Goal: Task Accomplishment & Management: Manage account settings

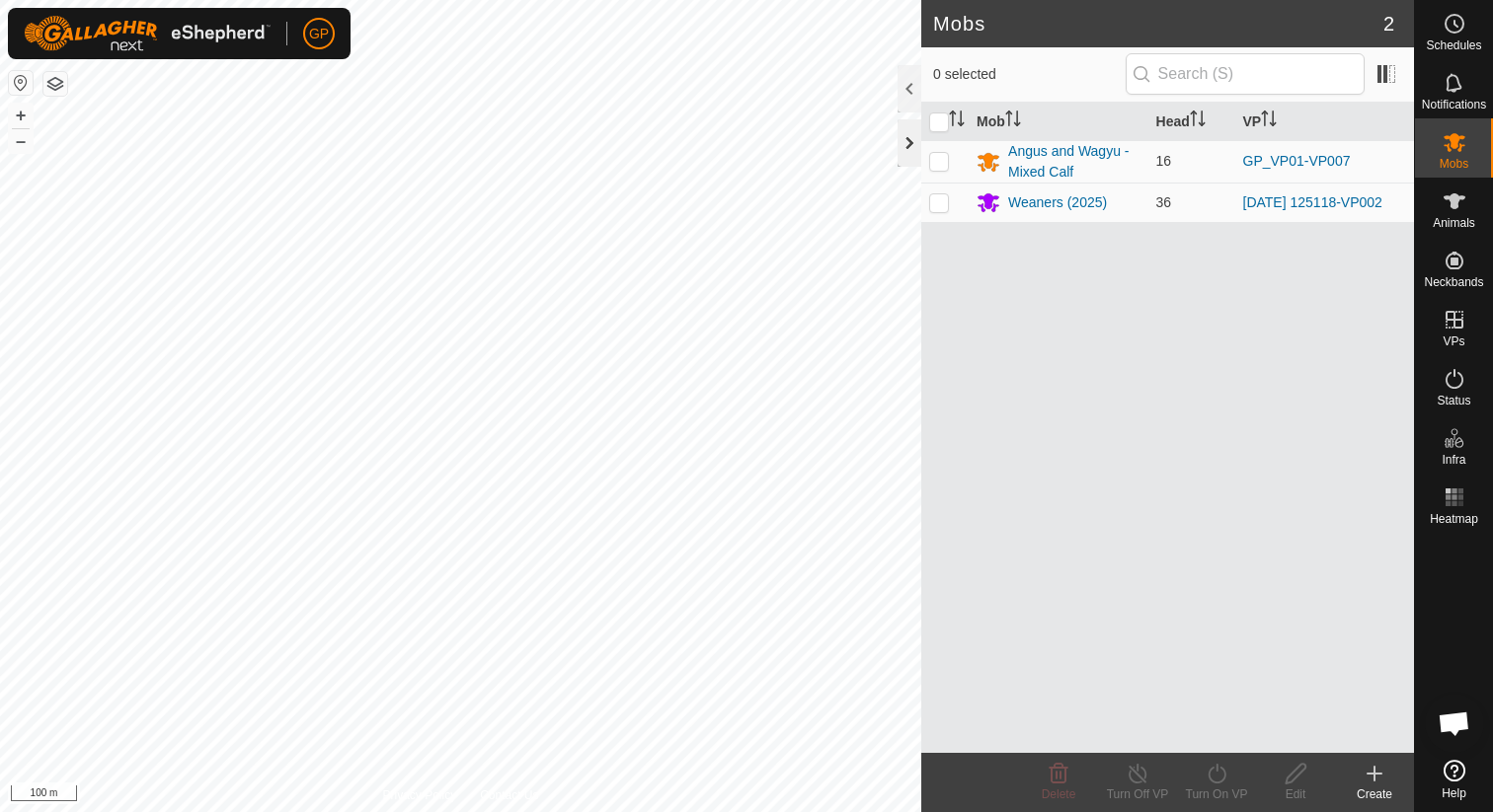
click at [907, 146] on div at bounding box center [909, 143] width 24 height 47
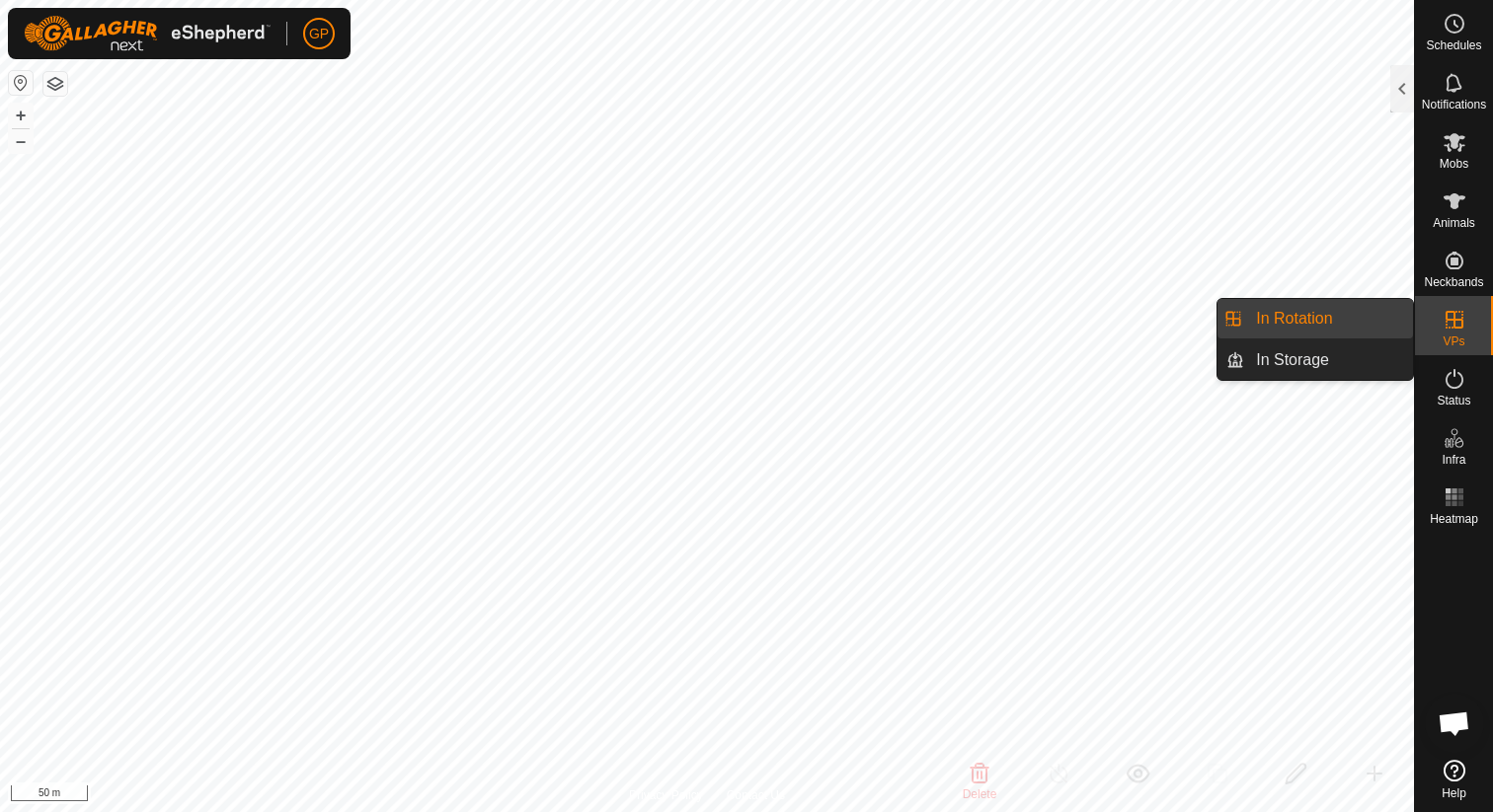
click at [1321, 325] on link "In Rotation" at bounding box center [1328, 319] width 169 height 40
click at [1365, 322] on link "In Rotation" at bounding box center [1328, 319] width 169 height 40
click at [1475, 333] on div "VPs" at bounding box center [1453, 326] width 78 height 59
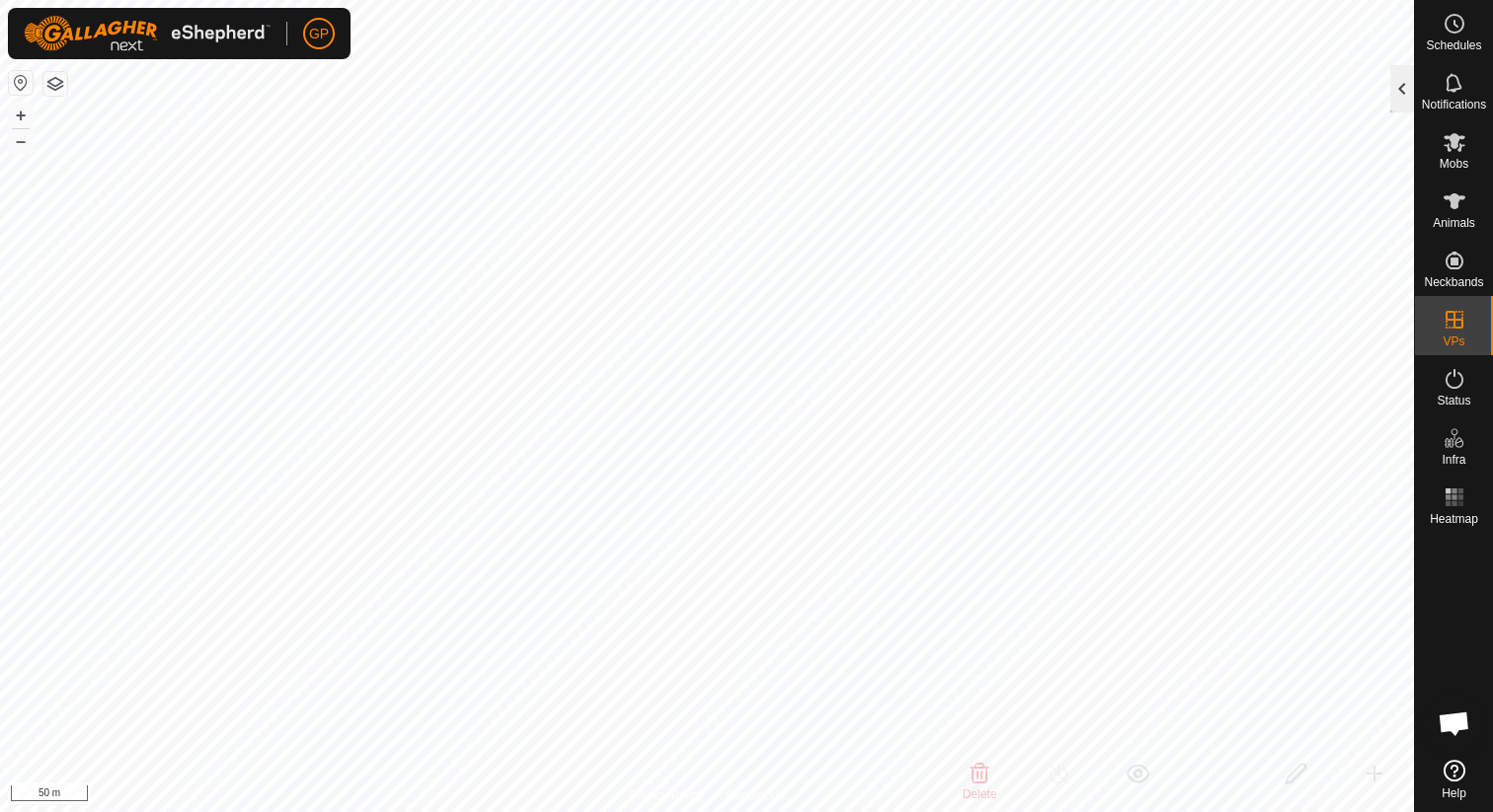
click at [1406, 102] on div at bounding box center [1402, 89] width 24 height 47
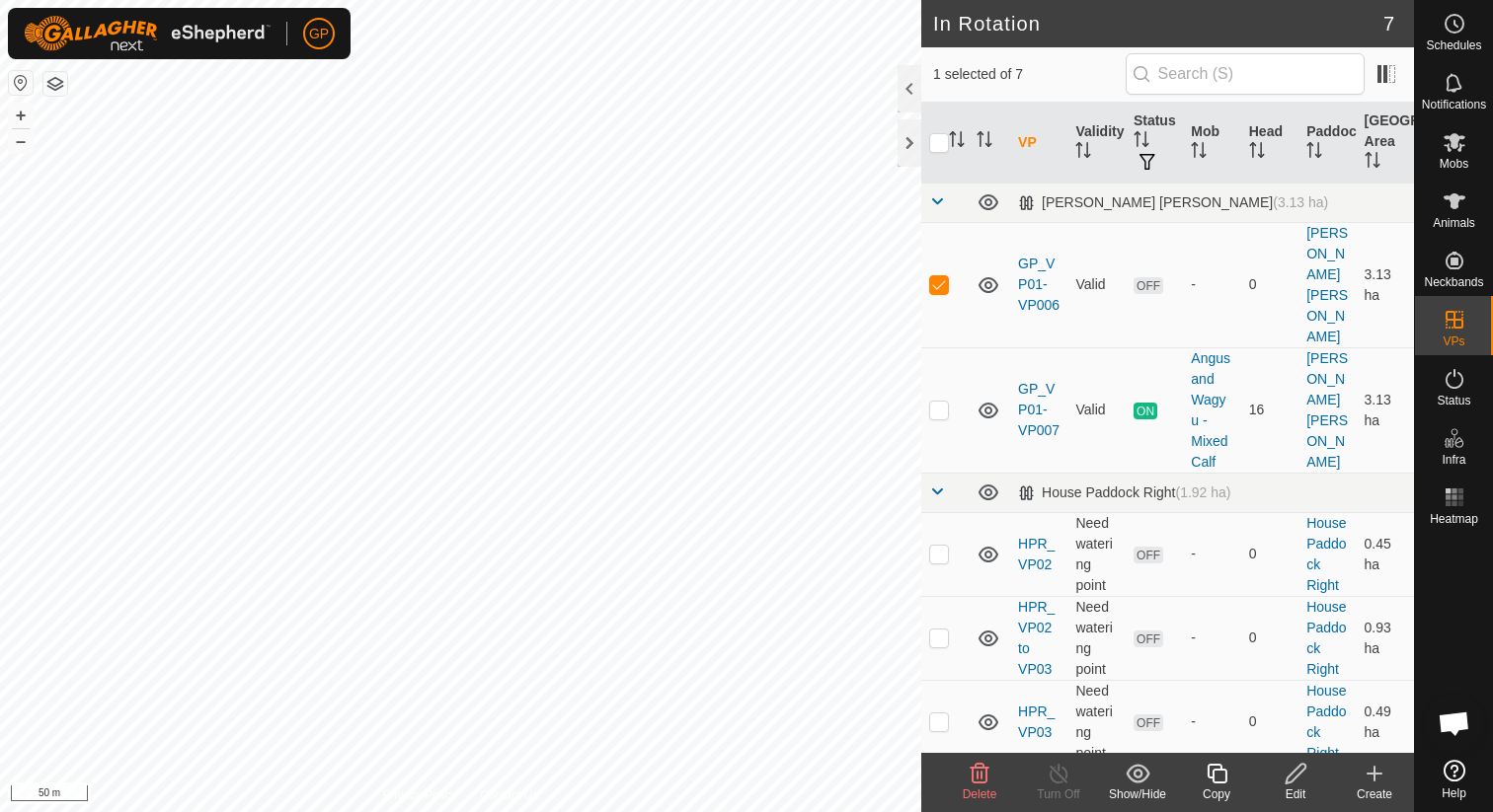
click at [969, 787] on span "Delete" at bounding box center [979, 794] width 35 height 14
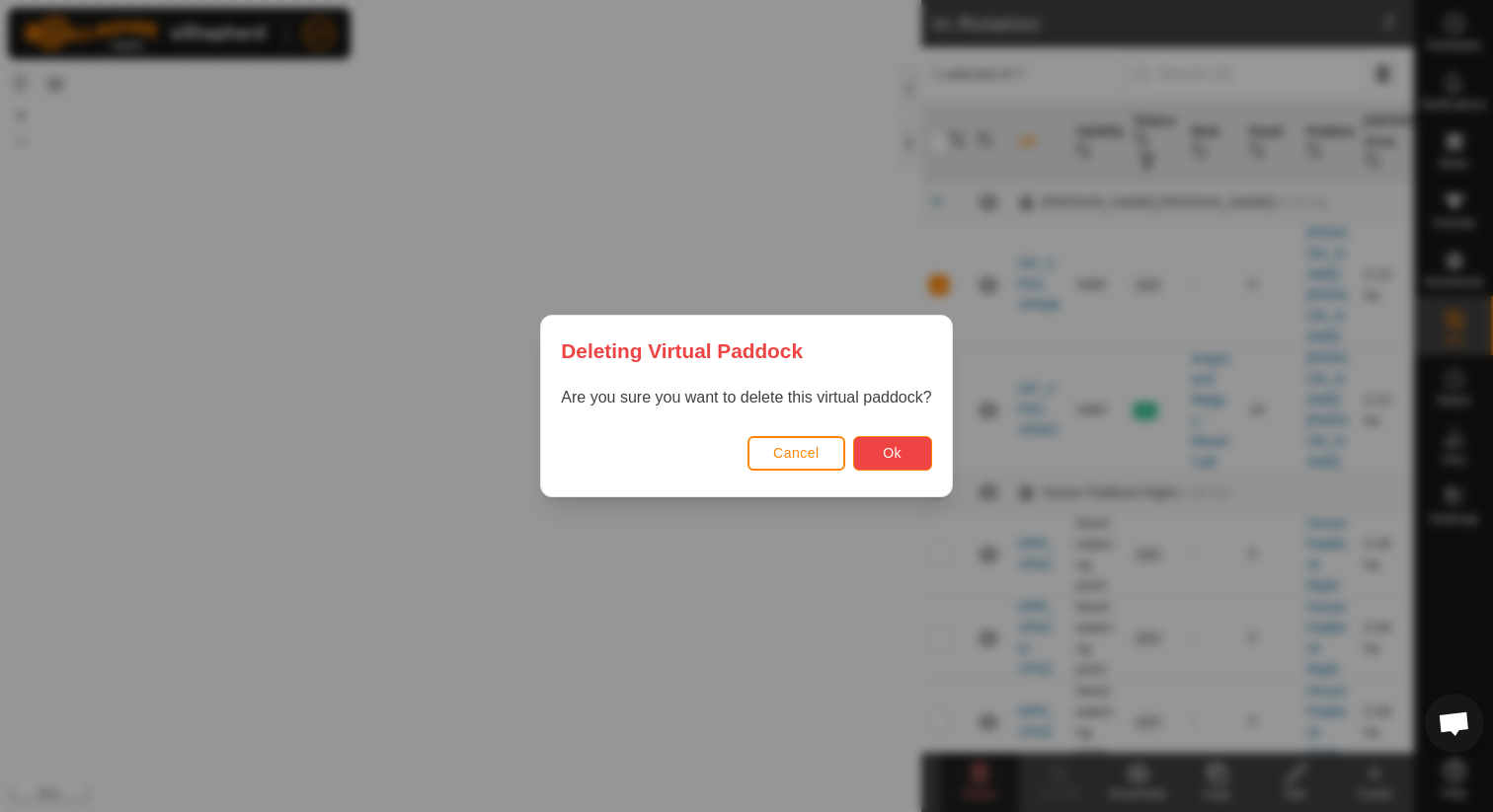
click at [899, 446] on span "Ok" at bounding box center [891, 453] width 19 height 16
checkbox input "false"
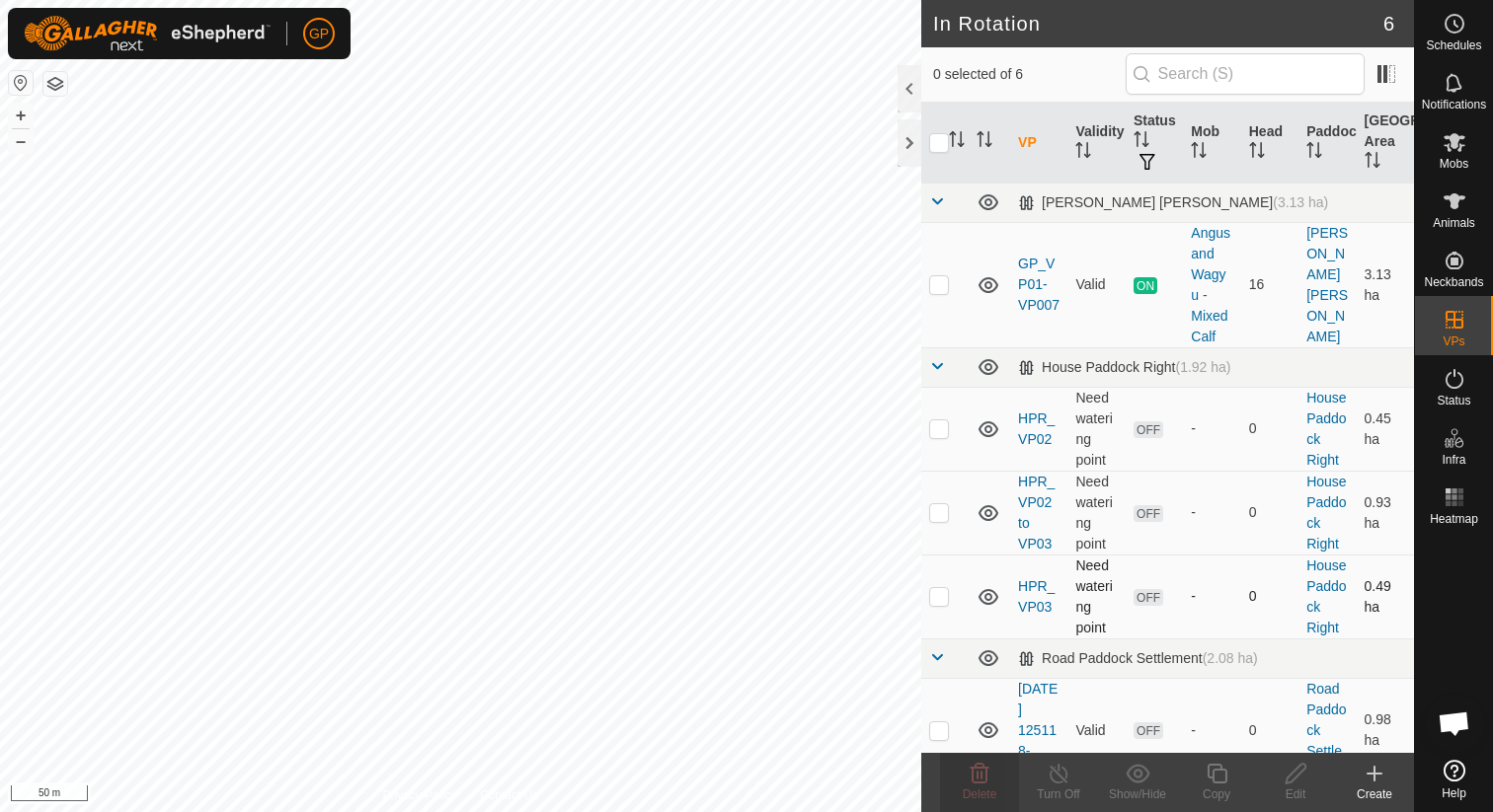
checkbox input "true"
click at [1220, 767] on icon at bounding box center [1216, 773] width 20 height 20
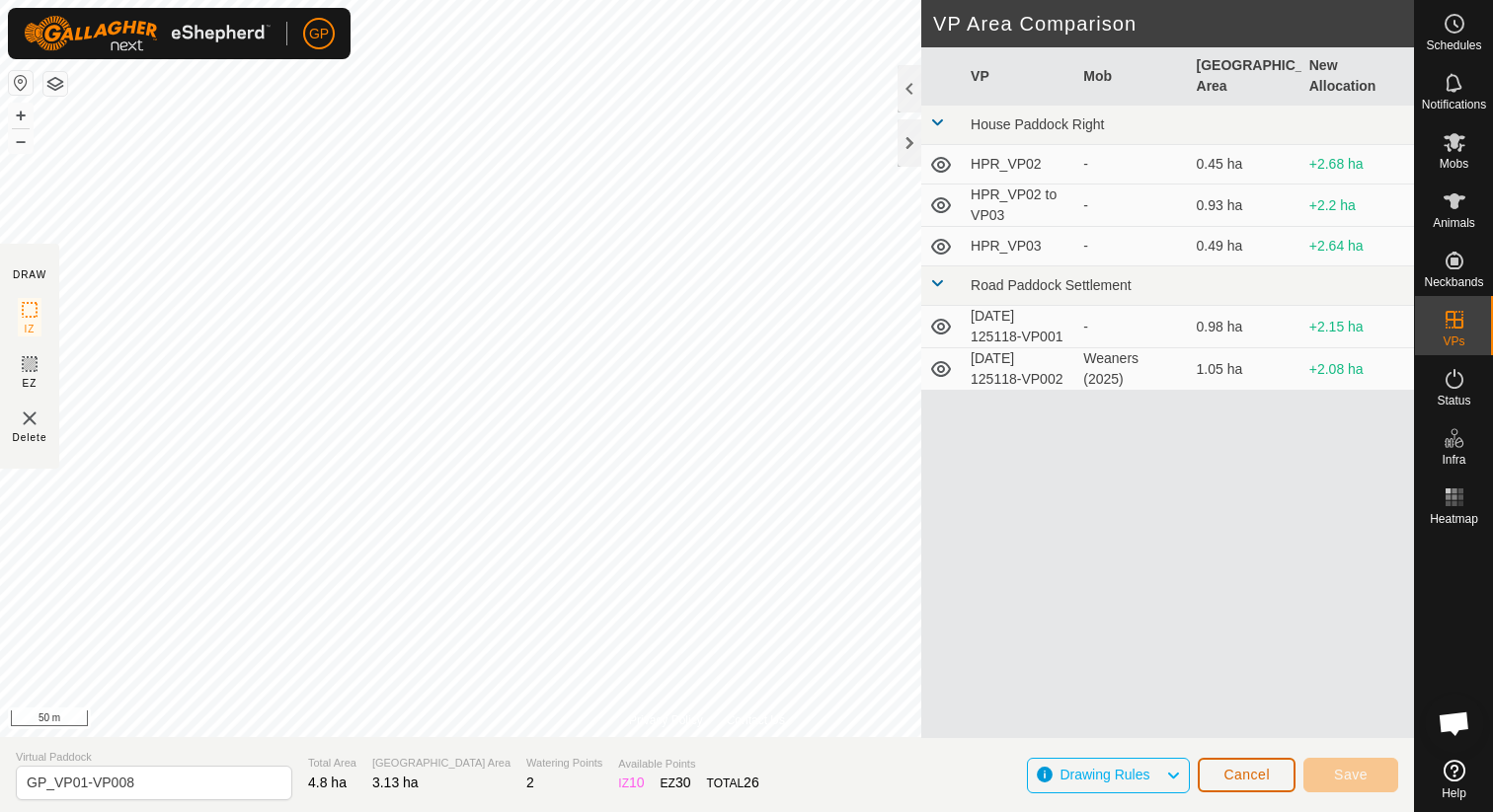
click at [1228, 771] on span "Cancel" at bounding box center [1246, 774] width 46 height 16
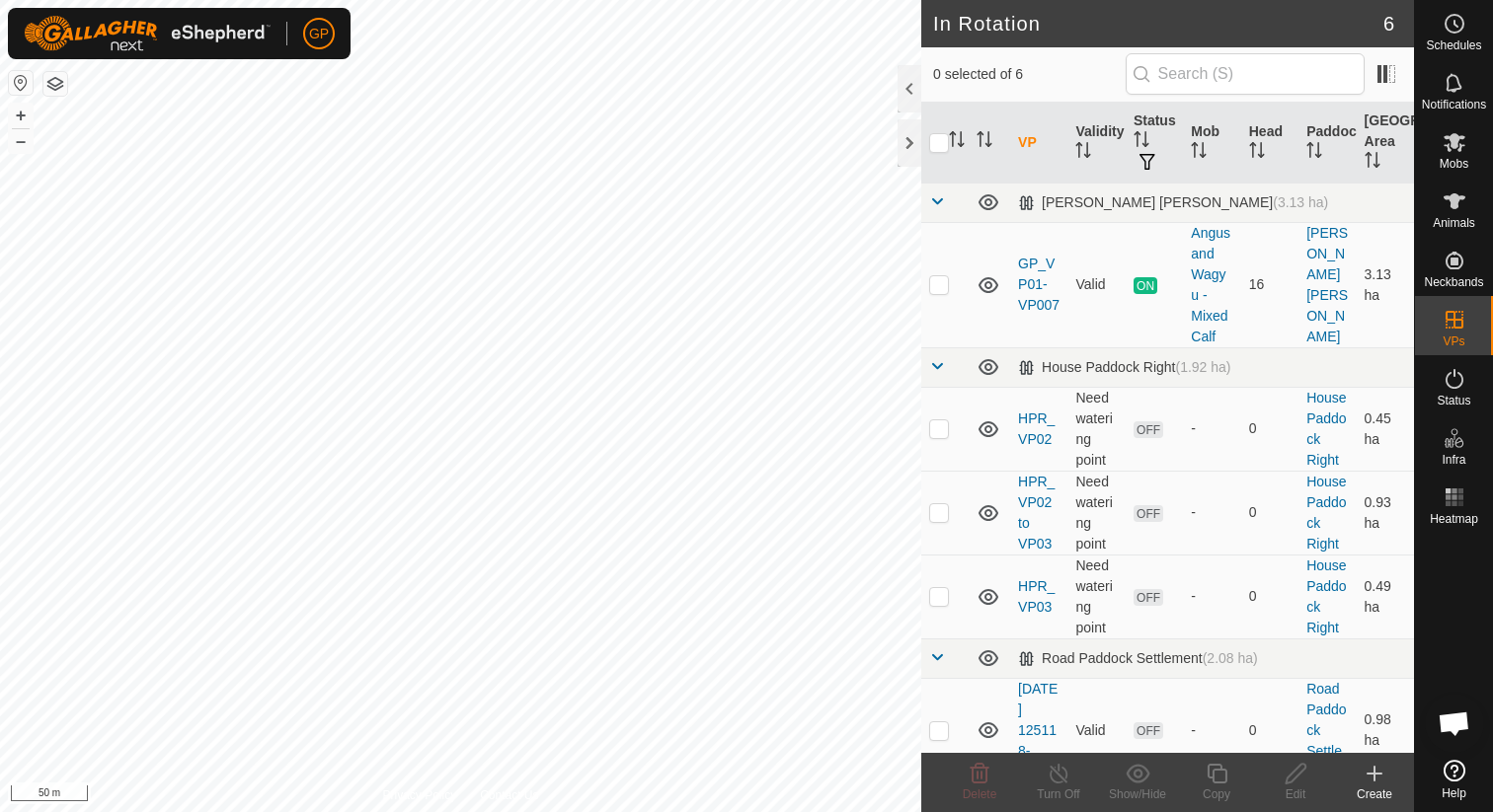
click at [1372, 782] on icon at bounding box center [1374, 773] width 24 height 24
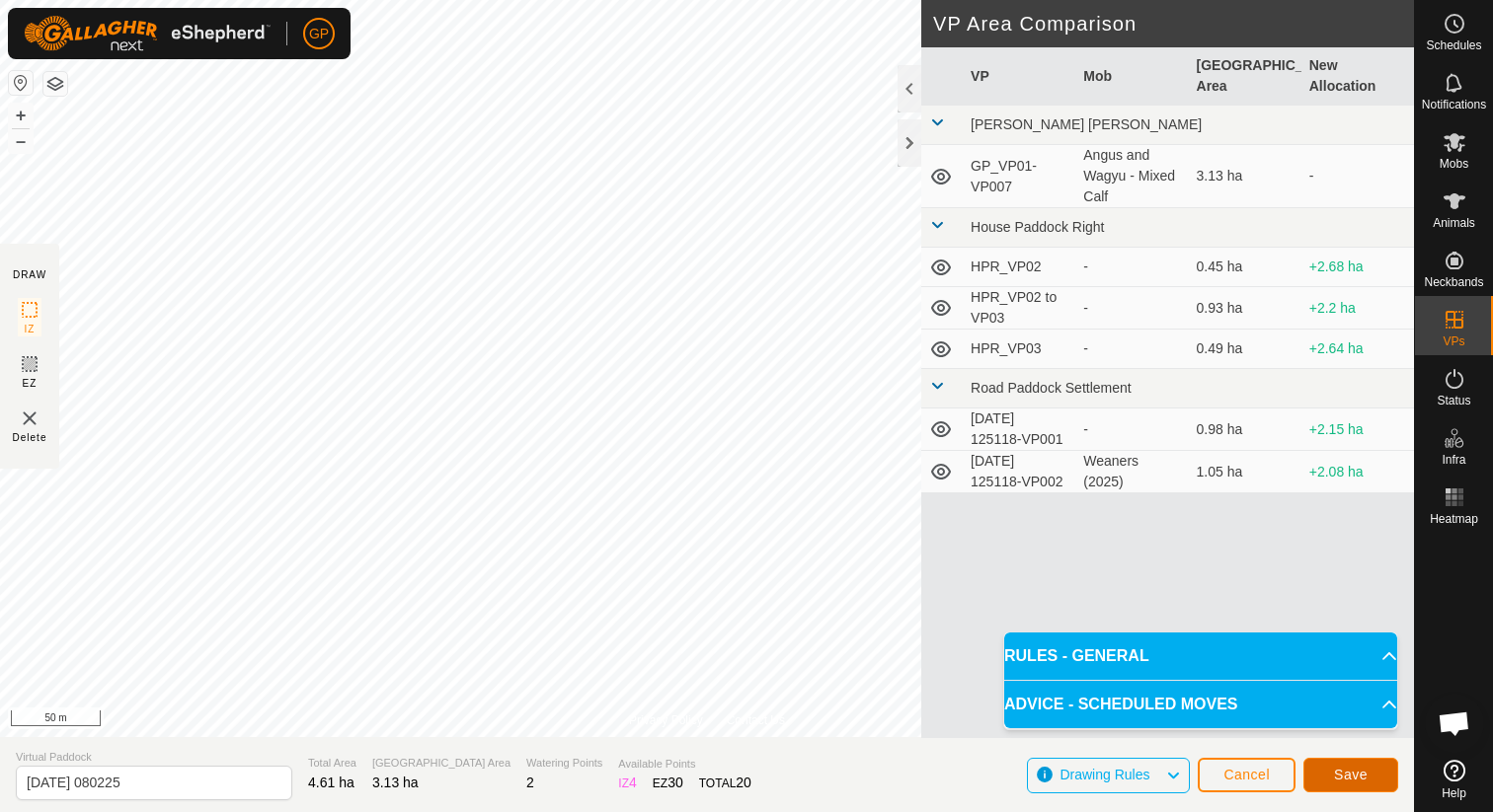
click at [1314, 764] on button "Save" at bounding box center [1351, 774] width 95 height 35
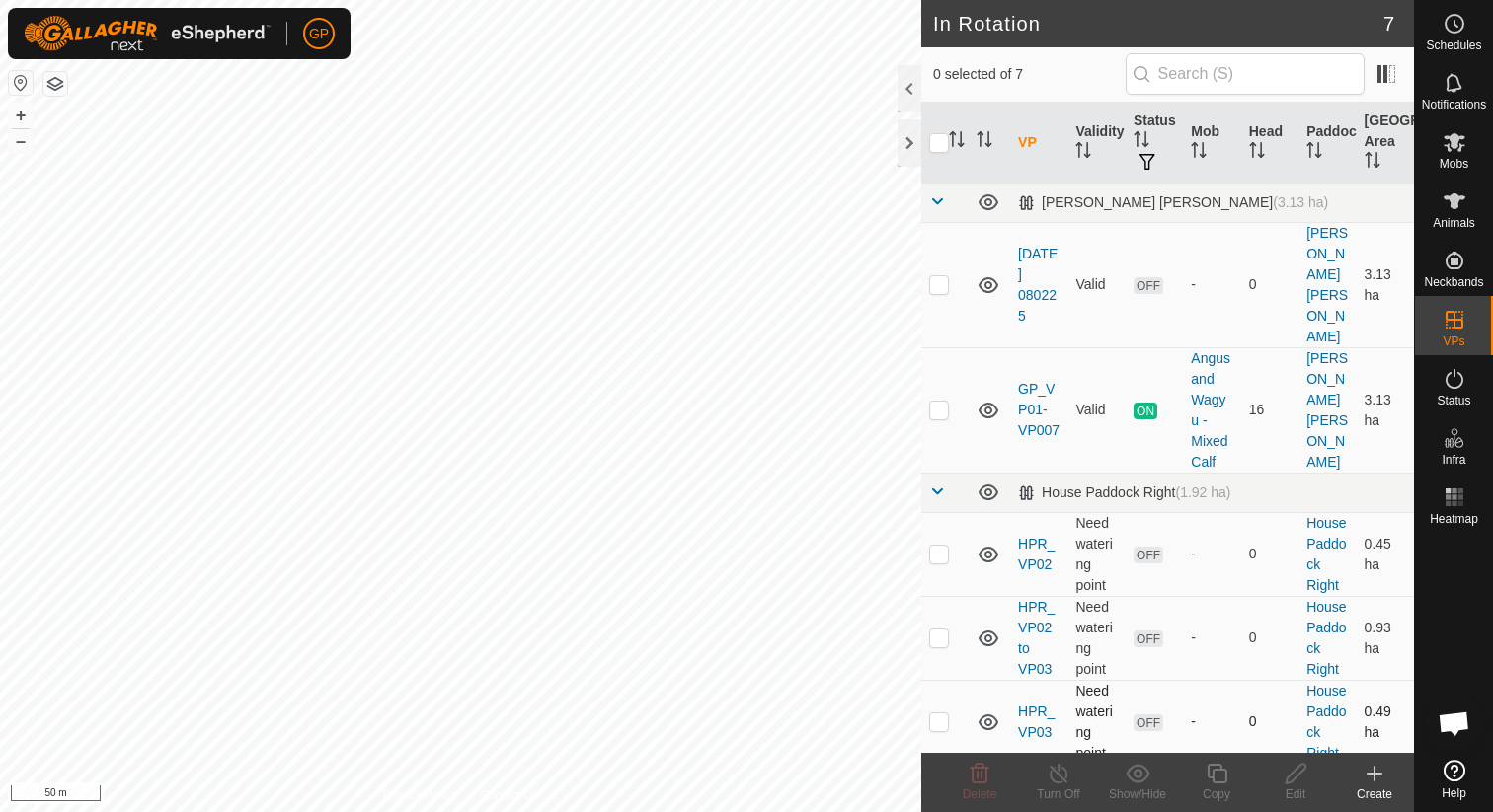
checkbox input "true"
click at [1200, 776] on copy-svg-icon at bounding box center [1216, 773] width 79 height 24
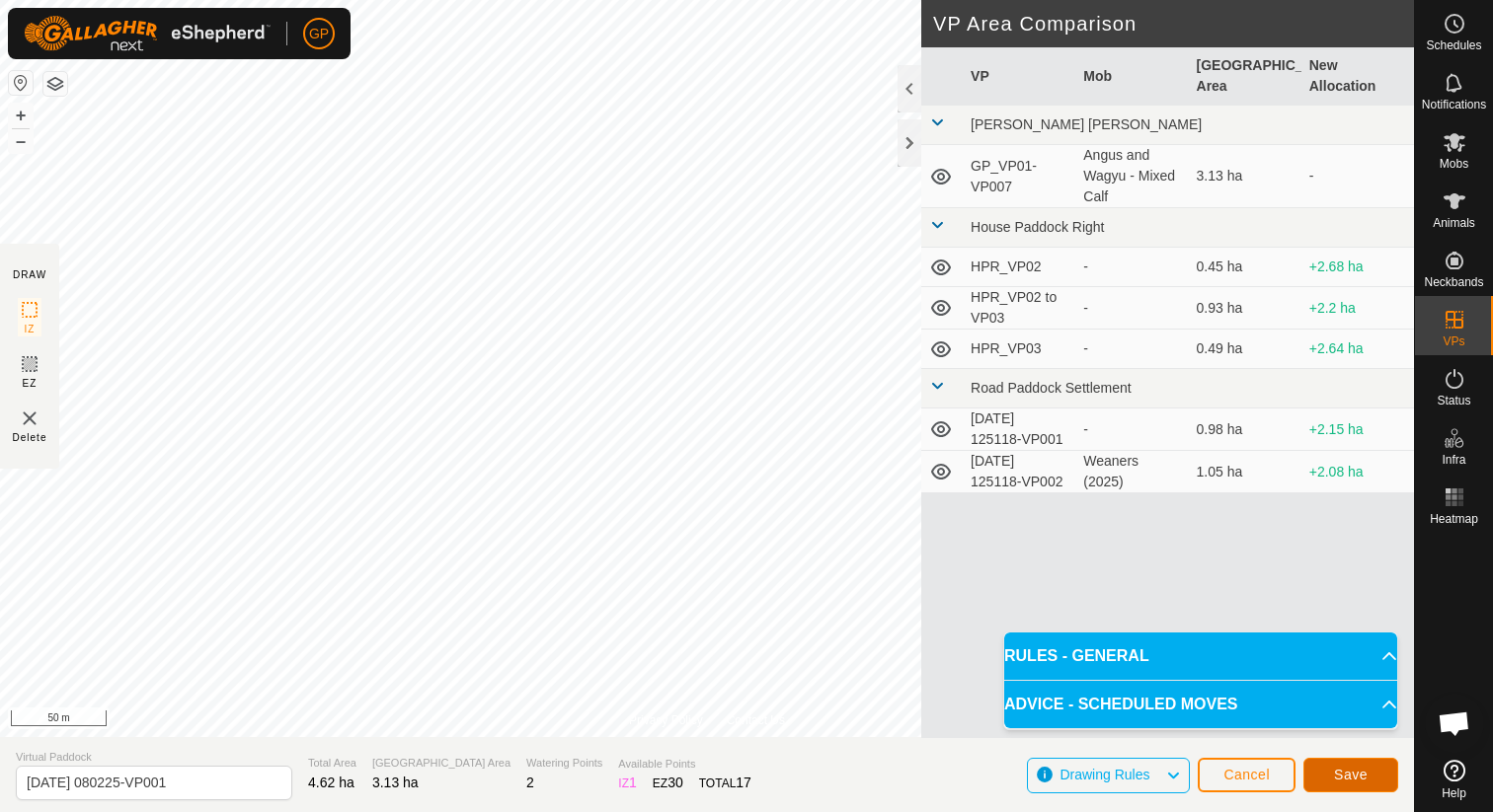
click at [1320, 763] on button "Save" at bounding box center [1351, 774] width 95 height 35
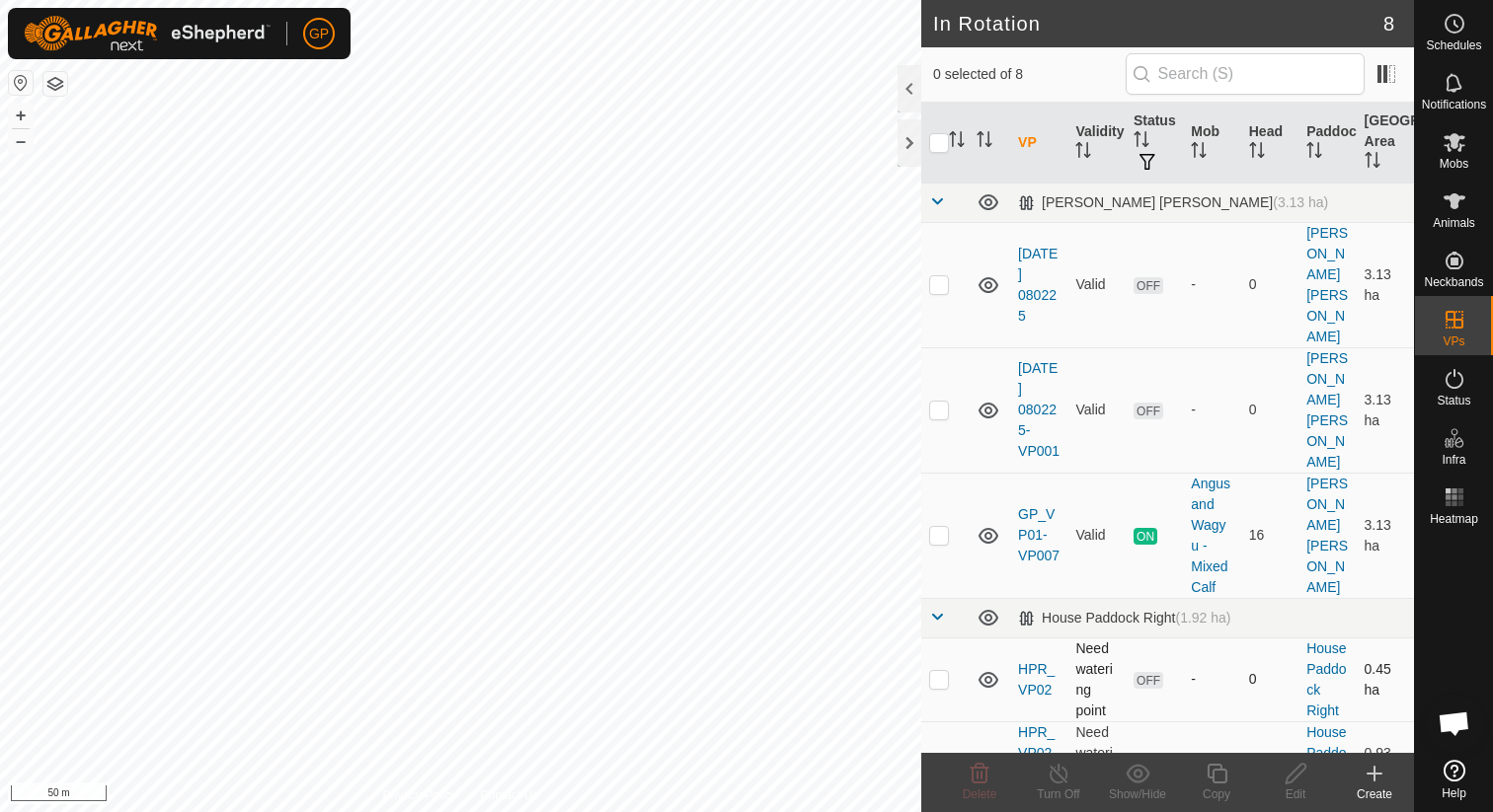
checkbox input "true"
click at [1209, 774] on icon at bounding box center [1216, 773] width 25 height 24
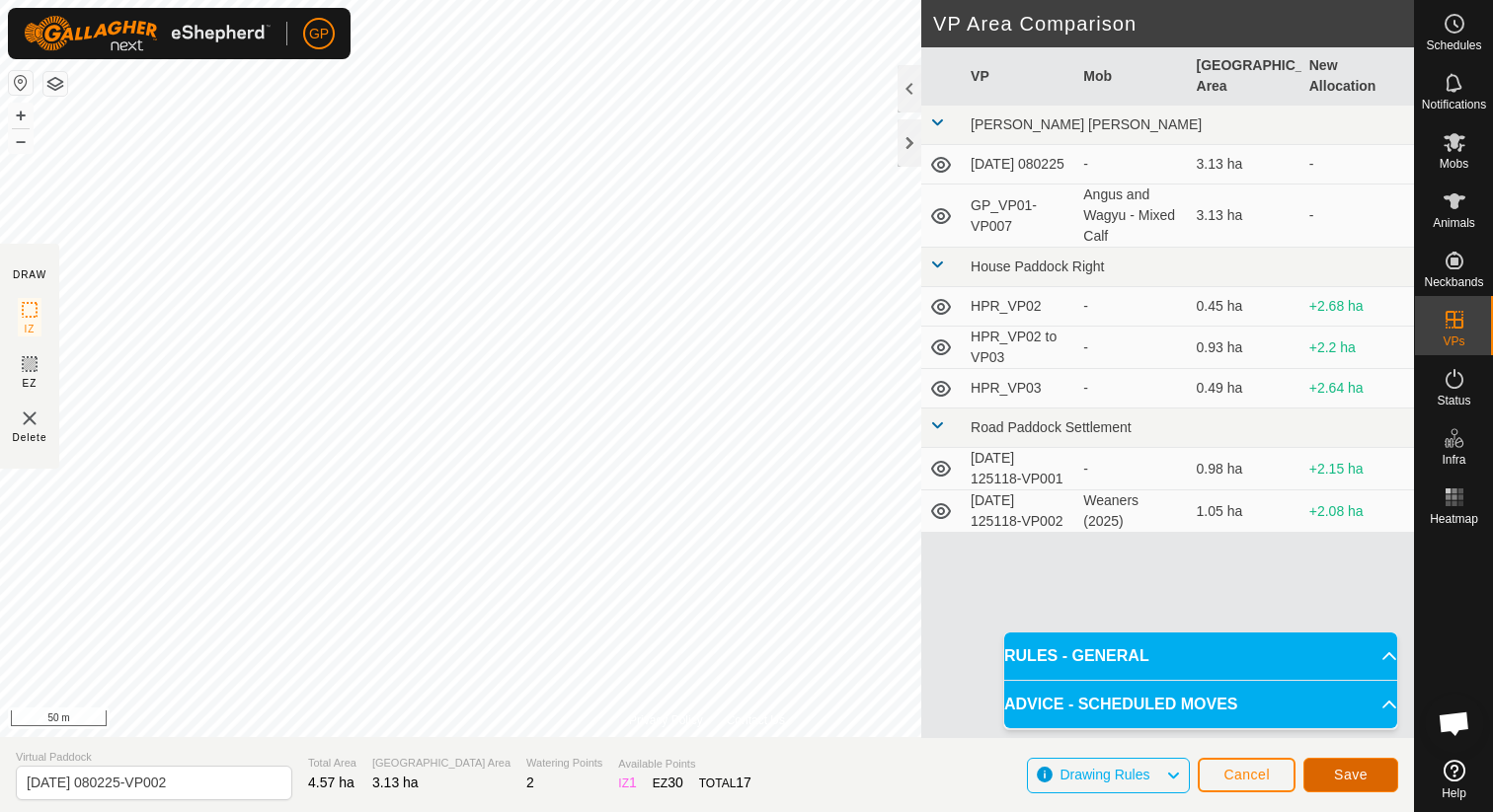
click at [1374, 785] on button "Save" at bounding box center [1351, 774] width 95 height 35
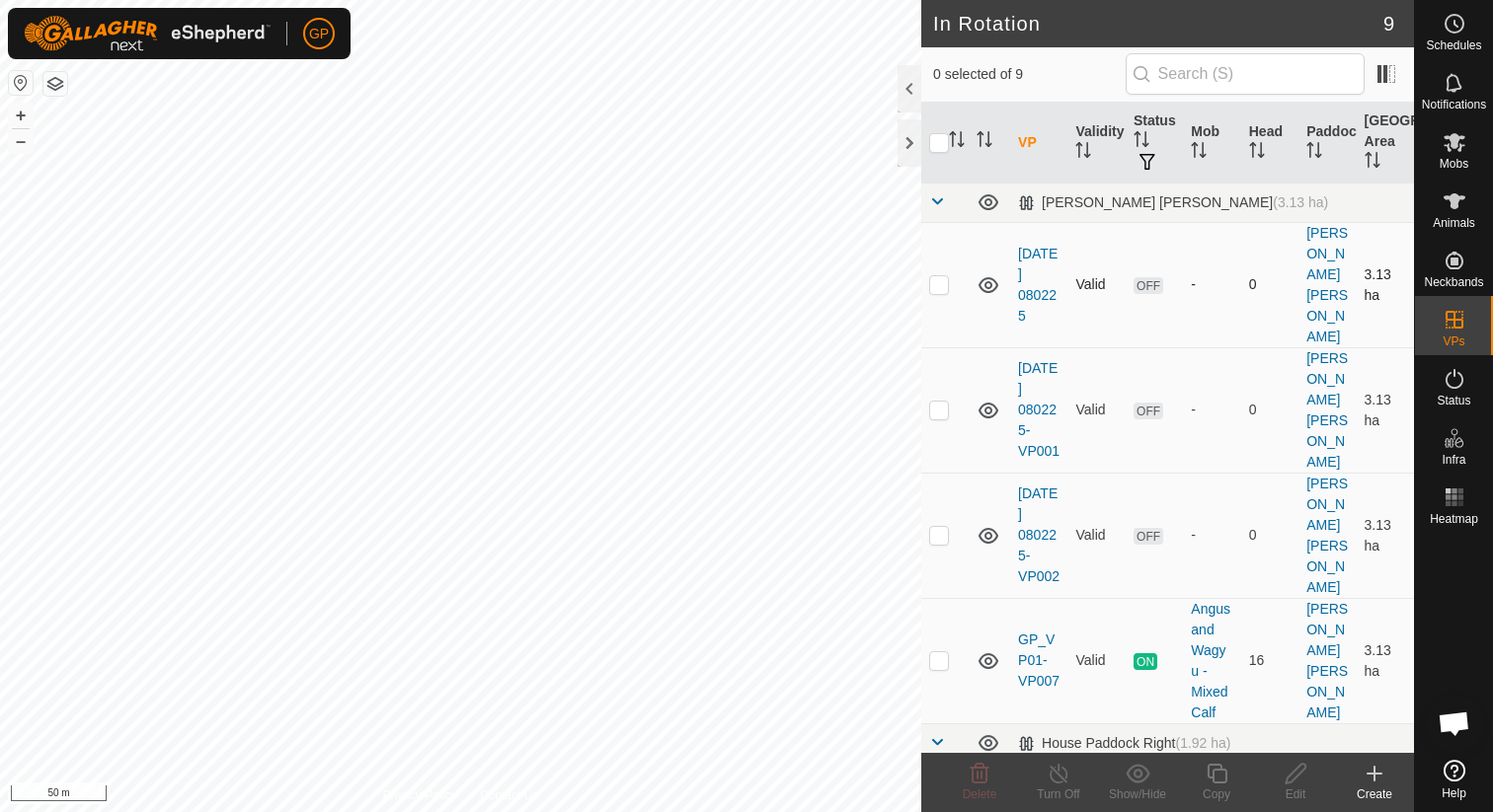
checkbox input "true"
checkbox input "false"
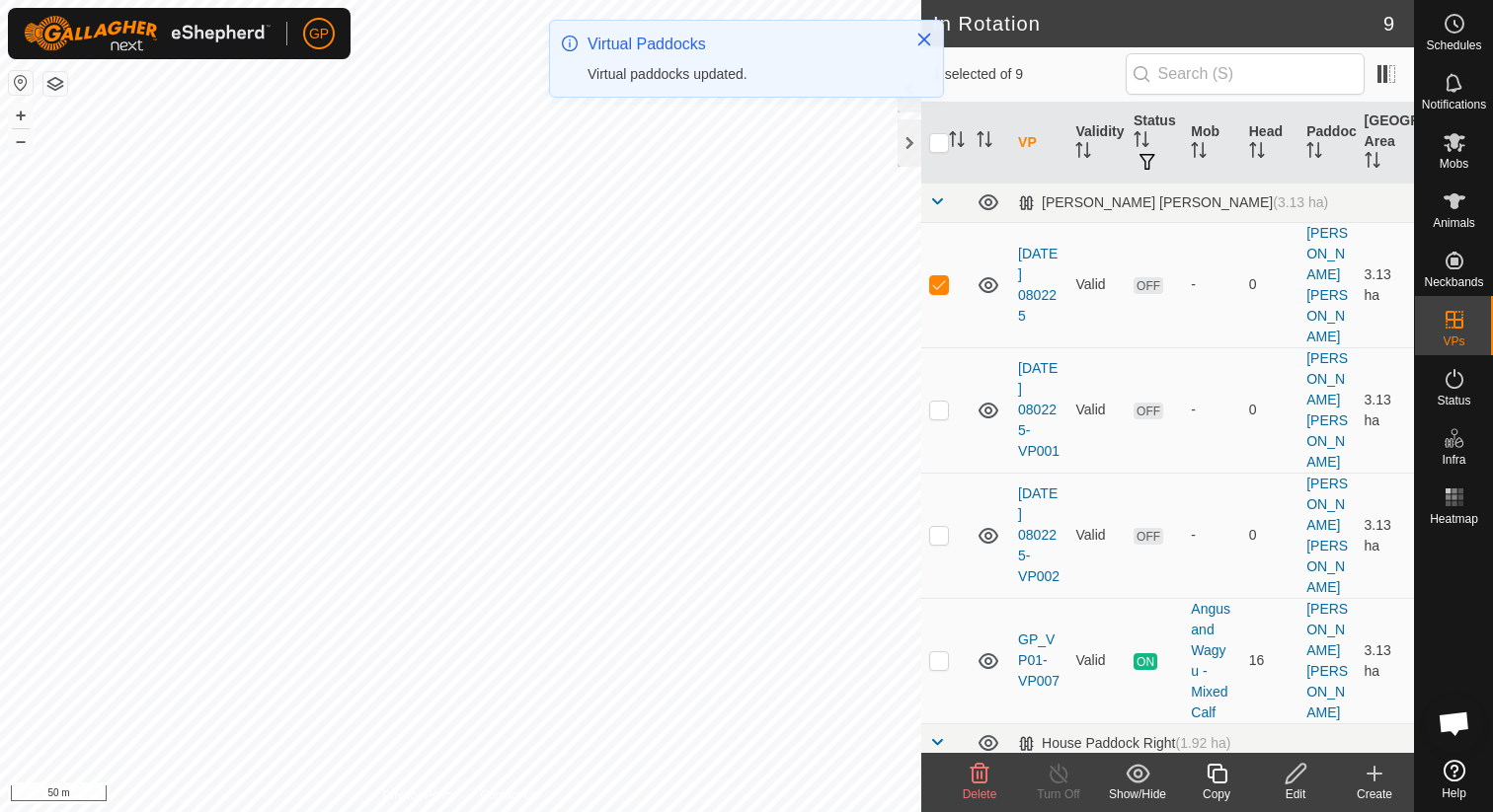
checkbox input "false"
checkbox input "true"
checkbox input "false"
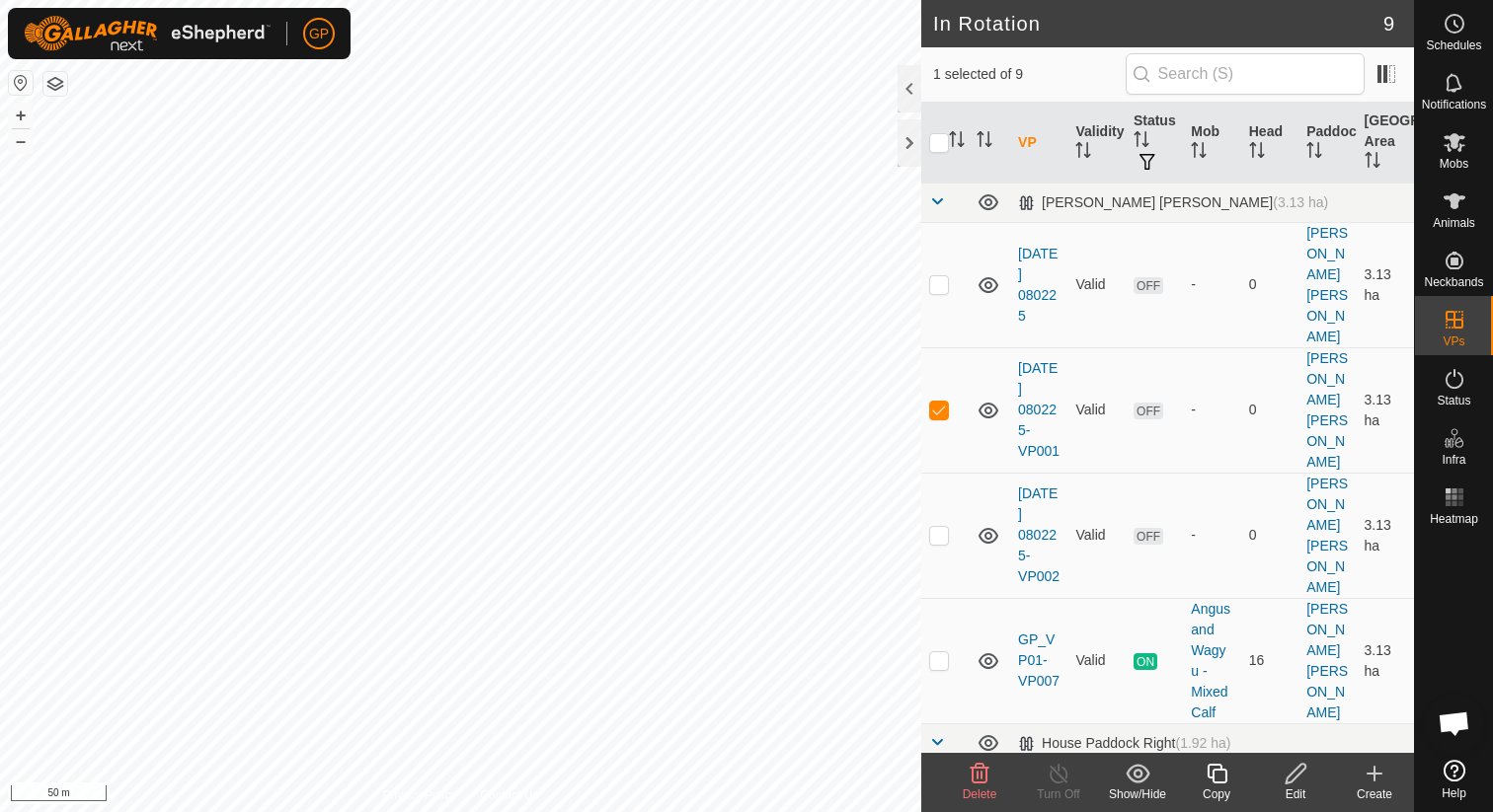
checkbox input "false"
checkbox input "true"
checkbox input "false"
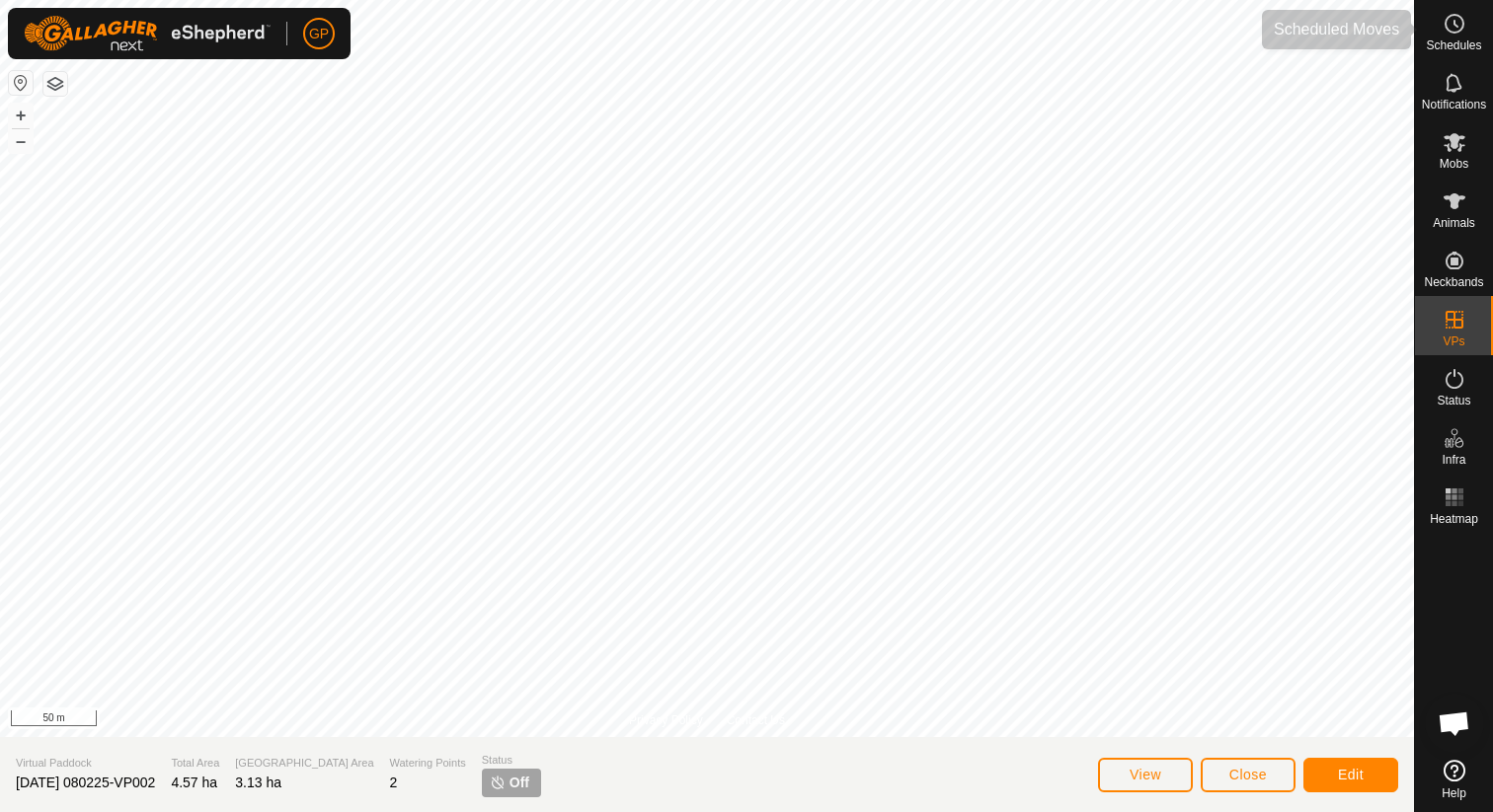
click at [1453, 46] on span "Schedules" at bounding box center [1453, 45] width 55 height 12
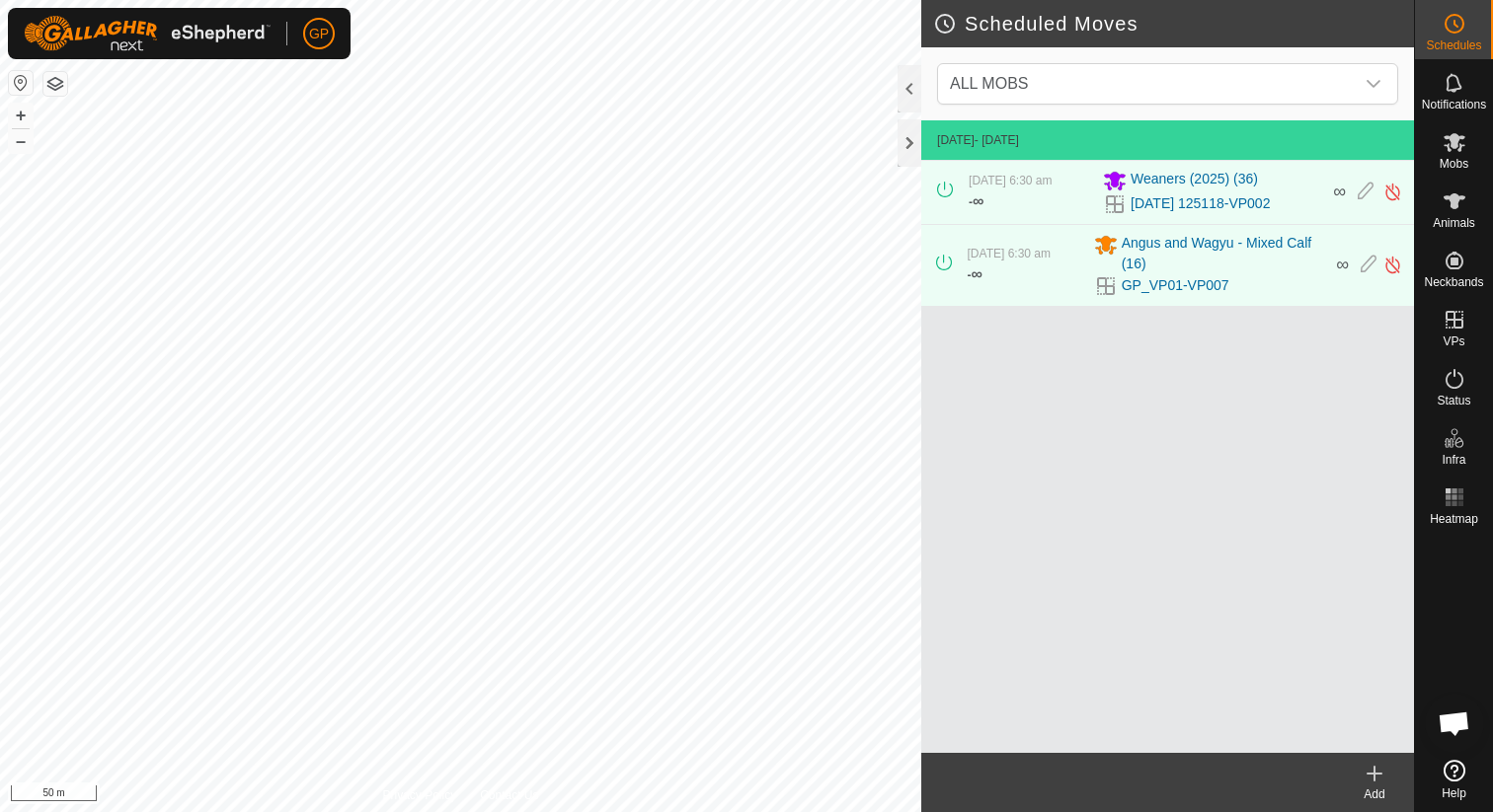
click at [1378, 785] on div "Add" at bounding box center [1374, 794] width 79 height 18
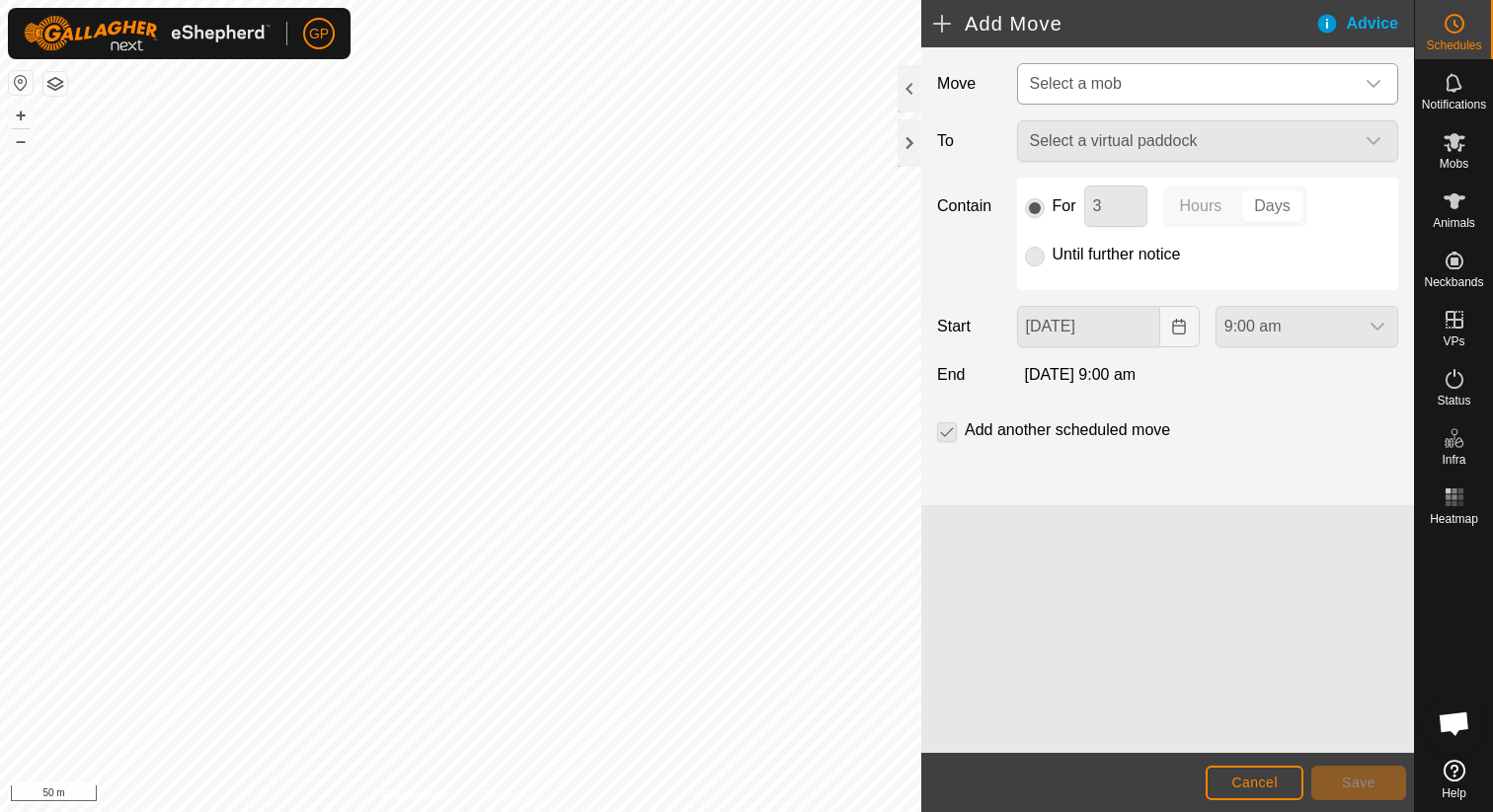
click at [1166, 90] on span "Select a mob" at bounding box center [1188, 84] width 332 height 40
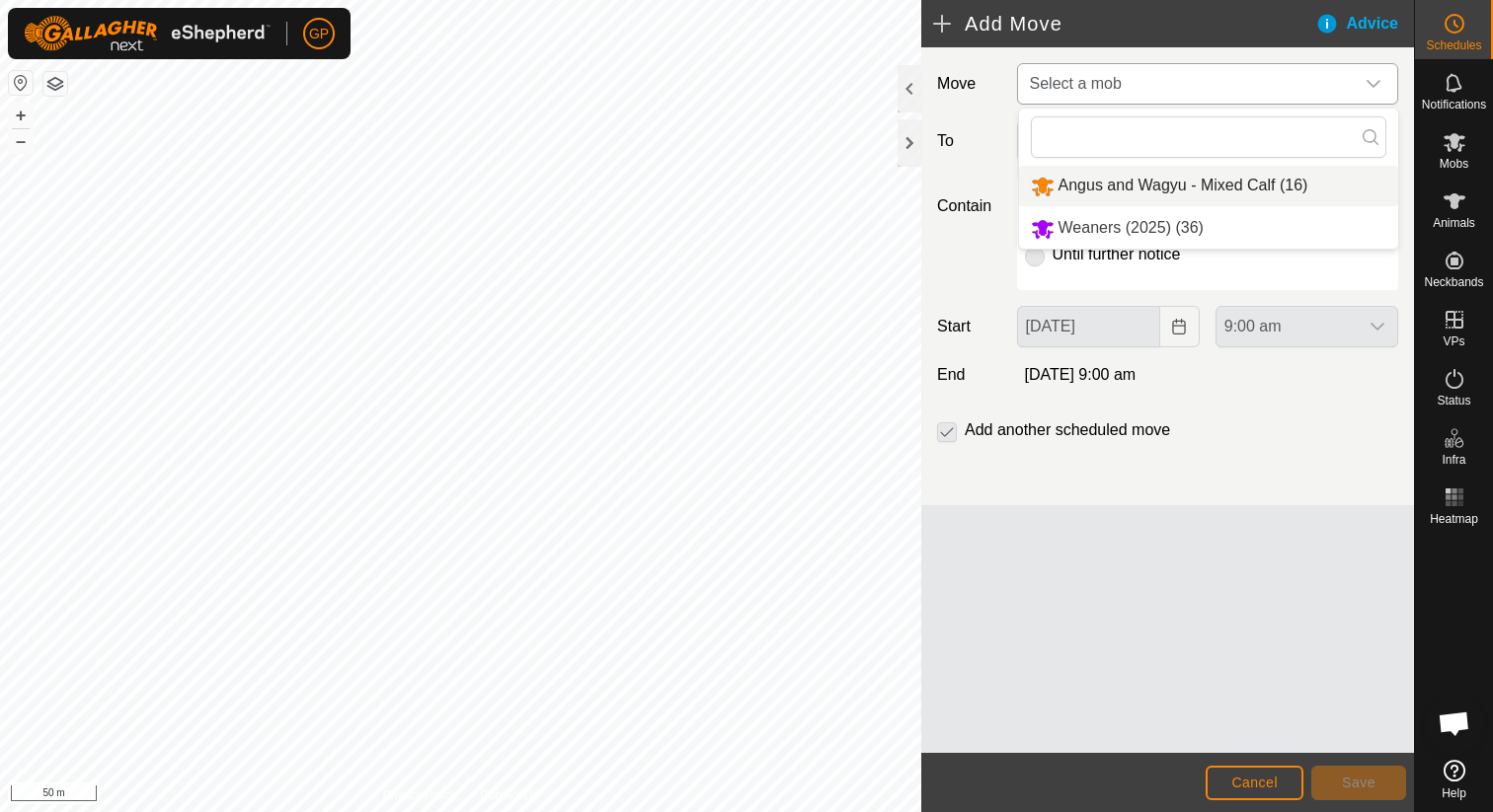
click at [1130, 182] on li "Angus and Wagyu - Mixed Calf (16)" at bounding box center [1208, 186] width 379 height 41
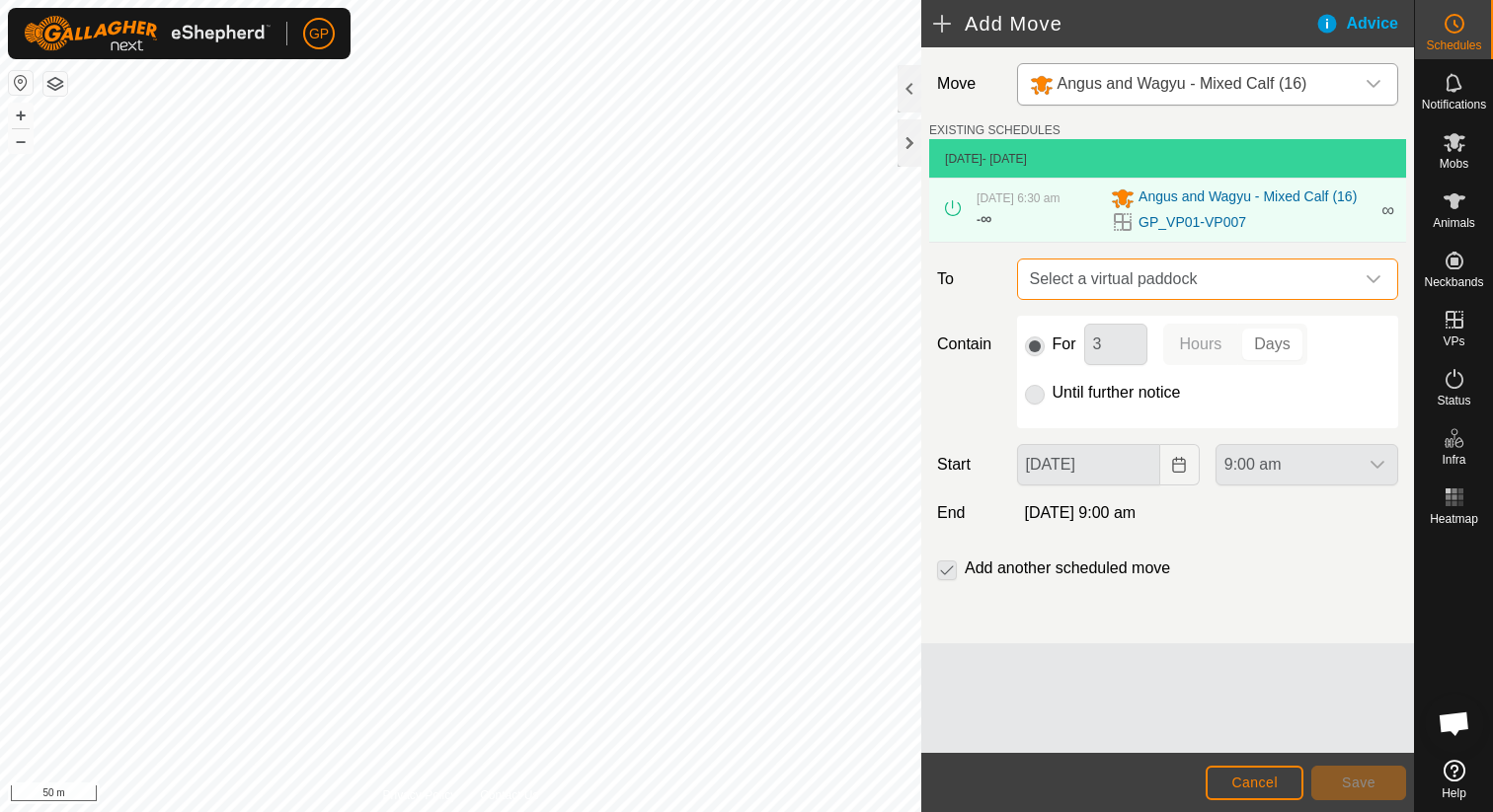
click at [1145, 285] on span "Select a virtual paddock" at bounding box center [1188, 280] width 332 height 40
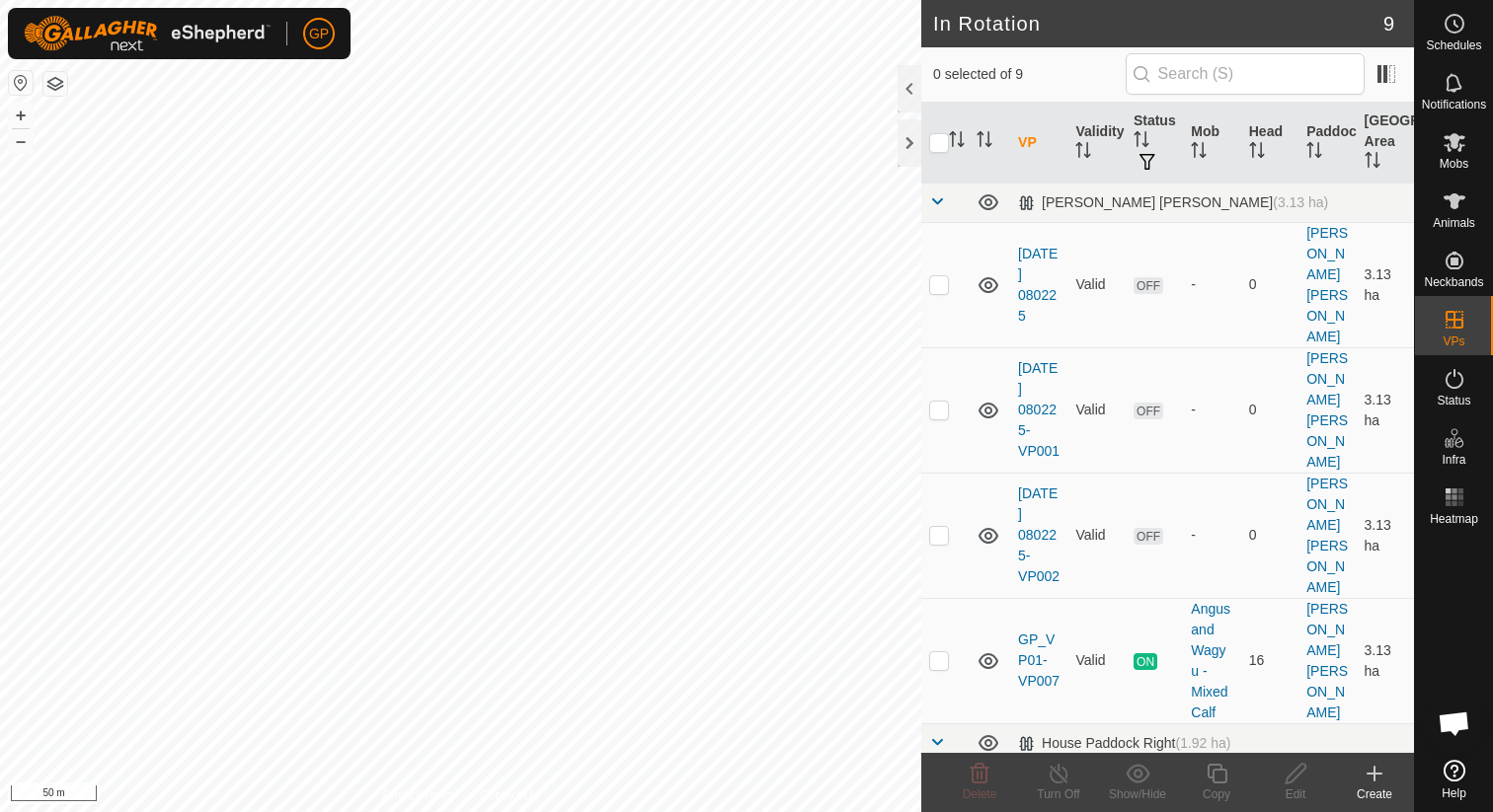
checkbox input "true"
checkbox input "false"
click at [948, 367] on td at bounding box center [945, 410] width 47 height 125
checkbox input "true"
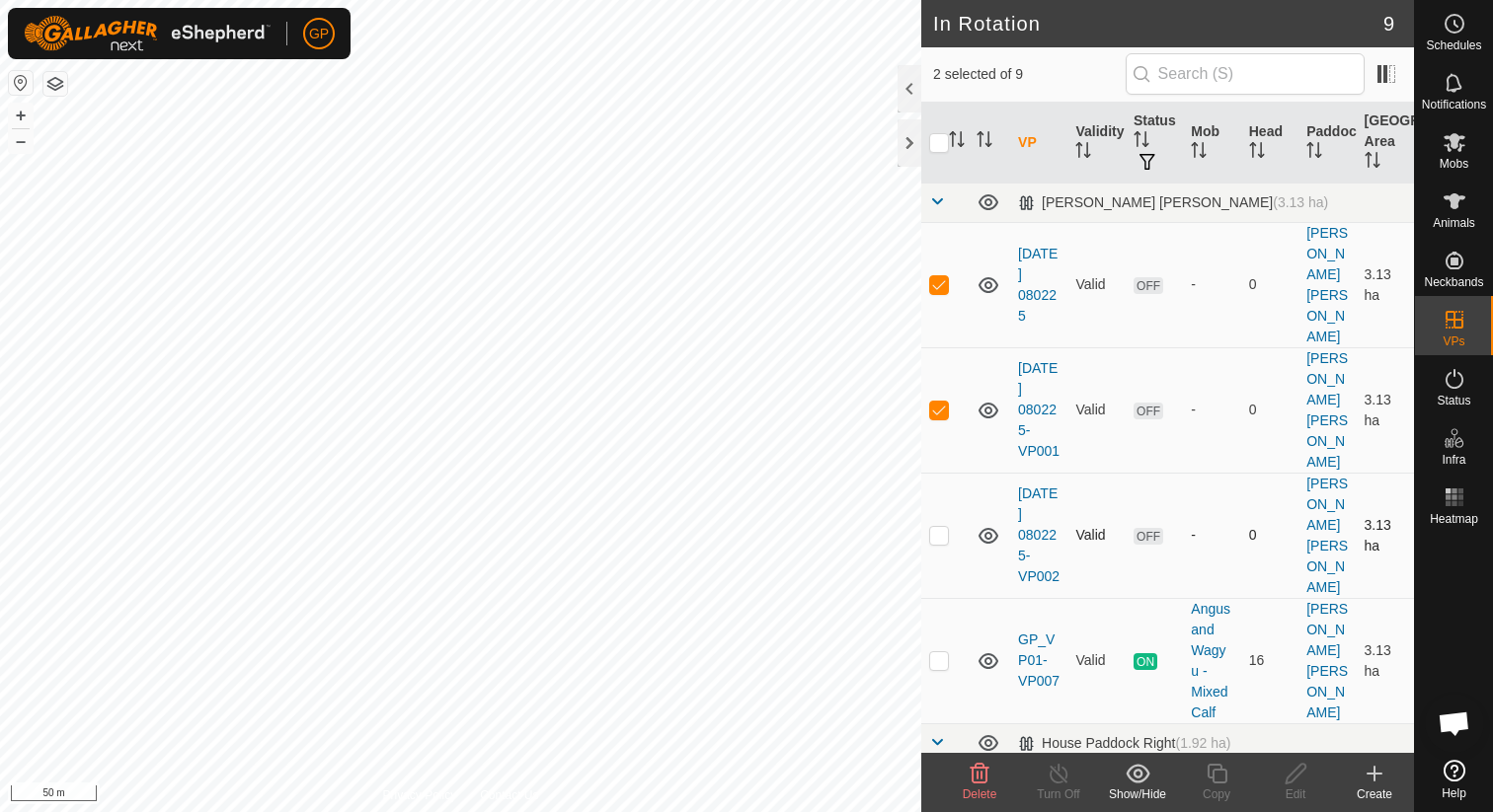
click at [937, 528] on p-checkbox at bounding box center [939, 535] width 20 height 16
checkbox input "false"
click at [941, 402] on p-checkbox at bounding box center [939, 410] width 20 height 16
checkbox input "false"
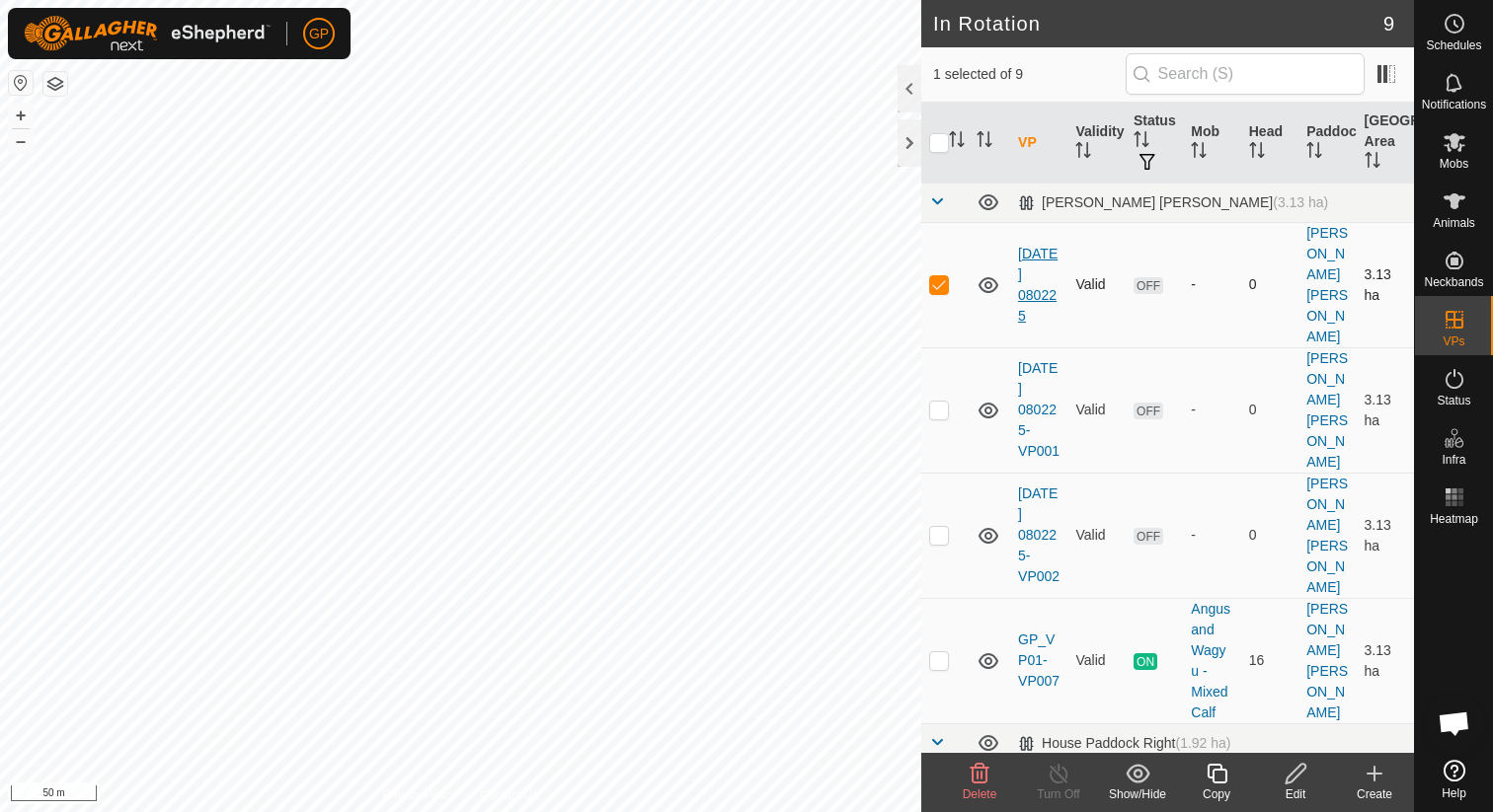
drag, startPoint x: 1039, startPoint y: 288, endPoint x: 1019, endPoint y: 230, distance: 61.4
click at [1019, 229] on td "[DATE] 080225" at bounding box center [1038, 284] width 57 height 125
click at [1457, 26] on icon at bounding box center [1454, 24] width 24 height 24
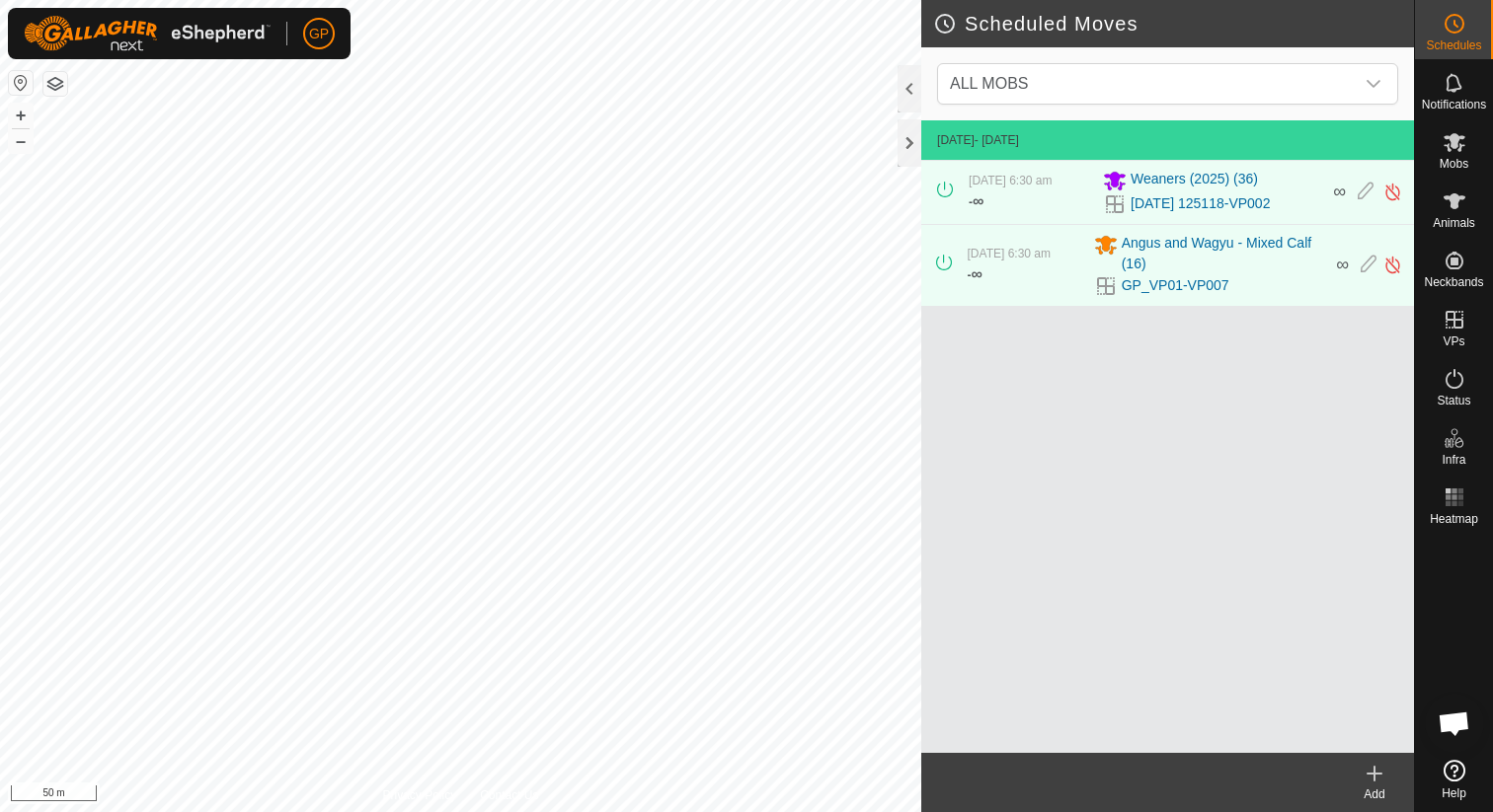
click at [1369, 762] on icon at bounding box center [1374, 773] width 24 height 24
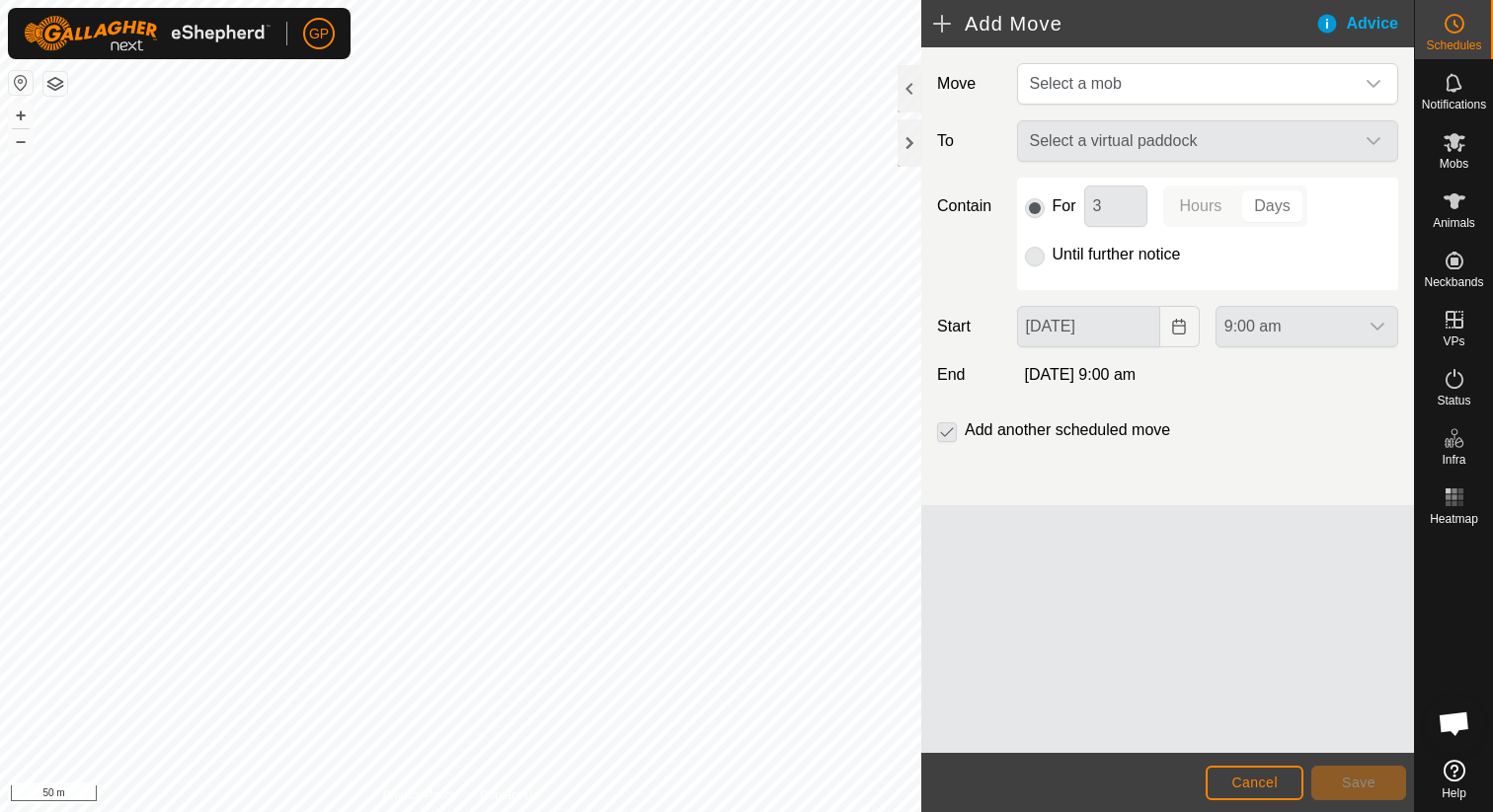
click at [1179, 137] on div "Select a virtual paddock" at bounding box center [1207, 141] width 397 height 41
click at [1185, 85] on span "Select a mob" at bounding box center [1188, 84] width 332 height 40
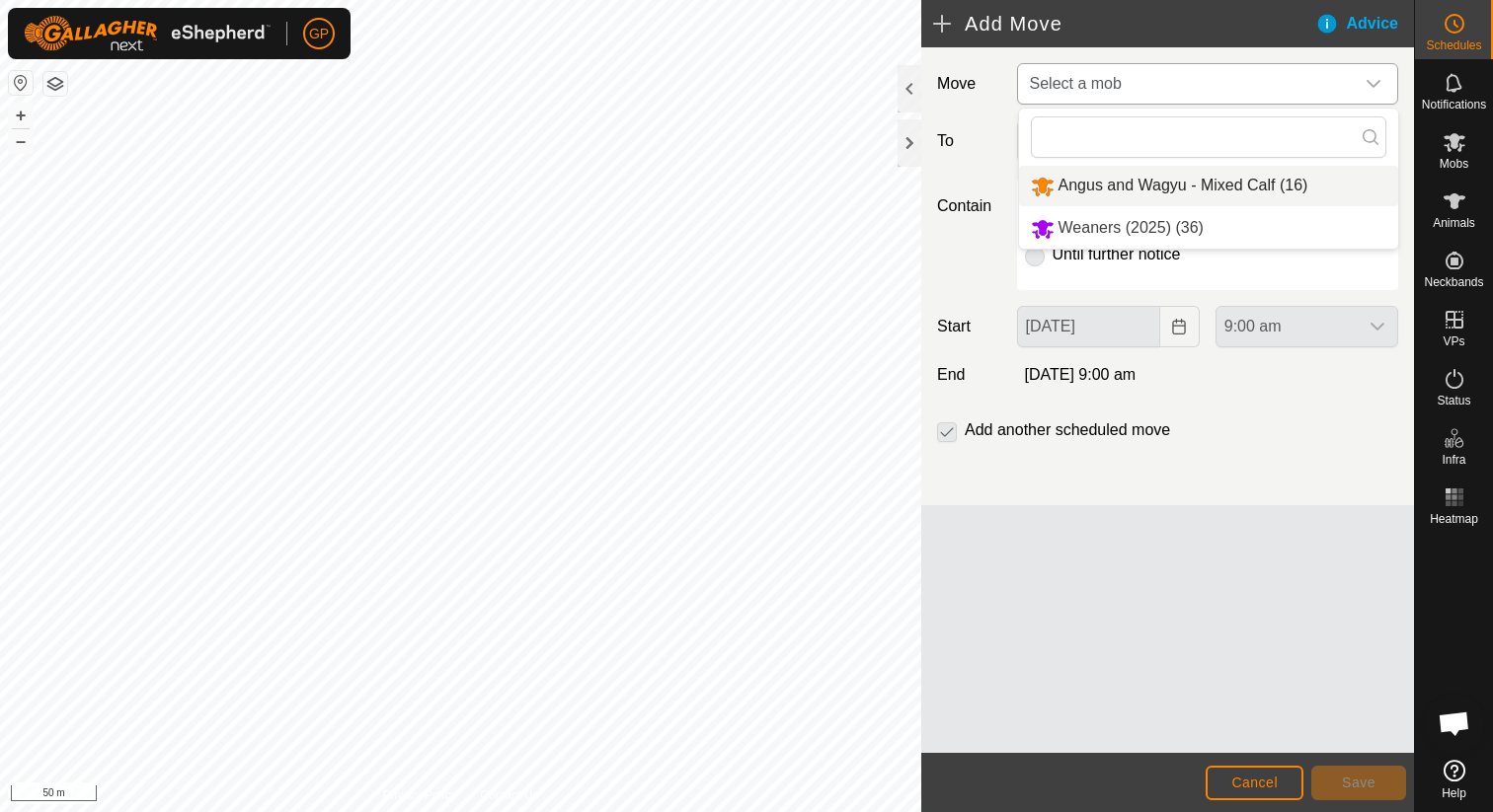
click at [1137, 173] on li "Angus and Wagyu - Mixed Calf (16)" at bounding box center [1208, 186] width 379 height 41
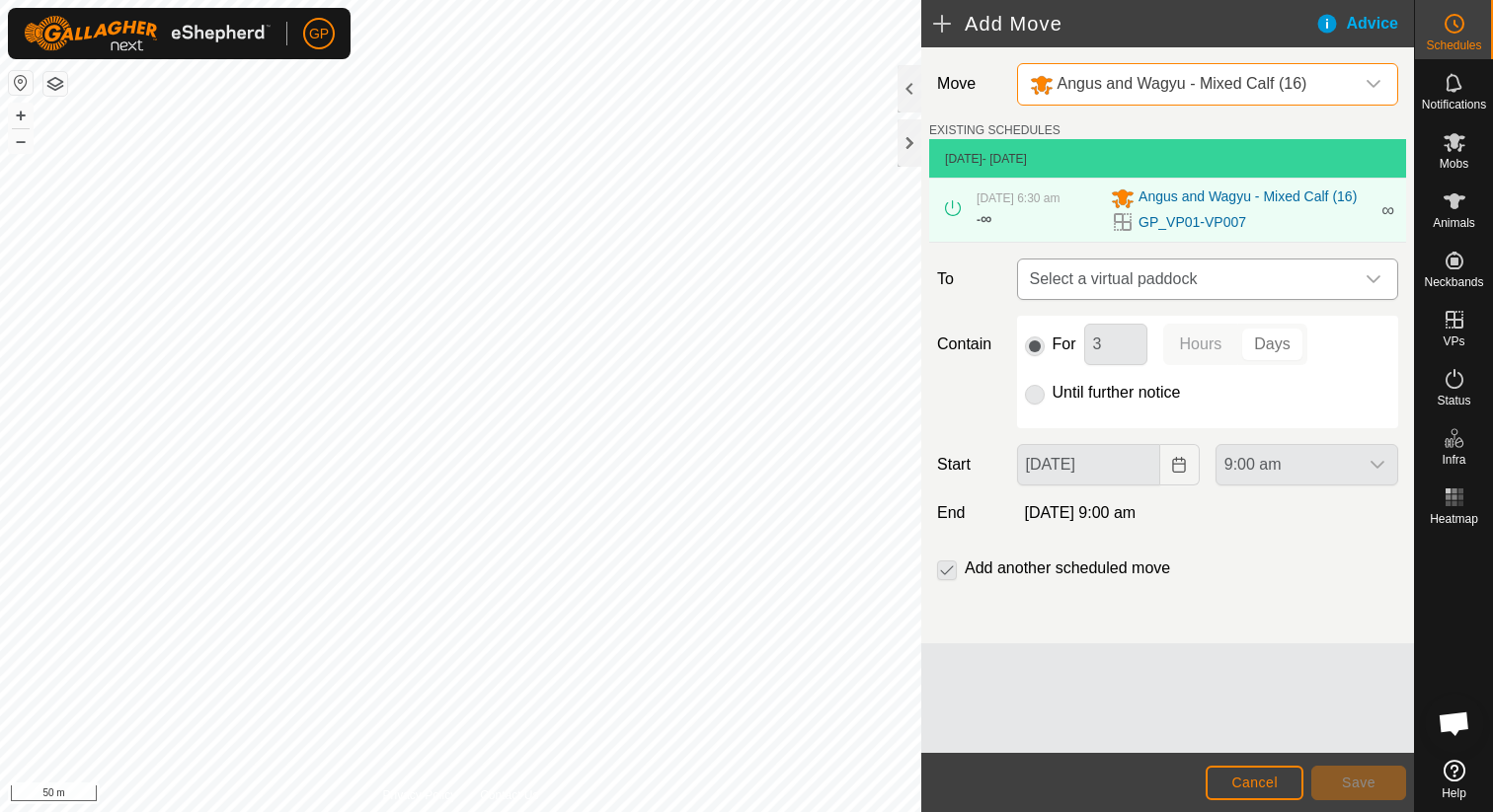
click at [1141, 271] on span "Select a virtual paddock" at bounding box center [1188, 280] width 332 height 40
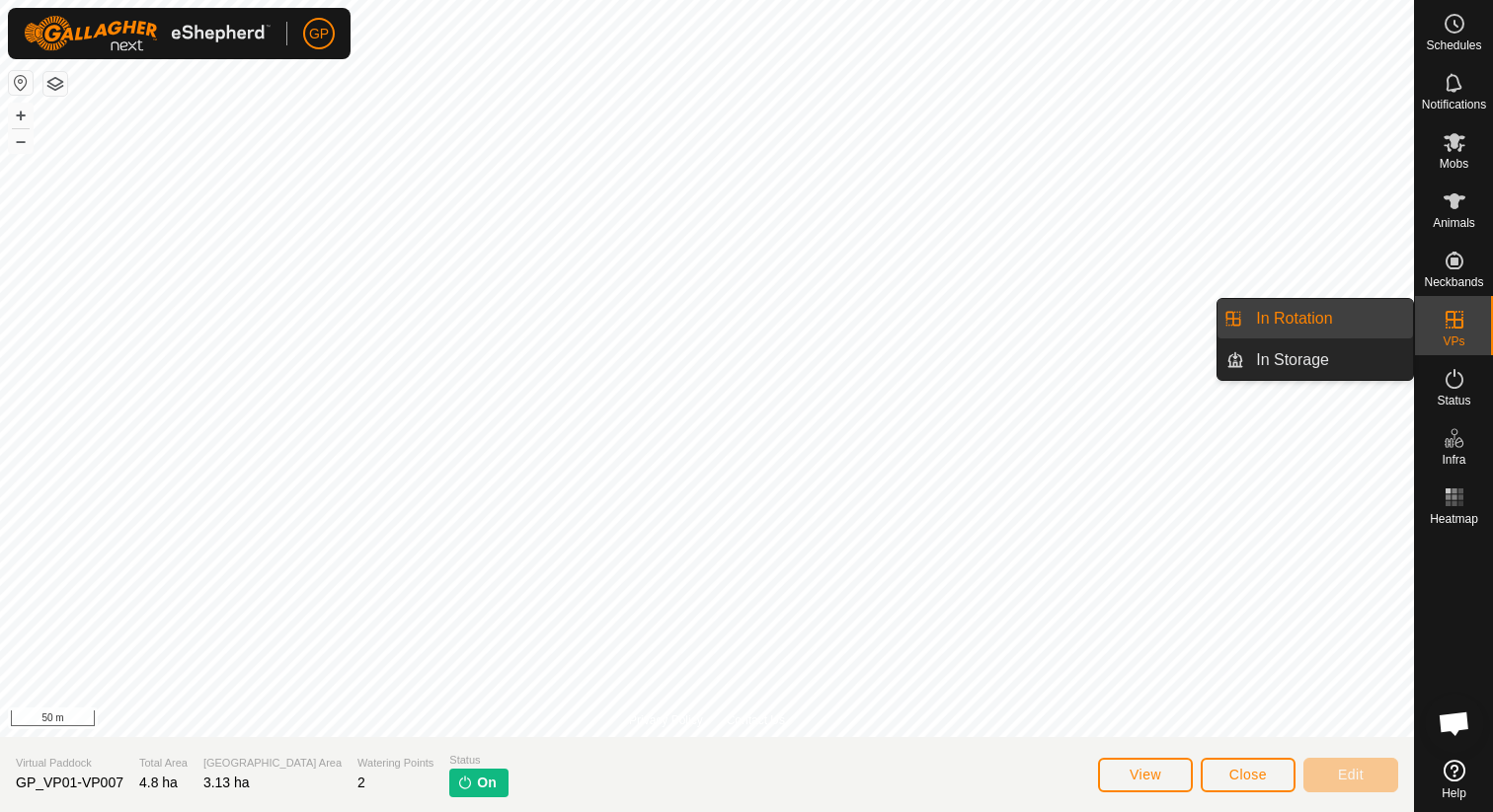
click at [1334, 331] on link "In Rotation" at bounding box center [1328, 319] width 169 height 40
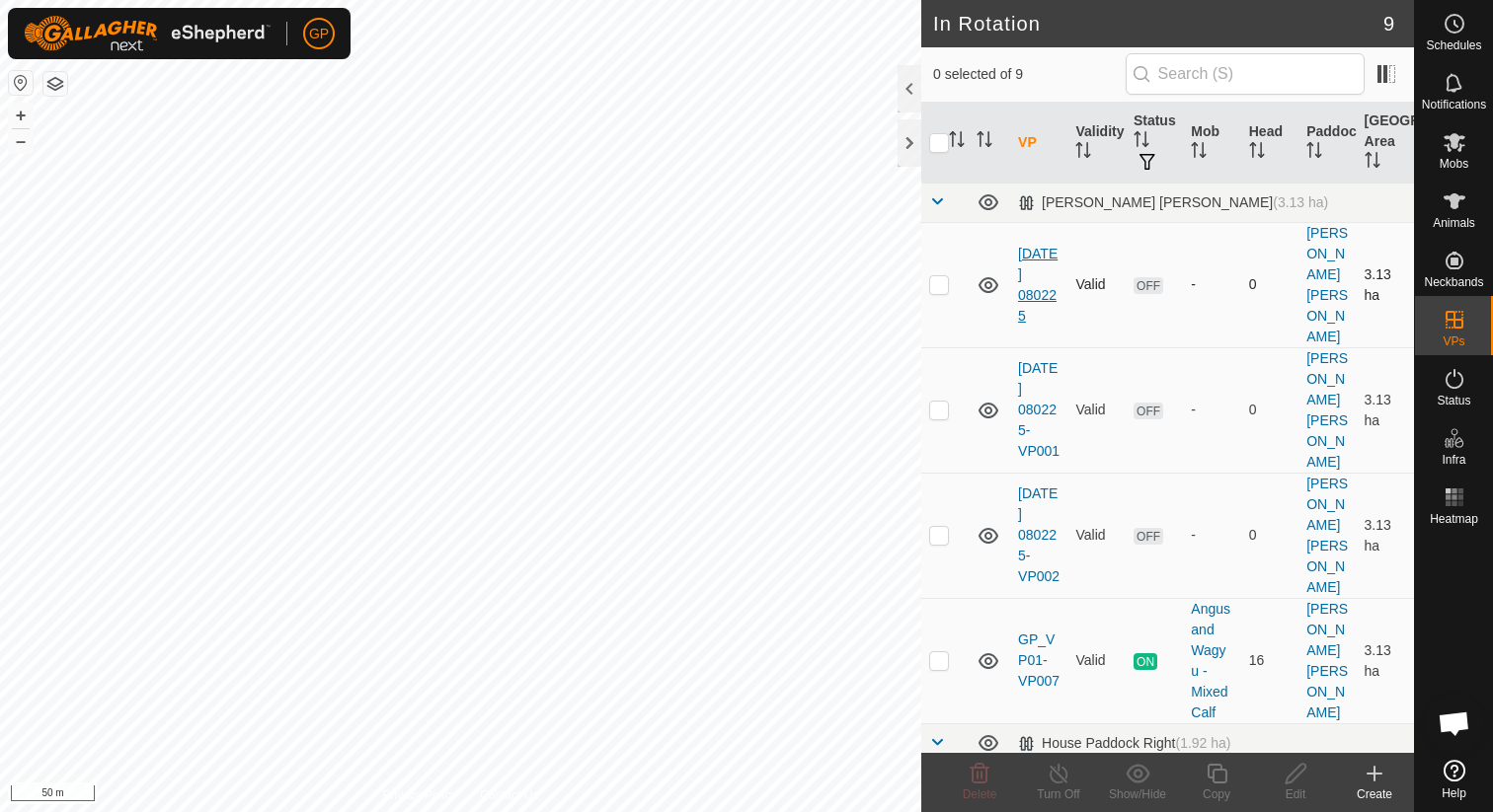
click at [1049, 257] on link "[DATE] 080225" at bounding box center [1037, 284] width 40 height 78
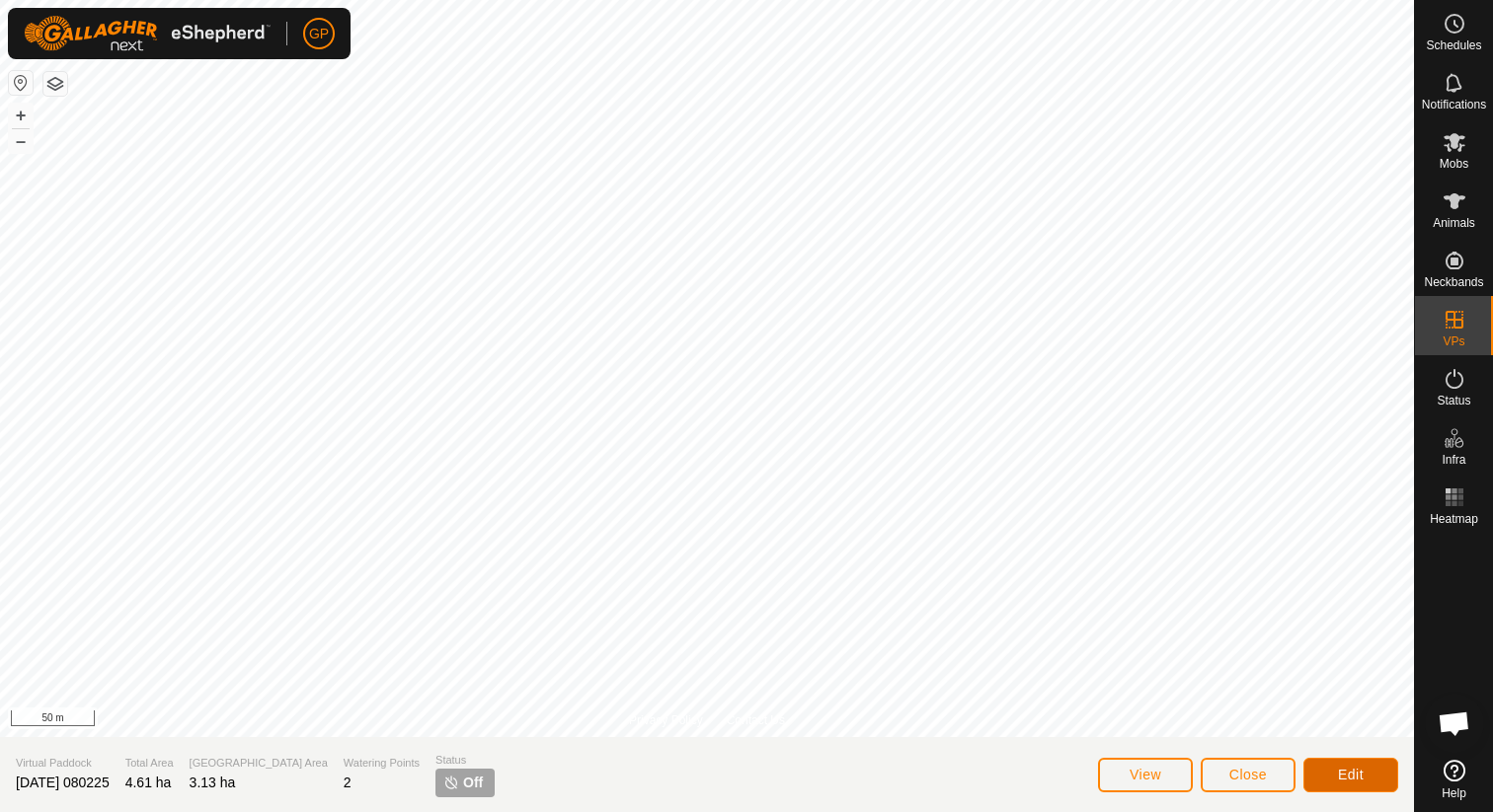
click at [1371, 776] on button "Edit" at bounding box center [1351, 774] width 95 height 35
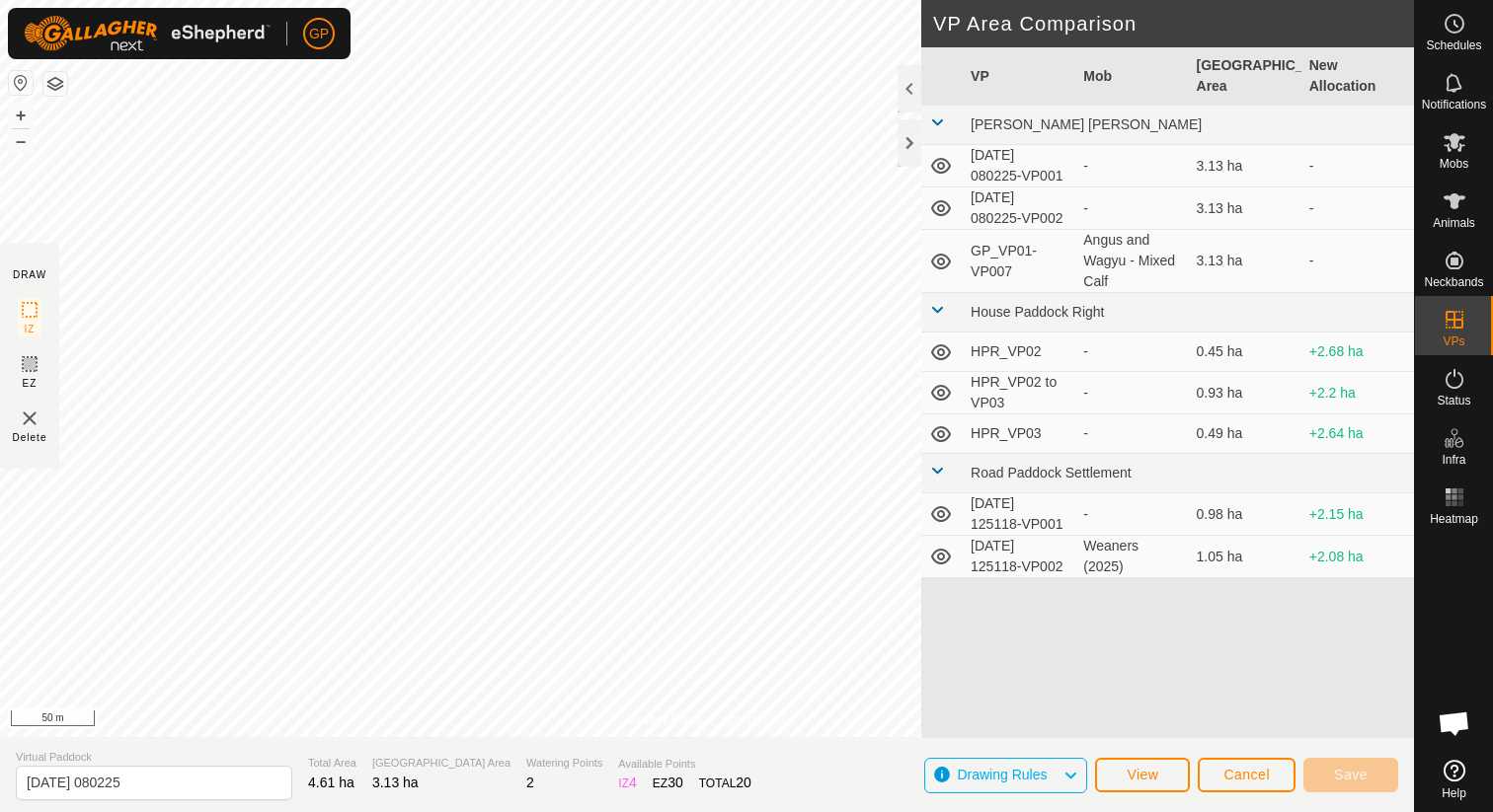
click at [1071, 254] on td "GP_VP01-VP007" at bounding box center [1019, 262] width 113 height 63
click at [1222, 770] on button "Cancel" at bounding box center [1246, 774] width 98 height 35
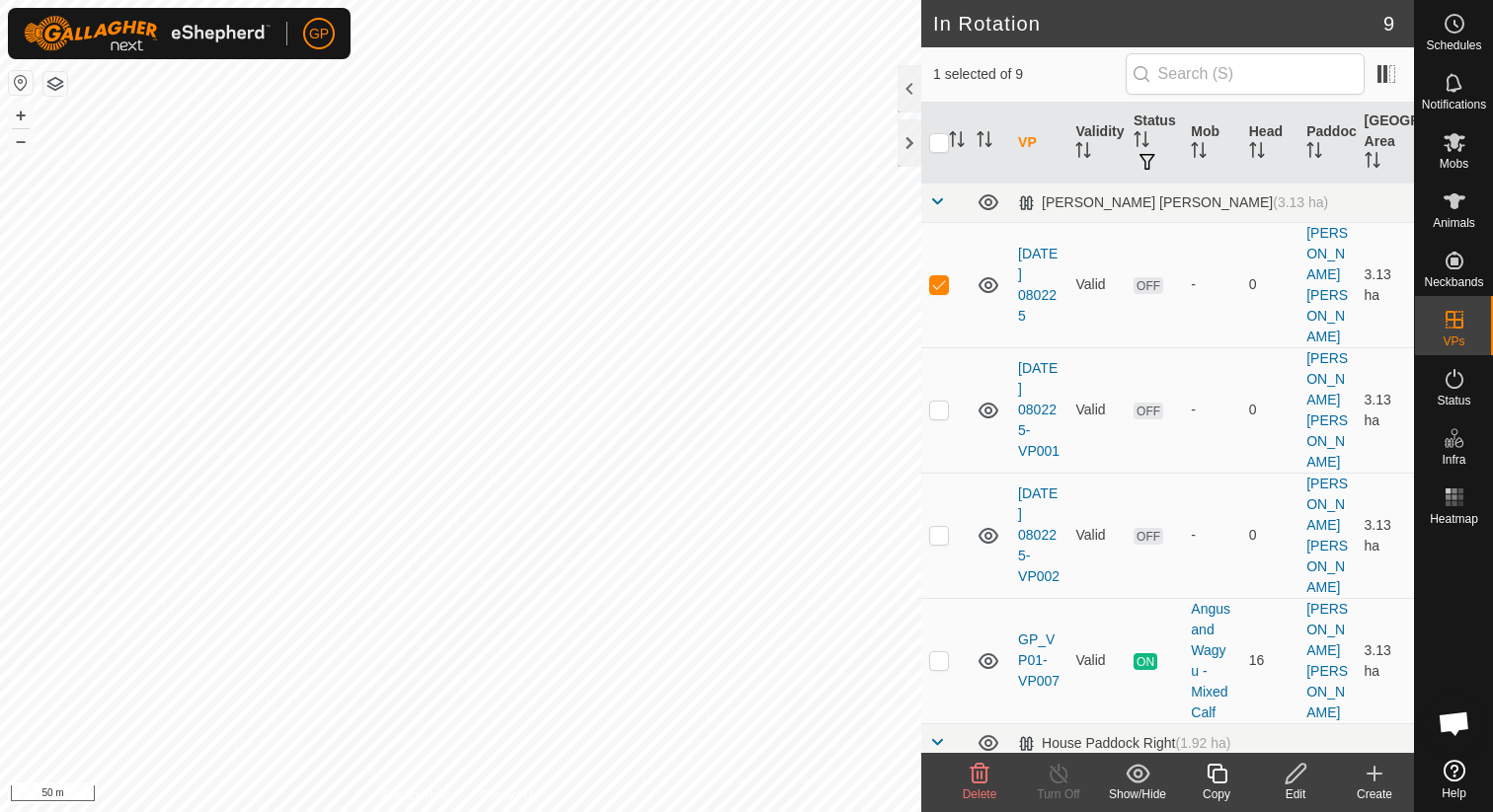
click at [988, 793] on span "Delete" at bounding box center [979, 794] width 35 height 14
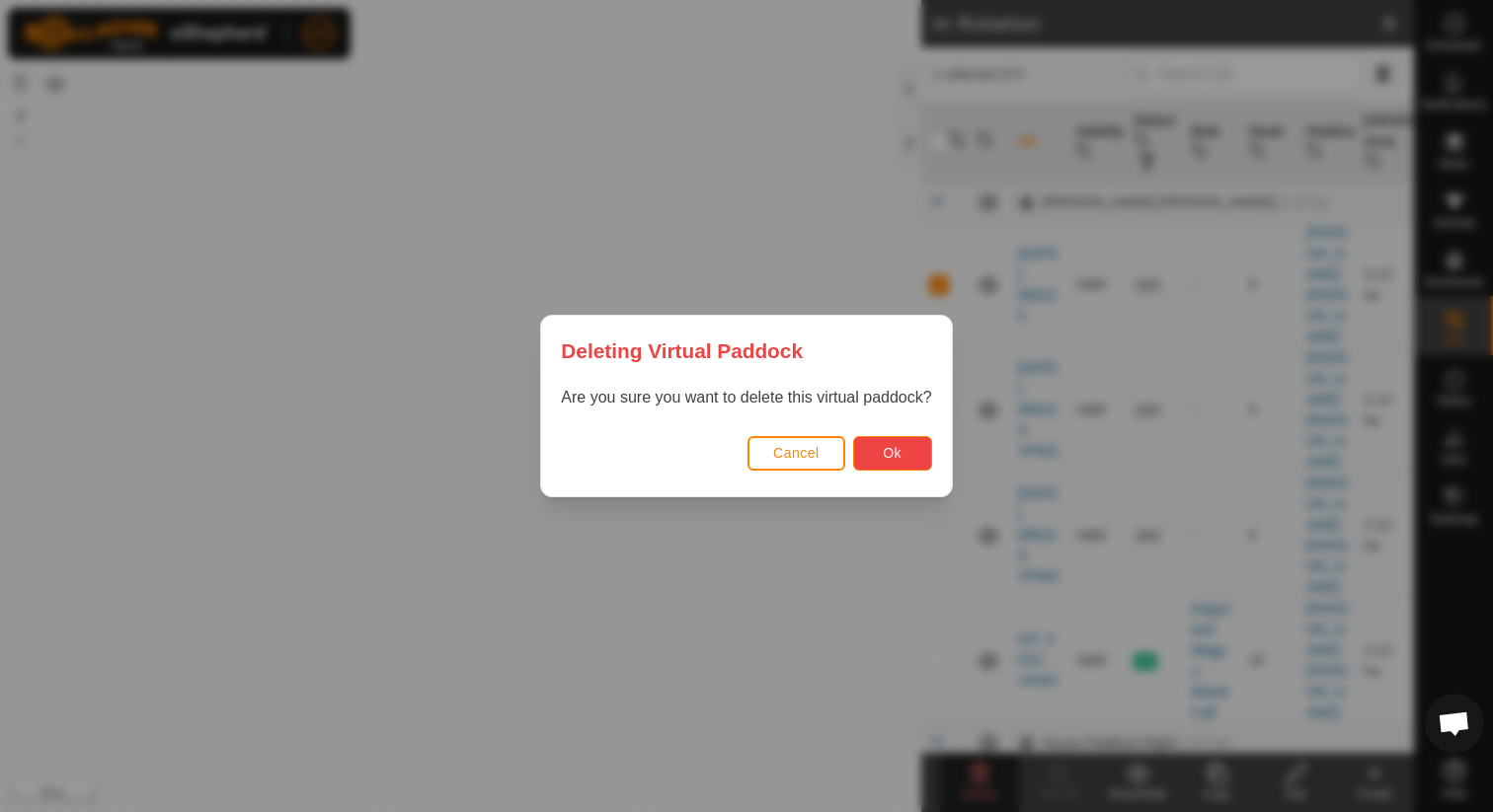
click at [877, 440] on button "Ok" at bounding box center [892, 453] width 79 height 35
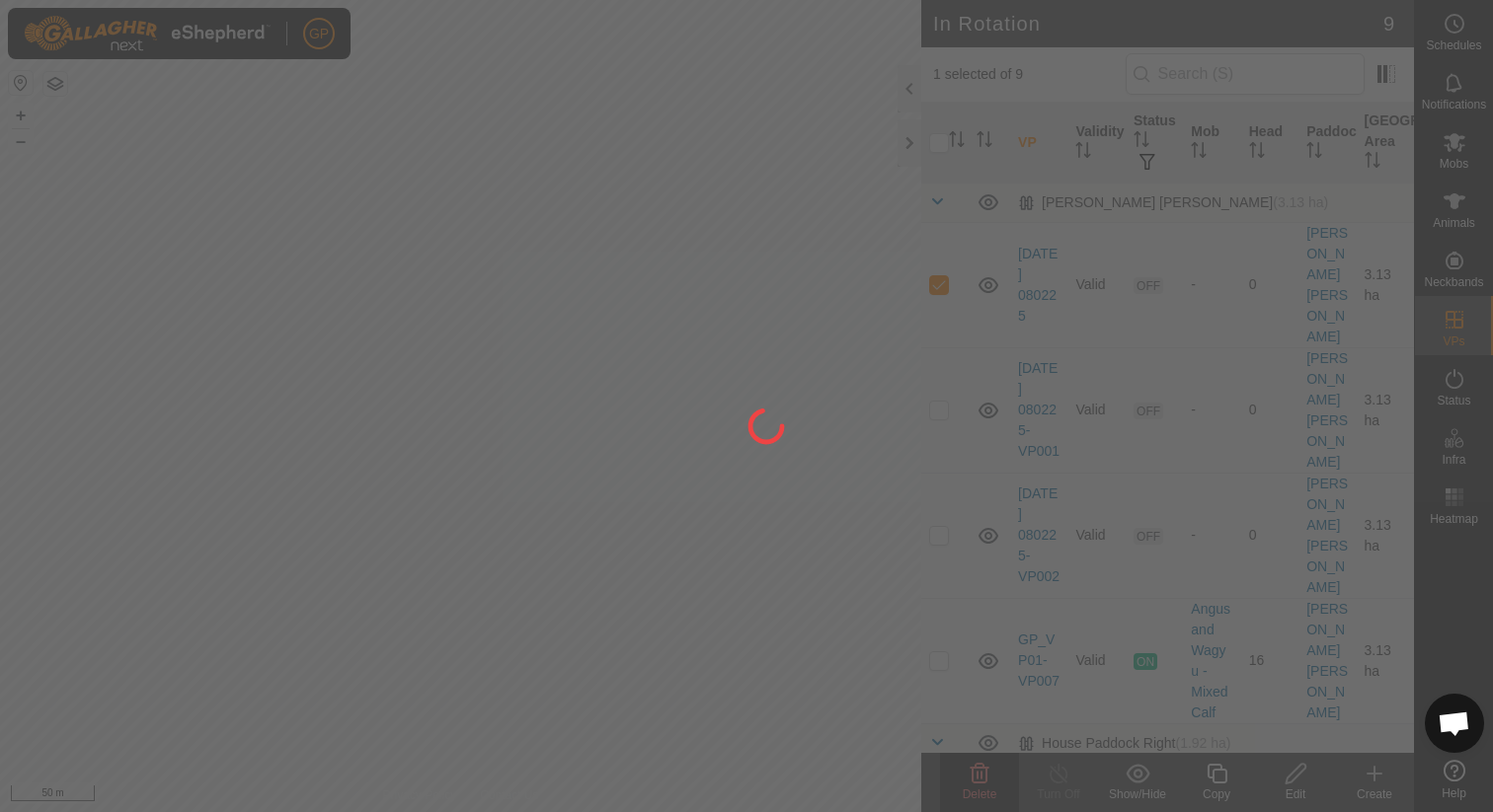
checkbox input "false"
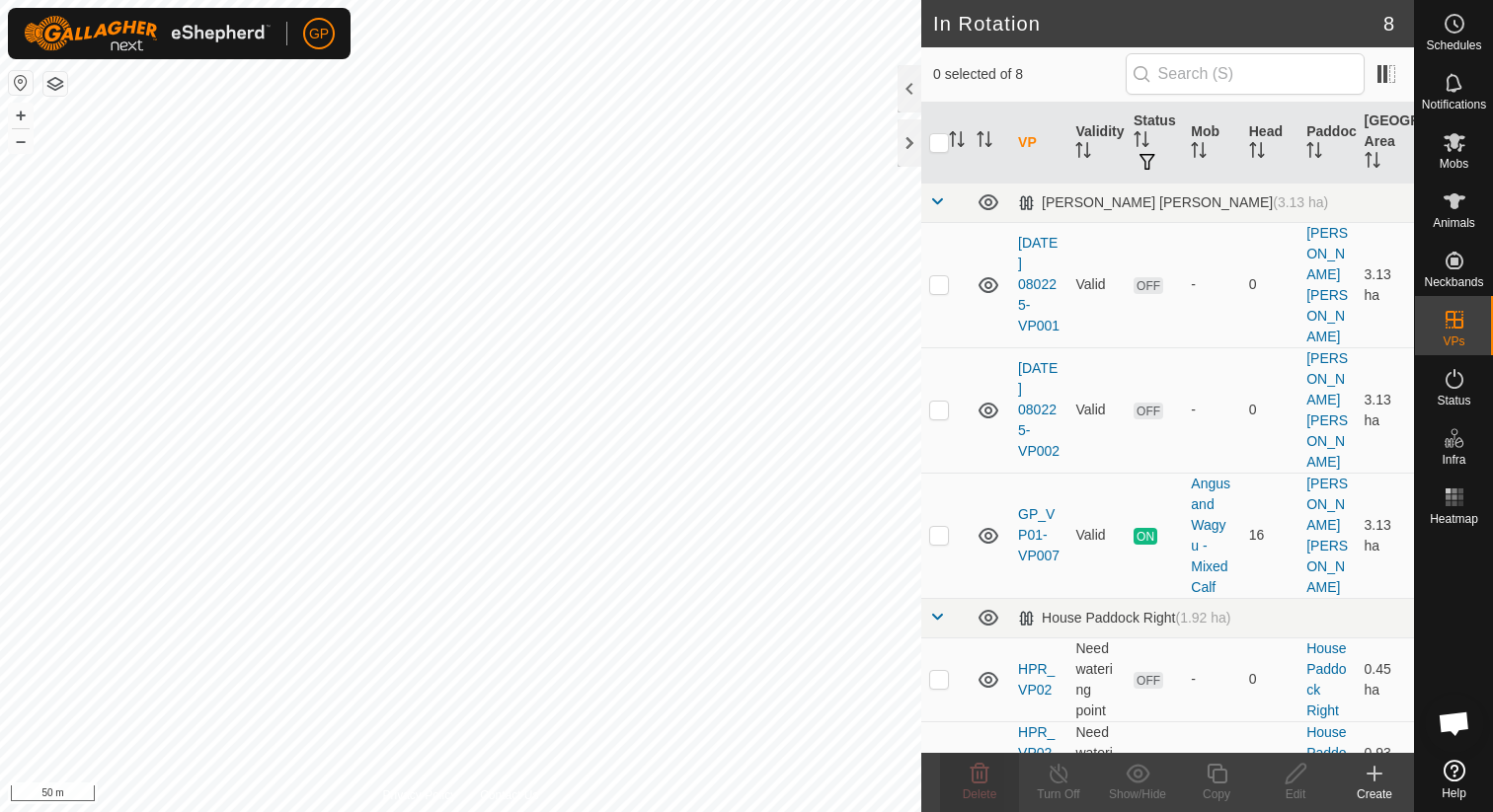
checkbox input "true"
click at [973, 777] on icon at bounding box center [979, 773] width 24 height 24
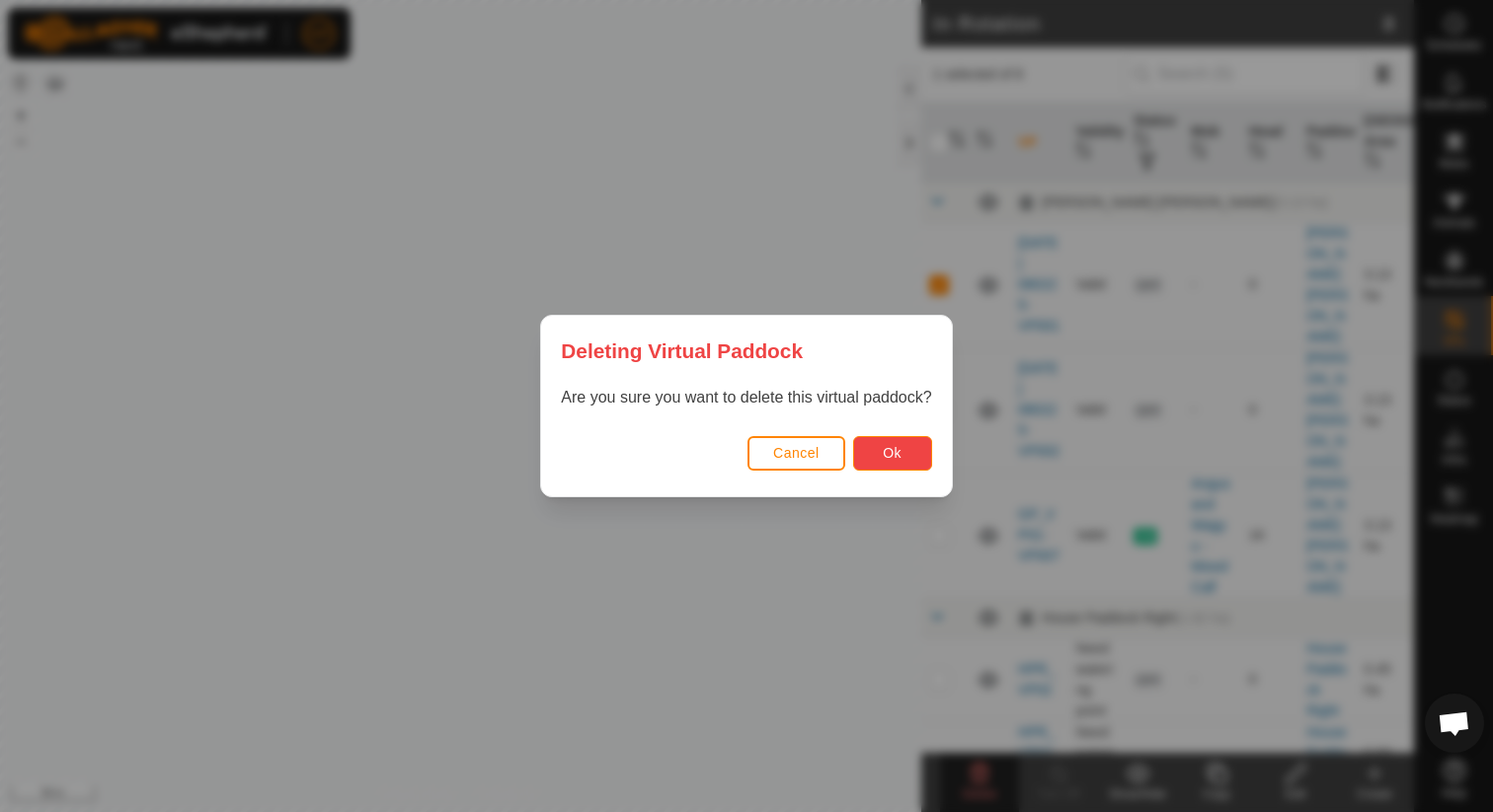
click at [904, 448] on button "Ok" at bounding box center [892, 453] width 79 height 35
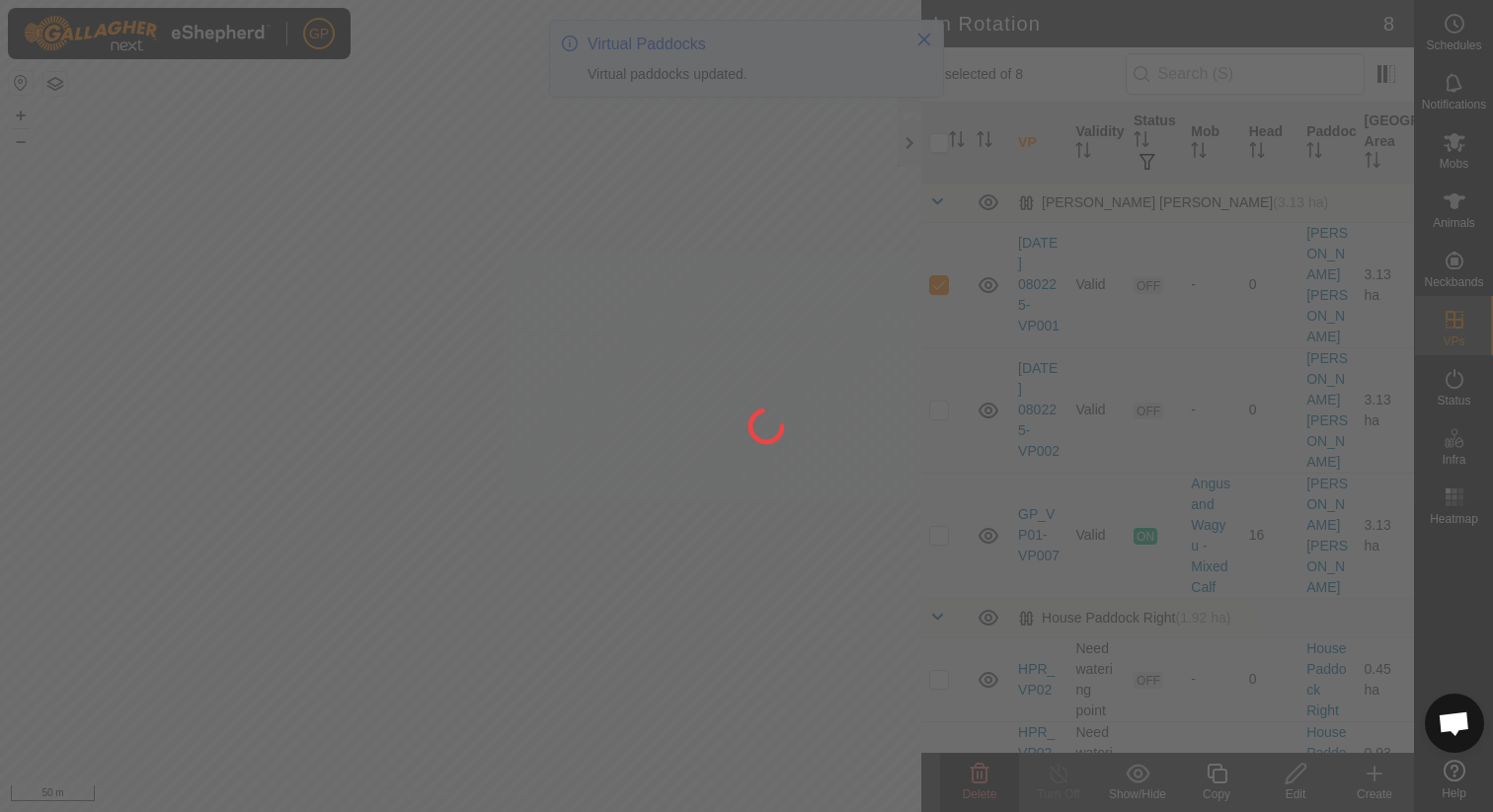
checkbox input "false"
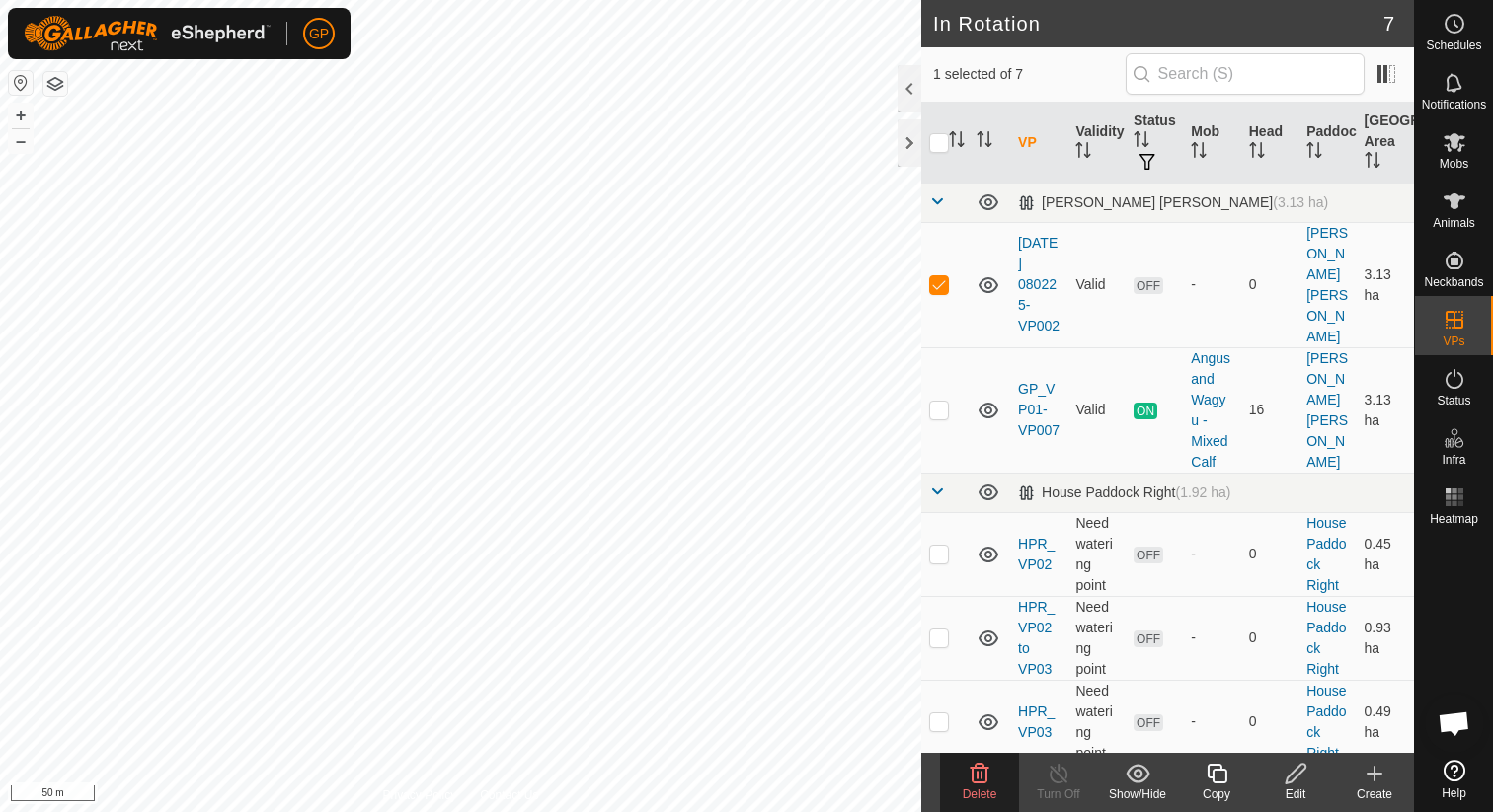
click at [993, 774] on delete-svg-icon at bounding box center [979, 773] width 79 height 24
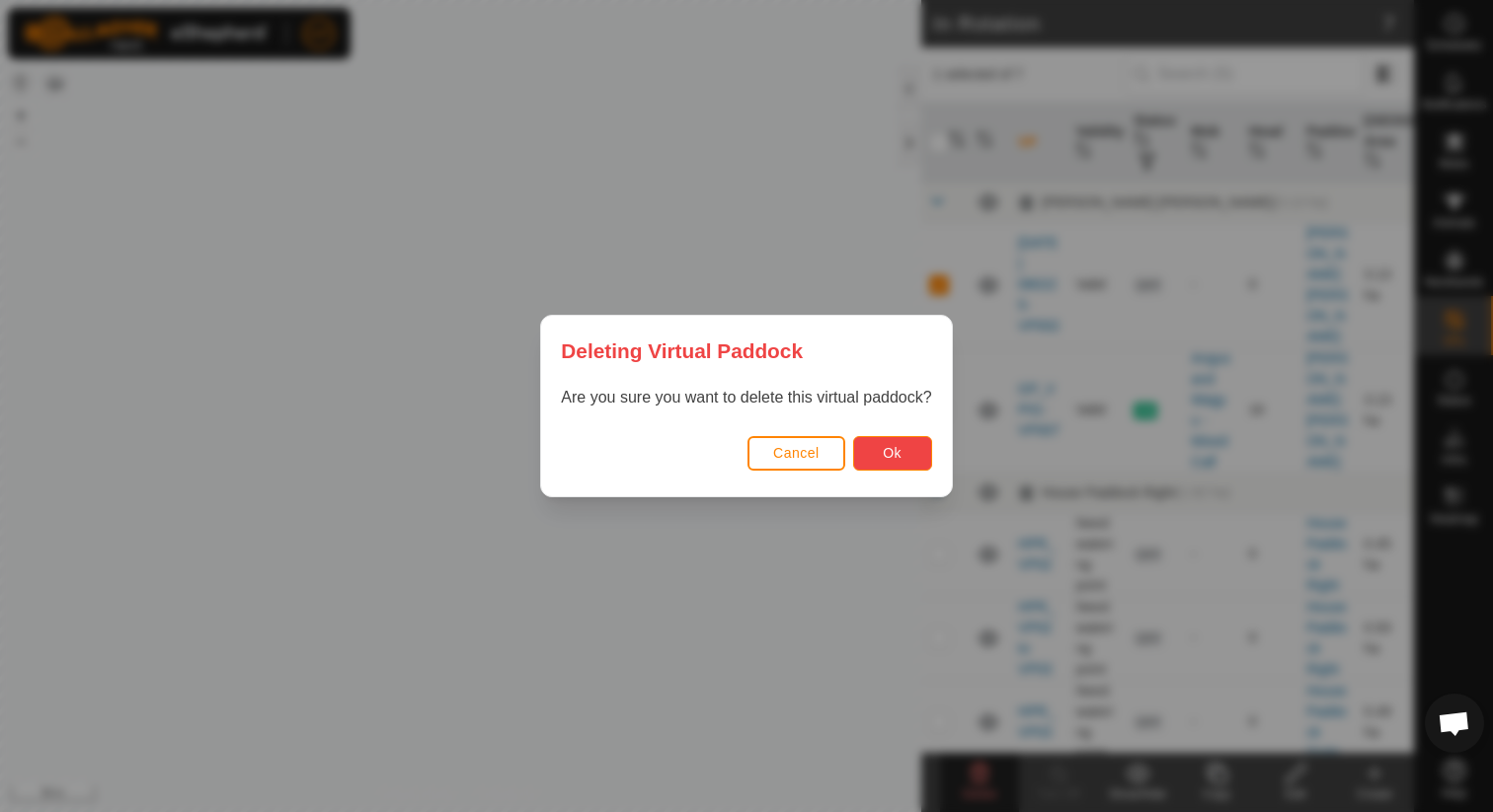
click at [908, 458] on button "Ok" at bounding box center [892, 453] width 79 height 35
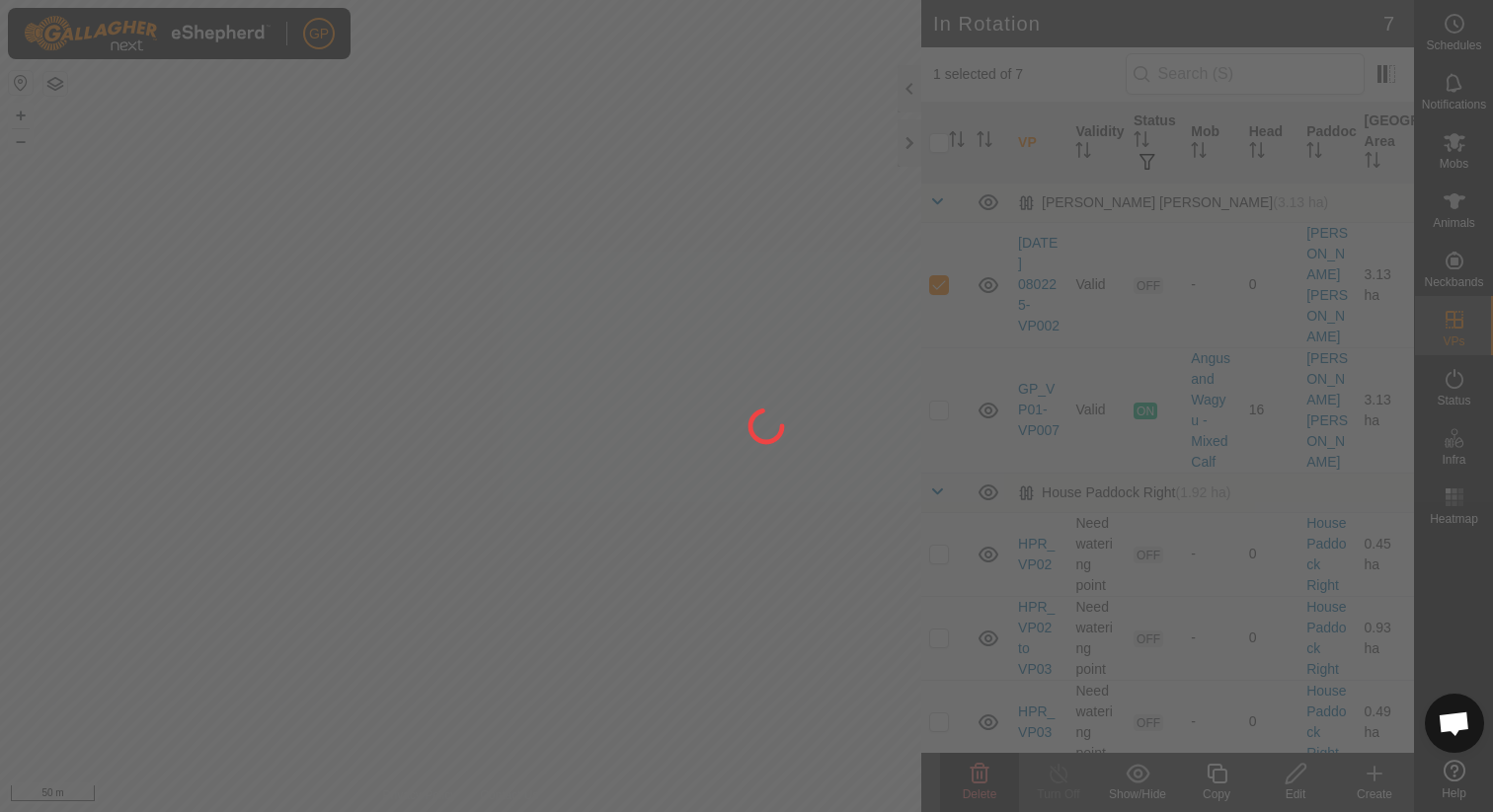
checkbox input "false"
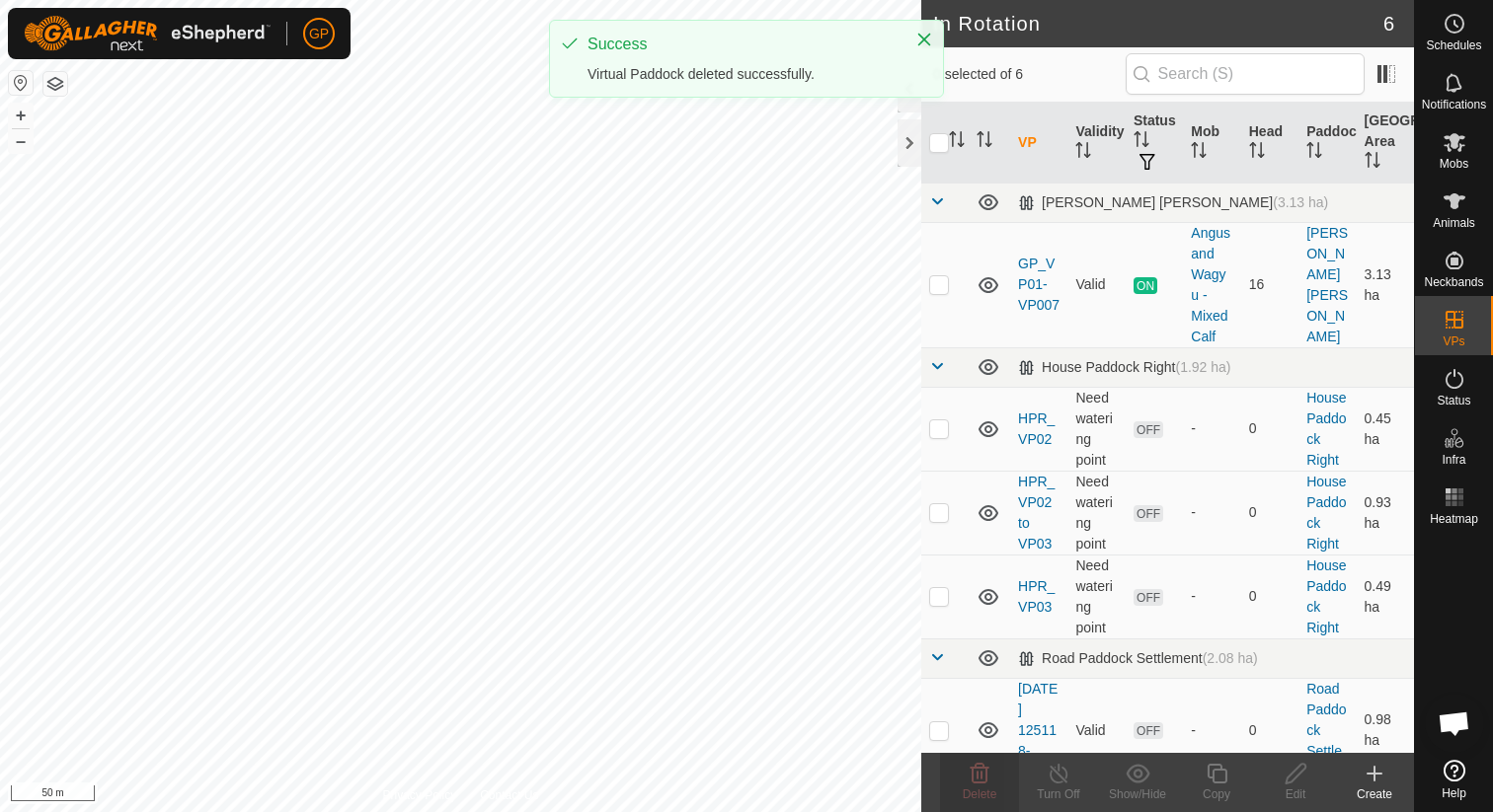
click at [1371, 787] on div "Create" at bounding box center [1374, 794] width 79 height 18
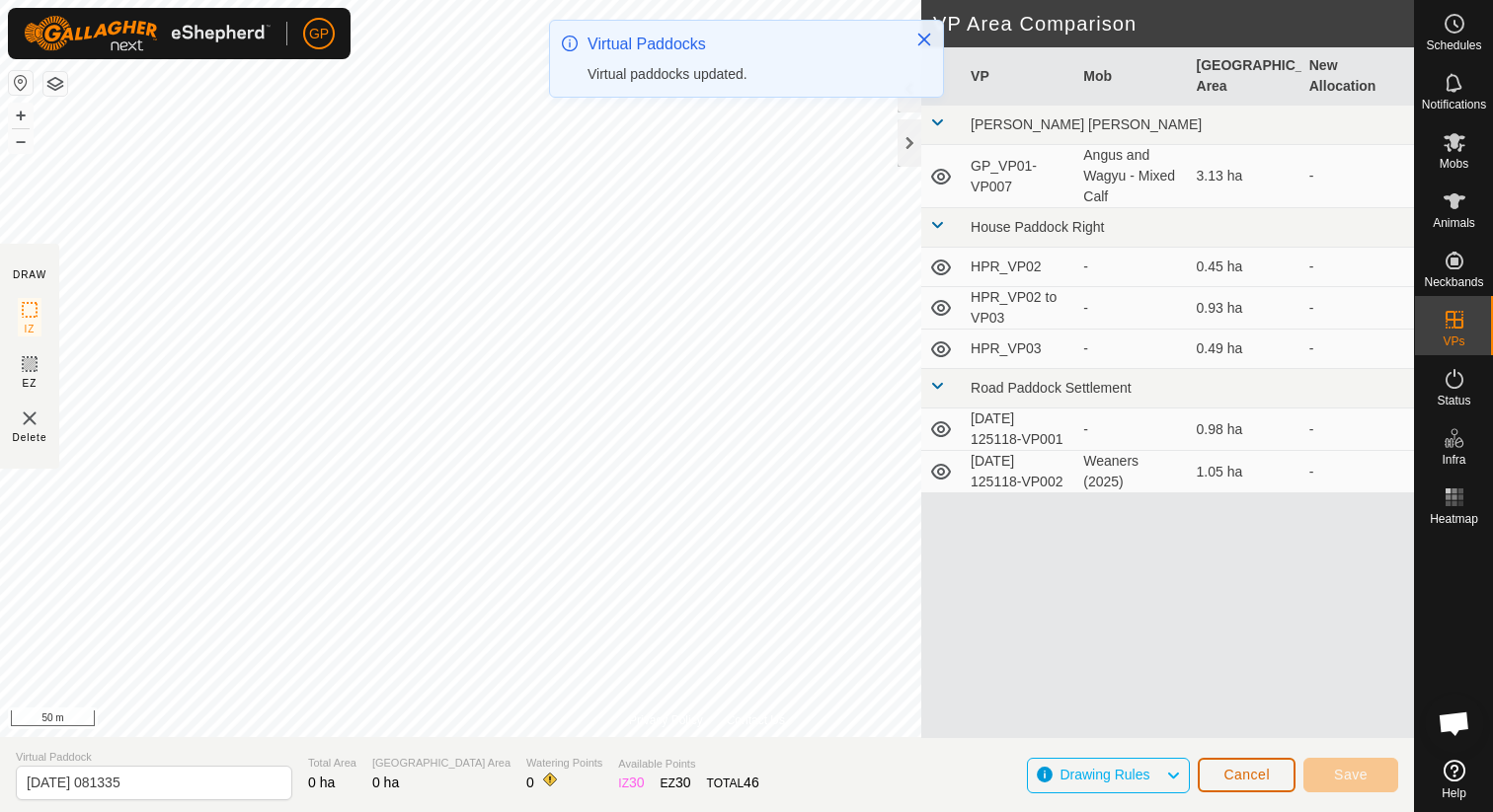
click at [1251, 782] on button "Cancel" at bounding box center [1246, 774] width 98 height 35
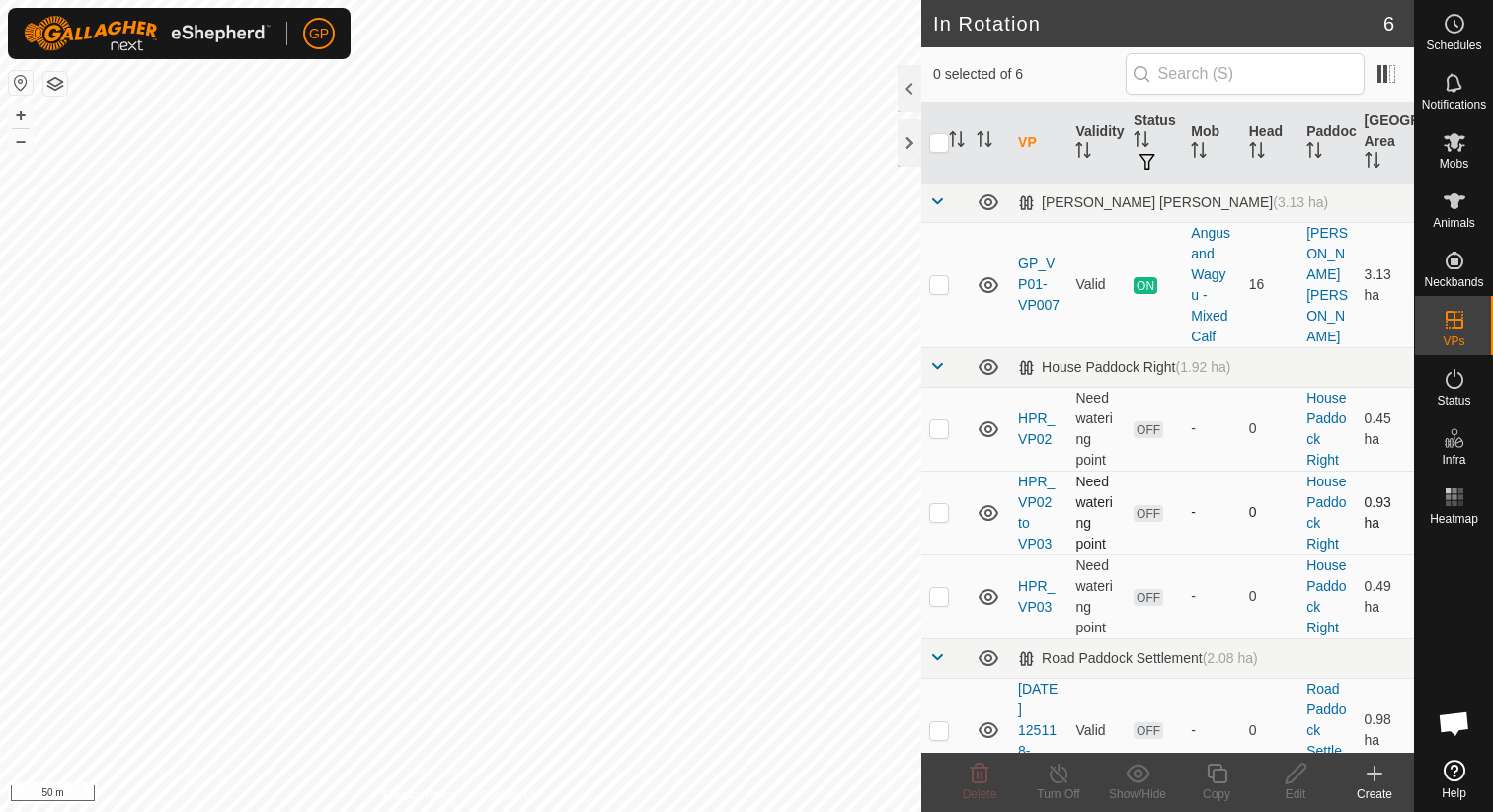
checkbox input "true"
click at [1219, 783] on icon at bounding box center [1216, 773] width 25 height 24
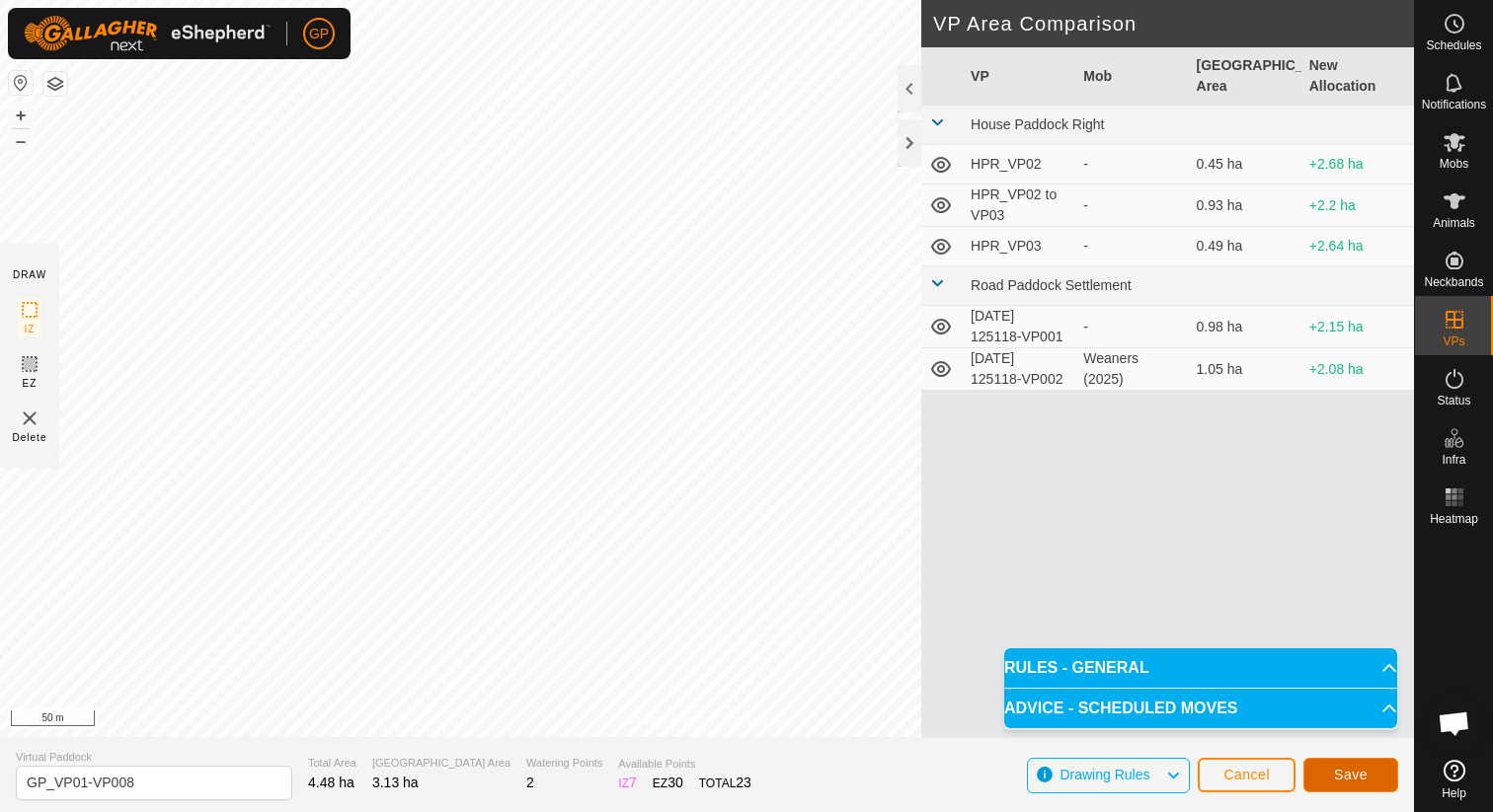
click at [1368, 772] on button "Save" at bounding box center [1351, 774] width 95 height 35
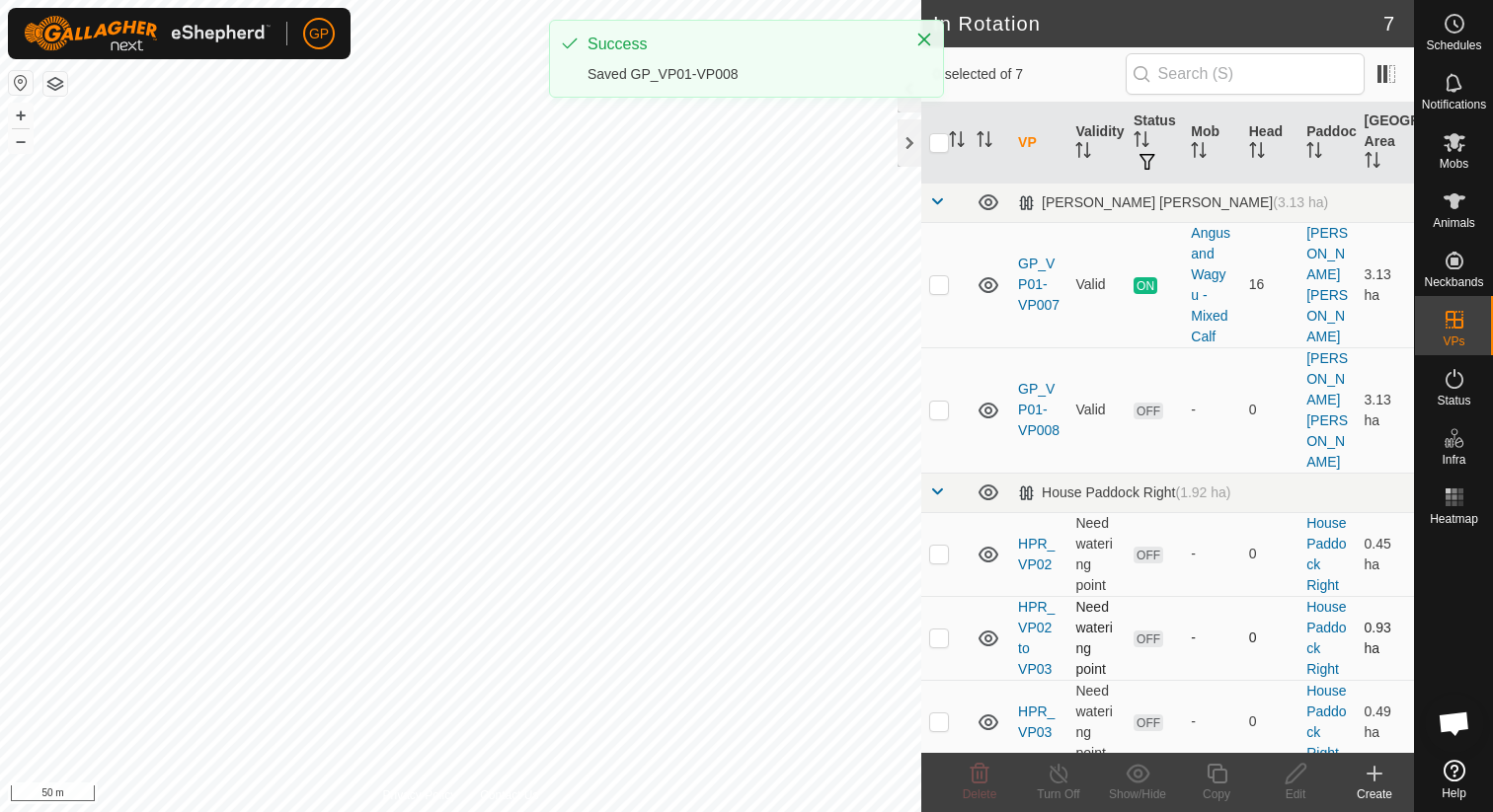
checkbox input "true"
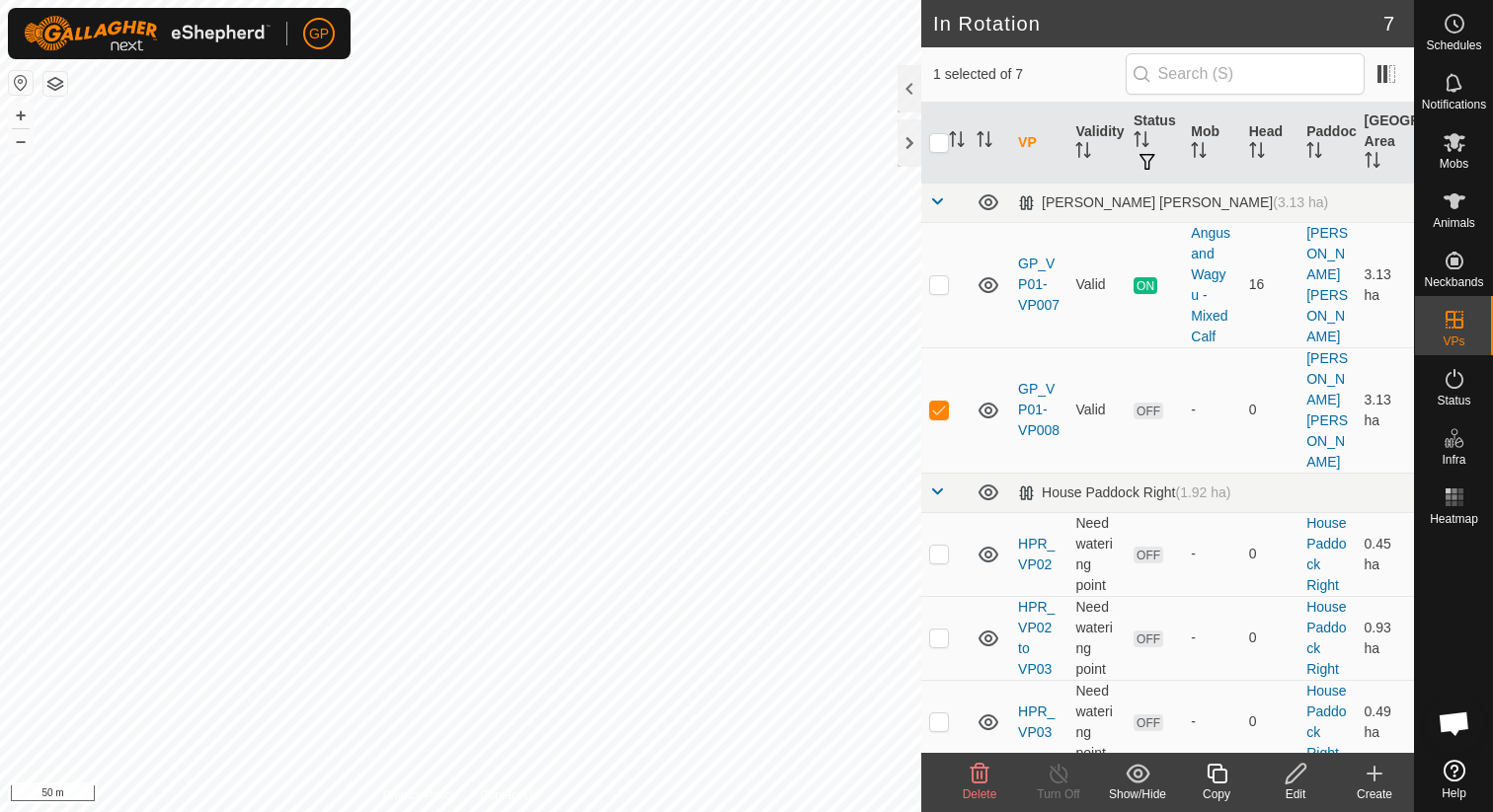
click at [1220, 772] on icon at bounding box center [1216, 773] width 25 height 24
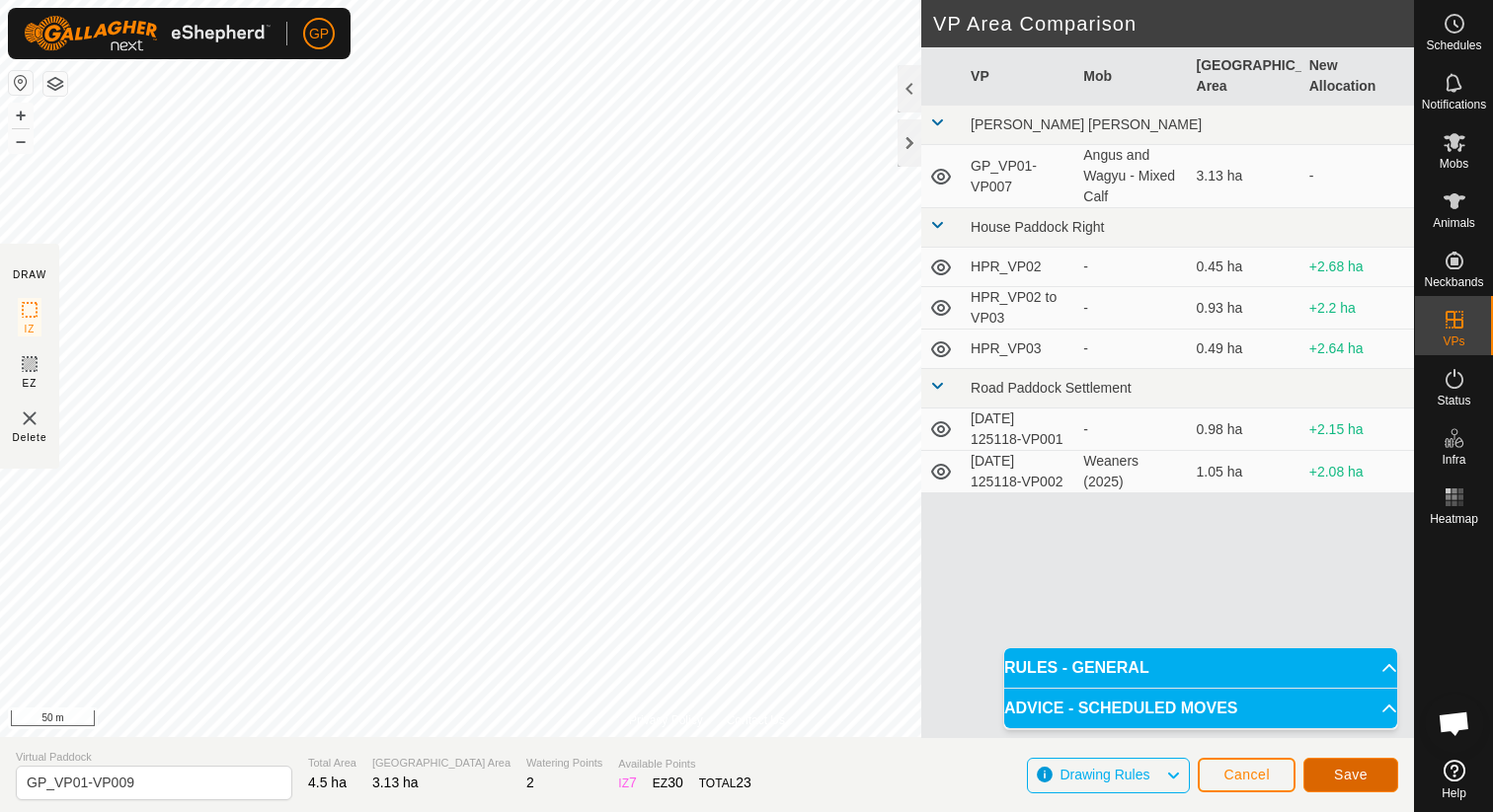
click at [1363, 781] on span "Save" at bounding box center [1351, 774] width 34 height 16
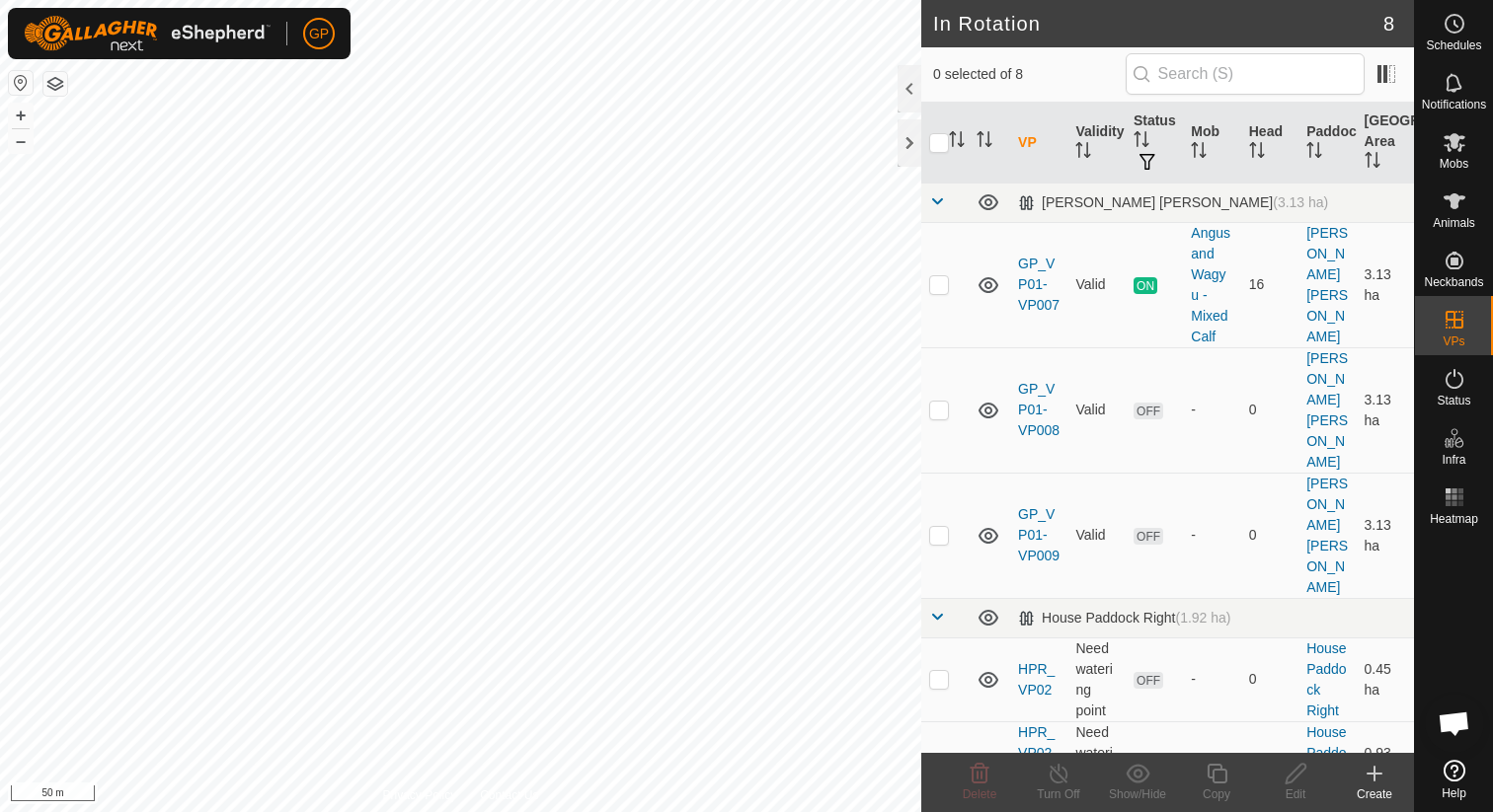
checkbox input "true"
click at [1223, 780] on icon at bounding box center [1216, 773] width 25 height 24
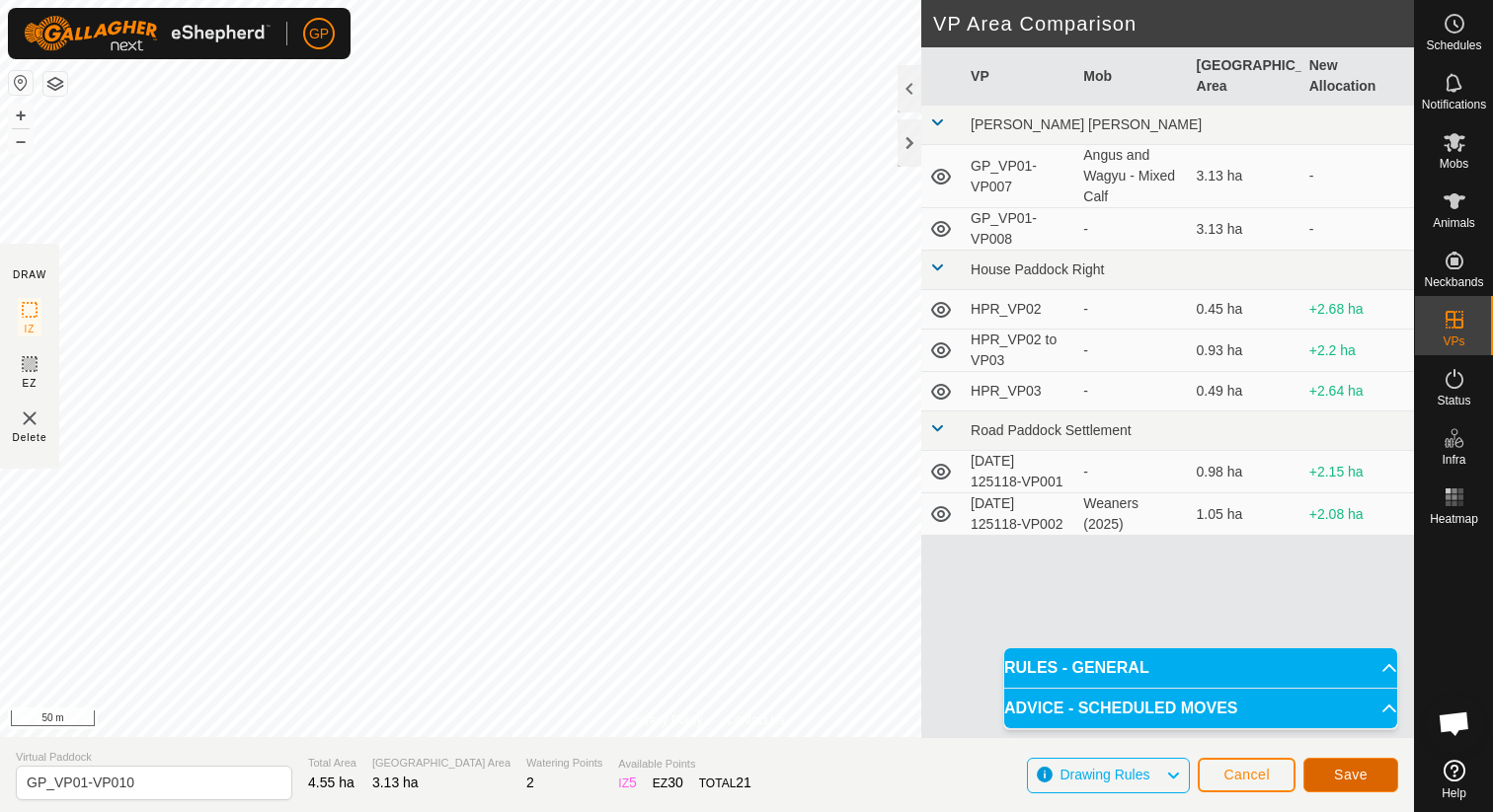
click at [1340, 780] on span "Save" at bounding box center [1351, 774] width 34 height 16
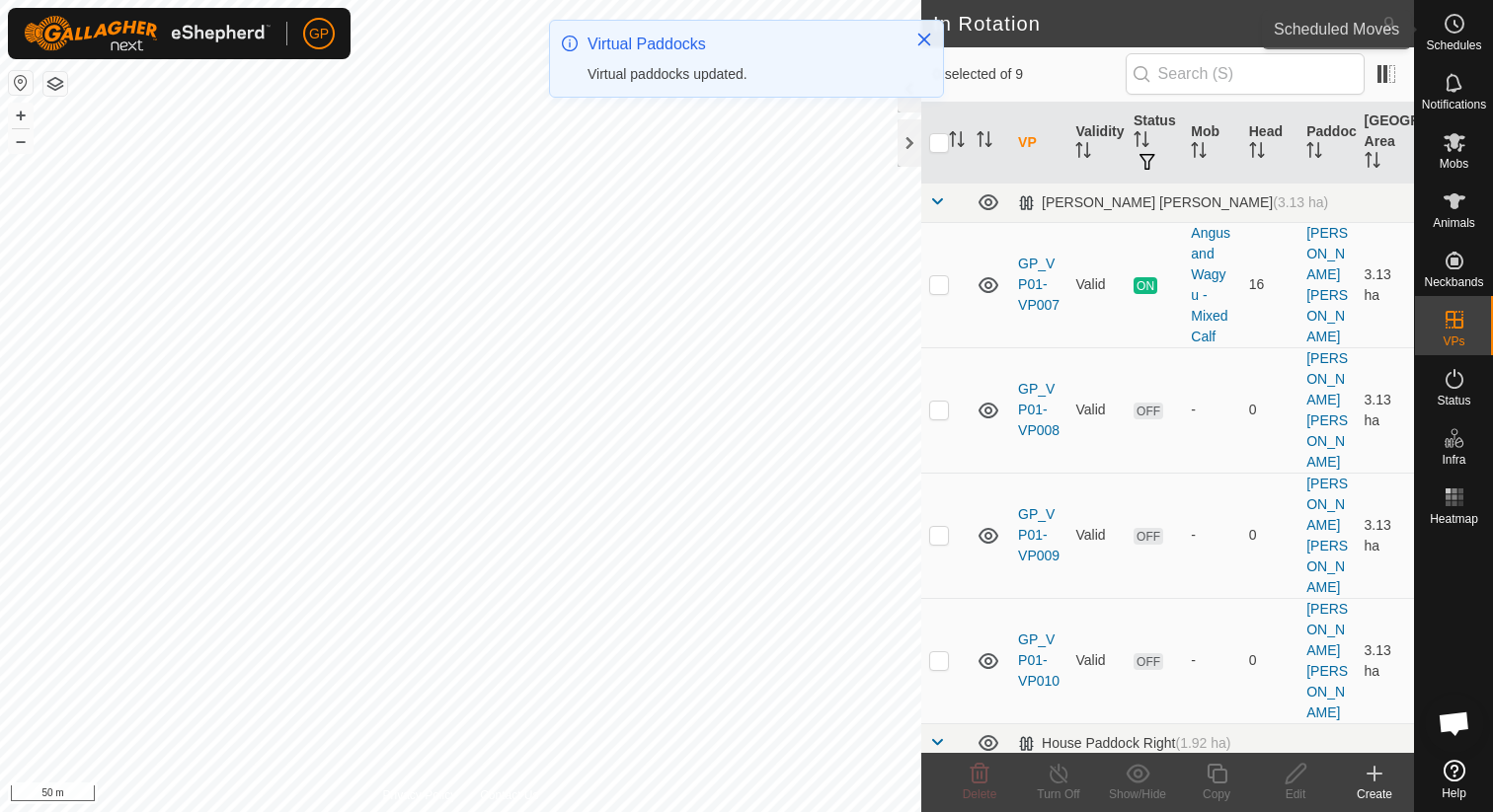
click at [1468, 44] on span "Schedules" at bounding box center [1453, 45] width 55 height 12
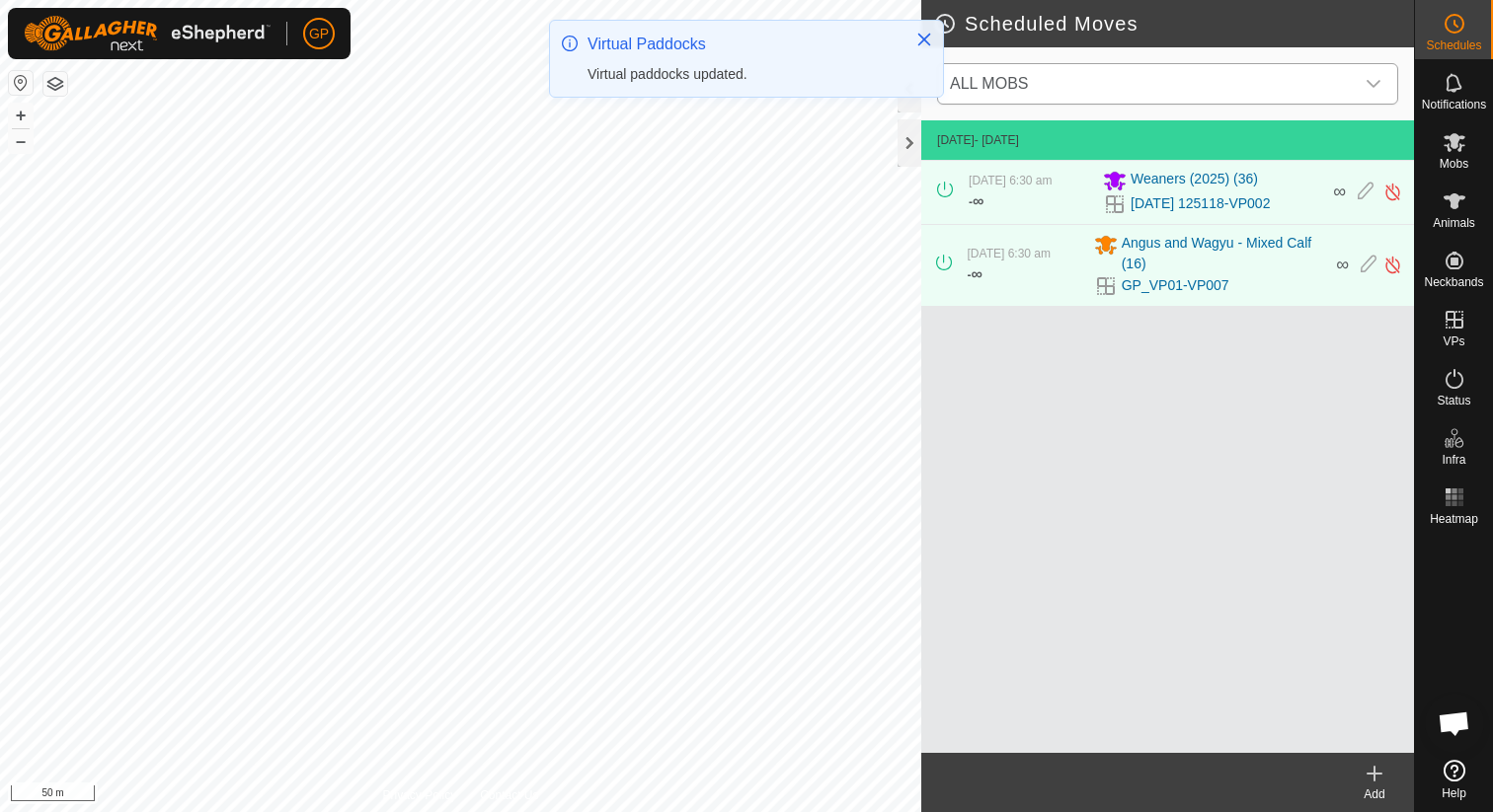
click at [1098, 97] on span "ALL MOBS" at bounding box center [1147, 84] width 412 height 40
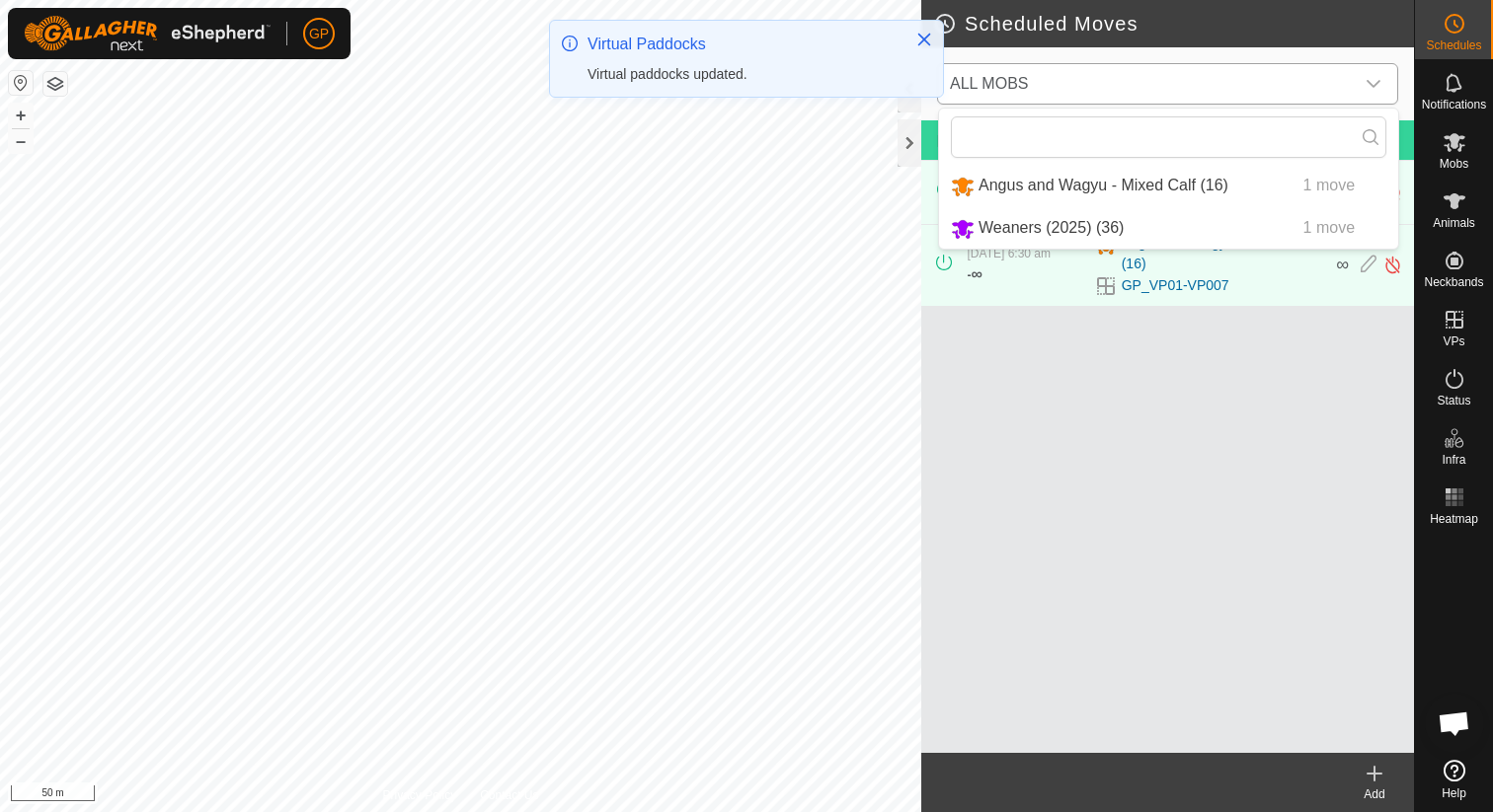
click at [1068, 182] on li "Angus and Wagyu - Mixed Calf (16) 1 move" at bounding box center [1168, 186] width 459 height 41
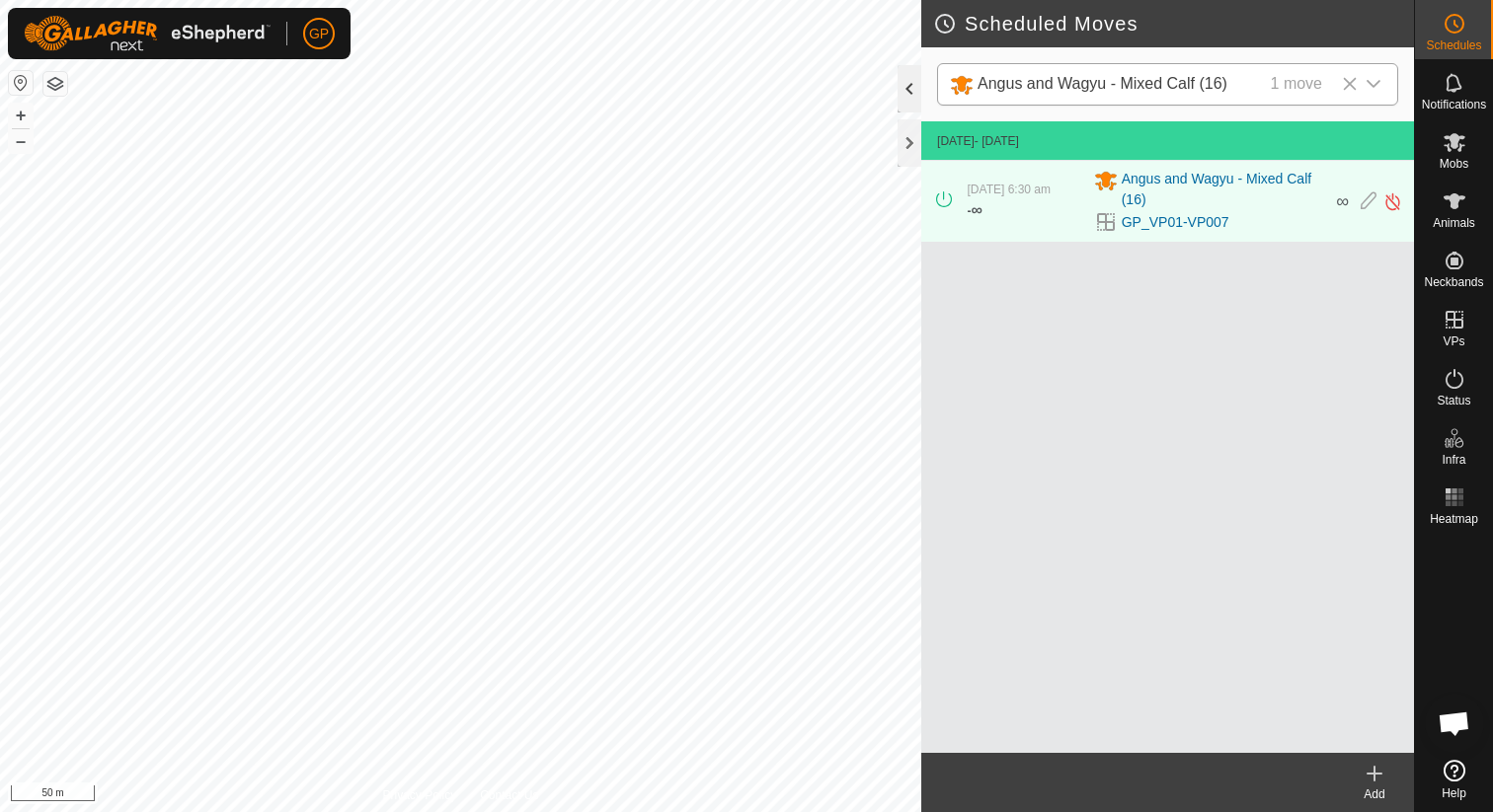
click at [905, 90] on div at bounding box center [909, 89] width 24 height 47
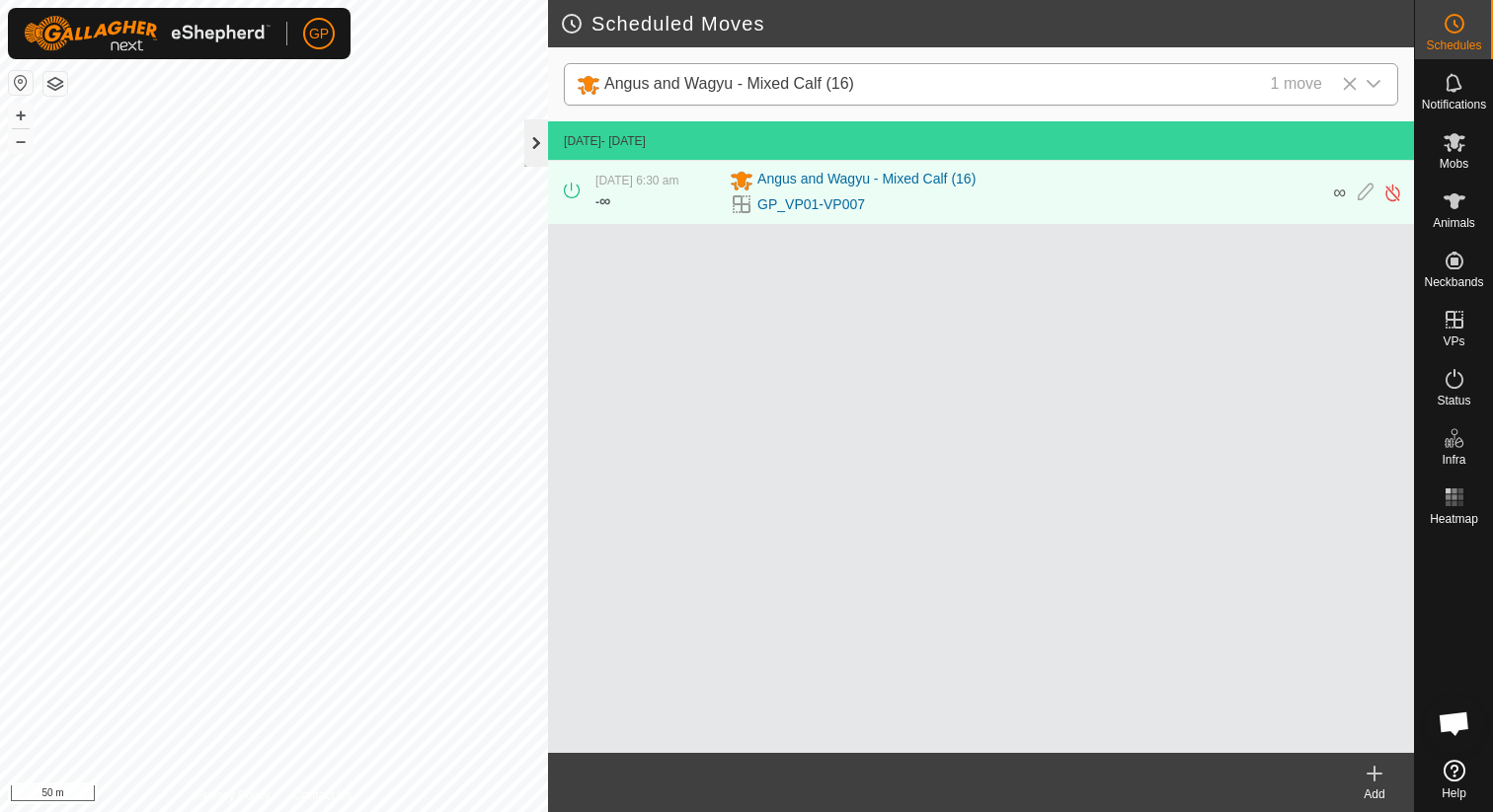
click at [538, 140] on div at bounding box center [537, 143] width 24 height 47
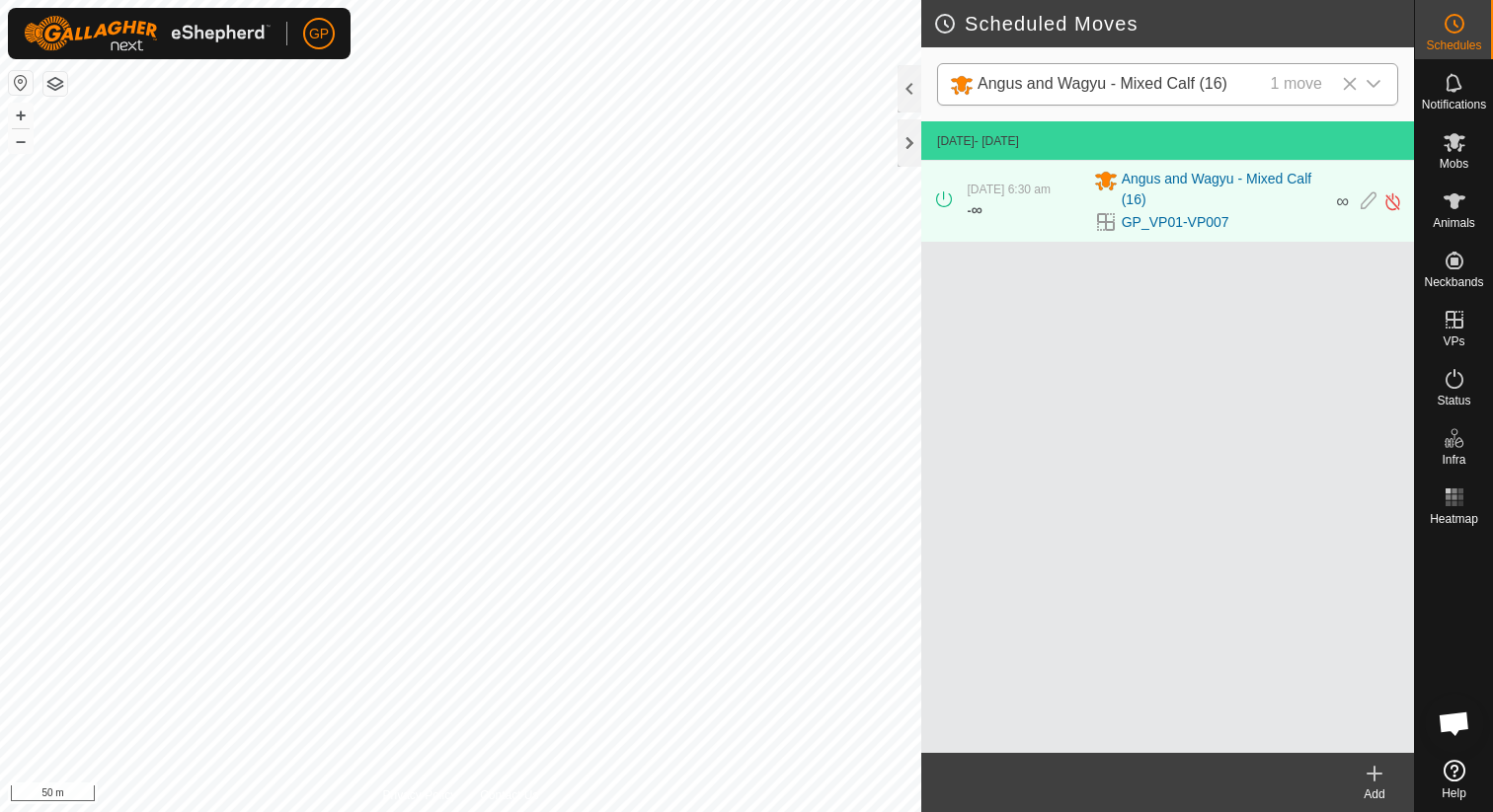
click at [1350, 74] on span "Angus and Wagyu - Mixed Calf (16) 1 move" at bounding box center [1147, 84] width 412 height 41
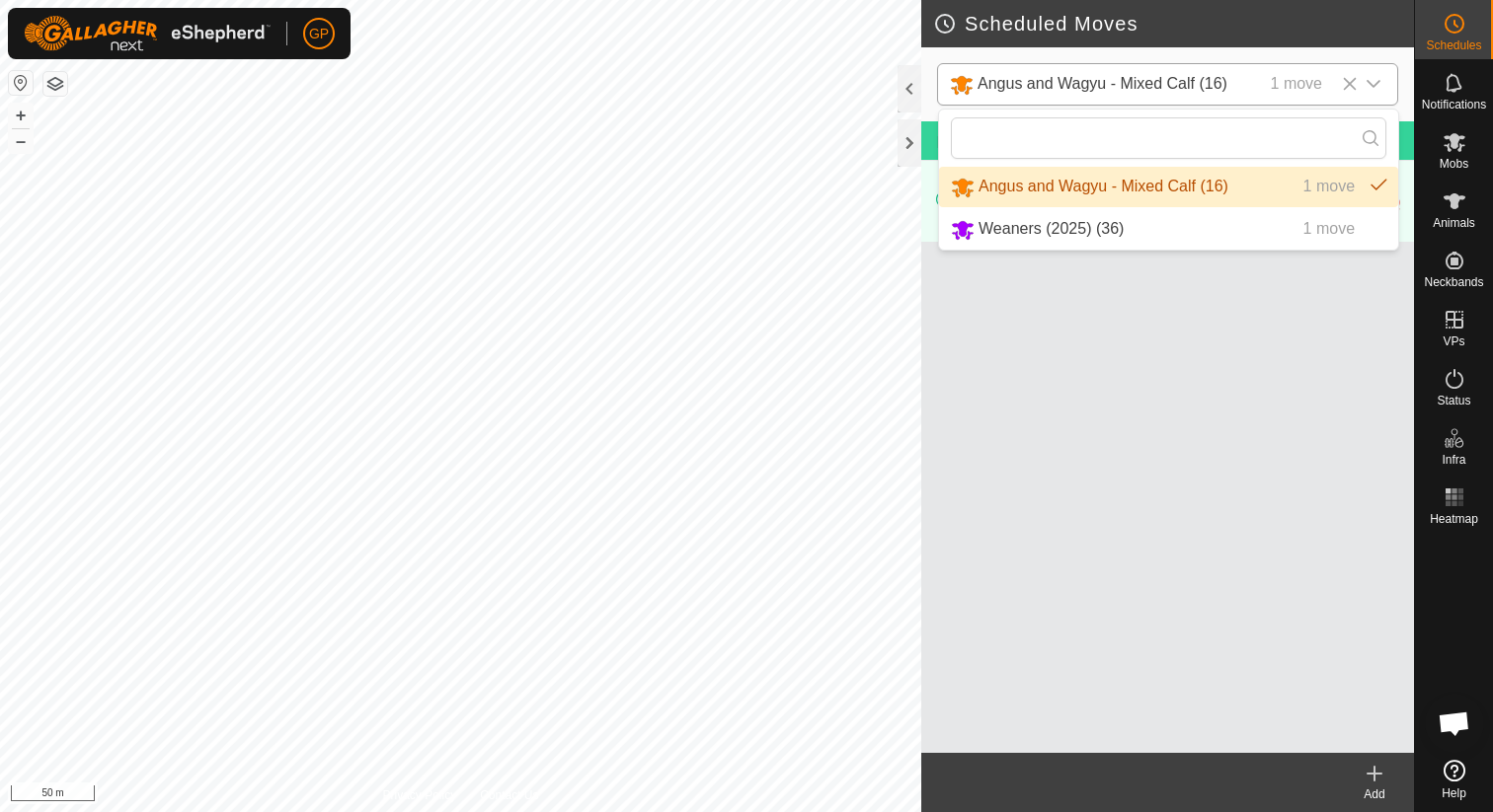
click at [1376, 82] on icon "dropdown trigger" at bounding box center [1373, 84] width 16 height 16
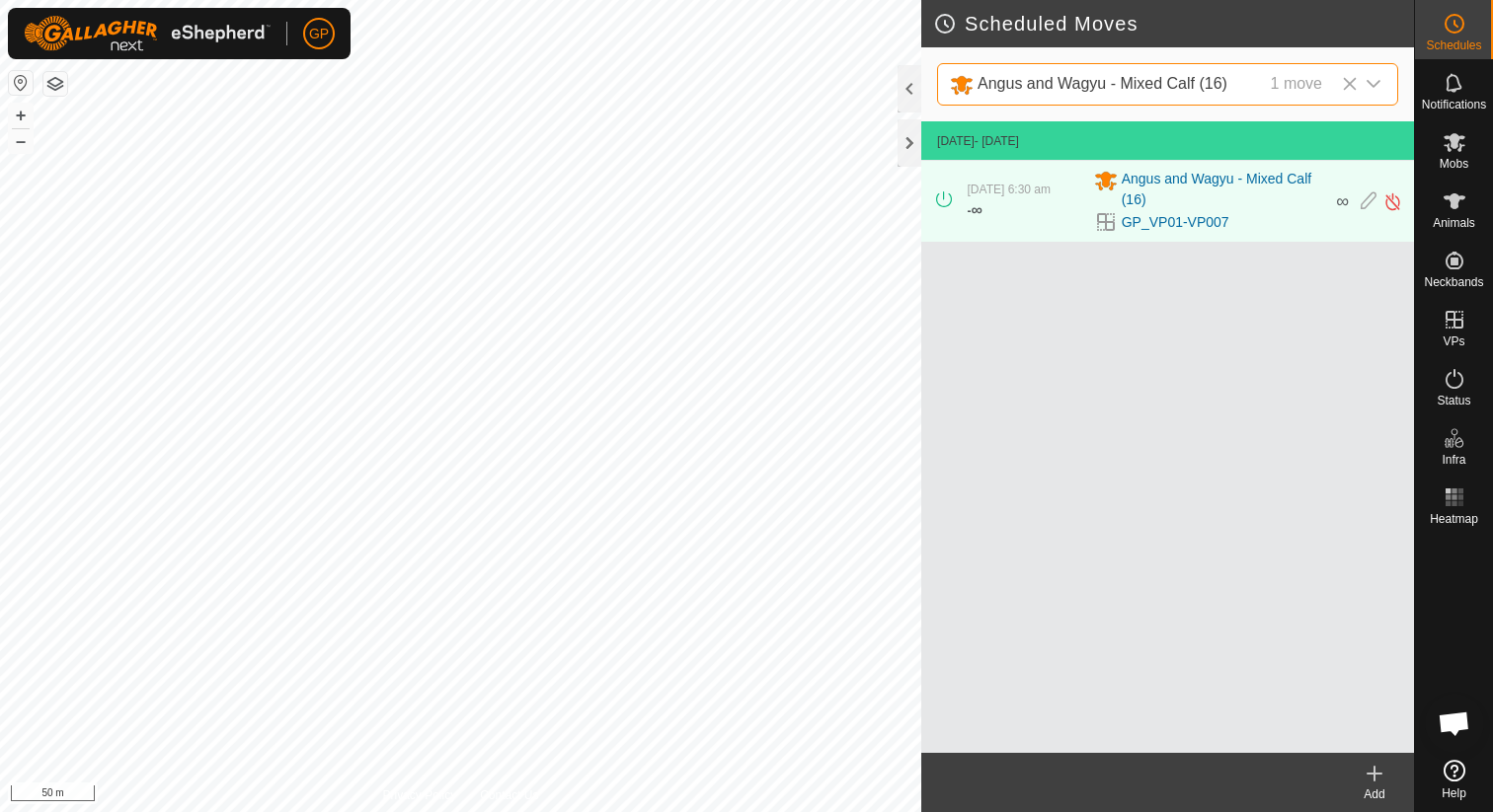
click at [1446, 741] on span "Open chat" at bounding box center [1454, 724] width 59 height 59
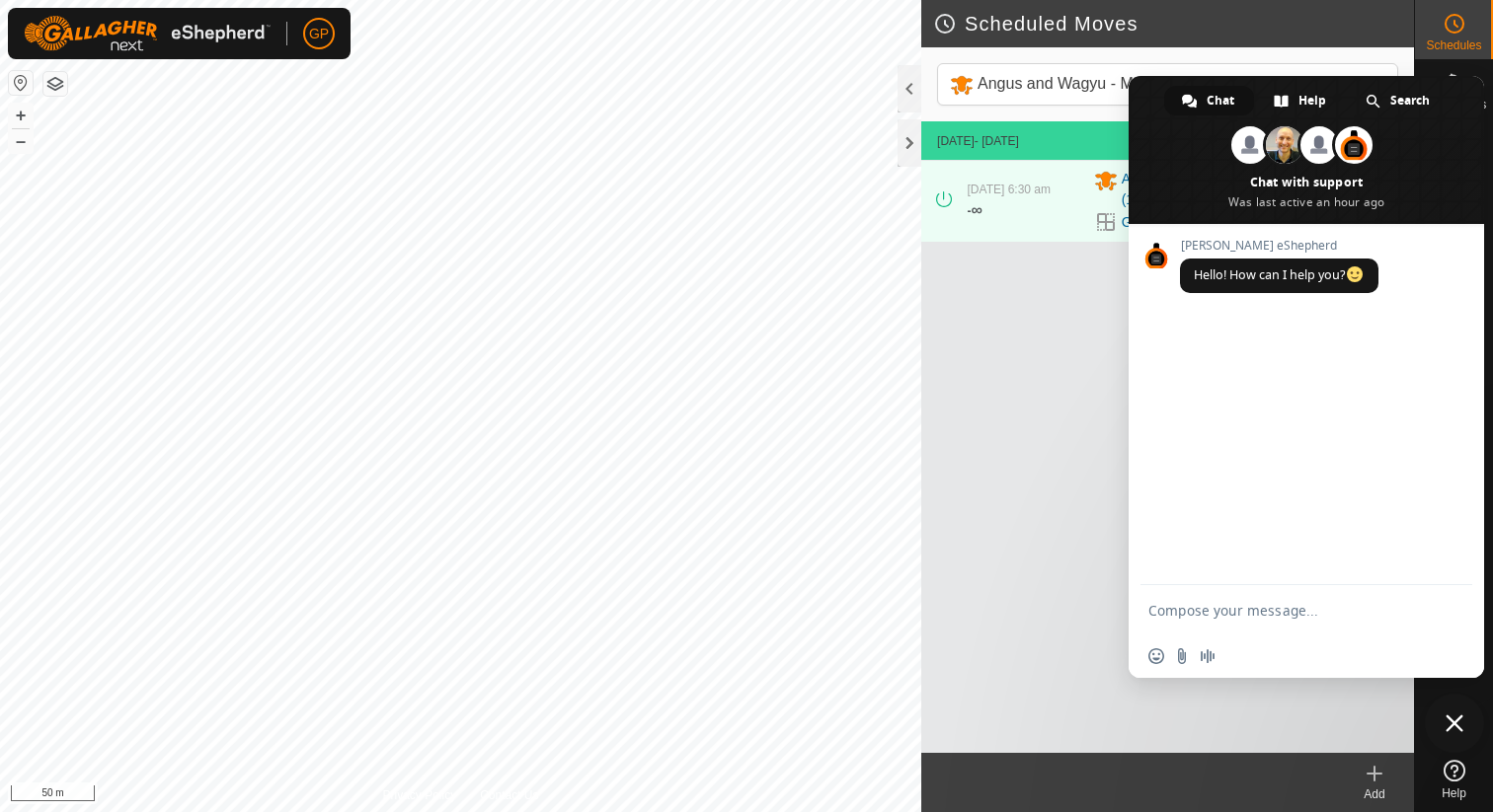
click at [1395, 769] on create-svg-icon at bounding box center [1374, 773] width 79 height 24
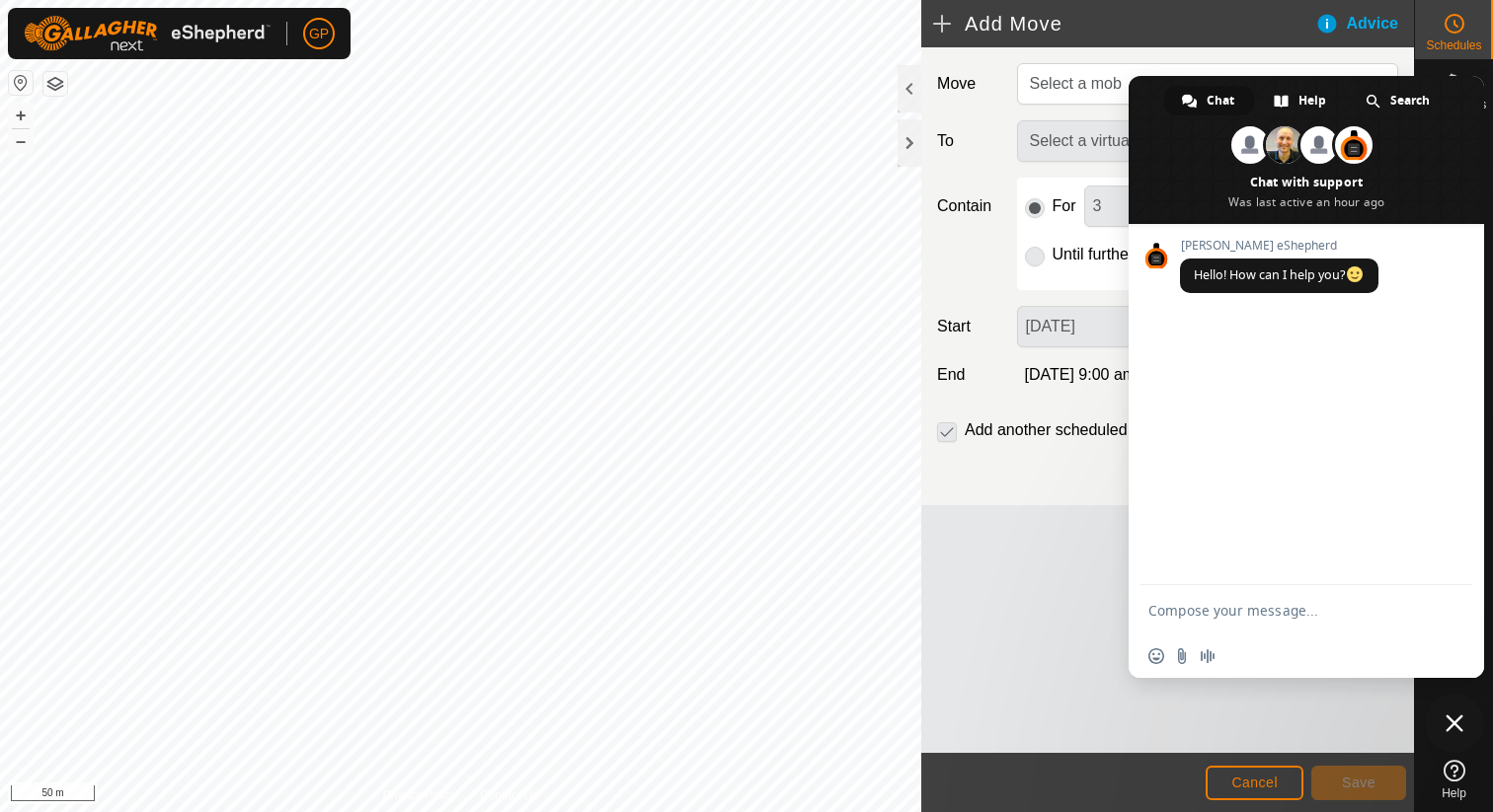
click at [1460, 723] on span "Close chat" at bounding box center [1454, 724] width 18 height 18
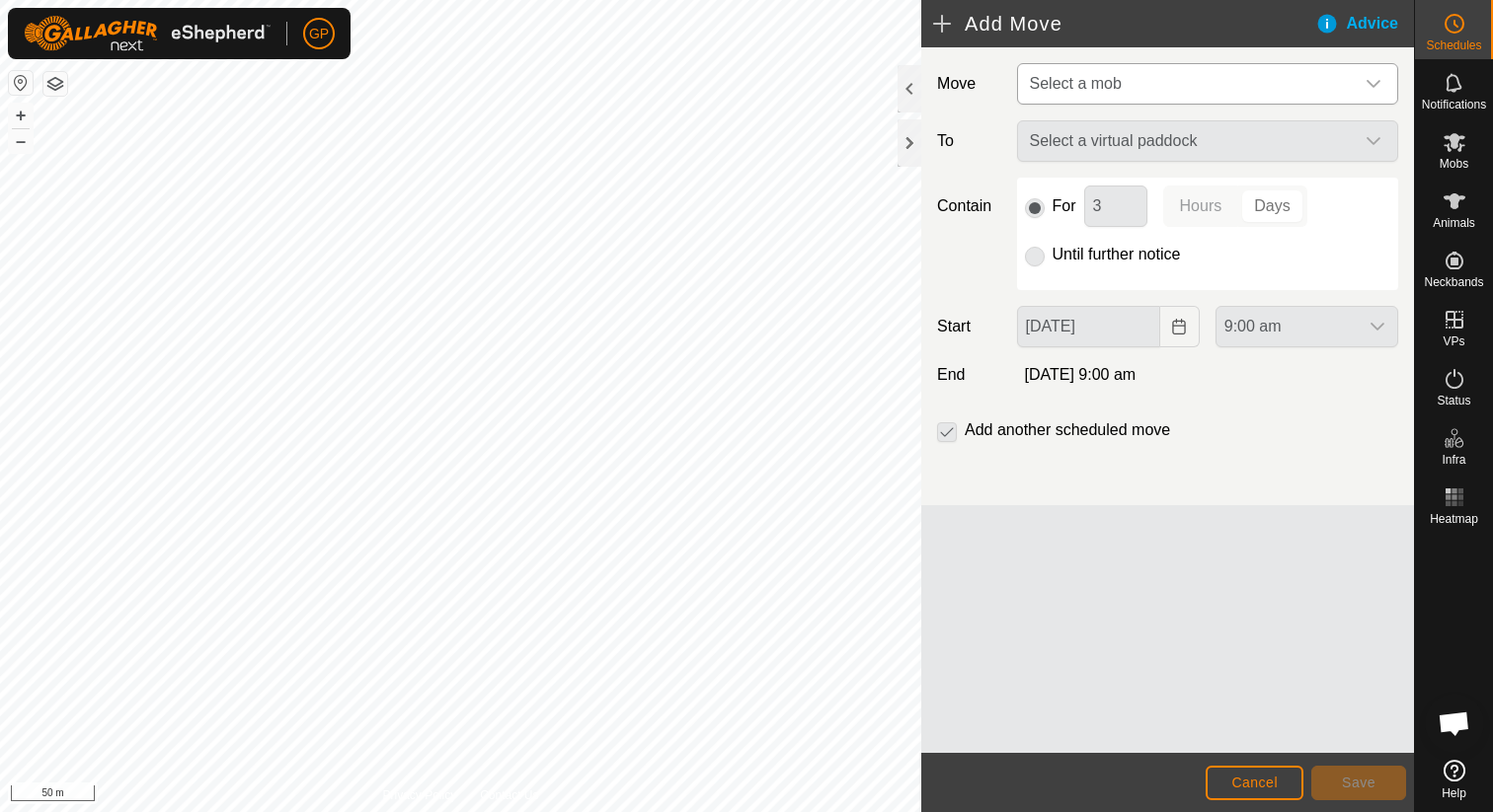
click at [1148, 75] on span "Select a mob" at bounding box center [1188, 84] width 332 height 40
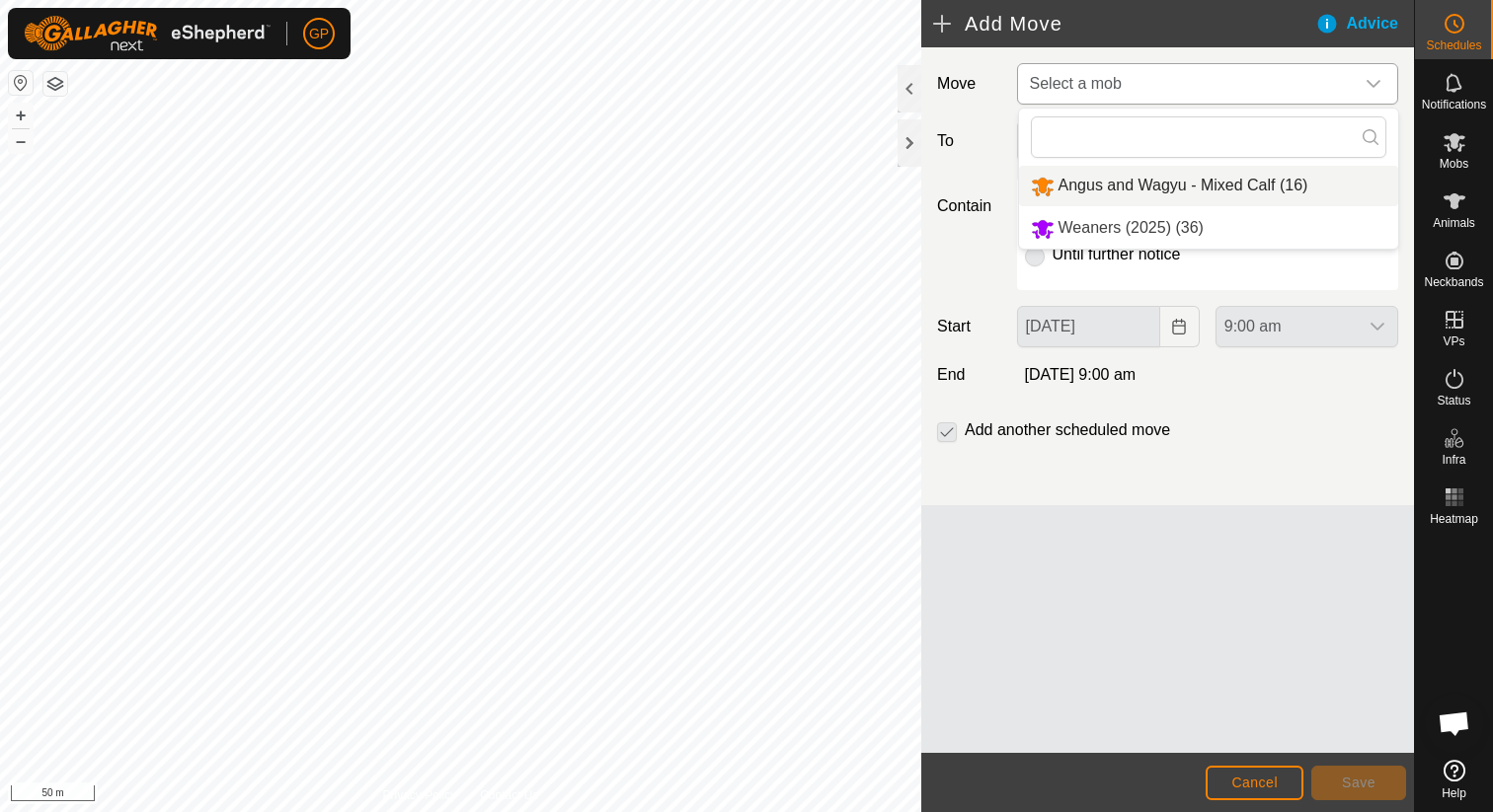
click at [1097, 182] on li "Angus and Wagyu - Mixed Calf (16)" at bounding box center [1208, 186] width 379 height 41
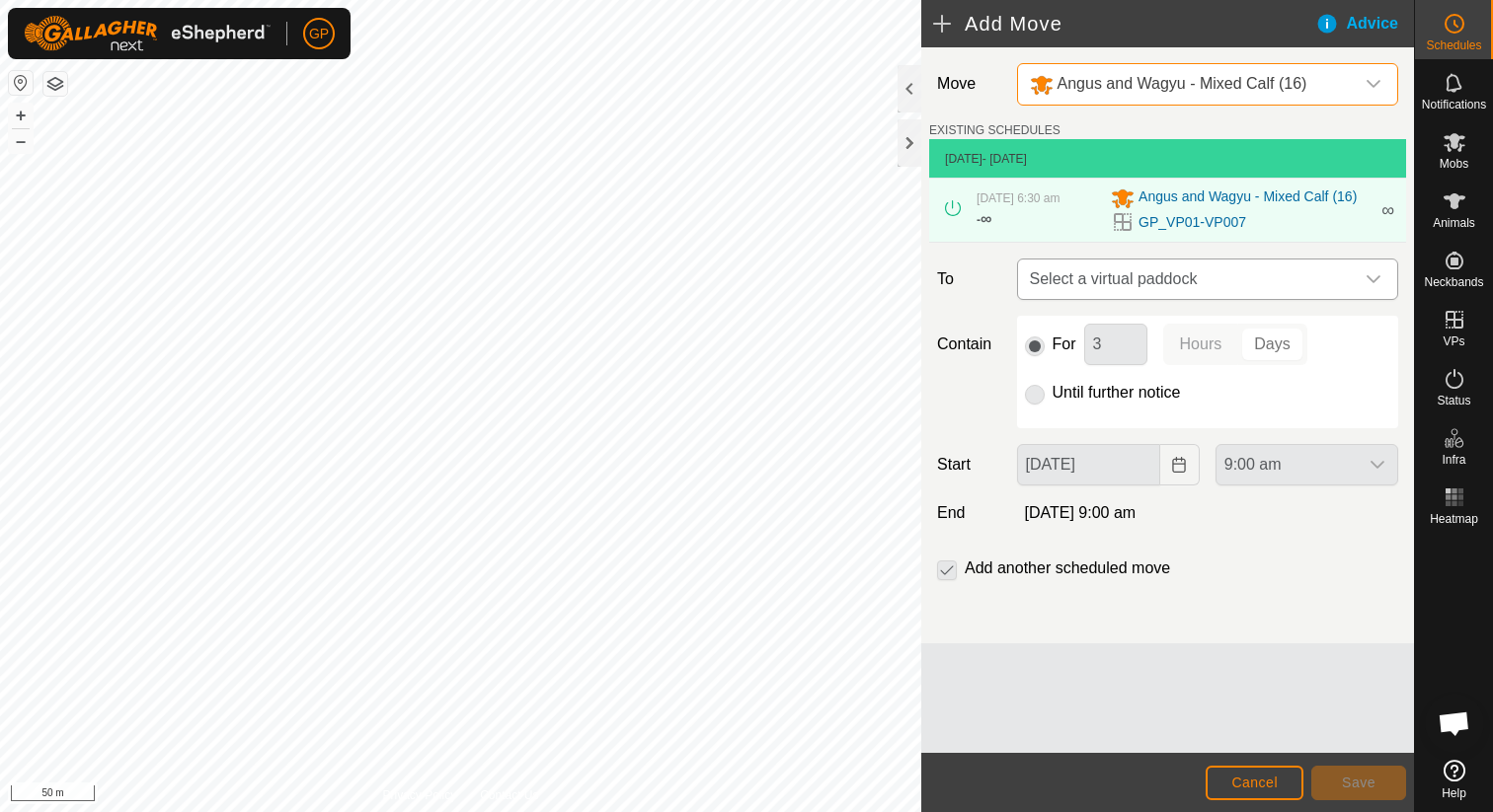
click at [1073, 277] on span "Select a virtual paddock" at bounding box center [1188, 280] width 332 height 40
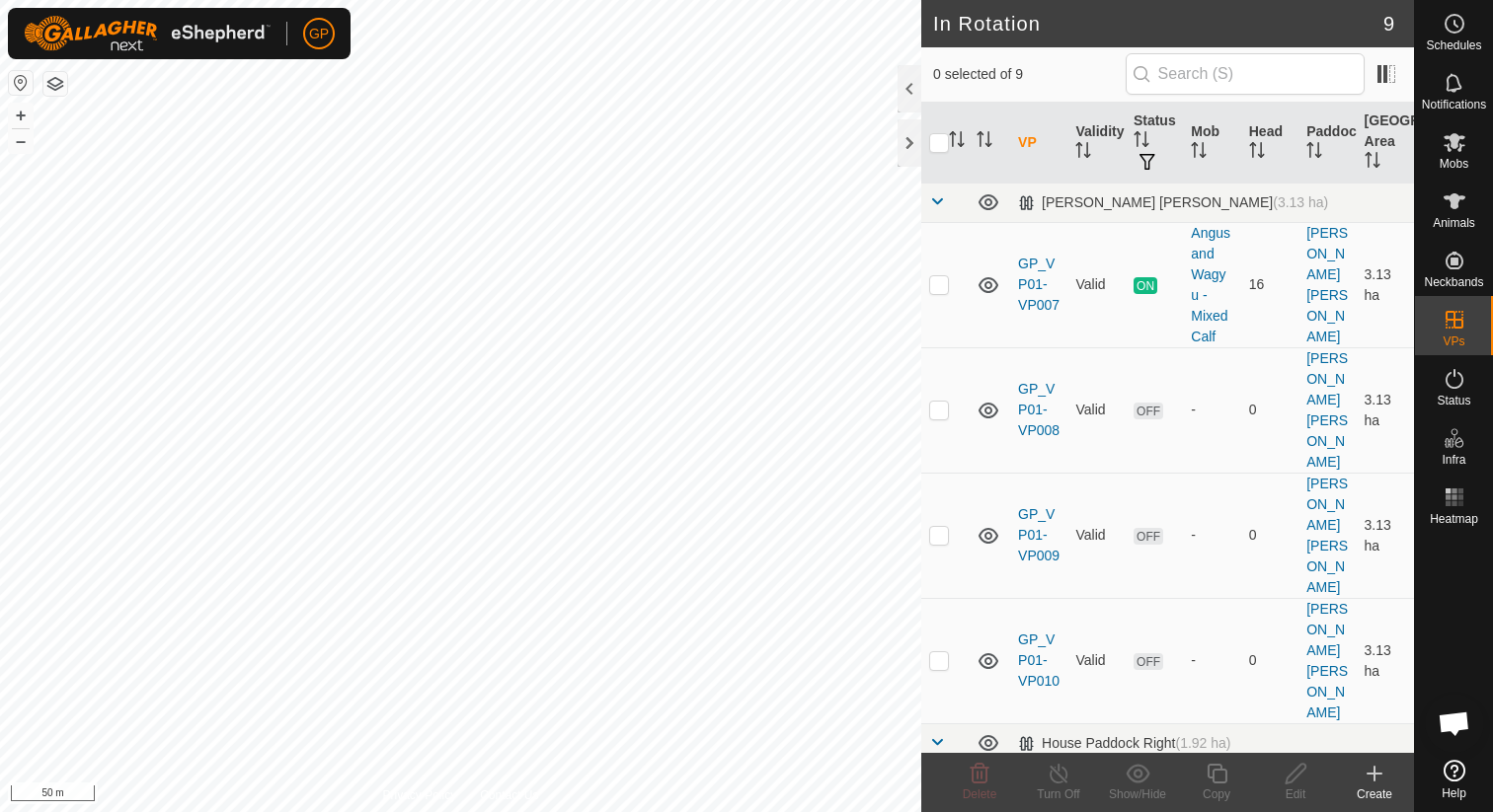
checkbox input "true"
checkbox input "false"
checkbox input "true"
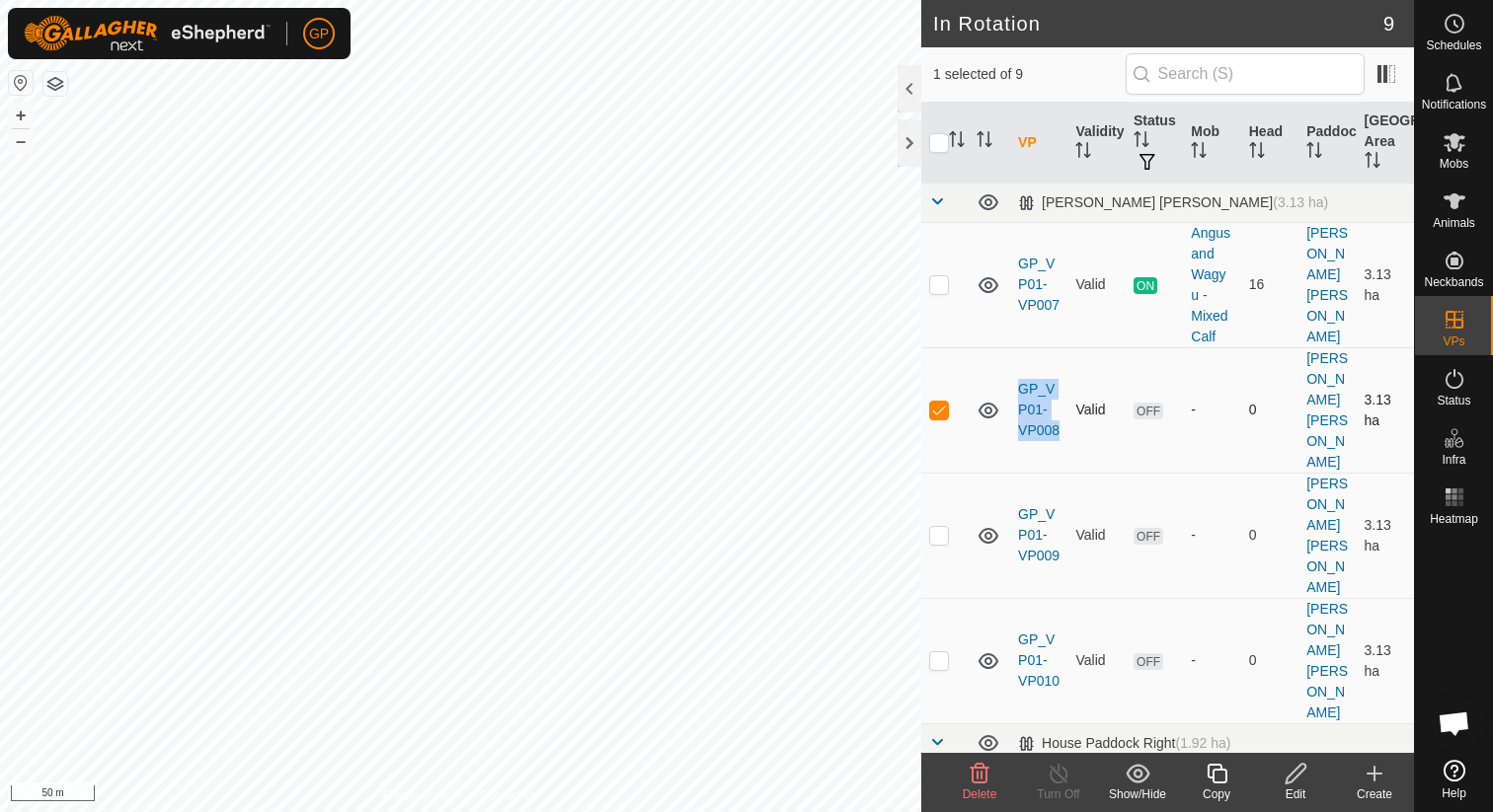
drag, startPoint x: 1066, startPoint y: 410, endPoint x: 1019, endPoint y: 376, distance: 58.0
click at [1019, 375] on td "GP_VP01-VP008" at bounding box center [1038, 410] width 57 height 125
copy link "GP_VP01-VP008"
click at [1467, 34] on es-schedule-vp-svg-icon at bounding box center [1454, 24] width 36 height 32
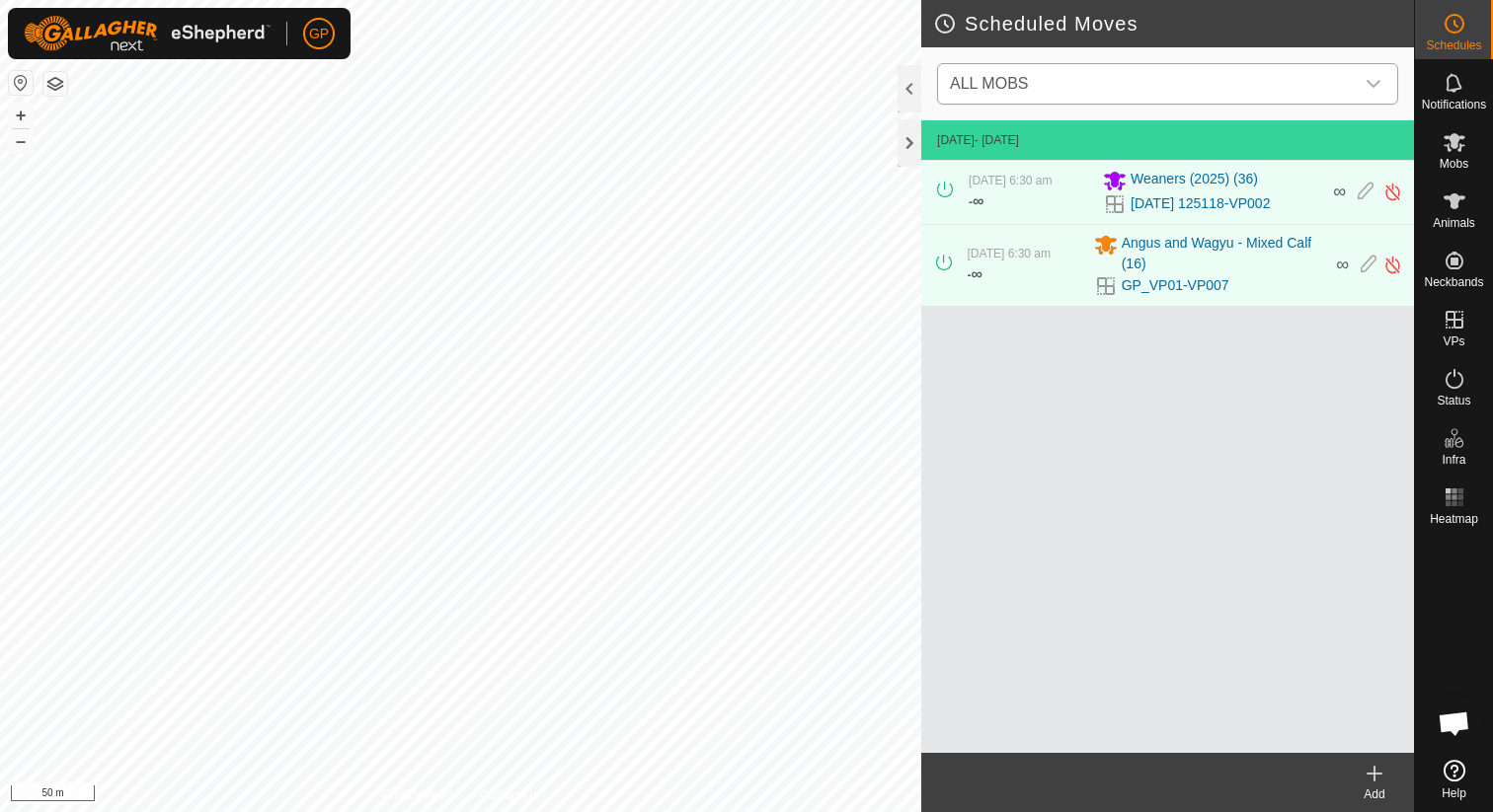
click at [1234, 65] on span "ALL MOBS" at bounding box center [1147, 84] width 412 height 40
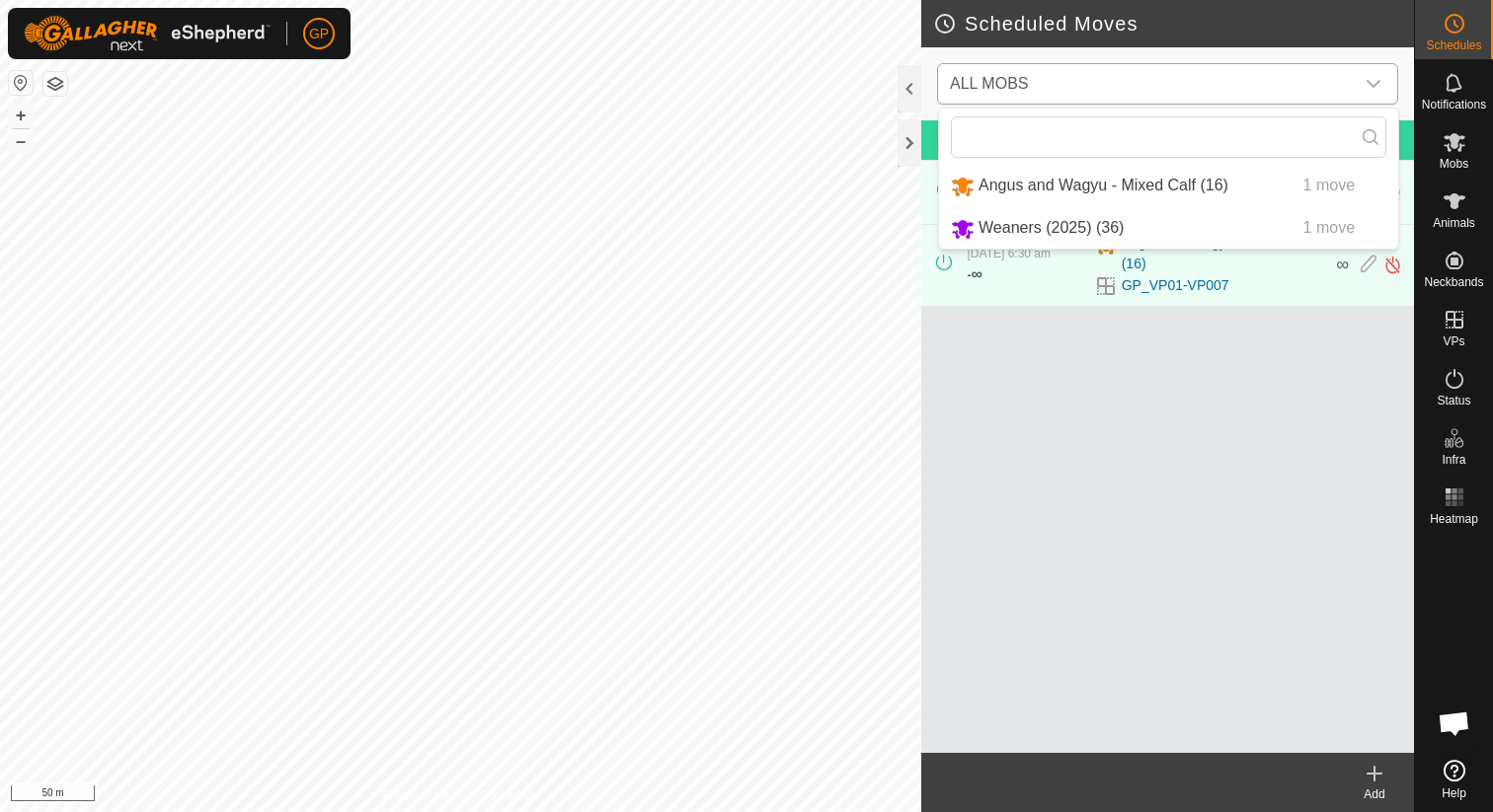
click at [1074, 197] on li "Angus and Wagyu - Mixed Calf (16) 1 move" at bounding box center [1168, 186] width 459 height 41
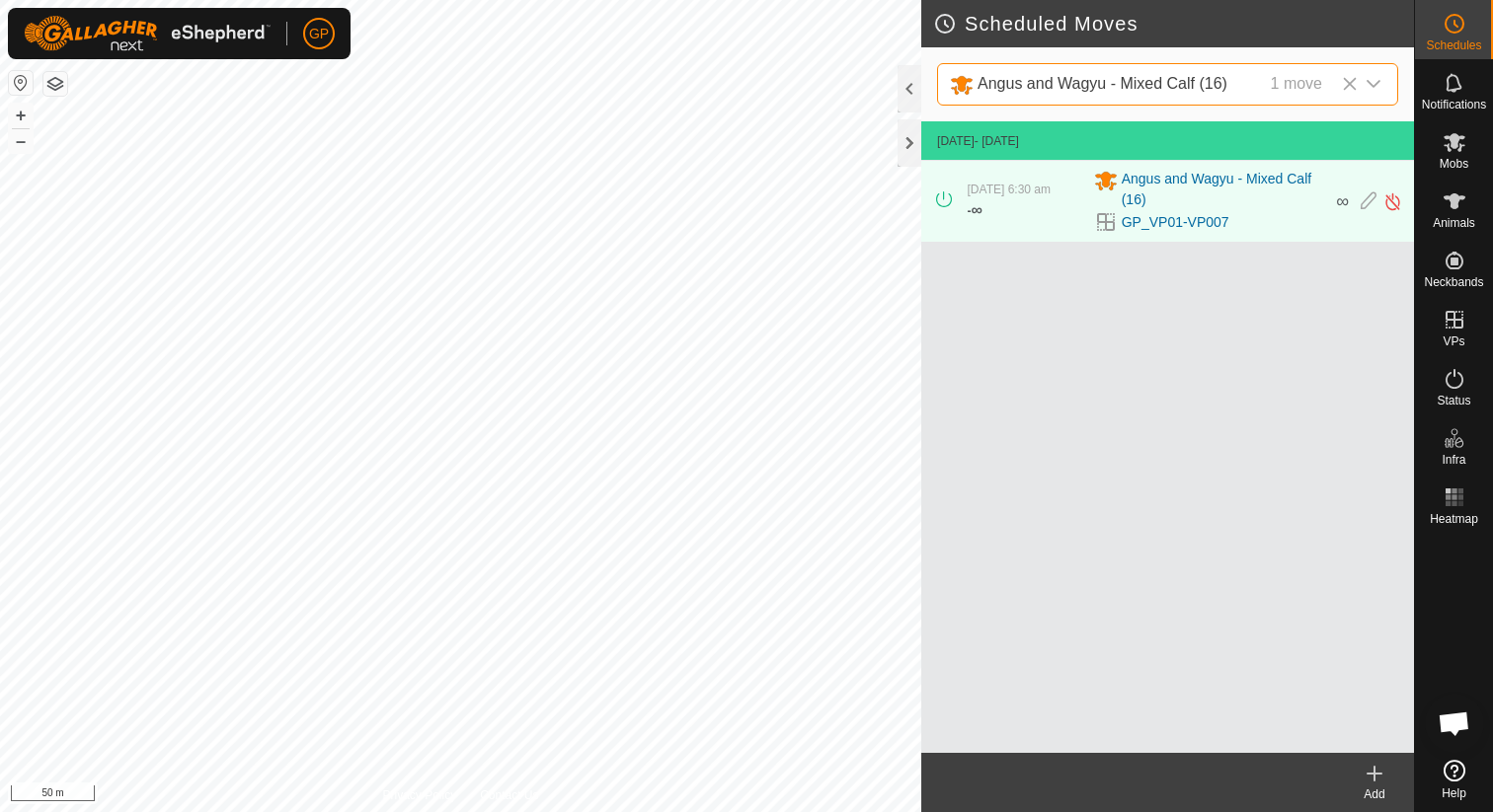
click at [1376, 778] on icon at bounding box center [1374, 773] width 24 height 24
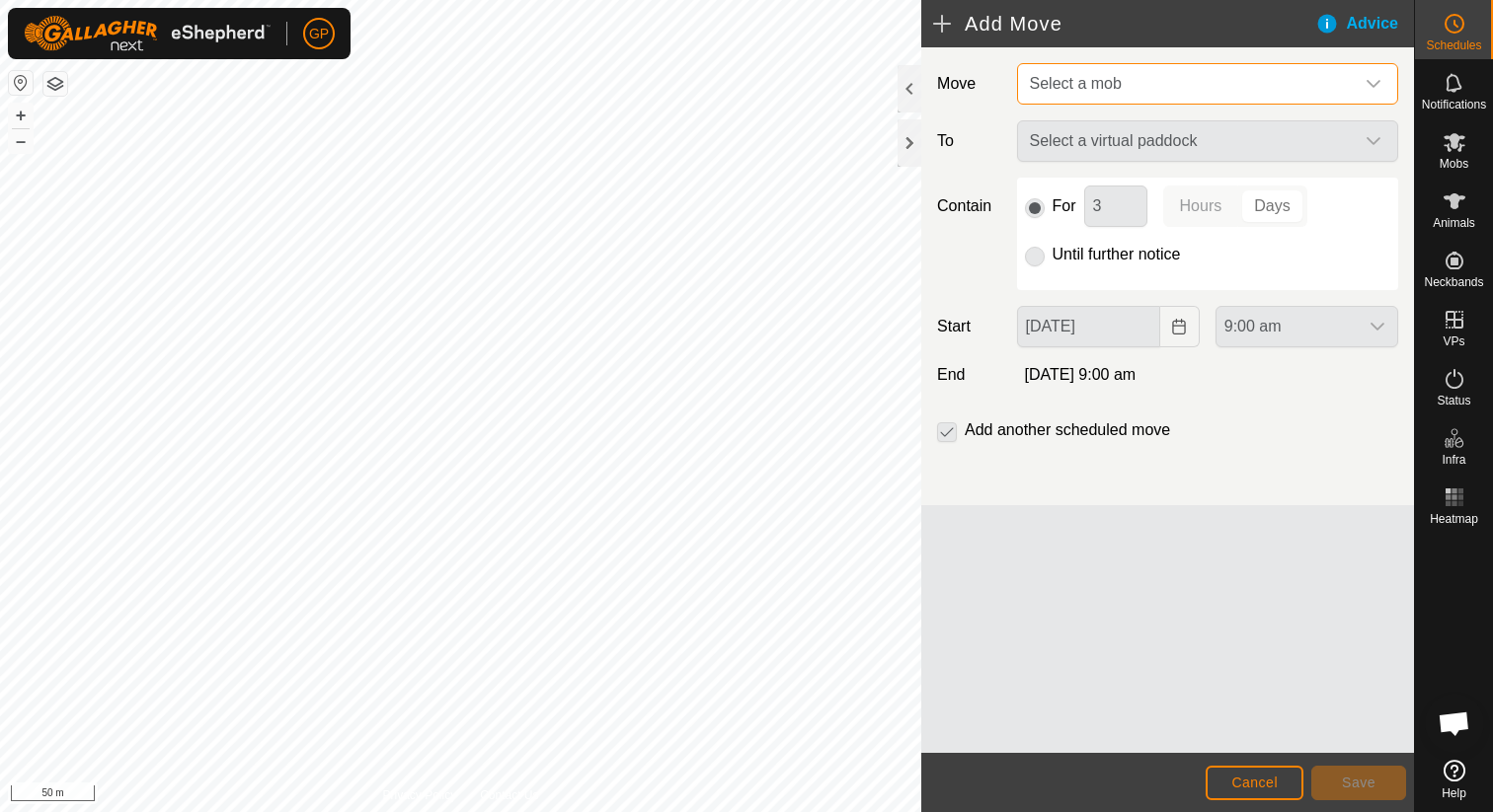
click at [1112, 92] on span "Select a mob" at bounding box center [1075, 83] width 92 height 17
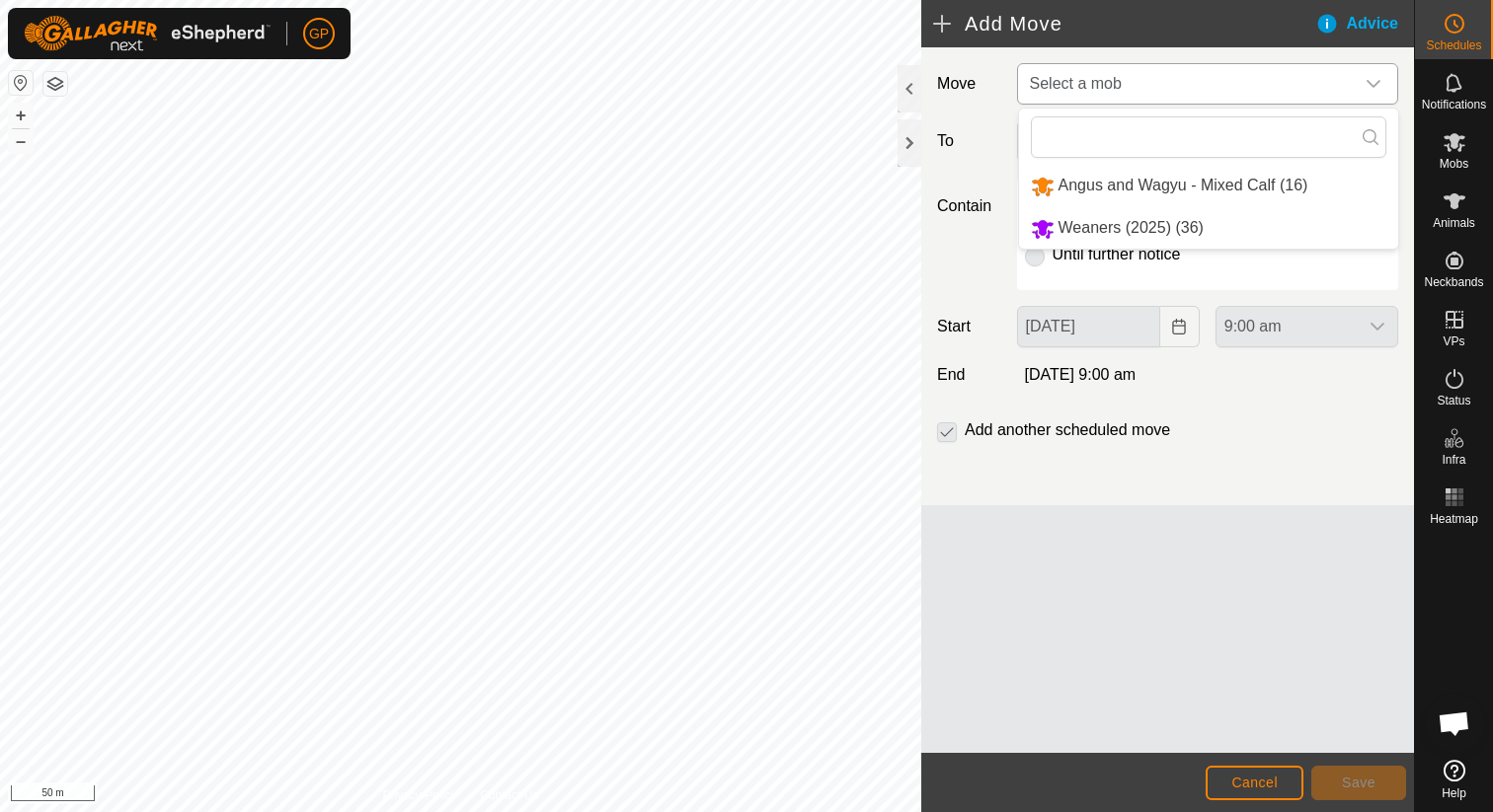
click at [1118, 177] on li "Angus and Wagyu - Mixed Calf (16)" at bounding box center [1208, 186] width 379 height 41
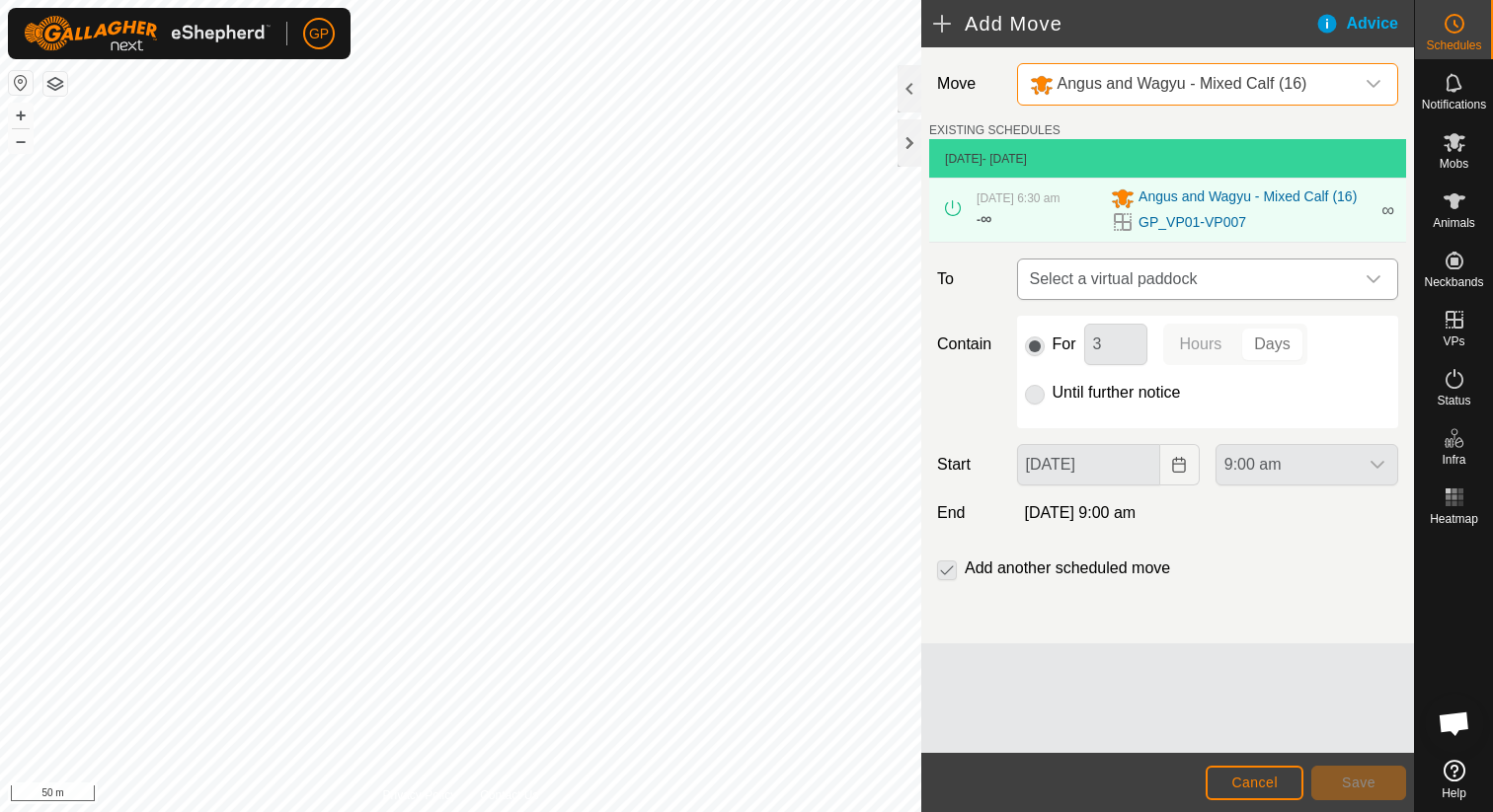
click at [1098, 291] on span "Select a virtual paddock" at bounding box center [1188, 280] width 332 height 40
type input "GP_VP01-VP008"
click at [1183, 386] on li "No results found" at bounding box center [1207, 381] width 379 height 40
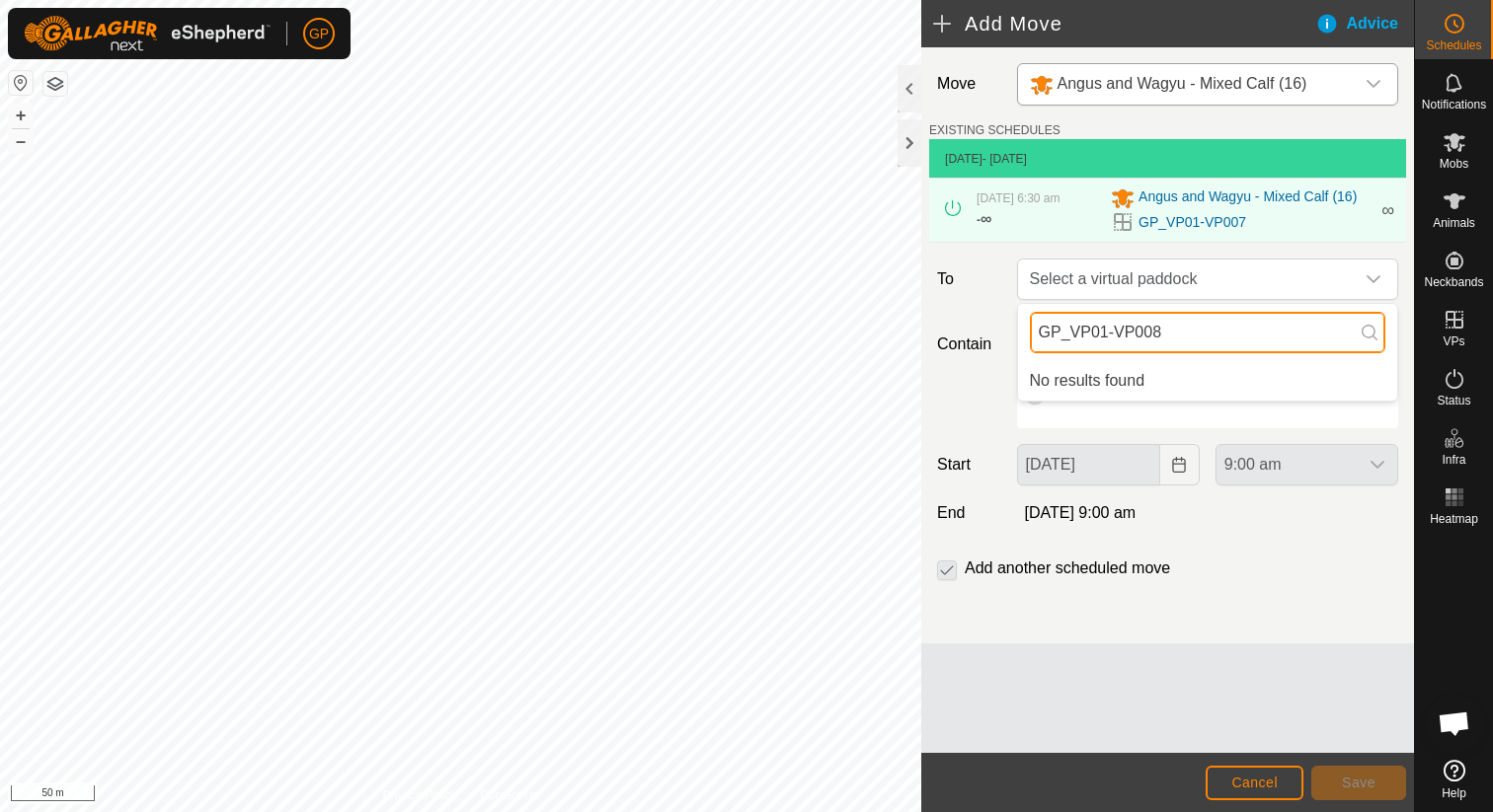
click at [1324, 326] on input "GP_VP01-VP008" at bounding box center [1207, 333] width 356 height 41
click at [1293, 275] on span "Select a virtual paddock" at bounding box center [1188, 280] width 332 height 40
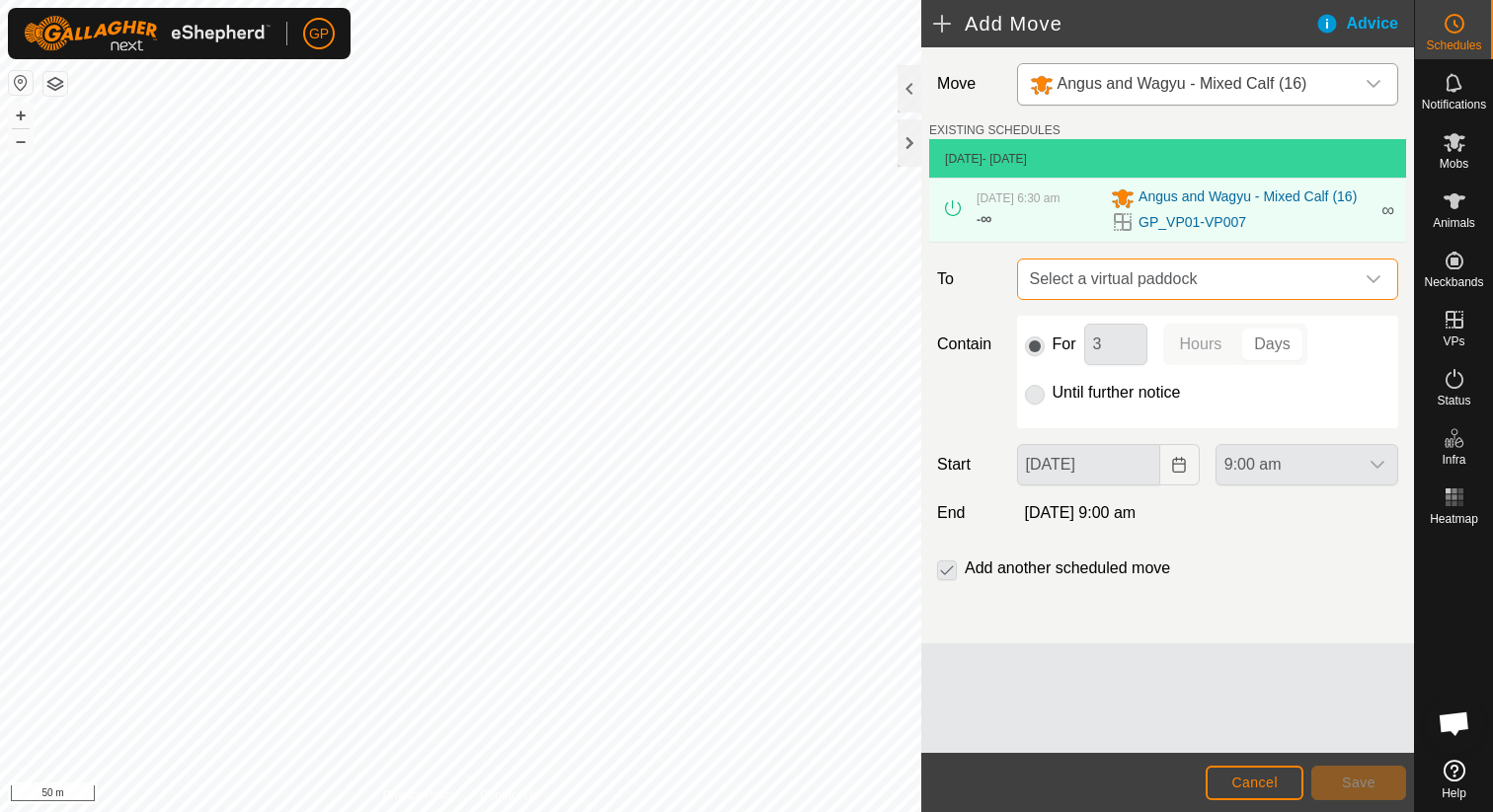
click at [1019, 391] on div "For 3 Hours Days Until further notice" at bounding box center [1207, 372] width 381 height 113
click at [1035, 391] on p-radiobutton at bounding box center [1035, 393] width 20 height 24
click at [1042, 354] on p-radiobutton at bounding box center [1035, 345] width 20 height 24
click at [1251, 322] on div "For 3 Hours Days Until further notice" at bounding box center [1207, 372] width 381 height 113
click at [1037, 399] on p-radiobutton at bounding box center [1035, 393] width 20 height 24
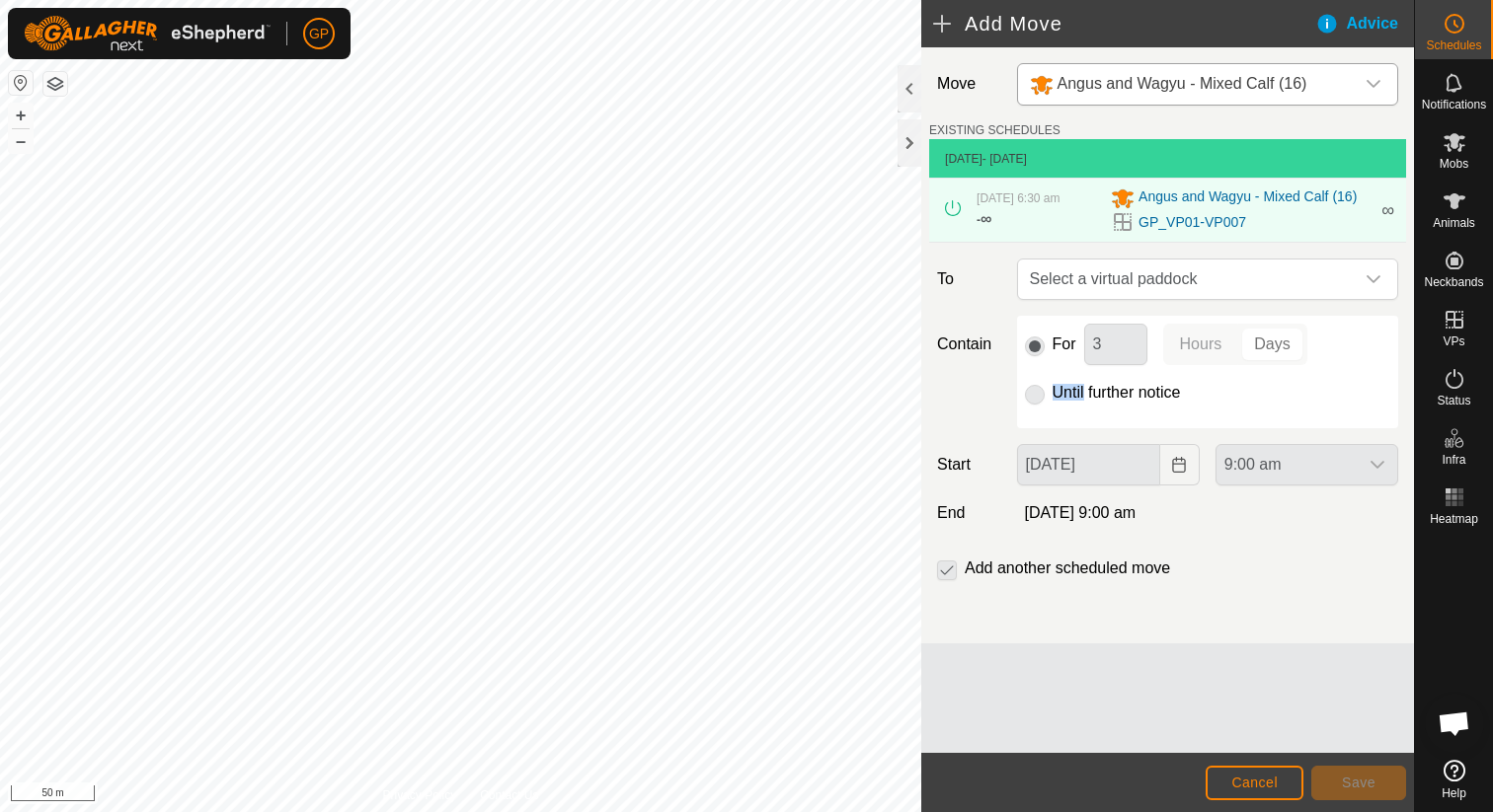
click at [1037, 399] on p-radiobutton at bounding box center [1035, 393] width 20 height 24
click at [1101, 275] on span "Select a virtual paddock" at bounding box center [1188, 280] width 332 height 40
click at [1176, 337] on input "GP_VP01-VP008" at bounding box center [1207, 333] width 356 height 41
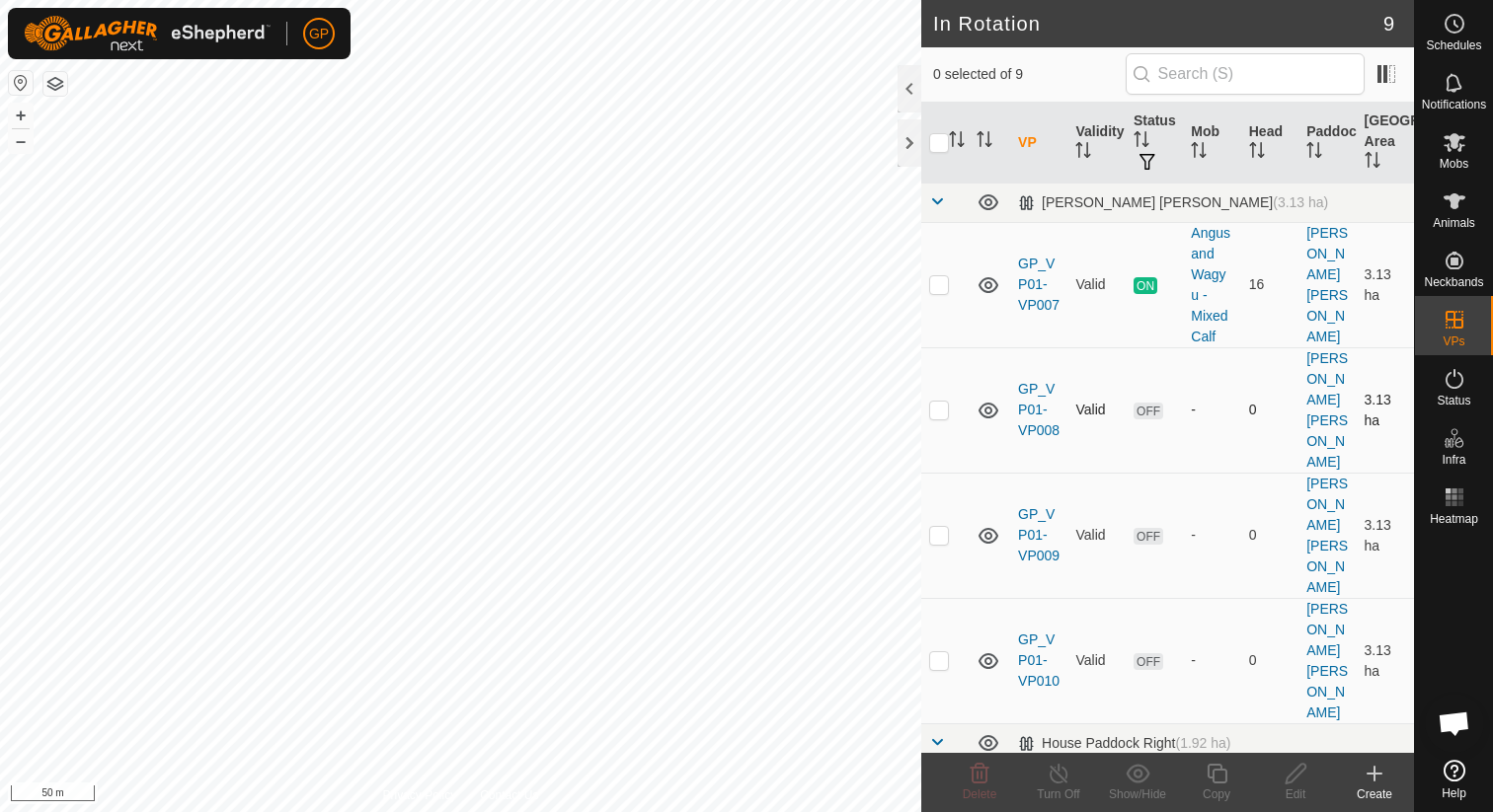
click at [940, 397] on td at bounding box center [945, 410] width 47 height 125
checkbox input "true"
click at [950, 474] on td at bounding box center [945, 535] width 47 height 125
checkbox input "true"
click at [944, 653] on p-checkbox at bounding box center [939, 661] width 20 height 16
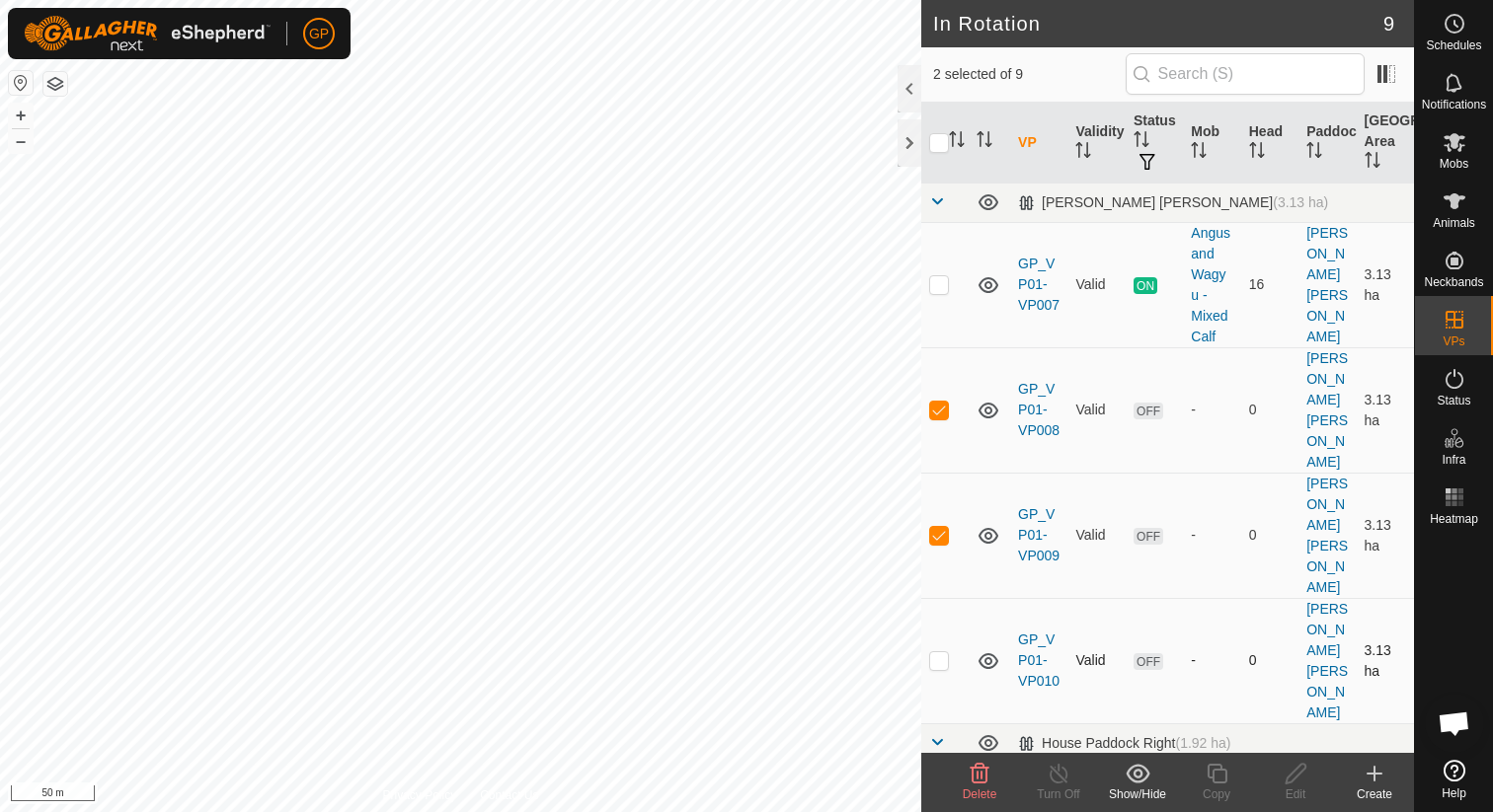
checkbox input "true"
click at [1478, 28] on div "Schedules" at bounding box center [1453, 30] width 78 height 59
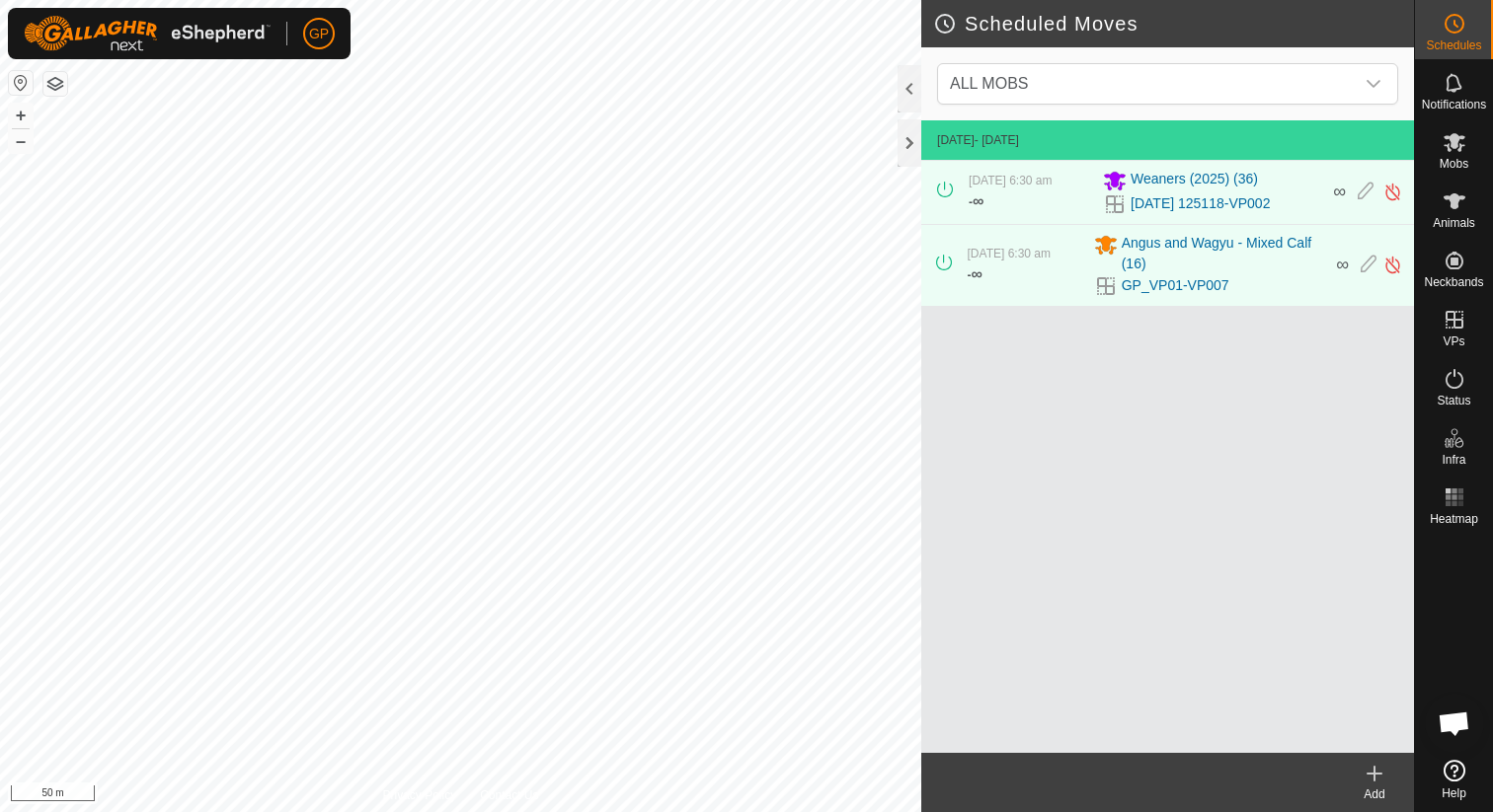
click at [1381, 798] on div "Add" at bounding box center [1374, 794] width 79 height 18
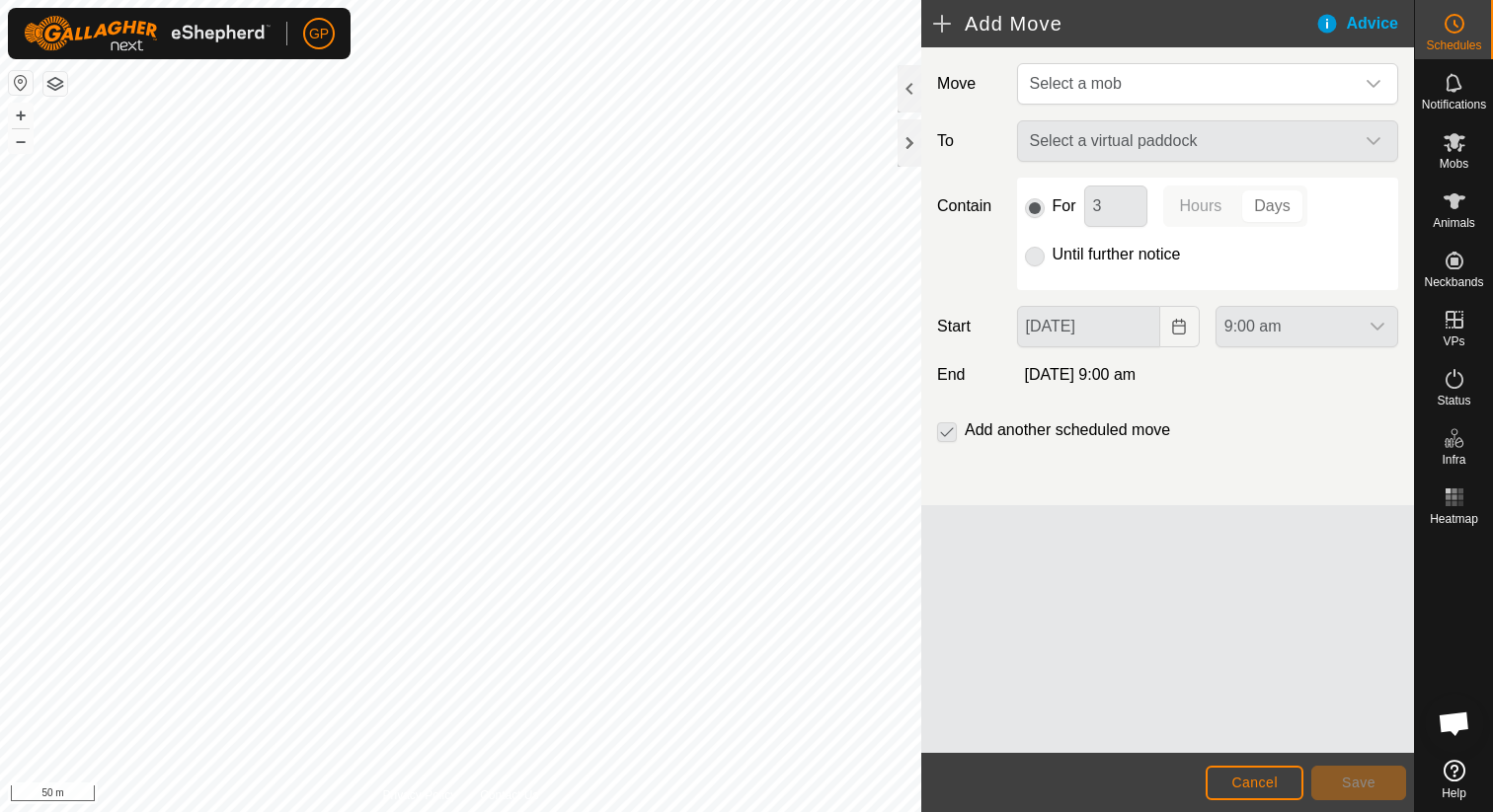
click at [1202, 145] on div "Select a virtual paddock" at bounding box center [1207, 141] width 397 height 41
click at [1207, 83] on span "Select a mob" at bounding box center [1188, 84] width 332 height 40
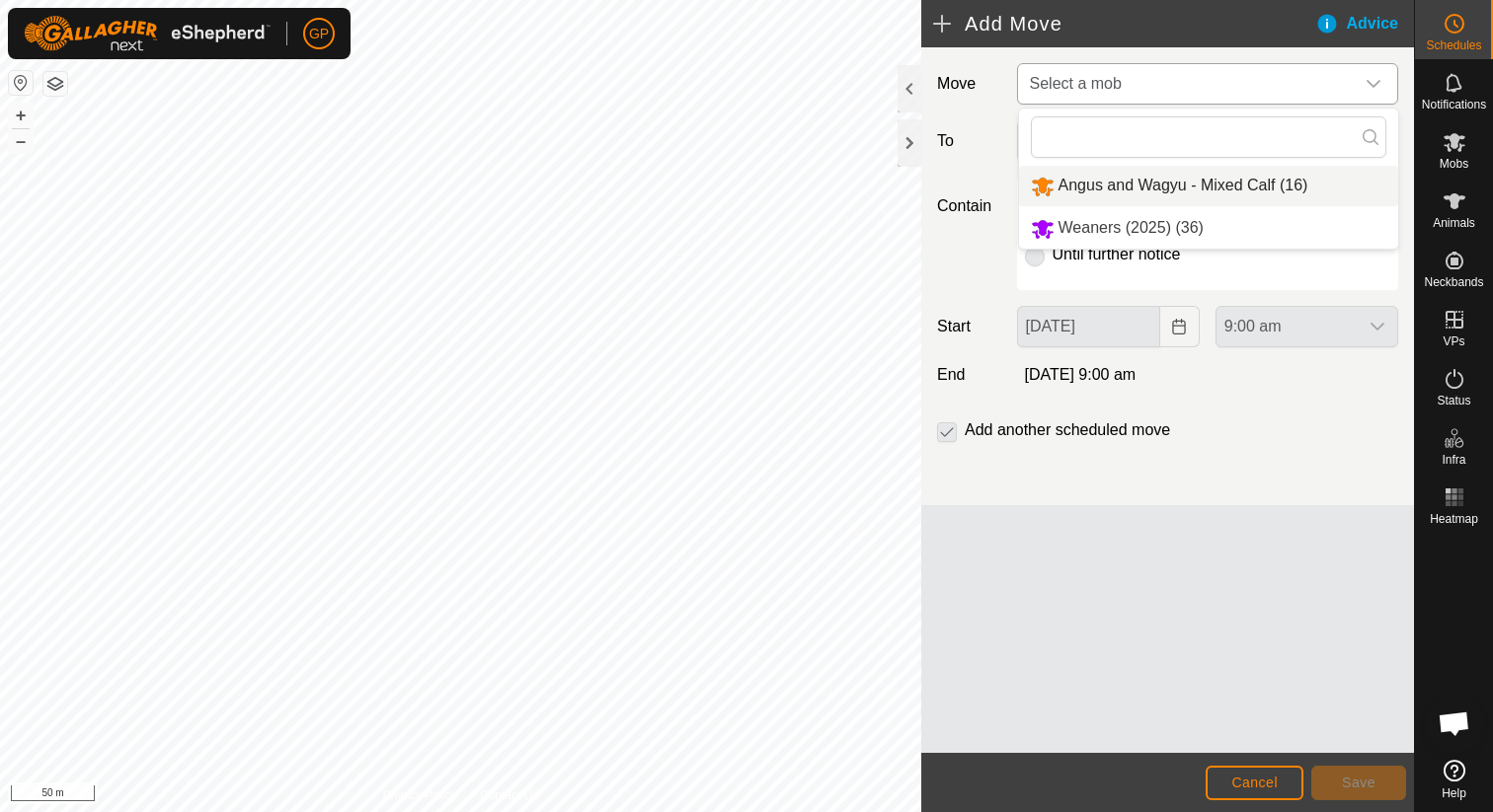
click at [1174, 194] on li "Angus and Wagyu - Mixed Calf (16)" at bounding box center [1208, 186] width 379 height 41
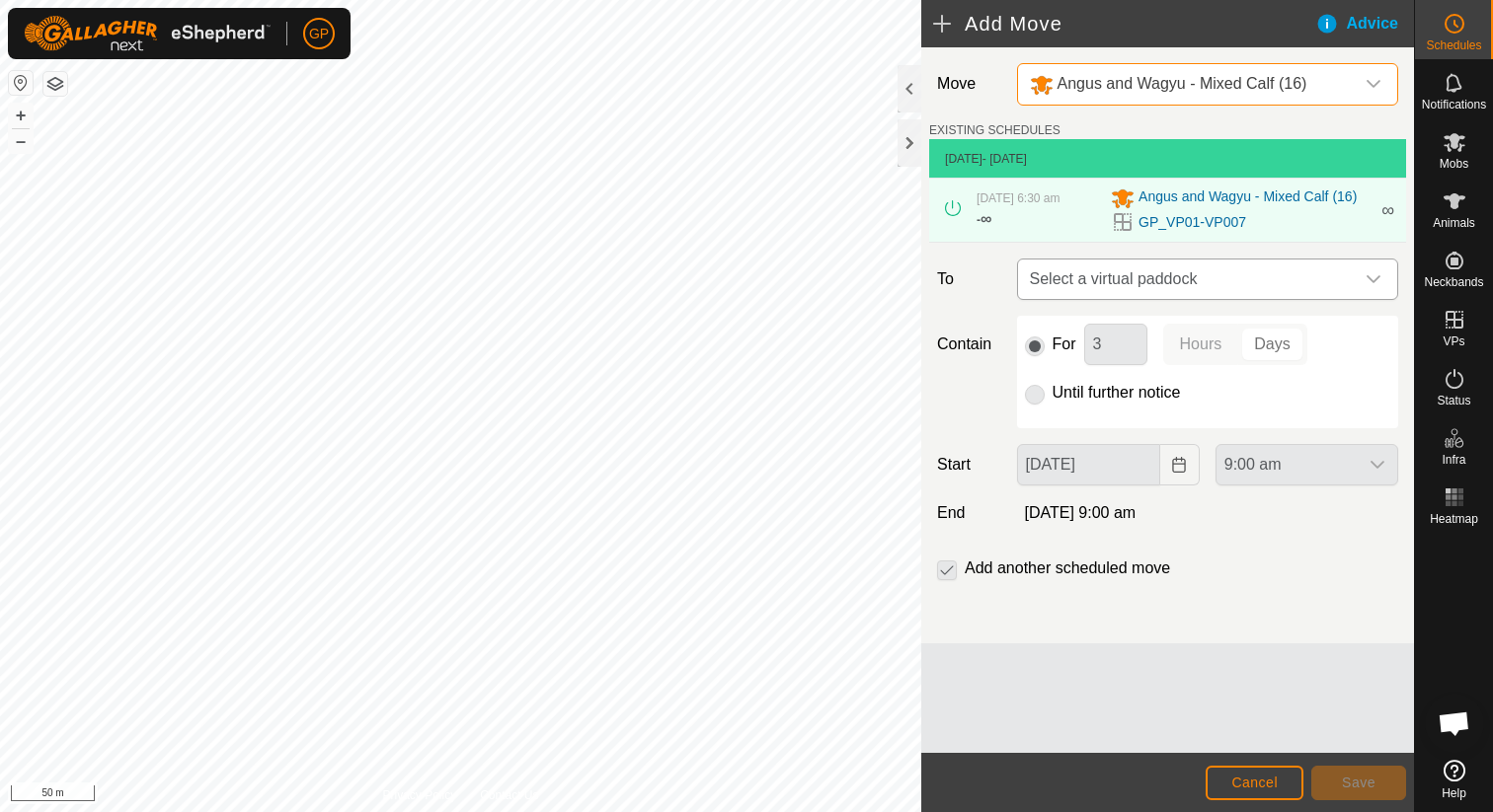
click at [1181, 284] on span "Select a virtual paddock" at bounding box center [1188, 280] width 332 height 40
click at [1170, 370] on li "No results found" at bounding box center [1207, 381] width 379 height 40
click at [1215, 94] on div "Angus and Wagyu - Mixed Calf (16)" at bounding box center [1168, 84] width 278 height 25
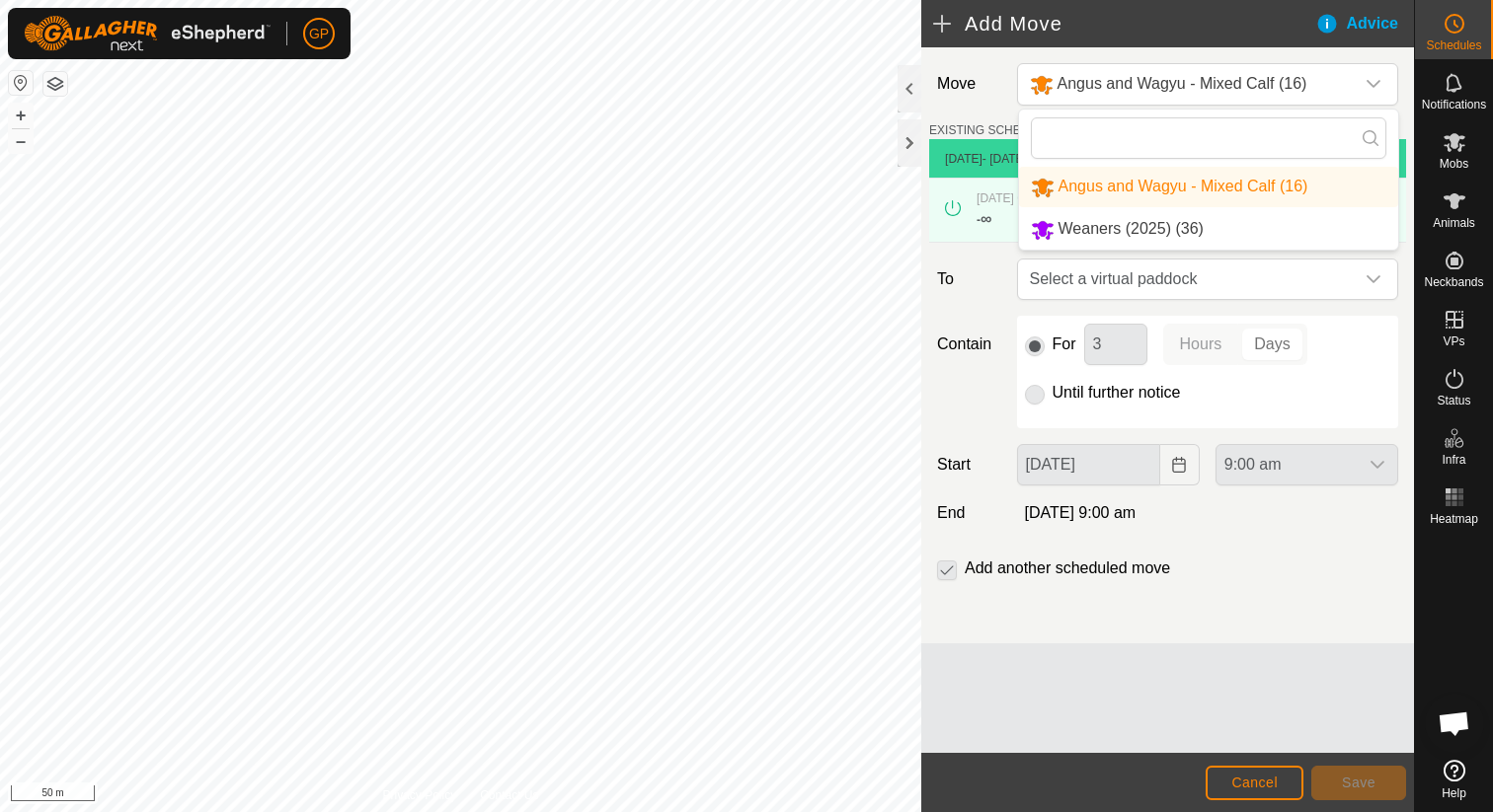
click at [1152, 236] on li "Weaners (2025) (36)" at bounding box center [1208, 229] width 379 height 41
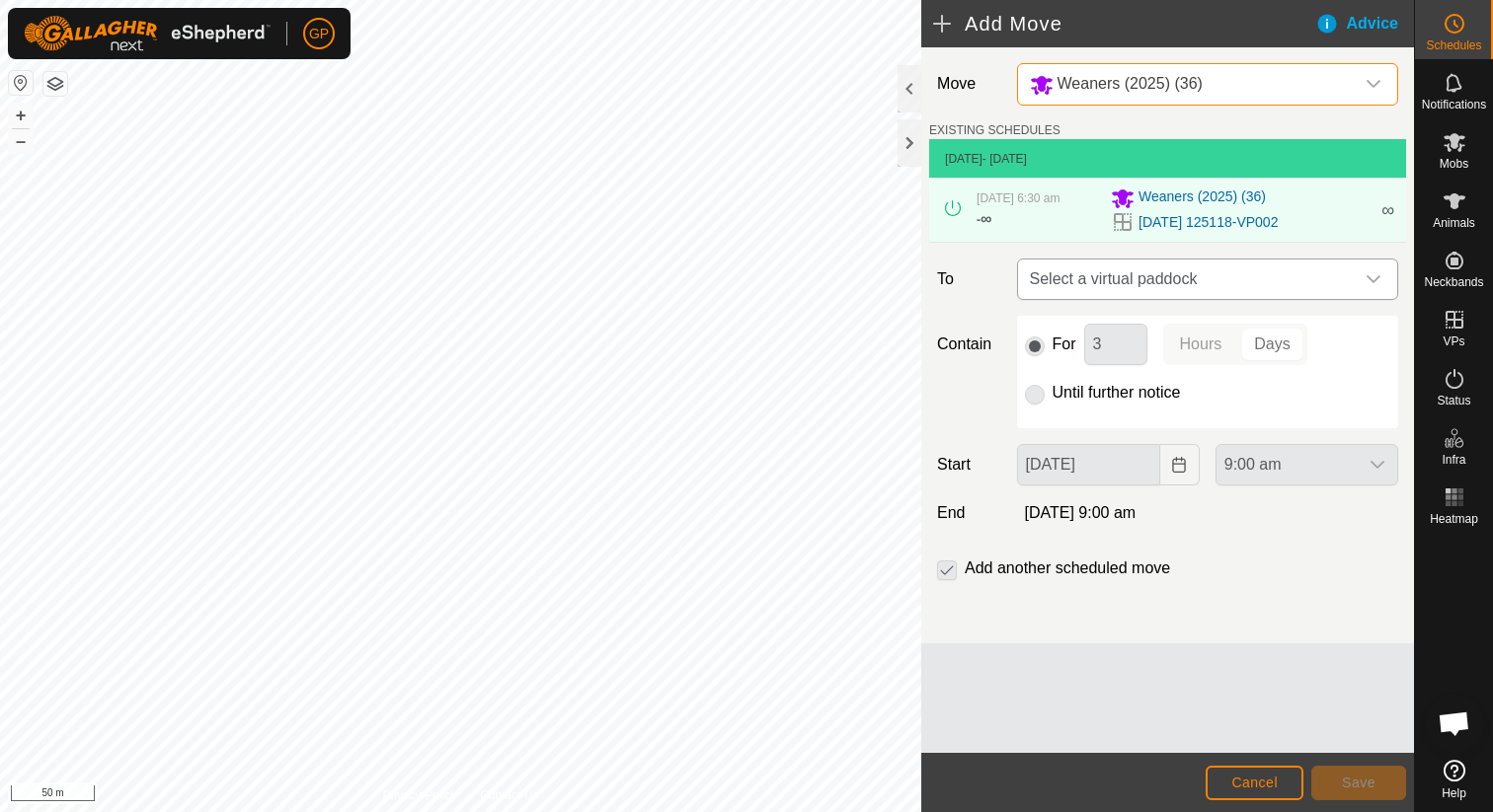
click at [1141, 286] on span "Select a virtual paddock" at bounding box center [1188, 280] width 332 height 40
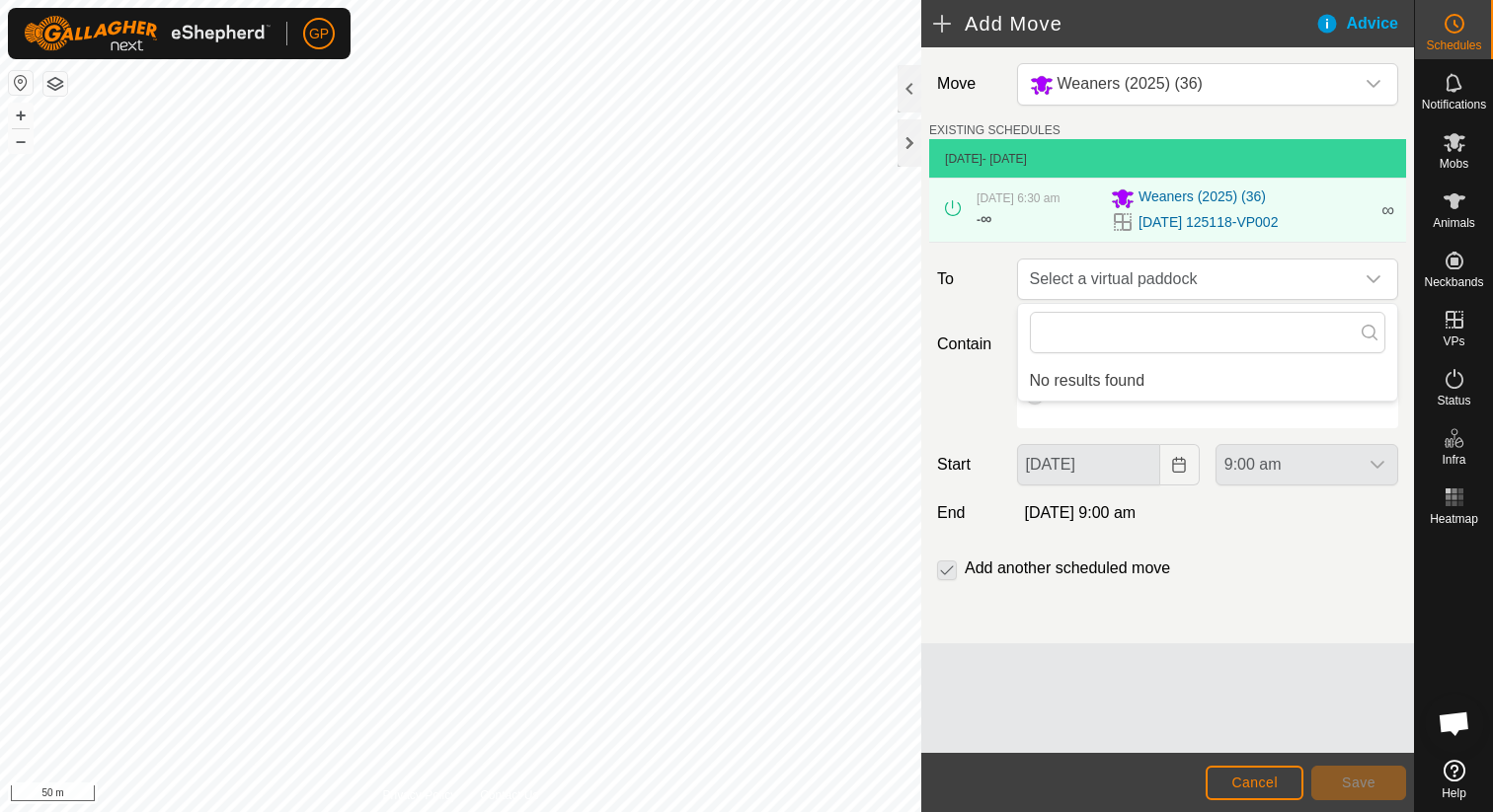
click at [1142, 255] on div "Move Weaners (2025) (36) EXISTING SCHEDULES [DATE] - [DATE] [DATE] 6:30 am - ∞ …" at bounding box center [1167, 346] width 493 height 597
click at [1149, 80] on span "Weaners (2025) (36)" at bounding box center [1129, 83] width 145 height 17
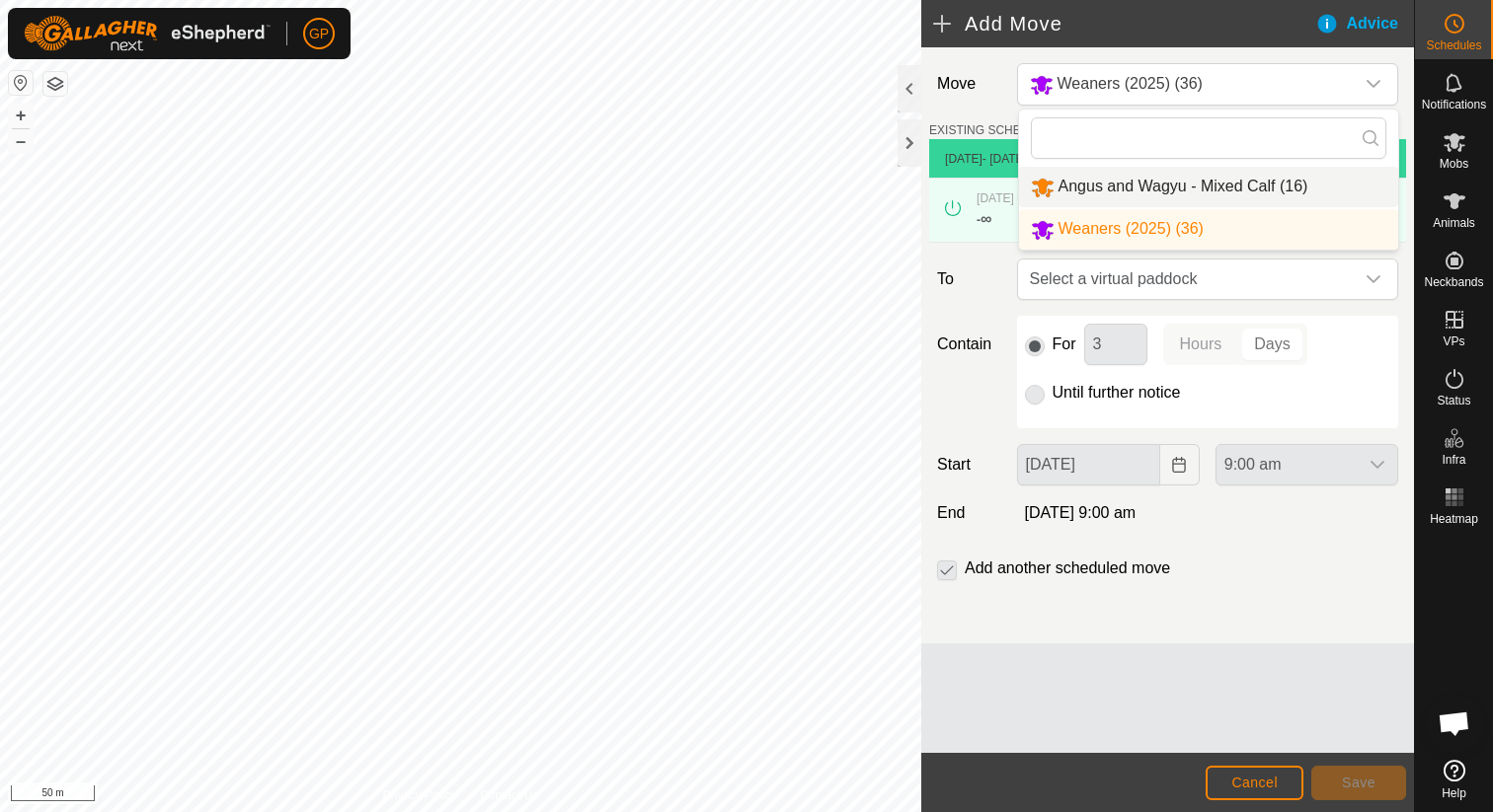
click at [1131, 183] on li "Angus and Wagyu - Mixed Calf (16)" at bounding box center [1208, 187] width 379 height 41
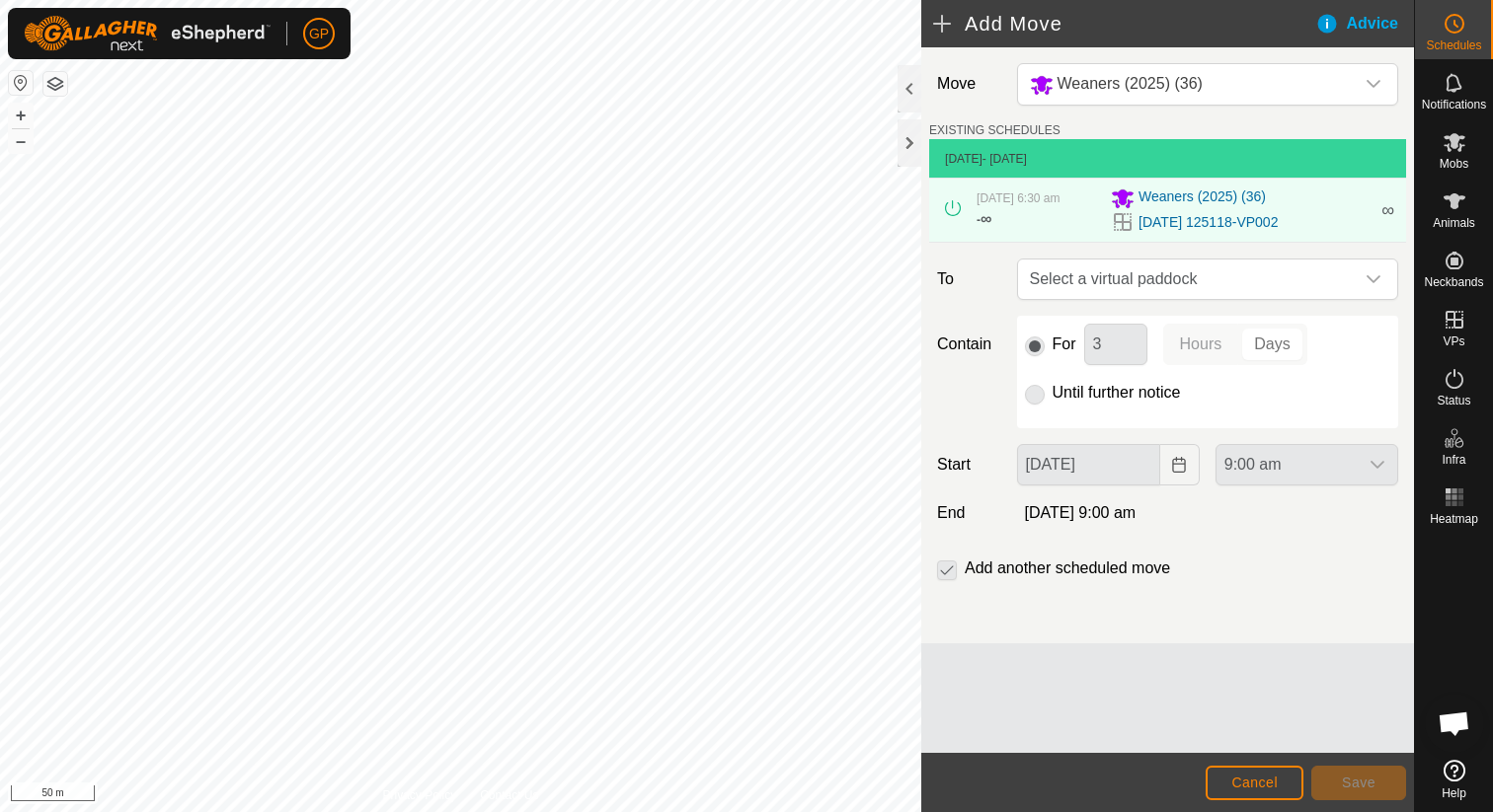
type input "[DATE]"
click at [1076, 569] on label "Add another scheduled move" at bounding box center [1067, 569] width 206 height 16
click at [943, 572] on p-checkbox at bounding box center [947, 569] width 20 height 24
click at [1132, 411] on div "For 3 Hours Days Until further notice" at bounding box center [1207, 372] width 381 height 113
click at [1148, 280] on span "Select a virtual paddock" at bounding box center [1188, 280] width 332 height 40
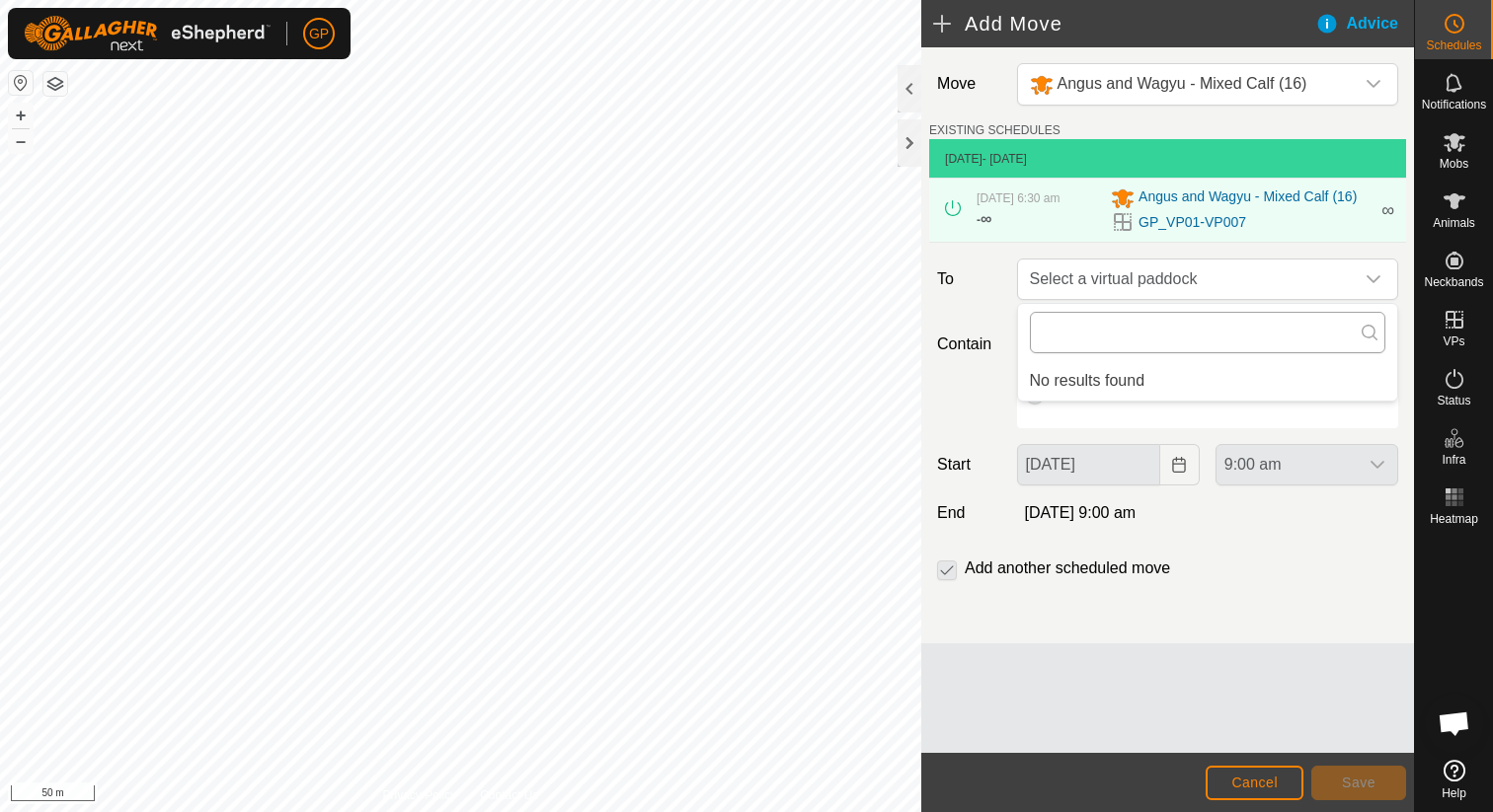
click at [1129, 344] on input "text" at bounding box center [1207, 333] width 356 height 41
click at [1225, 766] on button "Cancel" at bounding box center [1254, 782] width 98 height 35
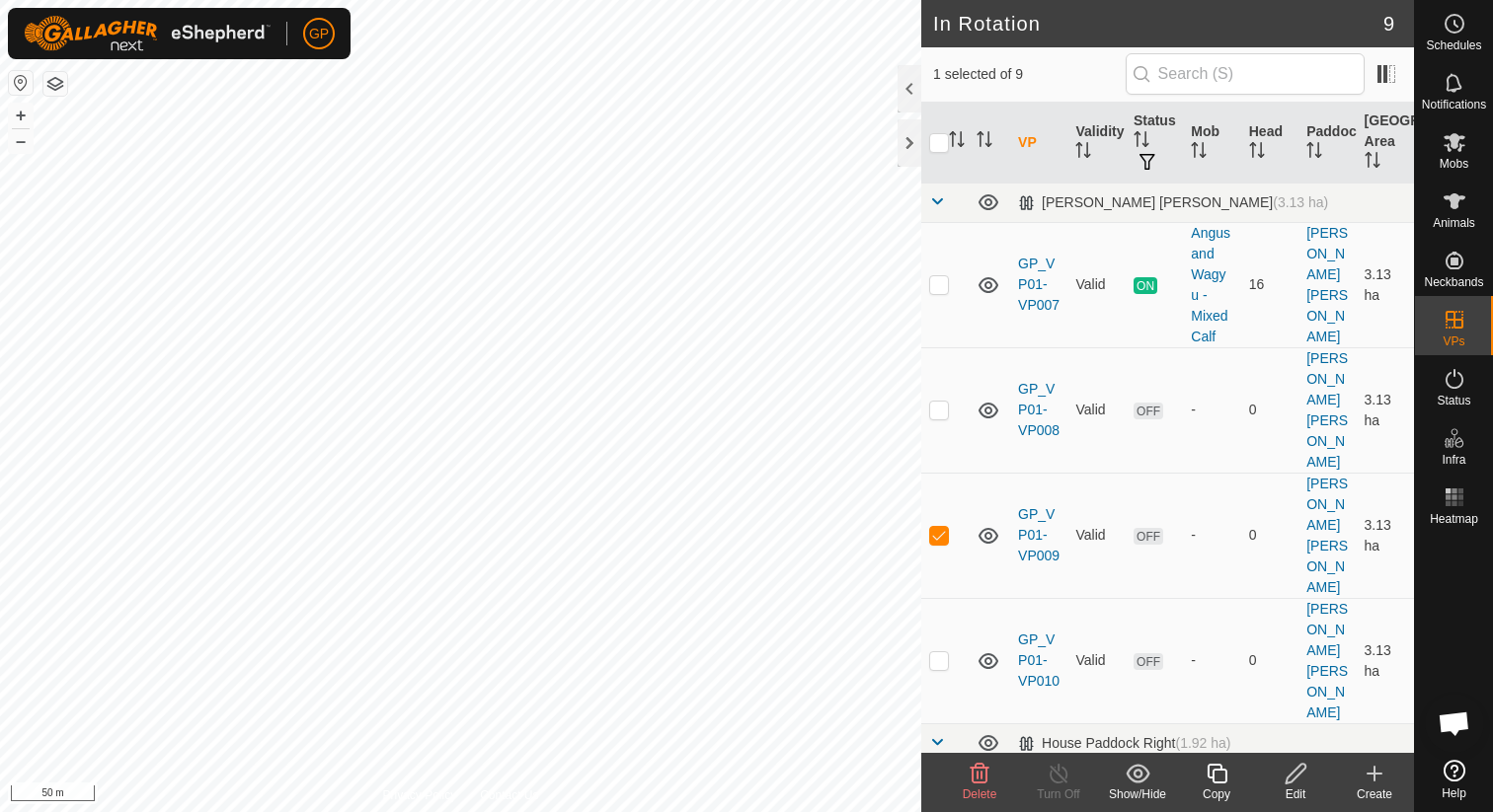
checkbox input "true"
checkbox input "false"
checkbox input "true"
click at [1284, 771] on icon at bounding box center [1295, 773] width 25 height 24
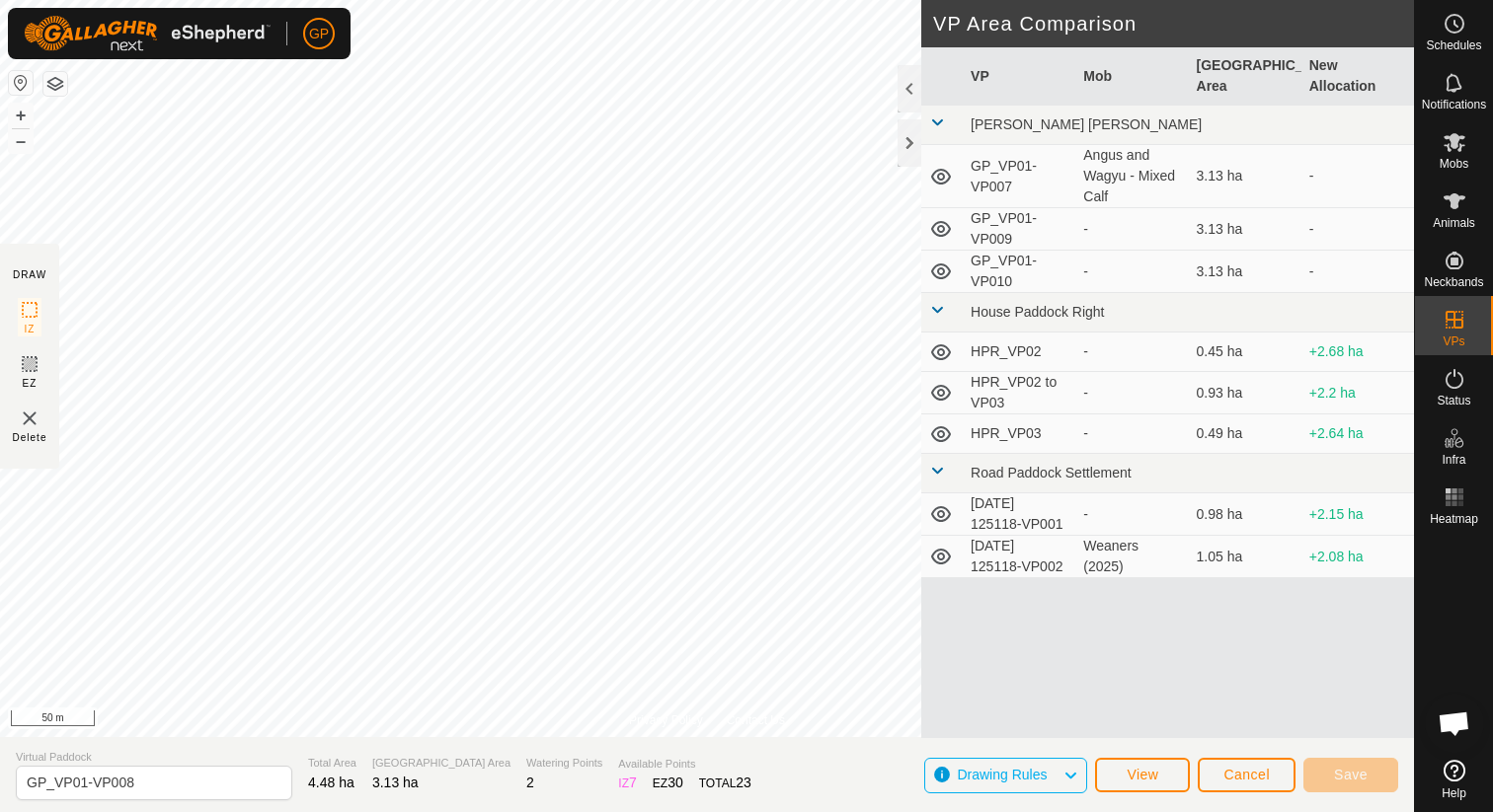
click at [619, 769] on span "Available Points" at bounding box center [685, 764] width 133 height 17
click at [1037, 771] on span "Drawing Rules" at bounding box center [1001, 774] width 90 height 16
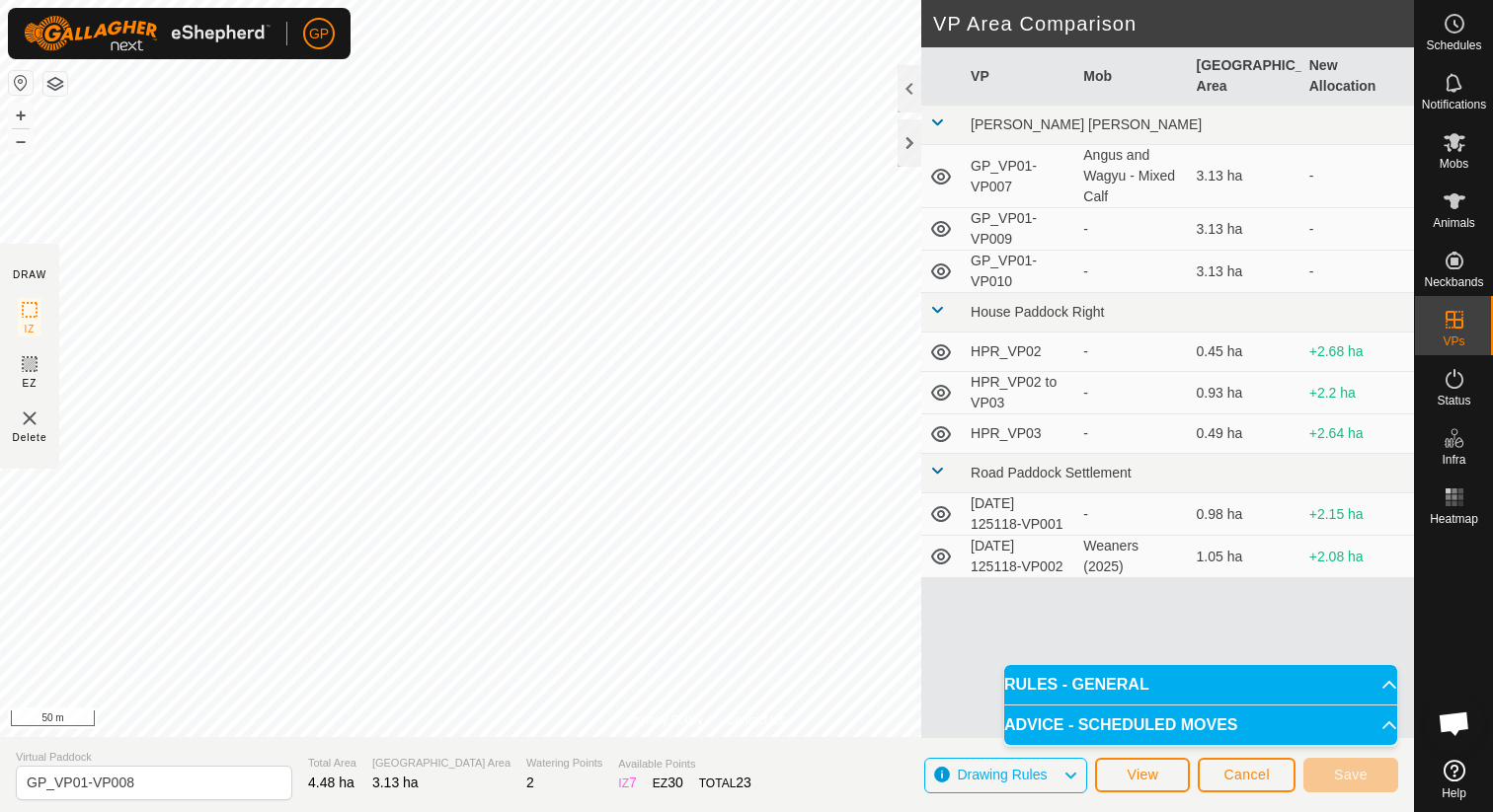
click at [1037, 771] on span "Drawing Rules" at bounding box center [1001, 774] width 90 height 16
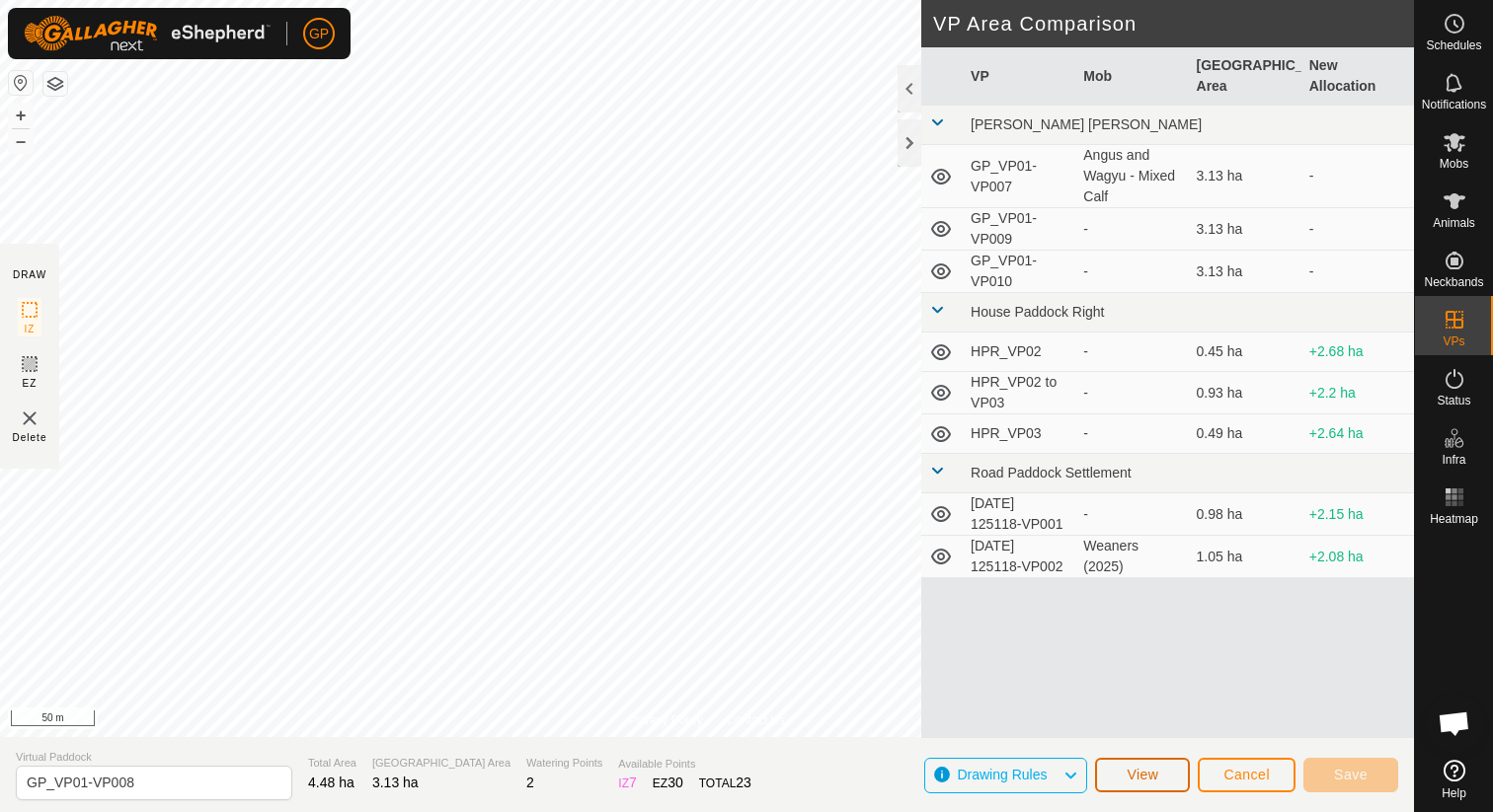
click at [1165, 773] on button "View" at bounding box center [1142, 774] width 95 height 35
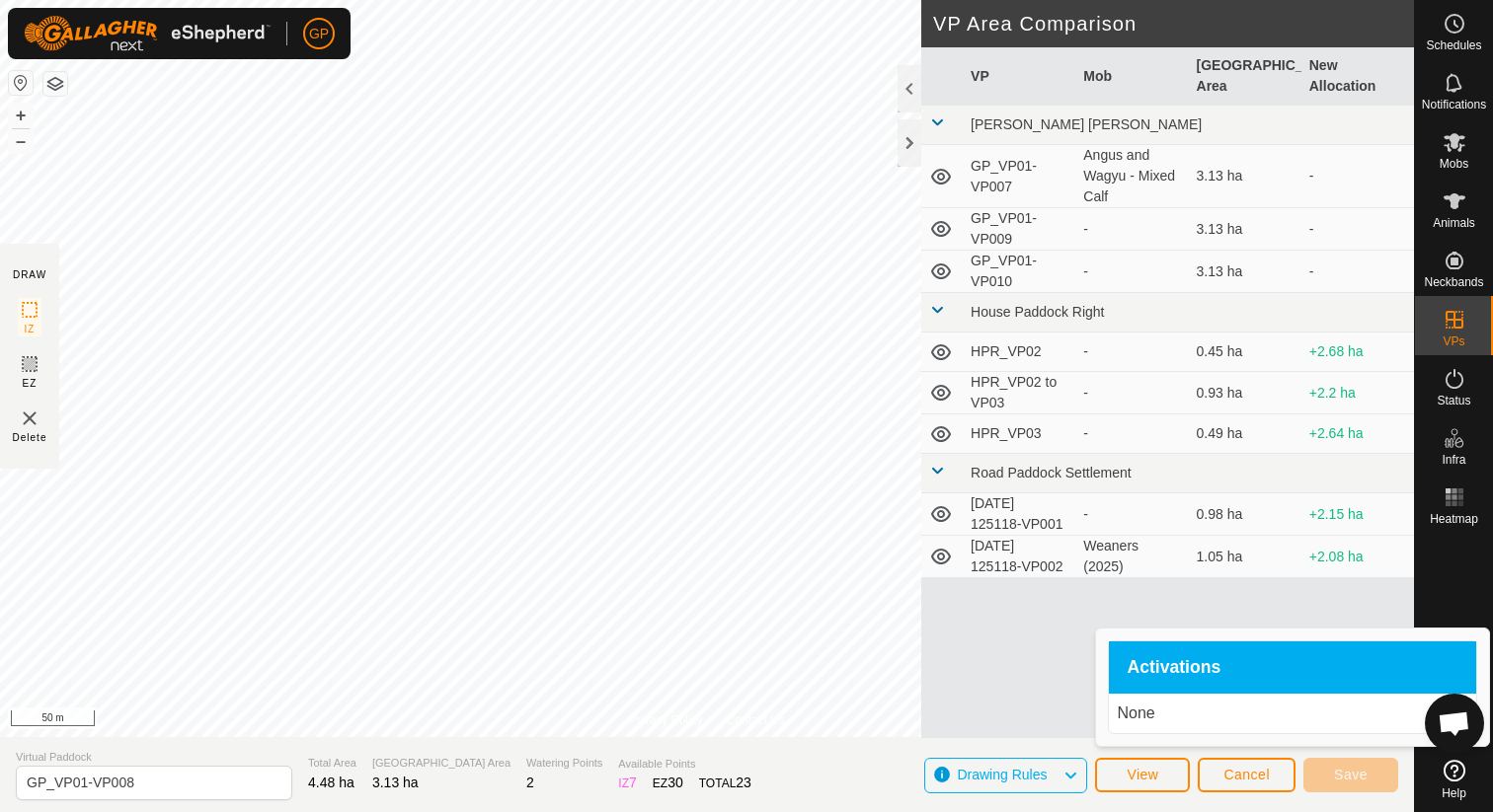
click at [1197, 720] on p "None" at bounding box center [1292, 714] width 352 height 24
click at [1135, 777] on span "View" at bounding box center [1142, 774] width 32 height 16
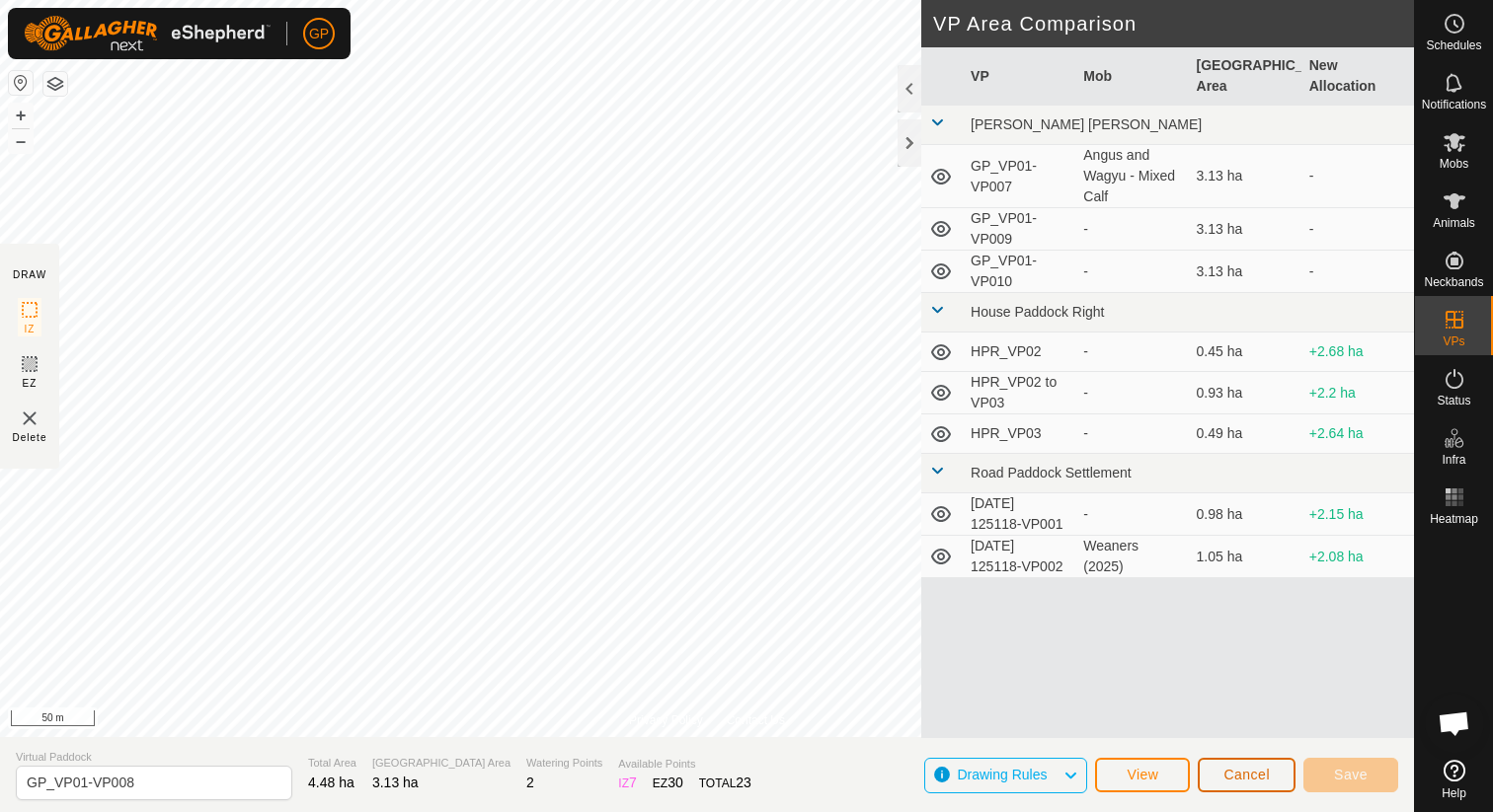
click at [1256, 764] on button "Cancel" at bounding box center [1246, 774] width 98 height 35
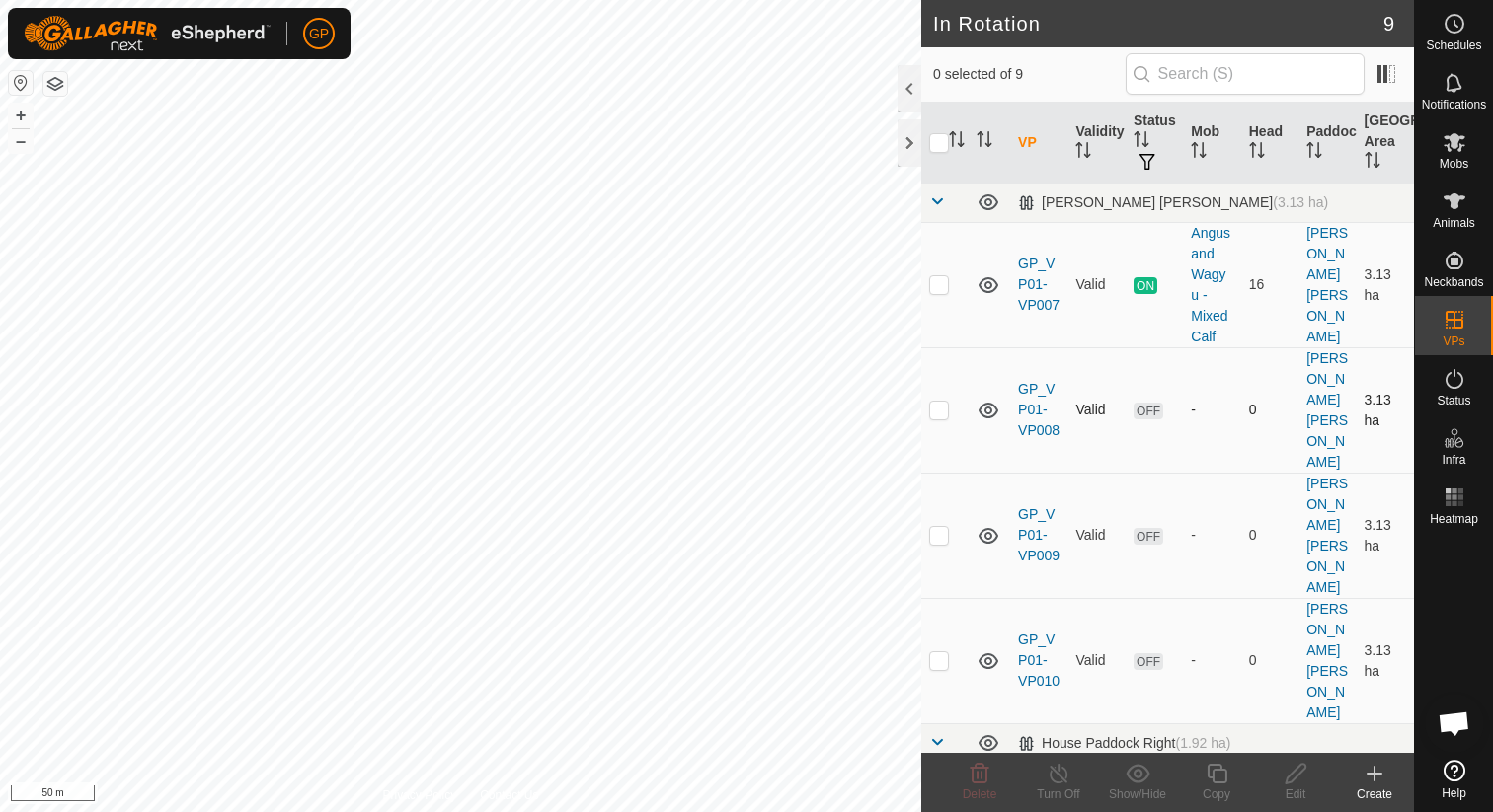
click at [927, 403] on td at bounding box center [945, 410] width 47 height 125
checkbox input "true"
click at [1453, 158] on span "Mobs" at bounding box center [1453, 164] width 29 height 12
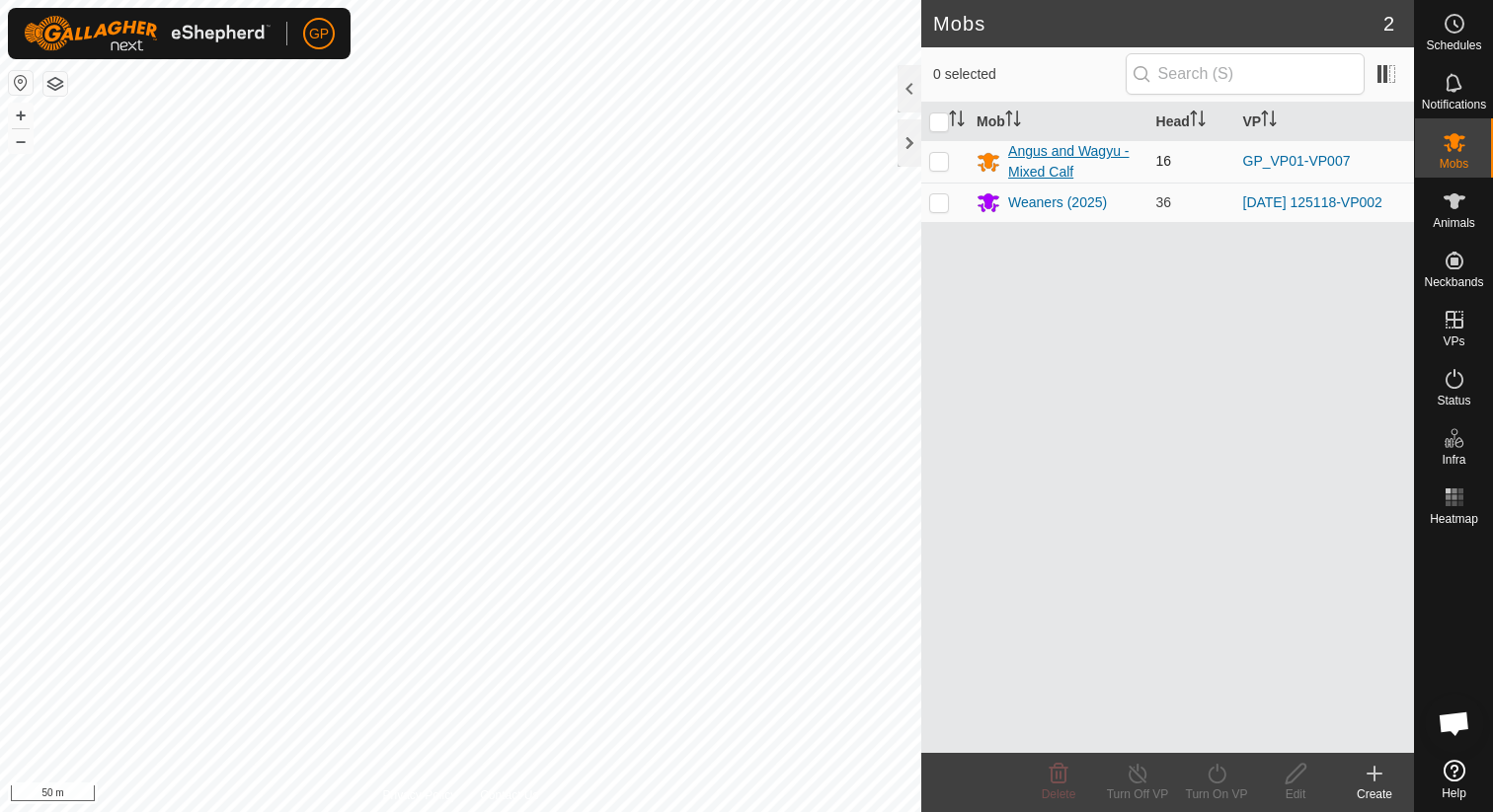
click at [1093, 166] on div "Angus and Wagyu - Mixed Calf" at bounding box center [1073, 162] width 131 height 41
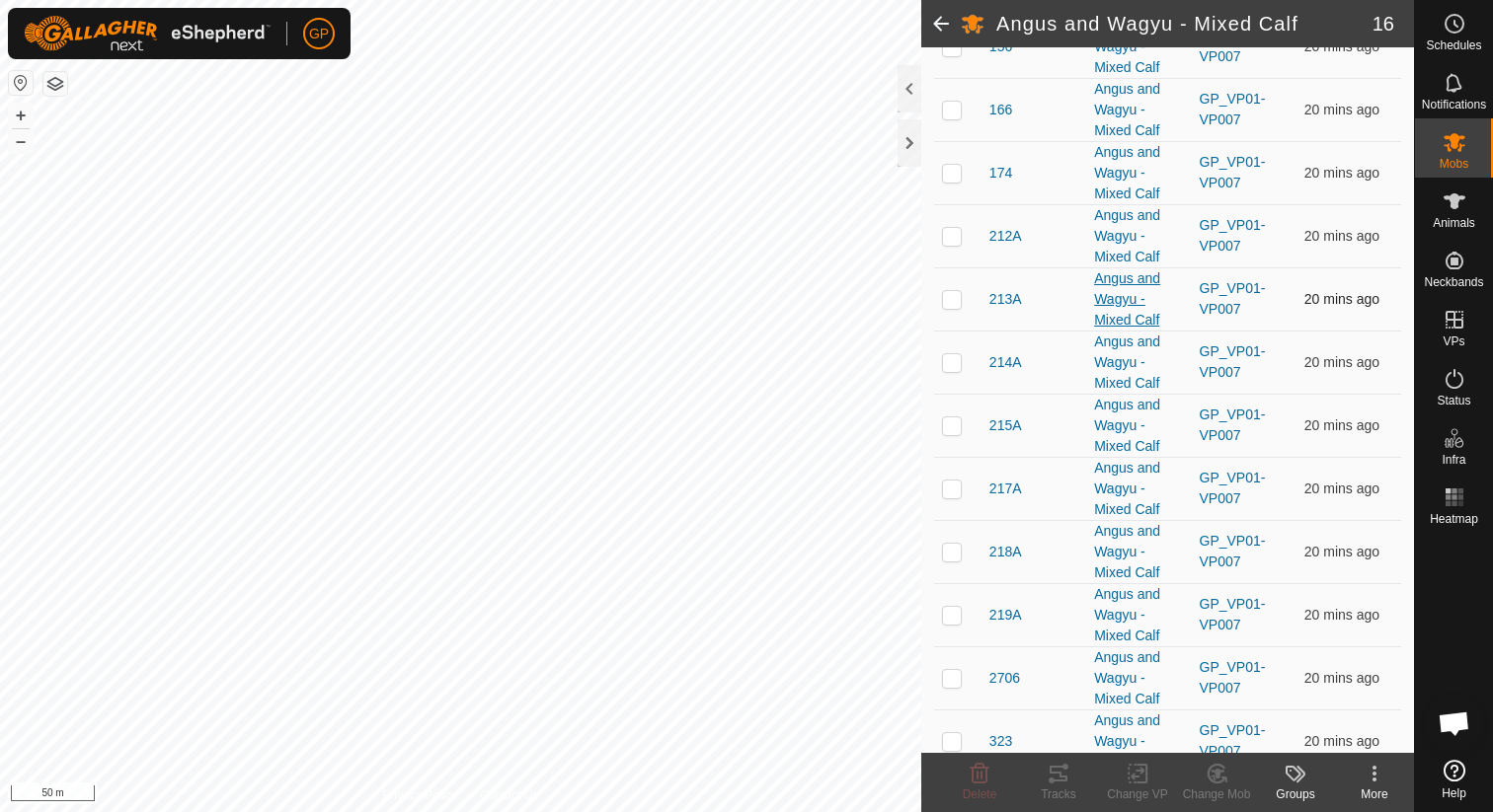
scroll to position [575, 0]
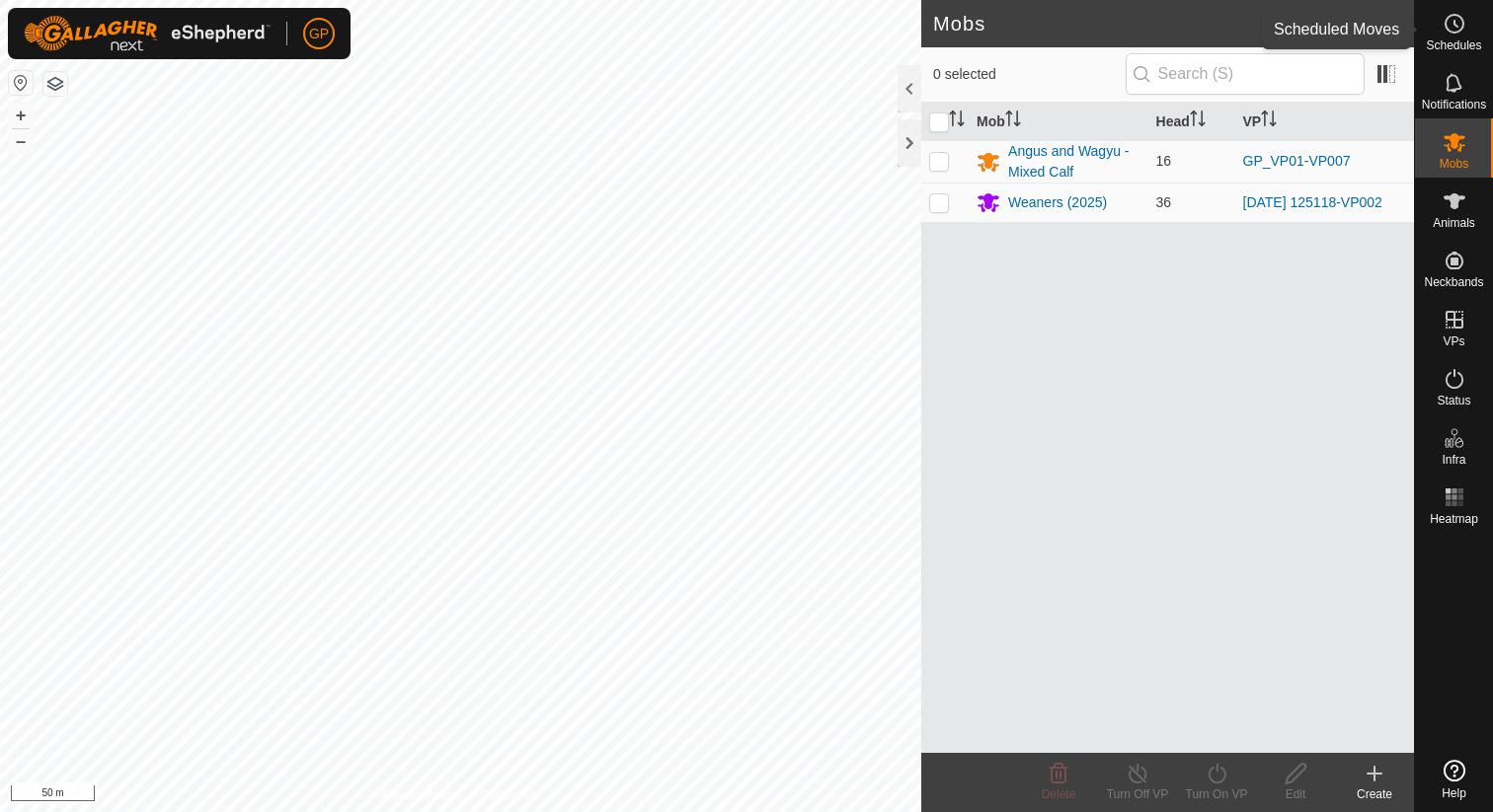
click at [1461, 47] on span "Schedules" at bounding box center [1453, 45] width 55 height 12
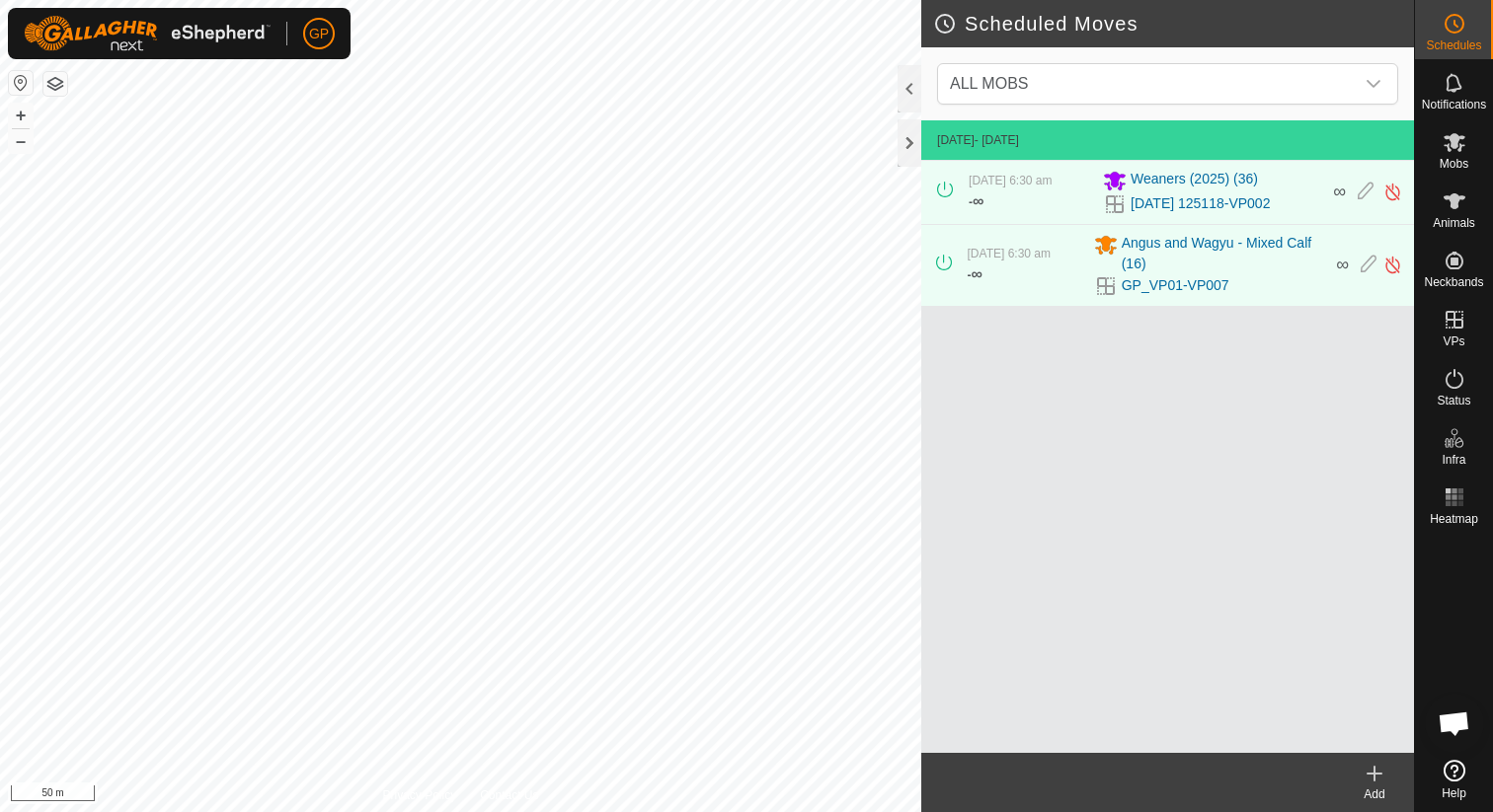
click at [1363, 773] on icon at bounding box center [1374, 773] width 24 height 24
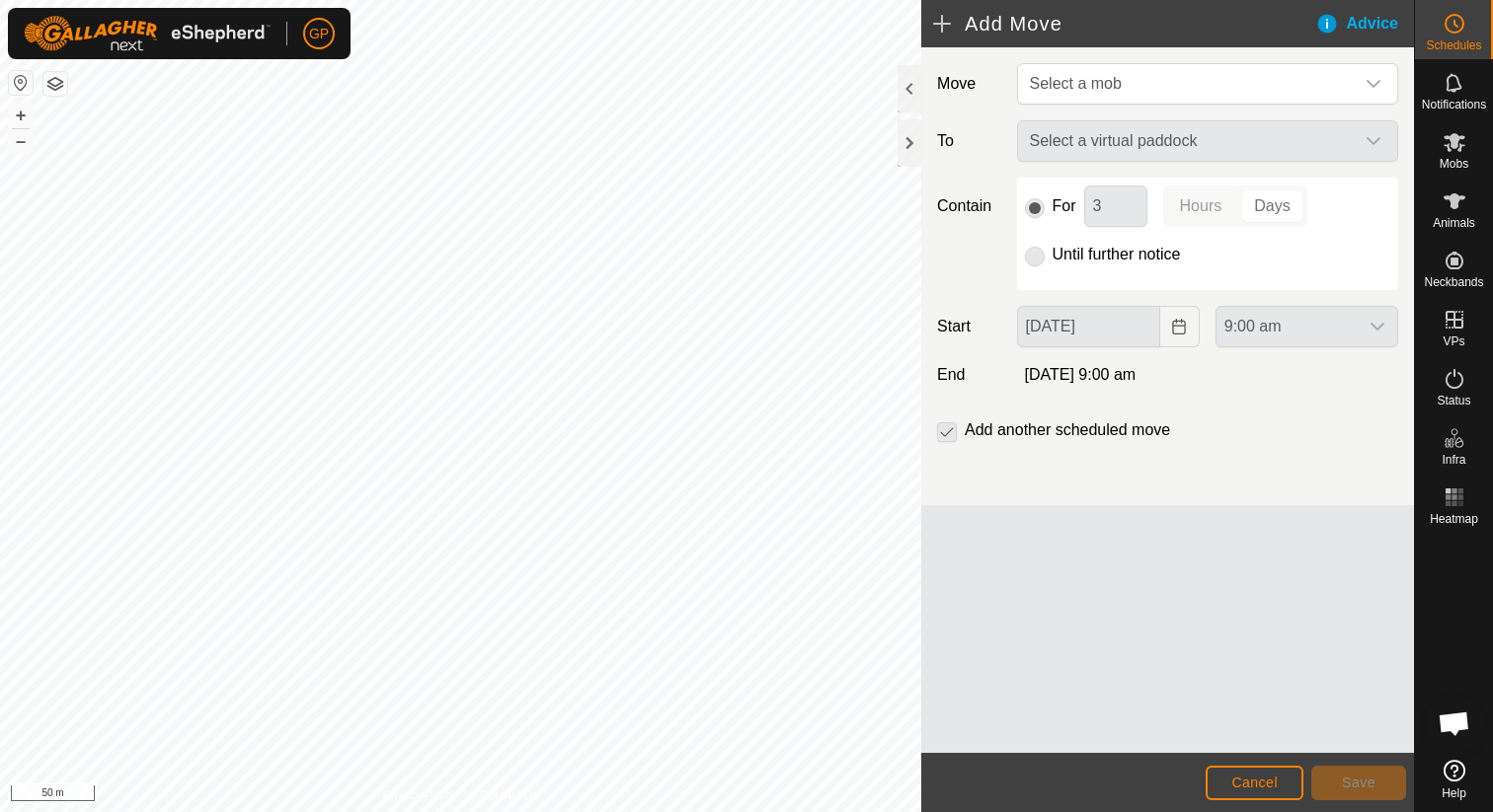
click at [1108, 108] on div "Move Select a mob To Select a virtual paddock Contain For 3 Hours Days Until fu…" at bounding box center [1167, 277] width 493 height 458
click at [1111, 86] on span "Select a mob" at bounding box center [1075, 83] width 92 height 17
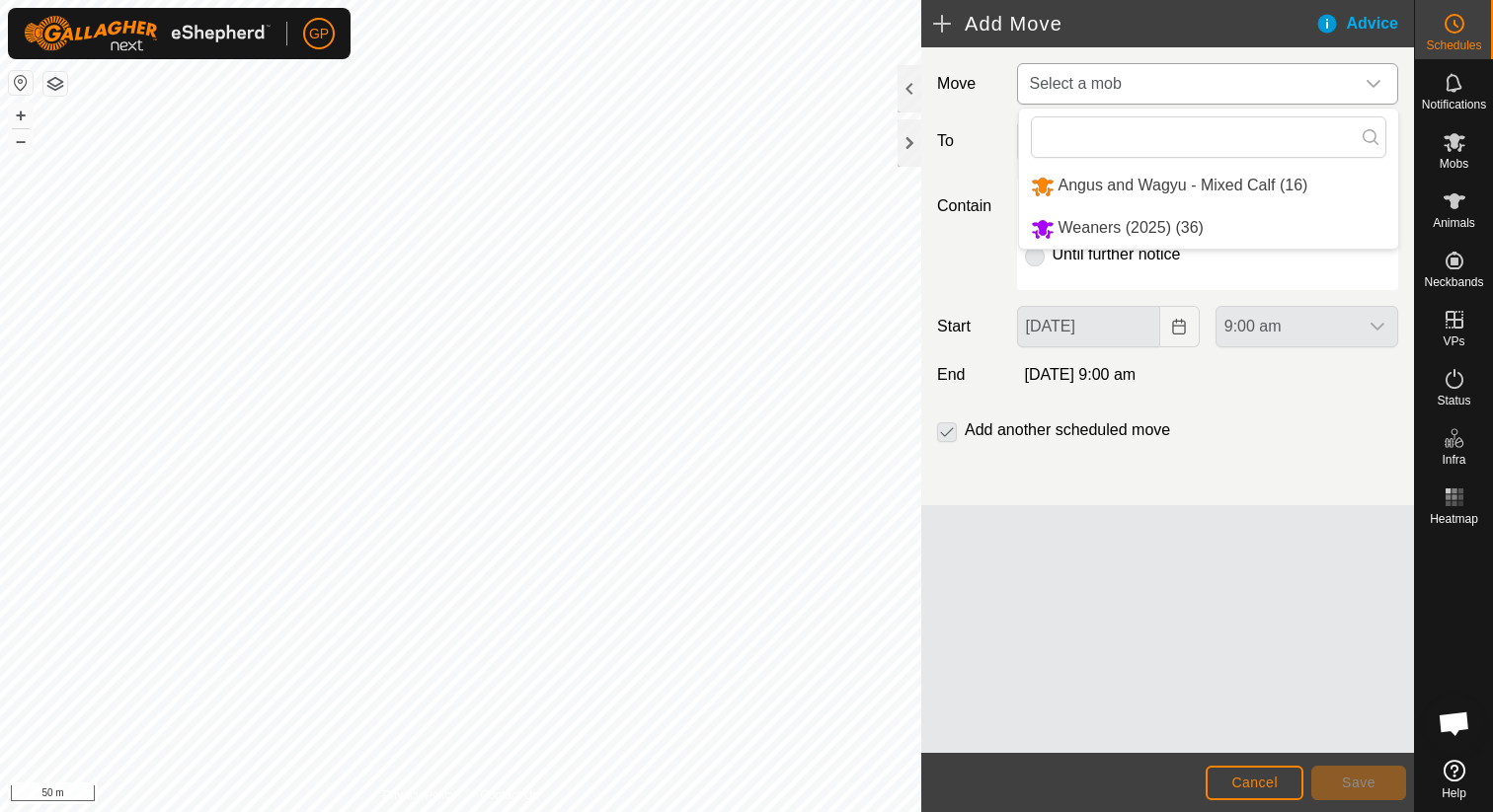
click at [1112, 196] on li "Angus and Wagyu - Mixed Calf (16)" at bounding box center [1208, 186] width 379 height 41
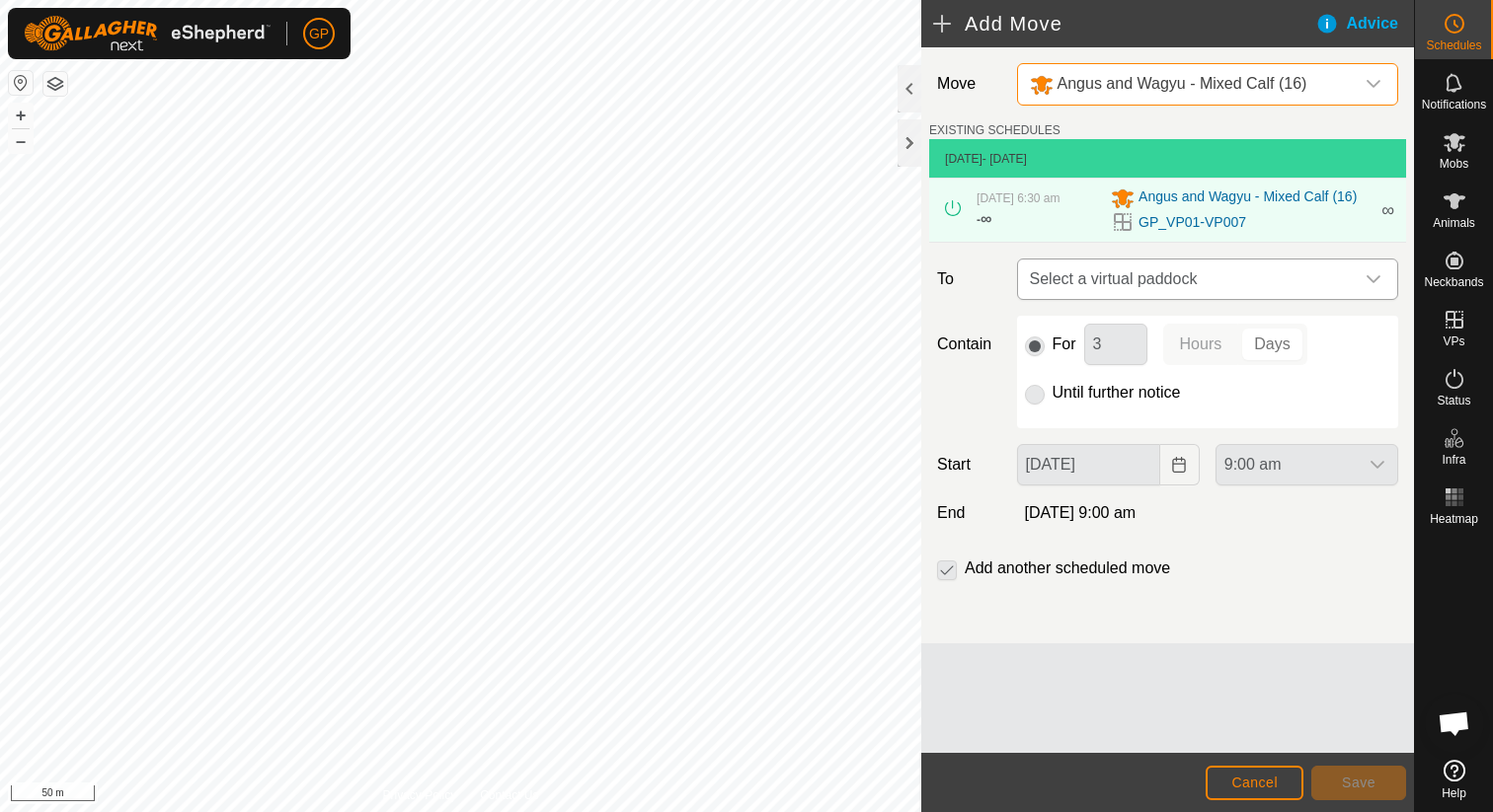
click at [1139, 269] on span "Select a virtual paddock" at bounding box center [1188, 280] width 332 height 40
type input "GP_VP01-VP008"
click at [1164, 549] on div "Move Angus and Wagyu - Mixed Calf (16) EXISTING SCHEDULES 6 Sept 2025 - Today 5…" at bounding box center [1167, 346] width 493 height 597
click at [1136, 521] on span "[DATE] 9:00 am" at bounding box center [1080, 513] width 112 height 17
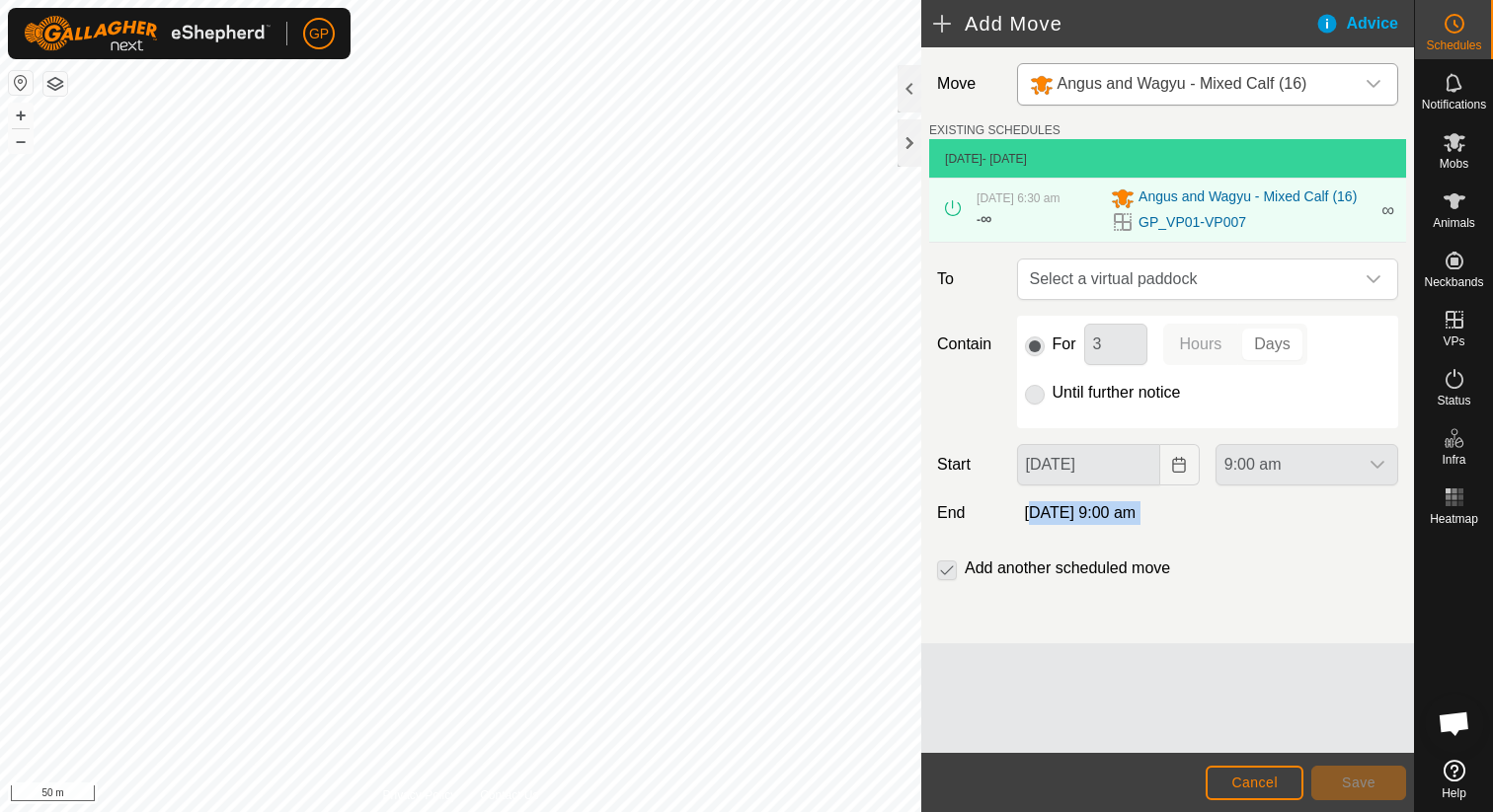
click at [1136, 521] on span "[DATE] 9:00 am" at bounding box center [1080, 513] width 112 height 17
click at [1216, 507] on div "[DATE] 9:00 am" at bounding box center [1207, 514] width 397 height 24
click at [1173, 411] on div "For 3 Hours Days Until further notice" at bounding box center [1207, 372] width 381 height 113
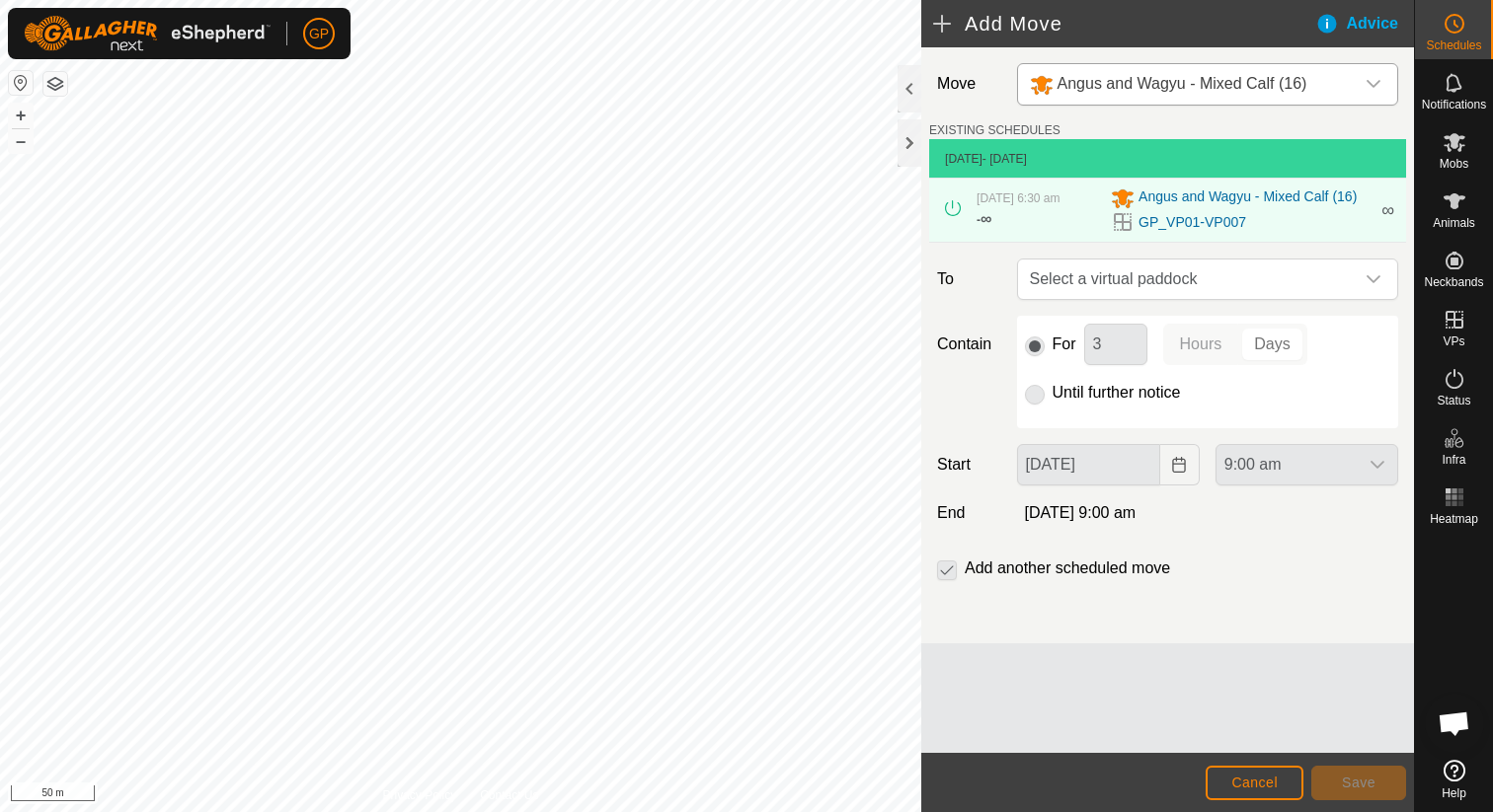
click at [1068, 353] on label "For" at bounding box center [1064, 345] width 24 height 16
click at [1061, 218] on div "5 Sept 2025, 6:30 am - ∞" at bounding box center [1037, 210] width 123 height 41
click at [1059, 200] on span "[DATE] 6:30 am" at bounding box center [1018, 199] width 83 height 14
click at [1205, 200] on span "Angus and Wagyu - Mixed Calf (16)" at bounding box center [1247, 199] width 218 height 24
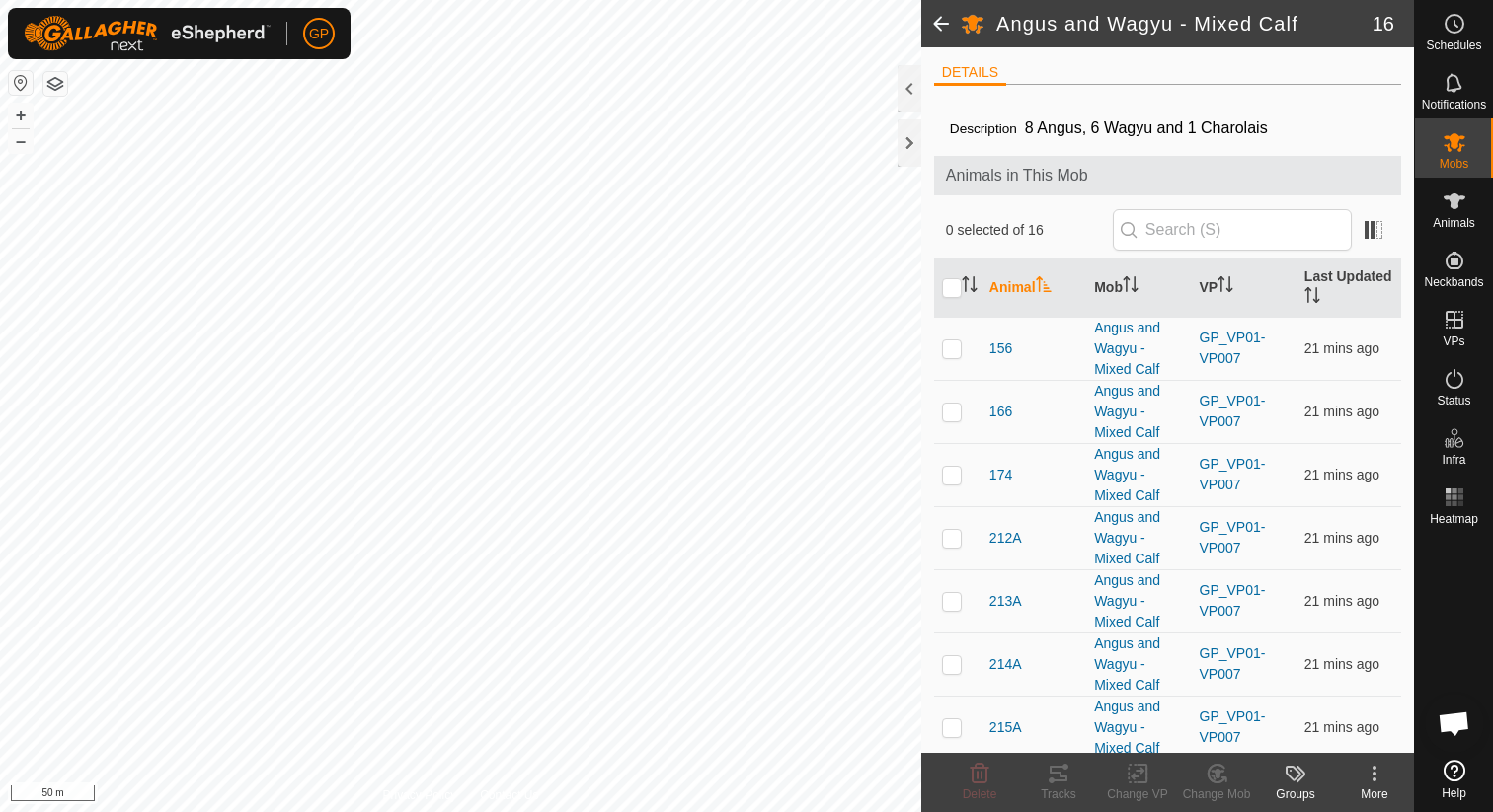
click at [944, 44] on span at bounding box center [941, 24] width 40 height 47
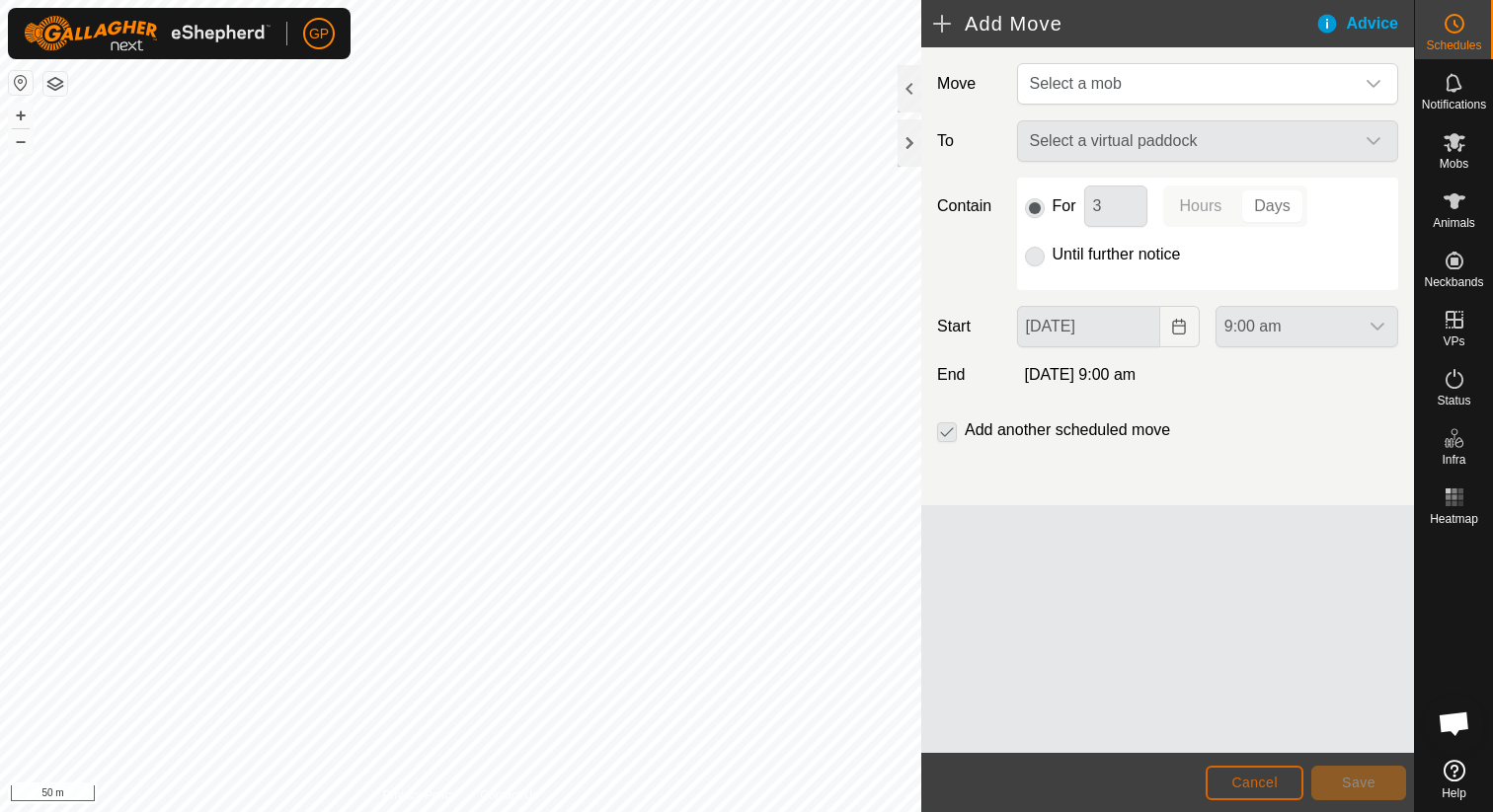
click at [1233, 789] on span "Cancel" at bounding box center [1254, 782] width 46 height 16
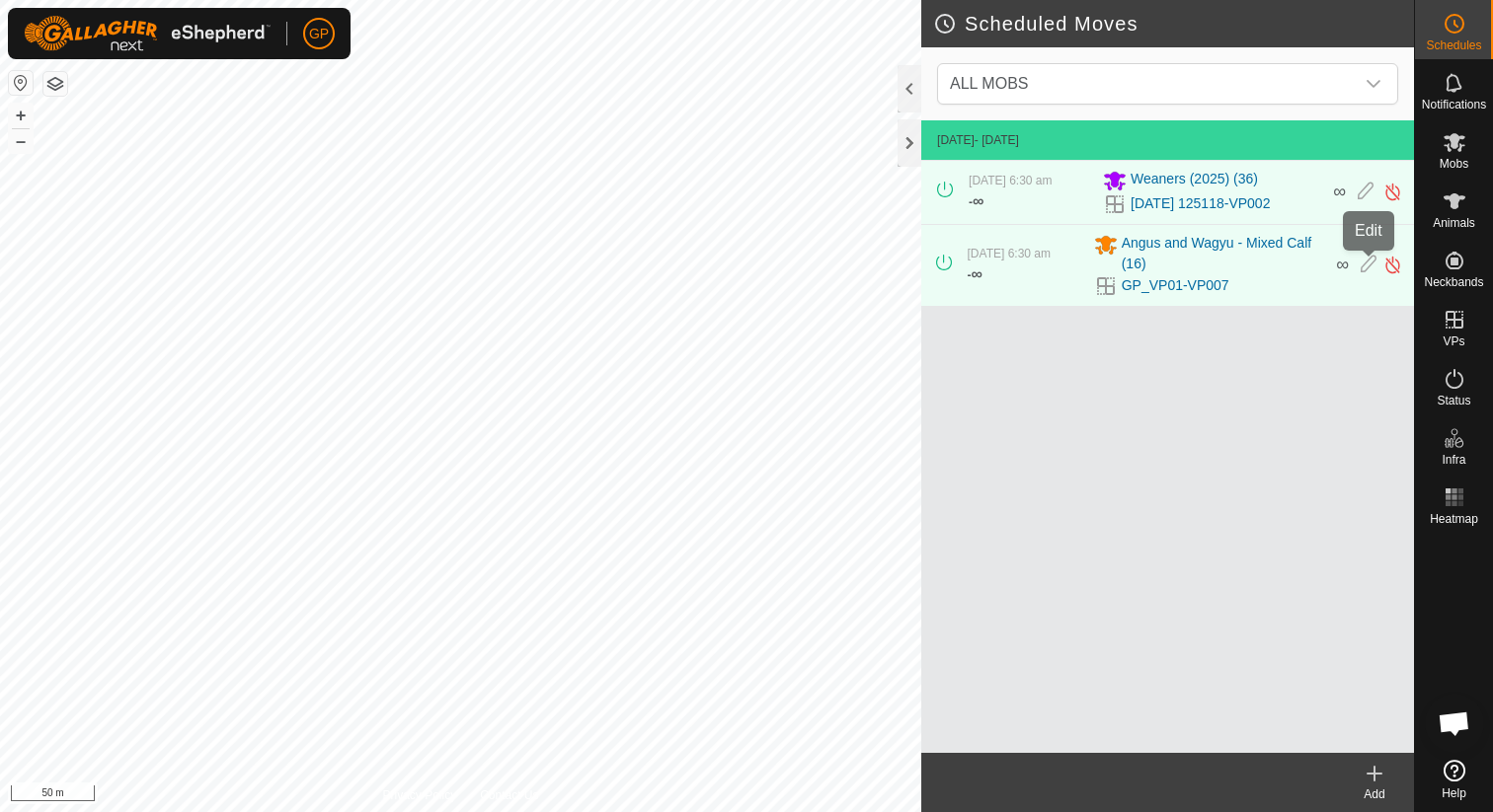
click at [1365, 262] on icon at bounding box center [1369, 265] width 16 height 21
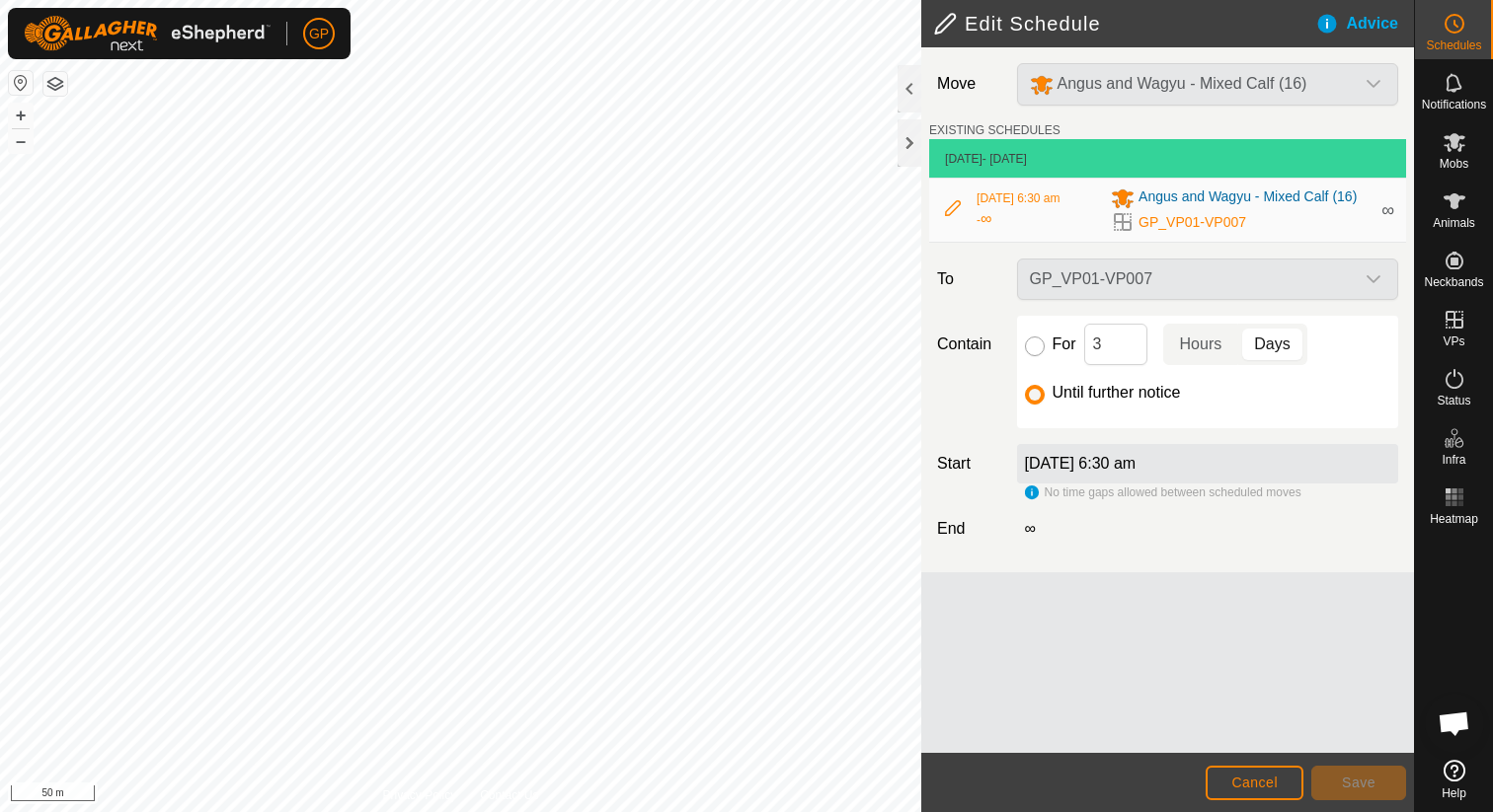
click at [1037, 354] on input "For" at bounding box center [1035, 347] width 20 height 20
radio input "true"
click at [1370, 786] on span "Save" at bounding box center [1359, 782] width 34 height 16
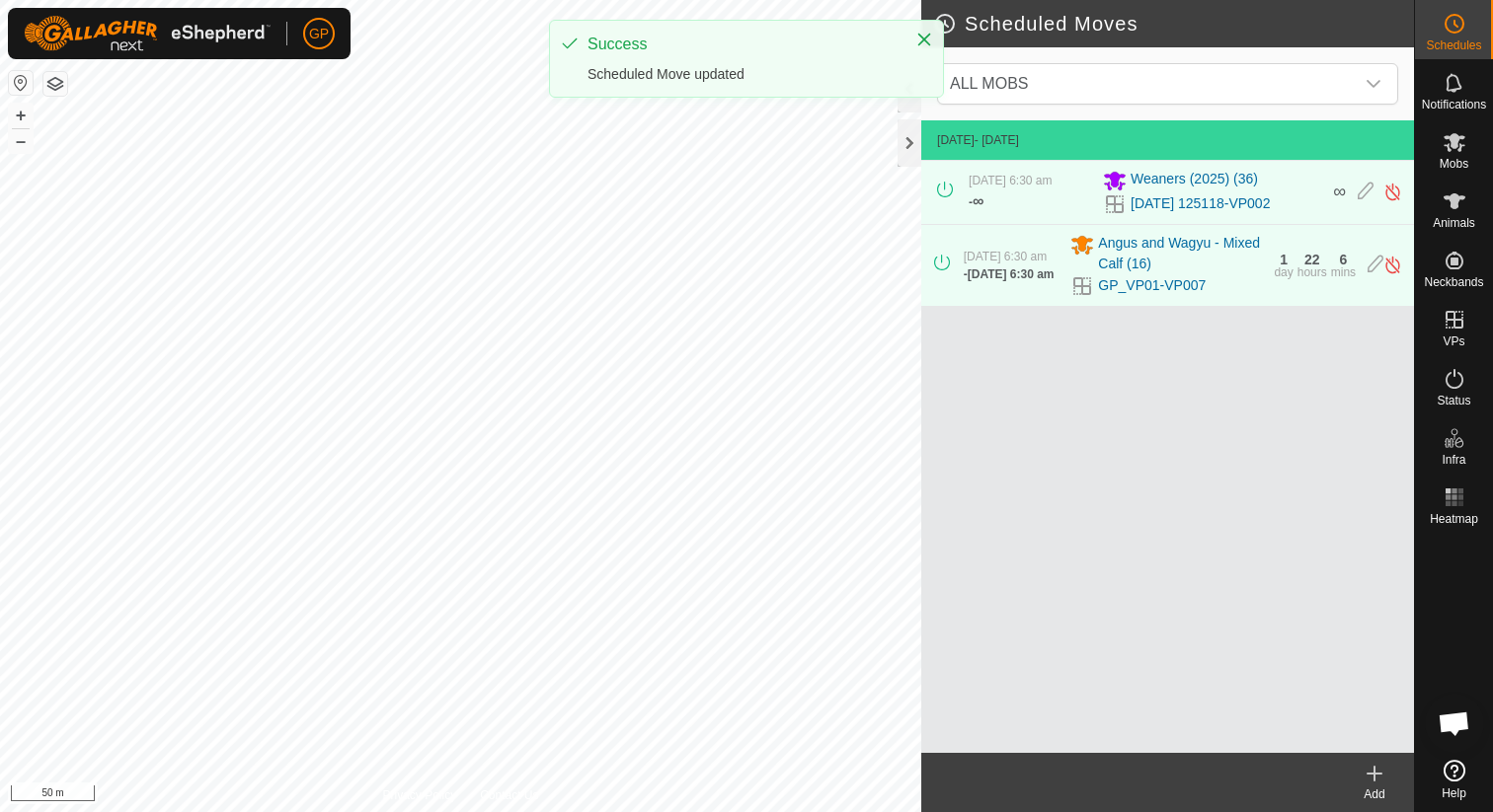
click at [1365, 795] on div "Add" at bounding box center [1374, 794] width 79 height 18
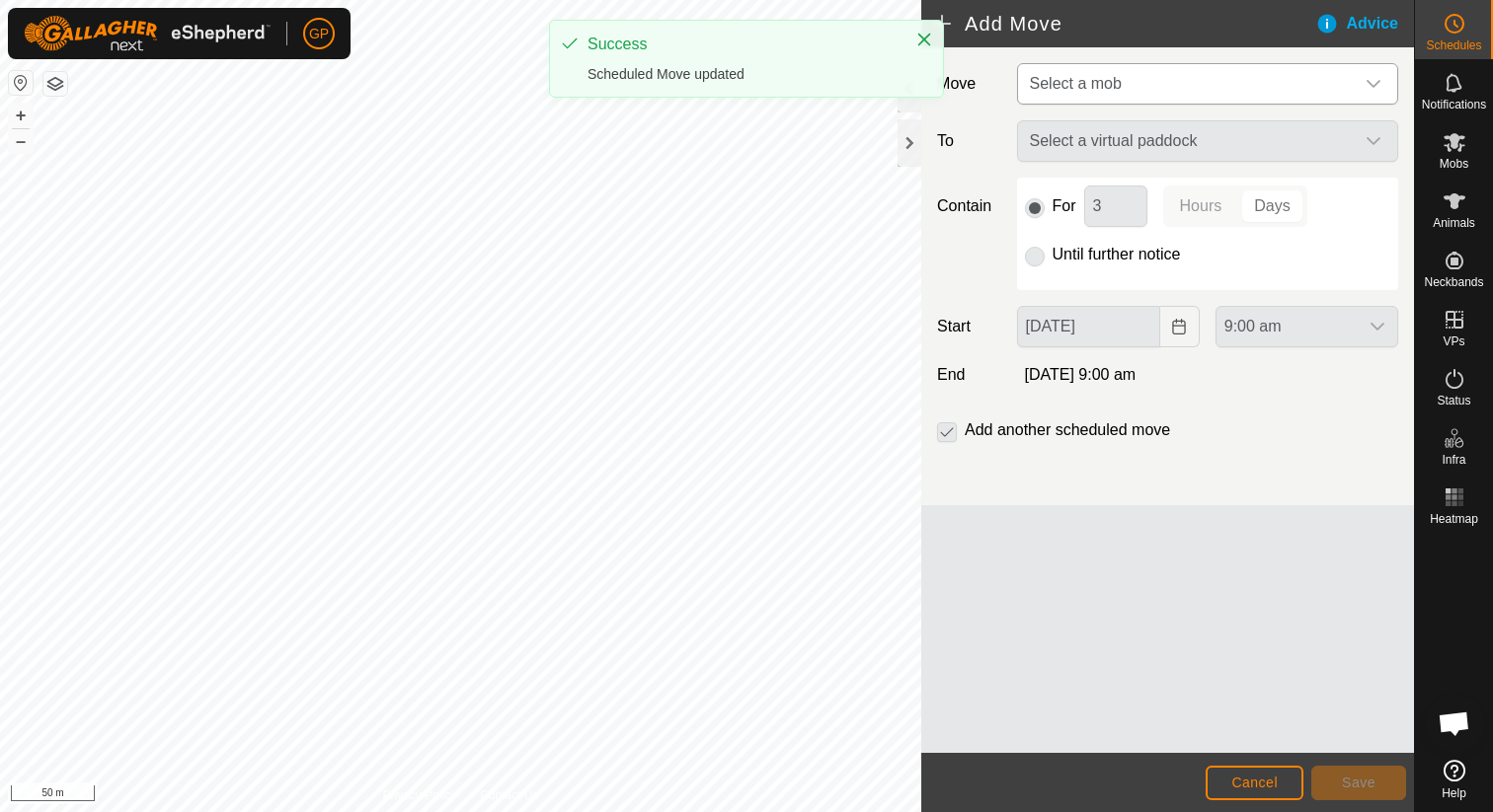
click at [1101, 82] on span "Select a mob" at bounding box center [1075, 83] width 92 height 17
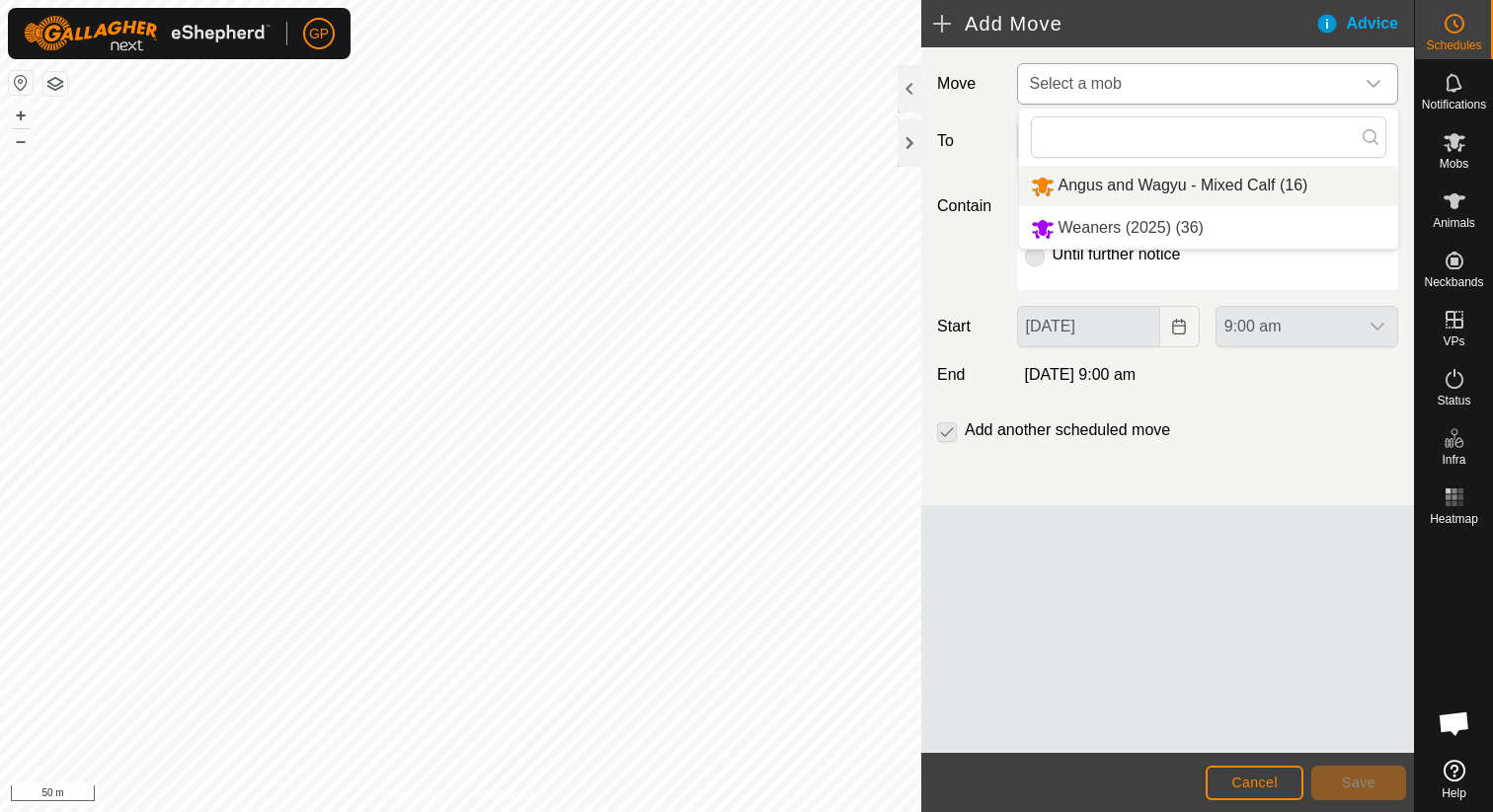
click at [1079, 196] on li "Angus and Wagyu - Mixed Calf (16)" at bounding box center [1208, 186] width 379 height 41
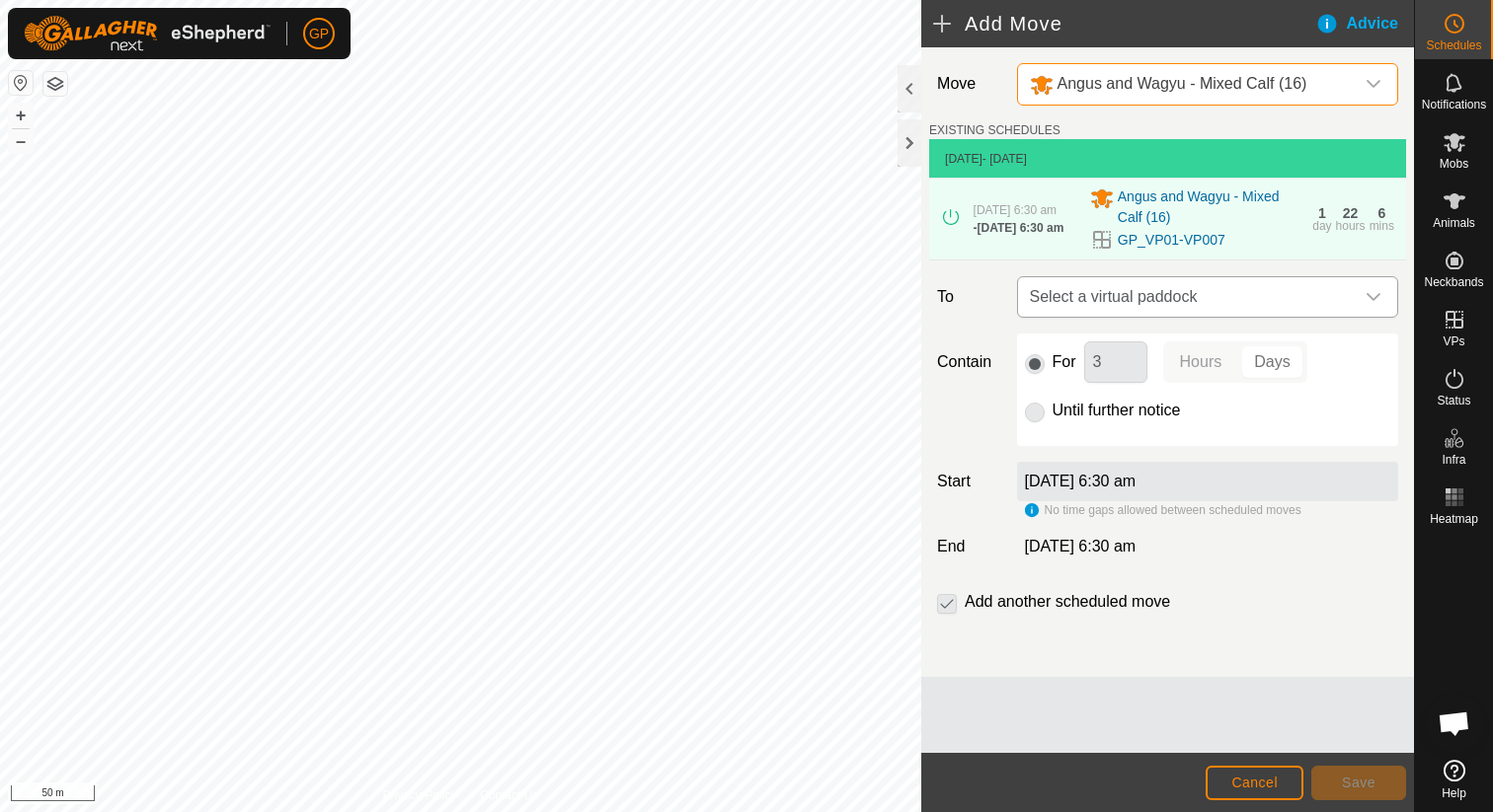
click at [1089, 302] on span "Select a virtual paddock" at bounding box center [1188, 297] width 332 height 40
click at [1081, 398] on li "No results found" at bounding box center [1207, 405] width 379 height 40
click at [1063, 447] on div "For 3 Hours Days Until further notice" at bounding box center [1207, 390] width 381 height 113
click at [1062, 490] on label "8 Sept 2025, 6:30 am" at bounding box center [1080, 481] width 112 height 17
click at [1028, 423] on p-radiobutton at bounding box center [1035, 411] width 20 height 24
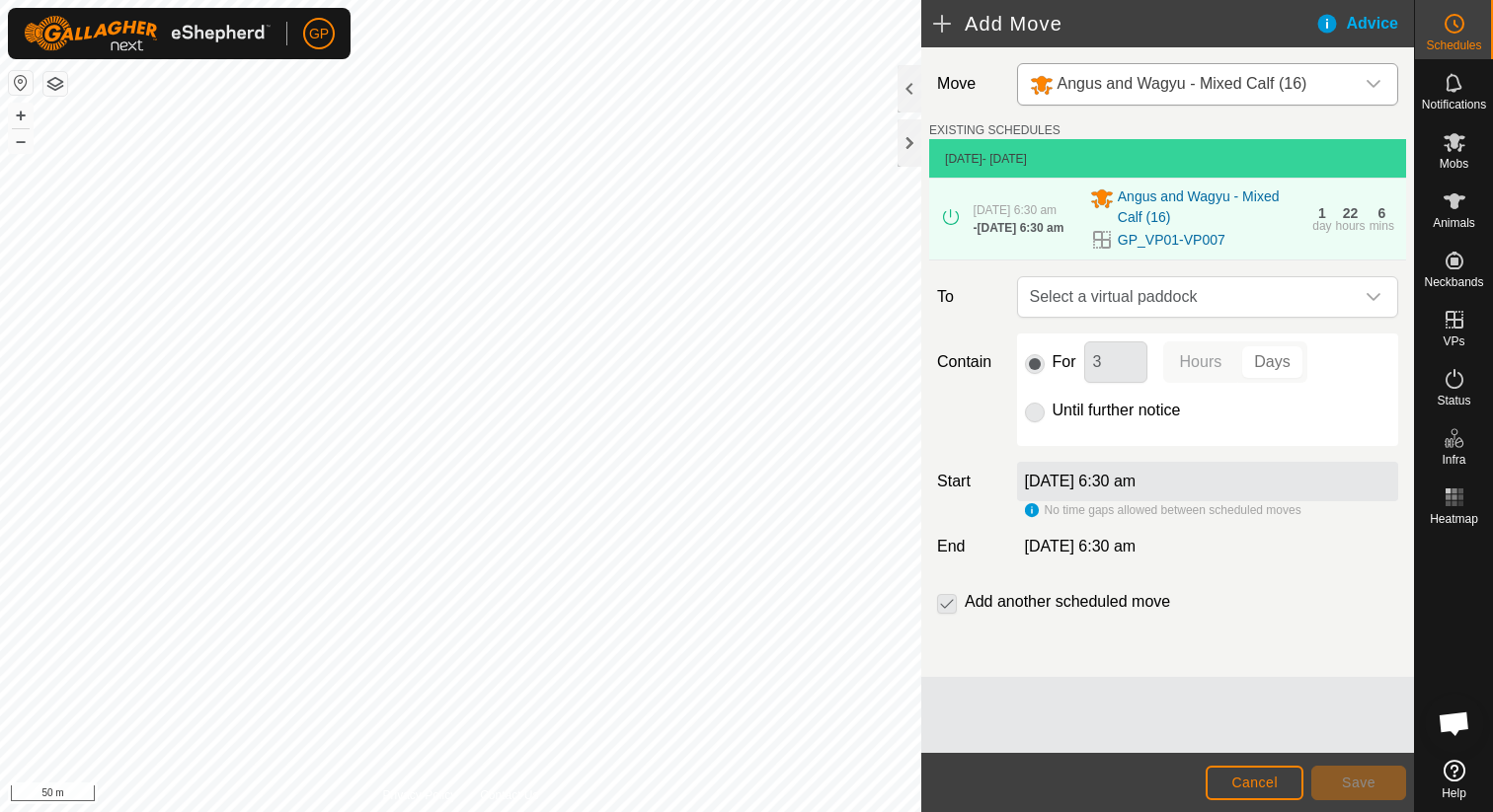
click at [1059, 350] on div "For 3 Hours Days" at bounding box center [1207, 363] width 366 height 41
click at [1112, 314] on span "Select a virtual paddock" at bounding box center [1188, 297] width 332 height 40
click at [1175, 238] on link "GP_VP01-VP007" at bounding box center [1171, 240] width 108 height 21
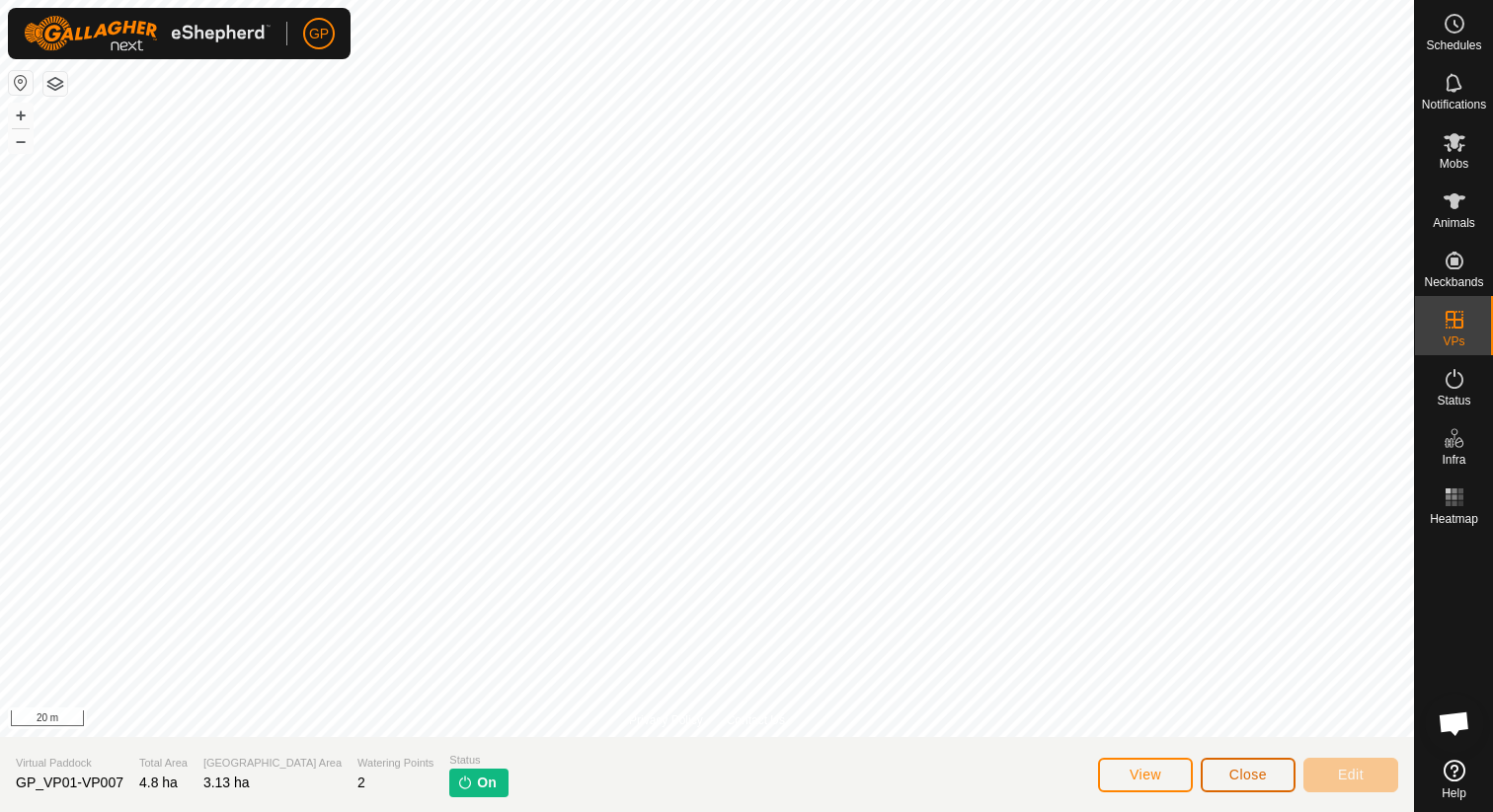
click at [1265, 778] on span "Close" at bounding box center [1248, 774] width 38 height 16
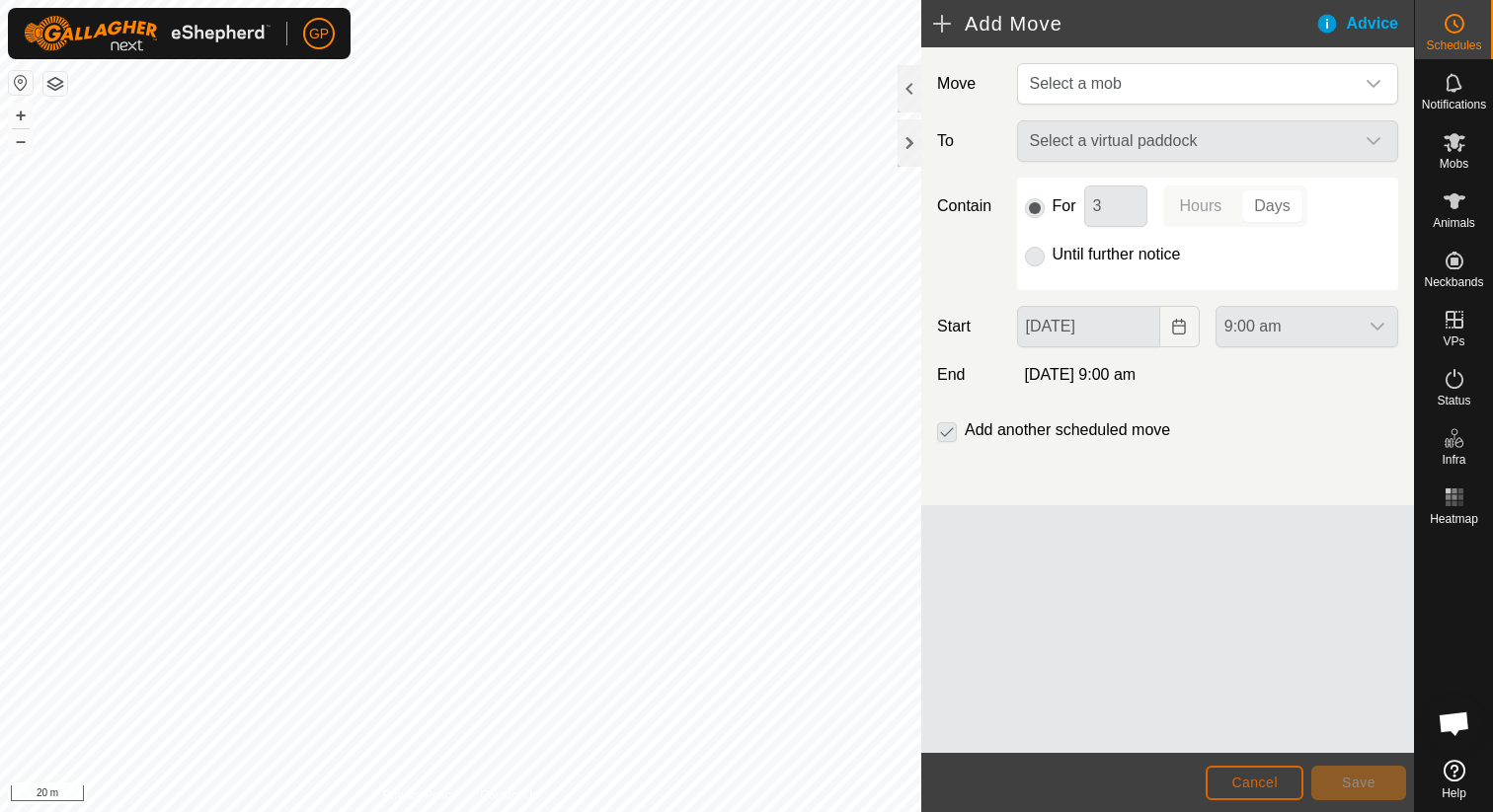
click at [1267, 789] on span "Cancel" at bounding box center [1254, 782] width 46 height 16
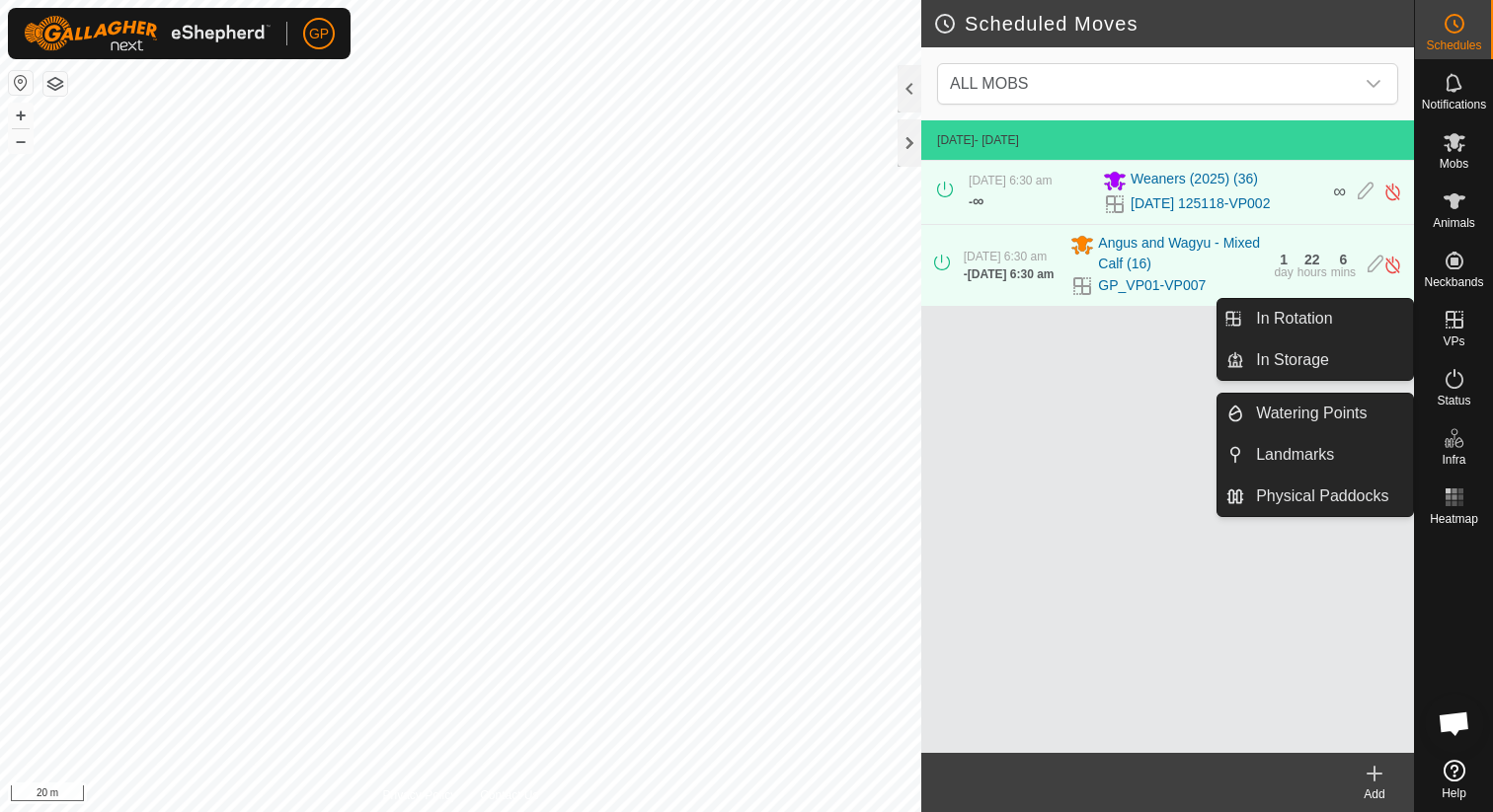
click at [1462, 332] on es-virtualpaddocks-svg-icon at bounding box center [1454, 320] width 36 height 32
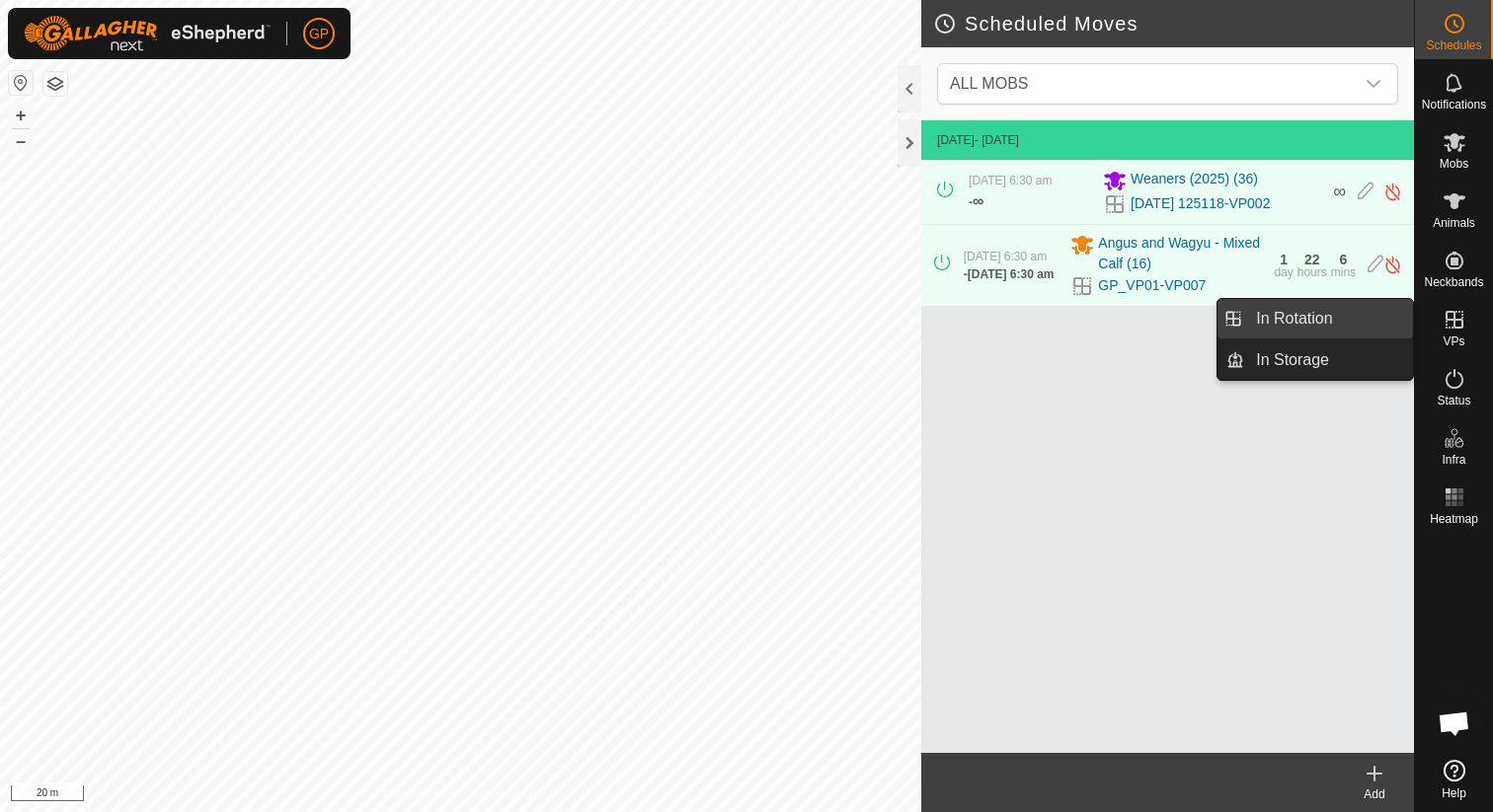
click at [1387, 332] on link "In Rotation" at bounding box center [1328, 319] width 169 height 40
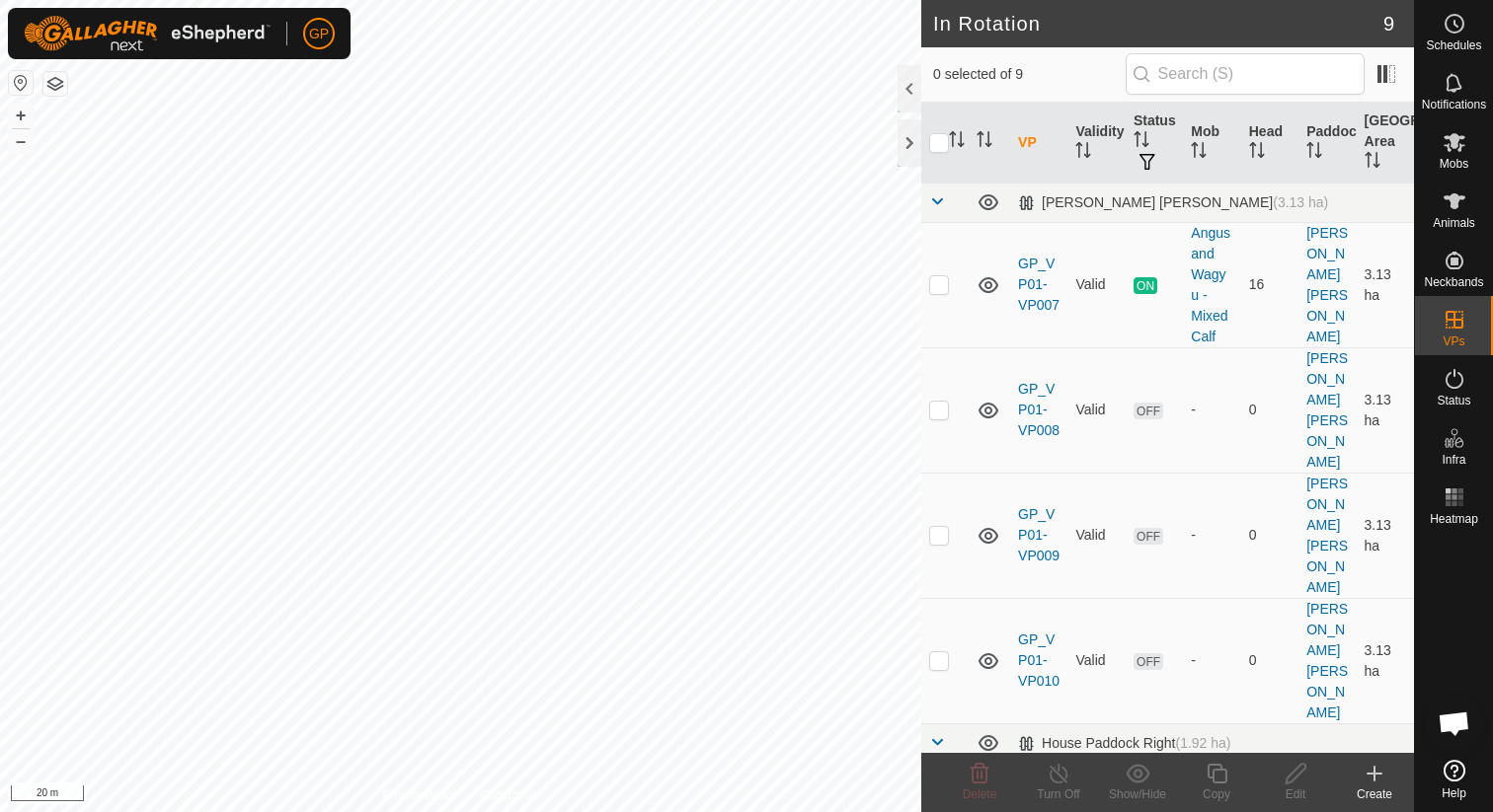
checkbox input "true"
click at [1212, 782] on icon at bounding box center [1216, 773] width 25 height 24
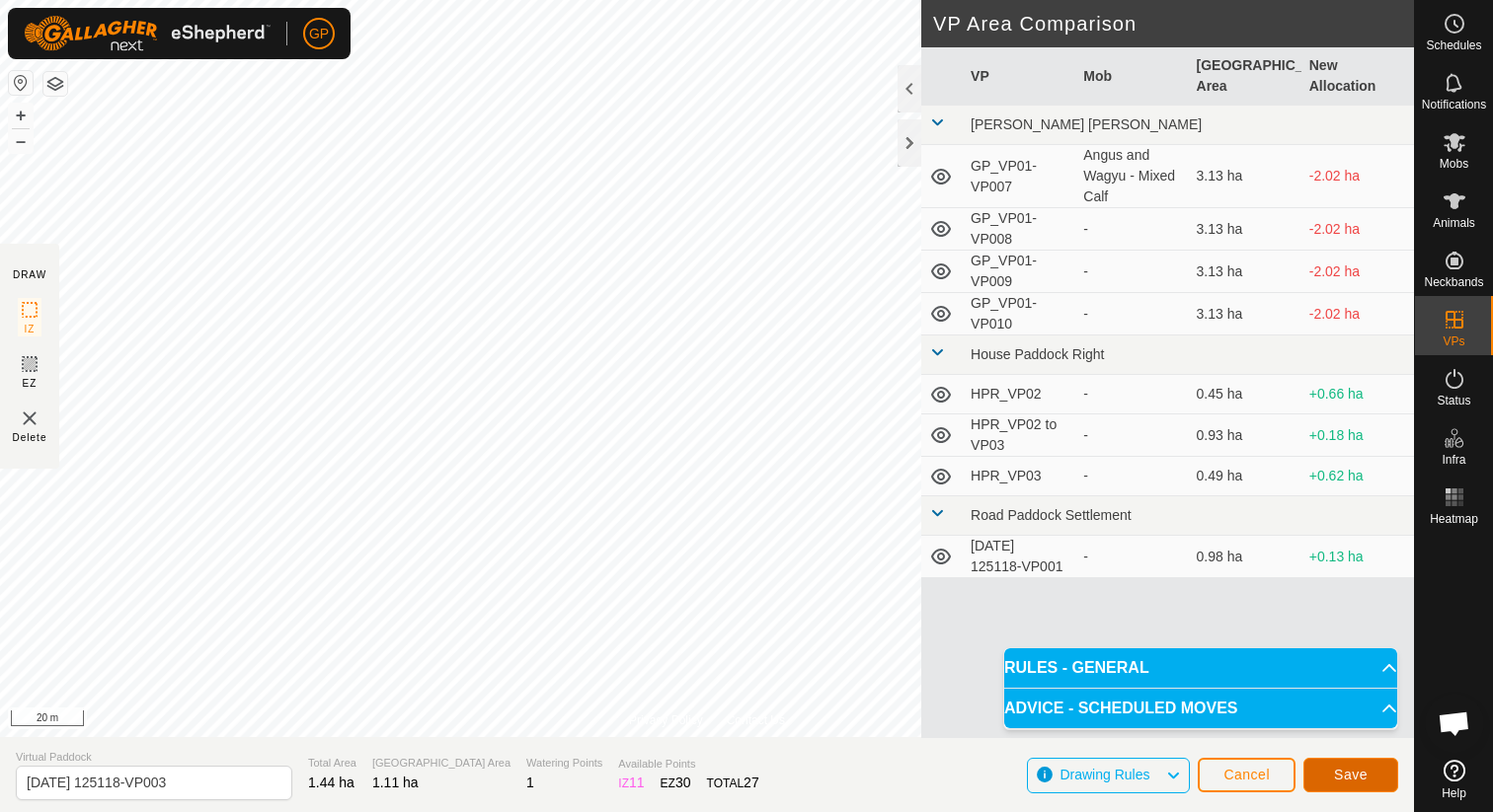
click at [1348, 771] on span "Save" at bounding box center [1351, 774] width 34 height 16
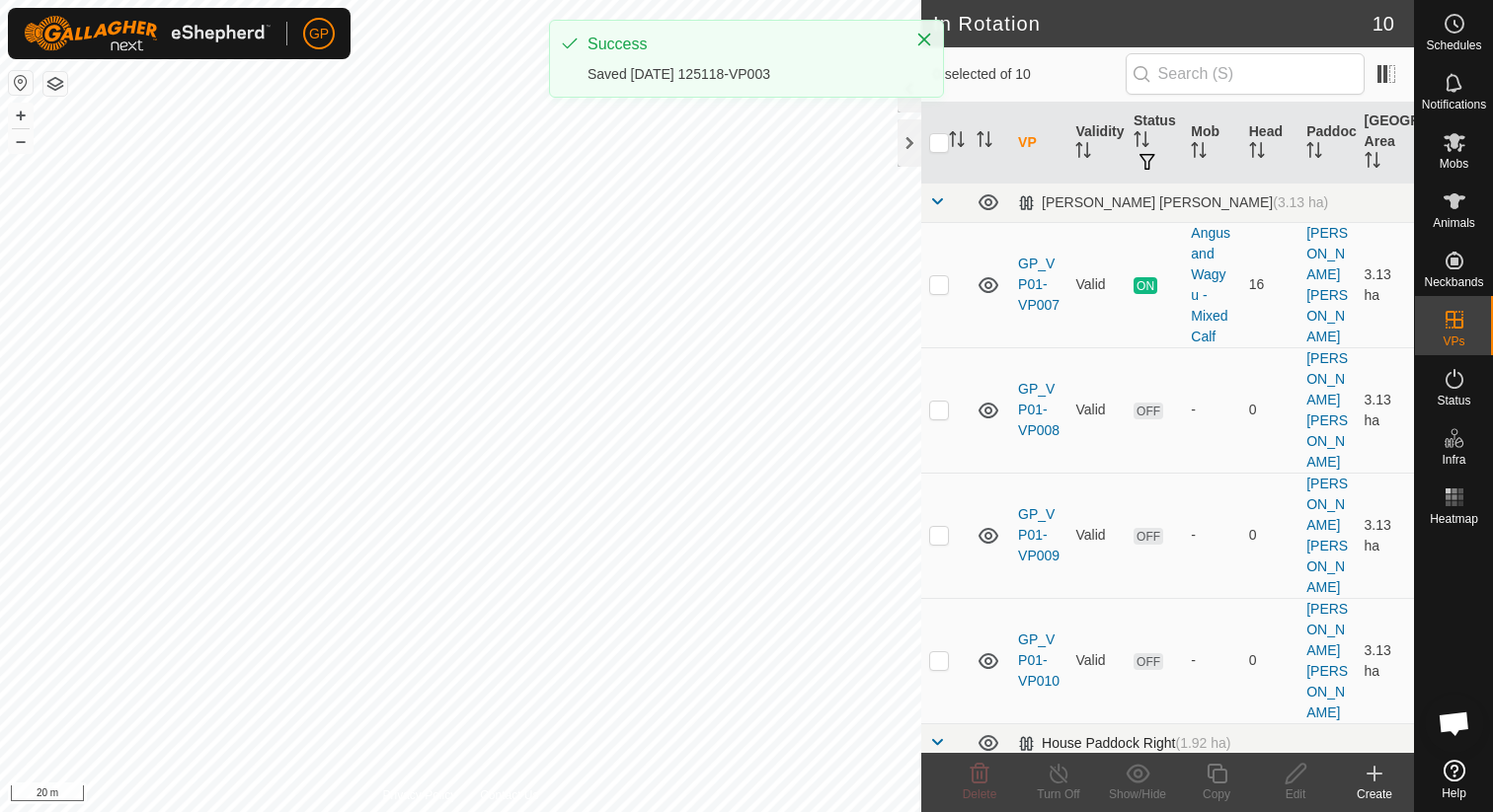
checkbox input "true"
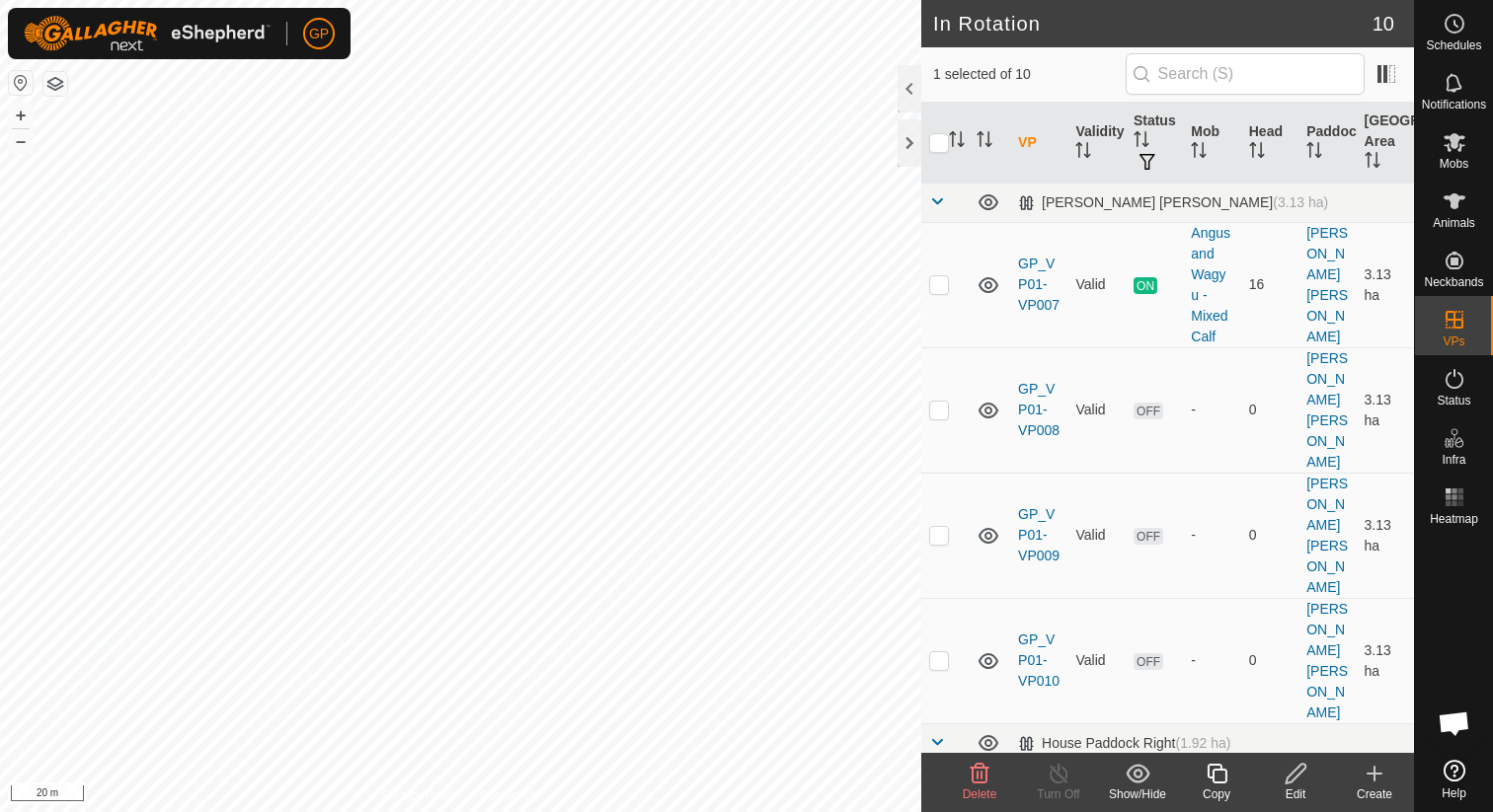
click at [1204, 775] on icon at bounding box center [1216, 773] width 25 height 24
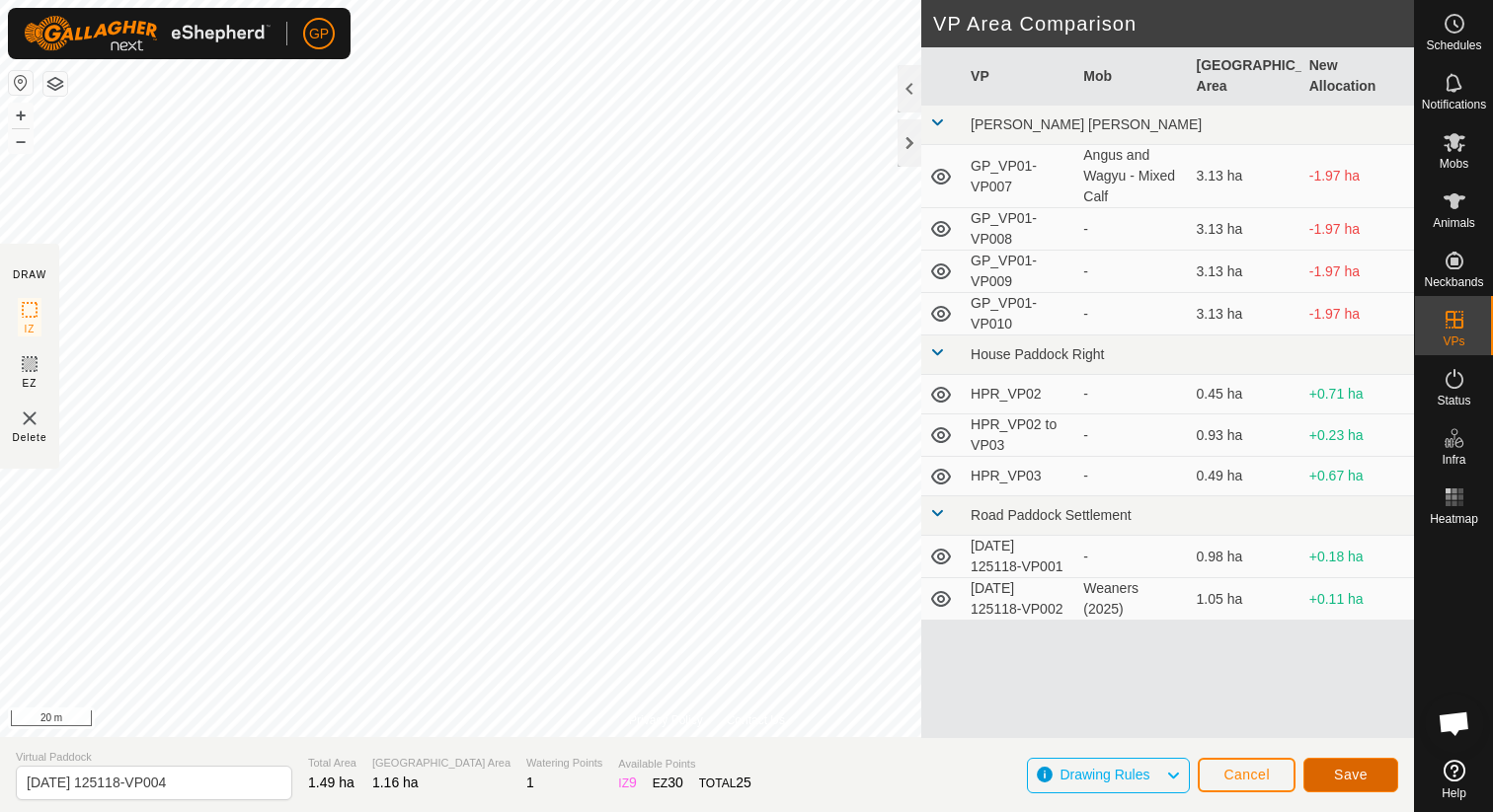
click at [1353, 771] on span "Save" at bounding box center [1351, 774] width 34 height 16
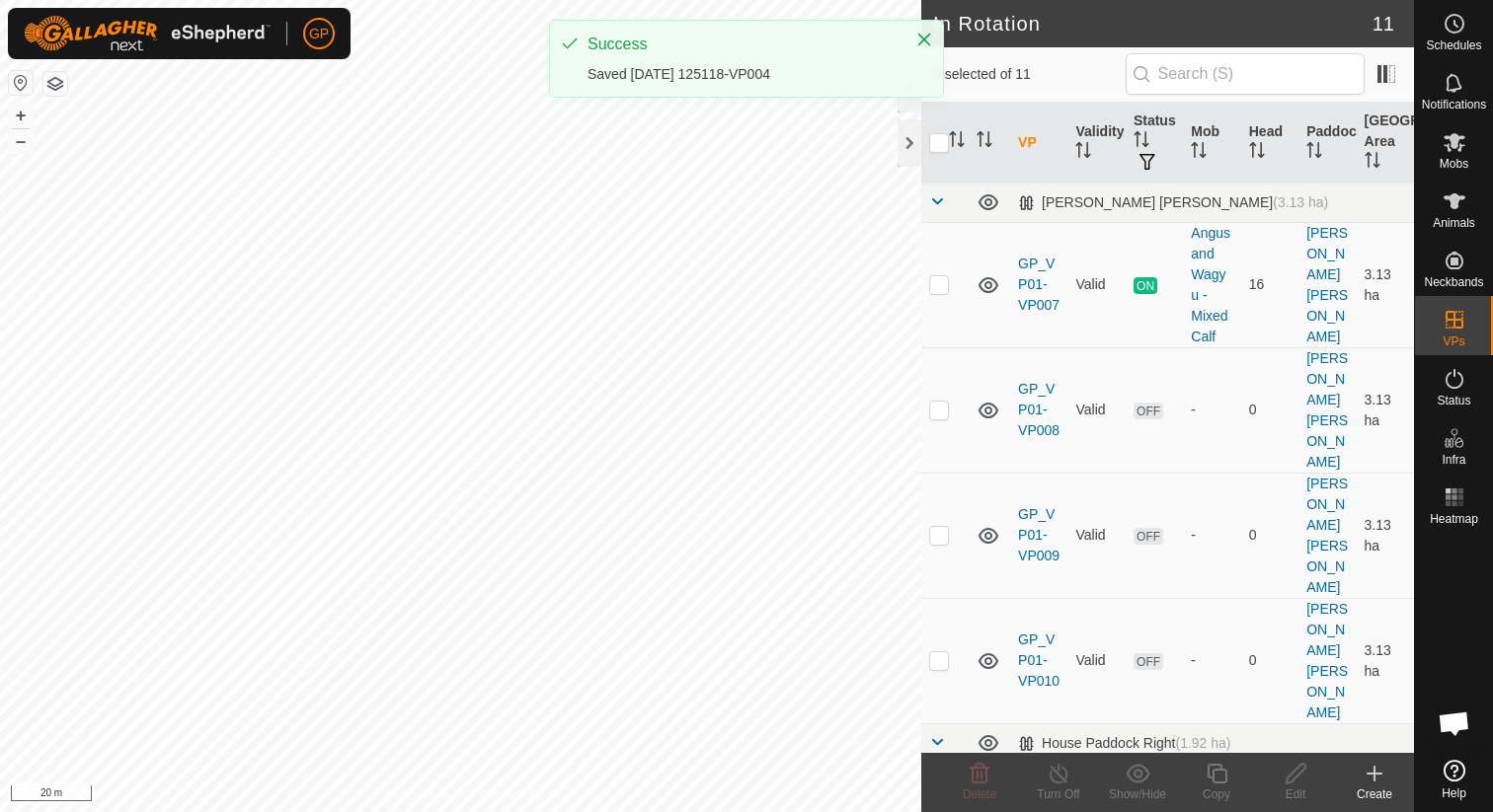
checkbox input "true"
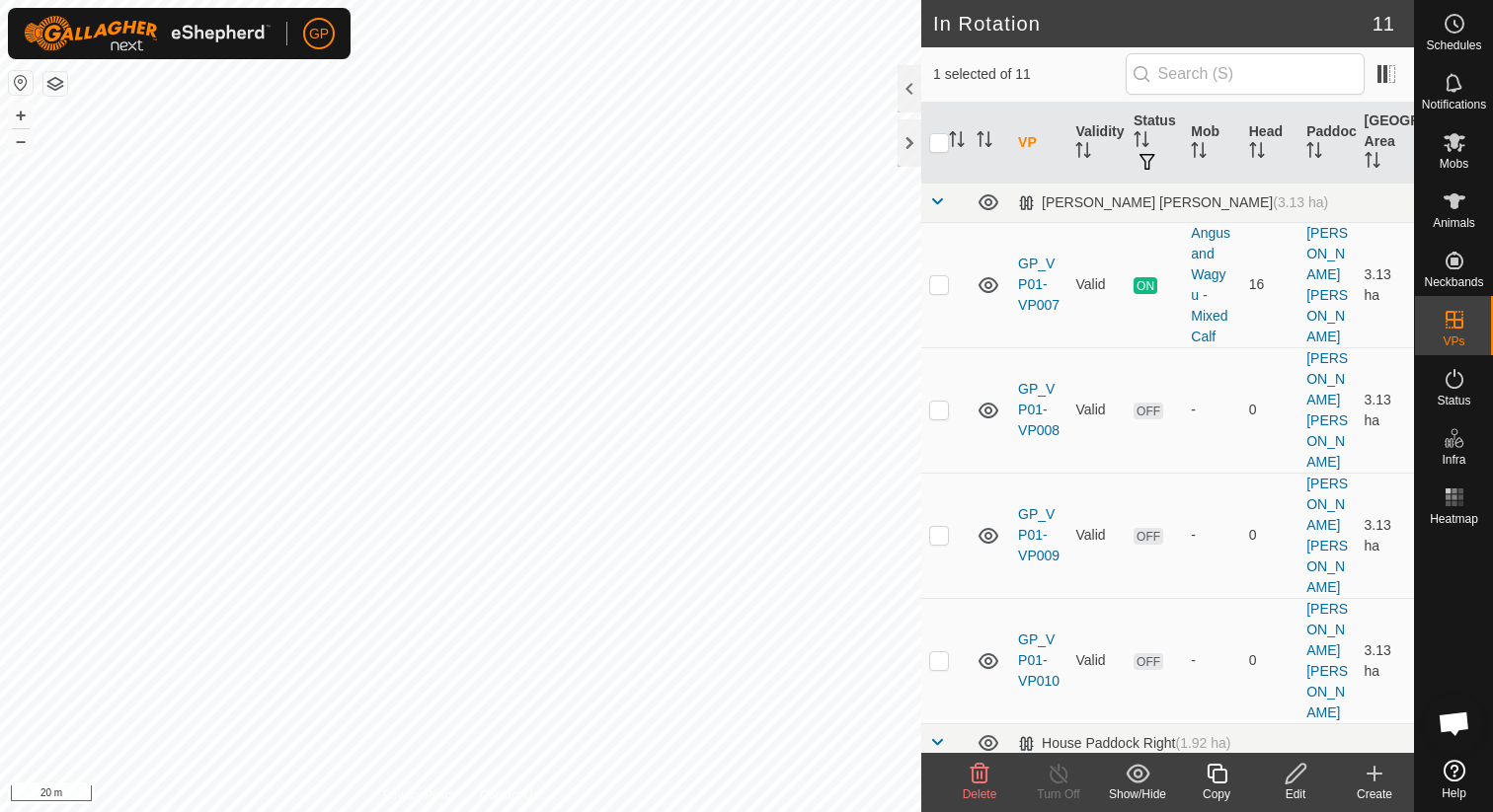
click at [1216, 785] on div "Copy" at bounding box center [1216, 794] width 79 height 18
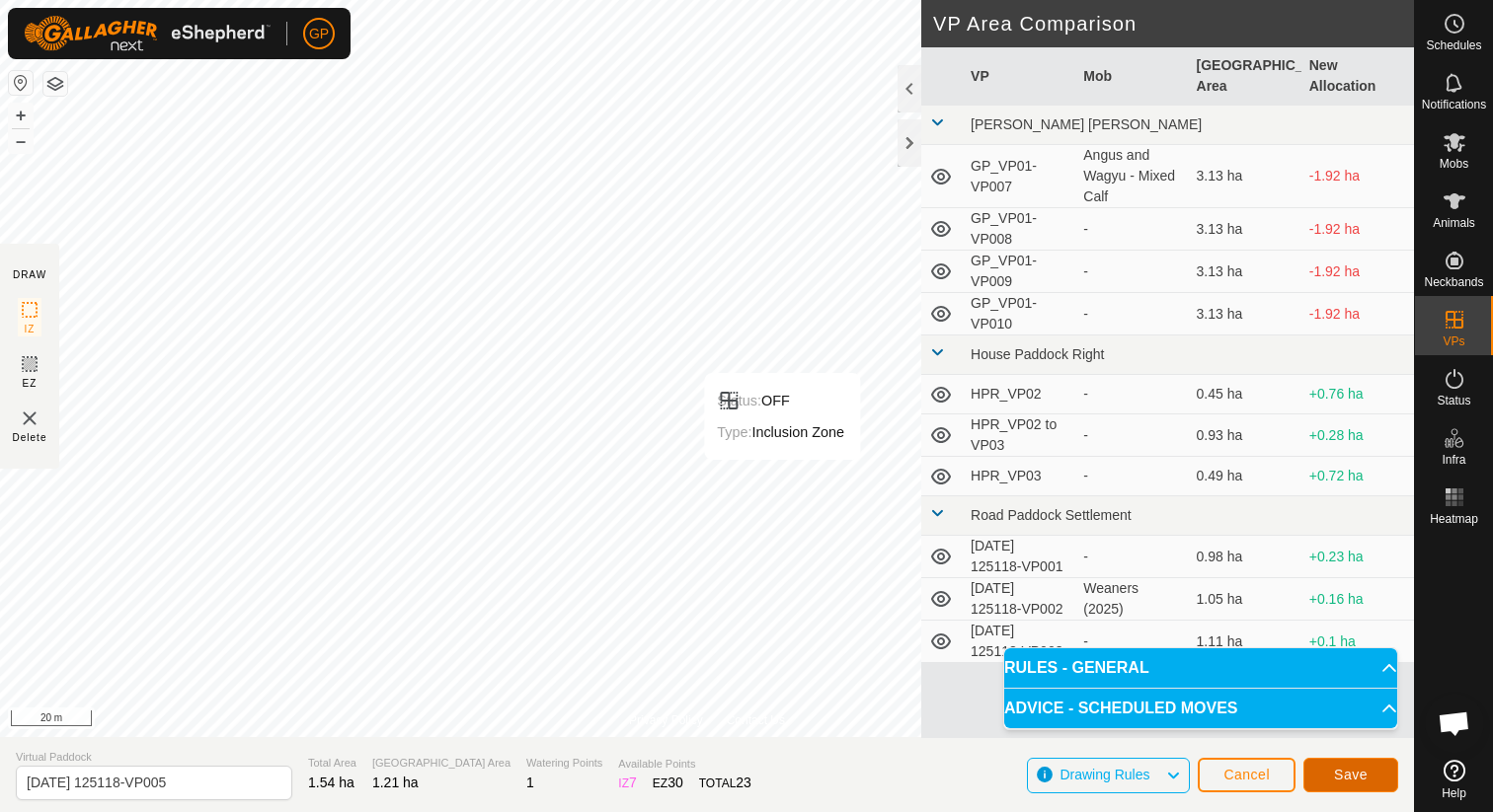
click at [1373, 776] on button "Save" at bounding box center [1351, 774] width 95 height 35
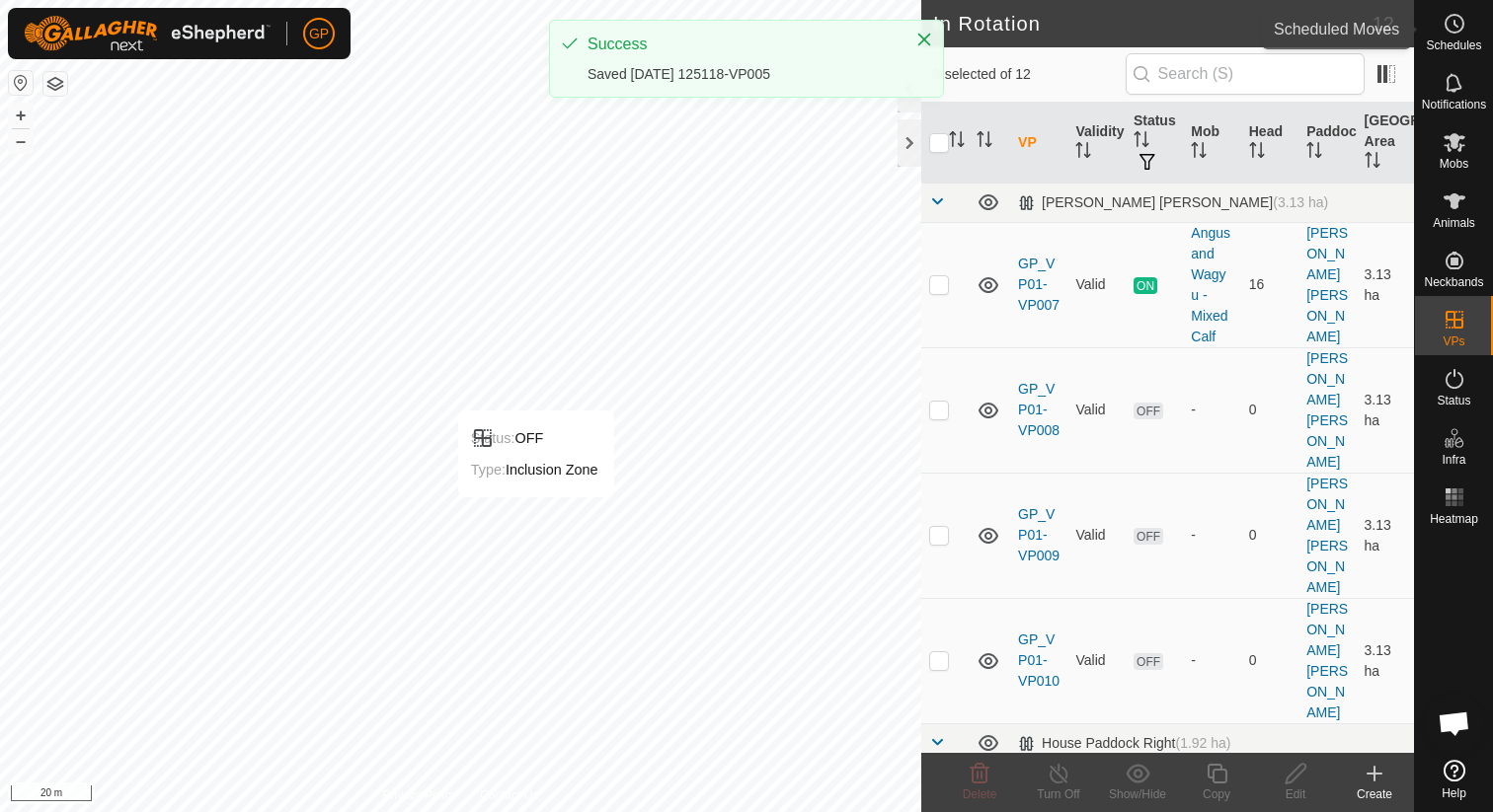
click at [1470, 31] on es-schedule-vp-svg-icon at bounding box center [1454, 24] width 36 height 32
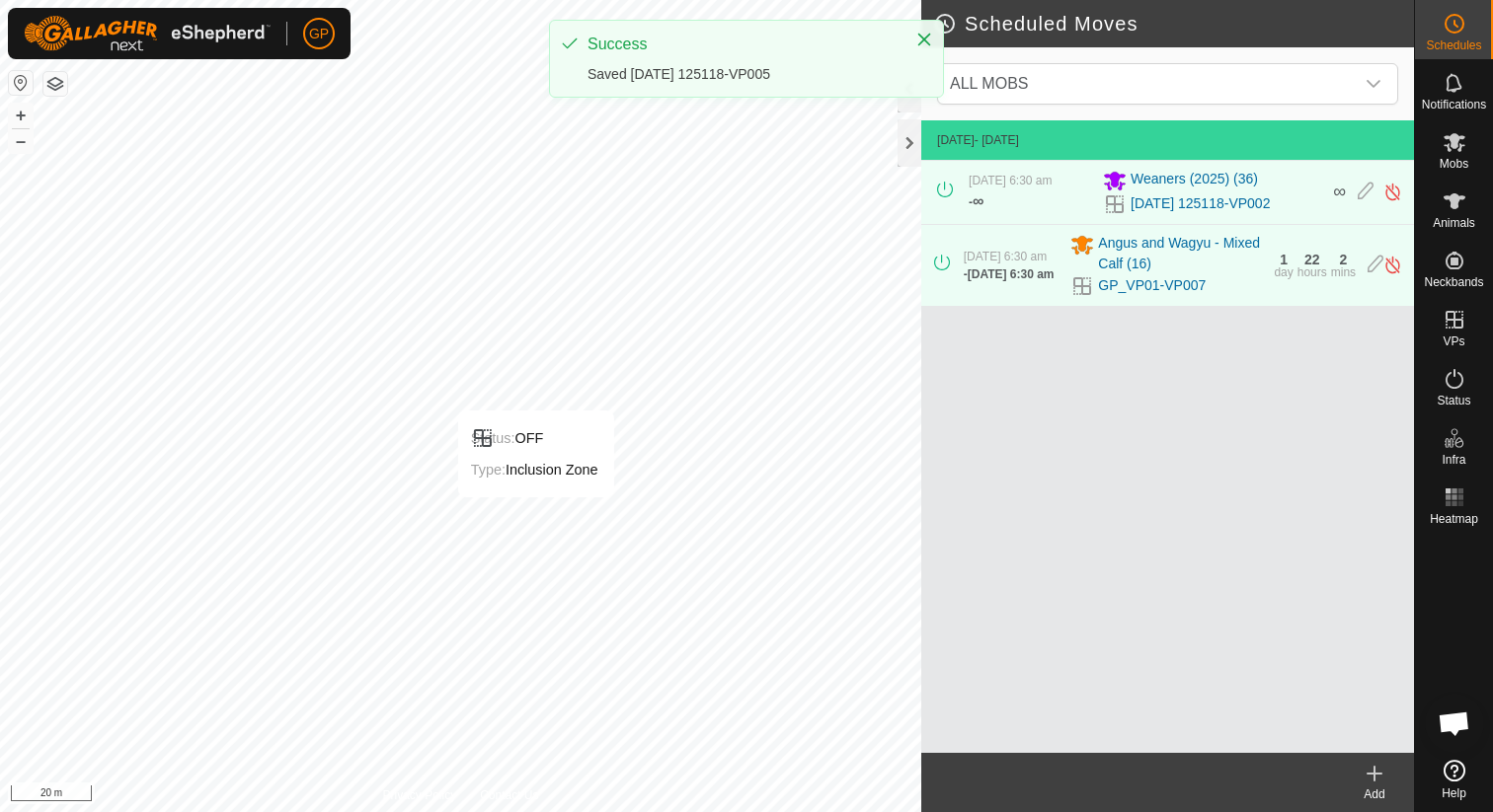
click at [1375, 784] on icon at bounding box center [1374, 773] width 24 height 24
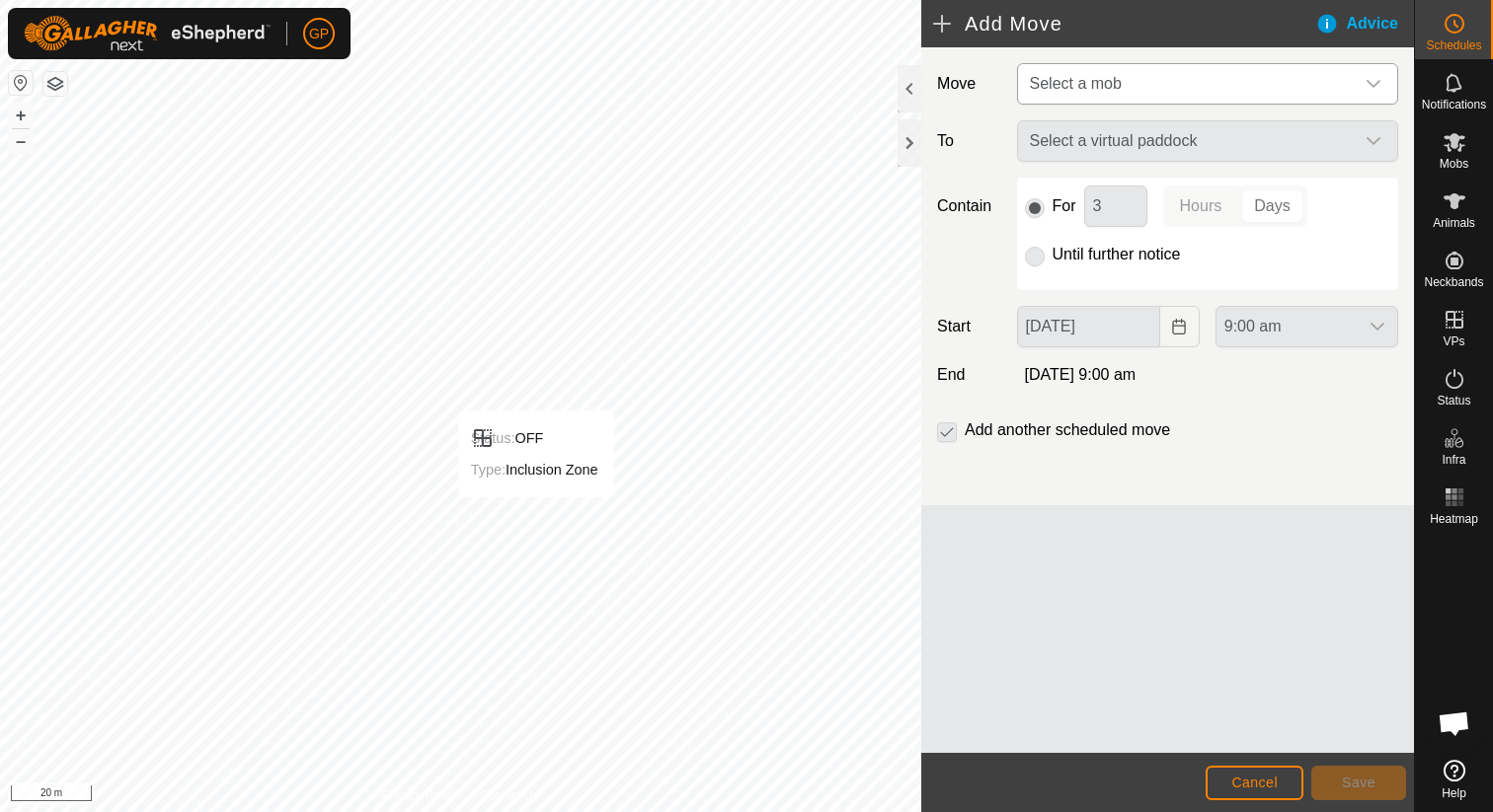
click at [1195, 72] on span "Select a mob" at bounding box center [1188, 84] width 332 height 40
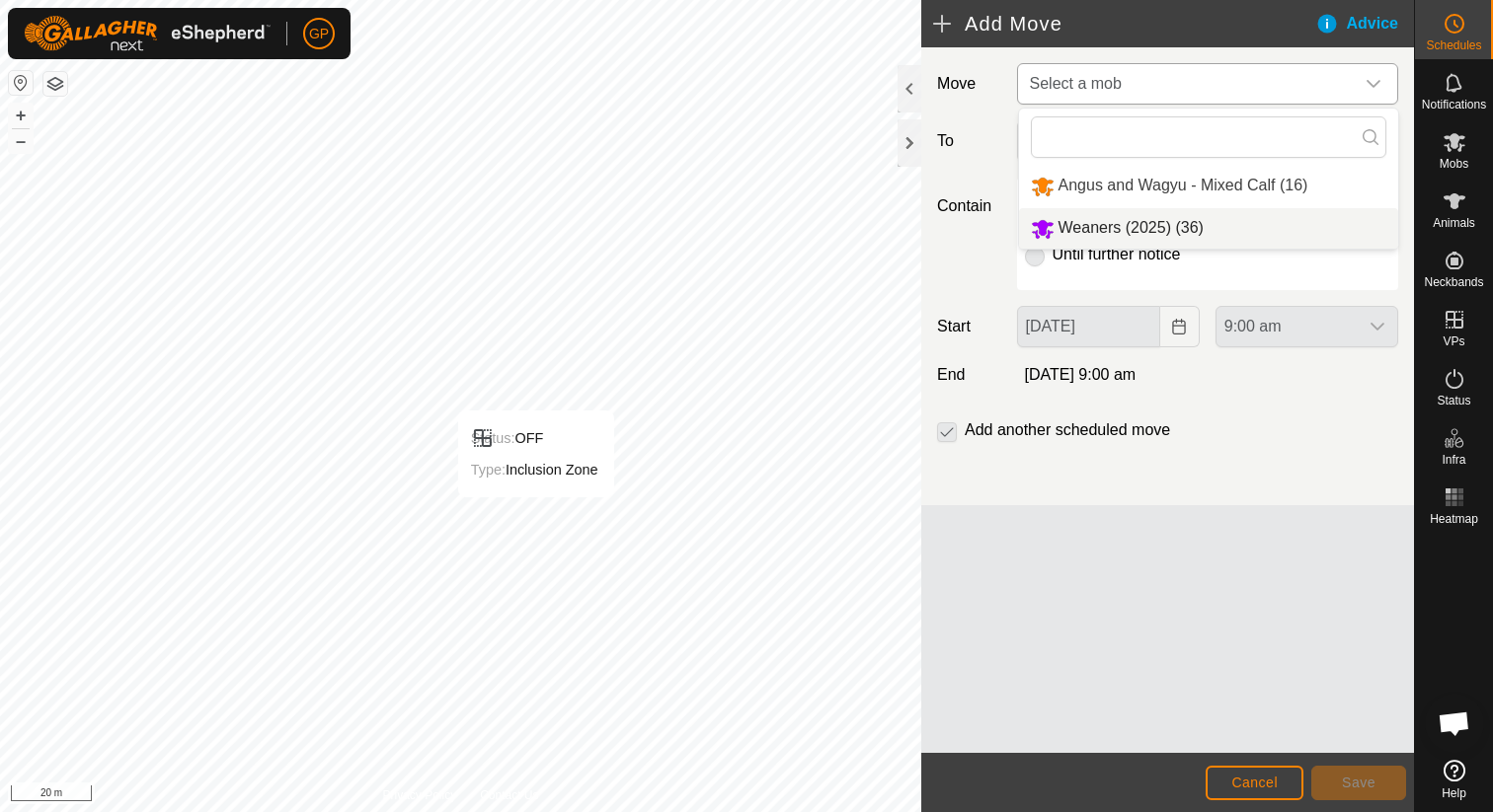
click at [1150, 219] on li "Weaners (2025) (36)" at bounding box center [1208, 228] width 379 height 41
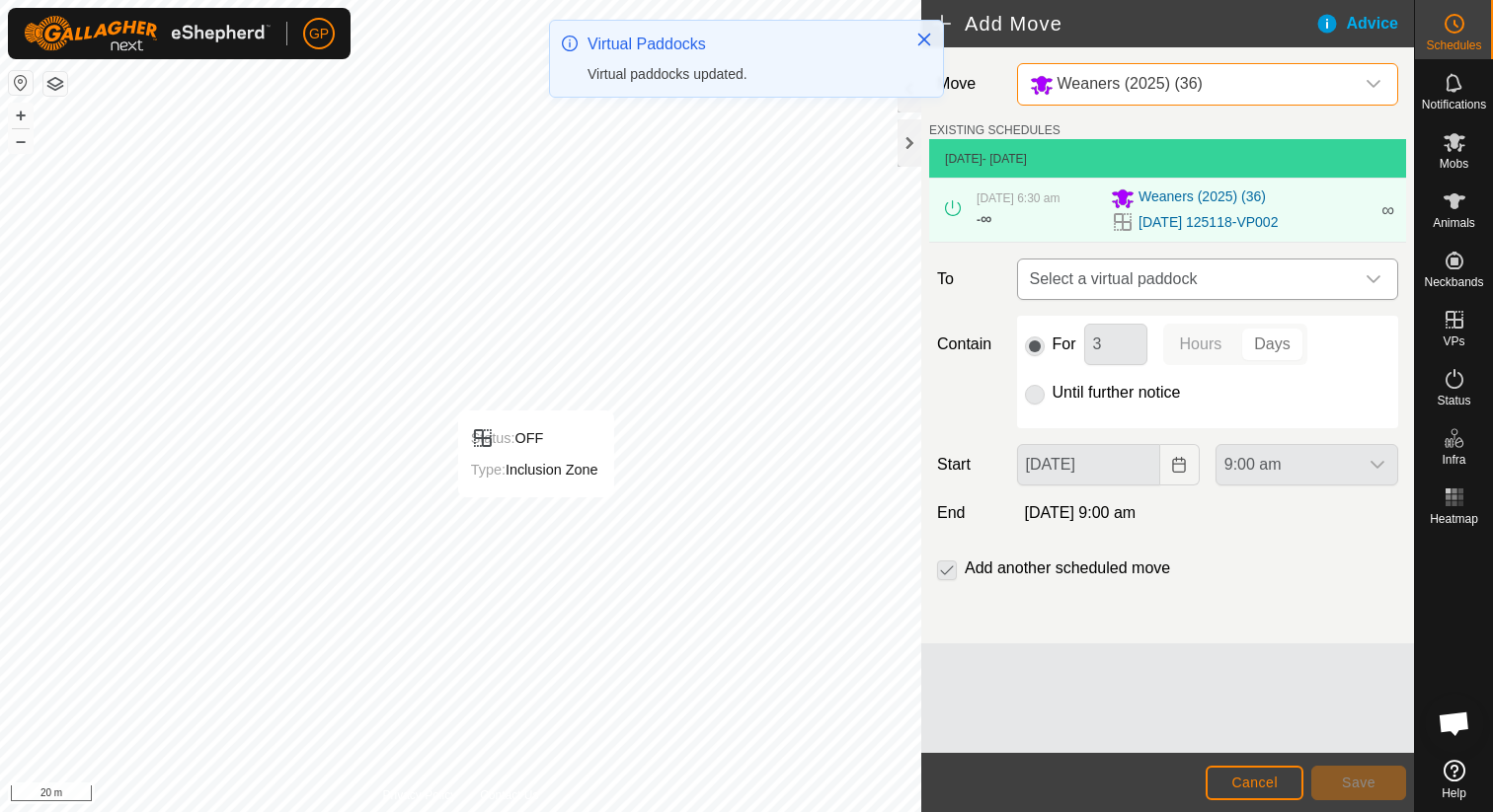
click at [1117, 284] on span "Select a virtual paddock" at bounding box center [1188, 280] width 332 height 40
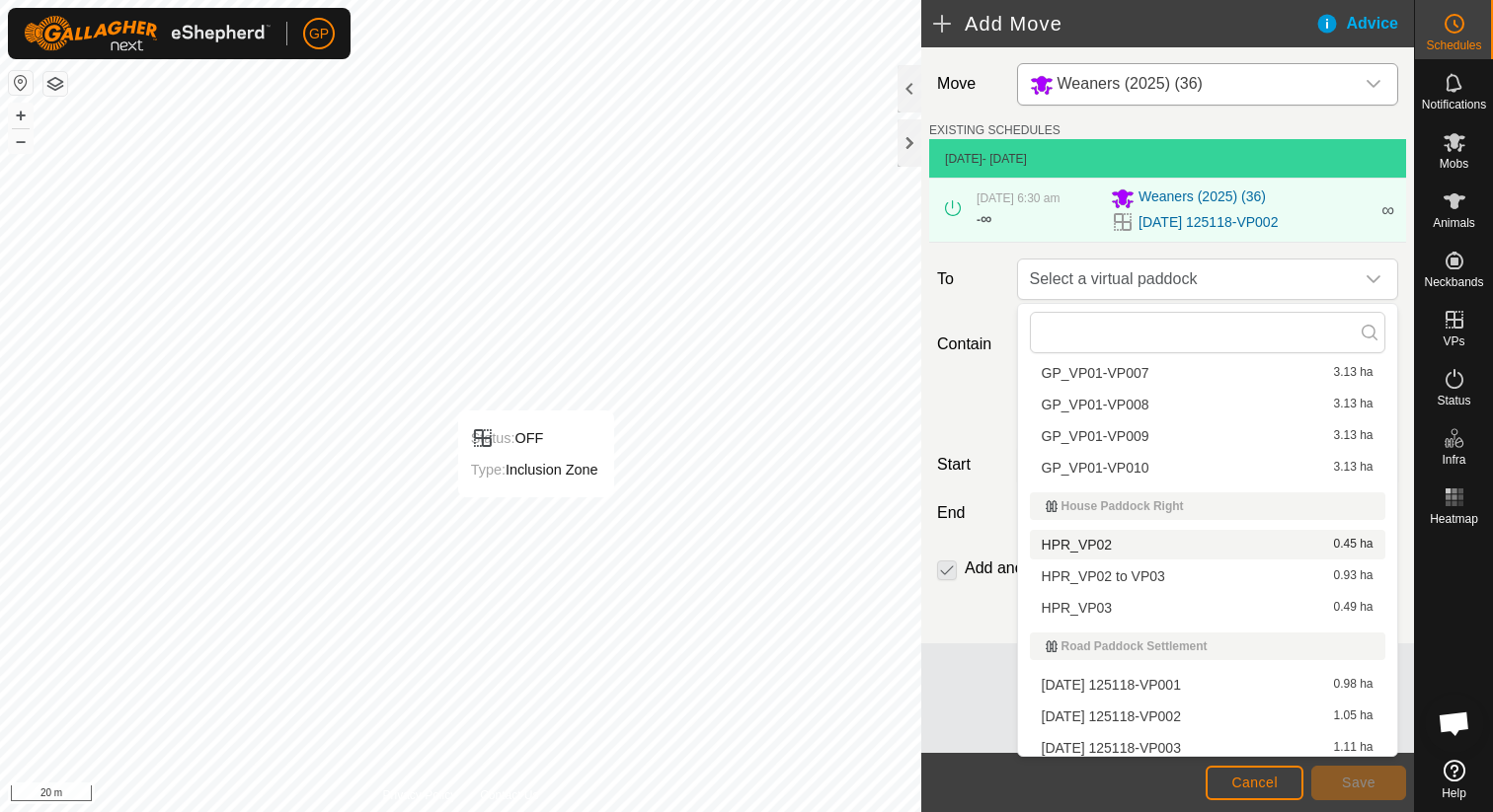
scroll to position [119, 0]
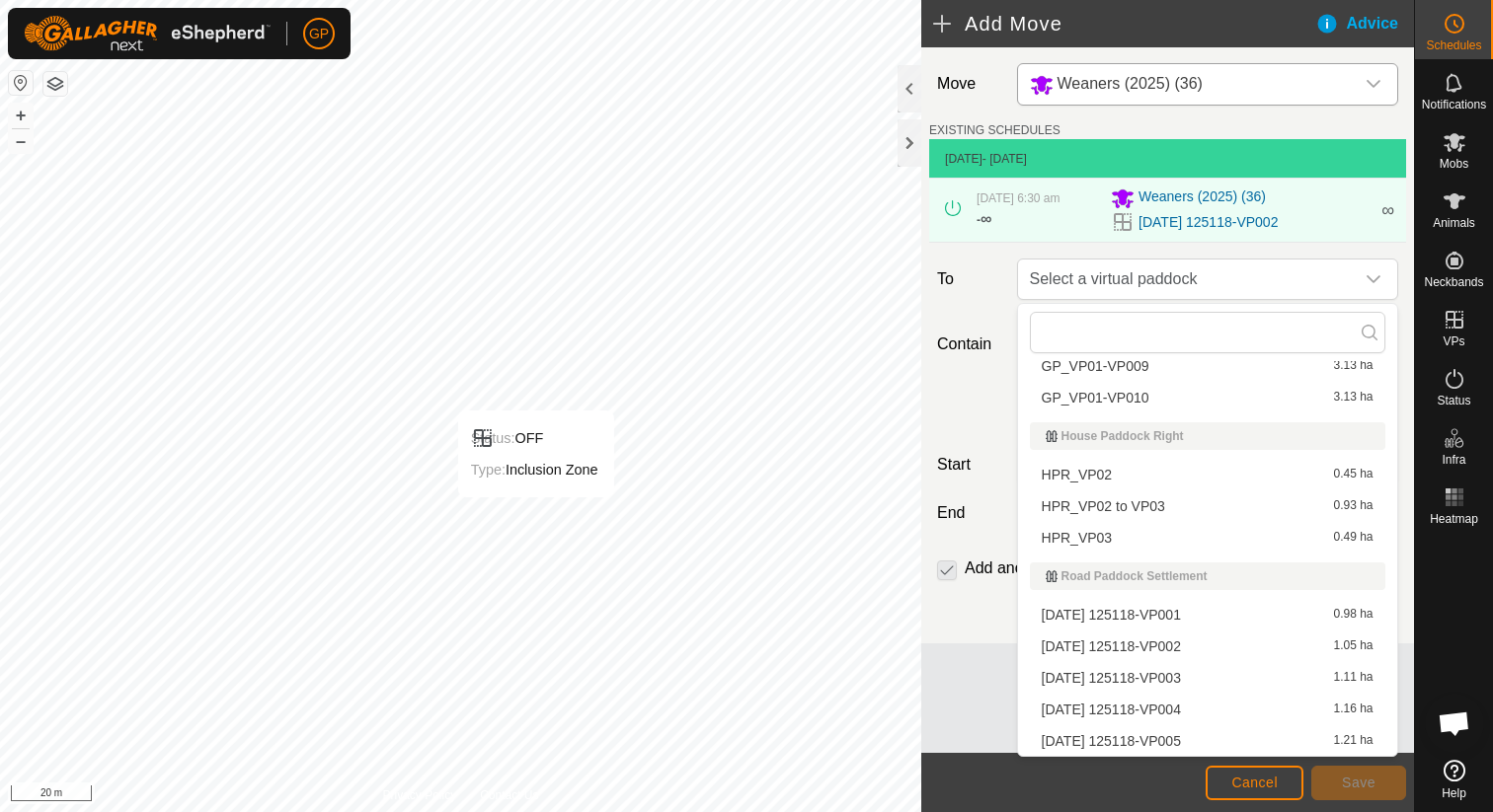
click at [1142, 672] on li "2025-08-31 125118-VP003 1.11 ha" at bounding box center [1207, 679] width 356 height 30
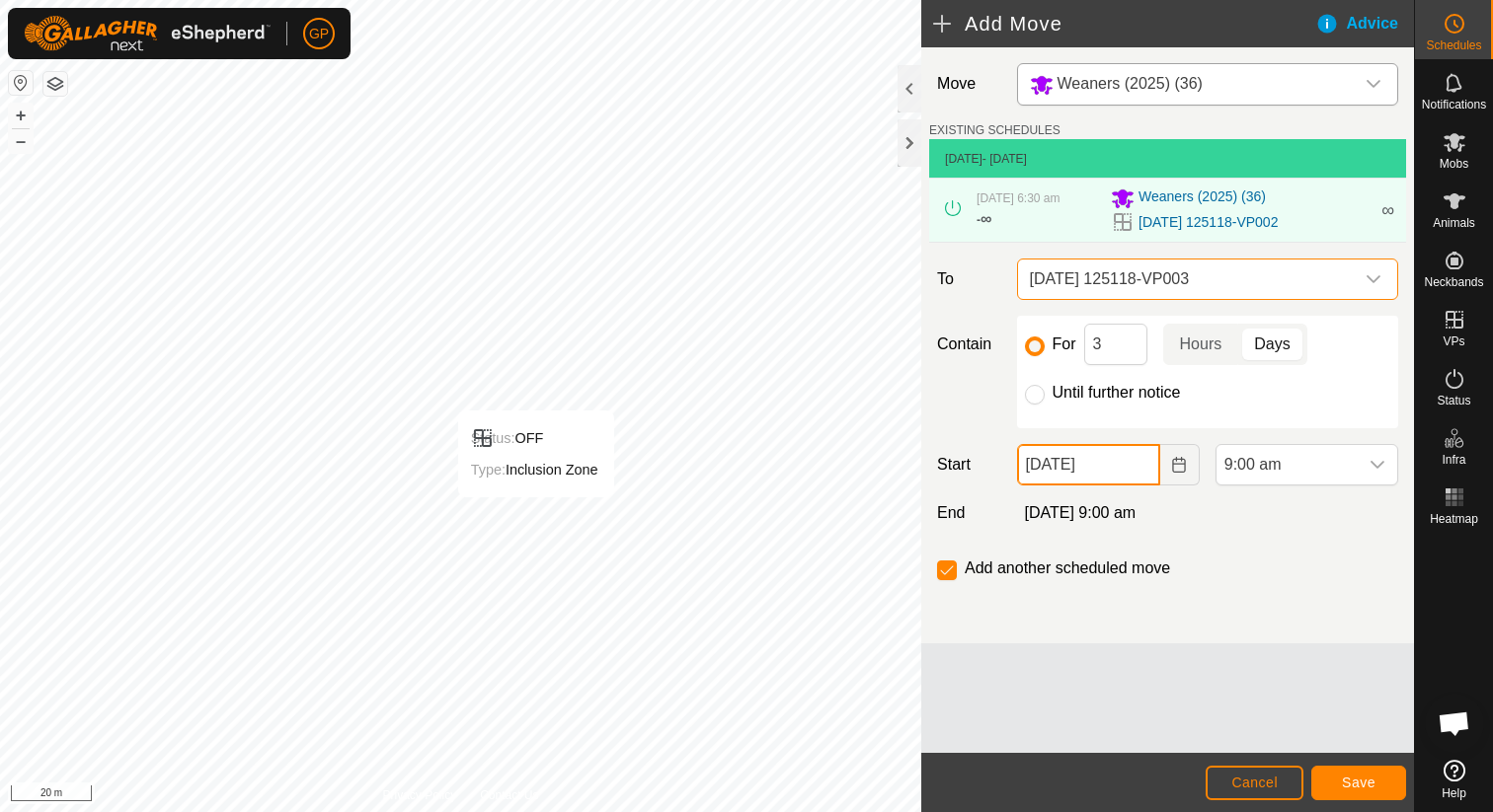
click at [1123, 472] on input "[DATE]" at bounding box center [1088, 465] width 143 height 41
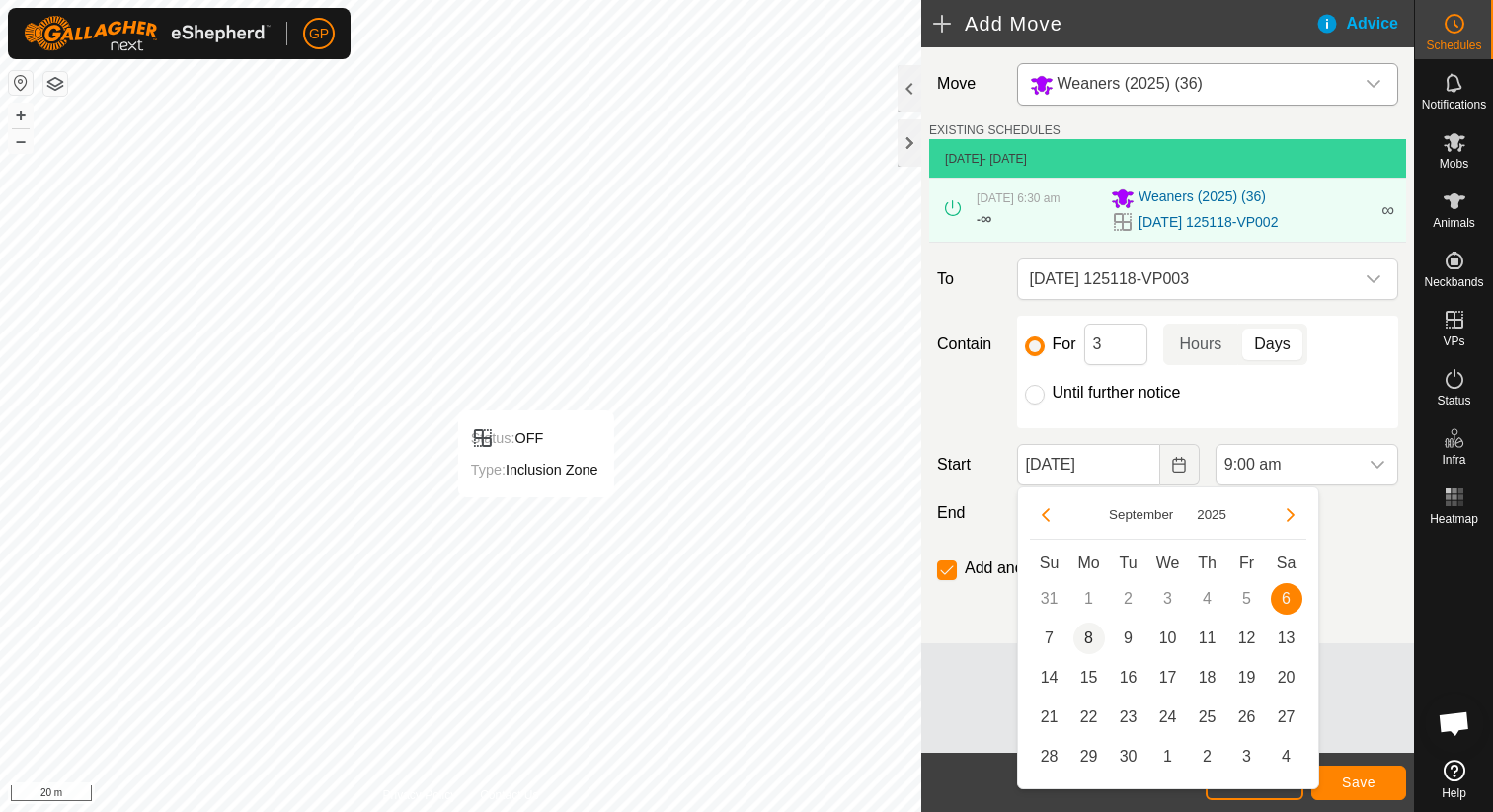
click at [1085, 634] on span "8" at bounding box center [1089, 639] width 32 height 32
type input "08 Sep, 2025"
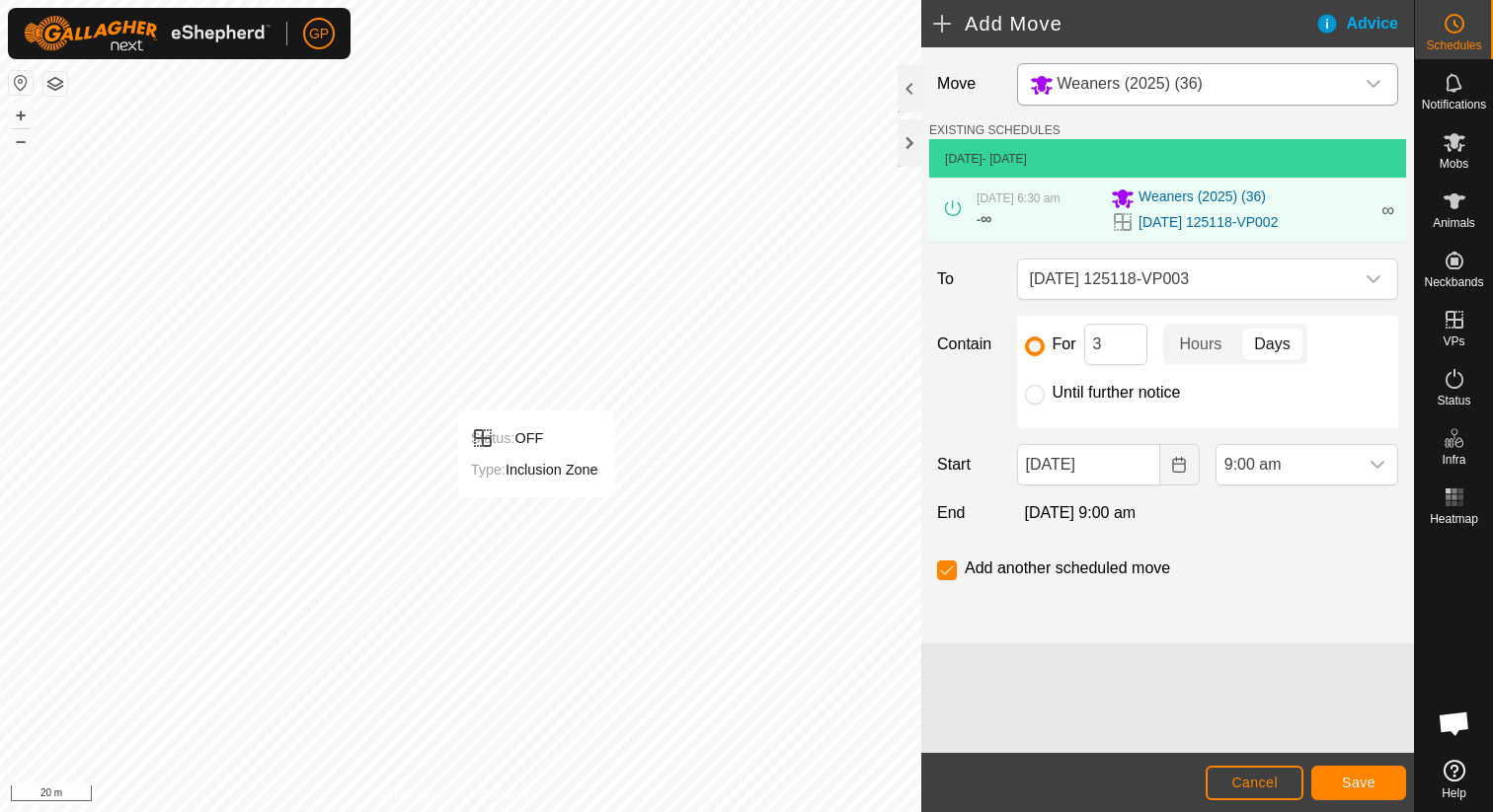
click at [1340, 434] on div "Move Weaners (2025) (36) EXISTING SCHEDULES 6 Sept 2025 - Today 5 Sept 2025, 6:…" at bounding box center [1167, 346] width 493 height 597
click at [1329, 466] on span "9:00 am" at bounding box center [1286, 465] width 141 height 40
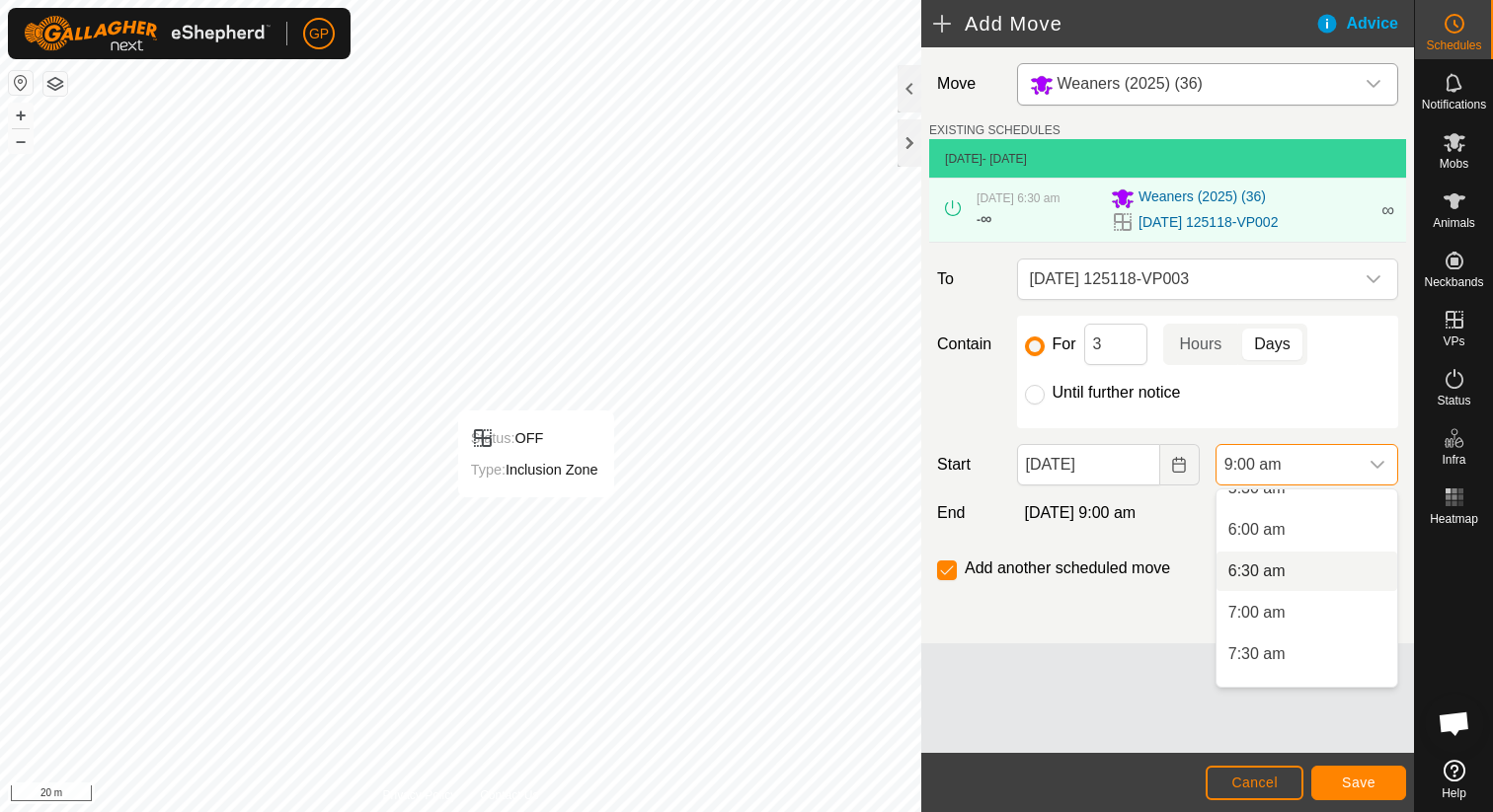
click at [1277, 574] on li "6:30 am" at bounding box center [1306, 572] width 181 height 40
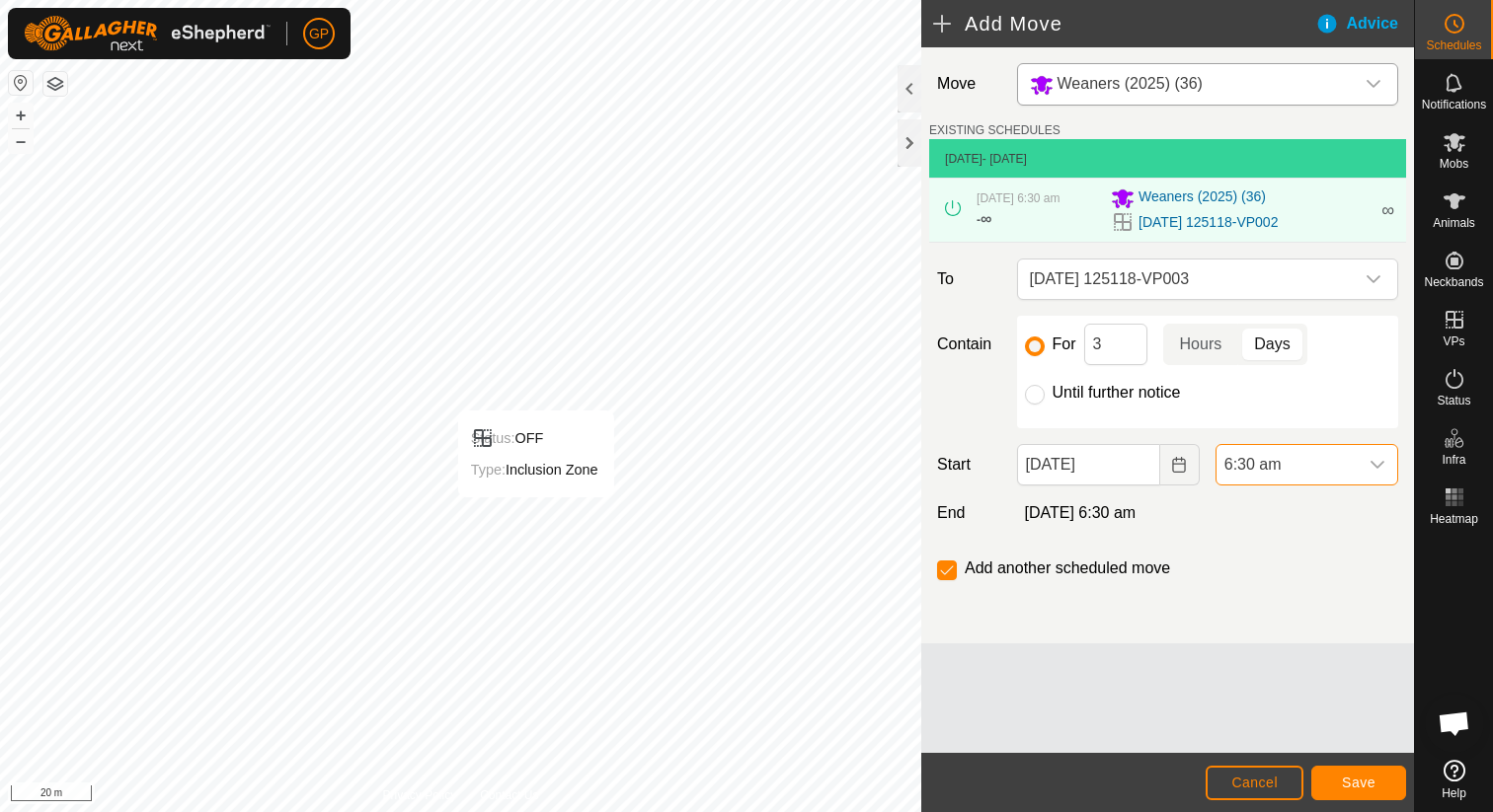
scroll to position [589, 0]
click at [1384, 782] on button "Save" at bounding box center [1359, 782] width 95 height 35
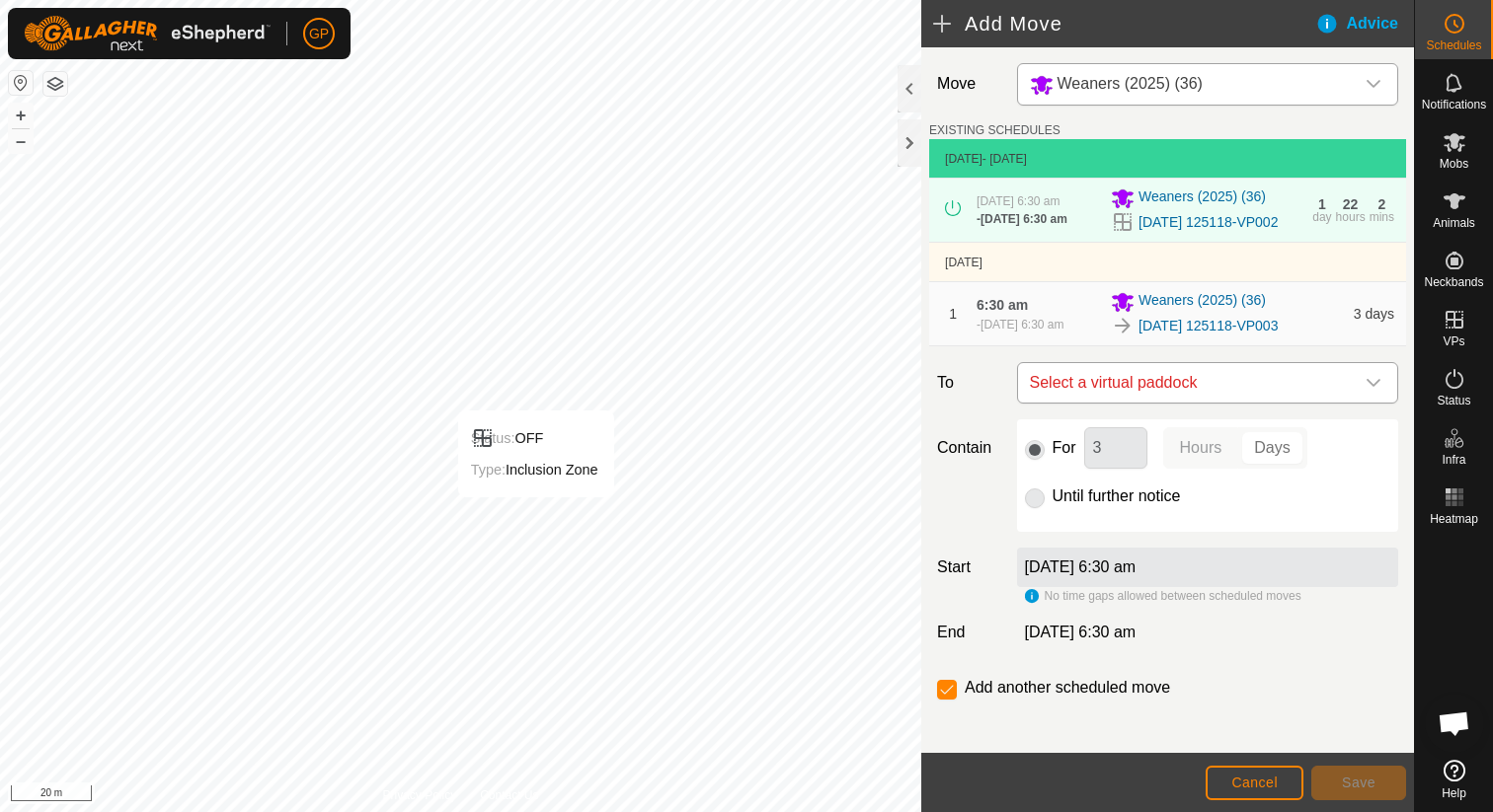
click at [1103, 403] on span "Select a virtual paddock" at bounding box center [1188, 383] width 332 height 40
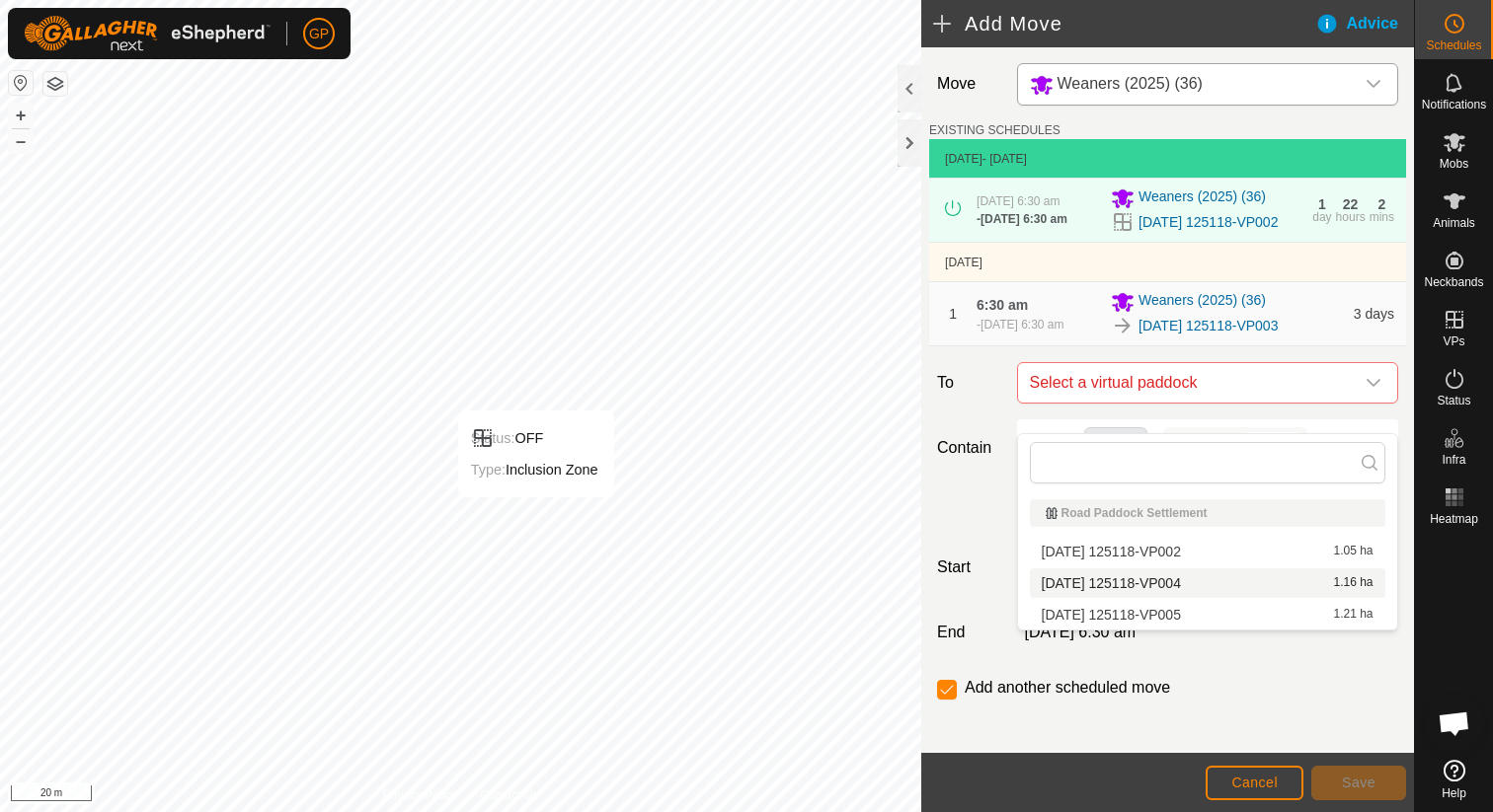
click at [1100, 581] on li "2025-08-31 125118-VP004 1.16 ha" at bounding box center [1207, 584] width 356 height 30
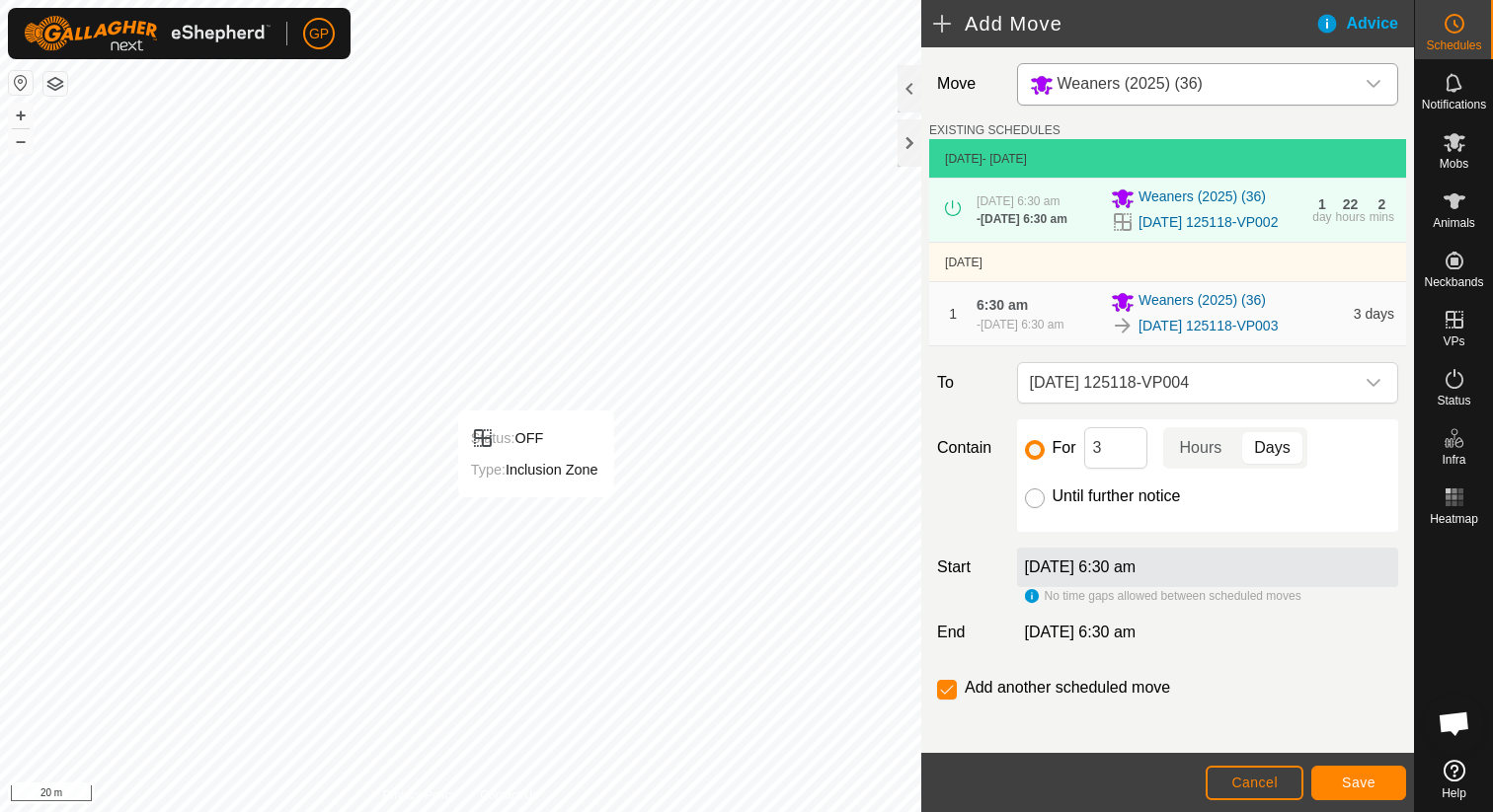
click at [1034, 509] on input "Until further notice" at bounding box center [1035, 499] width 20 height 20
radio input "true"
checkbox input "false"
click at [1037, 460] on input "For" at bounding box center [1035, 450] width 20 height 20
radio input "true"
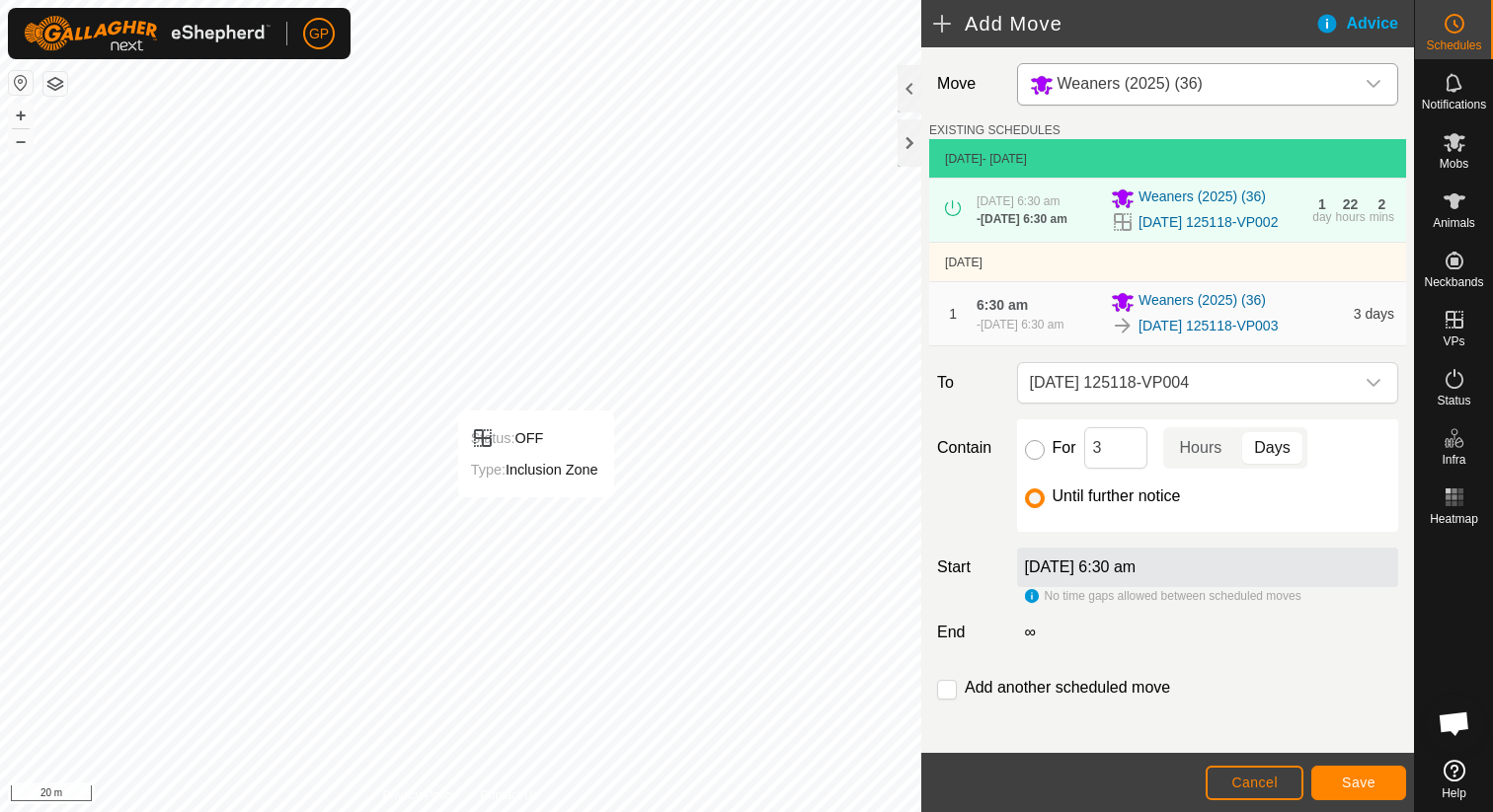
checkbox input "true"
click at [1063, 332] on span "11 Sept 2025, 6:30 am" at bounding box center [1022, 325] width 83 height 14
click at [1233, 314] on span "Weaners (2025) (36)" at bounding box center [1202, 302] width 127 height 24
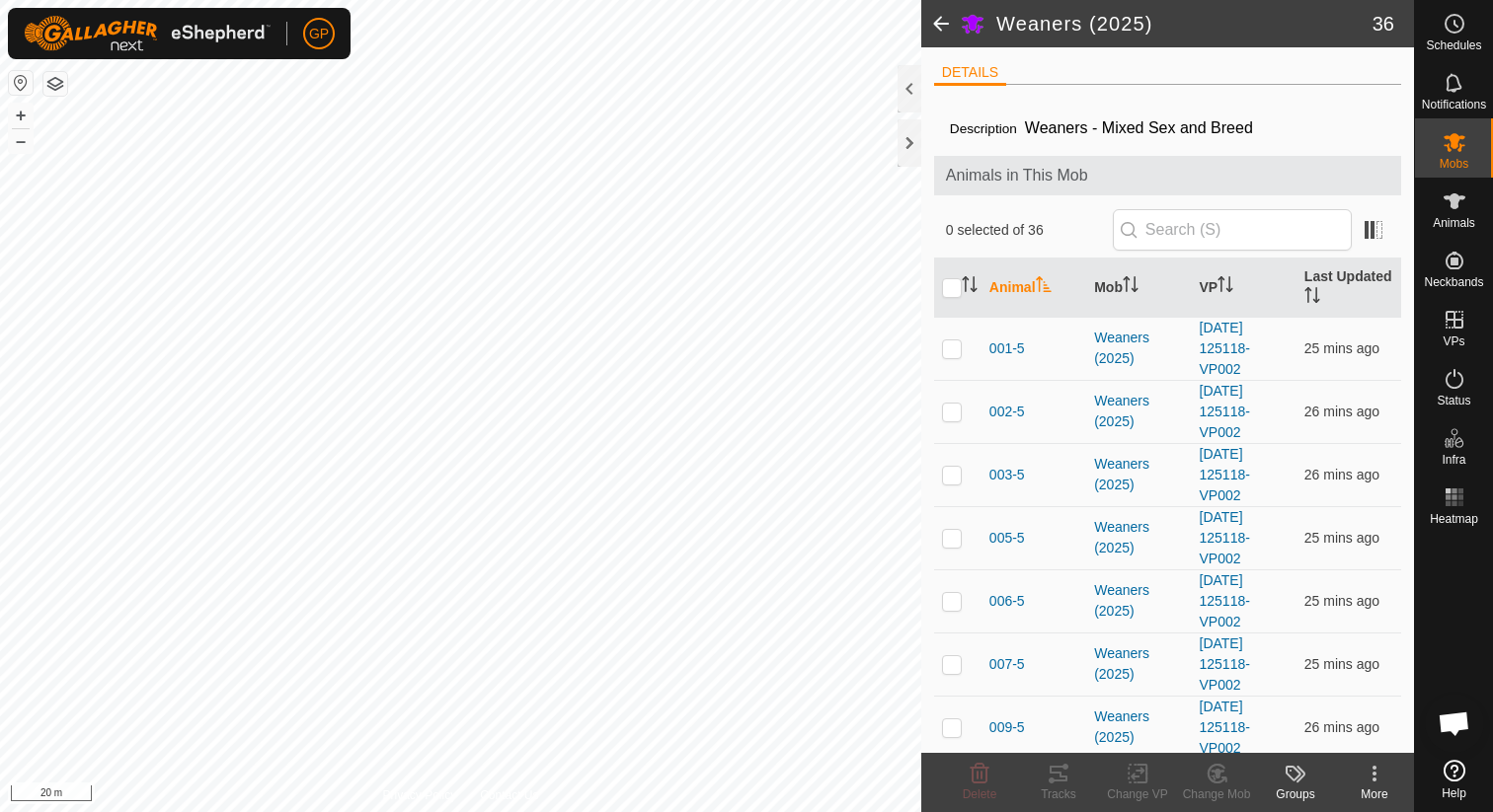
click at [946, 27] on span at bounding box center [941, 24] width 40 height 47
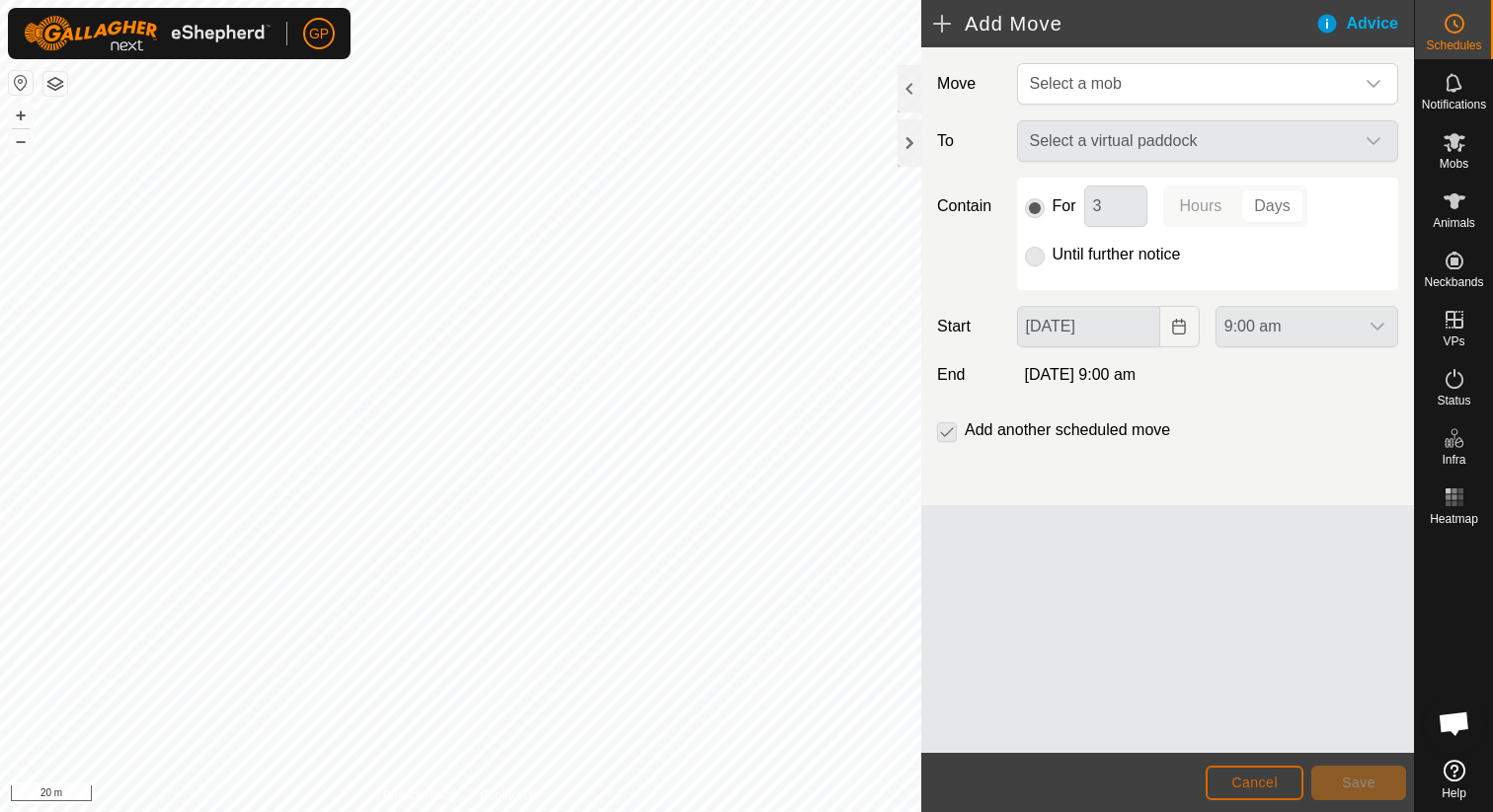
click at [1280, 784] on button "Cancel" at bounding box center [1254, 782] width 98 height 35
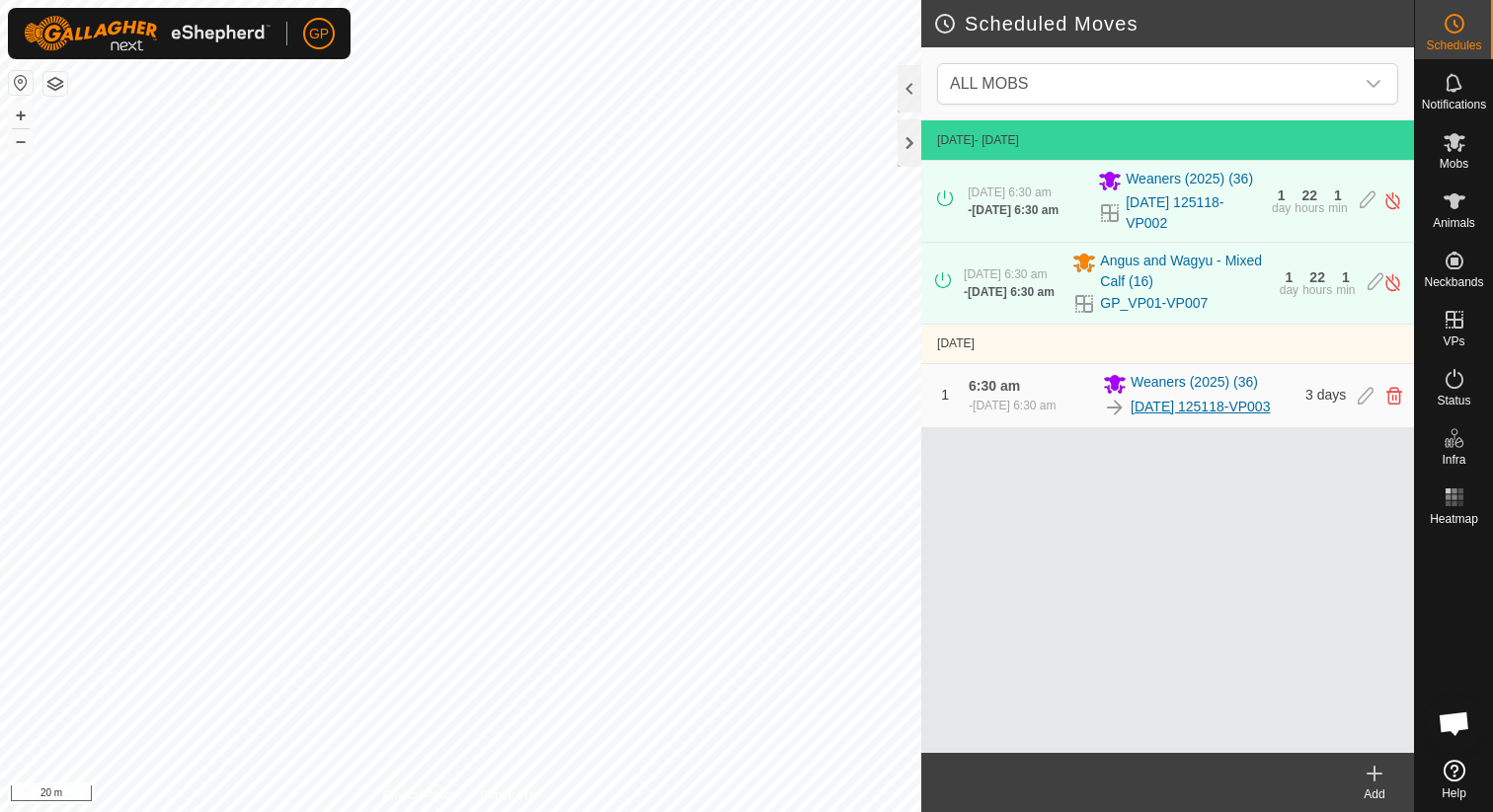
click at [1134, 418] on link "2025-08-31 125118-VP003" at bounding box center [1200, 407] width 139 height 21
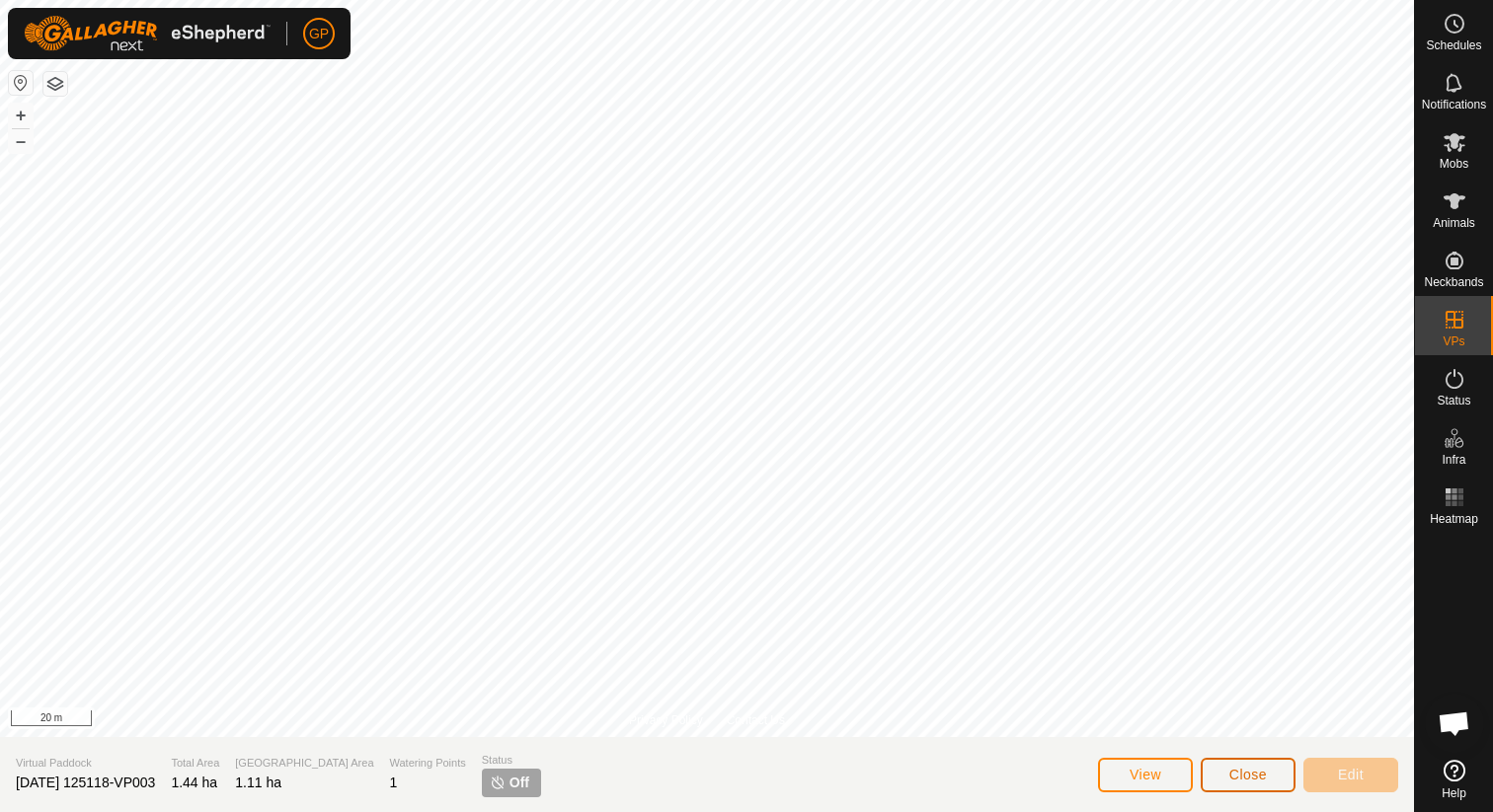
click at [1273, 784] on button "Close" at bounding box center [1248, 774] width 95 height 35
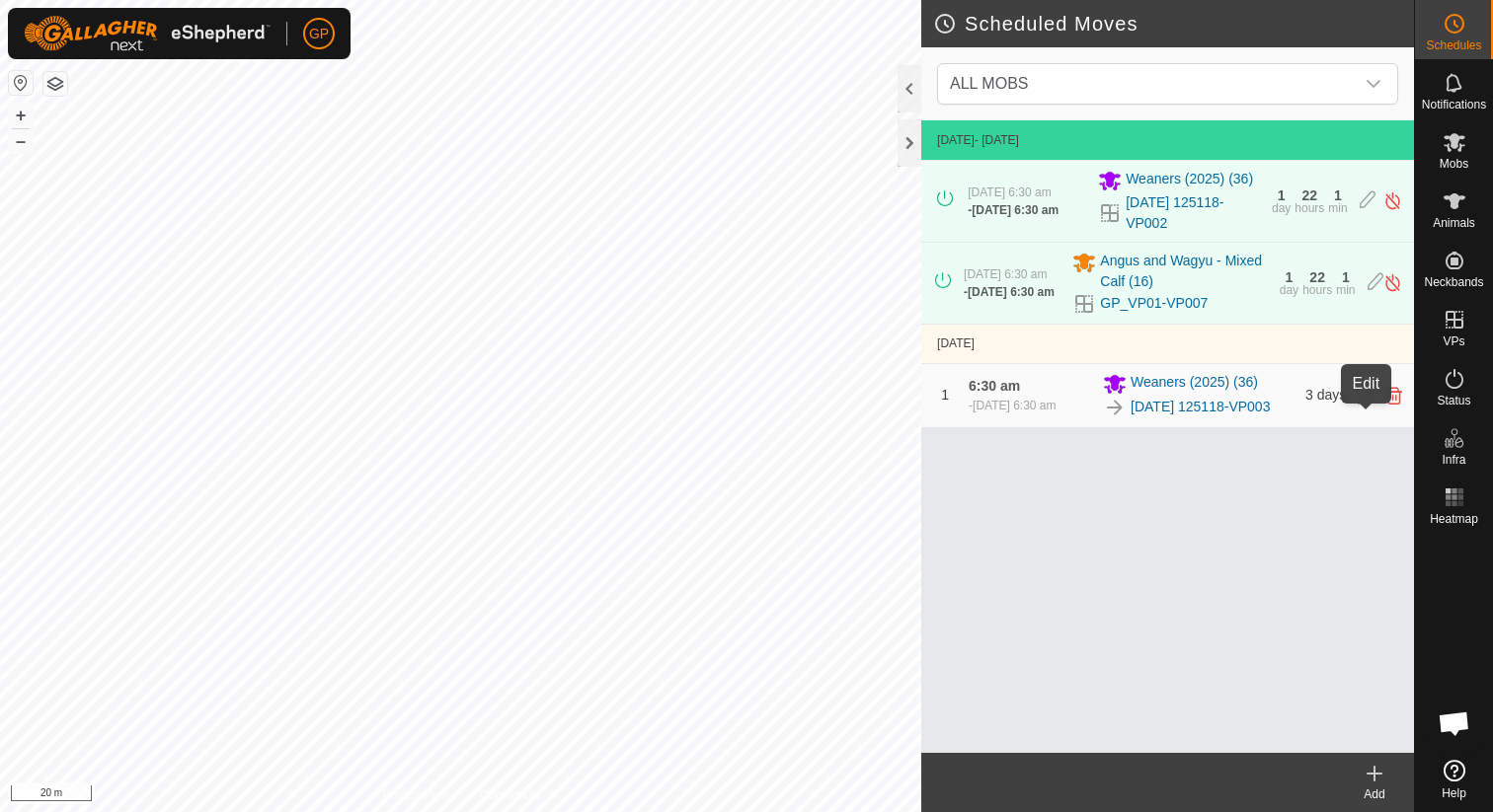
click at [1362, 405] on icon at bounding box center [1366, 396] width 16 height 18
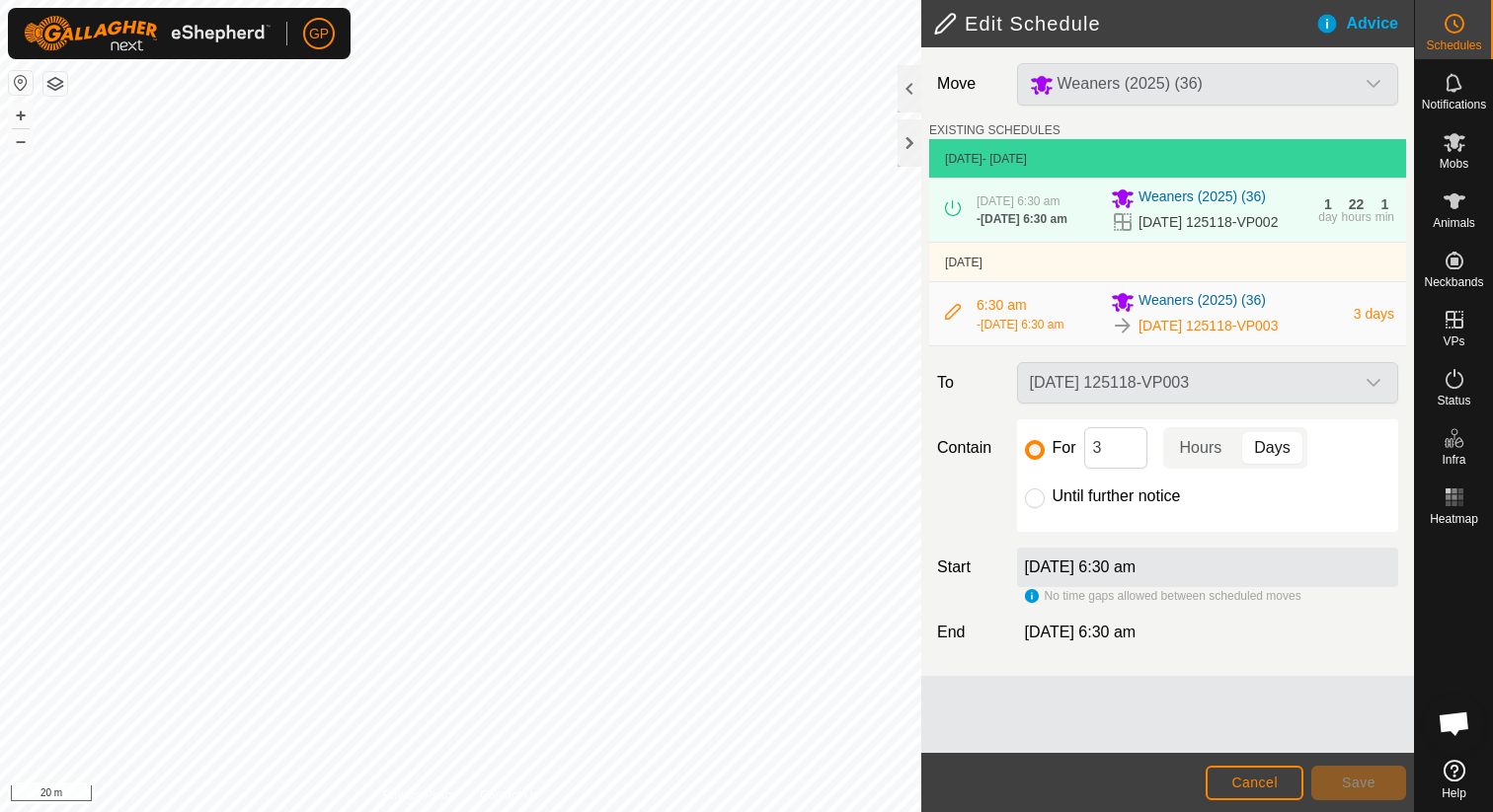
click at [1063, 505] on label "Until further notice" at bounding box center [1117, 497] width 128 height 16
click at [1044, 509] on input "Until further notice" at bounding box center [1035, 499] width 20 height 20
radio input "true"
click at [1387, 776] on button "Save" at bounding box center [1359, 782] width 95 height 35
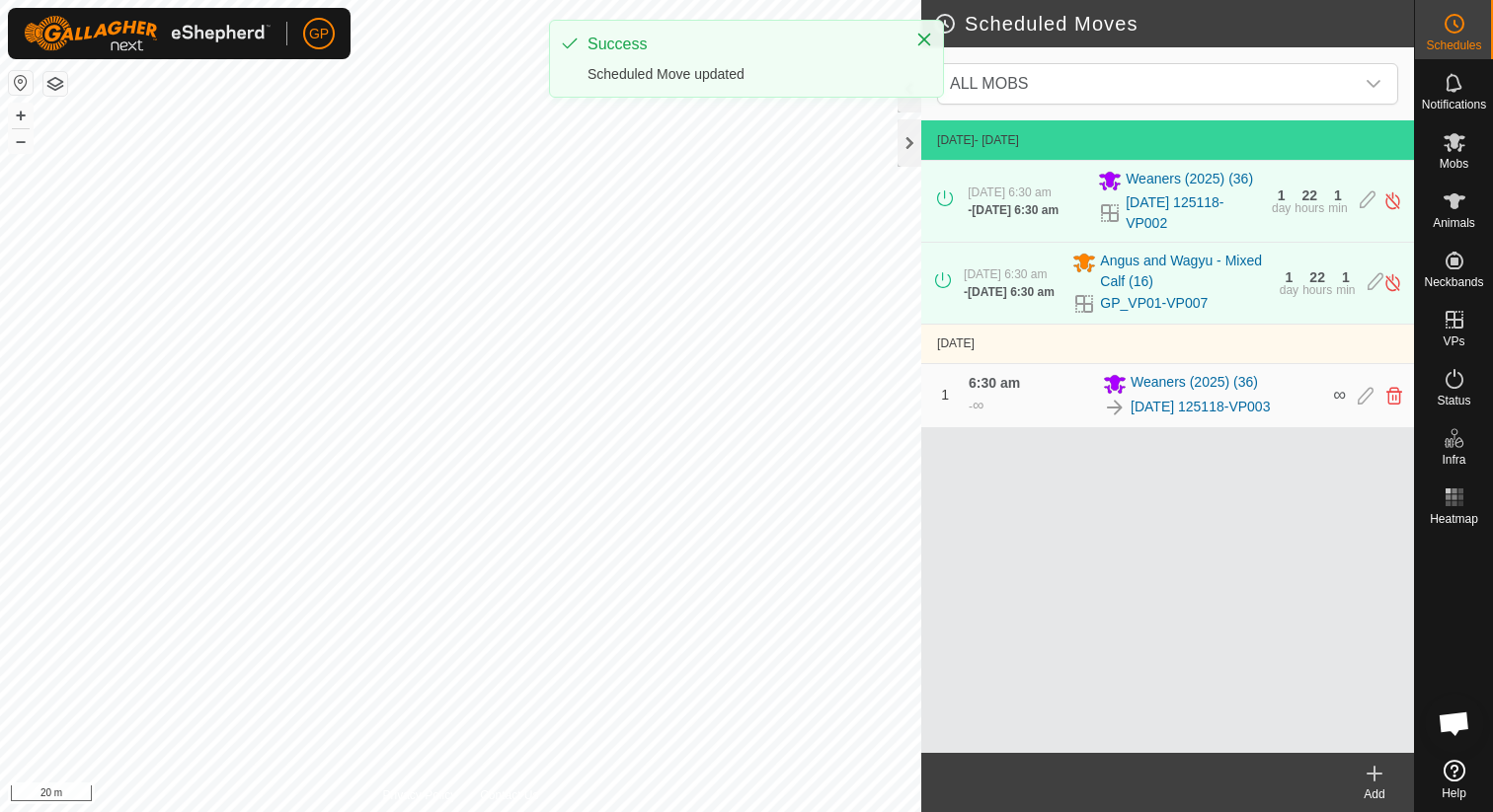
click at [1358, 770] on create-svg-icon at bounding box center [1374, 773] width 79 height 24
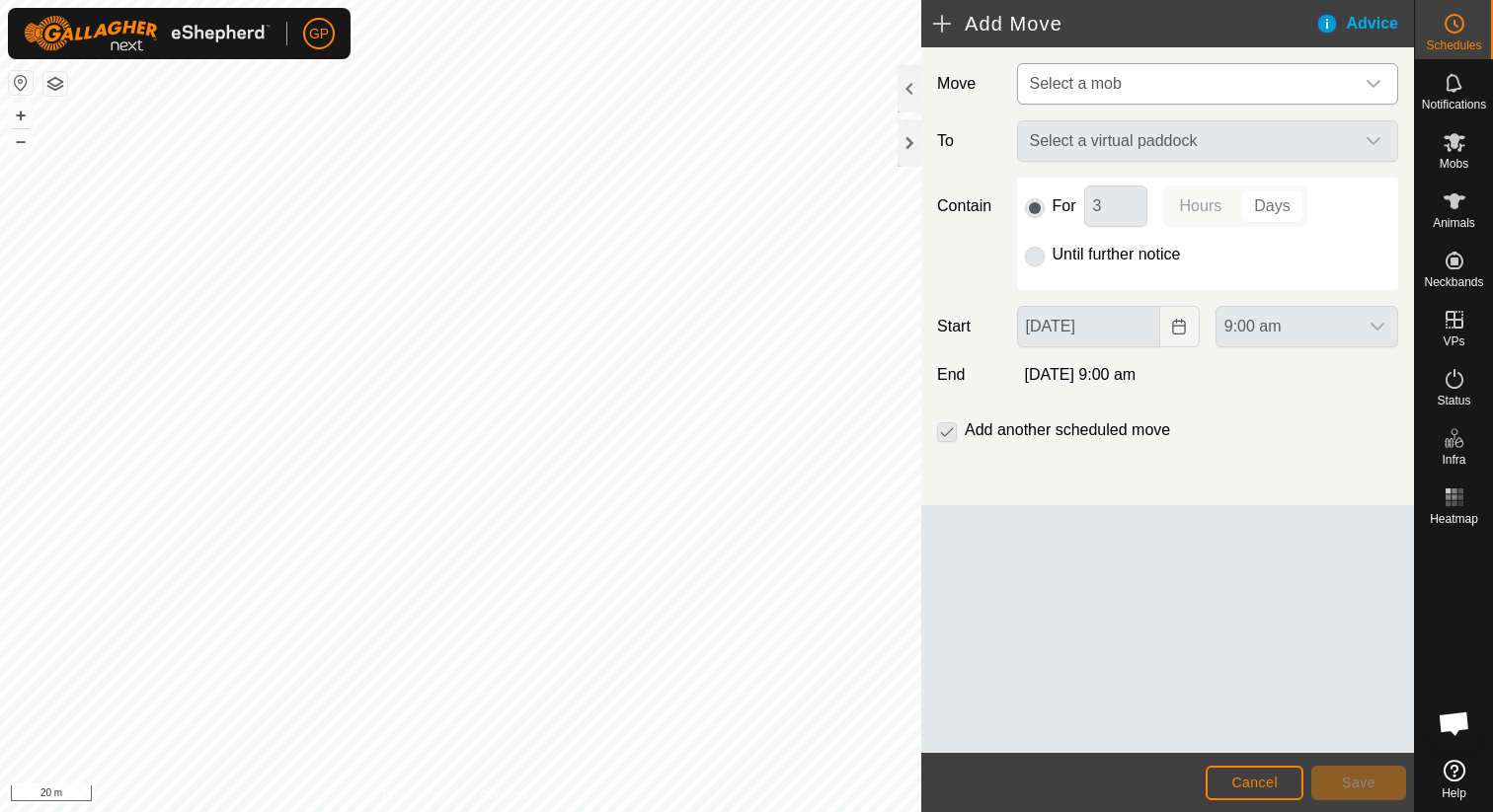
click at [1180, 102] on span "Select a mob" at bounding box center [1188, 84] width 332 height 40
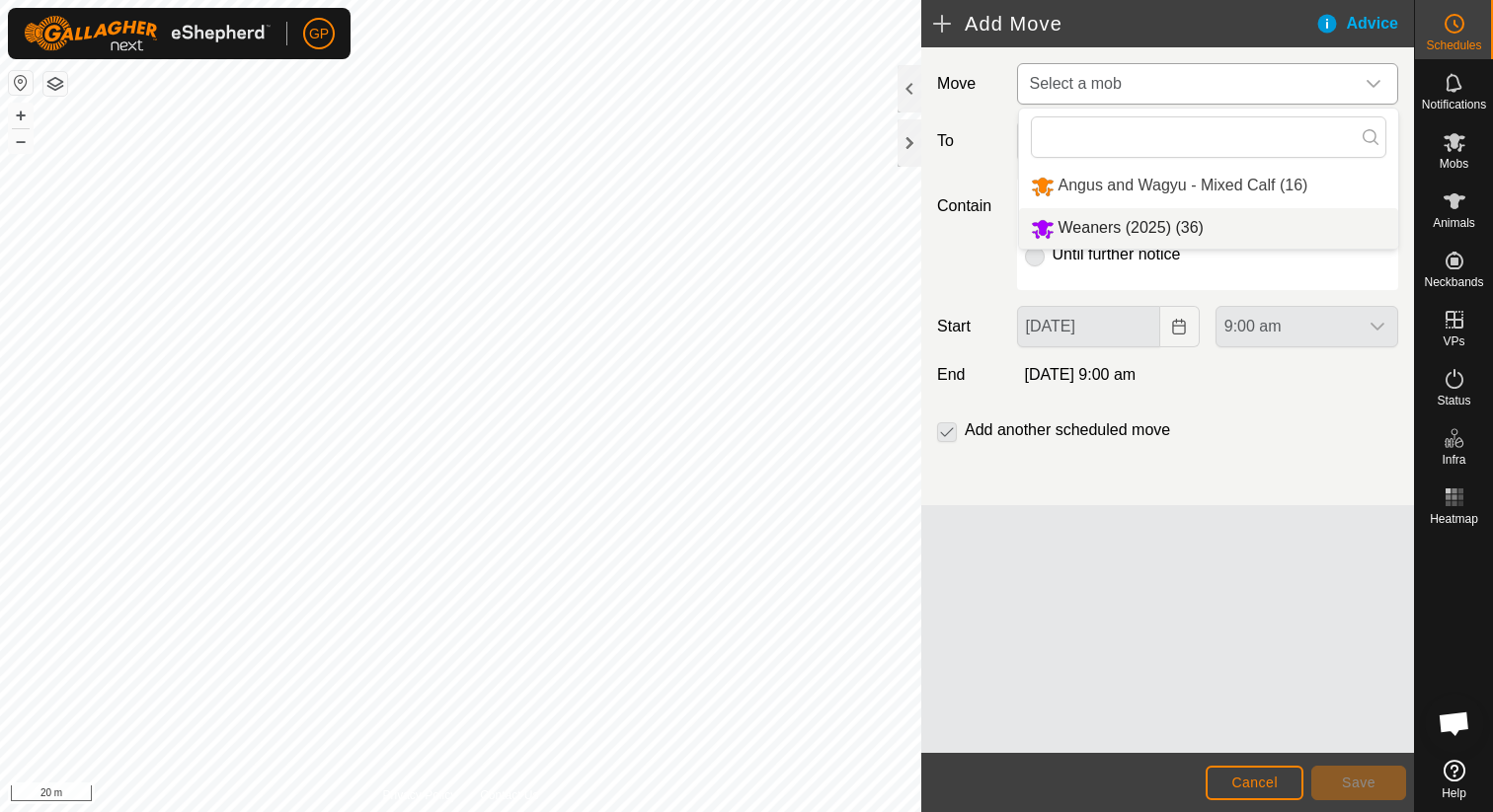
click at [1140, 222] on li "Weaners (2025) (36)" at bounding box center [1208, 228] width 379 height 41
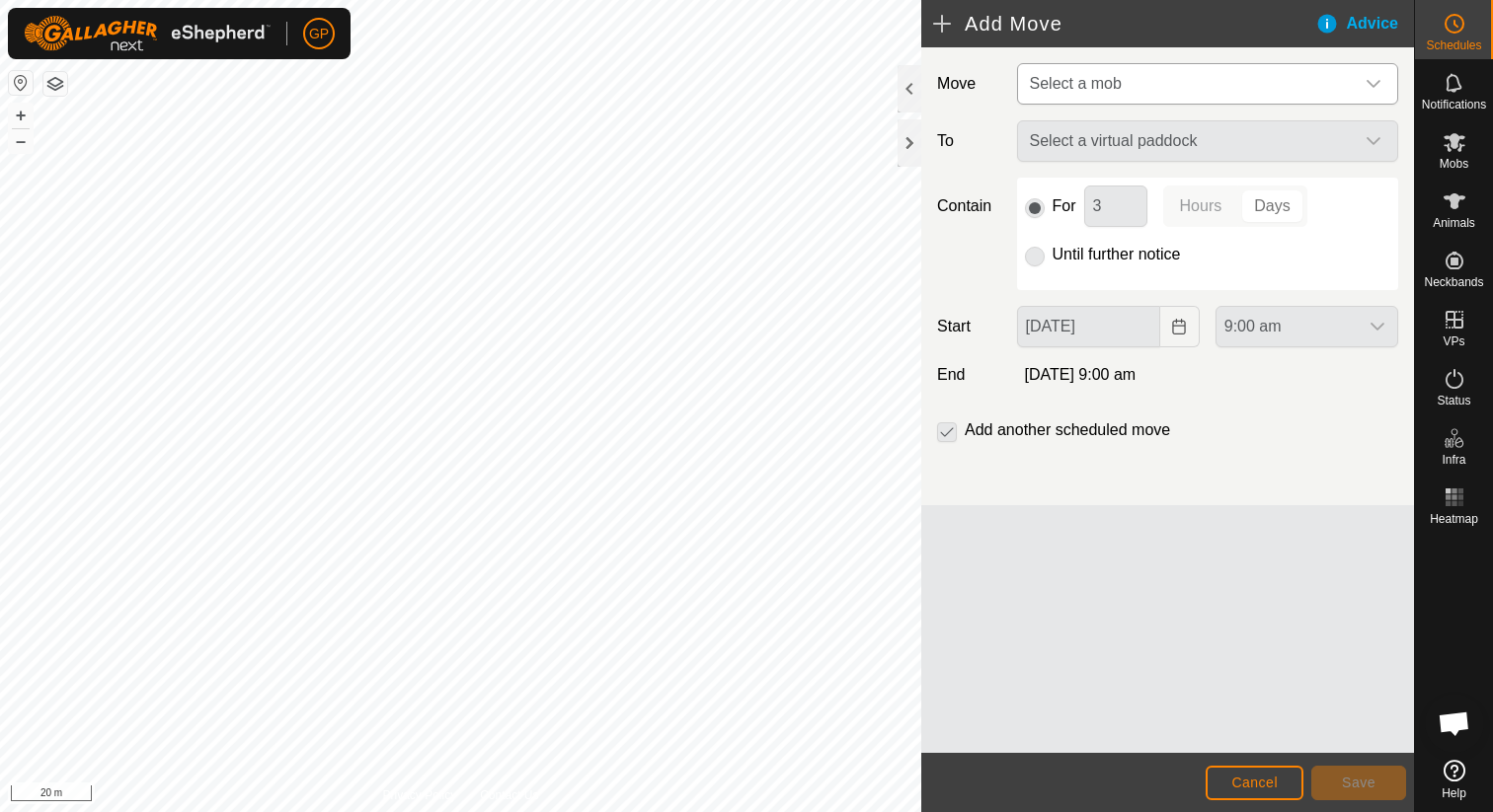
type input "08 Sep, 2025"
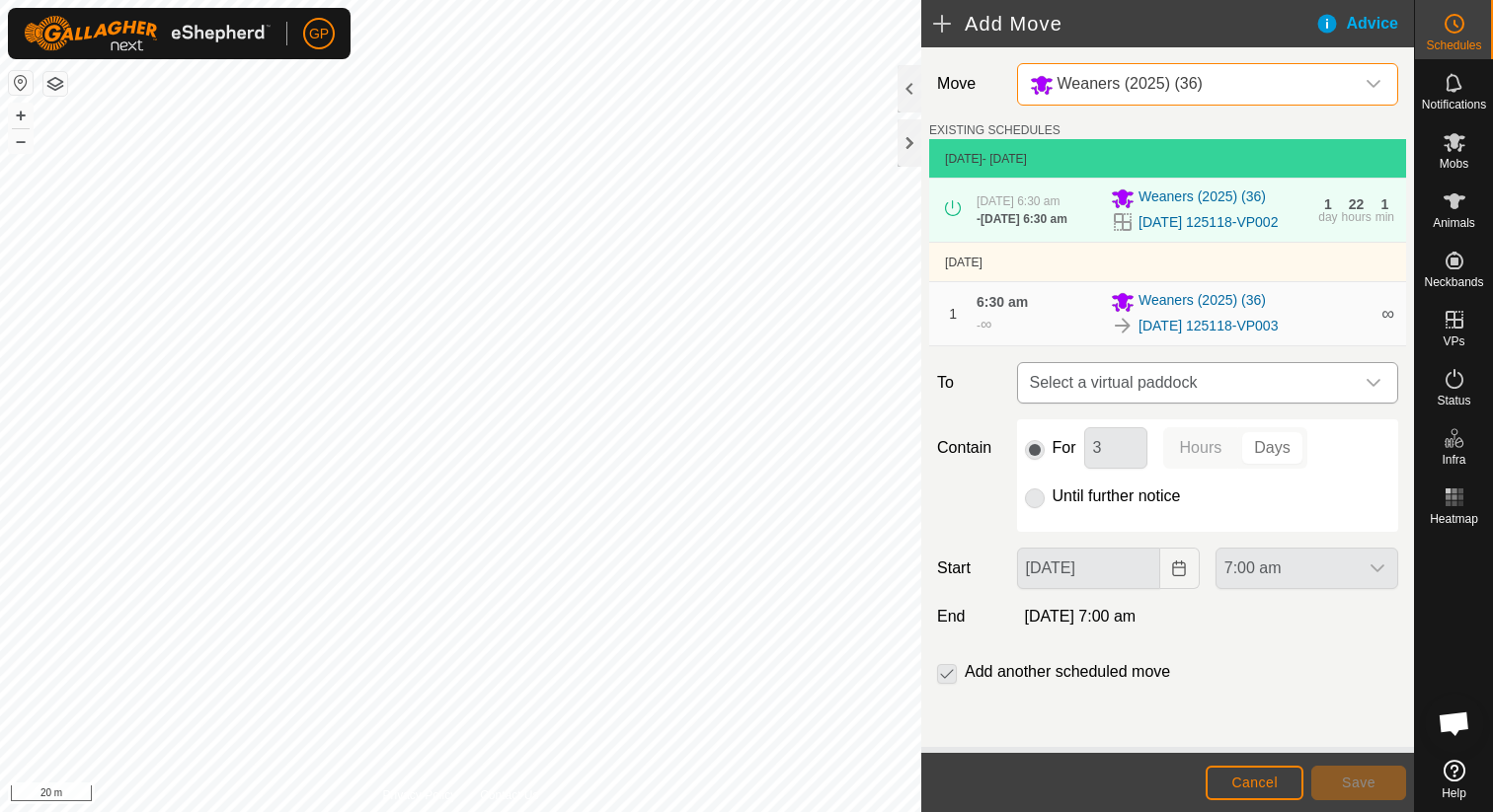
click at [1119, 392] on span "Select a virtual paddock" at bounding box center [1188, 383] width 332 height 40
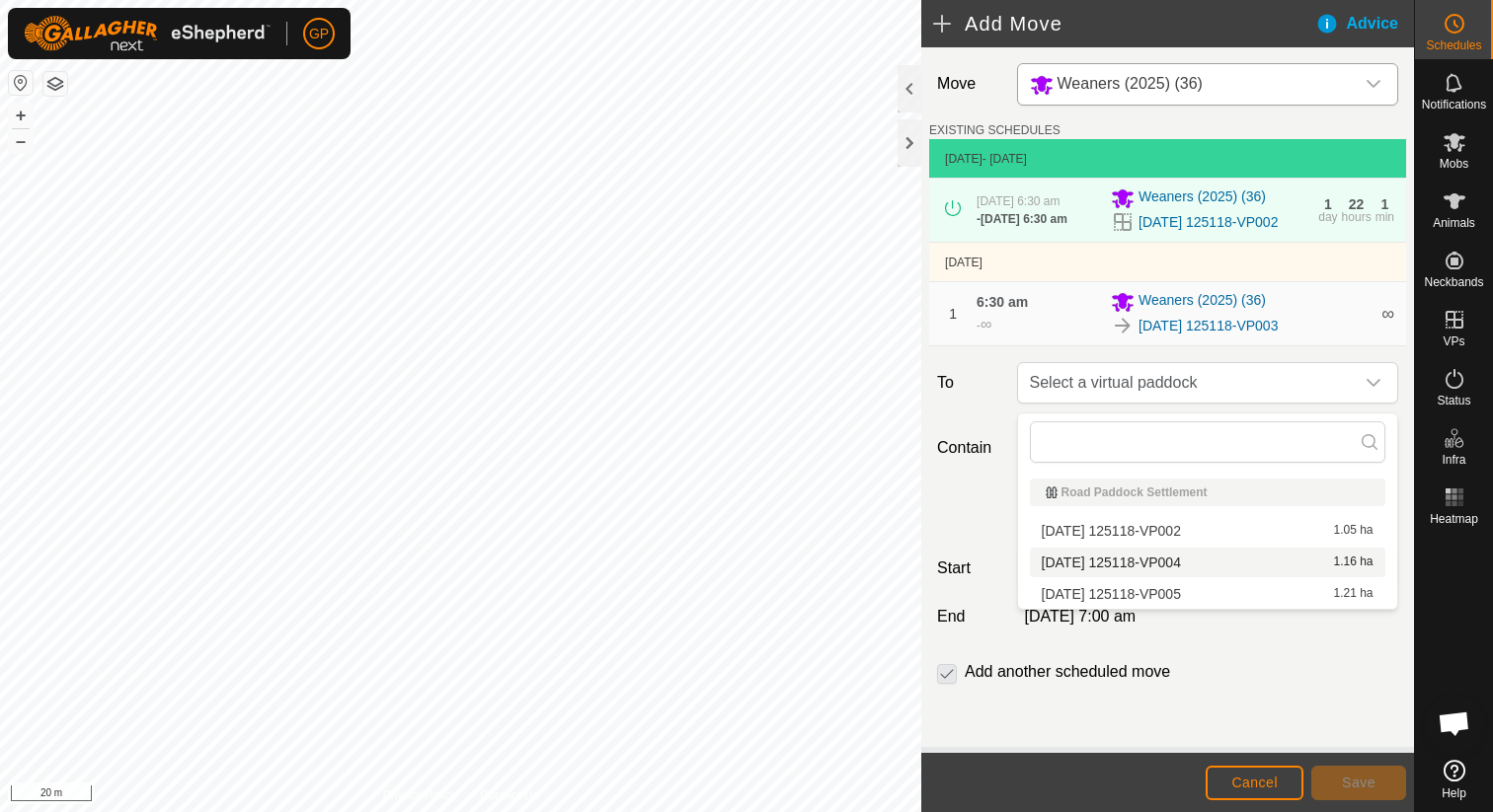
click at [1132, 558] on li "2025-08-31 125118-VP004 1.16 ha" at bounding box center [1207, 563] width 356 height 30
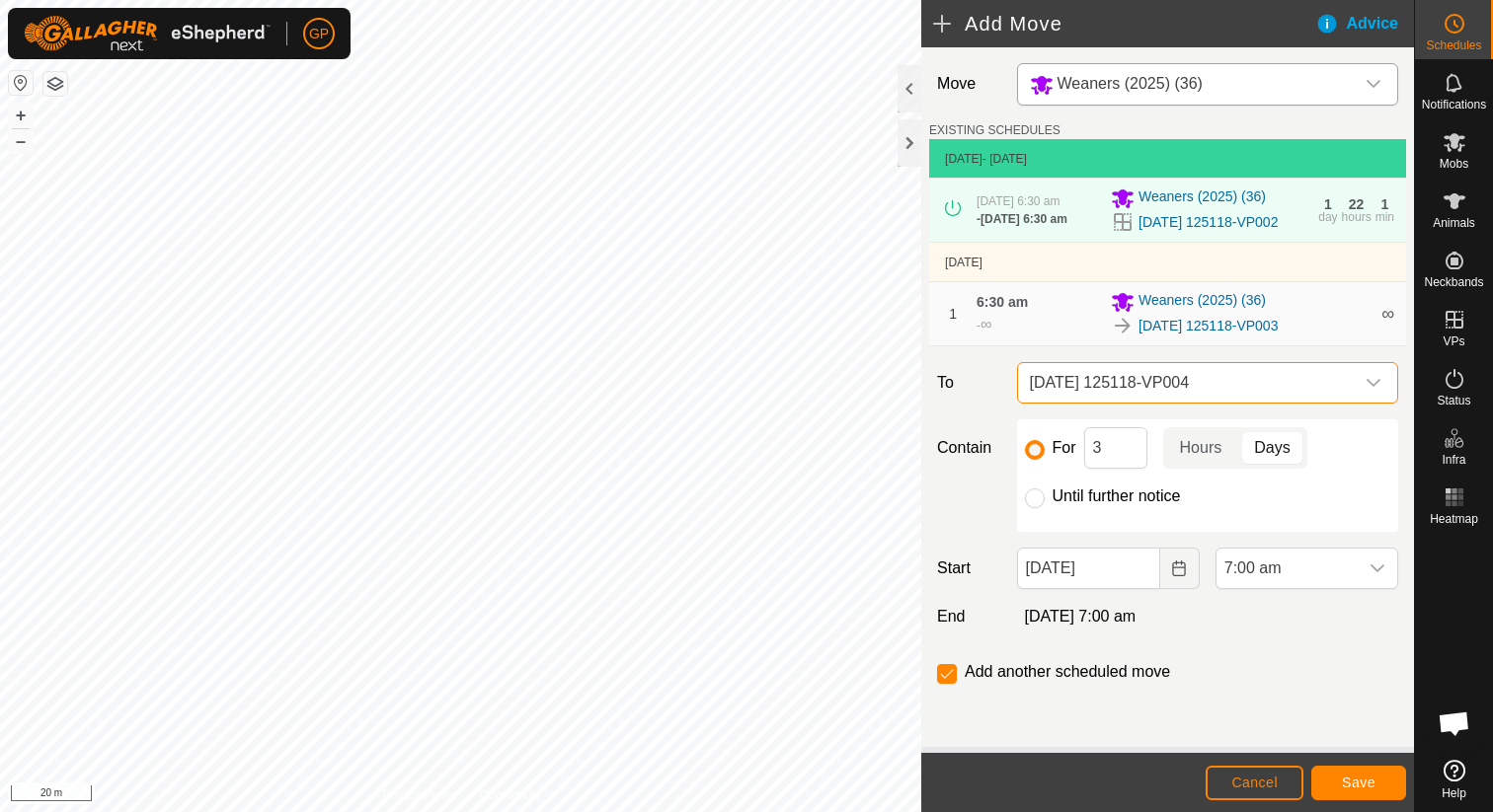
click at [1106, 499] on label "Until further notice" at bounding box center [1117, 497] width 128 height 16
click at [1044, 499] on input "Until further notice" at bounding box center [1035, 499] width 20 height 20
radio input "true"
checkbox input "false"
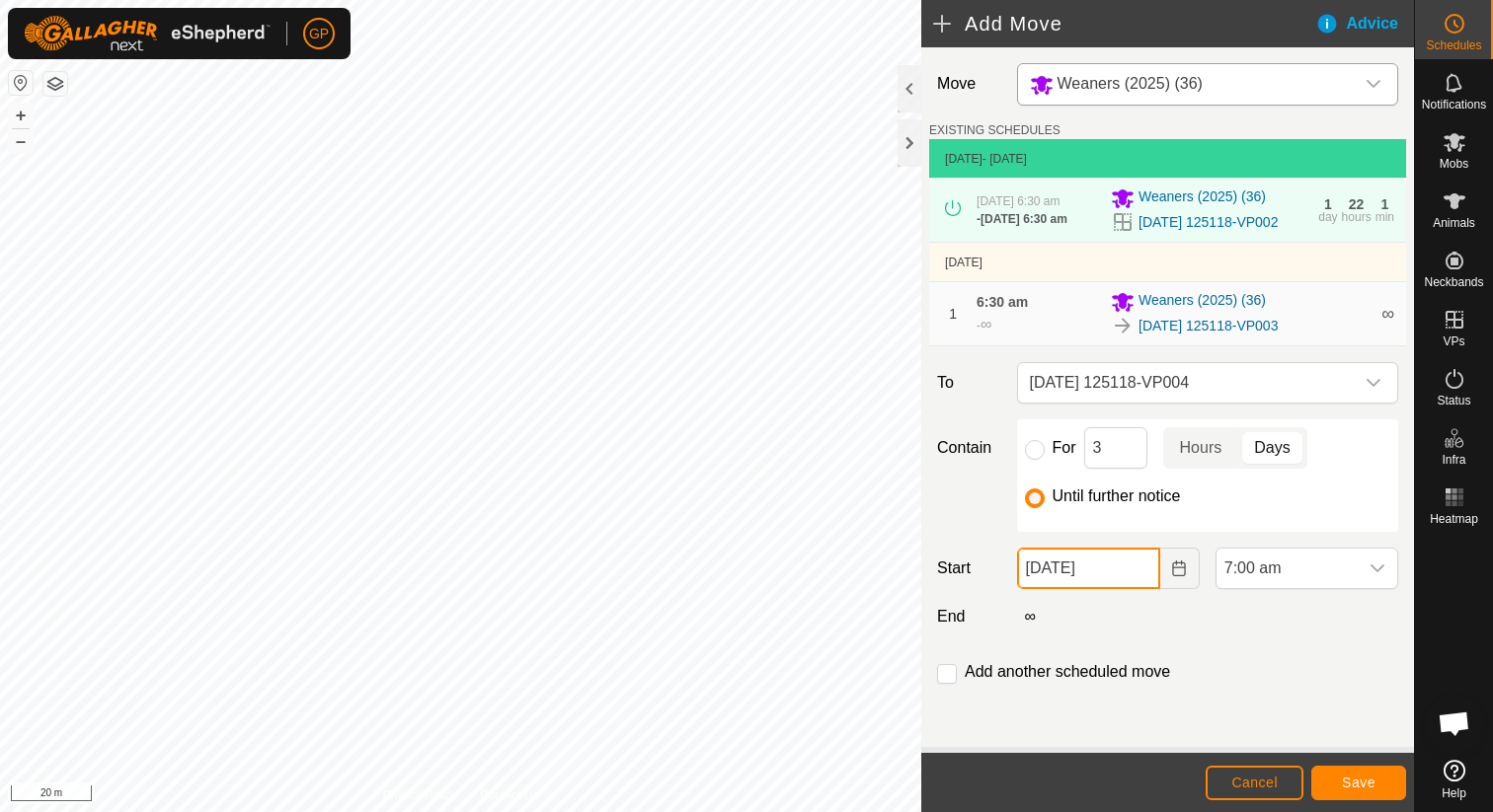
click at [1104, 576] on input "08 Sep, 2025" at bounding box center [1088, 569] width 143 height 41
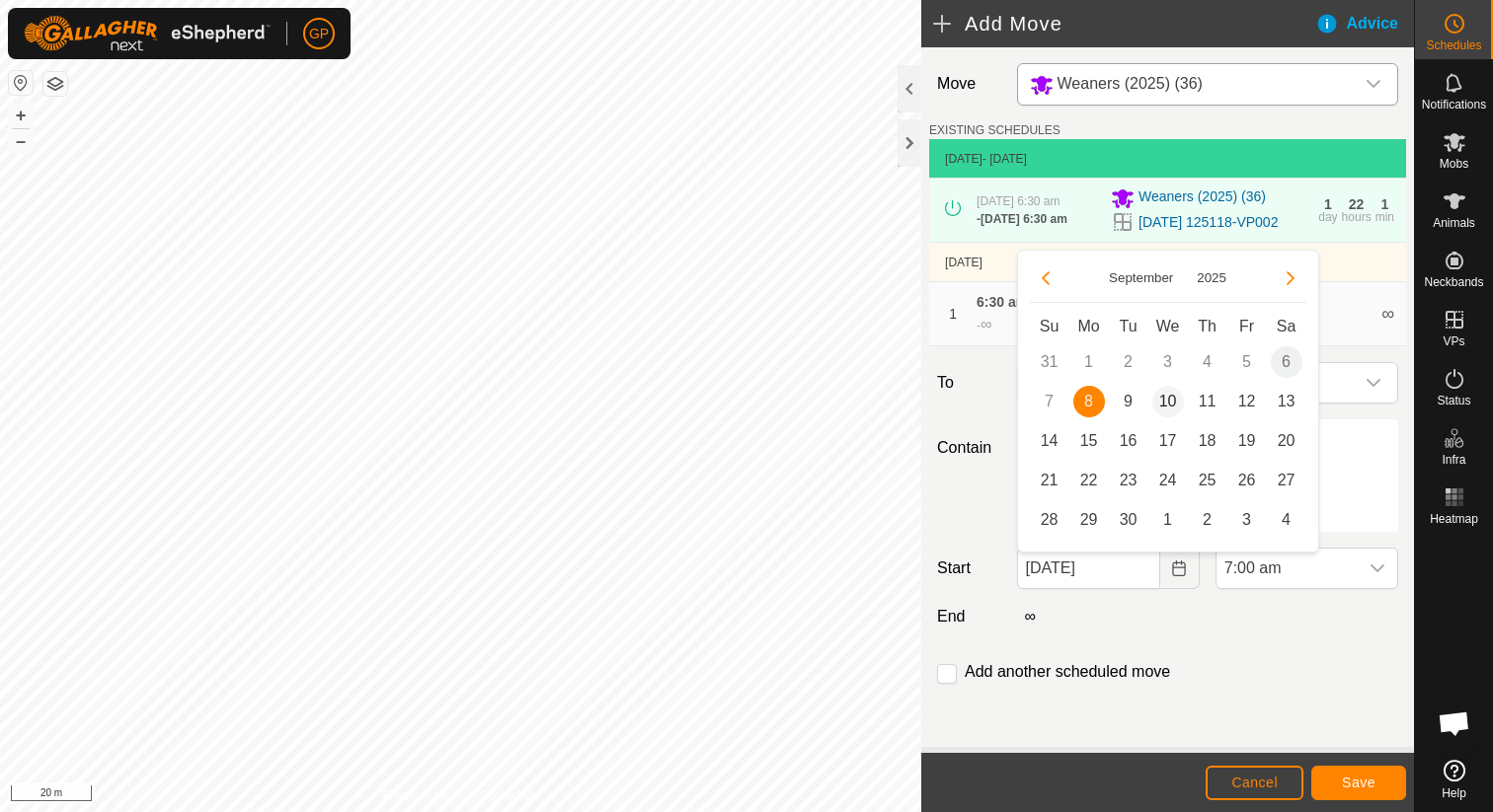
click at [1162, 401] on span "10" at bounding box center [1168, 402] width 32 height 32
type input "10 Sep, 2025"
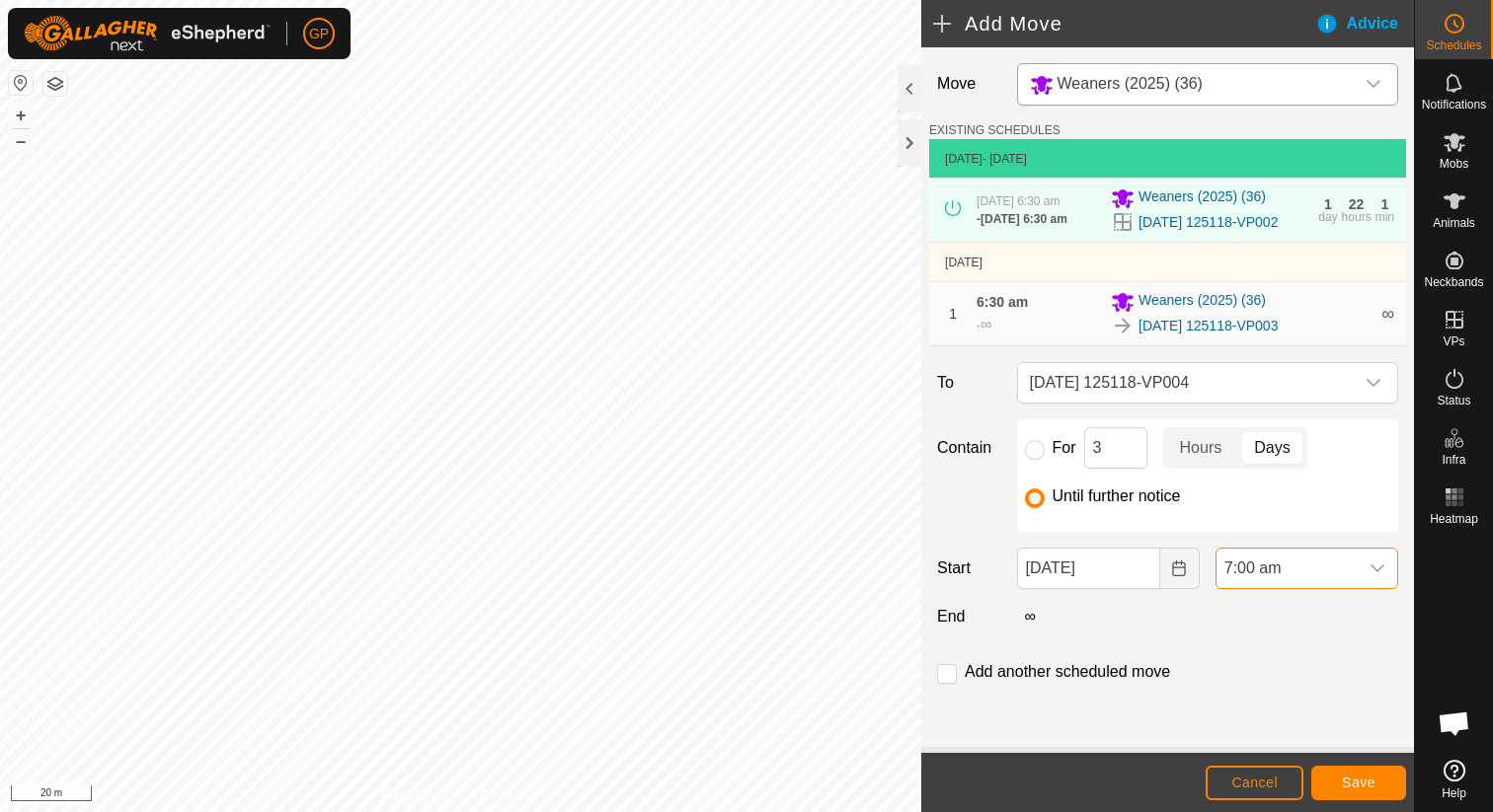
click at [1284, 575] on span "7:00 am" at bounding box center [1286, 569] width 141 height 40
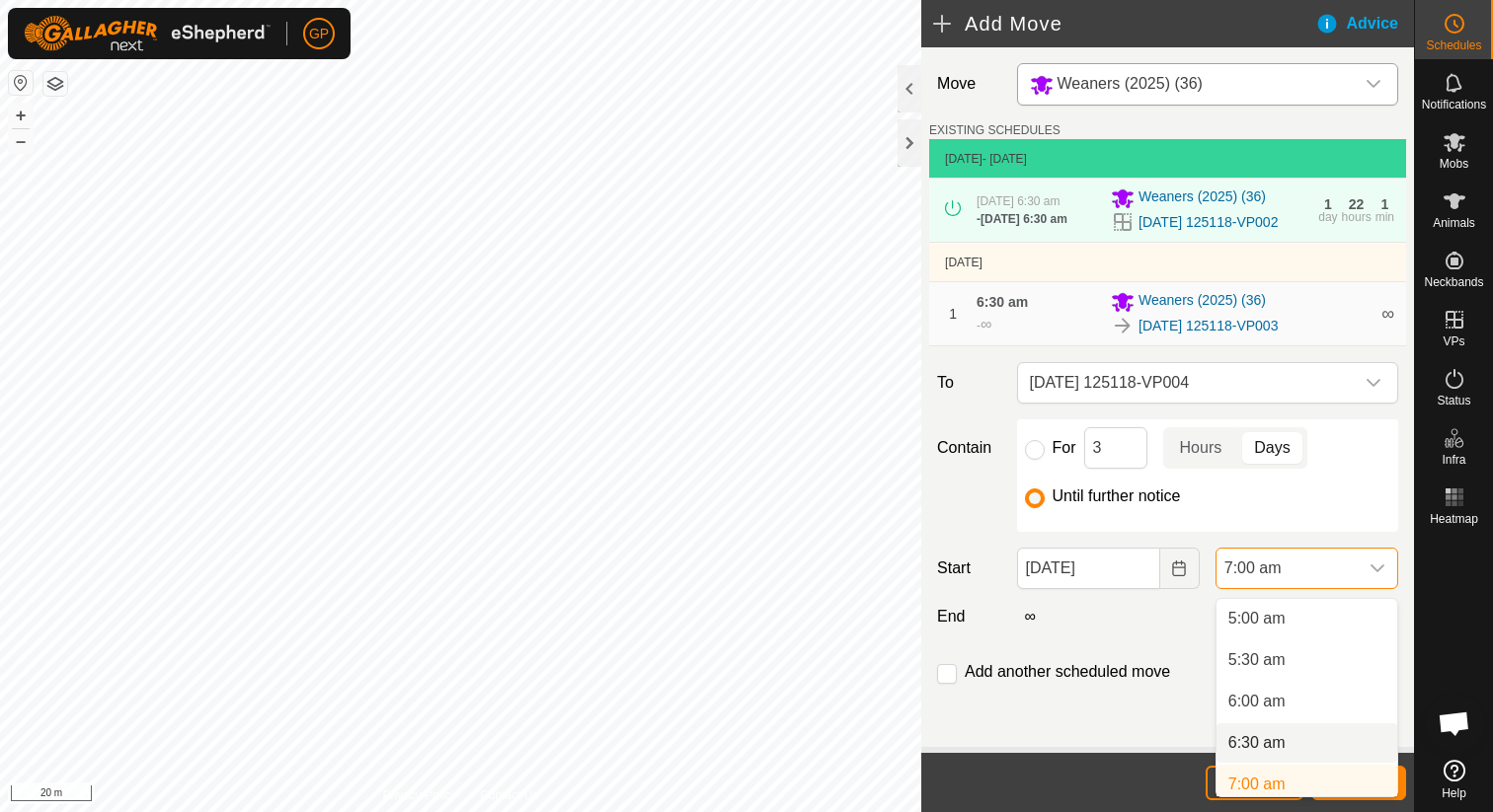
click at [1260, 731] on li "6:30 am" at bounding box center [1306, 744] width 181 height 40
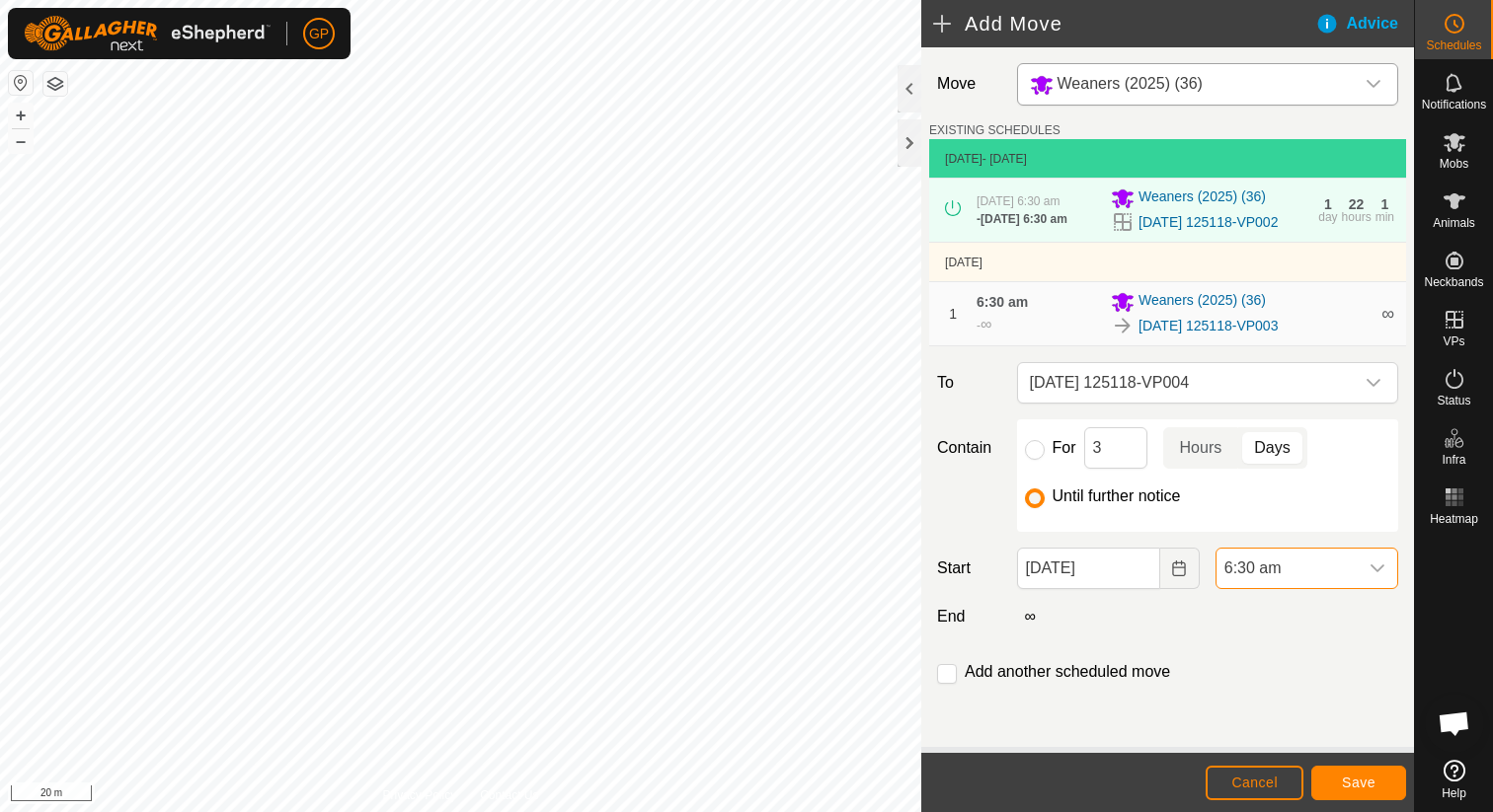
scroll to position [423, 0]
click at [1382, 778] on button "Save" at bounding box center [1359, 782] width 95 height 35
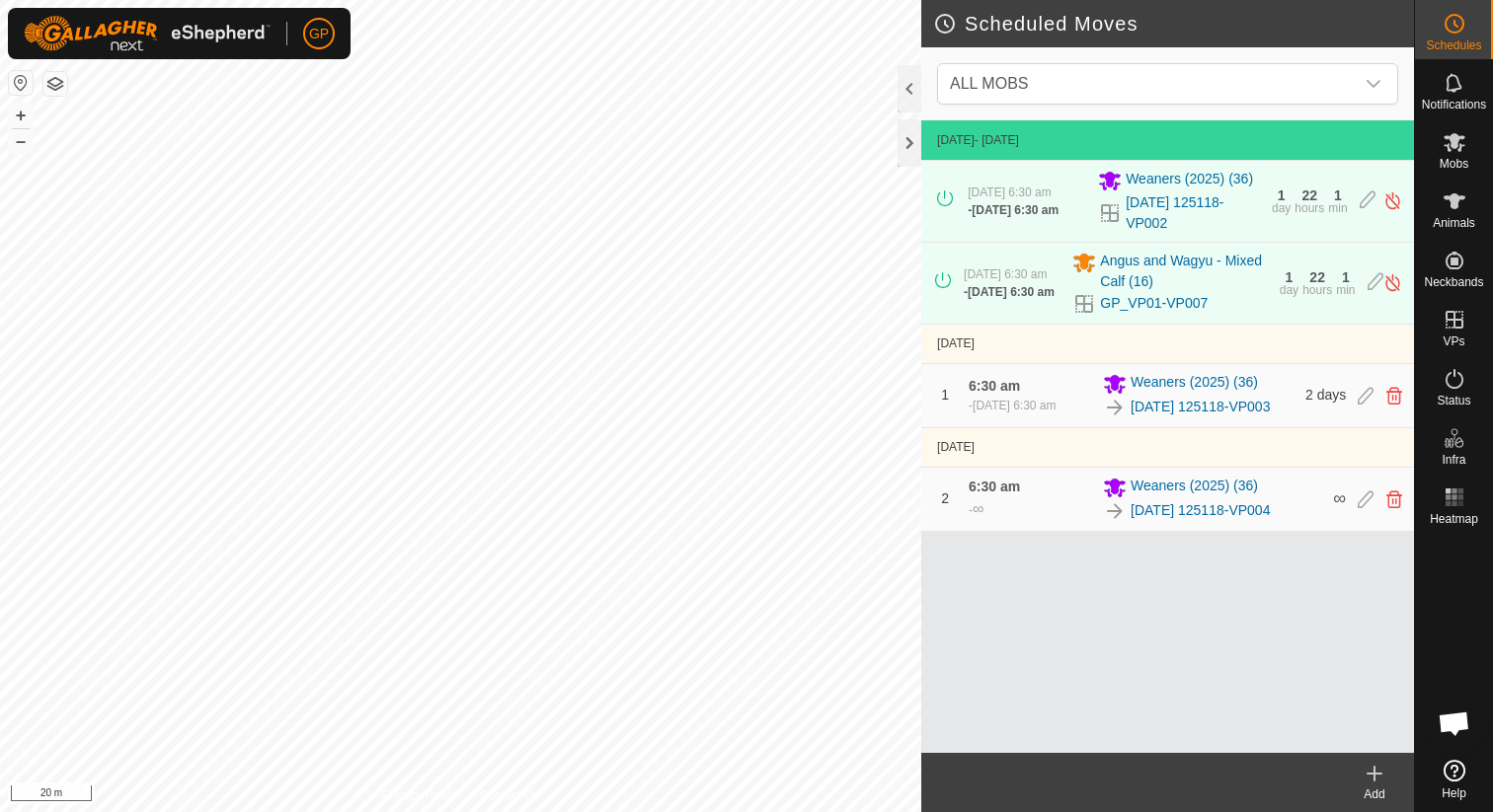
click at [1371, 771] on icon at bounding box center [1374, 773] width 24 height 24
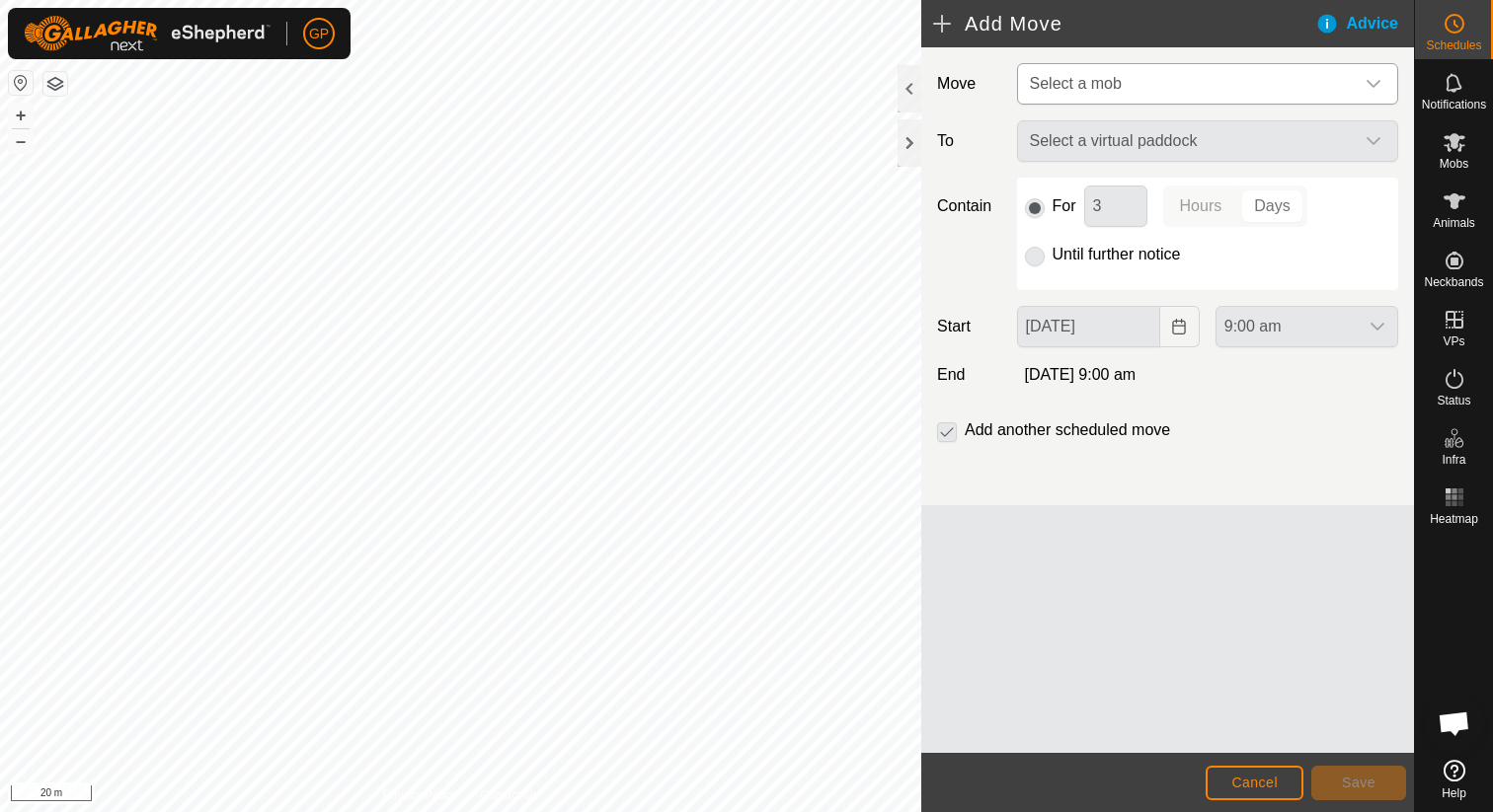
click at [1120, 70] on span "Select a mob" at bounding box center [1188, 84] width 332 height 40
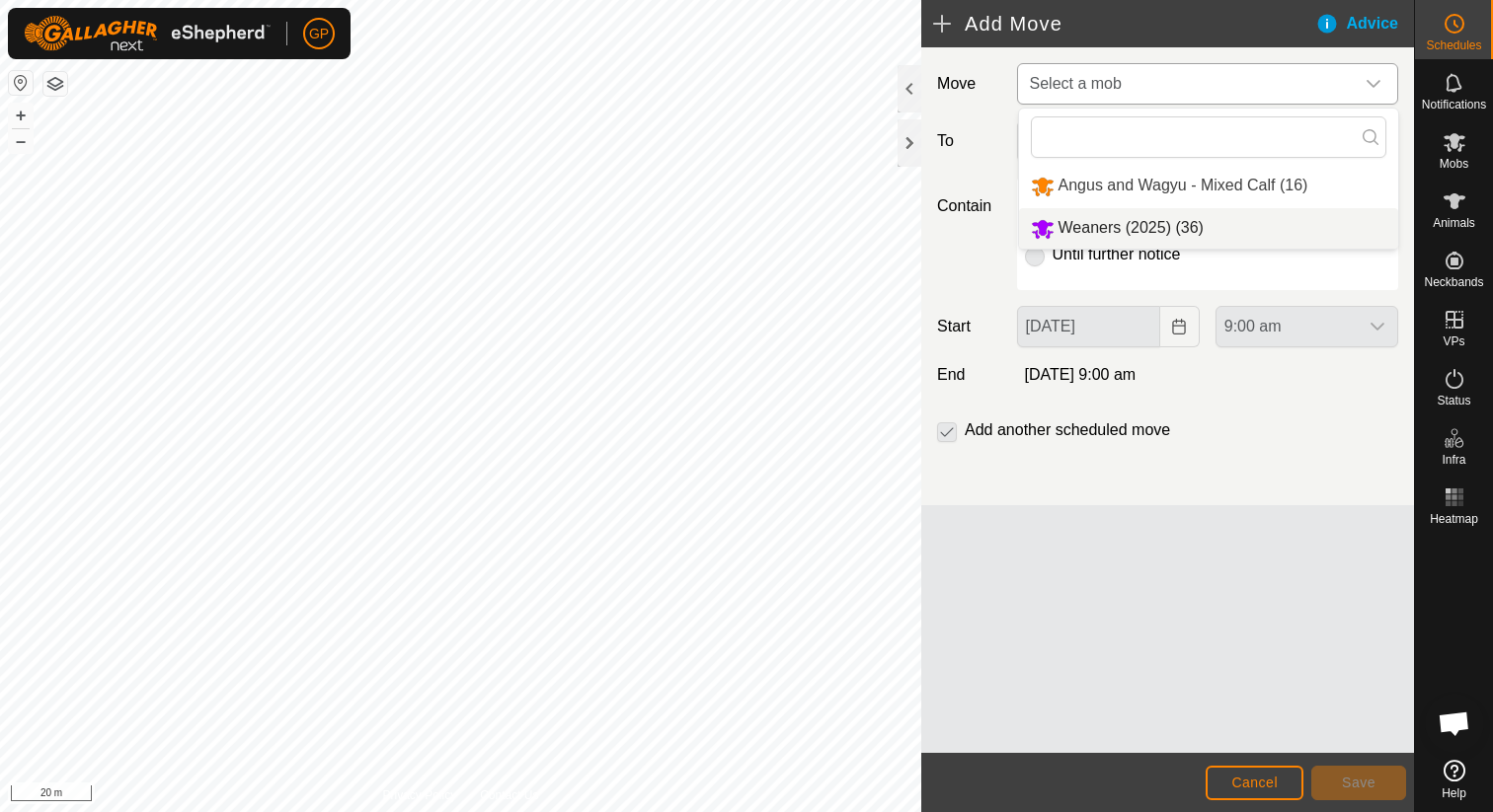
click at [1092, 225] on li "Weaners (2025) (36)" at bounding box center [1208, 228] width 379 height 41
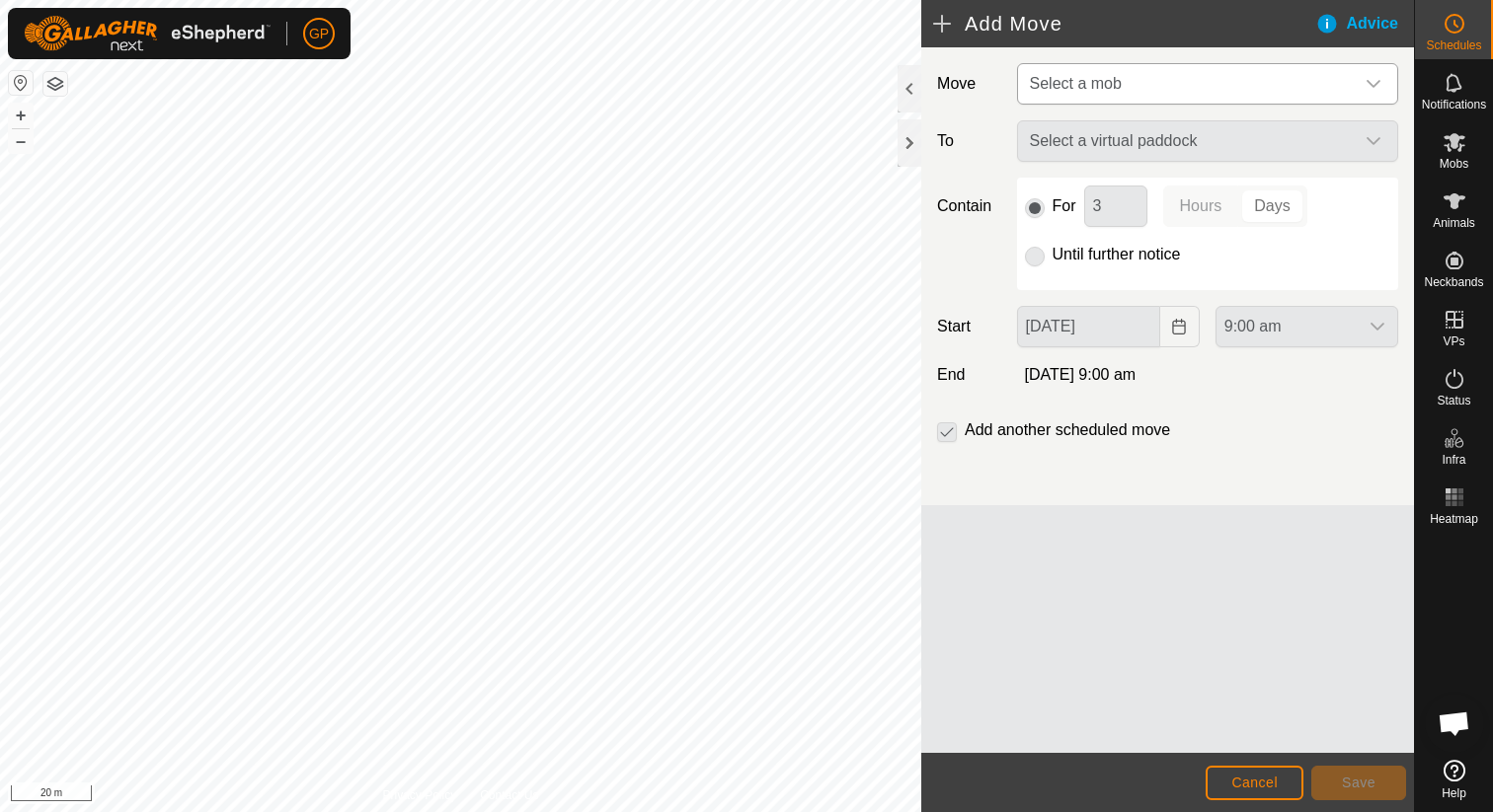
type input "10 Sep, 2025"
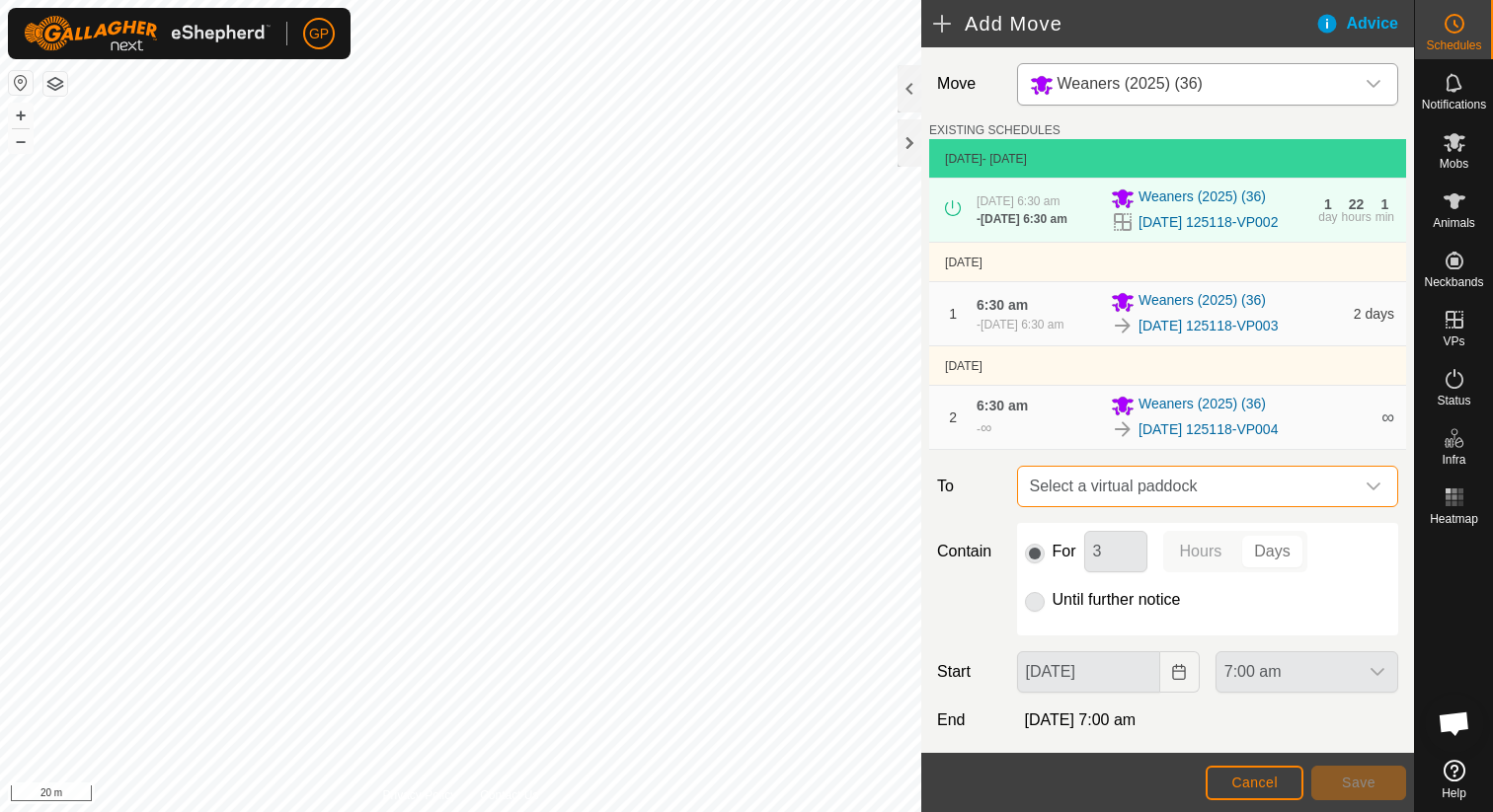
click at [1177, 507] on span "Select a virtual paddock" at bounding box center [1188, 487] width 332 height 40
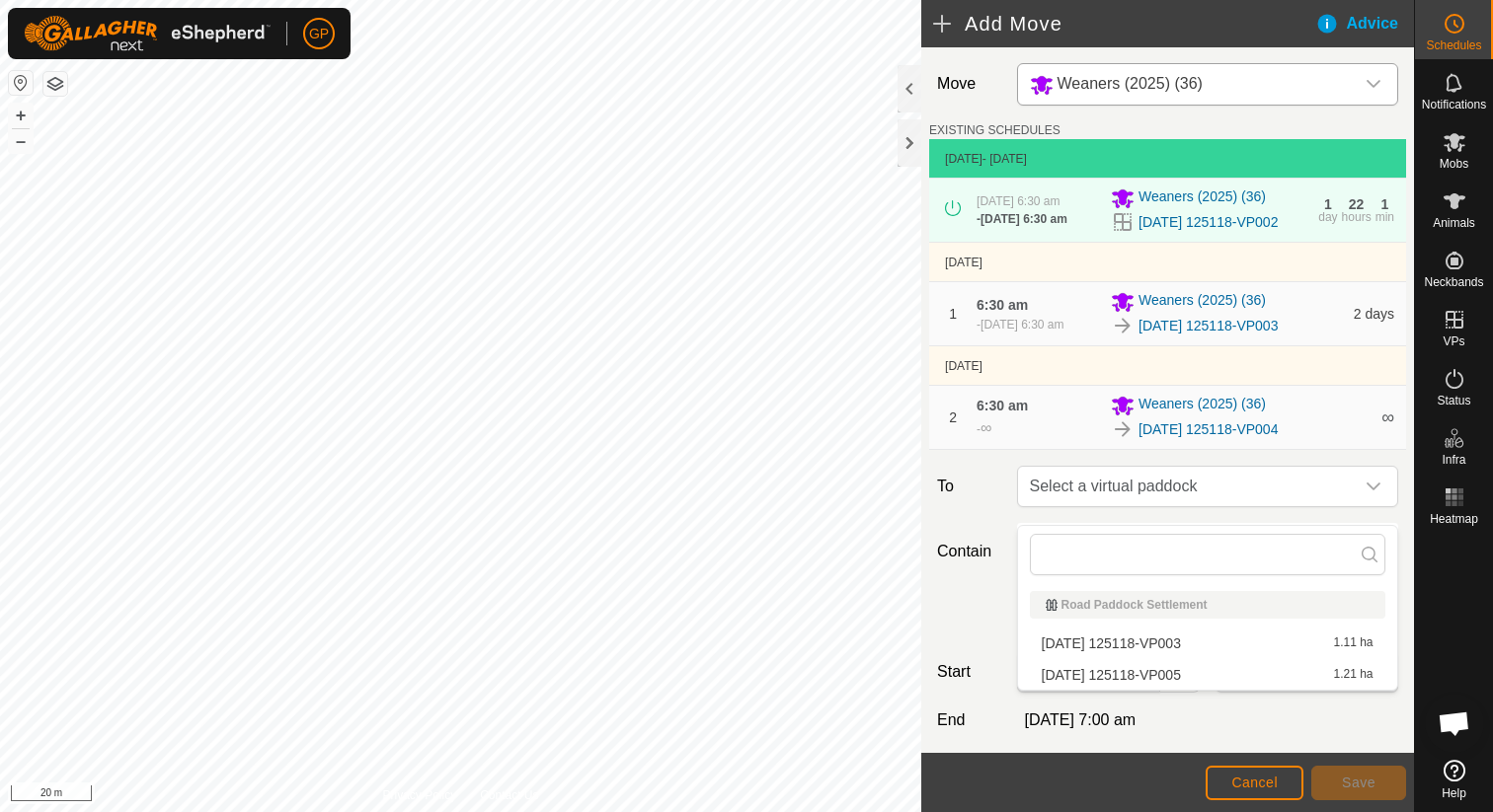
click at [1137, 674] on li "2025-08-31 125118-VP005 1.21 ha" at bounding box center [1207, 676] width 356 height 30
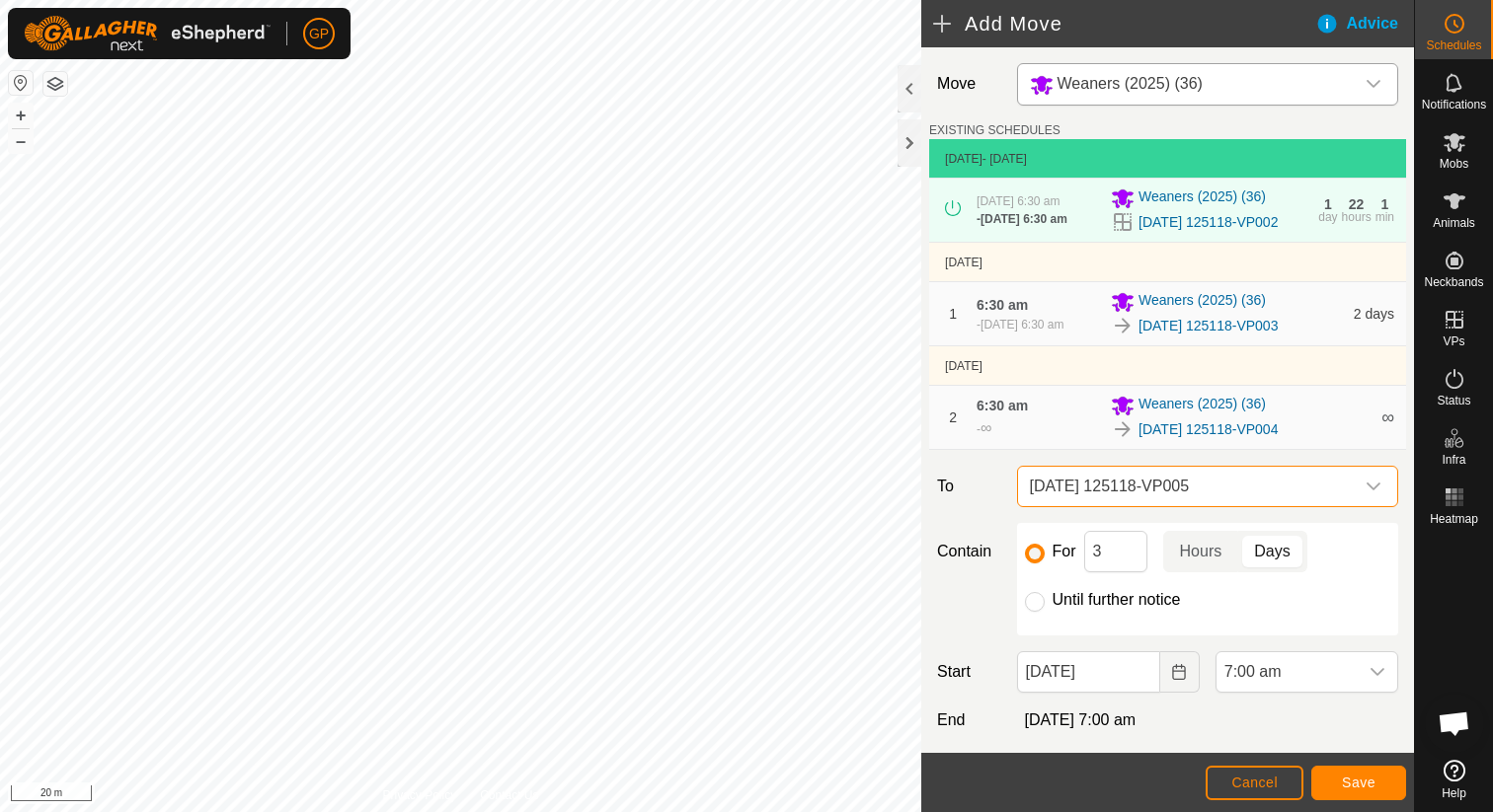
click at [1135, 507] on span "2025-08-31 125118-VP005" at bounding box center [1188, 487] width 332 height 40
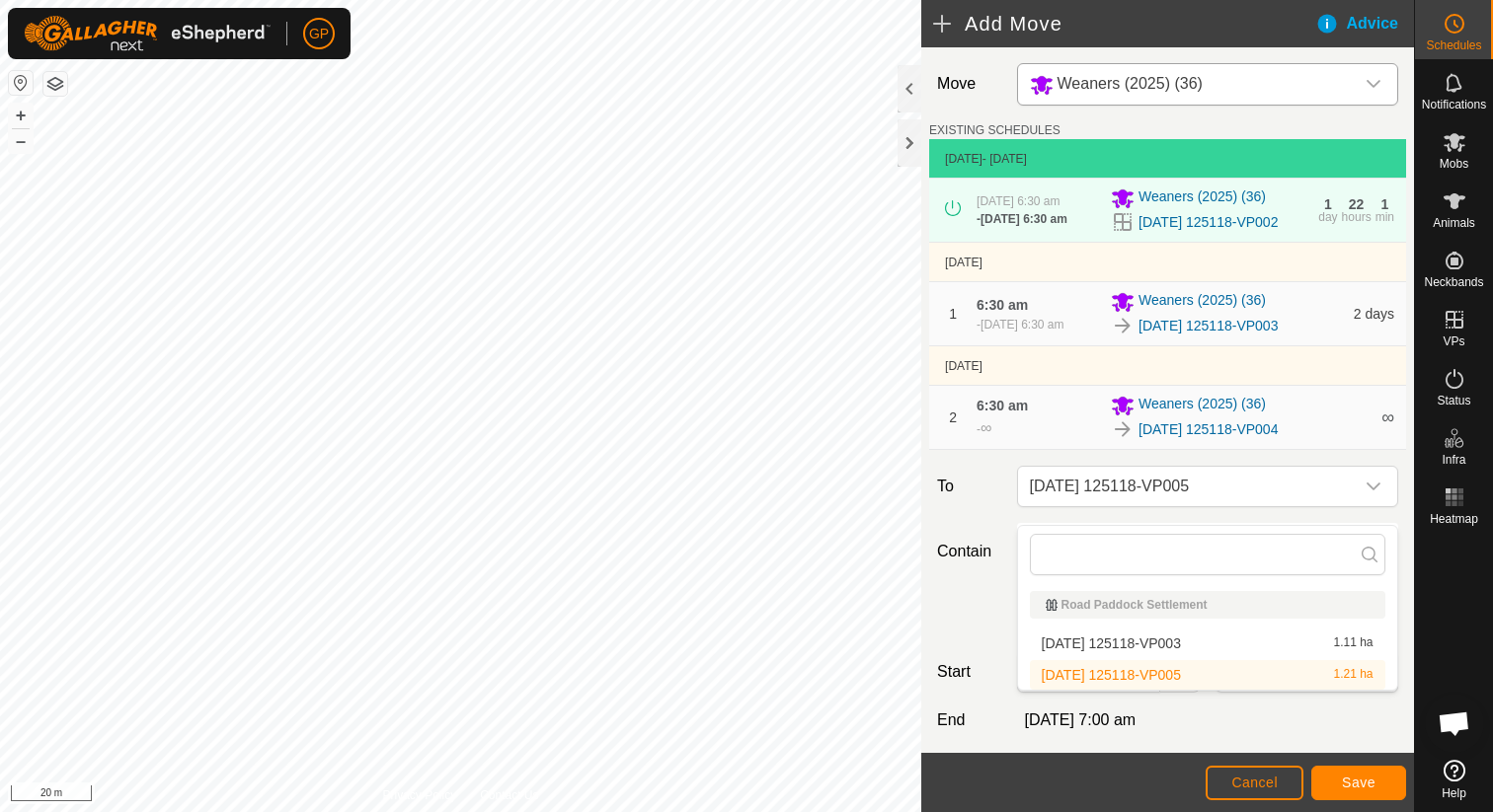
click at [1121, 668] on li "2025-08-31 125118-VP005 1.21 ha" at bounding box center [1207, 676] width 356 height 30
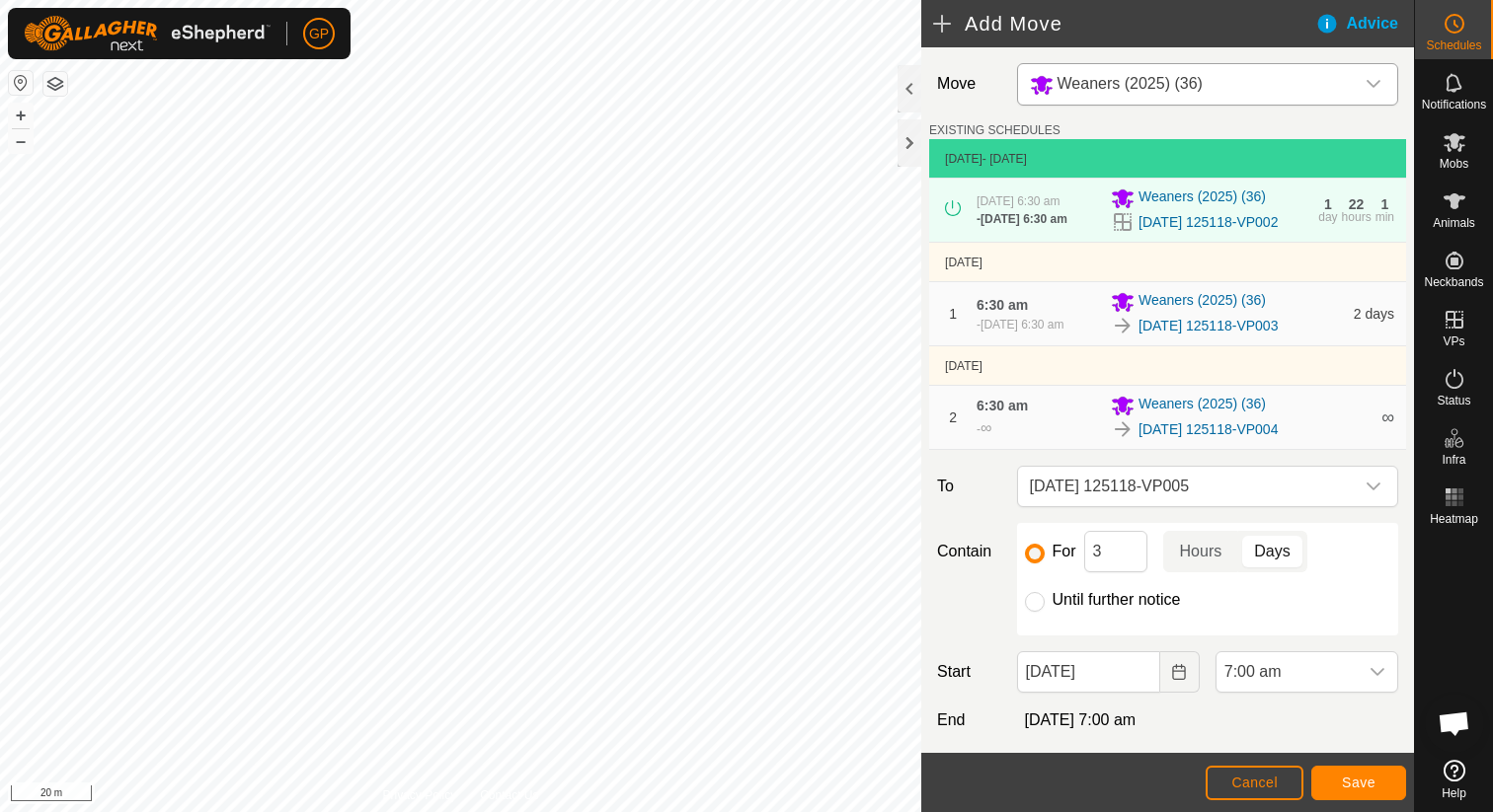
click at [1109, 609] on label "Until further notice" at bounding box center [1117, 601] width 128 height 16
click at [1044, 612] on input "Until further notice" at bounding box center [1035, 603] width 20 height 20
radio input "true"
checkbox input "false"
click at [1175, 681] on icon "Choose Date" at bounding box center [1179, 673] width 16 height 16
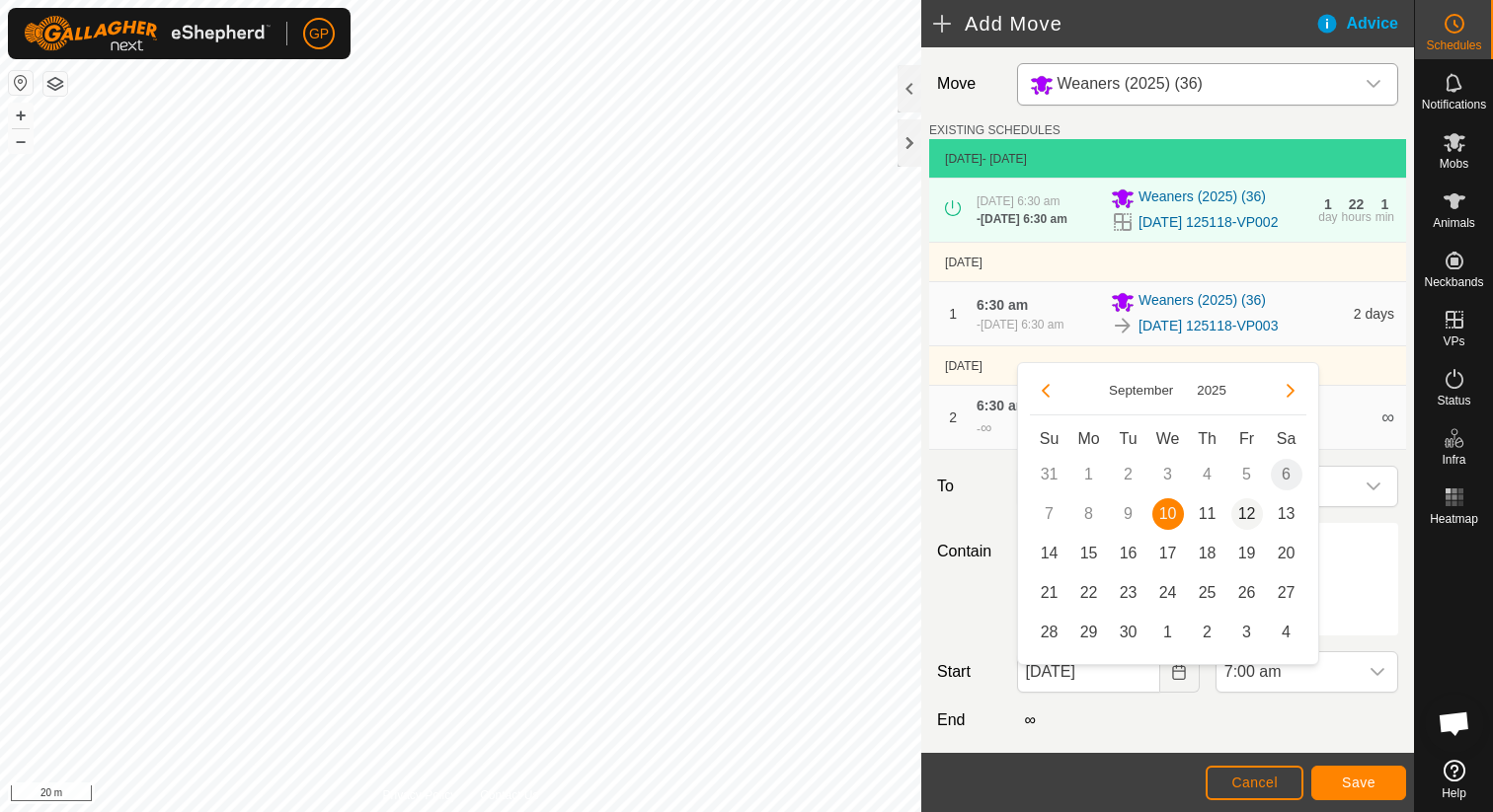
click at [1243, 509] on span "12" at bounding box center [1247, 515] width 32 height 32
type input "12 Sep, 2025"
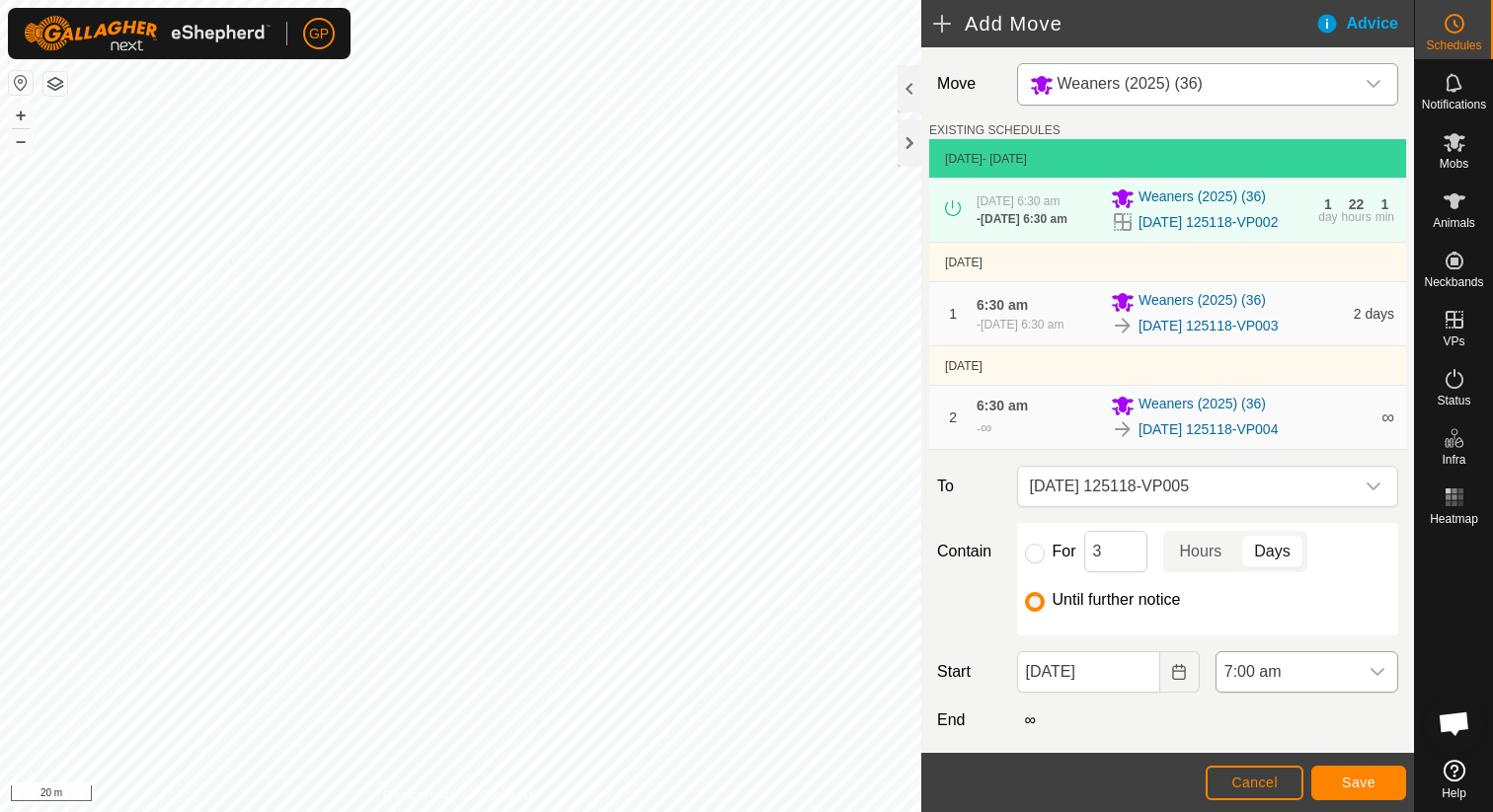
click at [1286, 692] on span "7:00 am" at bounding box center [1286, 673] width 141 height 40
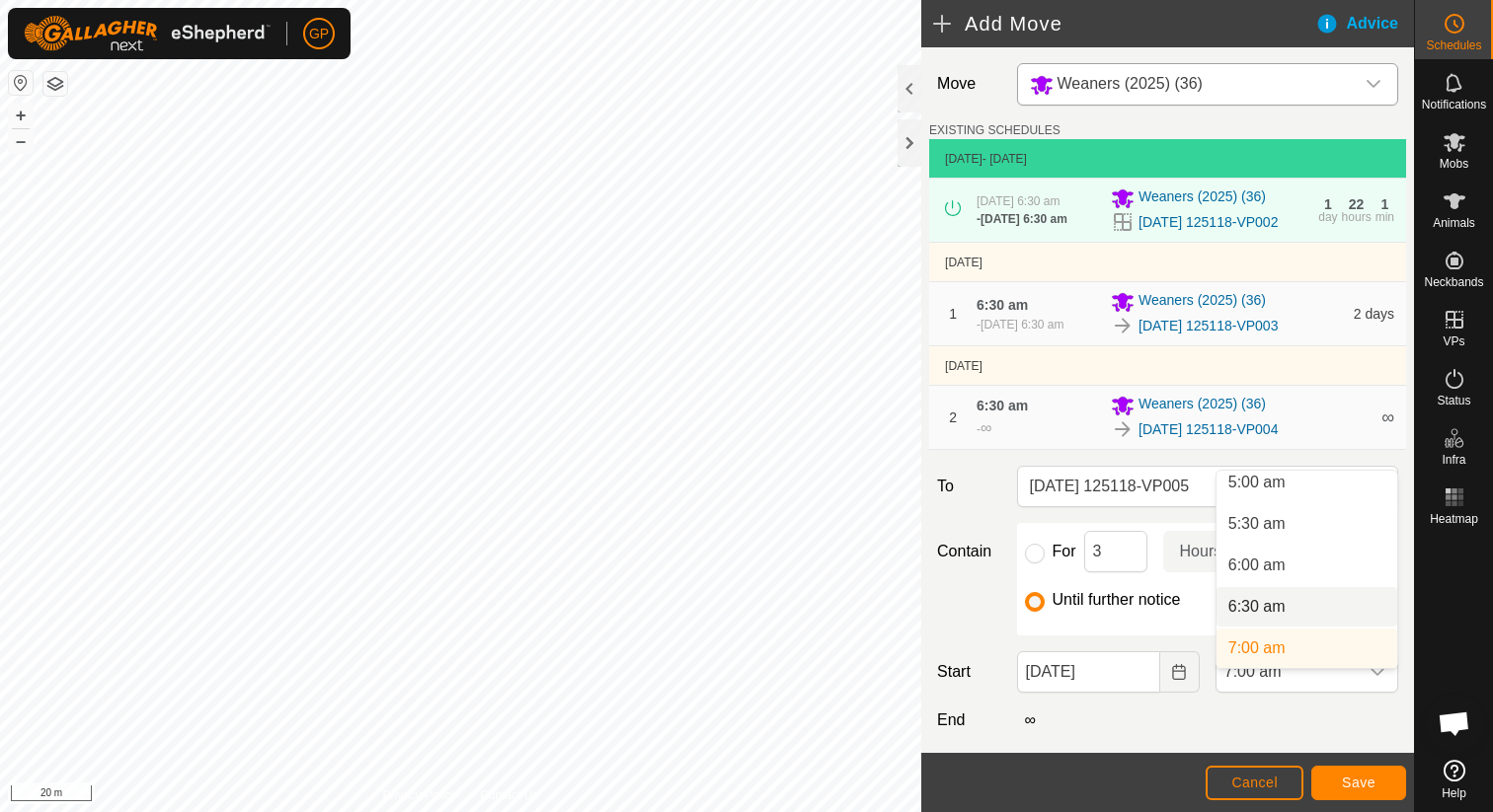
click at [1286, 617] on li "6:30 am" at bounding box center [1306, 608] width 181 height 40
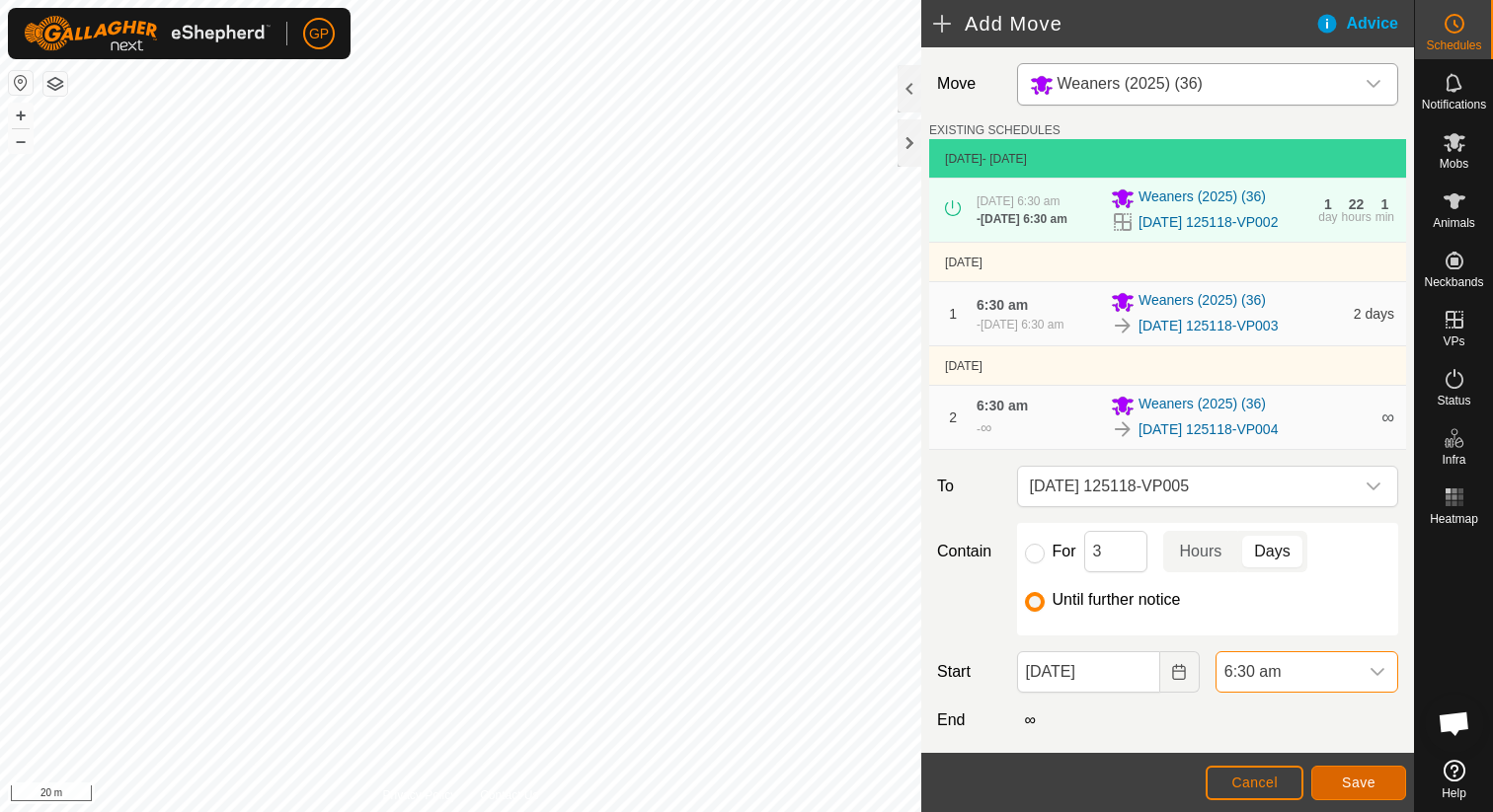
click at [1344, 790] on button "Save" at bounding box center [1359, 782] width 95 height 35
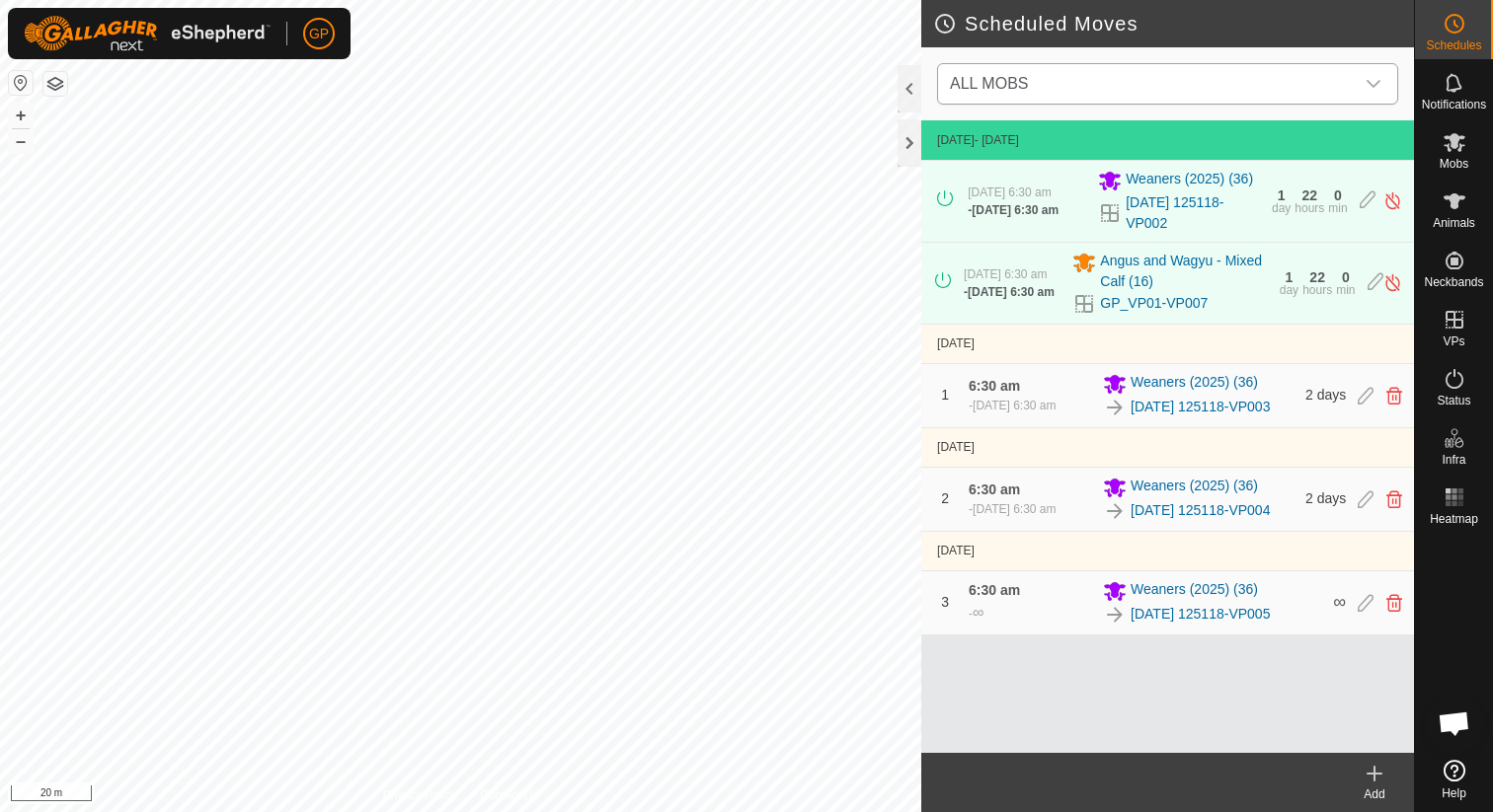
click at [1311, 78] on span "ALL MOBS" at bounding box center [1147, 84] width 412 height 40
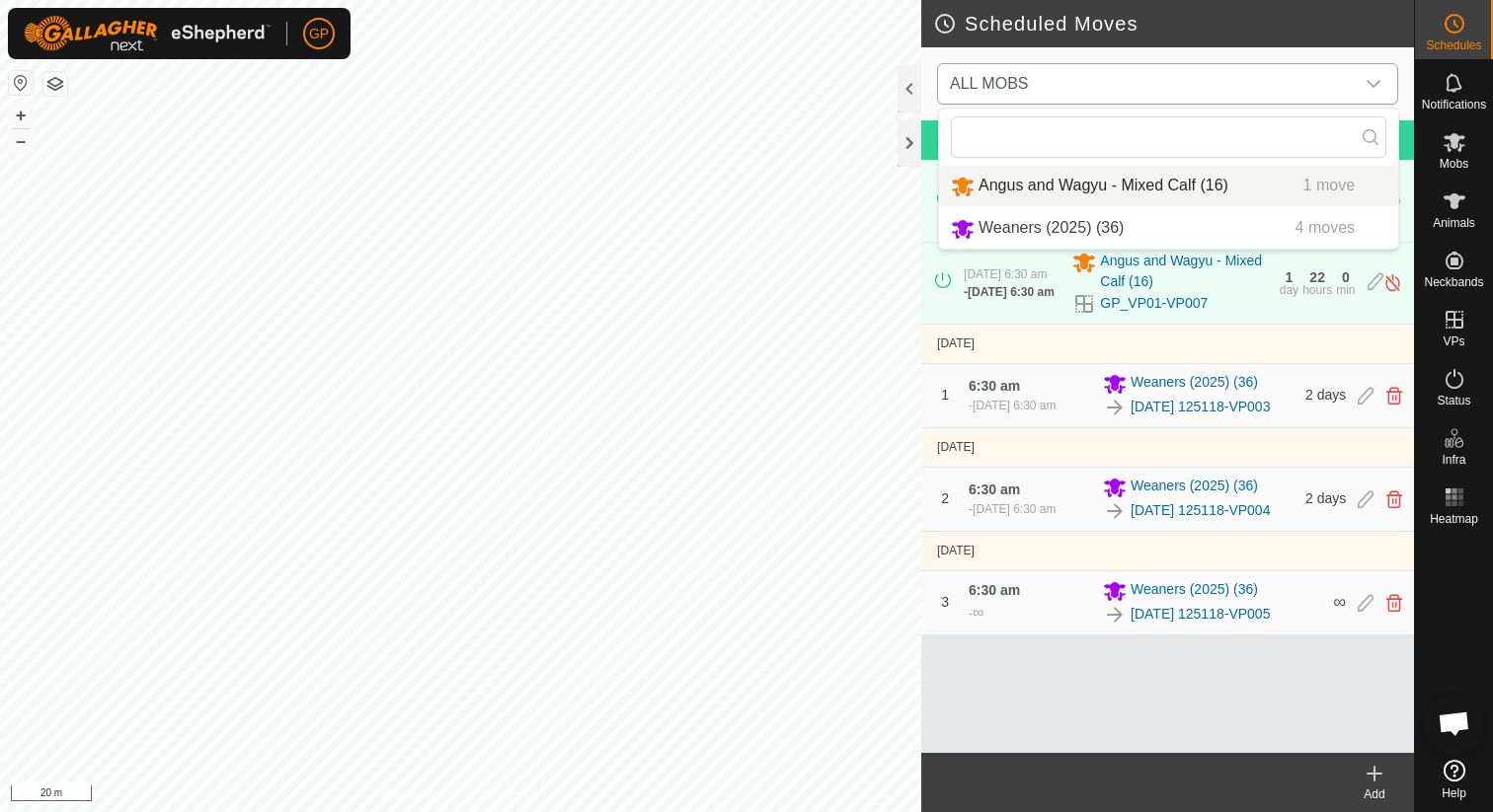
click at [1238, 187] on li "Angus and Wagyu - Mixed Calf (16) 1 move" at bounding box center [1168, 186] width 459 height 41
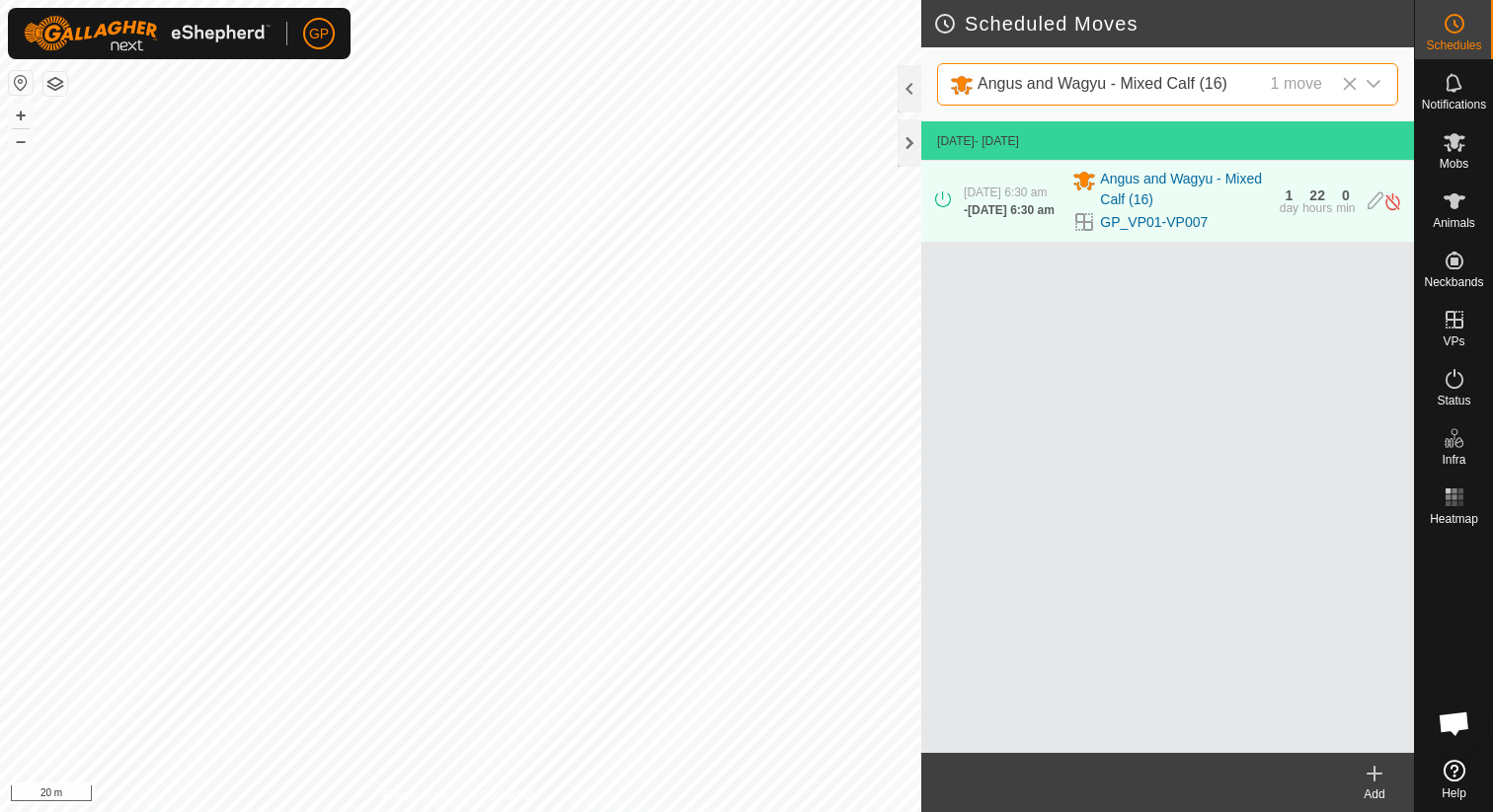
click at [1353, 85] on icon at bounding box center [1350, 84] width 16 height 16
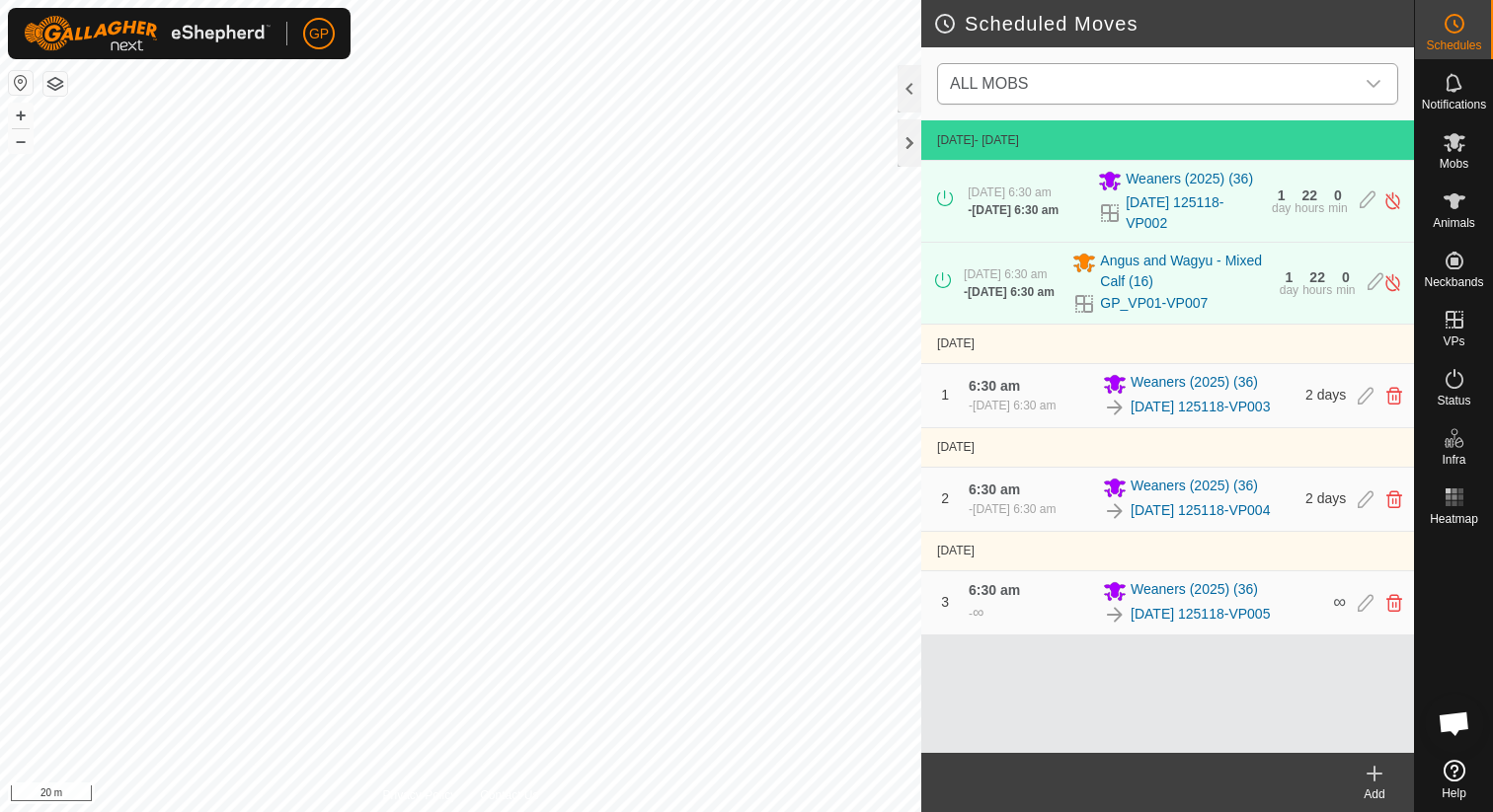
click at [1374, 774] on icon at bounding box center [1374, 773] width 0 height 14
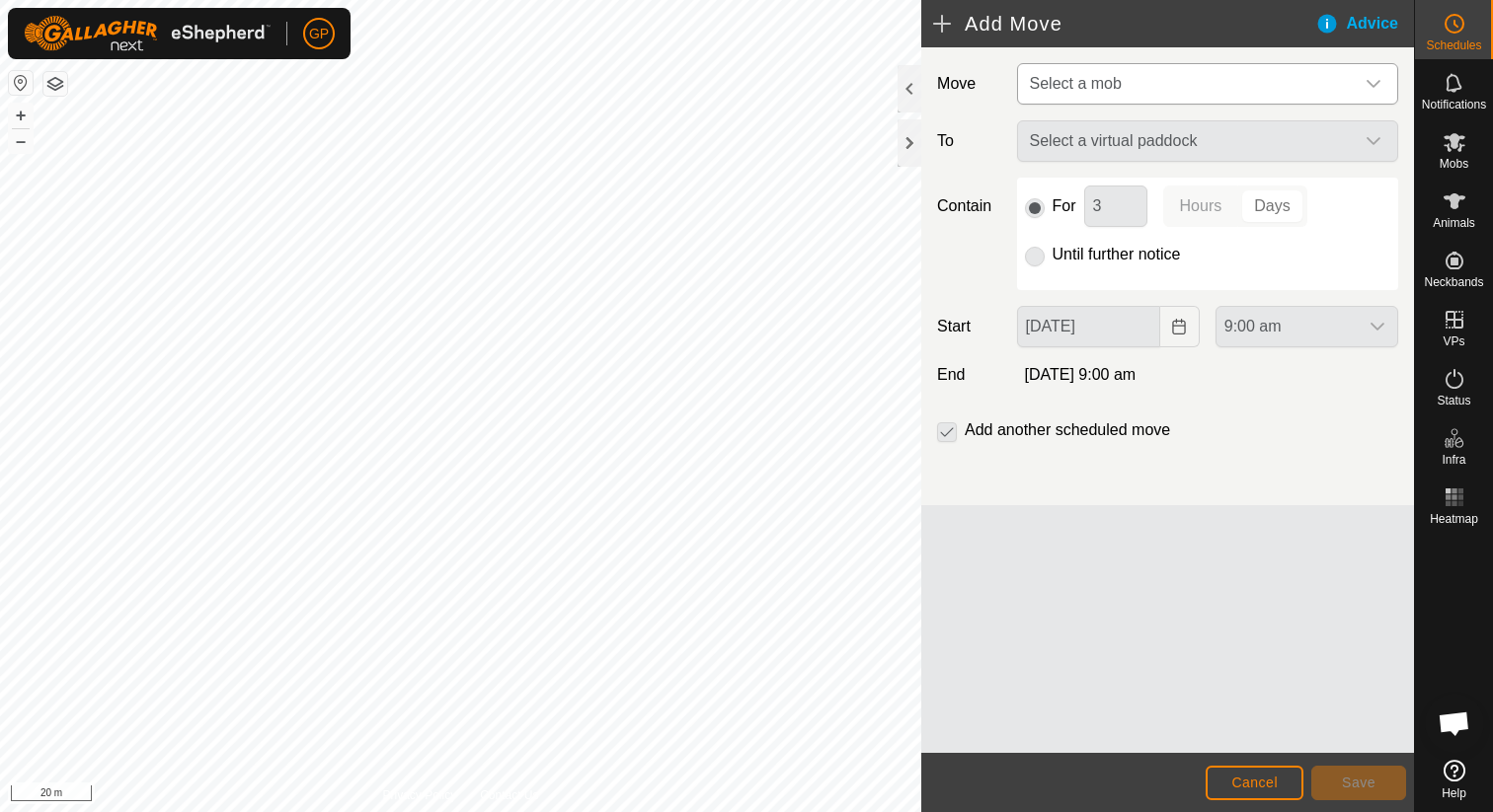
click at [1228, 74] on span "Select a mob" at bounding box center [1188, 84] width 332 height 40
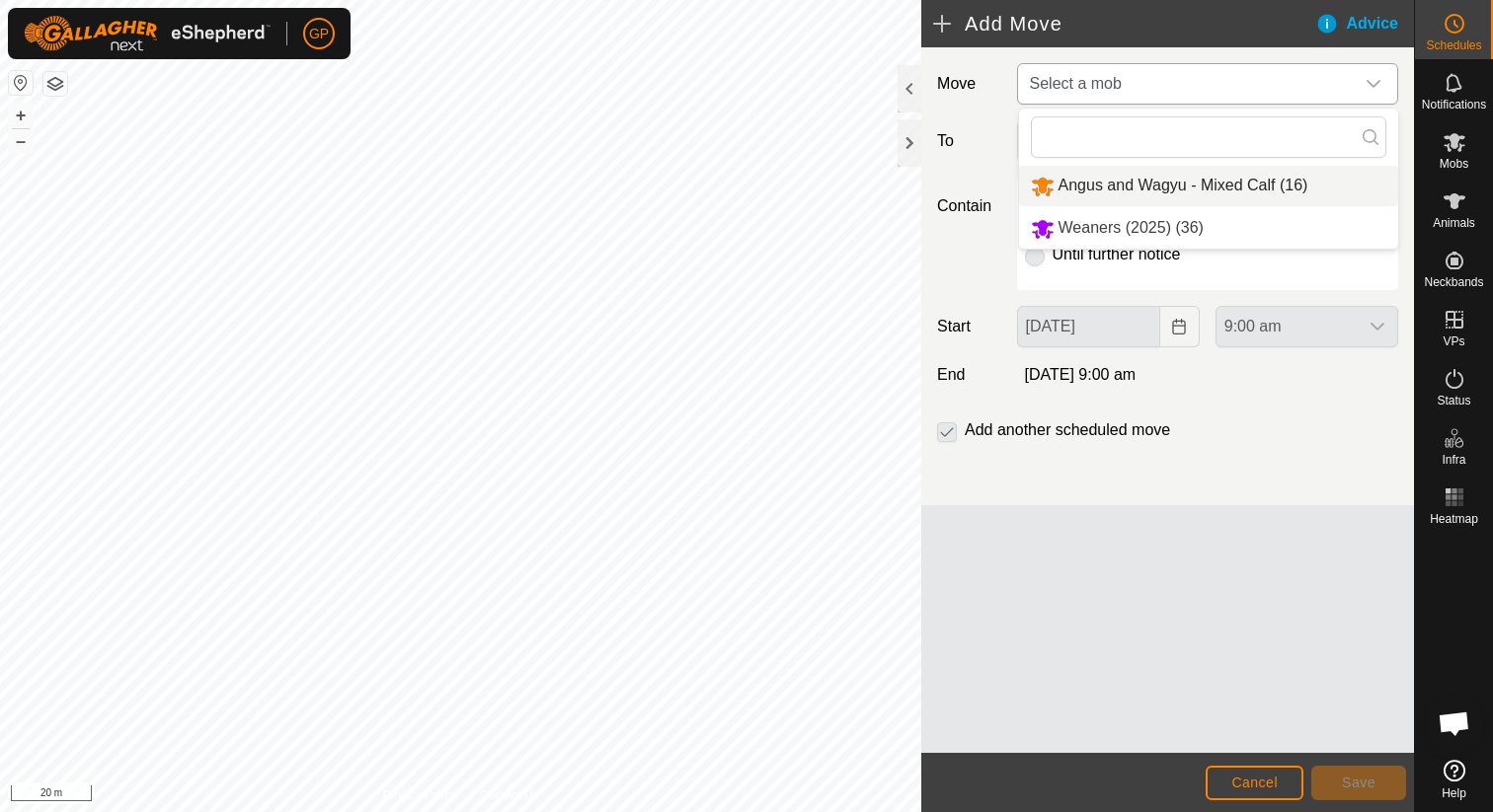
click at [1155, 187] on li "Angus and Wagyu - Mixed Calf (16)" at bounding box center [1208, 186] width 379 height 41
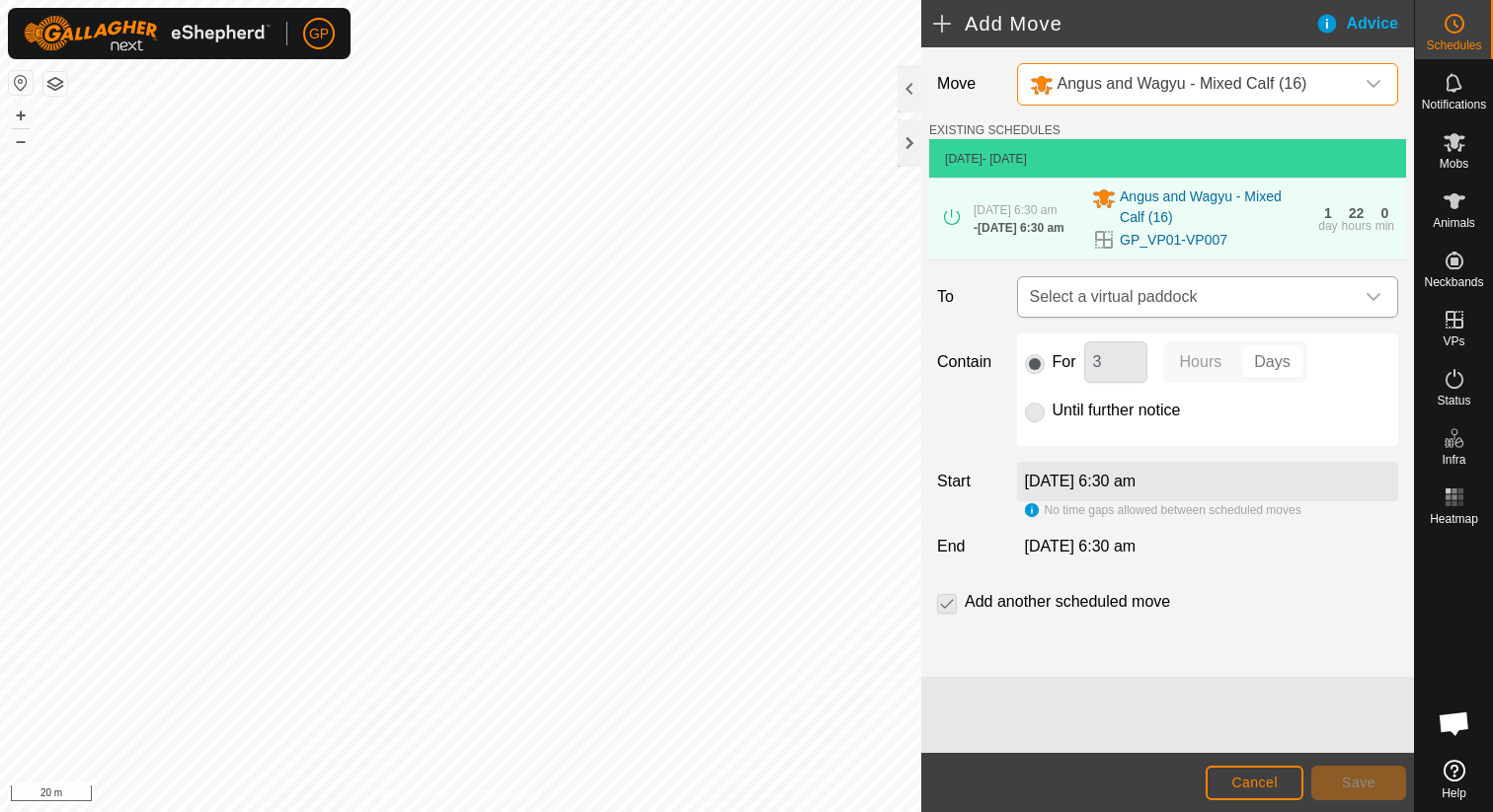
click at [1136, 306] on span "Select a virtual paddock" at bounding box center [1188, 297] width 332 height 40
click at [1262, 776] on span "Cancel" at bounding box center [1254, 782] width 46 height 16
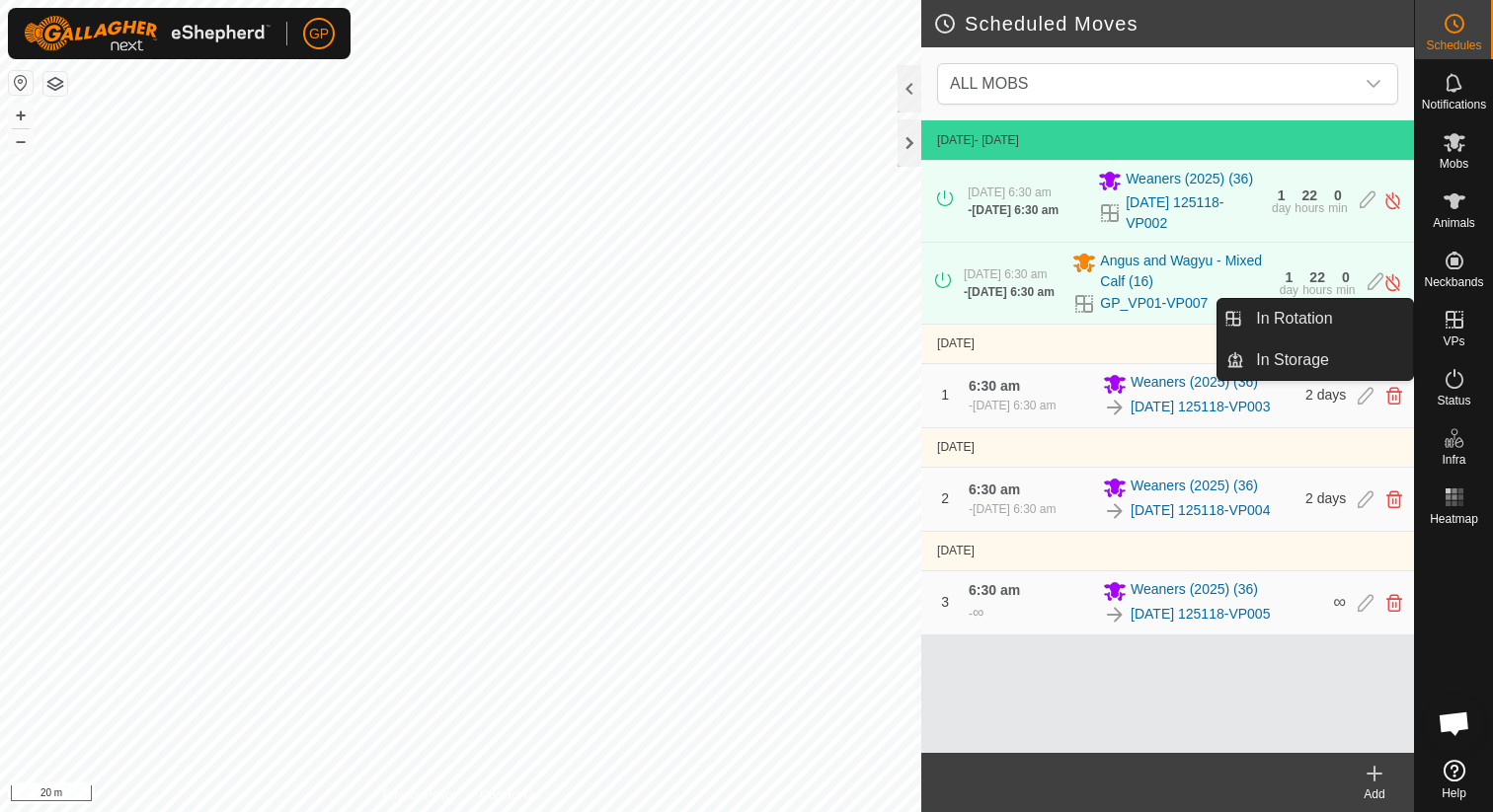
click at [1476, 331] on div "VPs" at bounding box center [1453, 326] width 78 height 59
click at [1339, 360] on link "In Storage" at bounding box center [1328, 361] width 169 height 40
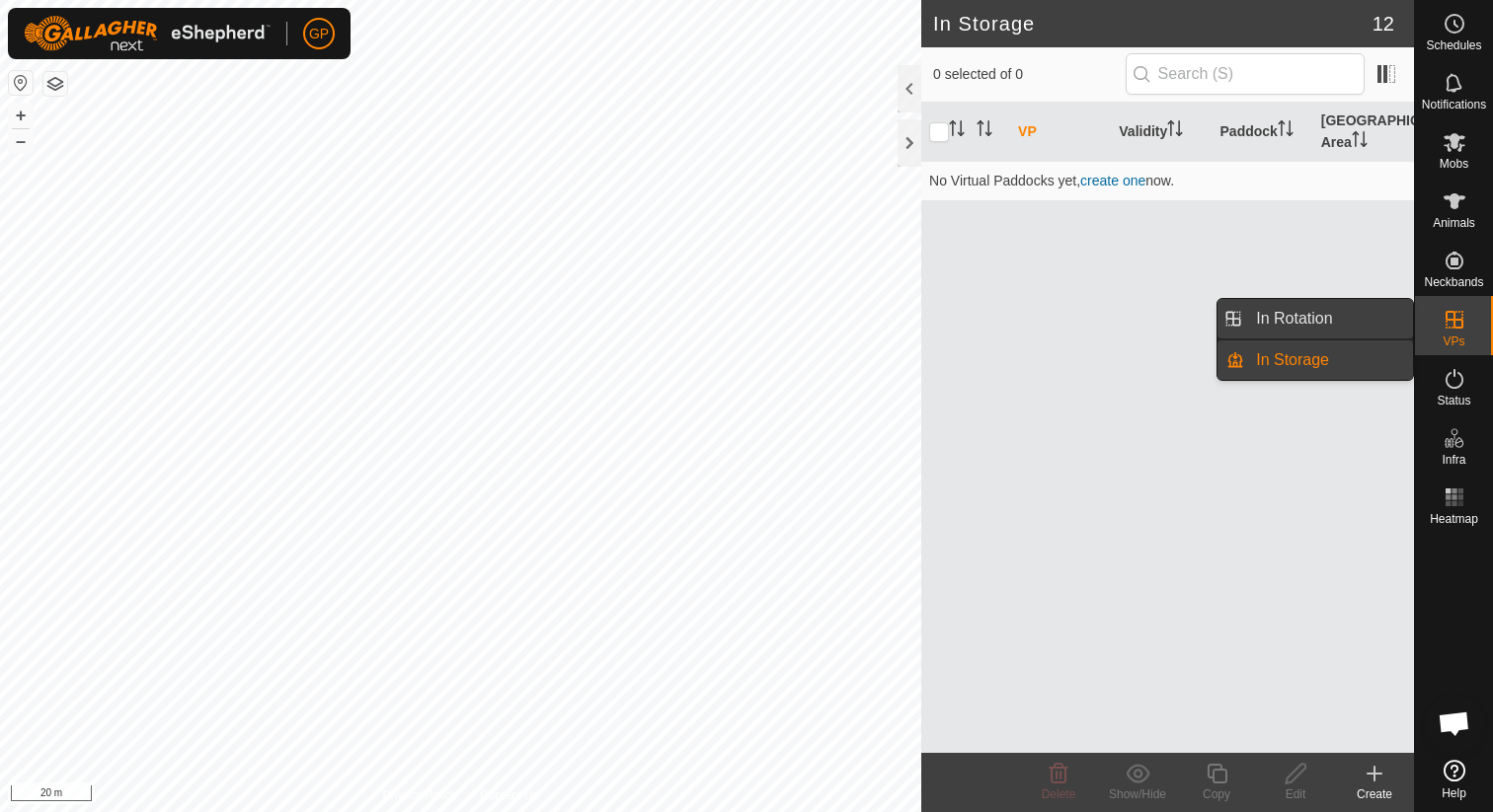
click at [1393, 321] on link "In Rotation" at bounding box center [1328, 319] width 169 height 40
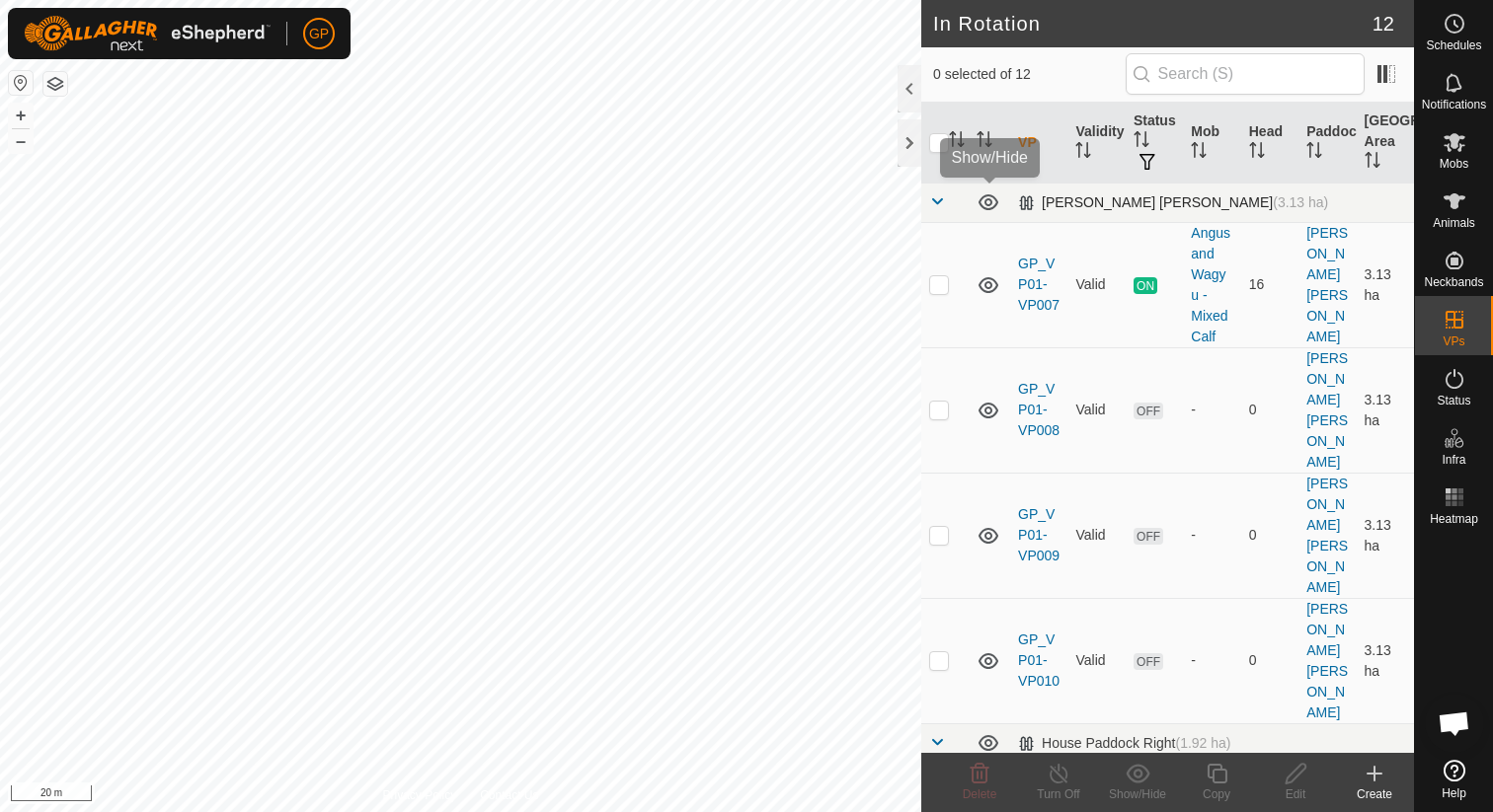
click at [989, 199] on icon at bounding box center [988, 203] width 20 height 16
click at [989, 199] on icon at bounding box center [988, 203] width 24 height 24
click at [1474, 167] on div "Mobs" at bounding box center [1453, 148] width 78 height 59
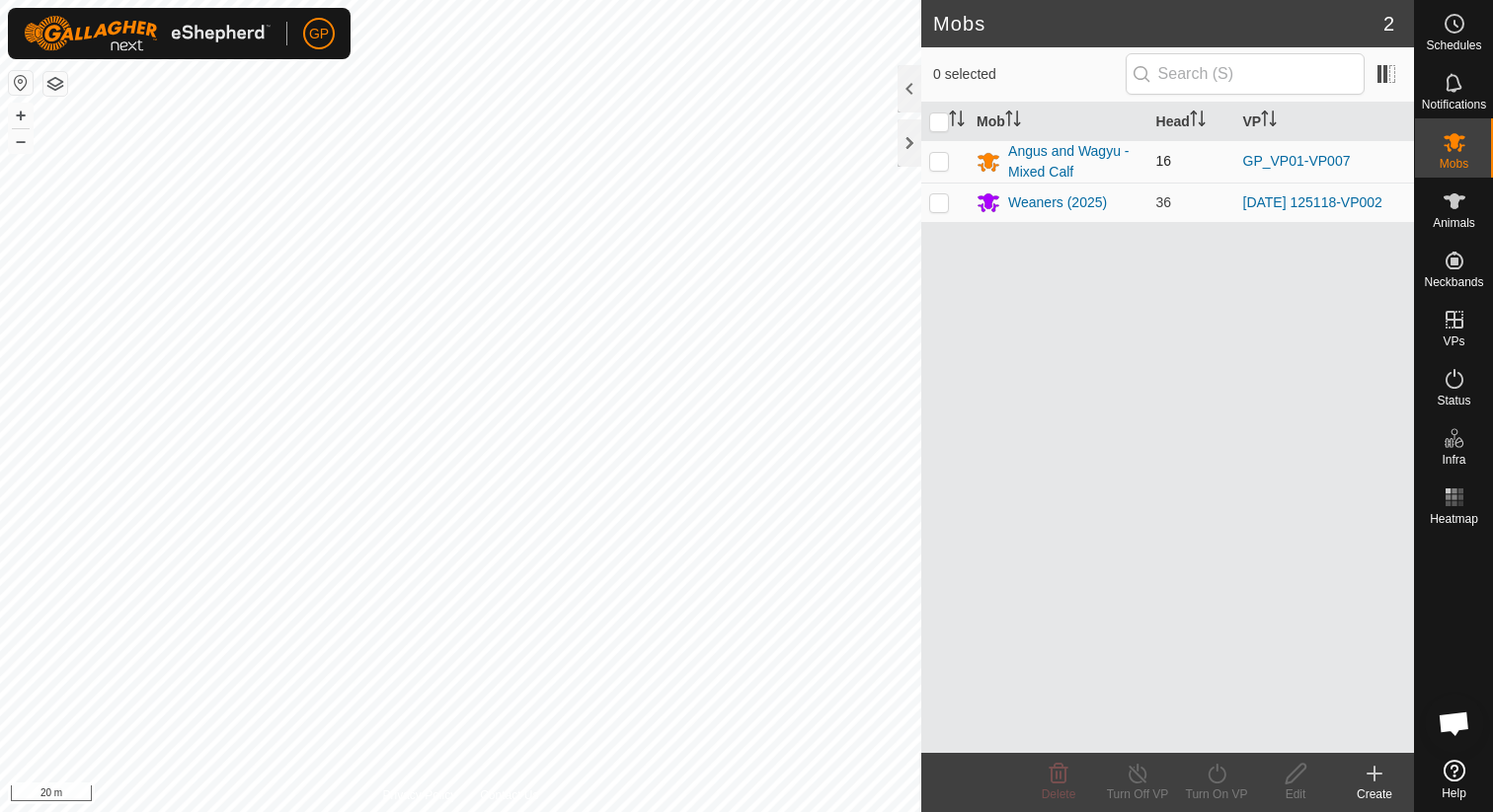
click at [1204, 166] on td "16" at bounding box center [1192, 161] width 87 height 42
click at [1064, 152] on div "Angus and Wagyu - Mixed Calf" at bounding box center [1073, 162] width 131 height 41
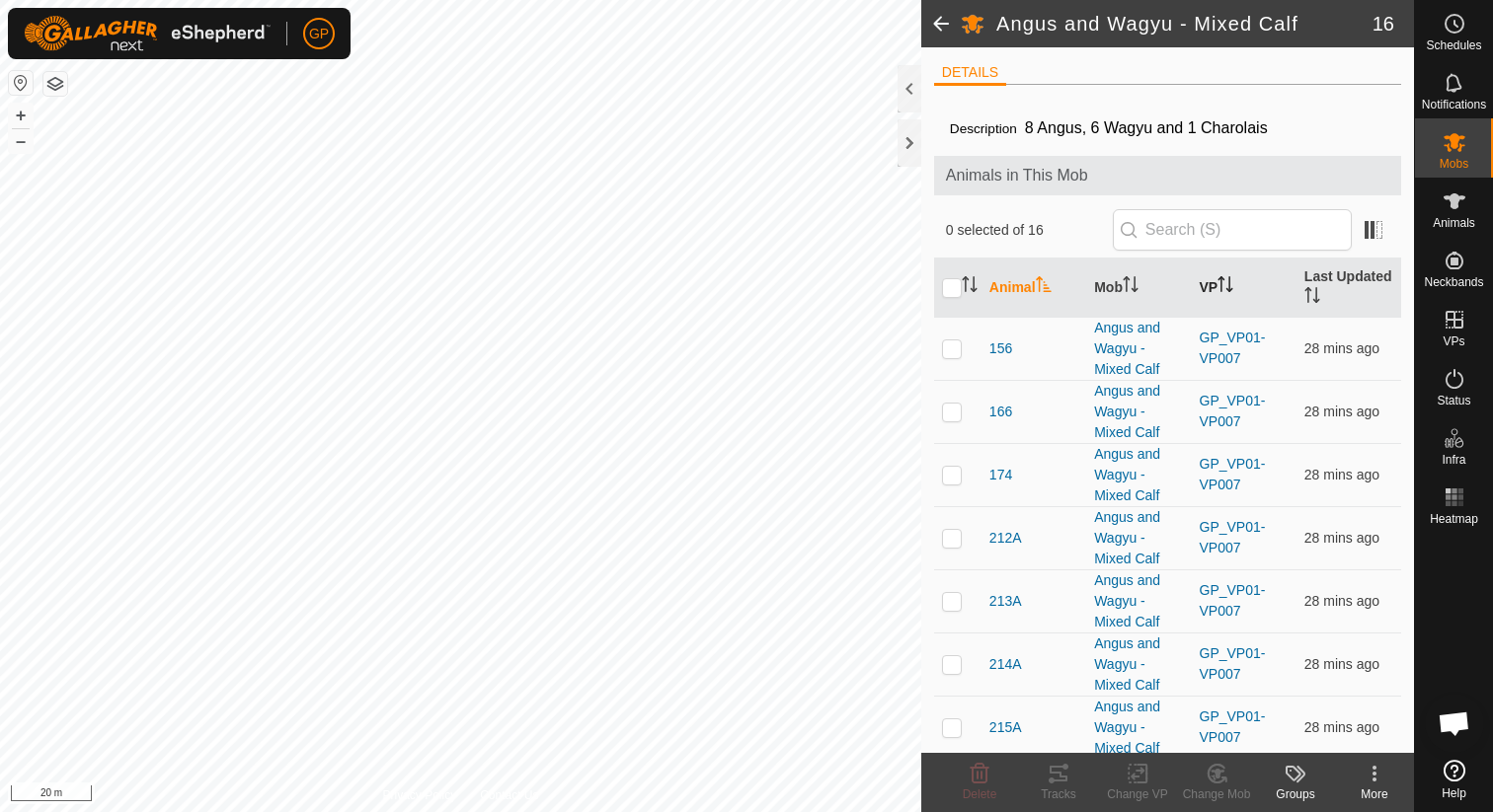
click at [1230, 290] on icon "Activate to sort" at bounding box center [1225, 284] width 16 height 16
click at [1224, 283] on icon "Activate to sort" at bounding box center [1224, 284] width 15 height 16
click at [1207, 288] on th "VP" at bounding box center [1244, 288] width 105 height 59
click at [1219, 285] on th "VP" at bounding box center [1244, 288] width 105 height 59
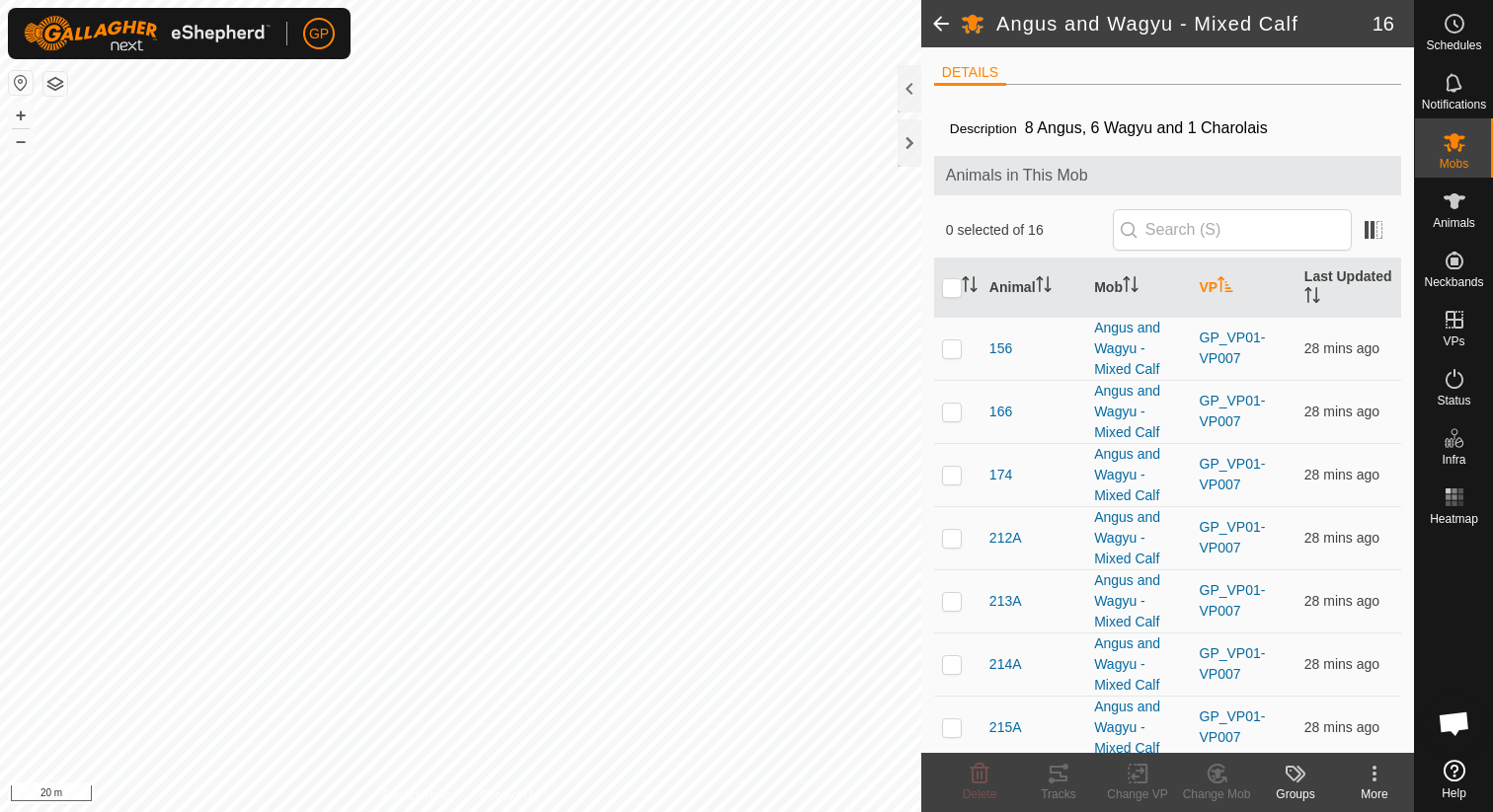
click at [1219, 285] on th "VP" at bounding box center [1244, 288] width 105 height 59
click at [1205, 287] on th "VP" at bounding box center [1244, 288] width 105 height 59
click at [1026, 290] on th "Animal" at bounding box center [1034, 288] width 105 height 59
click at [1214, 292] on th "VP" at bounding box center [1244, 288] width 105 height 59
click at [1039, 292] on p-sorticon "Activate to sort" at bounding box center [1043, 287] width 16 height 16
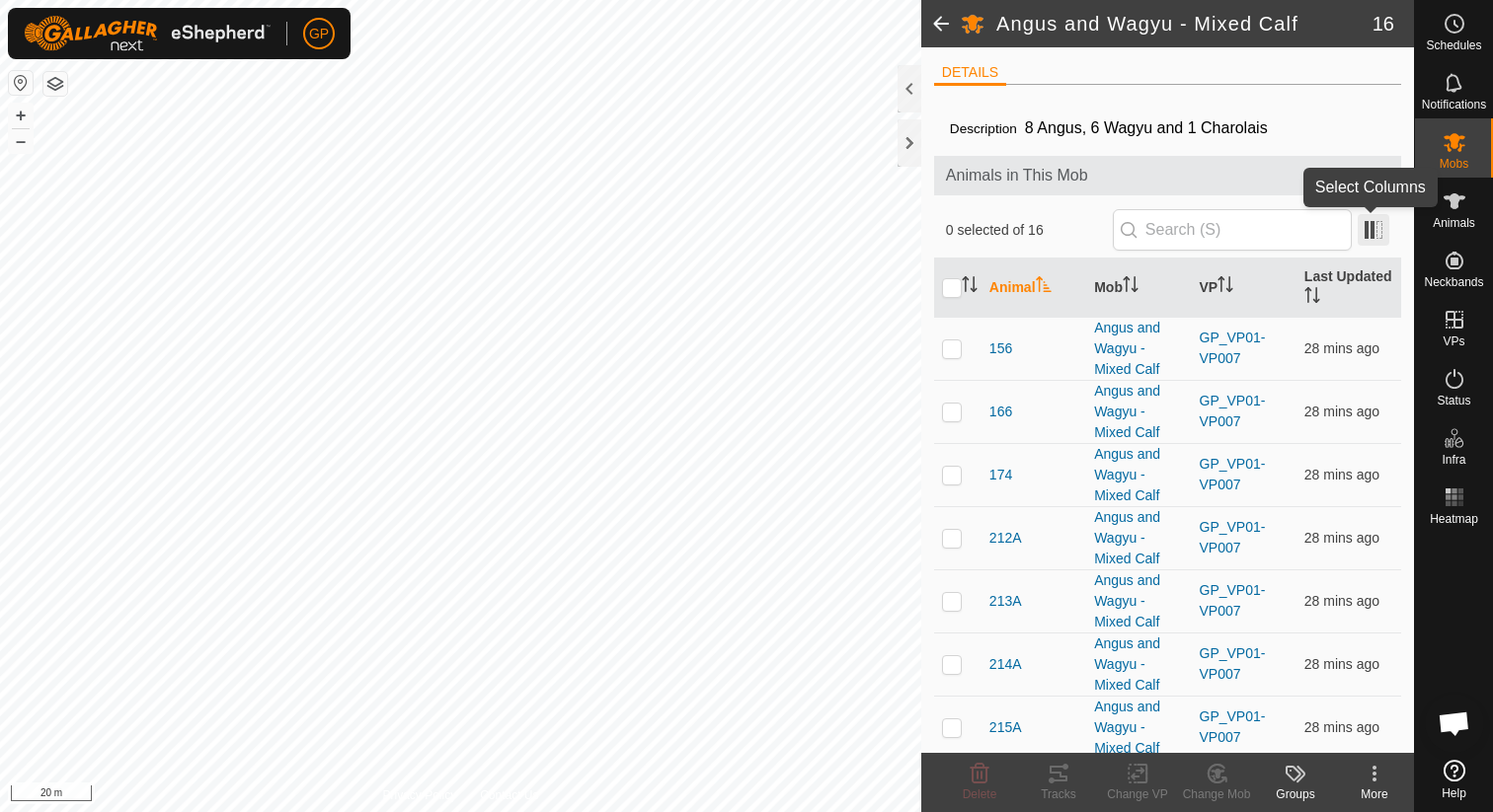
click at [1377, 231] on span at bounding box center [1373, 230] width 32 height 32
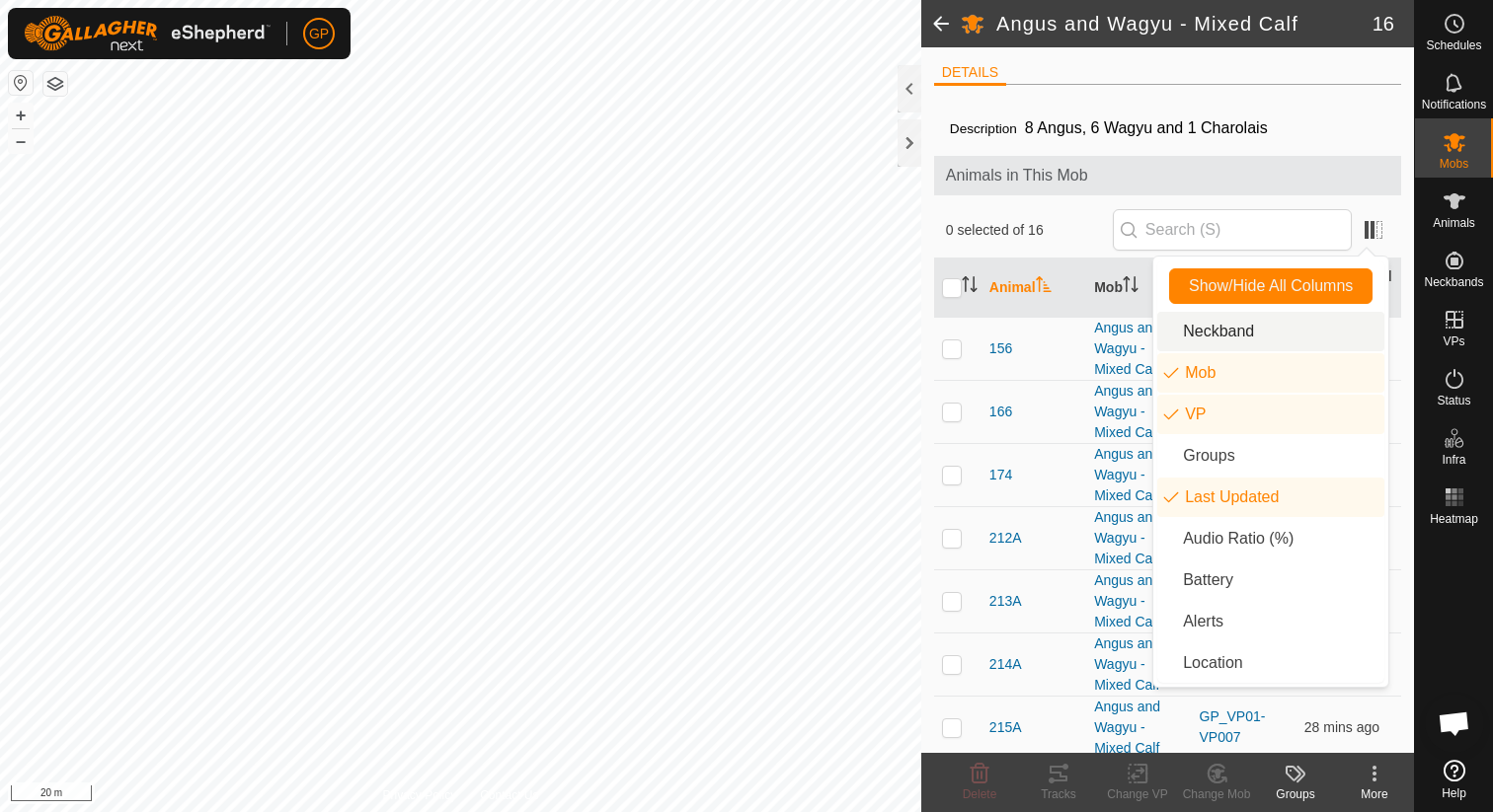
click at [1351, 152] on div "Description 8 Angus, 6 Wagyu and 1 Charolais Animals in This Mob 0 selected of …" at bounding box center [1167, 714] width 467 height 1228
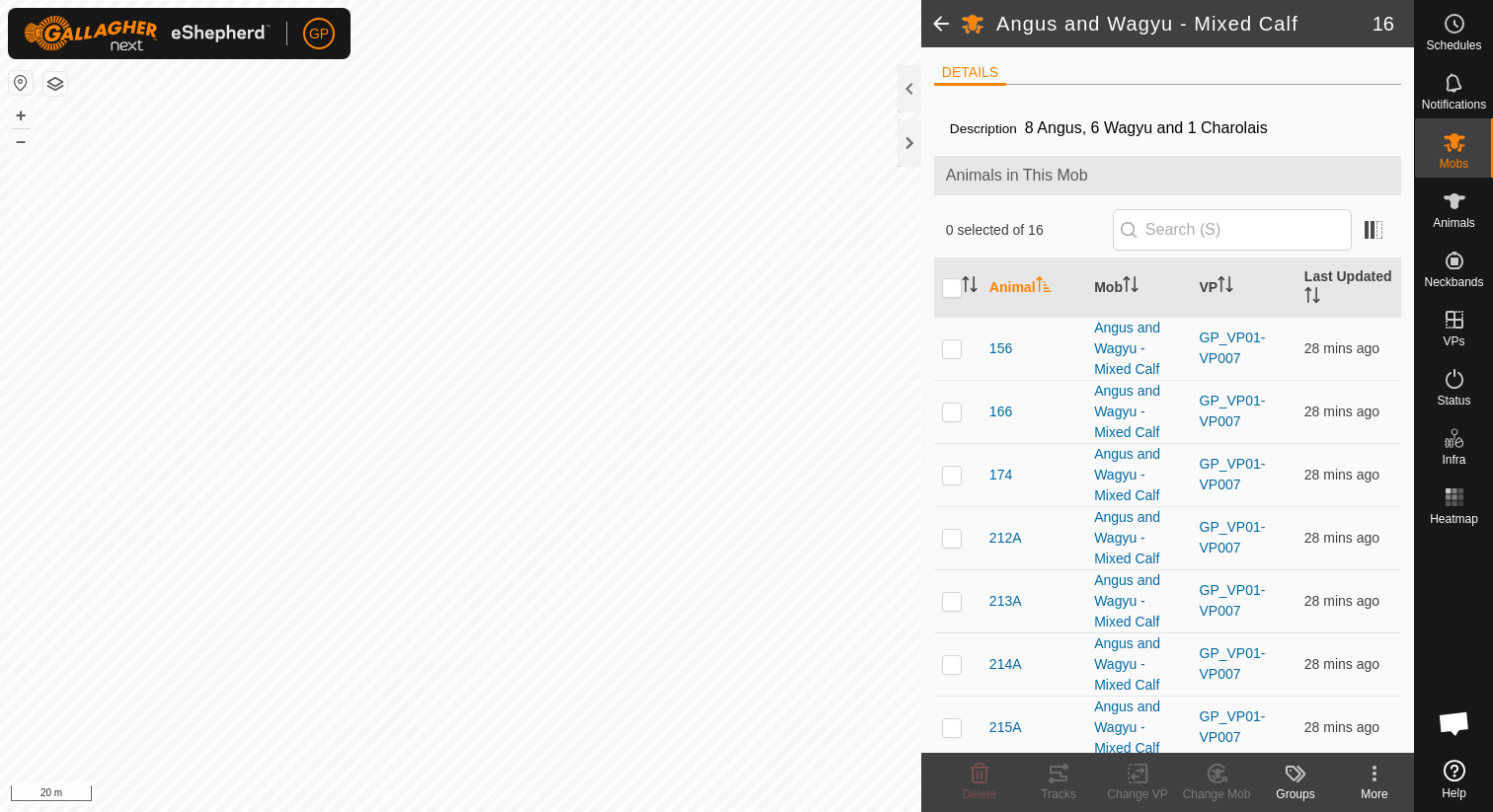
click at [1215, 177] on span "Animals in This Mob" at bounding box center [1167, 176] width 444 height 24
click at [1137, 137] on span "8 Angus, 6 Wagyu and 1 Charolais" at bounding box center [1146, 127] width 259 height 33
click at [1448, 396] on span "Status" at bounding box center [1453, 401] width 34 height 12
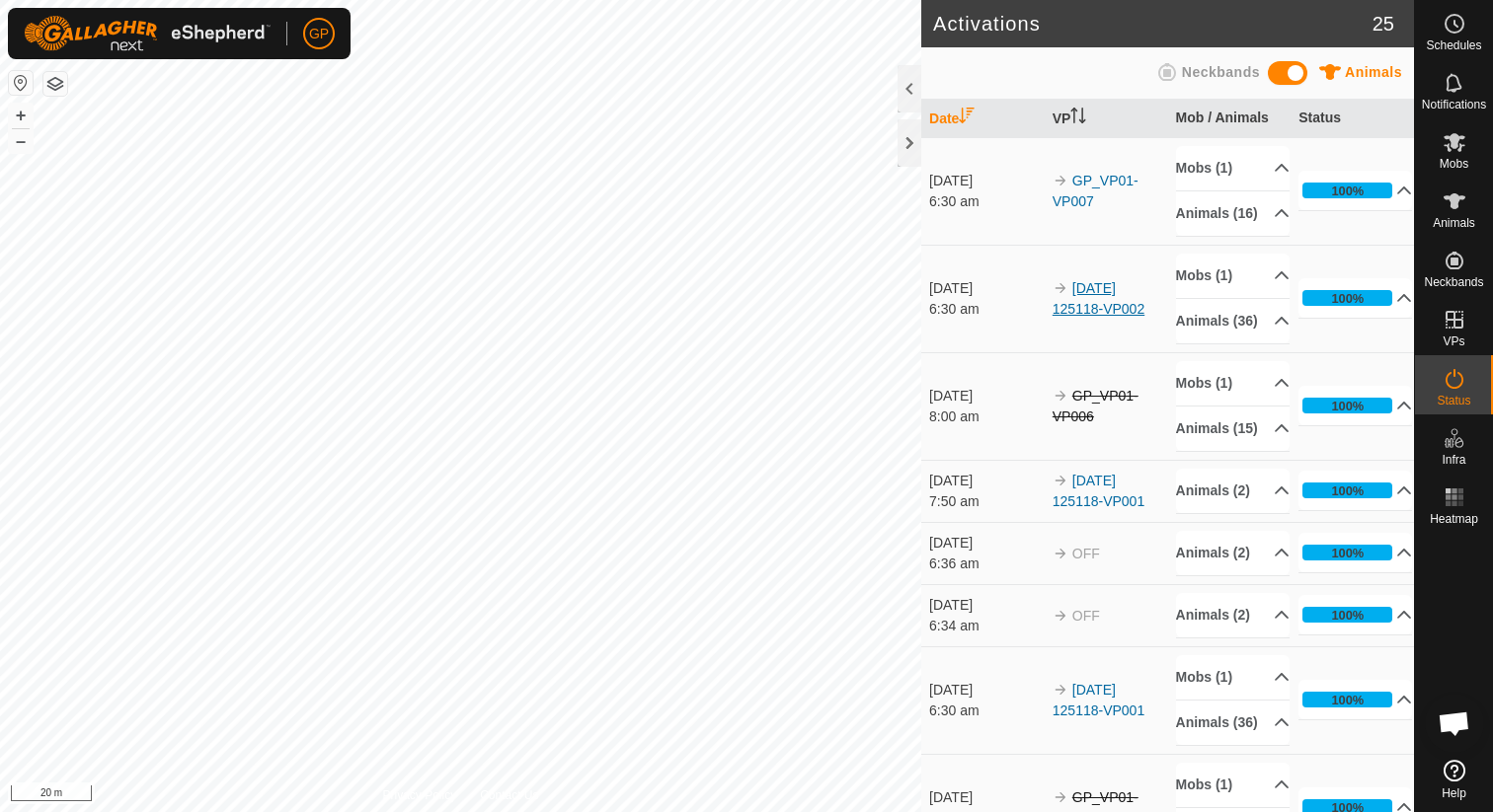
click at [1116, 317] on link "[DATE] 125118-VP002" at bounding box center [1098, 298] width 92 height 37
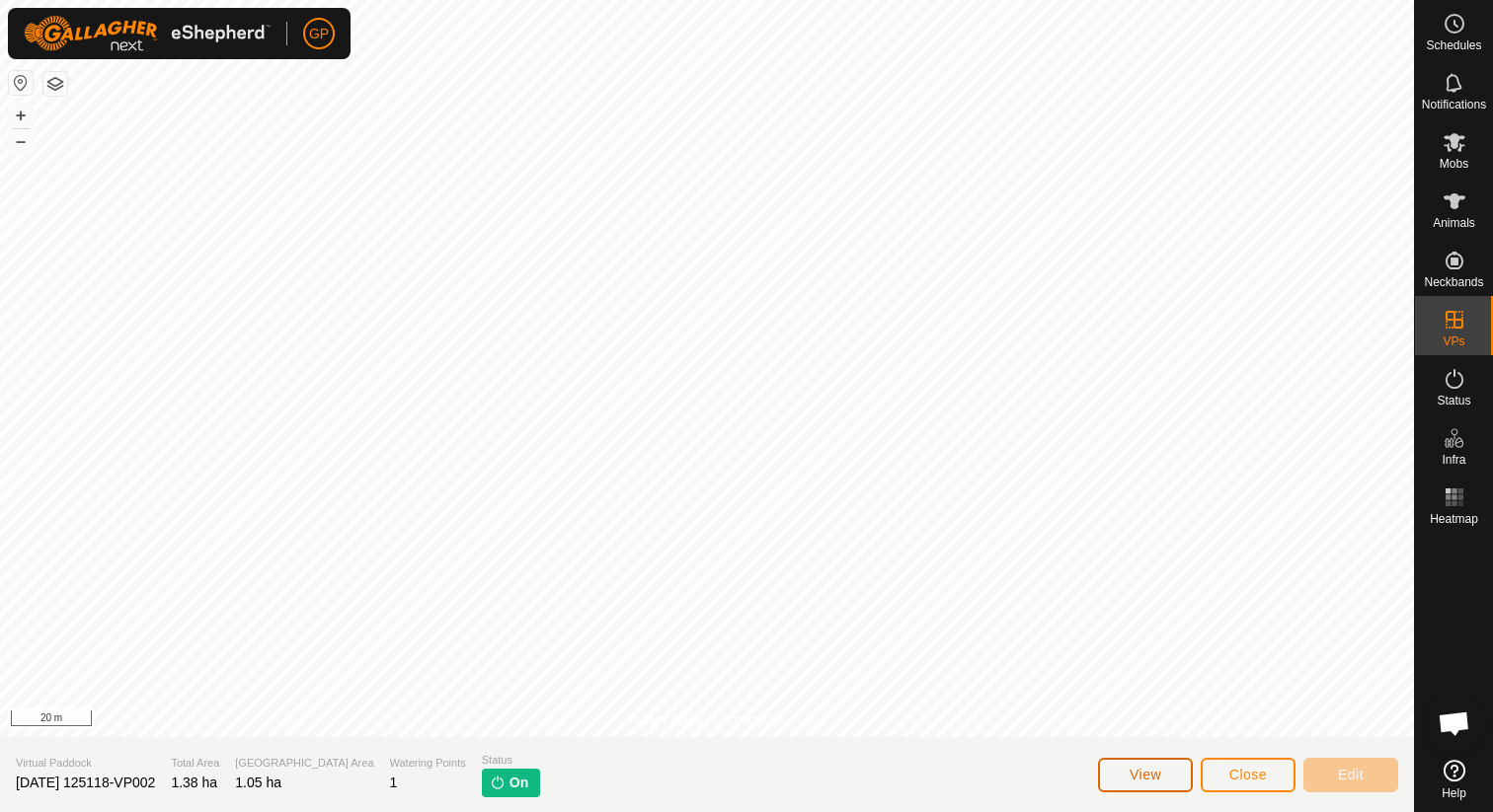
click at [1182, 784] on button "View" at bounding box center [1145, 774] width 95 height 35
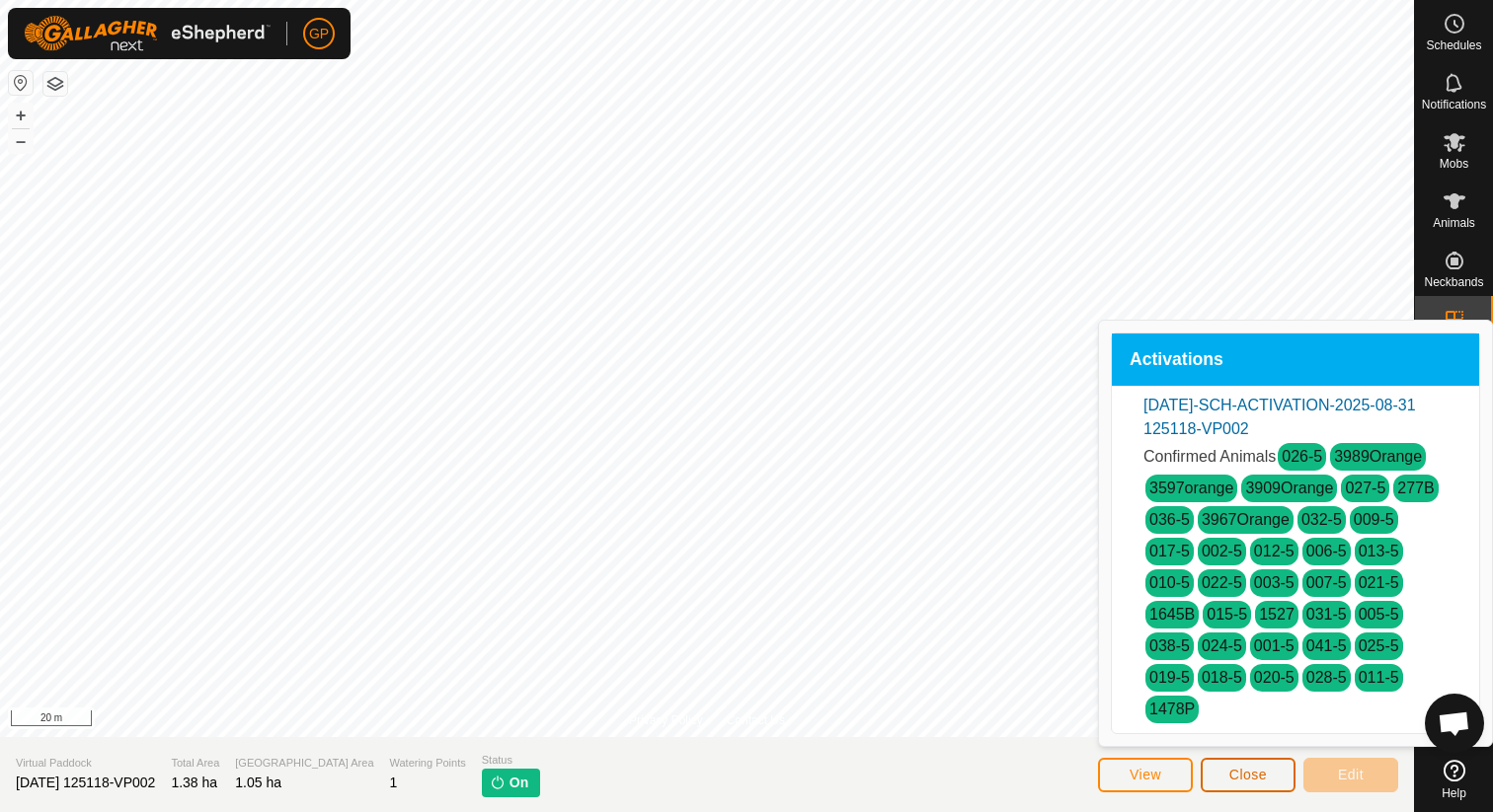
click at [1275, 770] on button "Close" at bounding box center [1248, 774] width 95 height 35
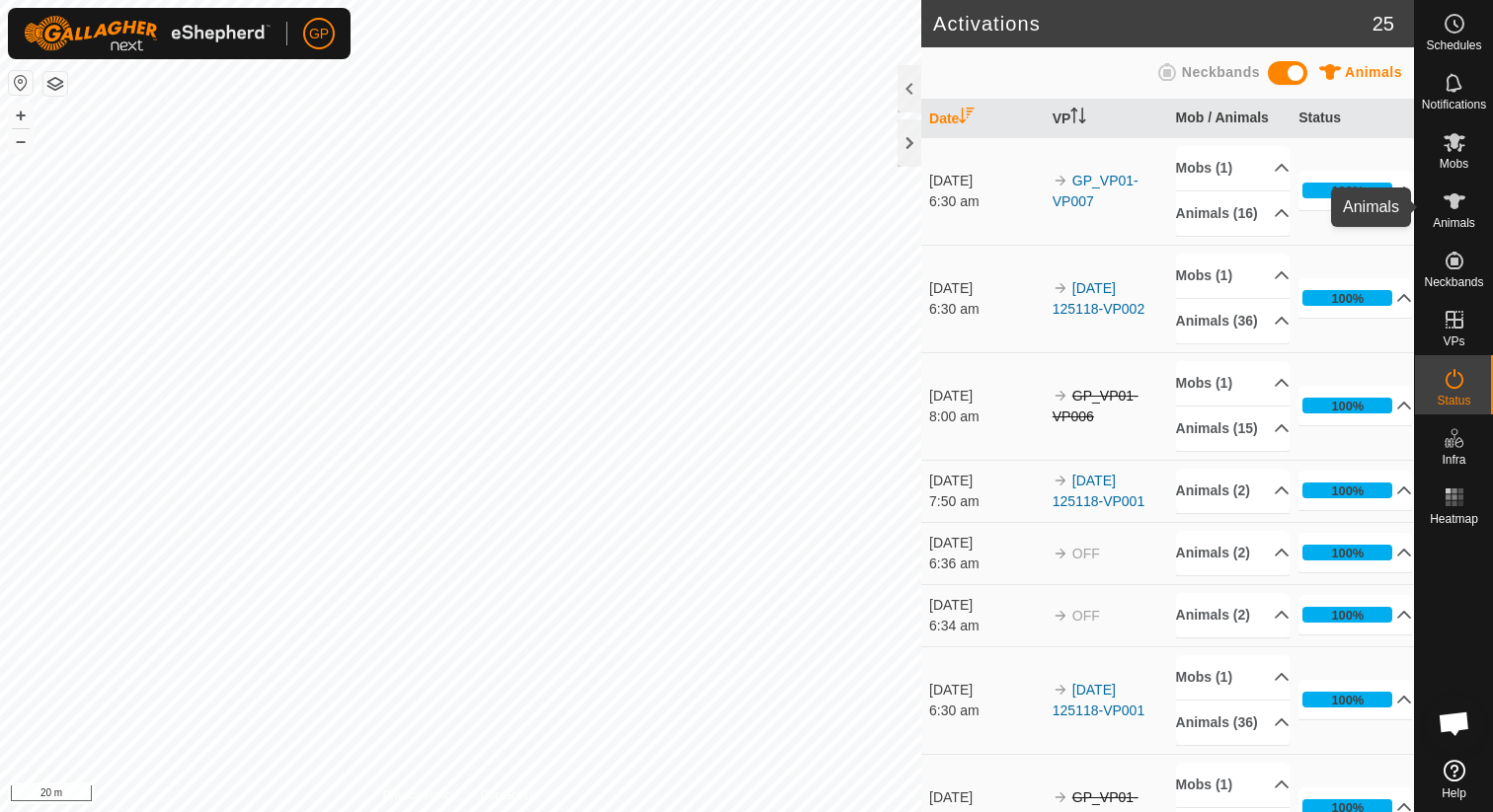
click at [1452, 203] on icon at bounding box center [1454, 202] width 22 height 16
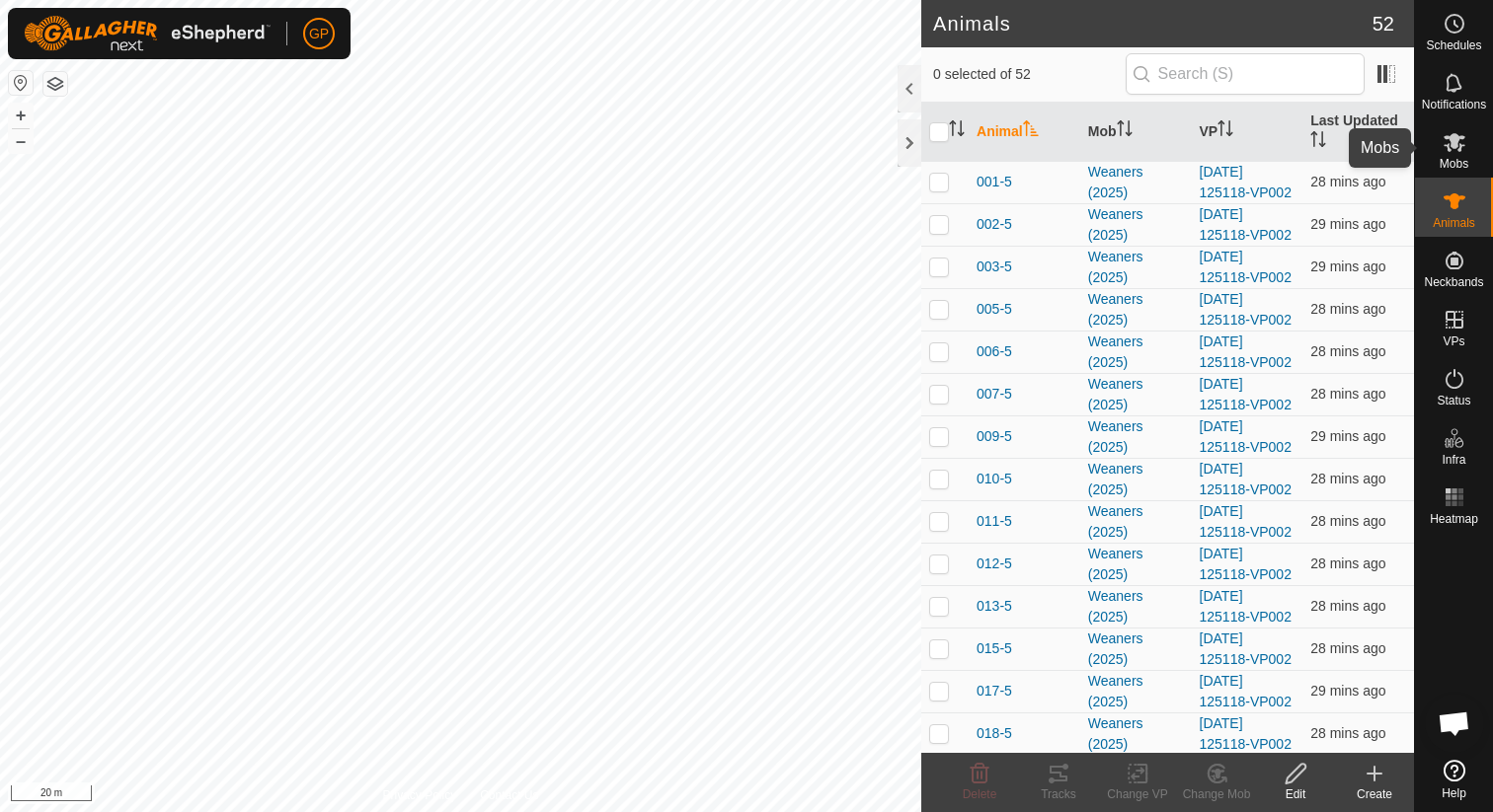
click at [1456, 162] on span "Mobs" at bounding box center [1453, 164] width 29 height 12
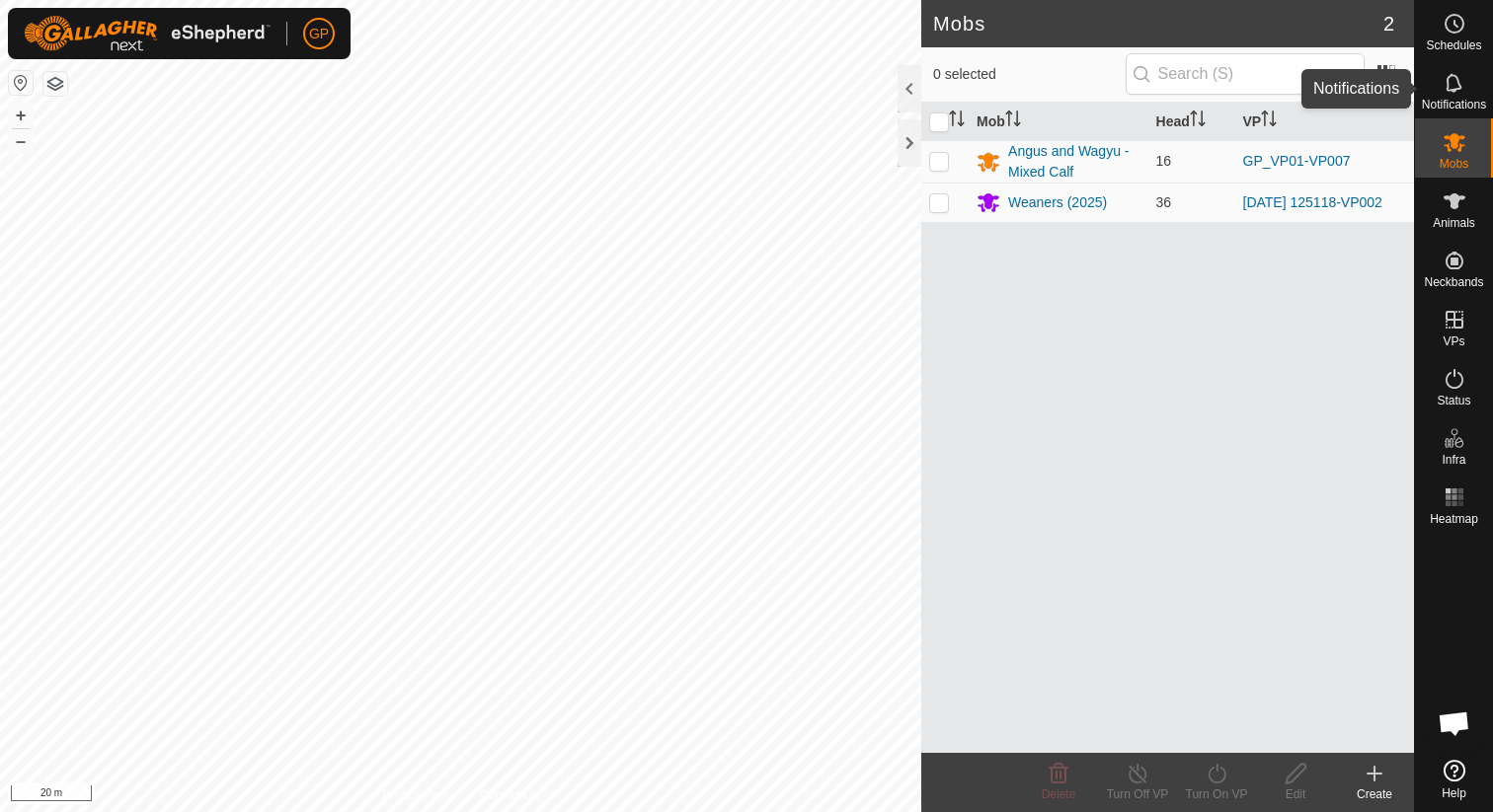
click at [1452, 89] on icon at bounding box center [1453, 82] width 16 height 19
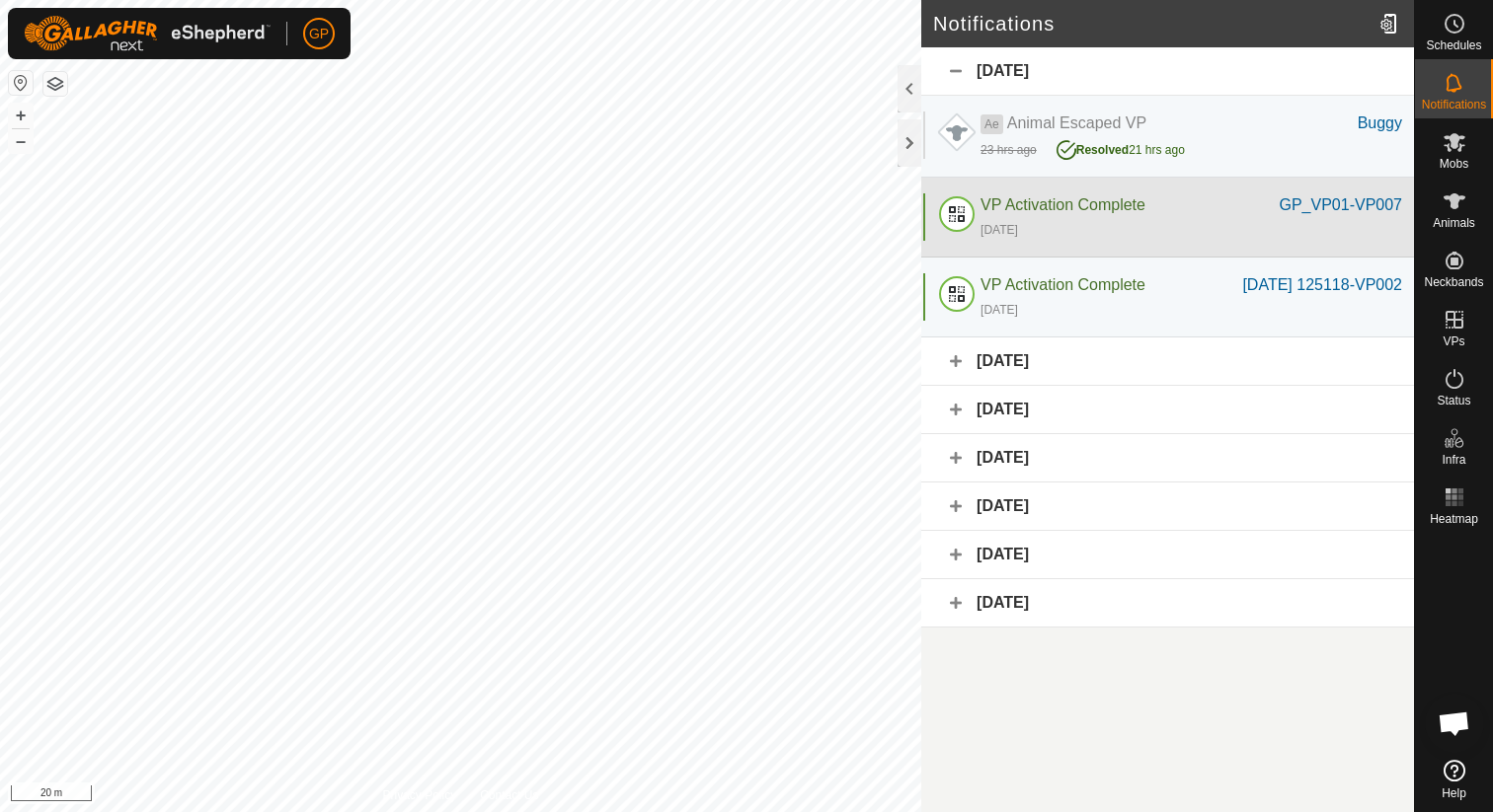
click at [1106, 218] on div "1 day ago" at bounding box center [1191, 229] width 422 height 24
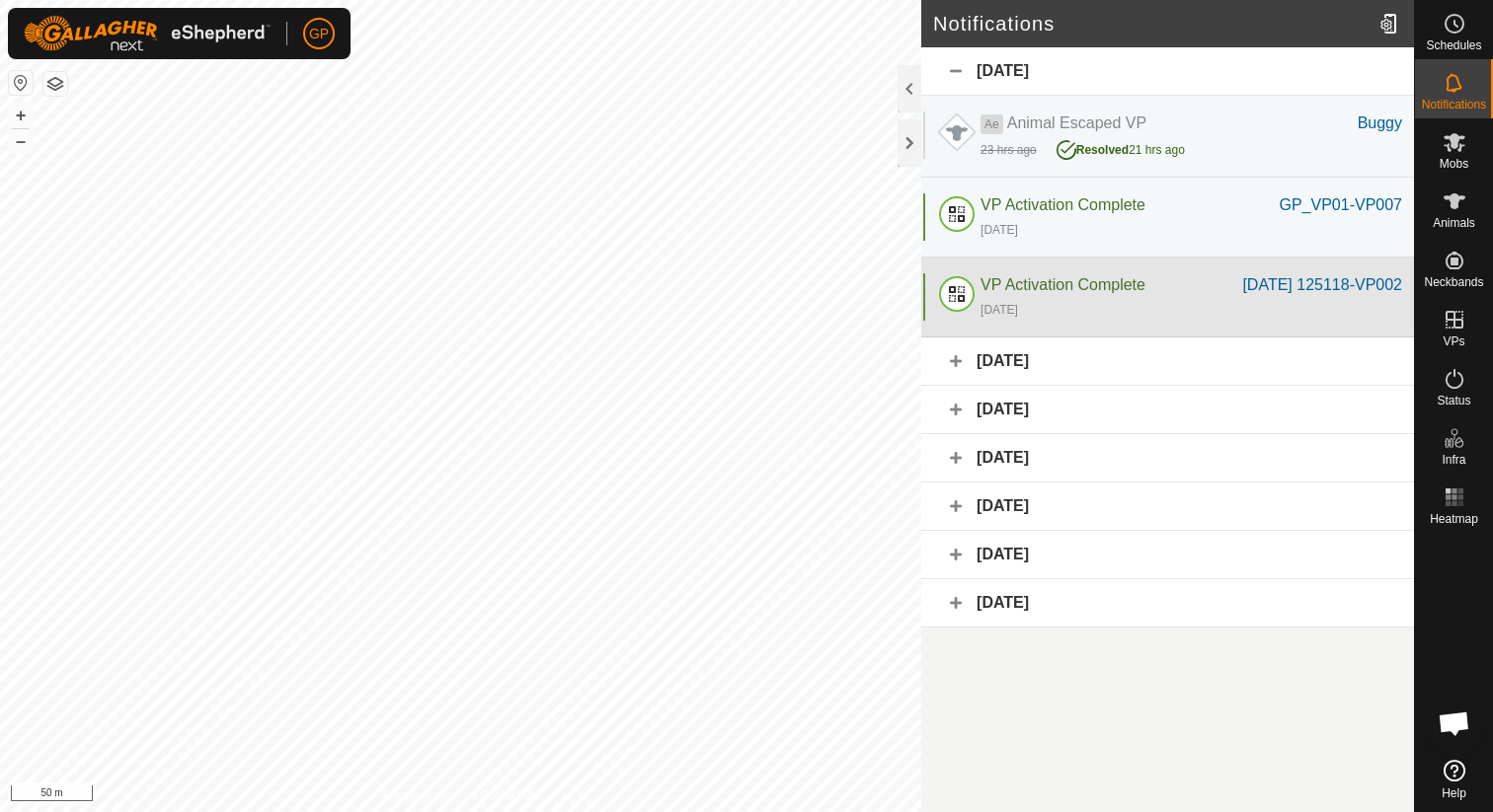
click at [1095, 283] on span "VP Activation Complete" at bounding box center [1062, 284] width 165 height 17
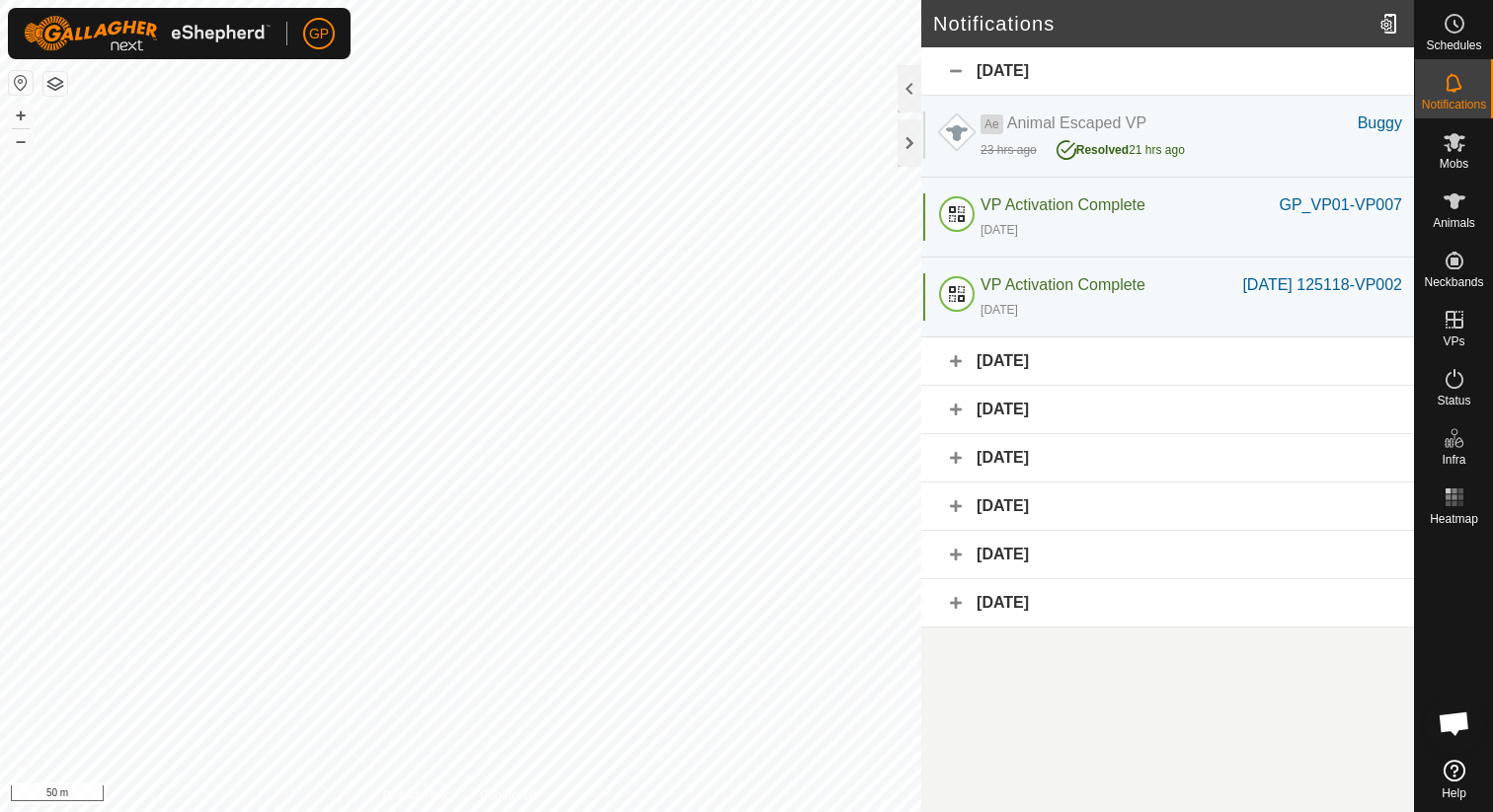
click at [955, 63] on div "Yesterday" at bounding box center [1167, 71] width 493 height 48
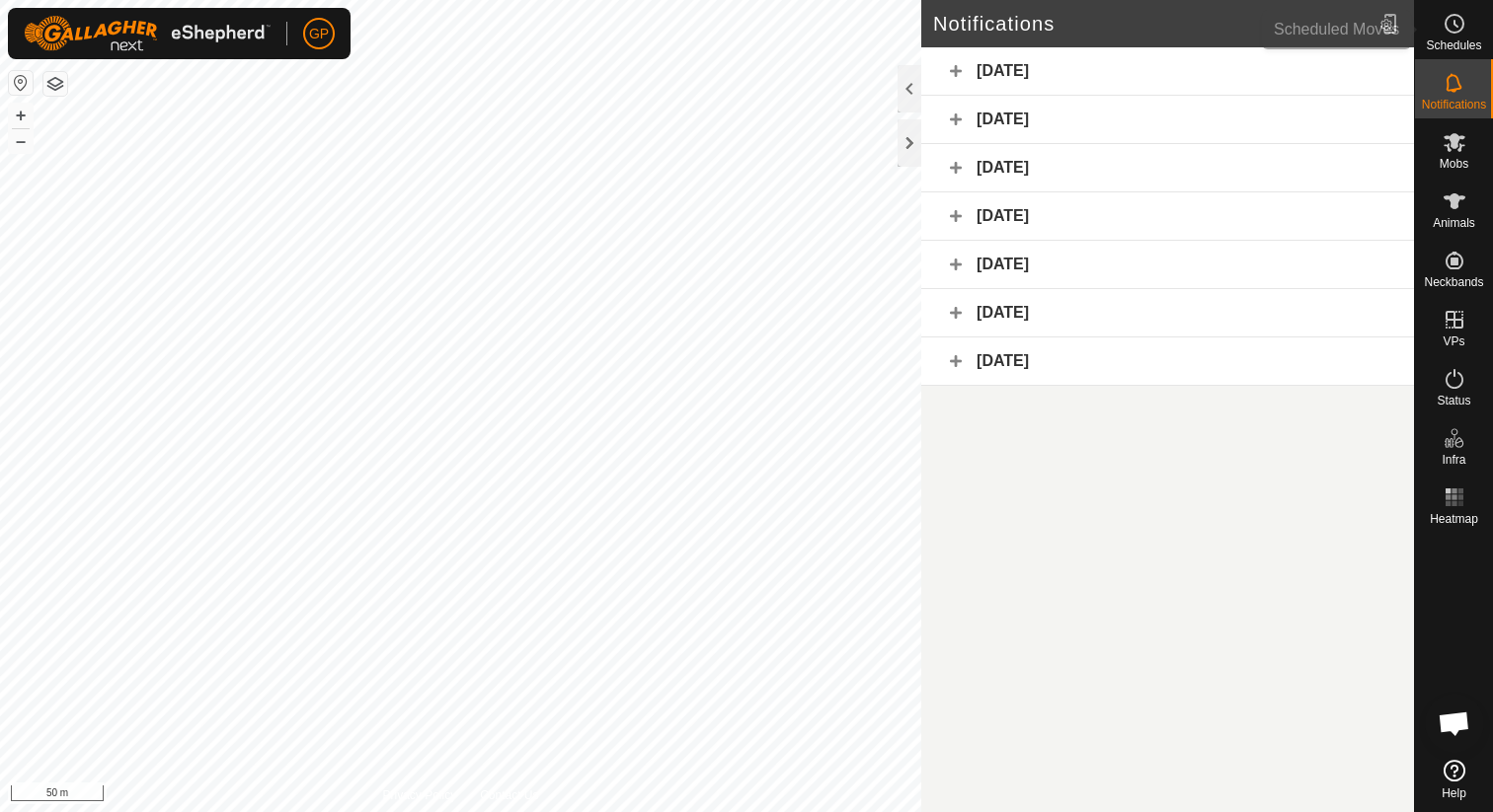
click at [1459, 17] on circle at bounding box center [1454, 24] width 18 height 18
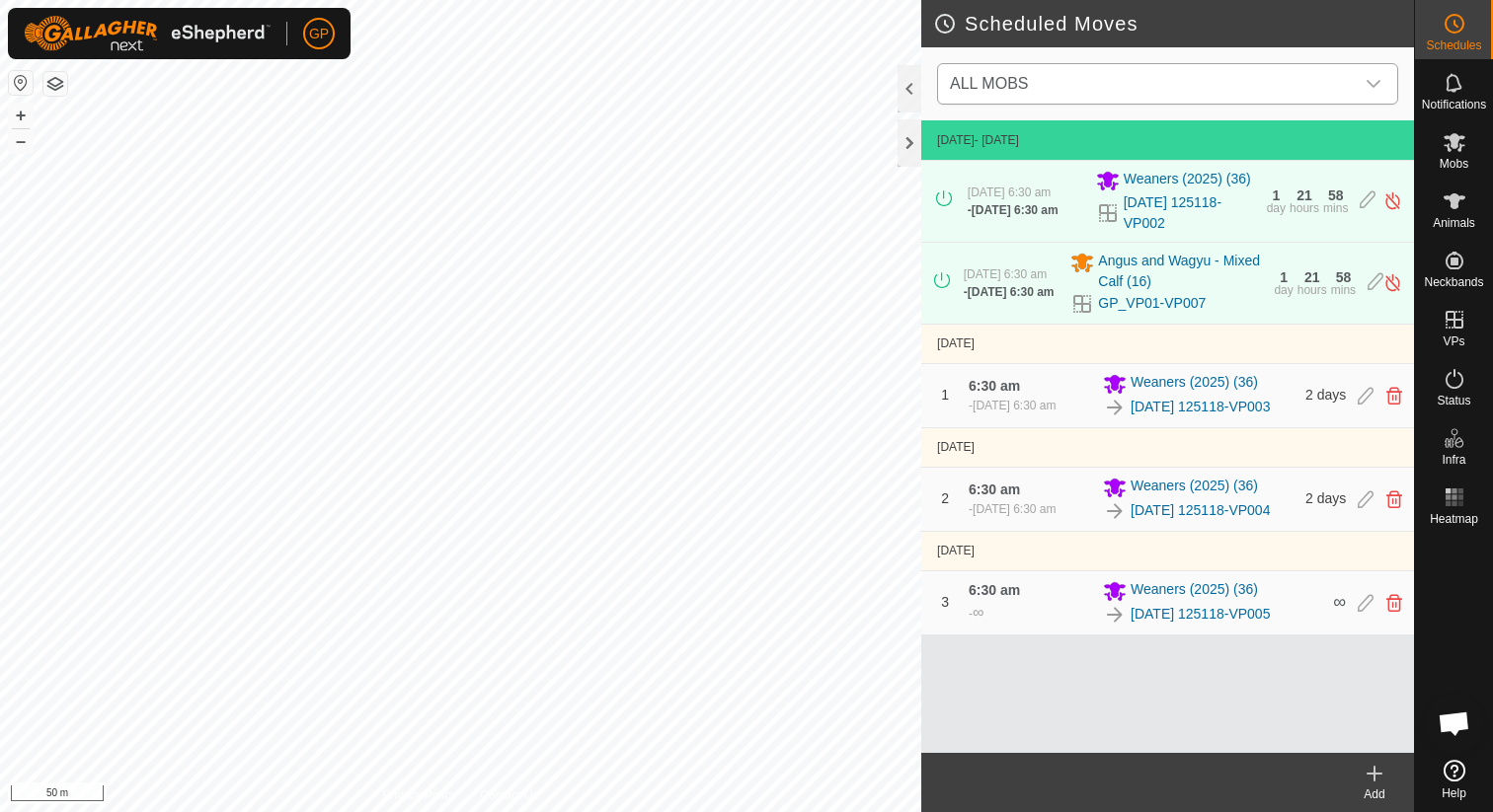
click at [1372, 84] on icon "dropdown trigger" at bounding box center [1373, 84] width 16 height 16
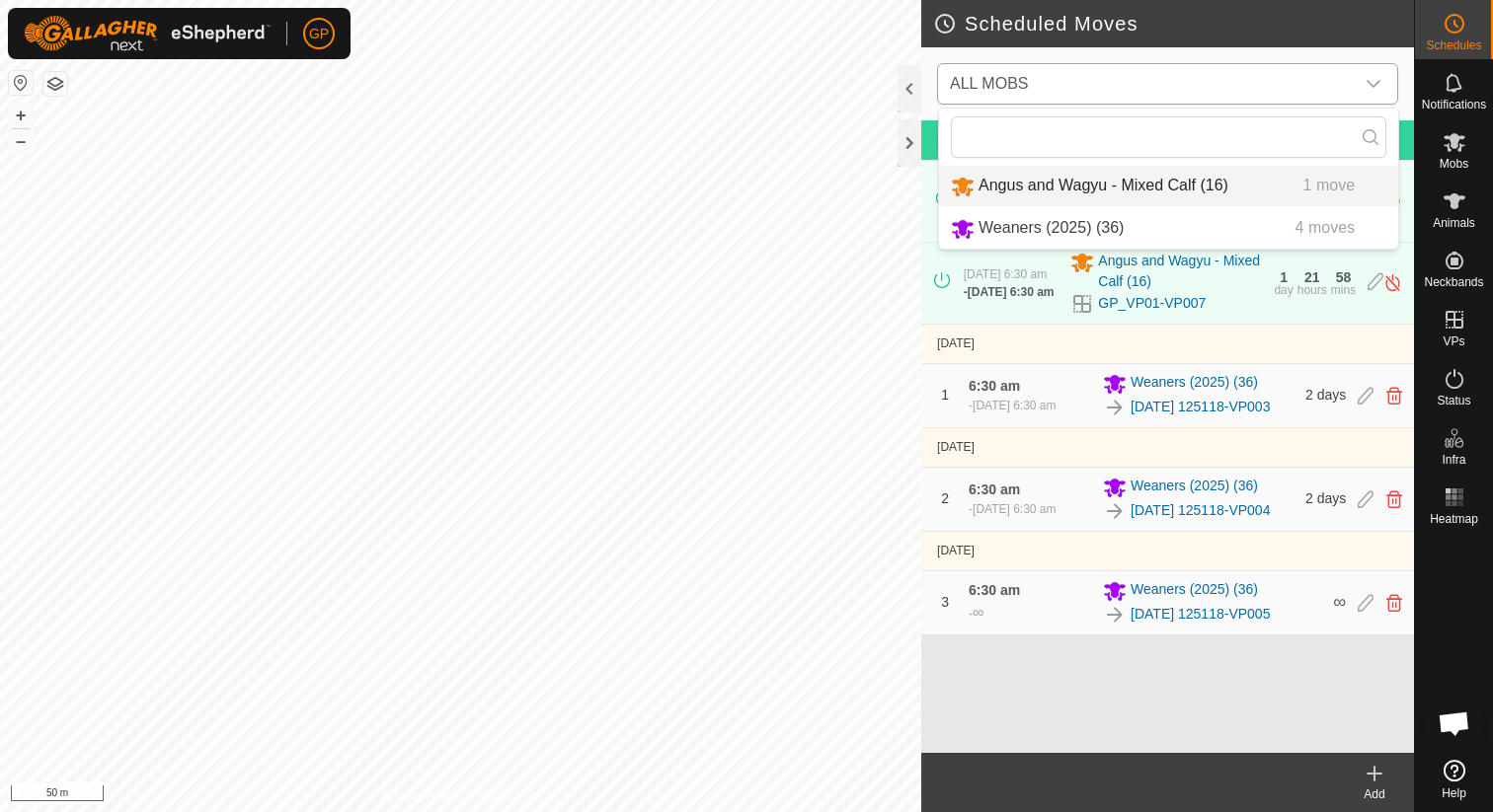
click at [1221, 194] on li "Angus and Wagyu - Mixed Calf (16) 1 move" at bounding box center [1168, 186] width 459 height 41
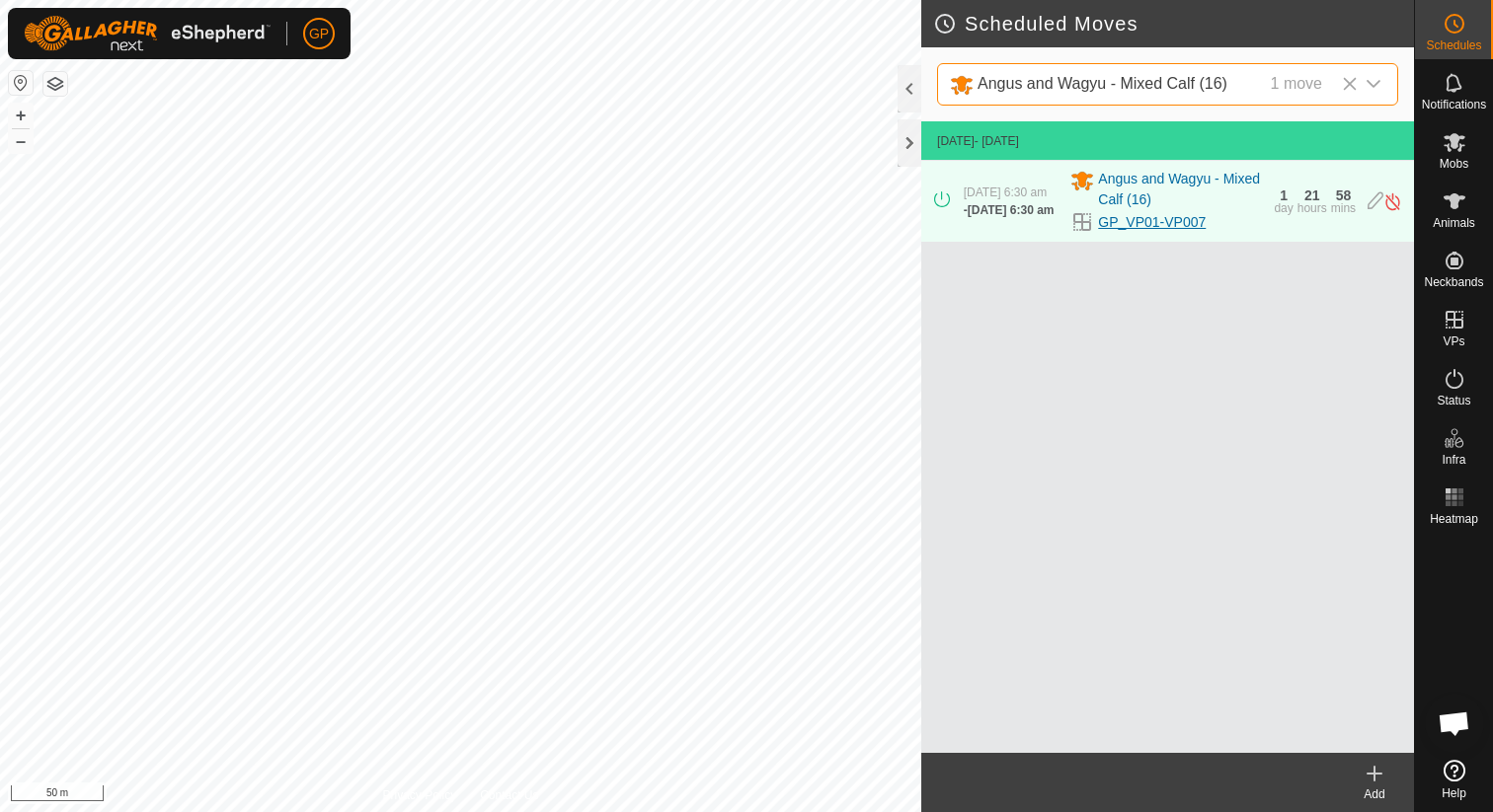
click at [1198, 231] on link "GP_VP01-VP007" at bounding box center [1151, 222] width 108 height 21
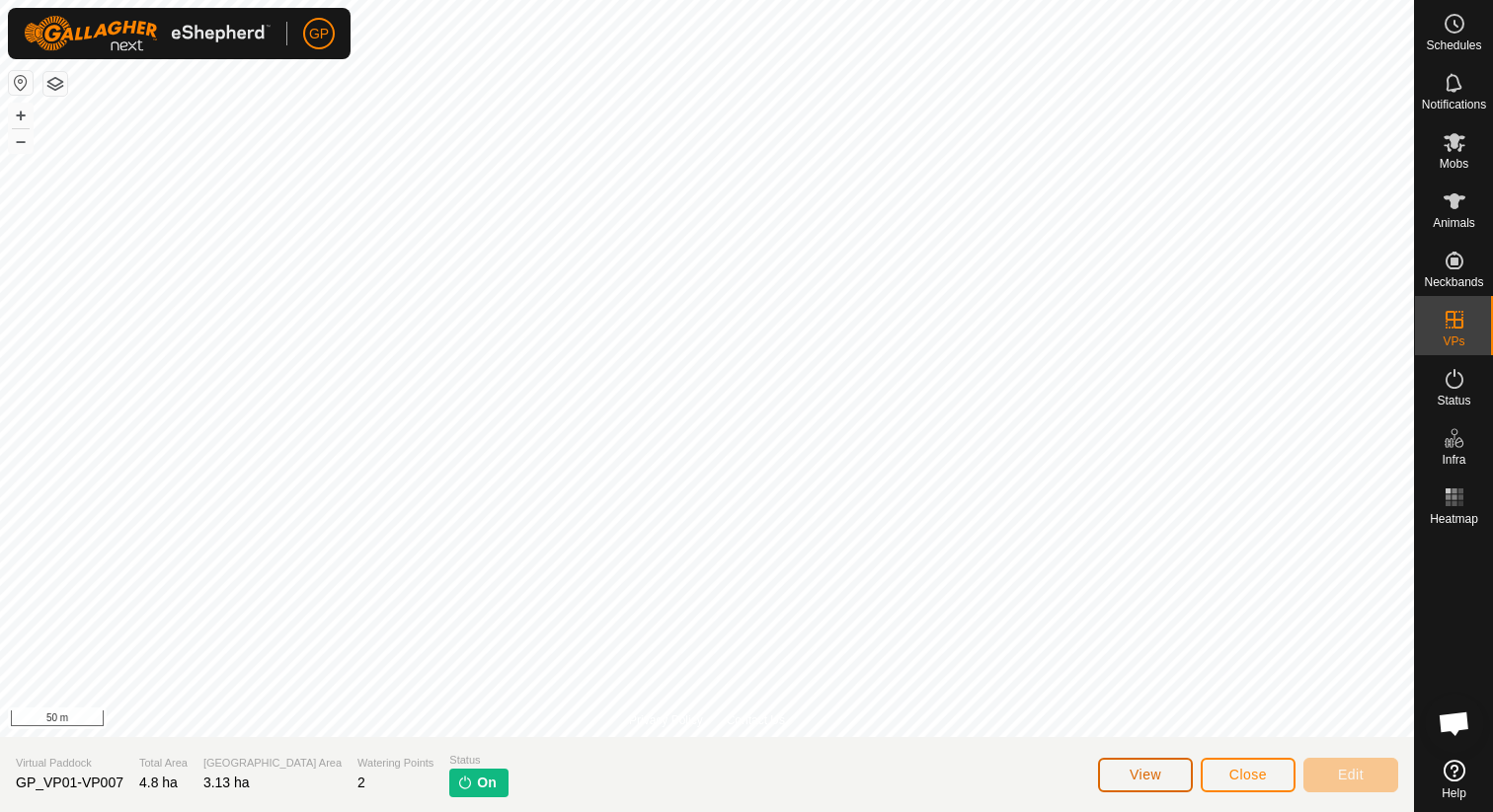
click at [1142, 775] on span "View" at bounding box center [1145, 774] width 32 height 16
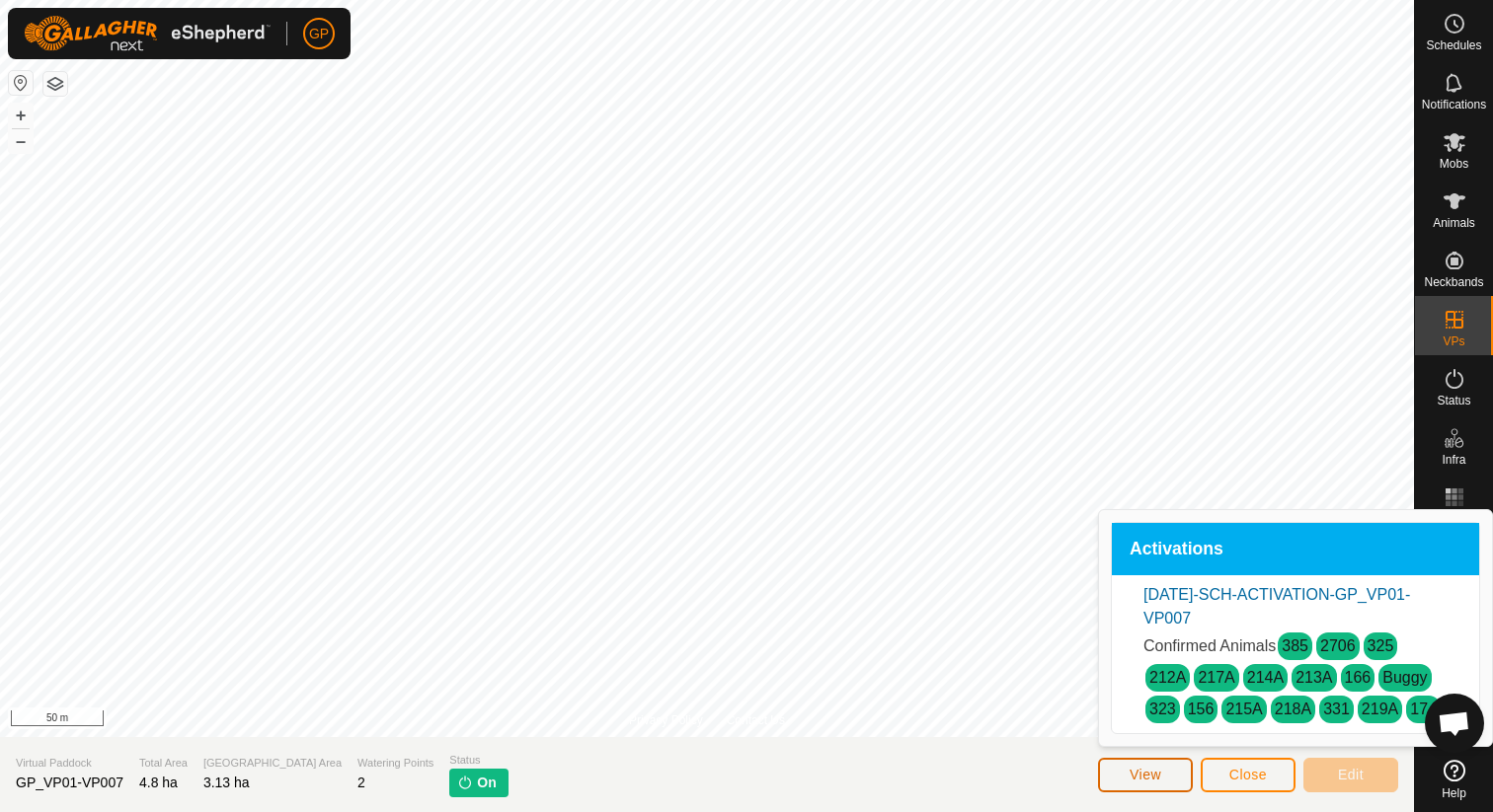
click at [1142, 775] on span "View" at bounding box center [1145, 774] width 32 height 16
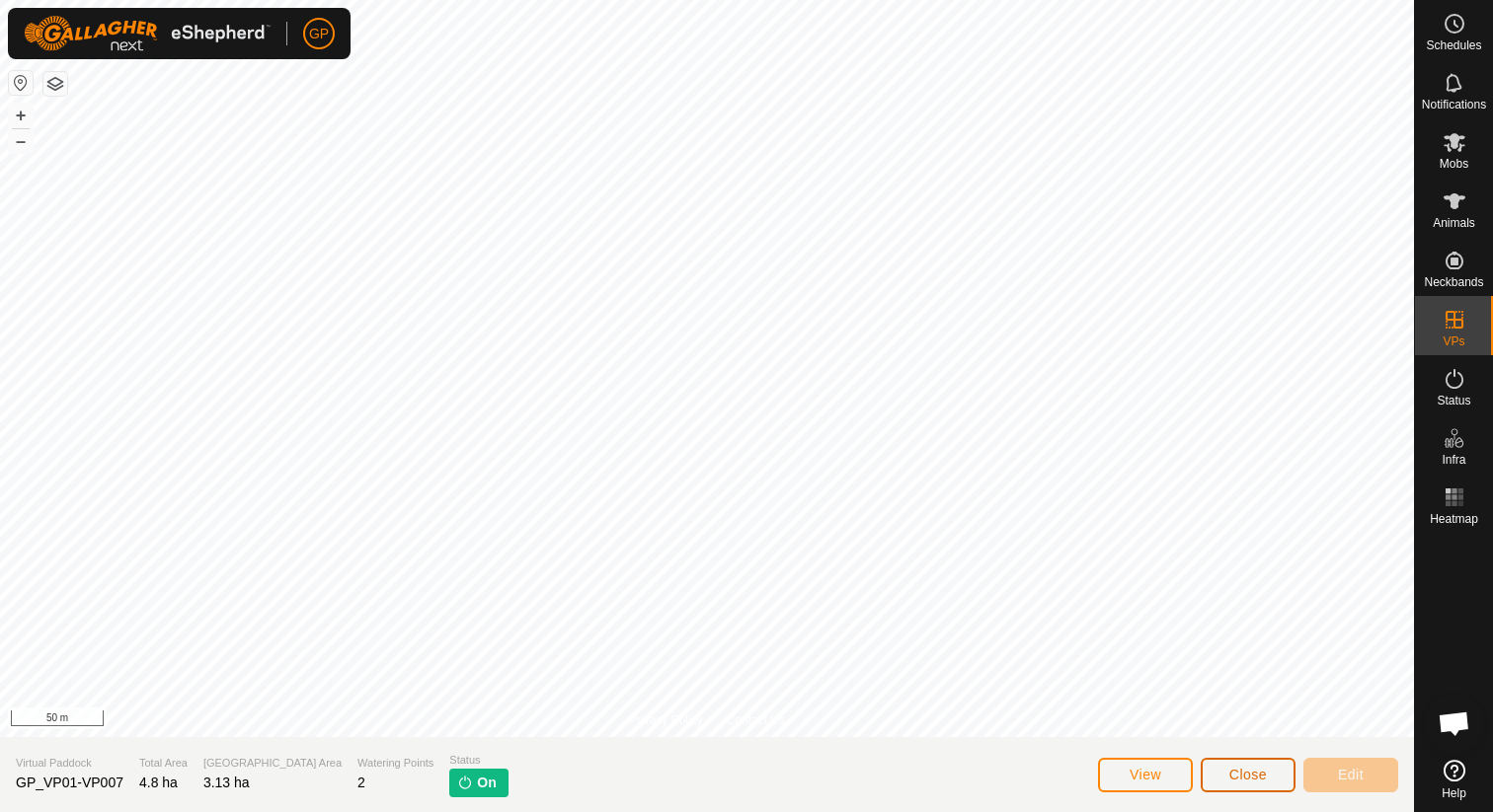
click at [1270, 777] on button "Close" at bounding box center [1248, 774] width 95 height 35
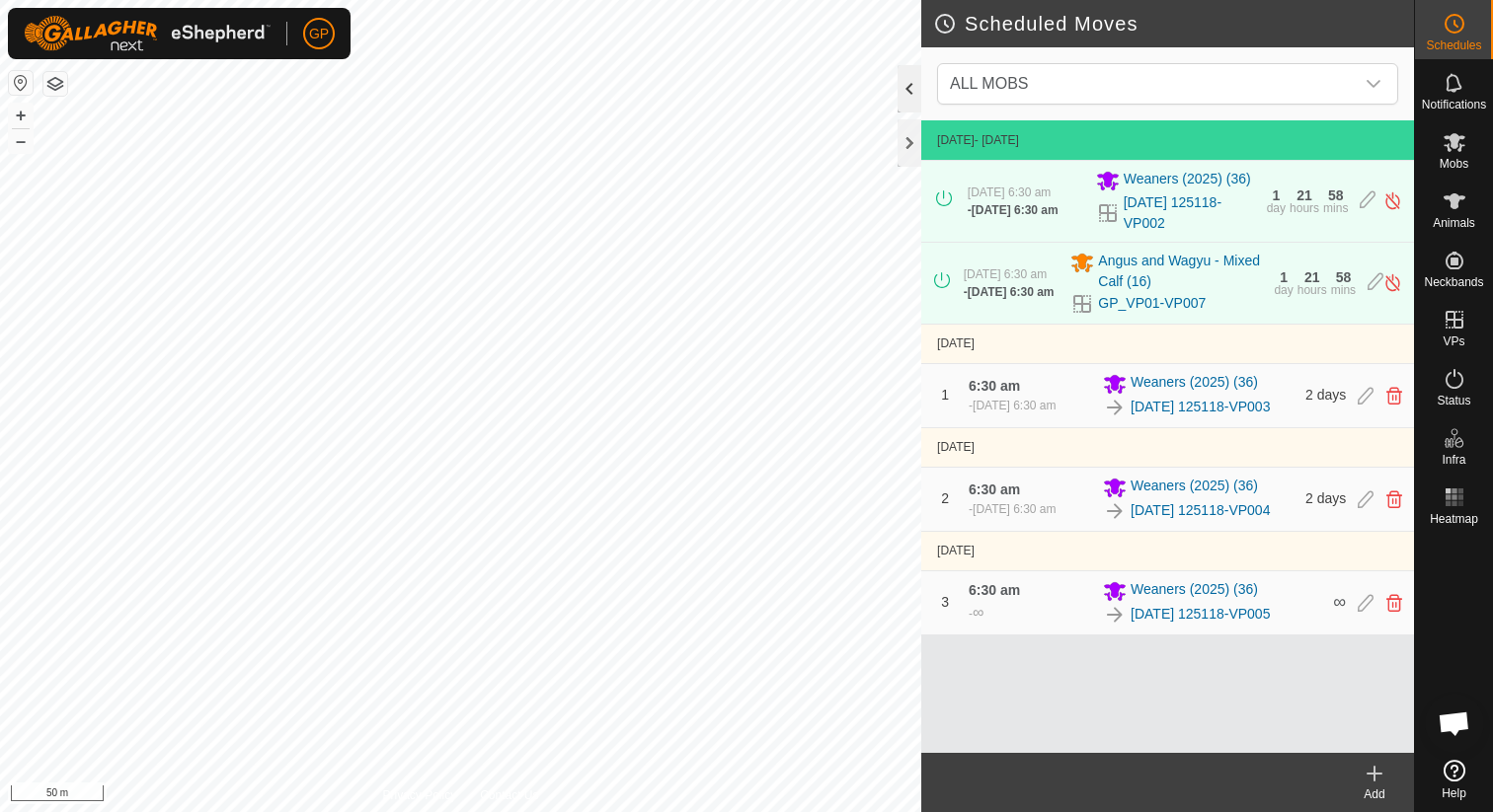
click at [913, 74] on div "Scheduled Moves ALL MOBS 6 Sept 2025 - Today 5 Sept 2025, 6:30 am - 8 Sept 2025…" at bounding box center [706, 406] width 1414 height 812
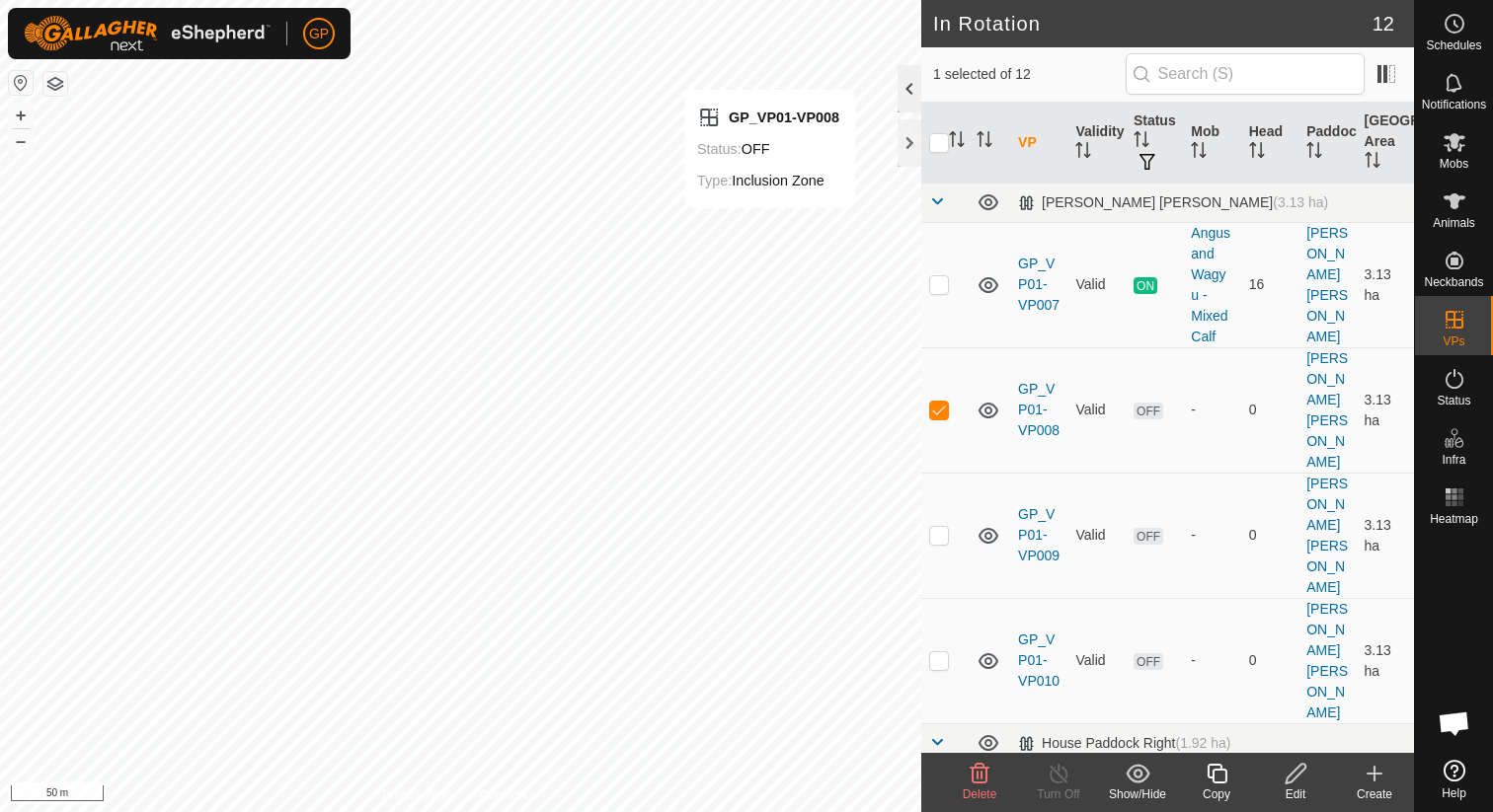
checkbox input "false"
checkbox input "true"
click at [1294, 783] on icon at bounding box center [1295, 773] width 25 height 24
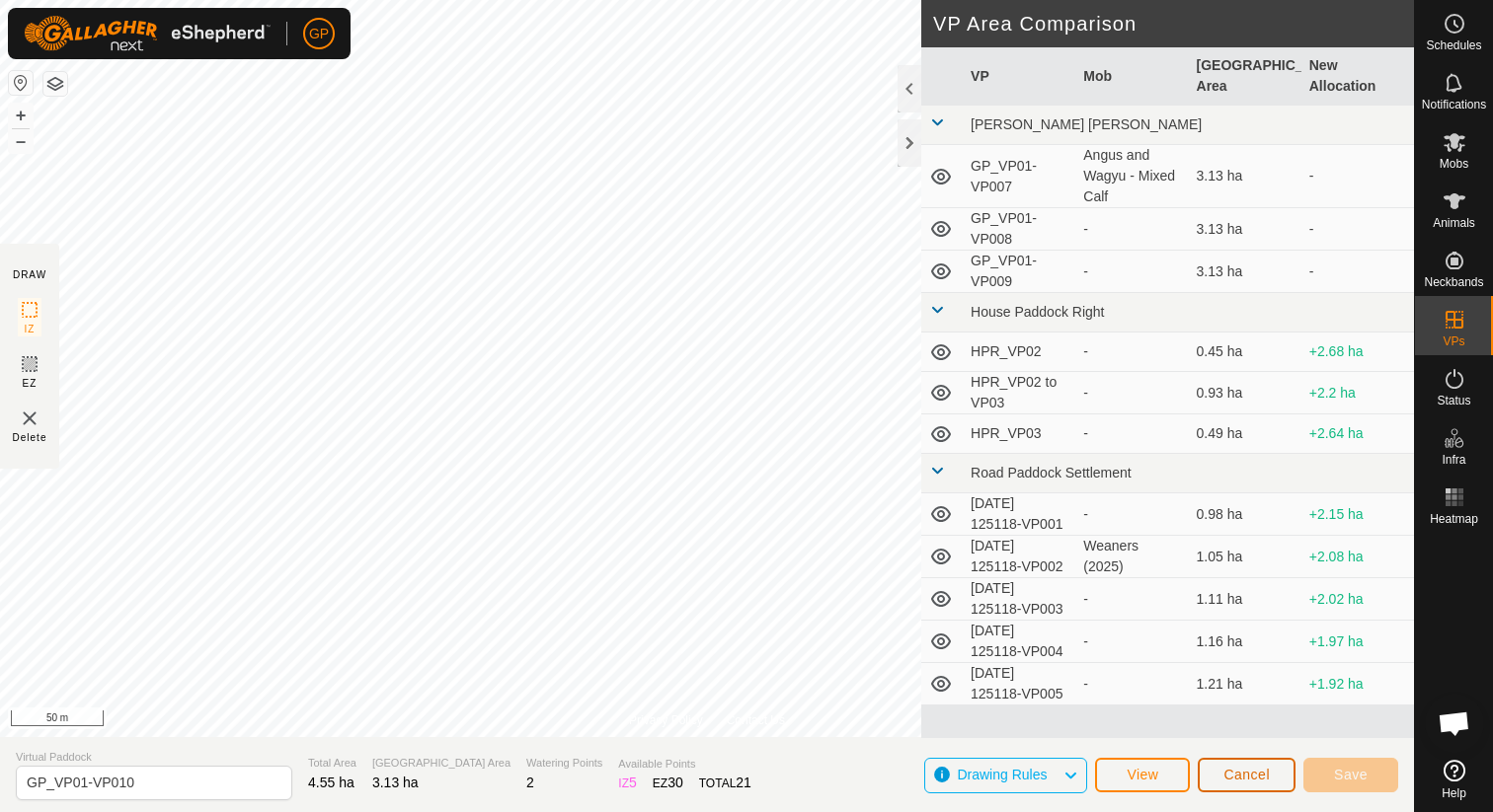
click at [1231, 768] on span "Cancel" at bounding box center [1246, 774] width 46 height 16
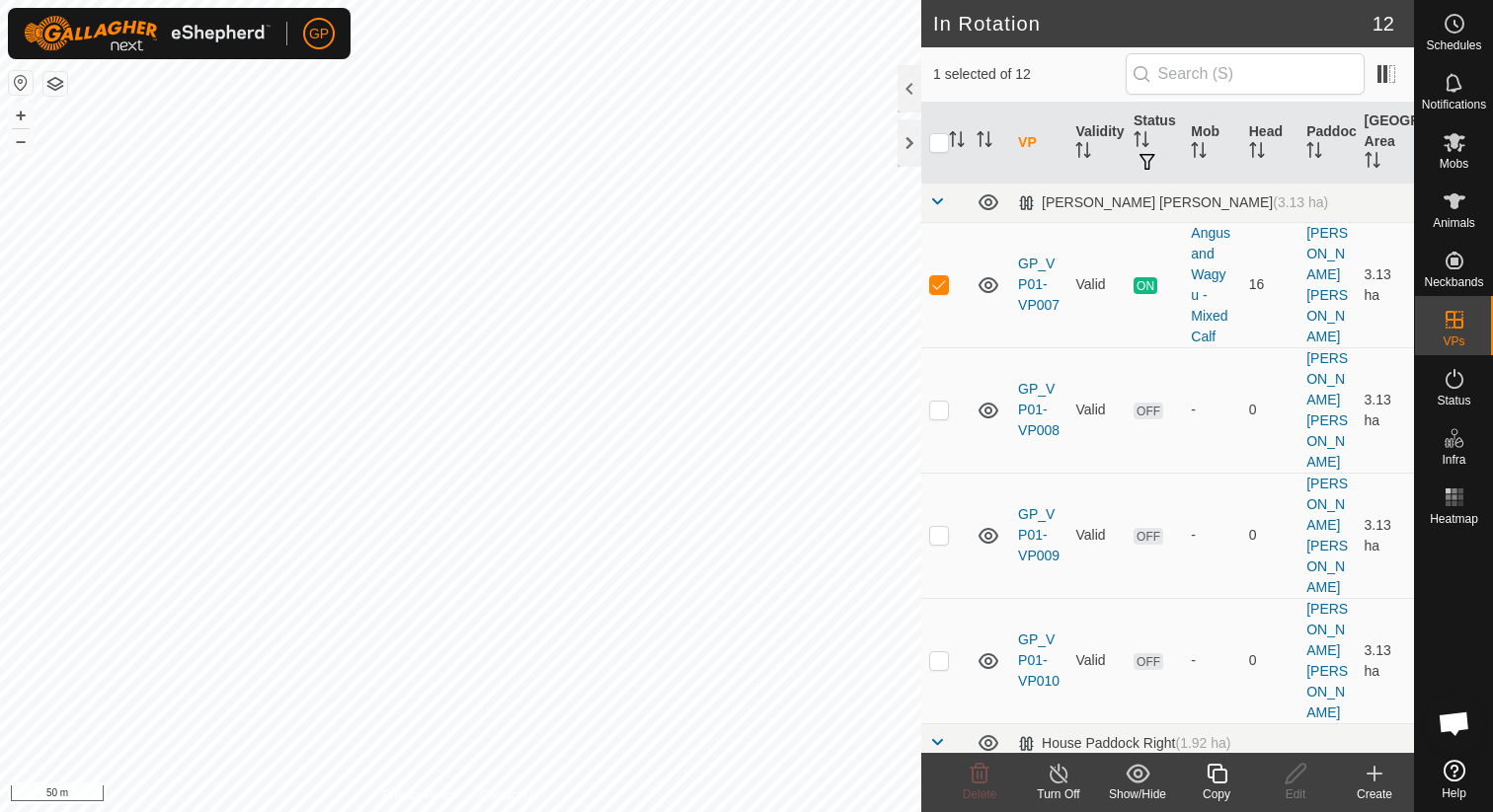
checkbox input "false"
checkbox input "true"
click at [1369, 767] on icon at bounding box center [1374, 773] width 24 height 24
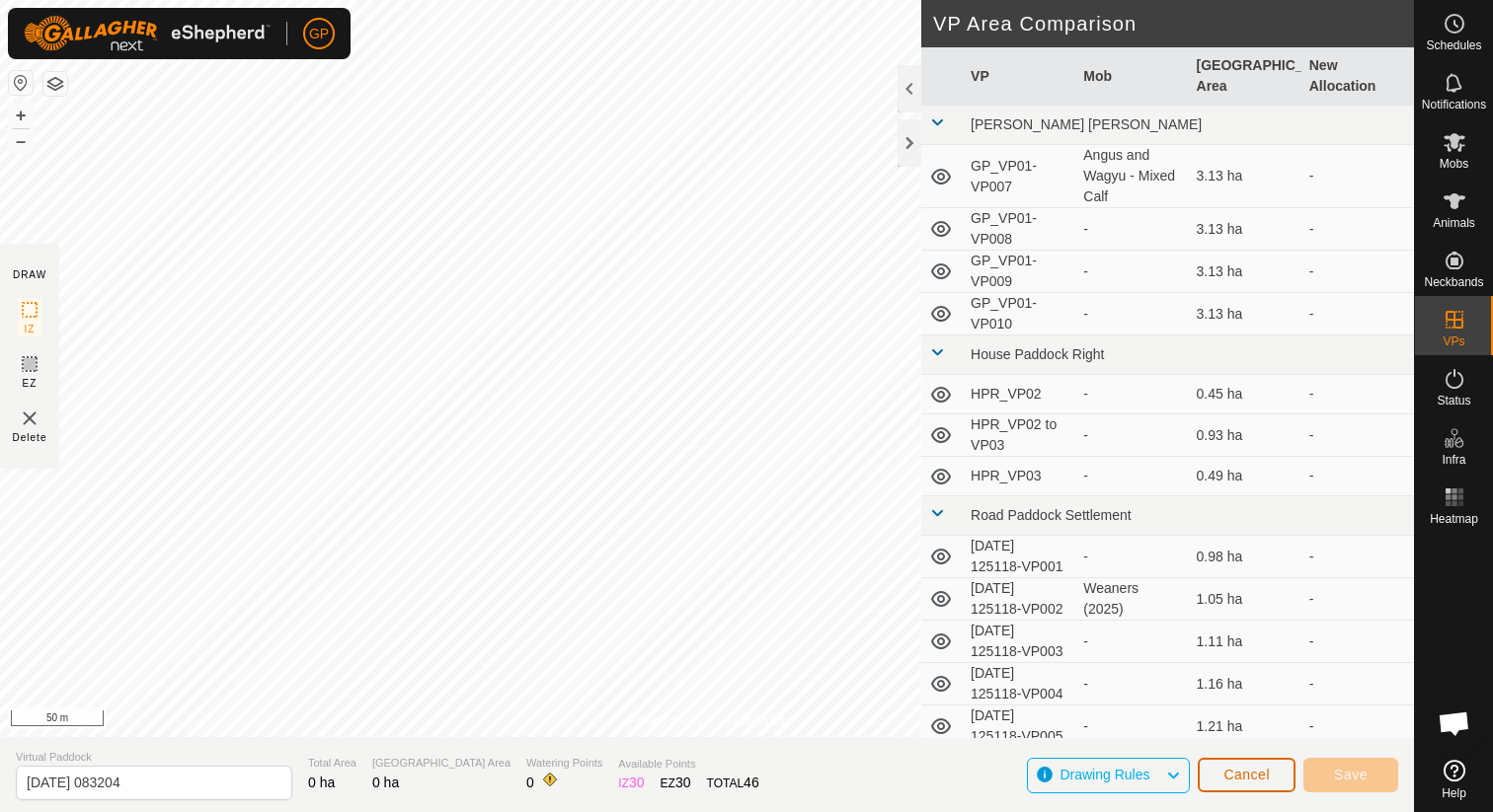
click at [1273, 777] on button "Cancel" at bounding box center [1246, 774] width 98 height 35
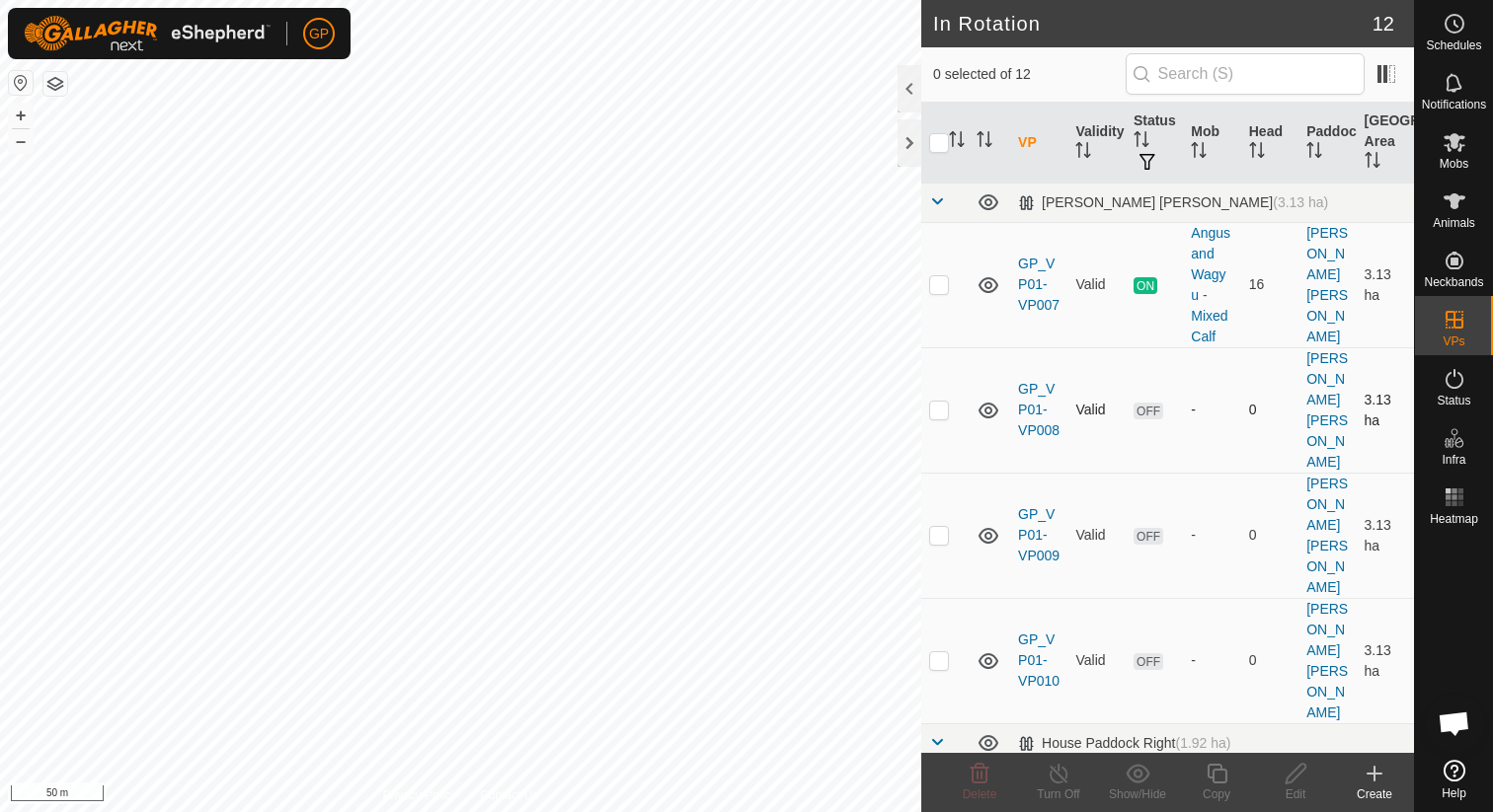
click at [939, 402] on p-checkbox at bounding box center [939, 410] width 20 height 16
checkbox input "true"
click at [932, 528] on p-checkbox at bounding box center [939, 535] width 20 height 16
checkbox input "true"
click at [943, 653] on p-checkbox at bounding box center [939, 661] width 20 height 16
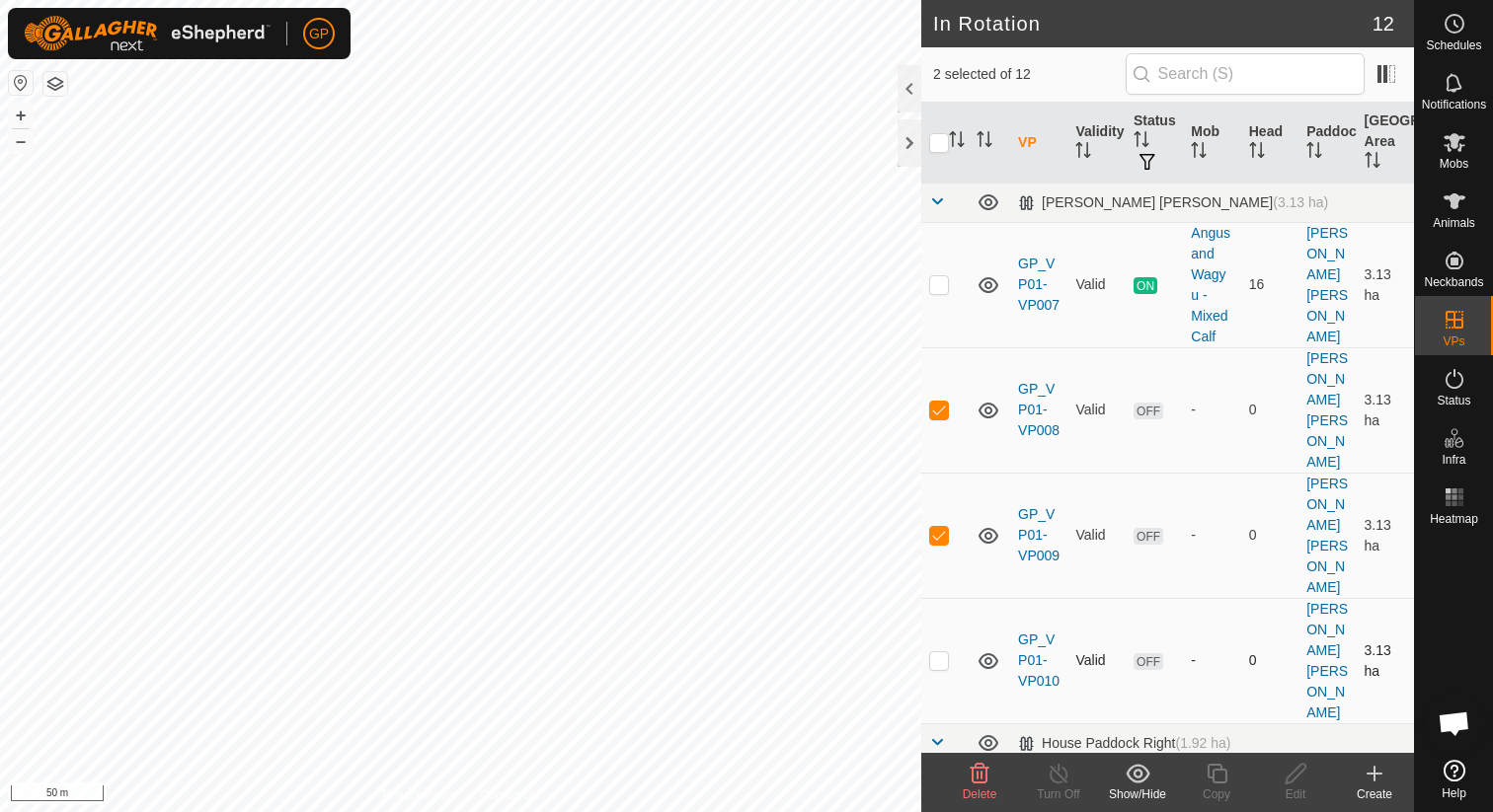
checkbox input "true"
click at [984, 773] on icon at bounding box center [979, 773] width 24 height 24
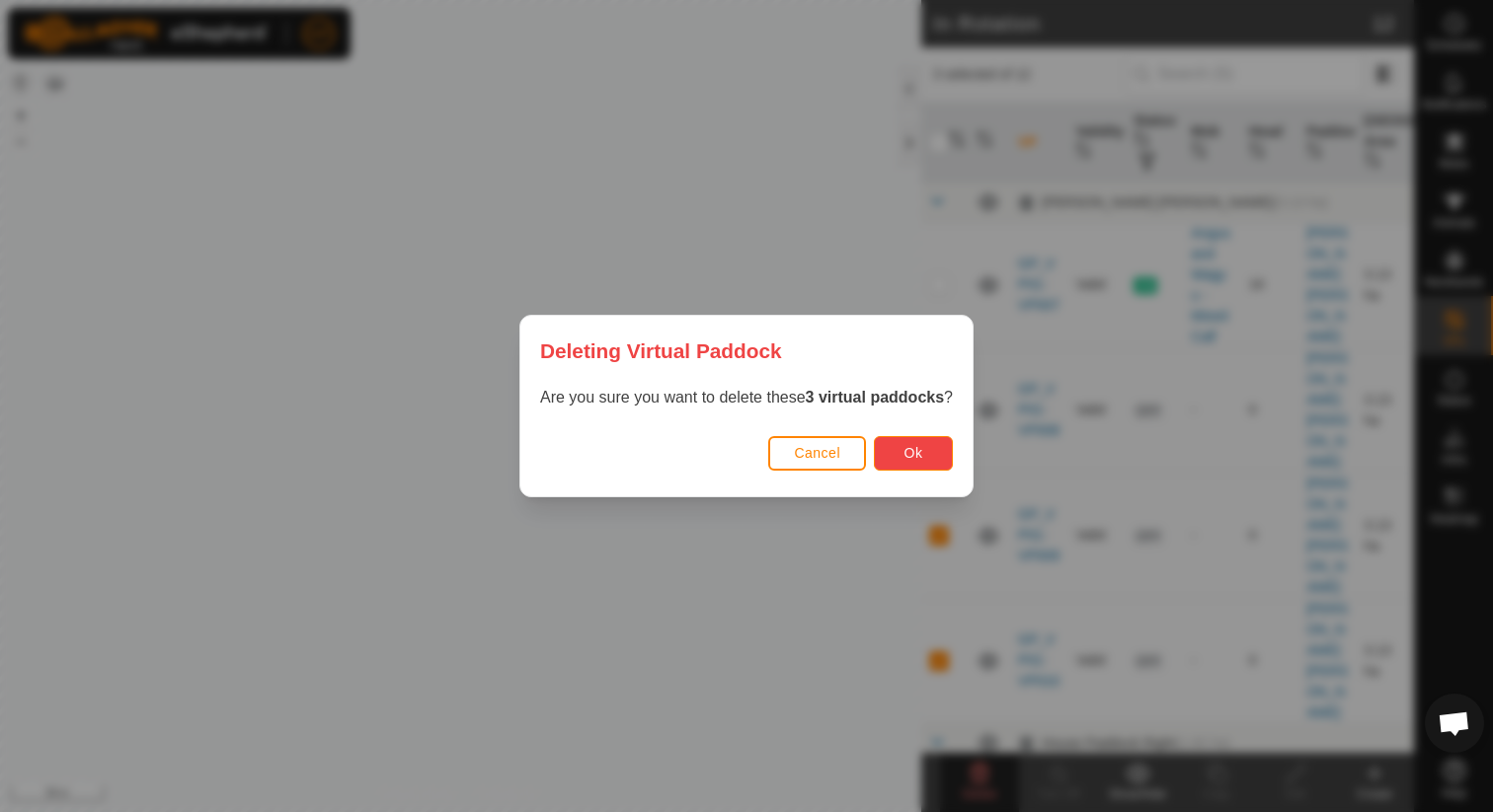
click at [903, 455] on button "Ok" at bounding box center [913, 453] width 79 height 35
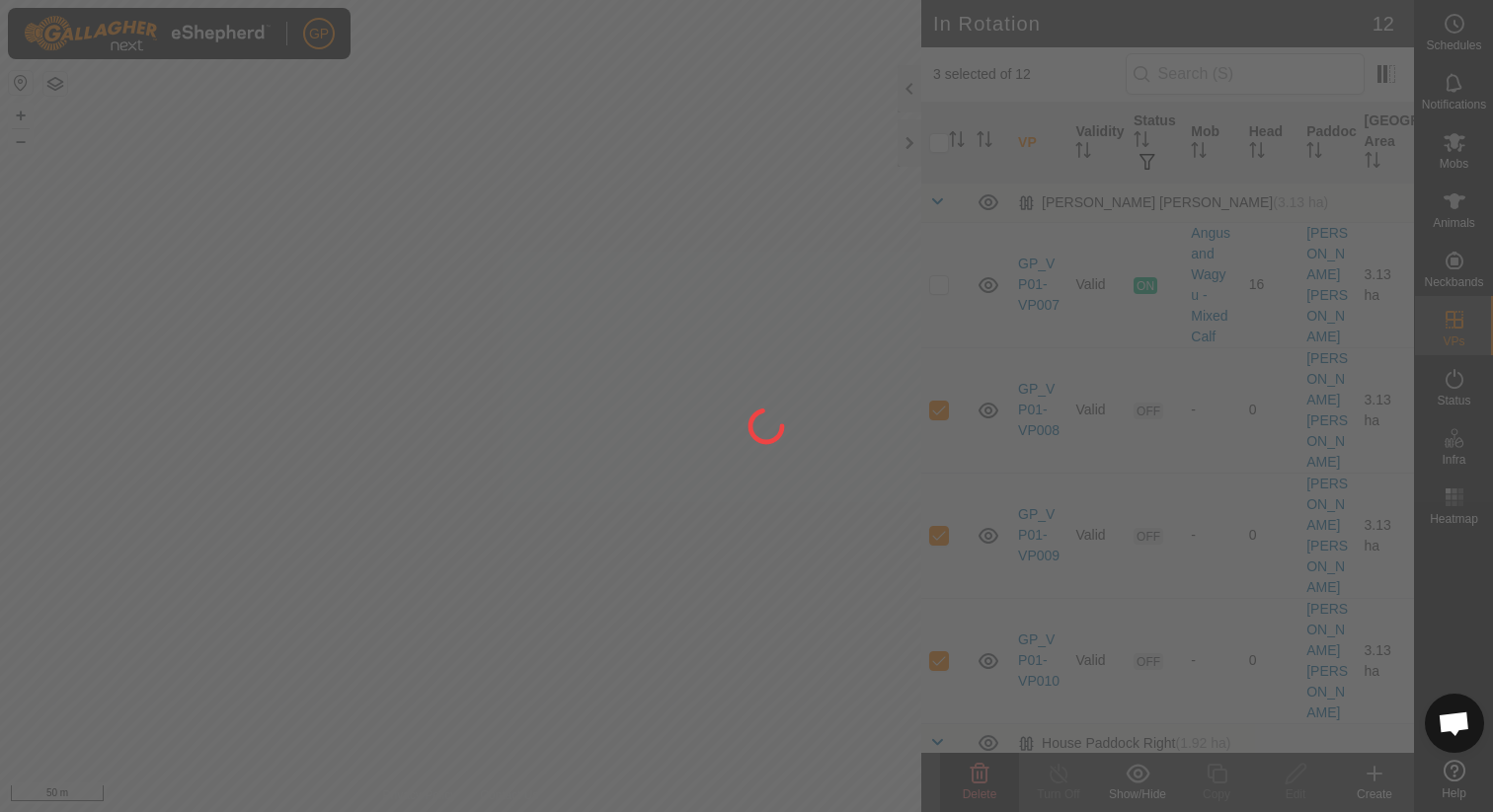
checkbox input "false"
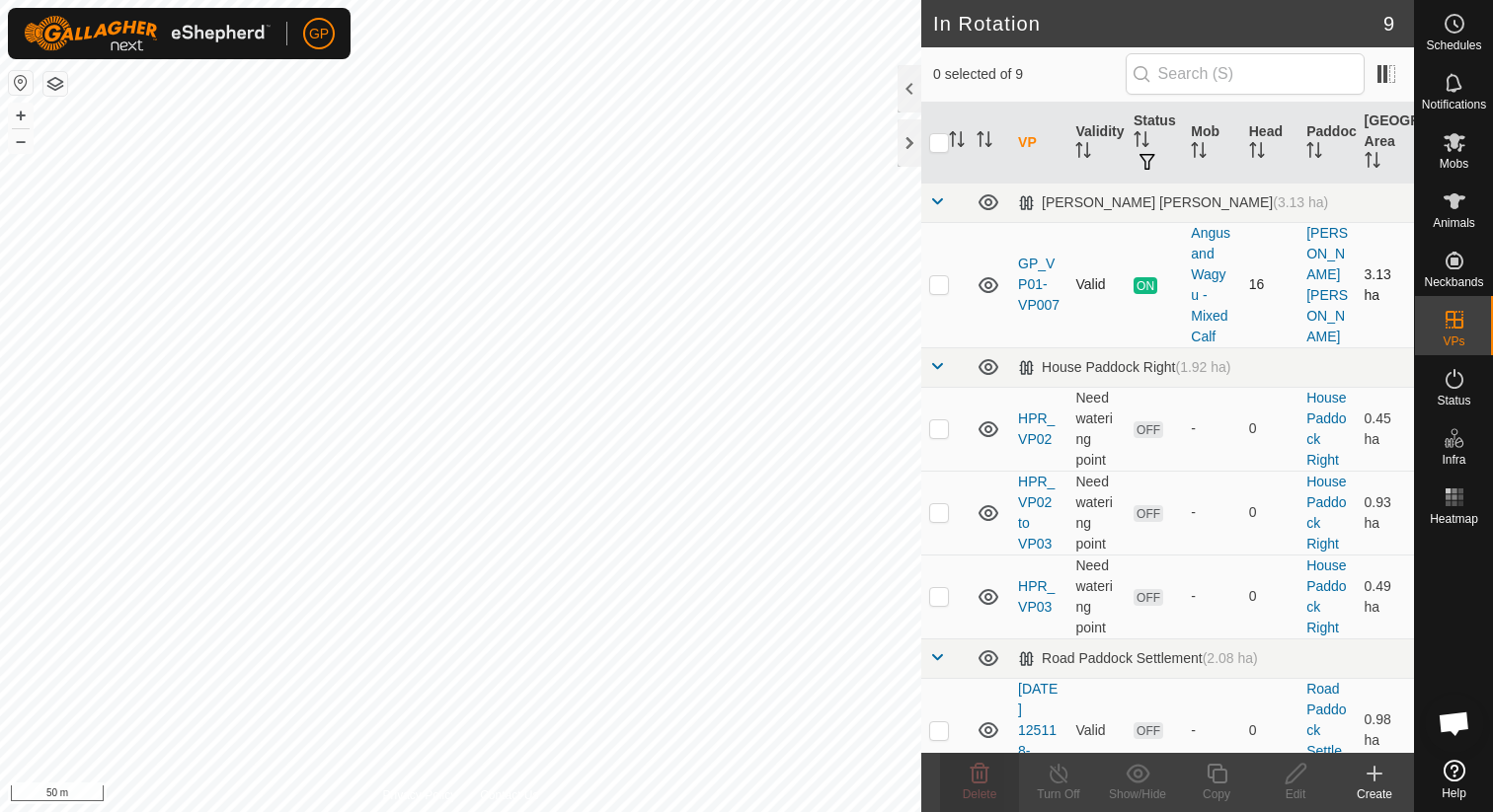
click at [953, 282] on td at bounding box center [945, 284] width 47 height 125
checkbox input "true"
click at [1217, 789] on div "Copy" at bounding box center [1216, 794] width 79 height 18
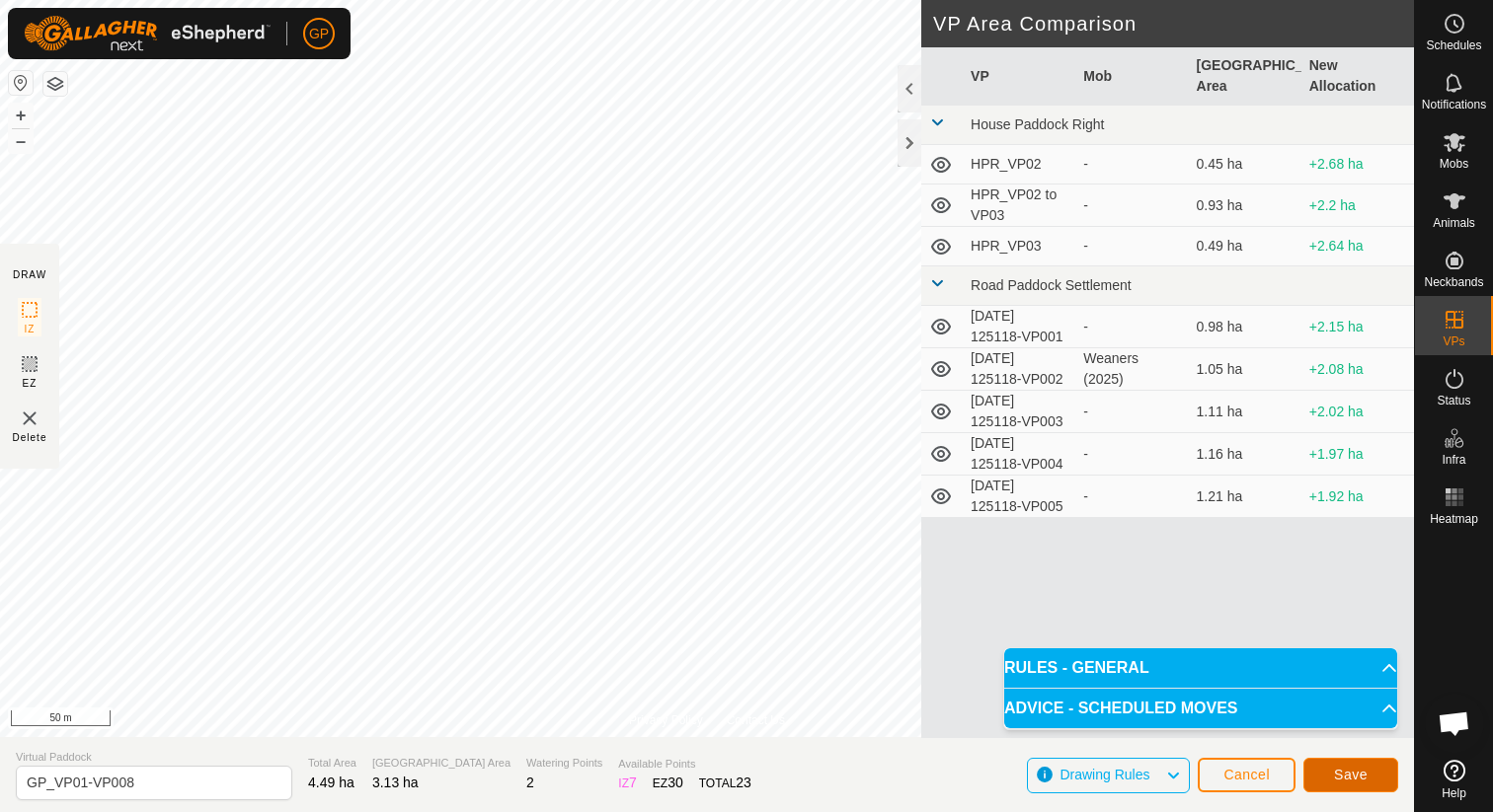
click at [1369, 783] on button "Save" at bounding box center [1351, 774] width 95 height 35
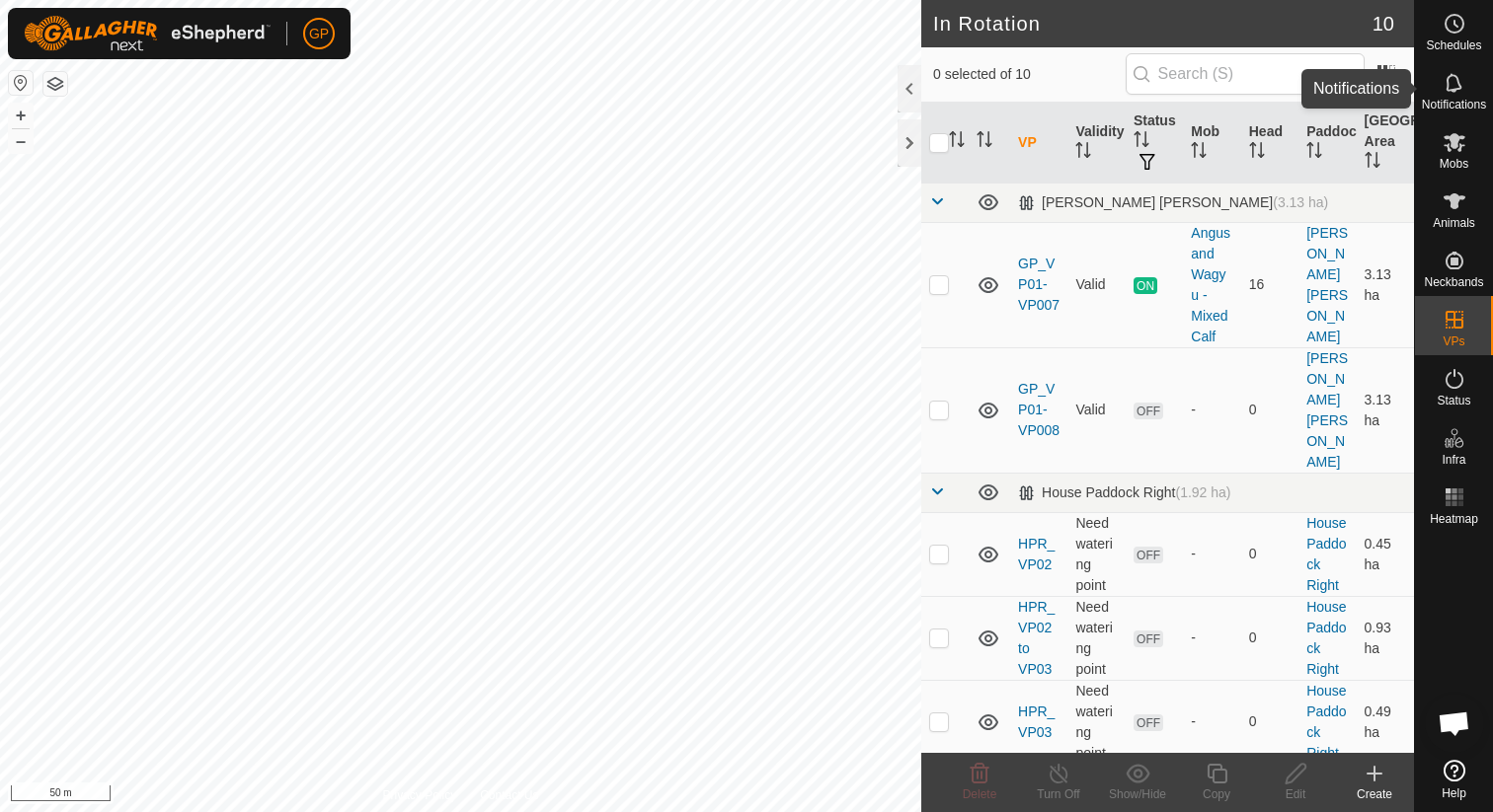
click at [1479, 84] on div "Notifications" at bounding box center [1453, 89] width 78 height 59
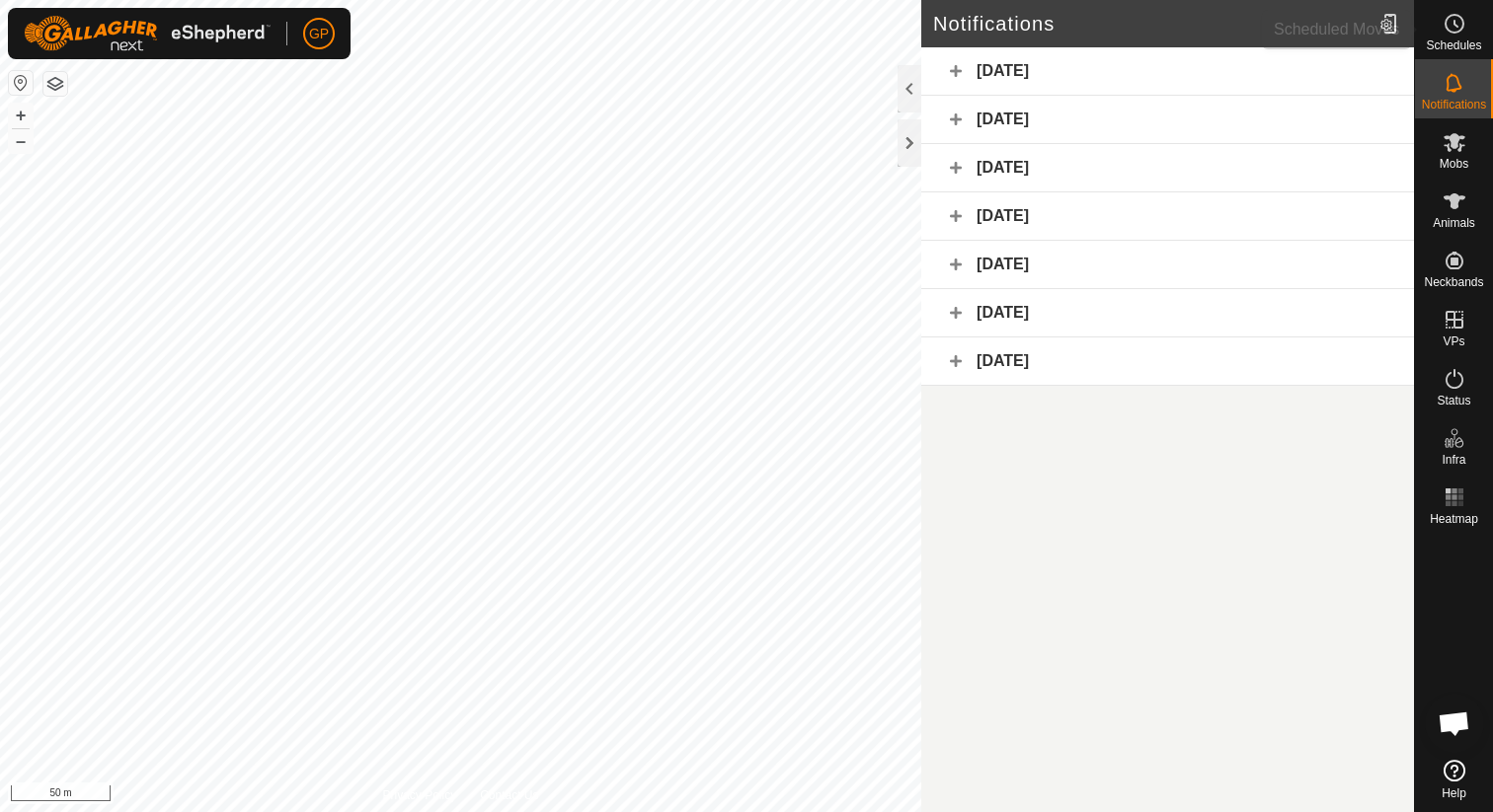
click at [1463, 41] on span "Schedules" at bounding box center [1453, 45] width 55 height 12
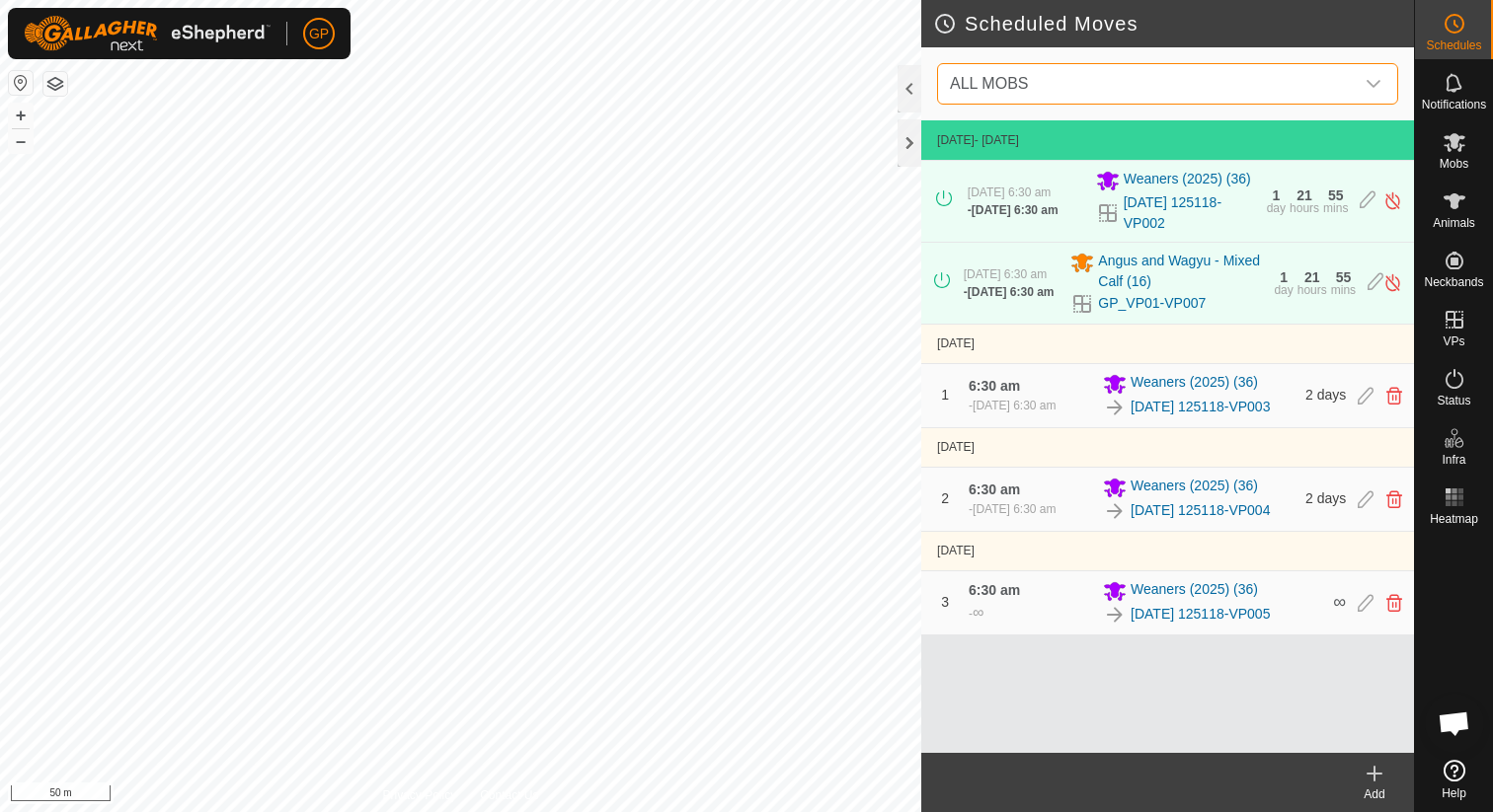
click at [1100, 90] on span "ALL MOBS" at bounding box center [1147, 84] width 412 height 40
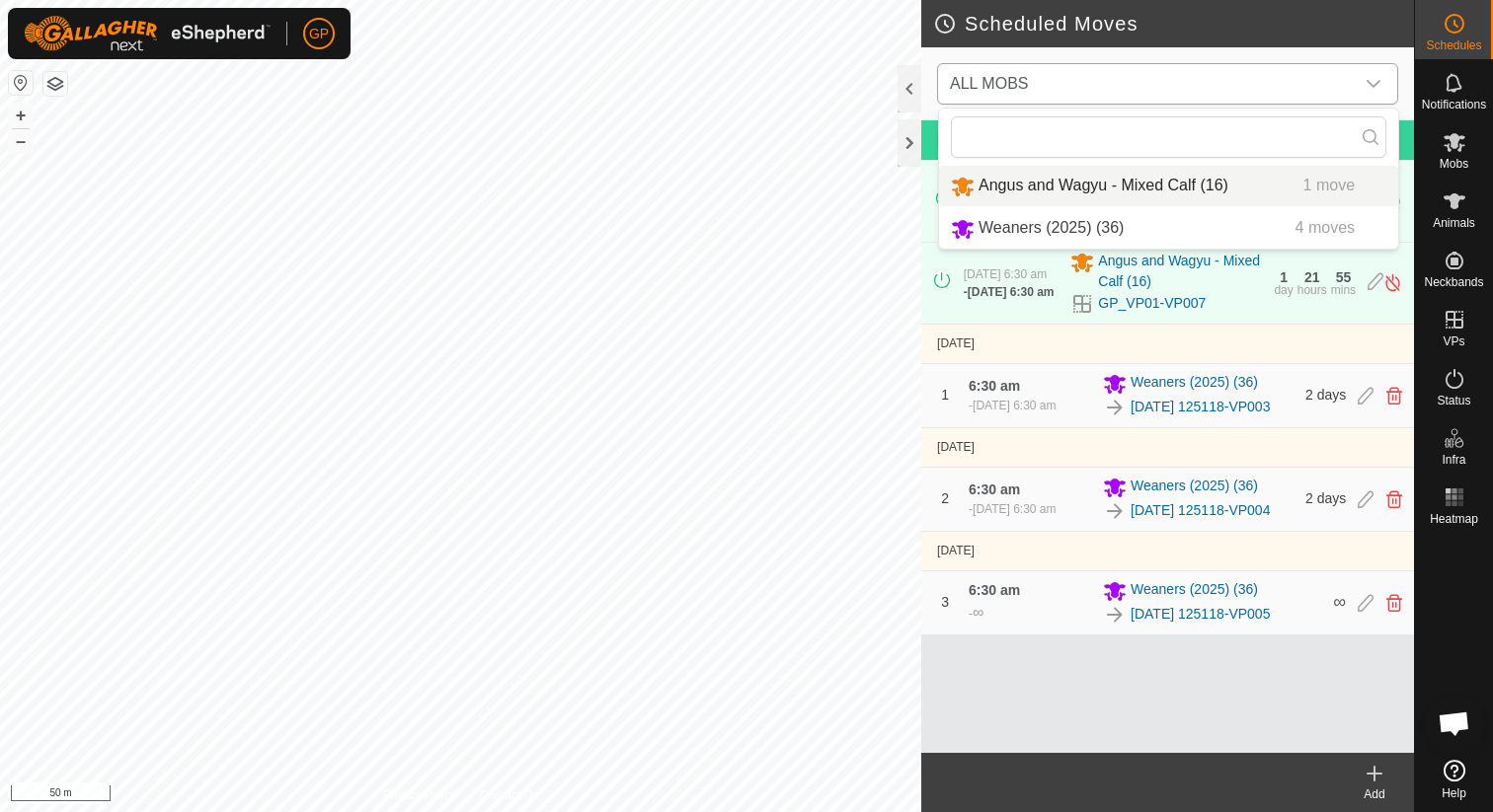
click at [1064, 193] on li "Angus and Wagyu - Mixed Calf (16) 1 move" at bounding box center [1168, 186] width 459 height 41
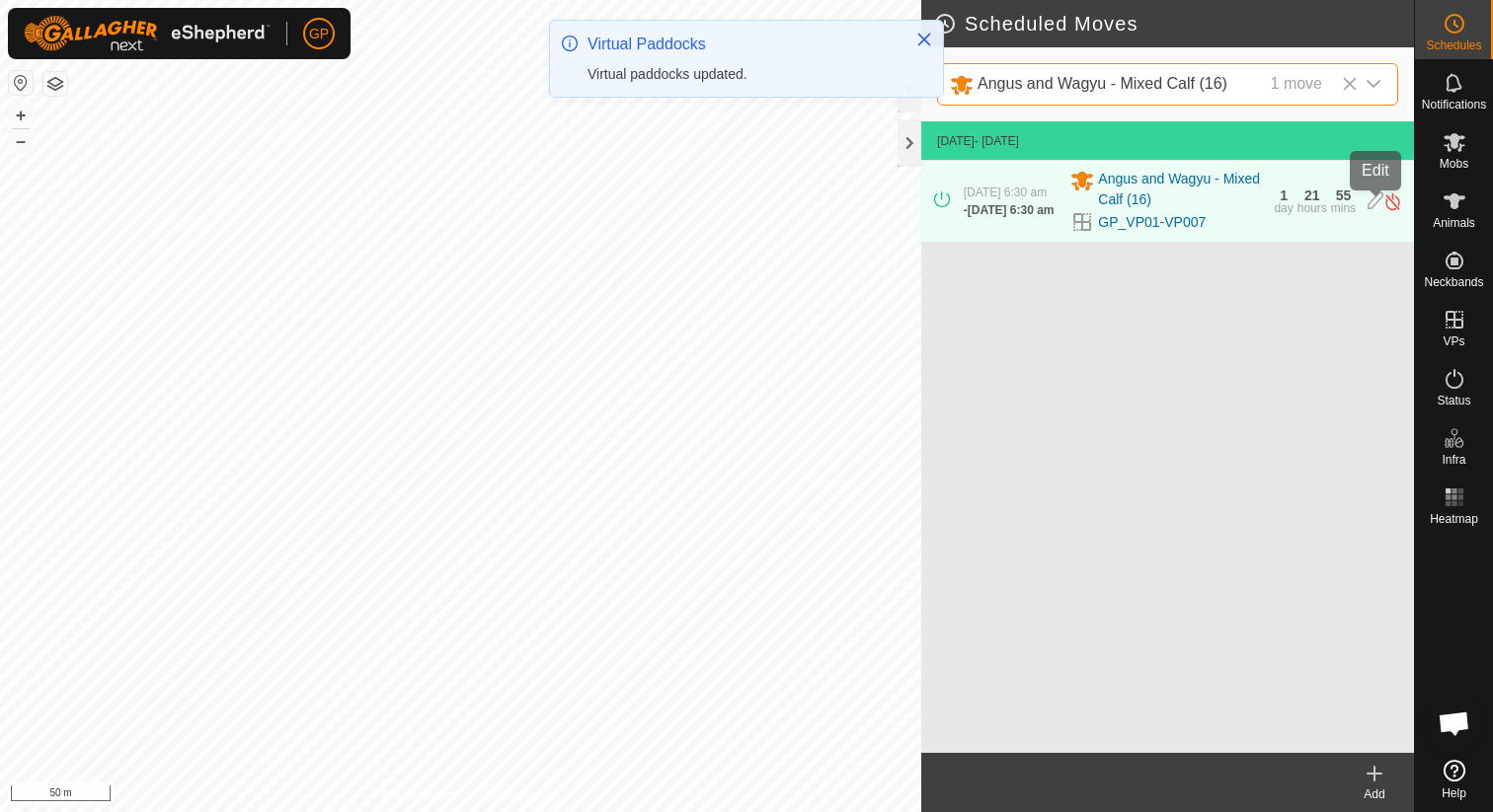
click at [1369, 207] on icon at bounding box center [1375, 202] width 16 height 21
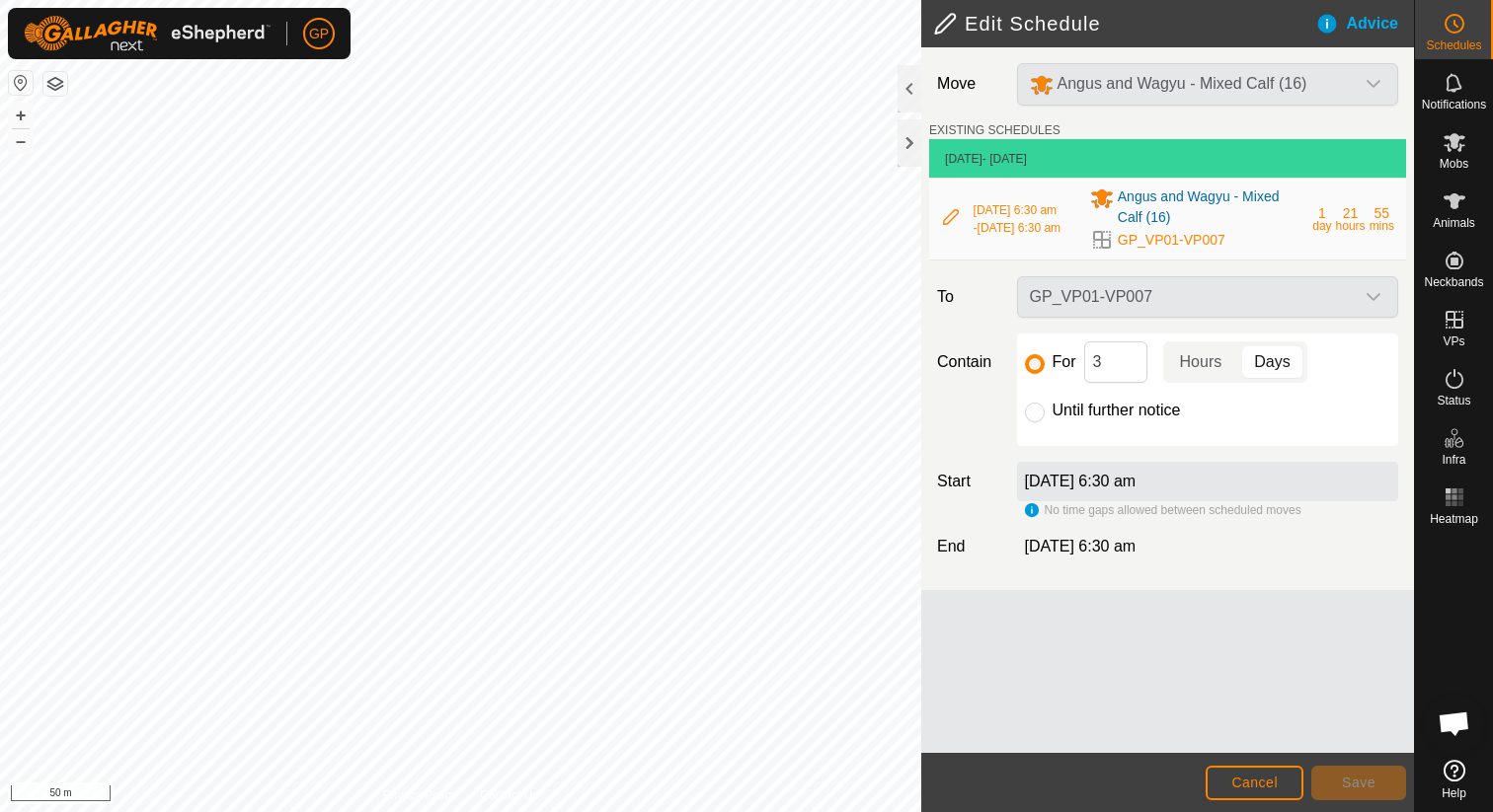
click at [1058, 418] on label "Until further notice" at bounding box center [1117, 411] width 128 height 16
click at [1044, 418] on input "Until further notice" at bounding box center [1035, 413] width 20 height 20
radio input "true"
click at [1358, 776] on span "Save" at bounding box center [1359, 782] width 34 height 16
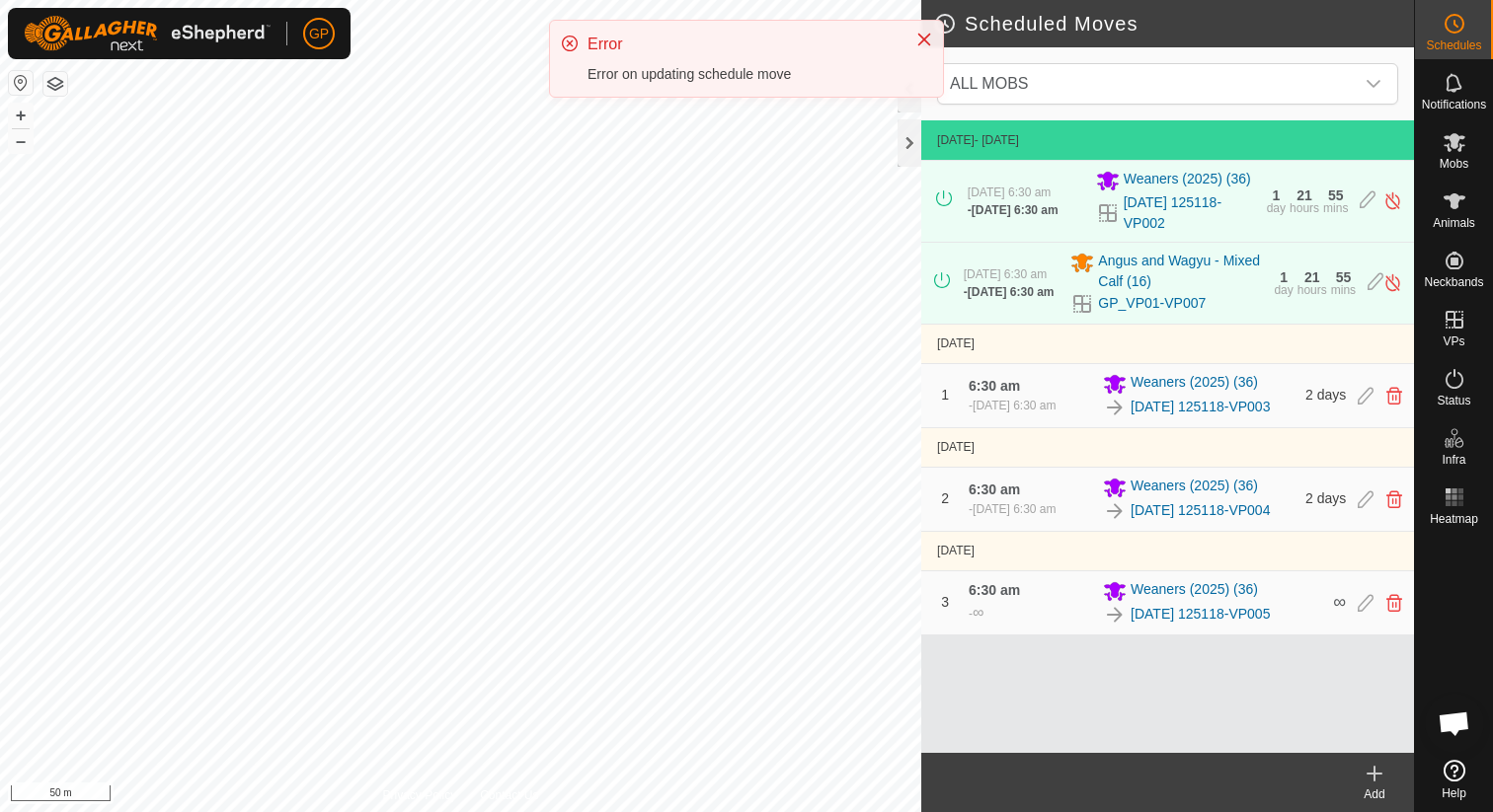
click at [1375, 780] on icon at bounding box center [1374, 773] width 24 height 24
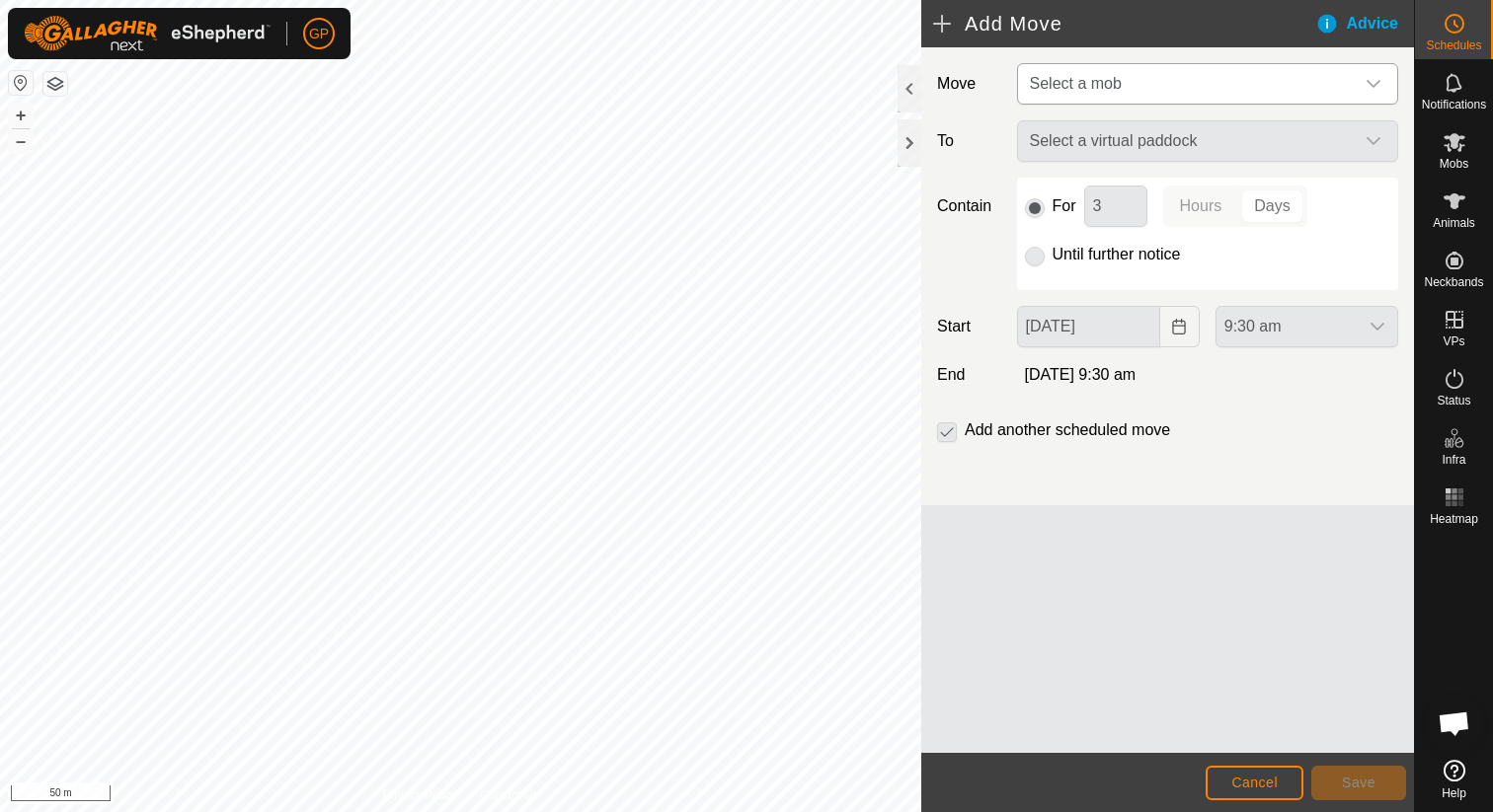
click at [1203, 82] on span "Select a mob" at bounding box center [1188, 84] width 332 height 40
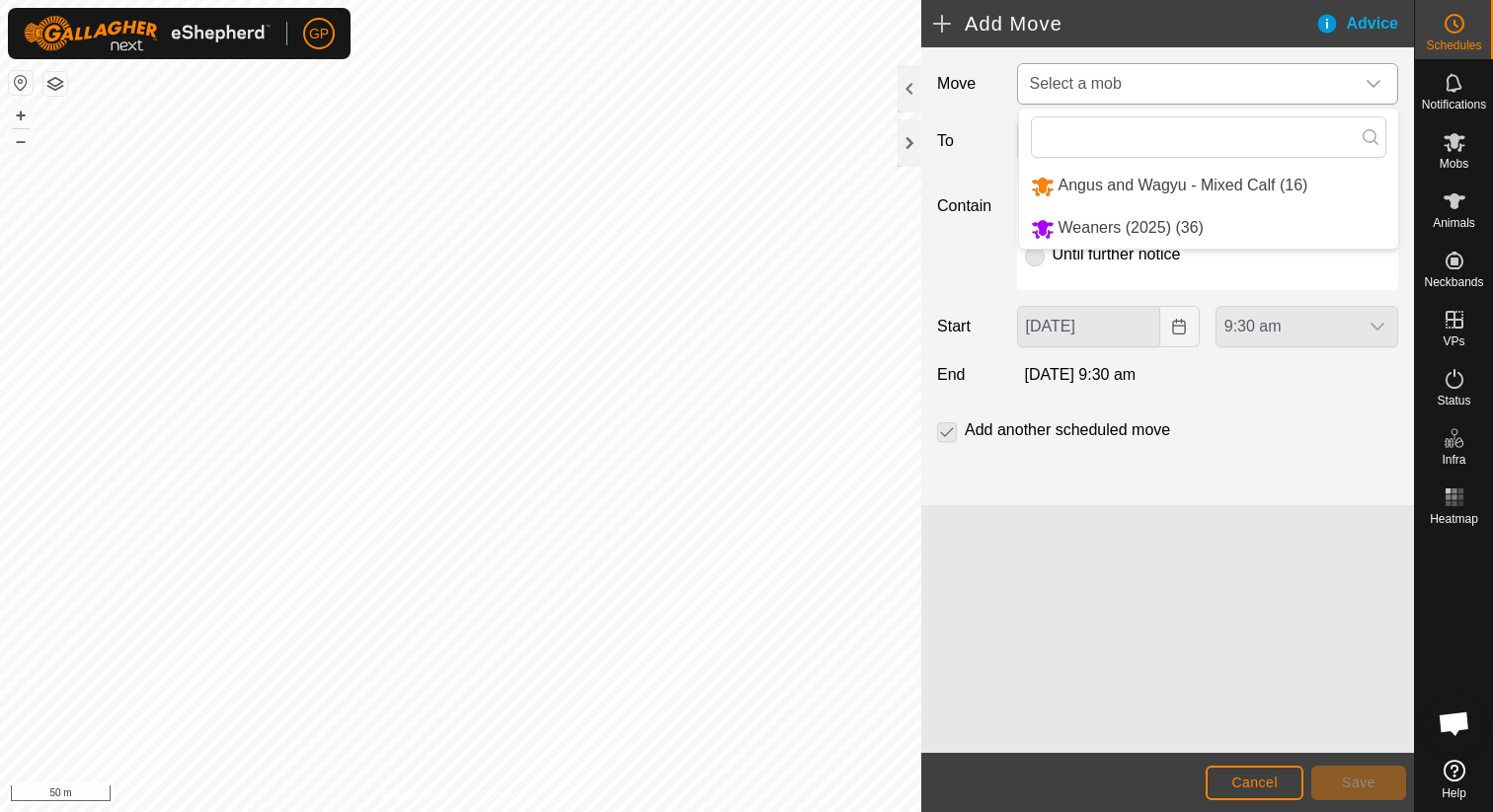
click at [1168, 182] on li "Angus and Wagyu - Mixed Calf (16)" at bounding box center [1208, 186] width 379 height 41
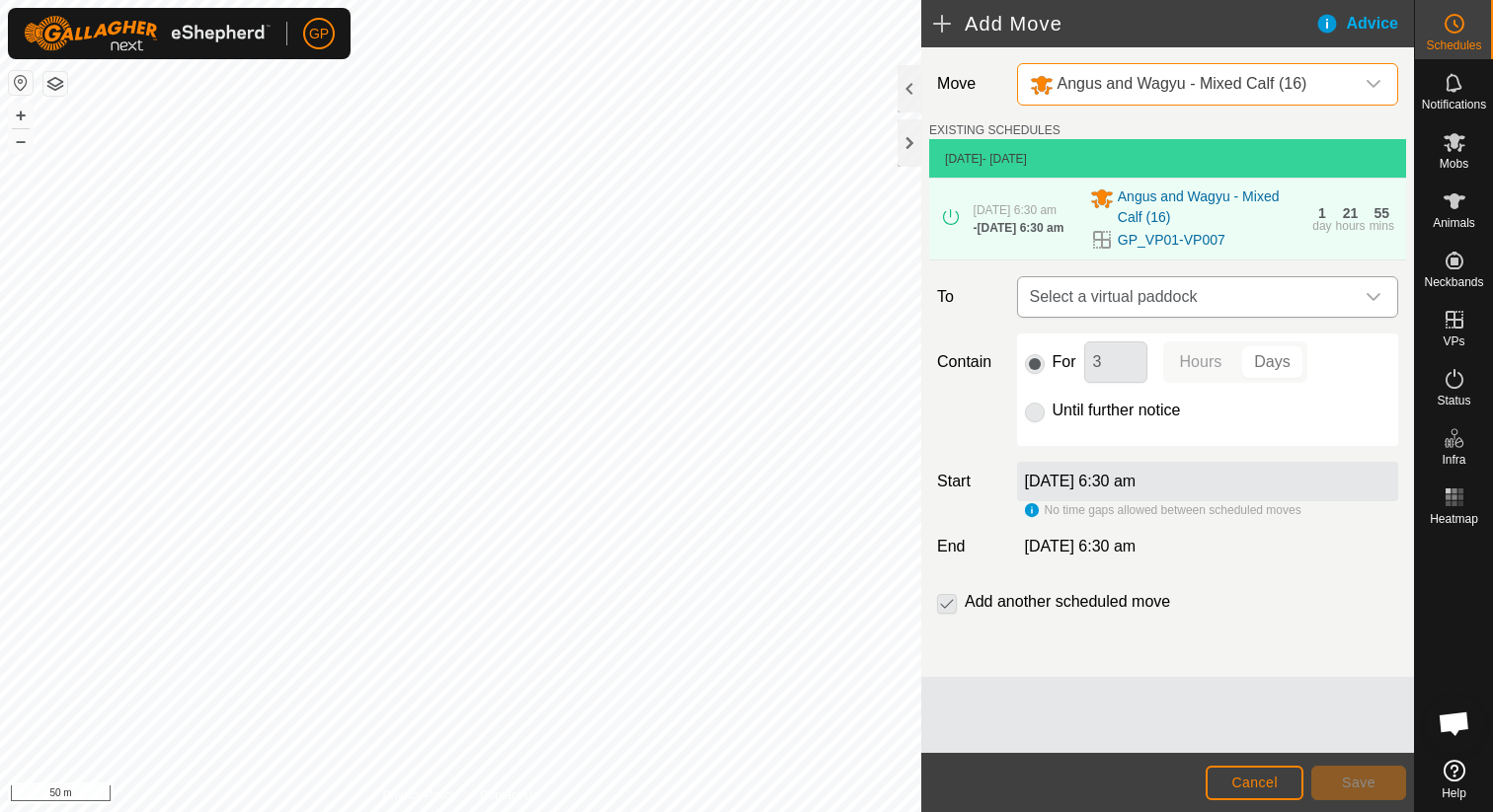
click at [1143, 288] on span "Select a virtual paddock" at bounding box center [1188, 297] width 332 height 40
type input "GP_VP01-VP008"
click at [1364, 351] on icon at bounding box center [1369, 357] width 16 height 16
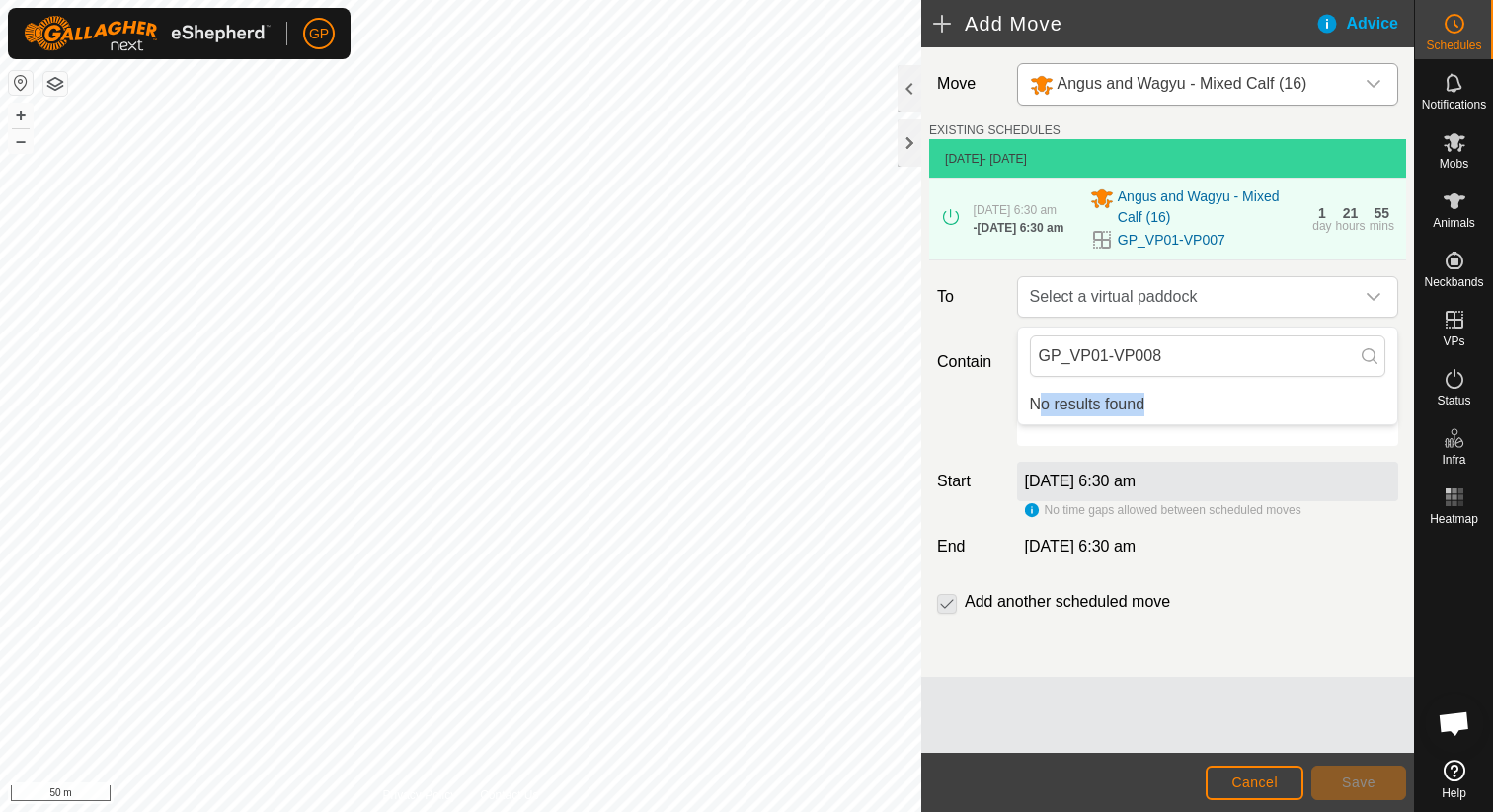
click at [1364, 351] on icon at bounding box center [1369, 357] width 16 height 16
click at [1193, 502] on div "8 Sept 2025, 6:30 am" at bounding box center [1207, 482] width 381 height 40
click at [1202, 417] on div "Until further notice" at bounding box center [1207, 411] width 366 height 24
click at [933, 14] on h2 "Add Move" at bounding box center [1123, 24] width 381 height 24
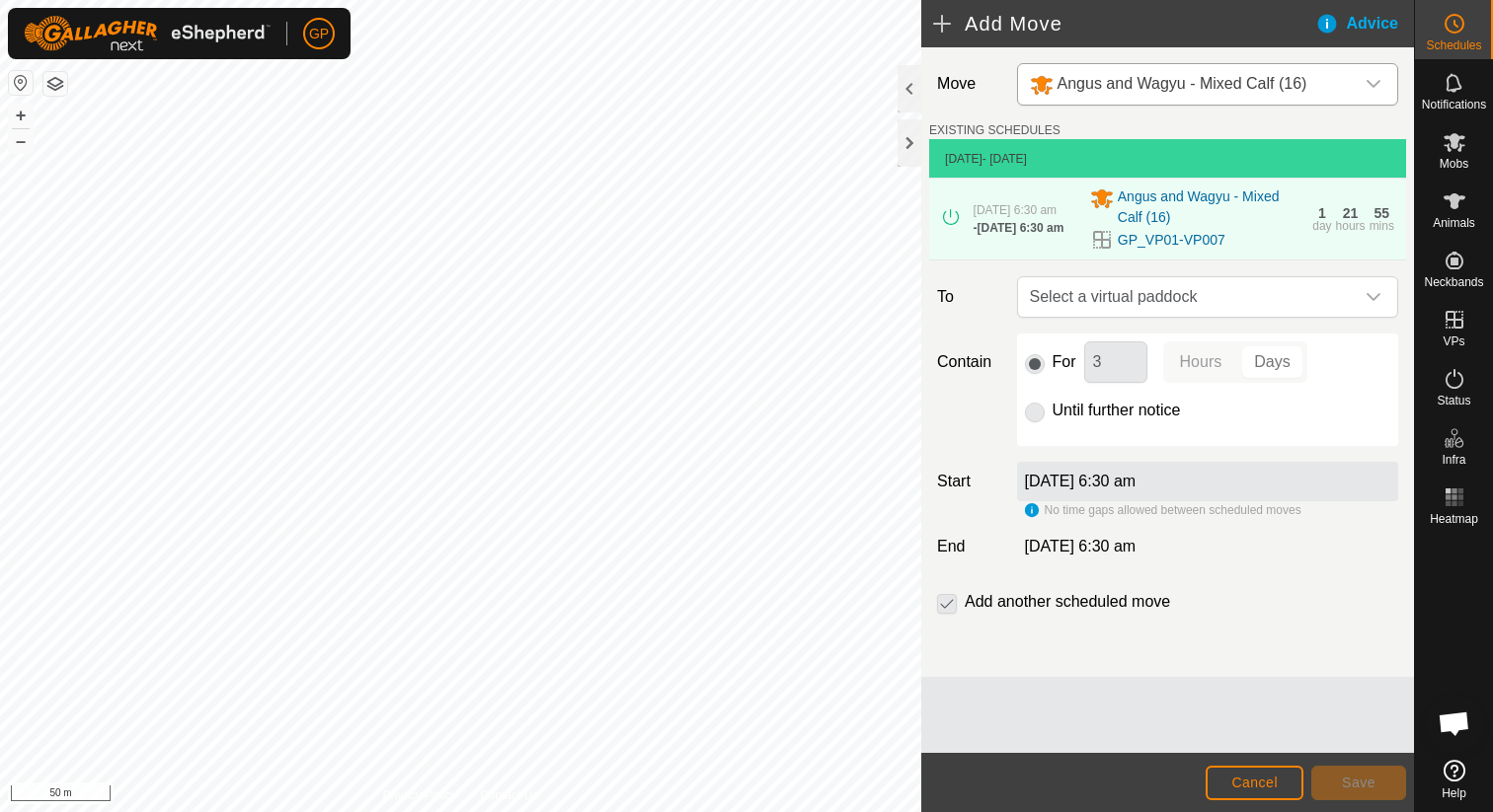
click at [1016, 604] on label "Add another scheduled move" at bounding box center [1067, 603] width 206 height 16
click at [942, 609] on p-checkbox at bounding box center [947, 603] width 20 height 24
drag, startPoint x: 942, startPoint y: 609, endPoint x: 1231, endPoint y: 783, distance: 337.3
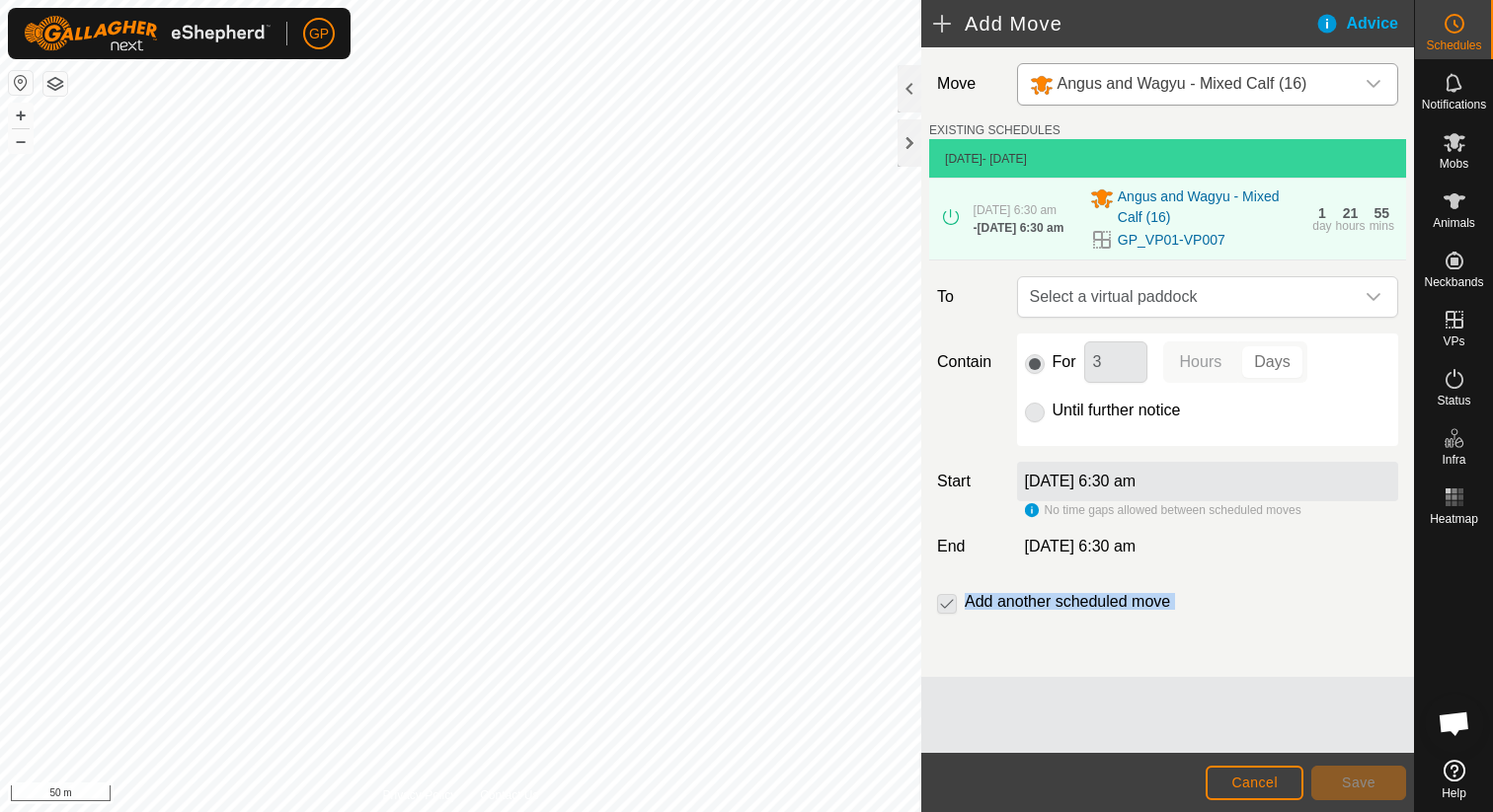
click at [1230, 783] on article "Add Move Advice Move Angus and Wagyu - Mixed Calf (16) EXISTING SCHEDULES 6 Sep…" at bounding box center [1167, 406] width 493 height 812
click at [1231, 783] on span "Cancel" at bounding box center [1254, 782] width 46 height 16
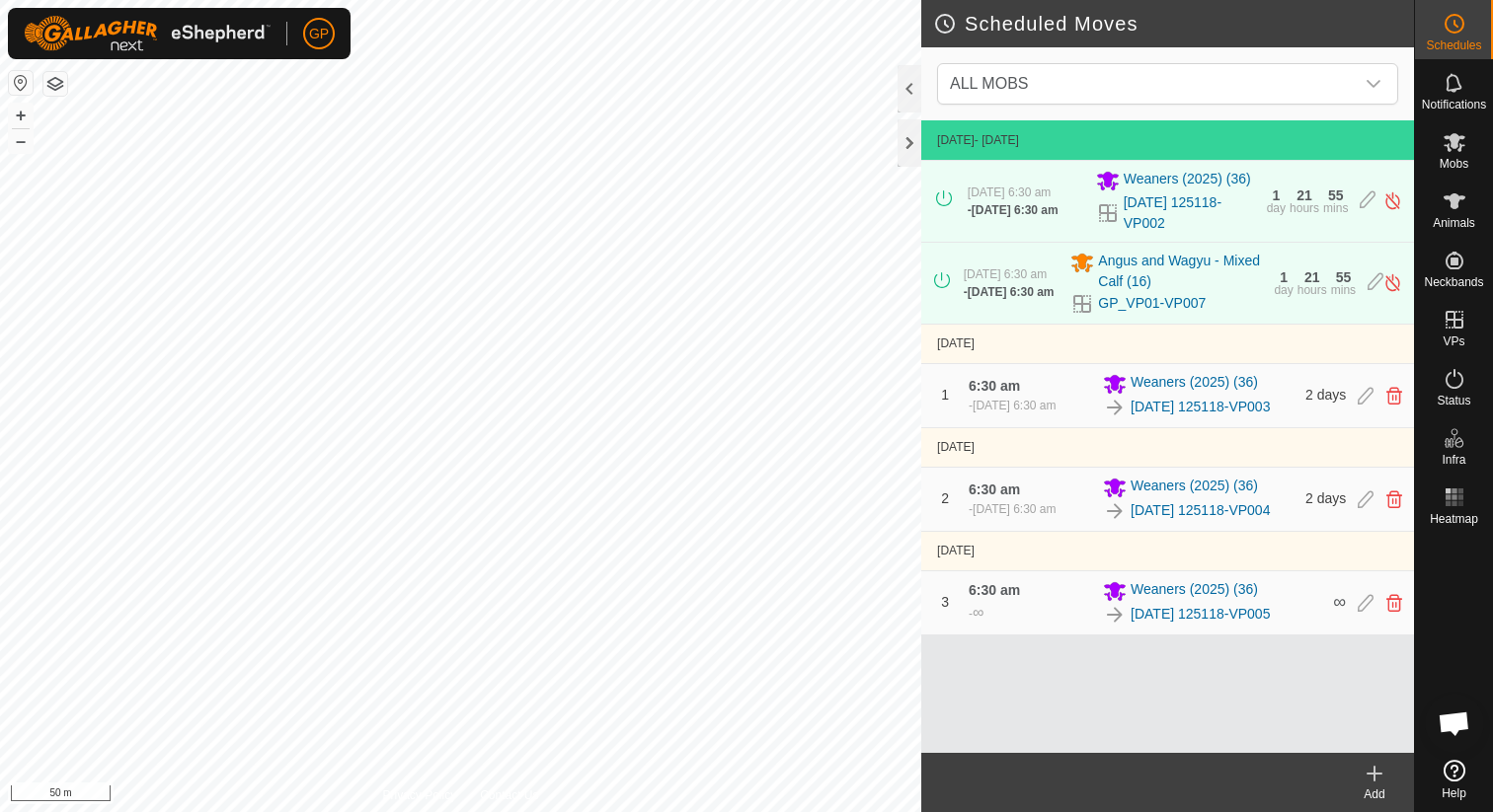
click at [1376, 777] on icon at bounding box center [1374, 773] width 24 height 24
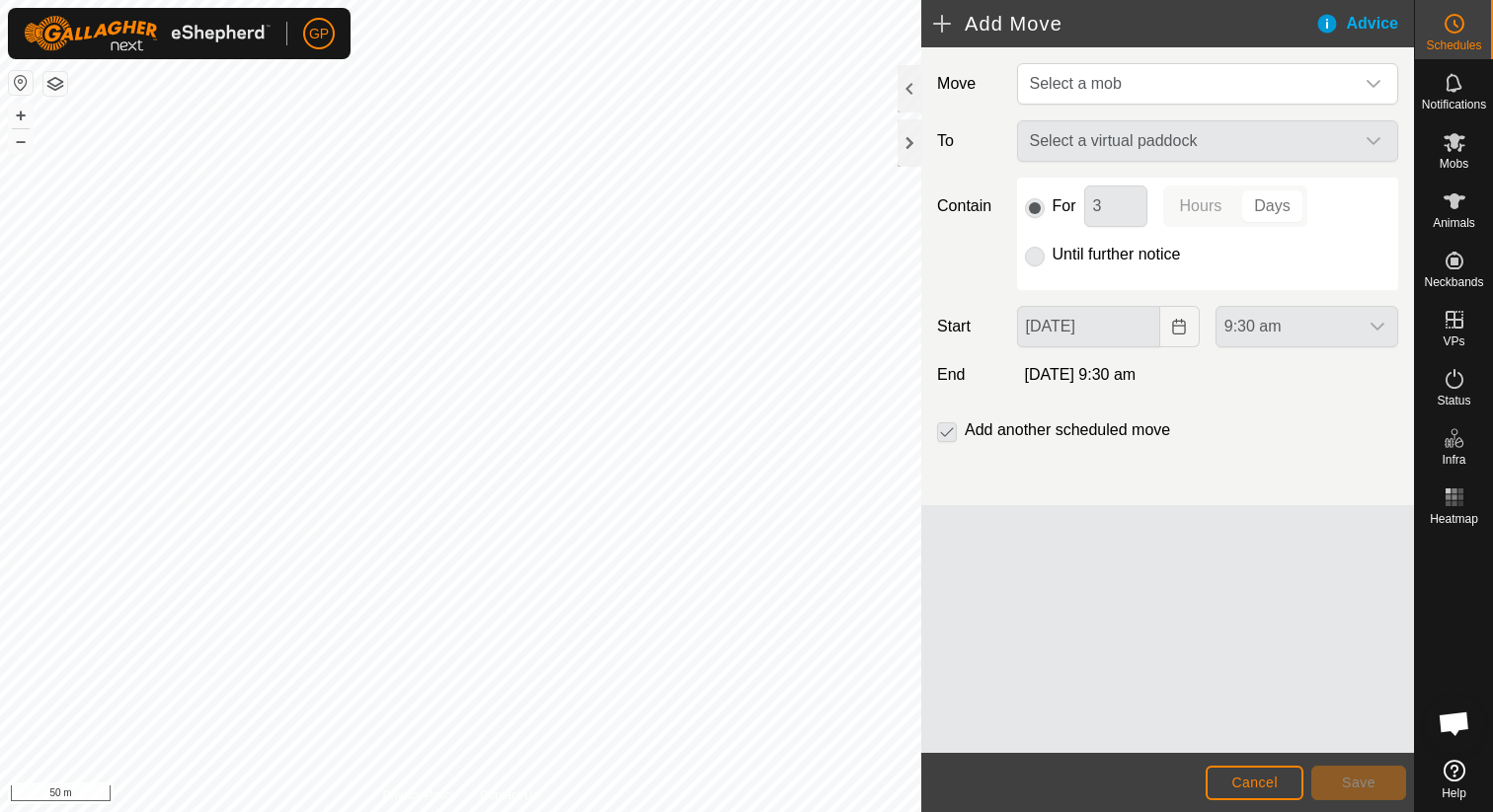
click at [1267, 113] on div "Move Select a mob To Select a virtual paddock Contain For 3 Hours Days Until fu…" at bounding box center [1167, 277] width 493 height 458
click at [1254, 131] on div "Select a virtual paddock" at bounding box center [1207, 141] width 397 height 41
click at [1258, 92] on span "Select a mob" at bounding box center [1188, 84] width 332 height 40
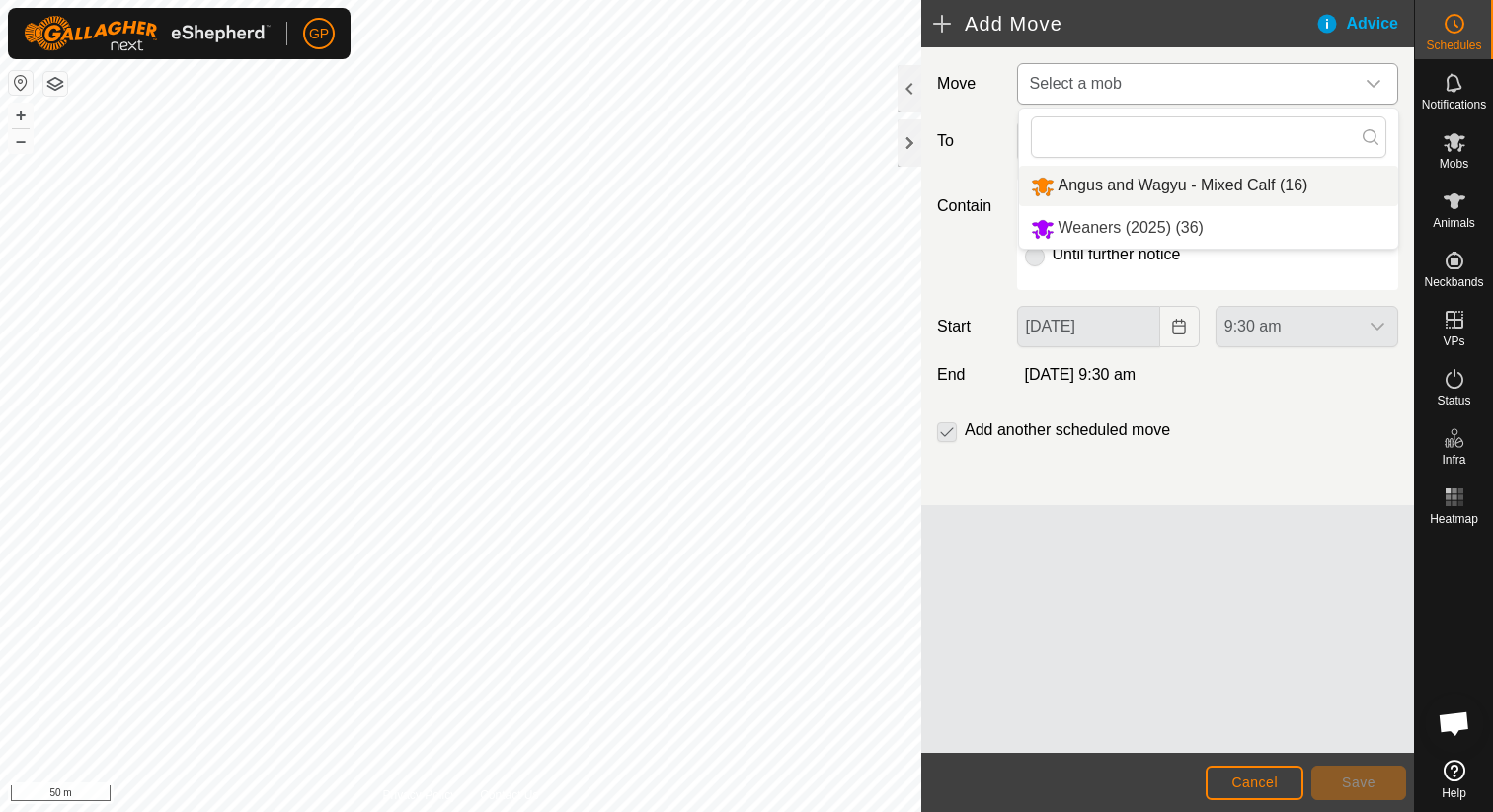
click at [1185, 173] on li "Angus and Wagyu - Mixed Calf (16)" at bounding box center [1208, 186] width 379 height 41
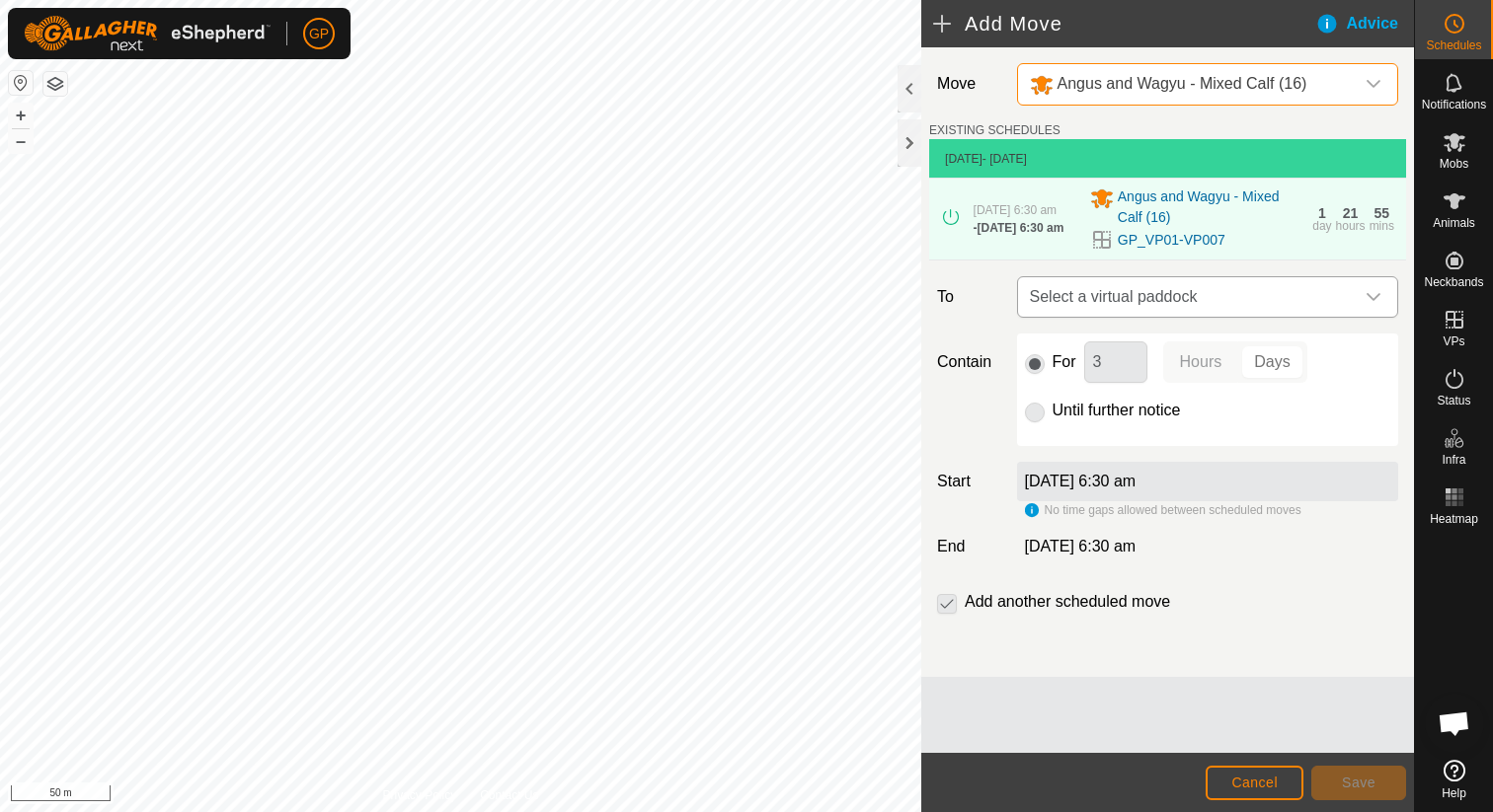
click at [1169, 290] on span "Select a virtual paddock" at bounding box center [1188, 297] width 332 height 40
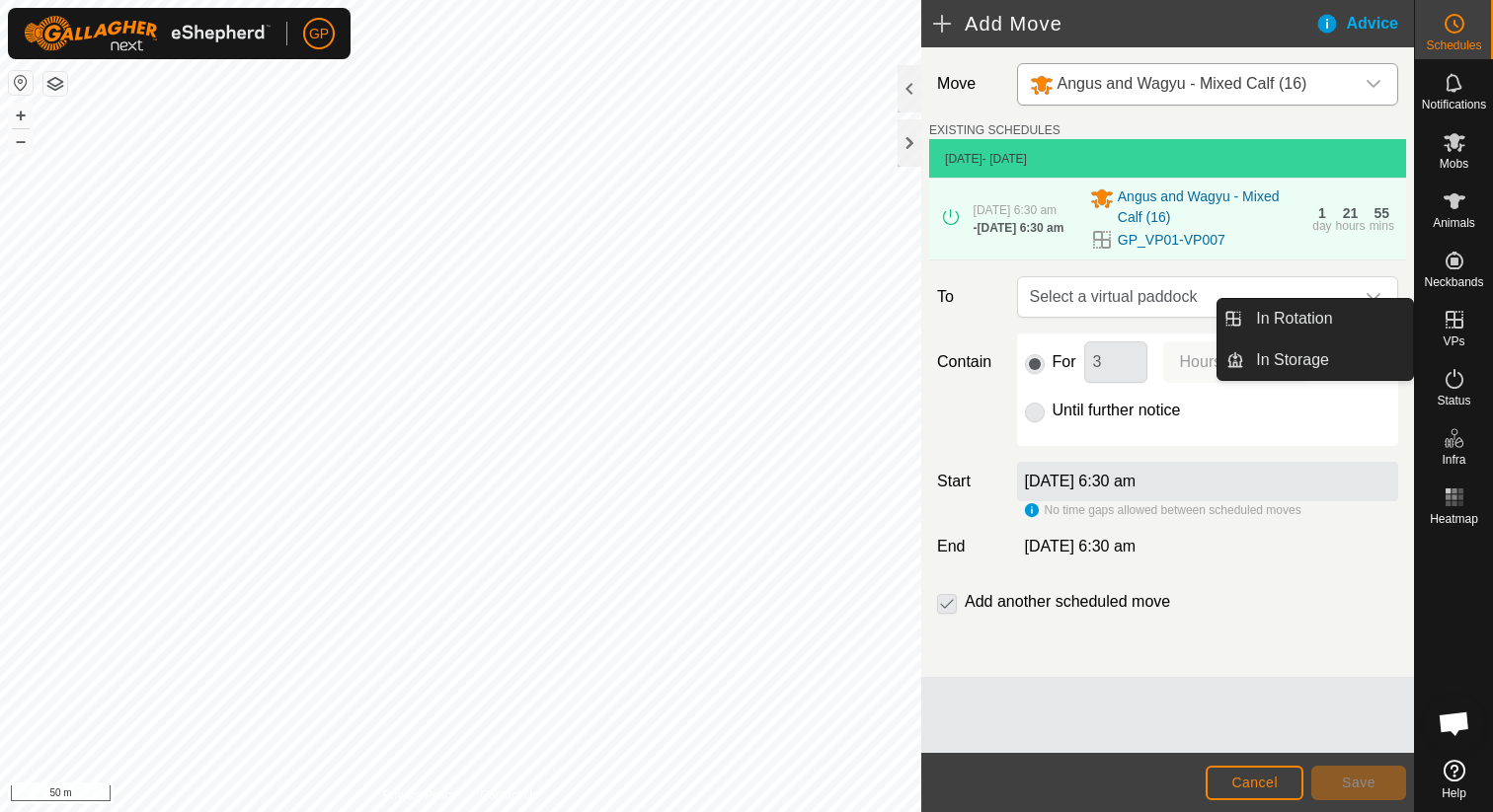
click at [1460, 327] on icon at bounding box center [1454, 320] width 18 height 18
click at [1390, 324] on link "In Rotation" at bounding box center [1328, 319] width 169 height 40
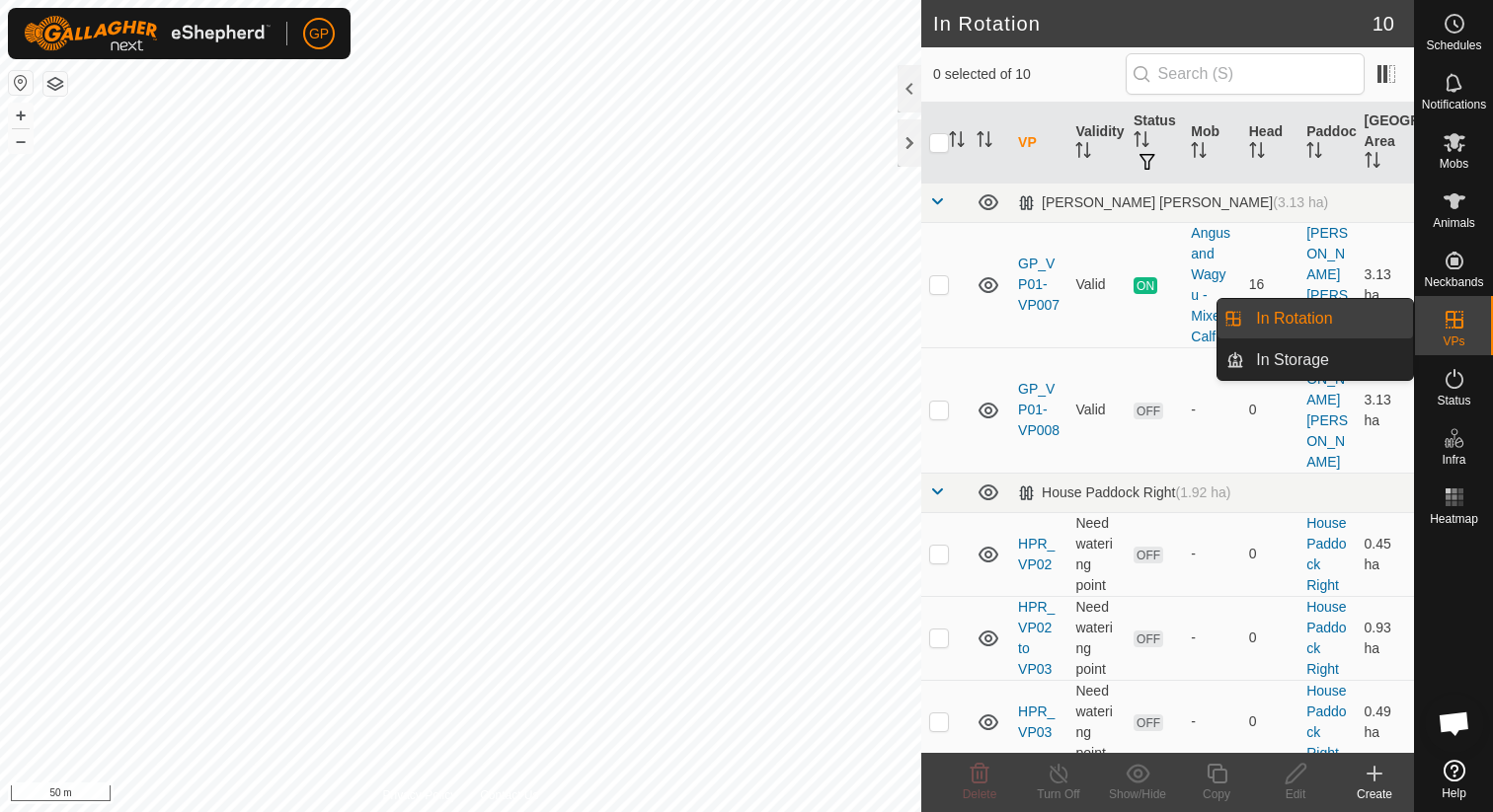
click at [1349, 313] on link "In Rotation" at bounding box center [1328, 319] width 169 height 40
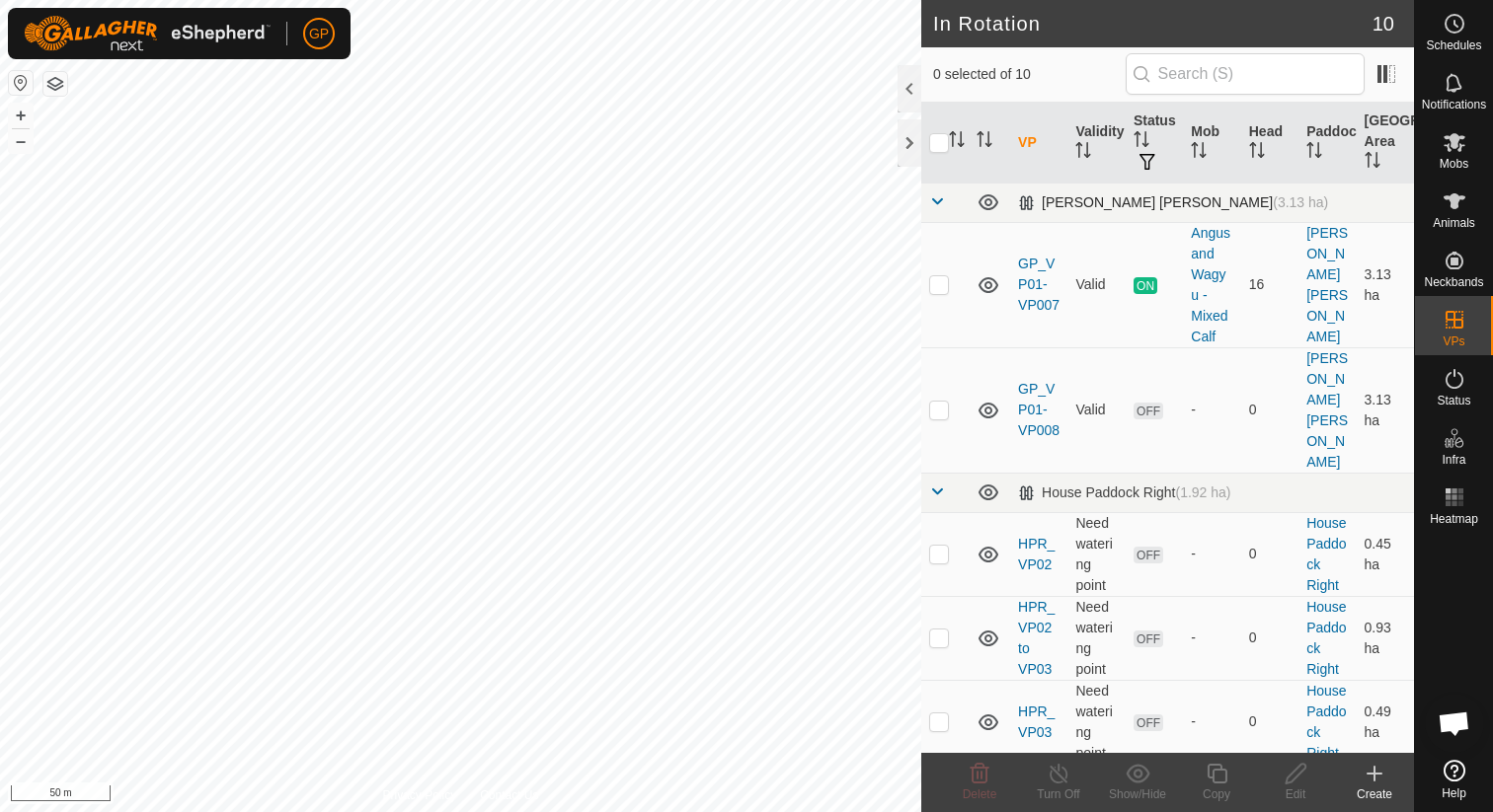
click at [1146, 210] on td "Graves Paddock (3.13 ha)" at bounding box center [1211, 203] width 404 height 40
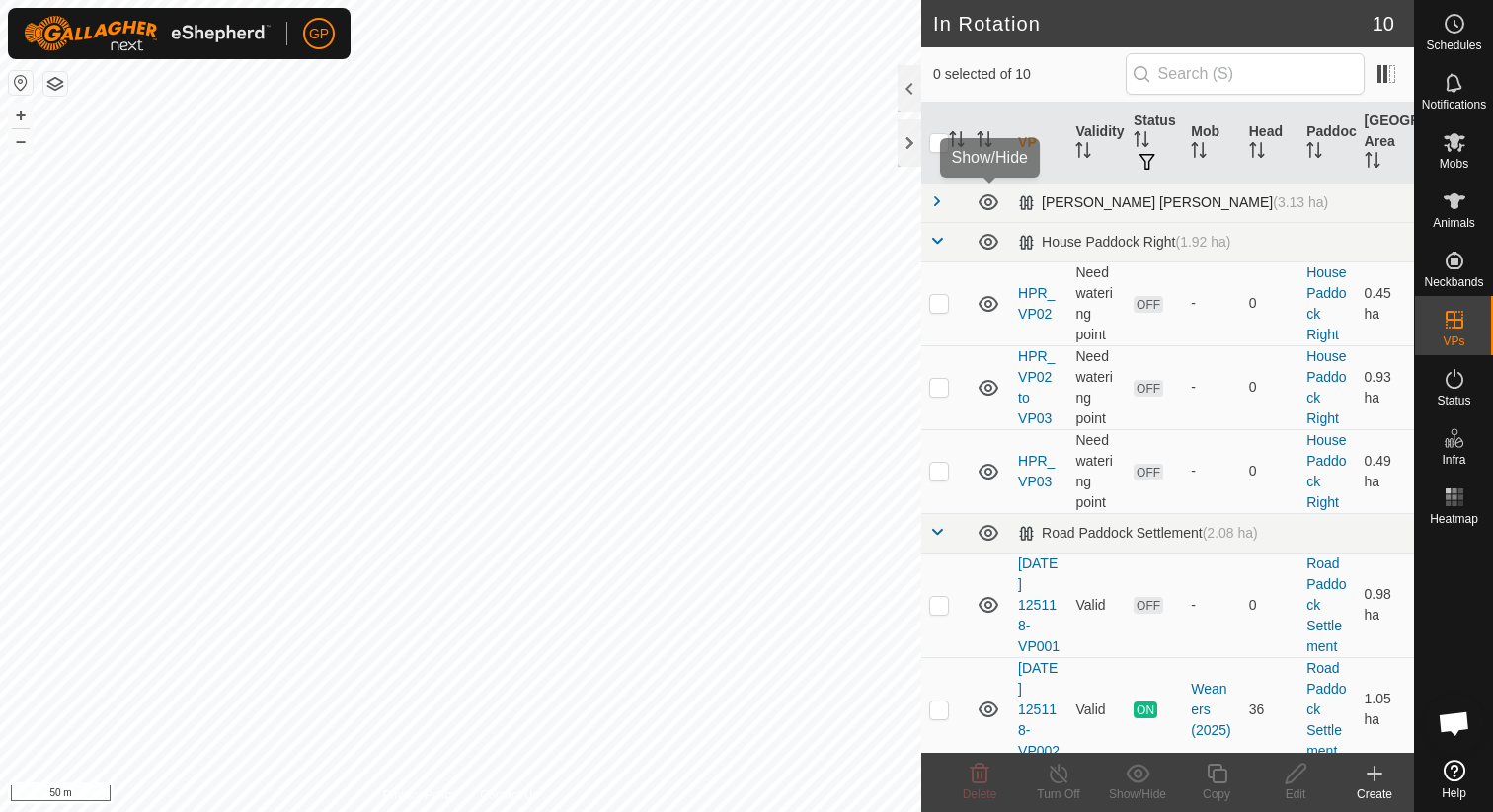
click at [1000, 212] on td at bounding box center [989, 203] width 41 height 40
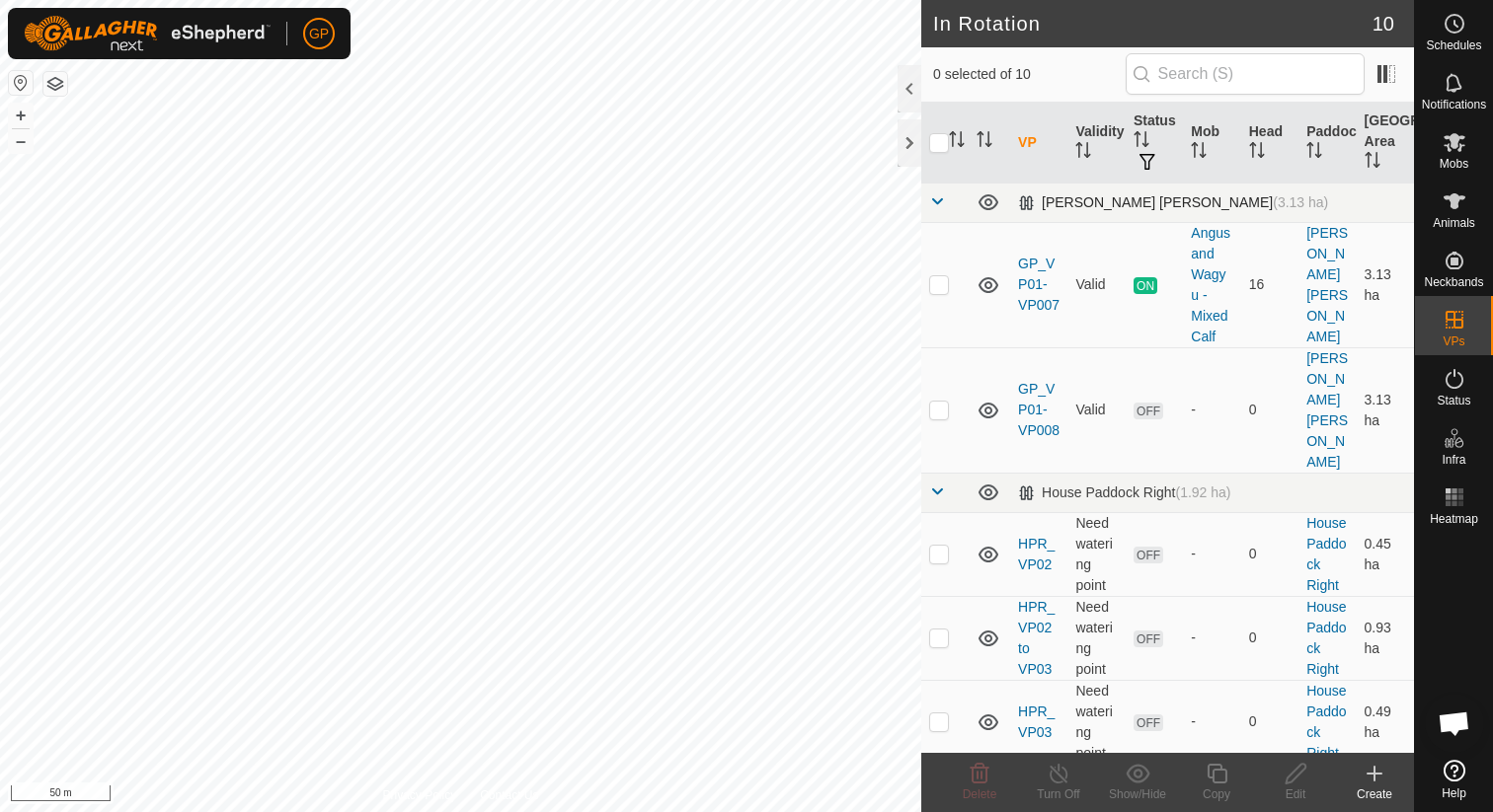
click at [987, 203] on icon at bounding box center [988, 203] width 20 height 16
click at [987, 203] on icon at bounding box center [988, 203] width 24 height 24
click at [1149, 163] on span "button" at bounding box center [1147, 162] width 16 height 16
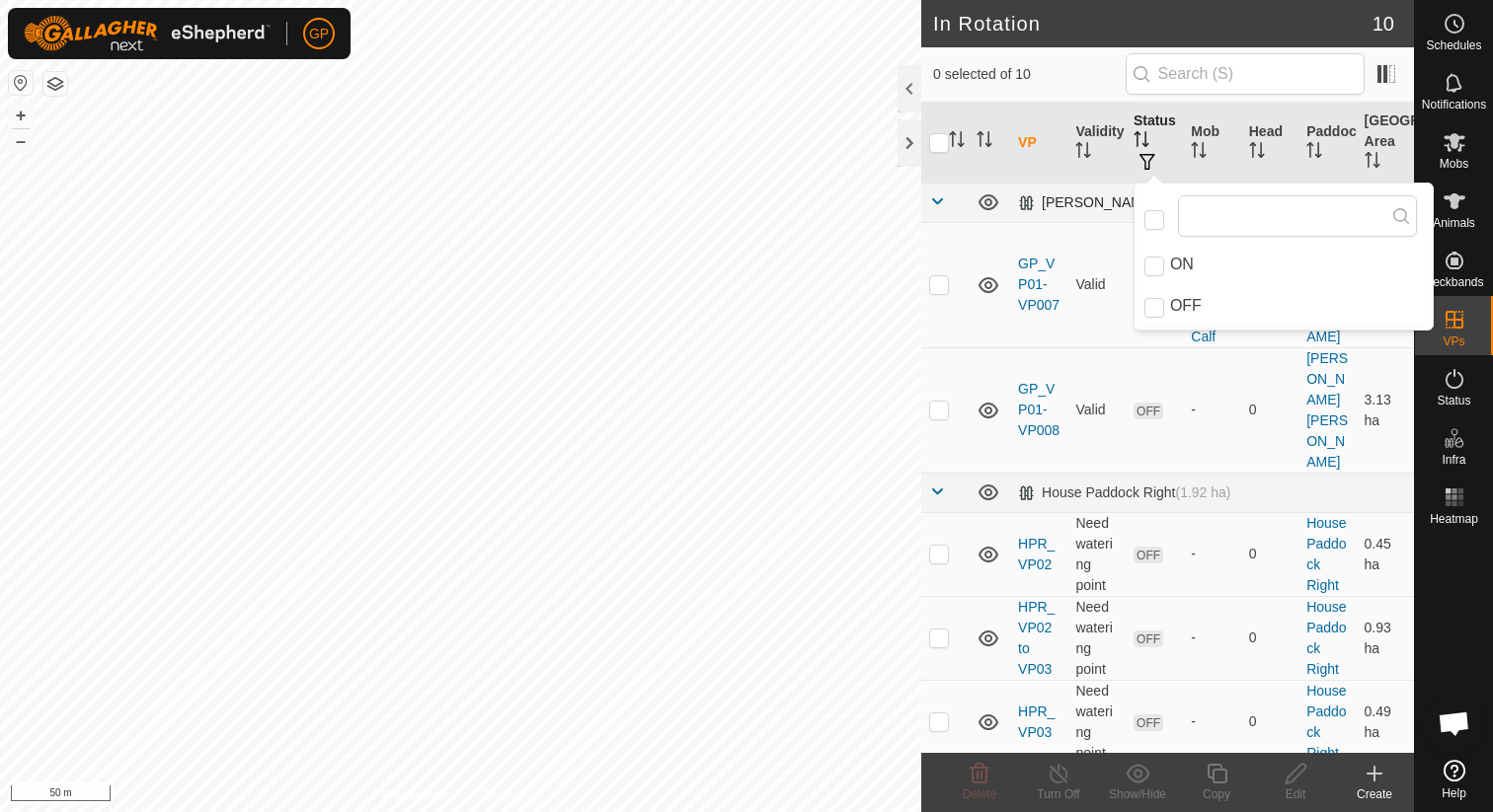
click at [1148, 142] on icon "Activate to sort" at bounding box center [1141, 139] width 16 height 16
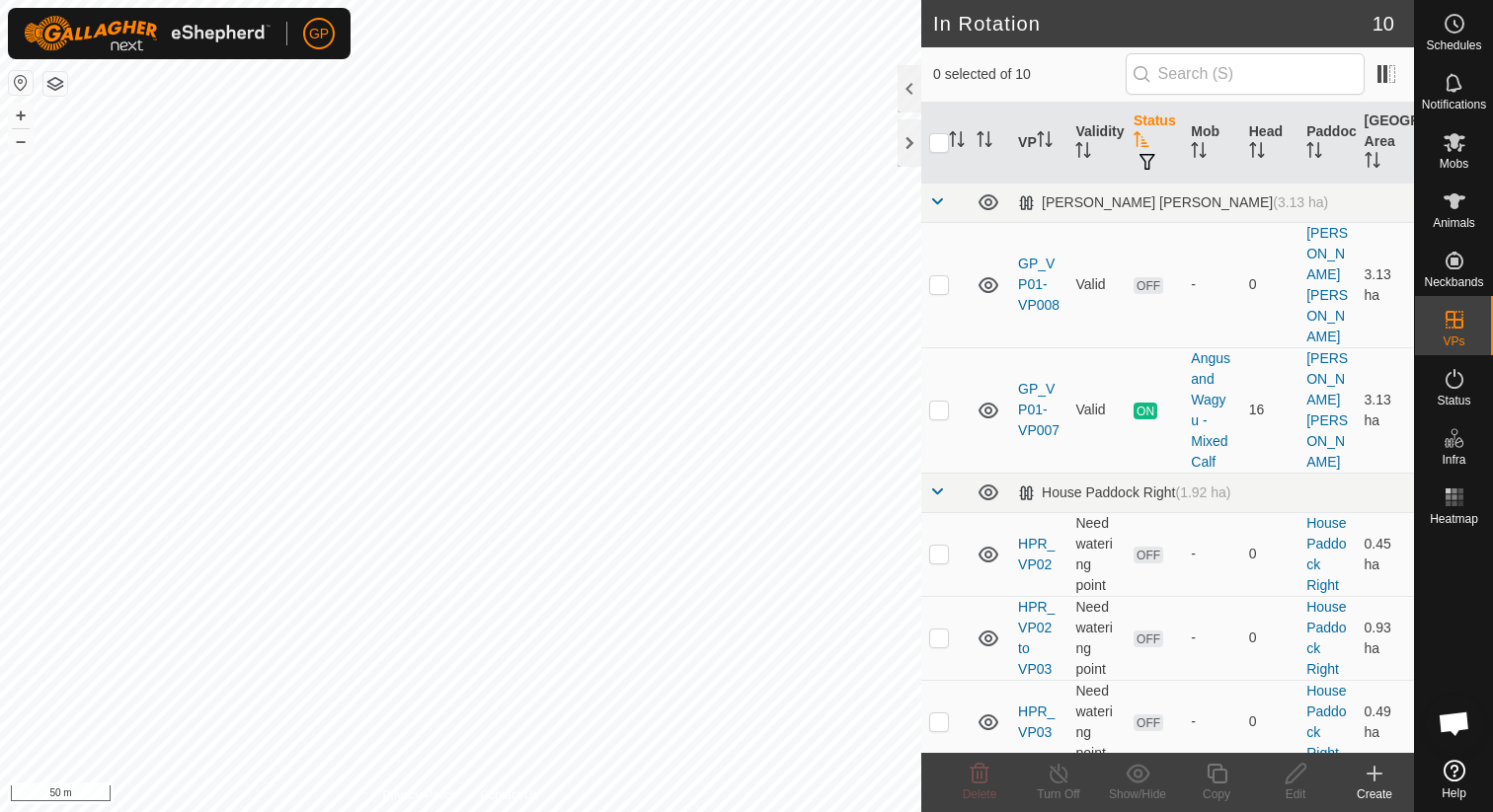
click at [1148, 142] on icon "Activate to sort" at bounding box center [1141, 139] width 16 height 16
click at [1208, 148] on th "Mob" at bounding box center [1211, 143] width 57 height 81
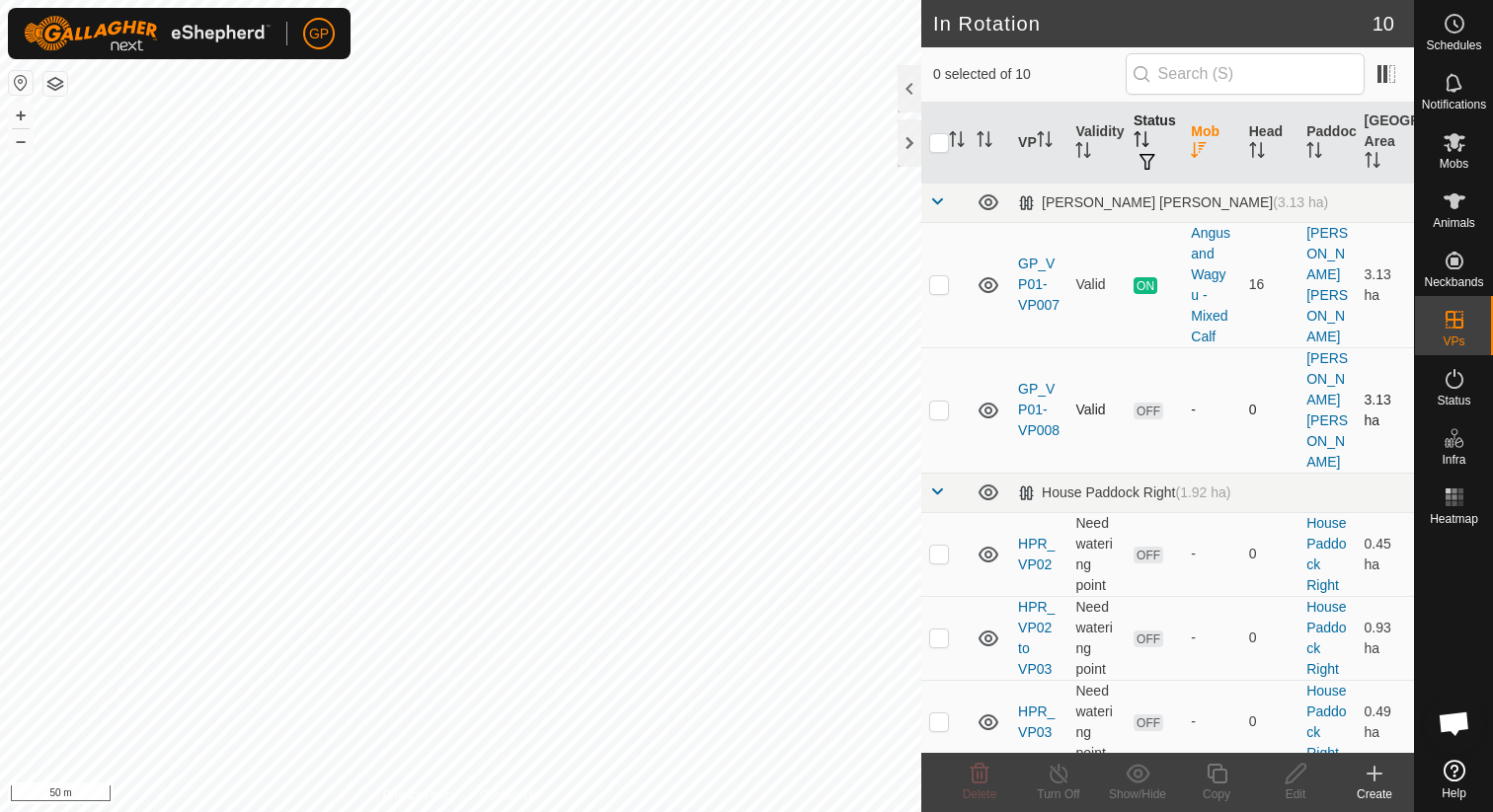
click at [1196, 400] on div "-" at bounding box center [1211, 410] width 41 height 21
click at [1027, 384] on link "GP_VP01-VP008" at bounding box center [1038, 410] width 41 height 57
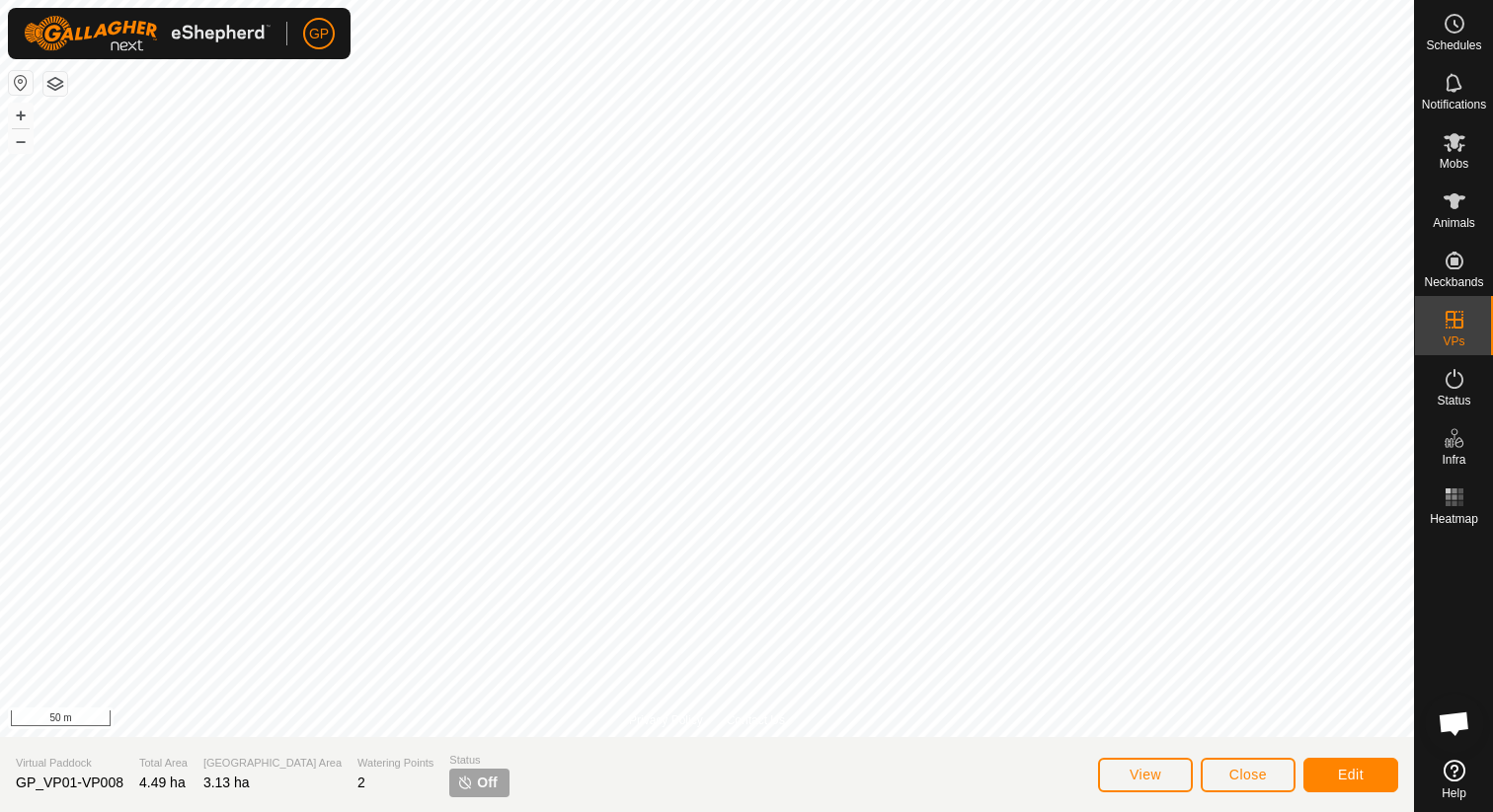
click at [1164, 743] on section "Virtual Paddock GP_VP01-VP008 Total Area 4.49 ha Grazing Area 3.13 ha Watering …" at bounding box center [706, 774] width 1414 height 75
click at [1161, 758] on button "View" at bounding box center [1145, 774] width 95 height 35
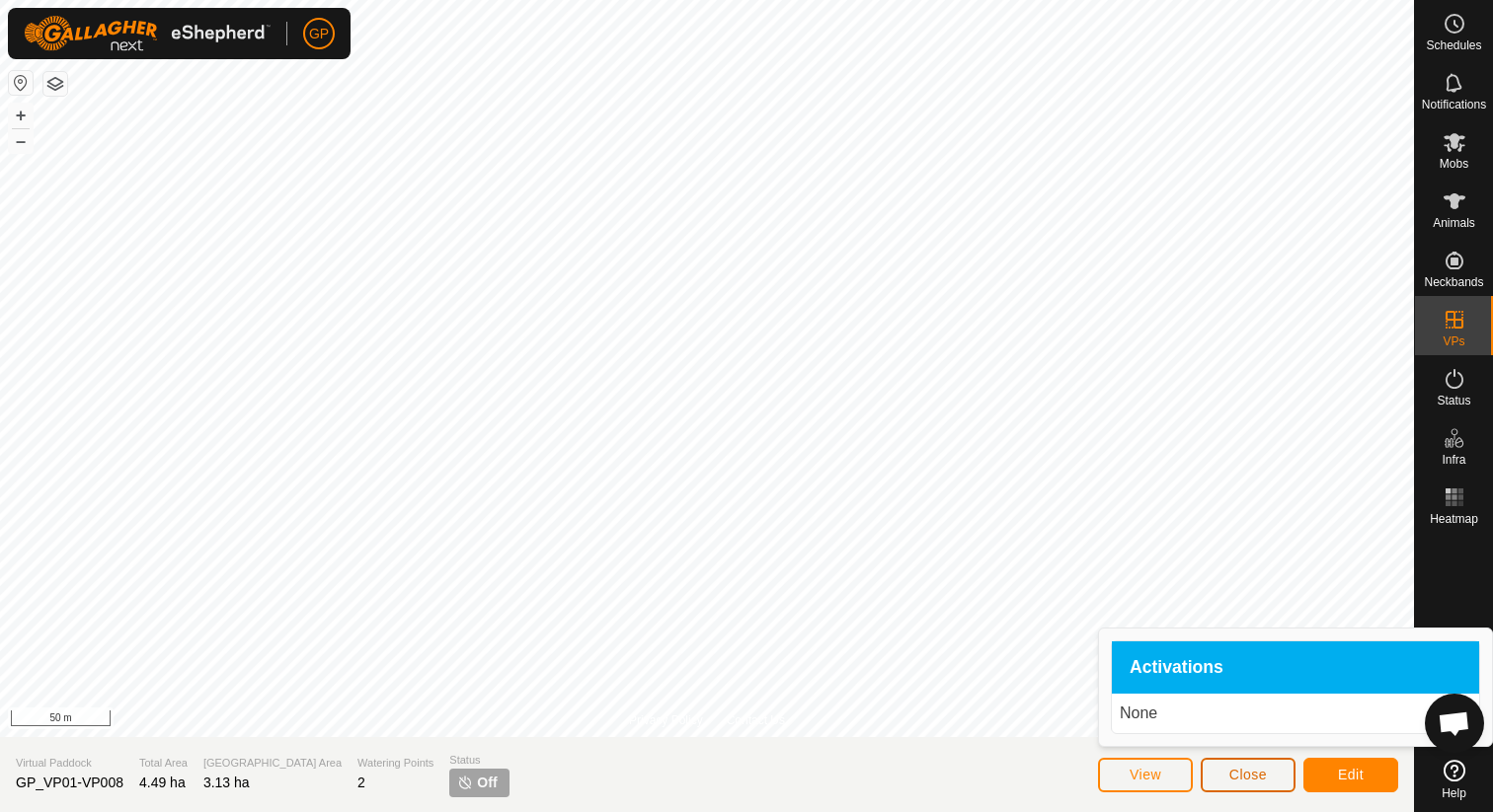
click at [1203, 765] on button "Close" at bounding box center [1248, 774] width 95 height 35
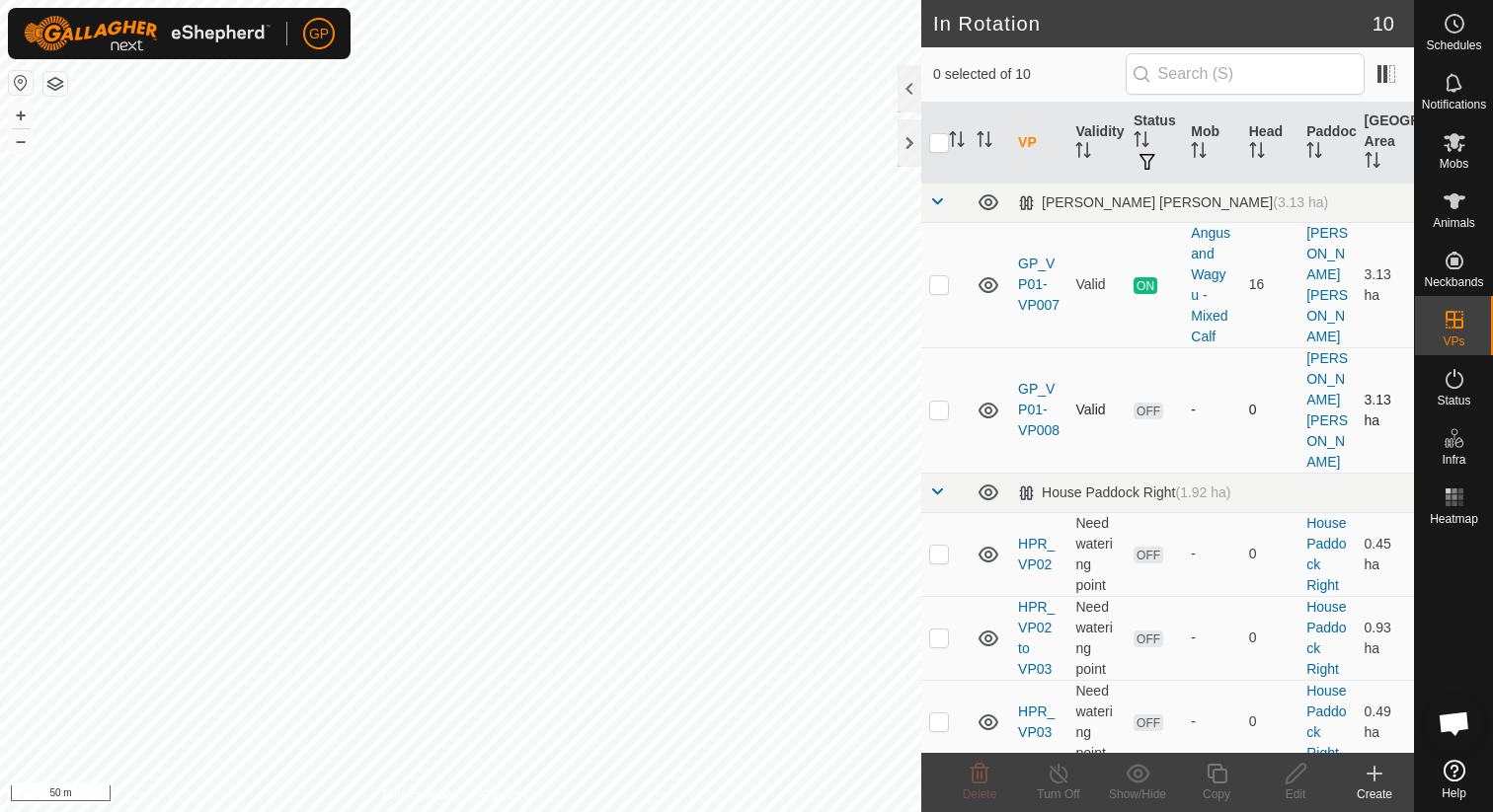
click at [1049, 383] on td "GP_VP01-VP008" at bounding box center [1038, 410] width 57 height 125
click at [1099, 388] on td "Valid" at bounding box center [1096, 410] width 57 height 125
click at [943, 402] on p-checkbox at bounding box center [939, 410] width 20 height 16
checkbox input "true"
click at [1297, 792] on div "Edit" at bounding box center [1295, 794] width 79 height 18
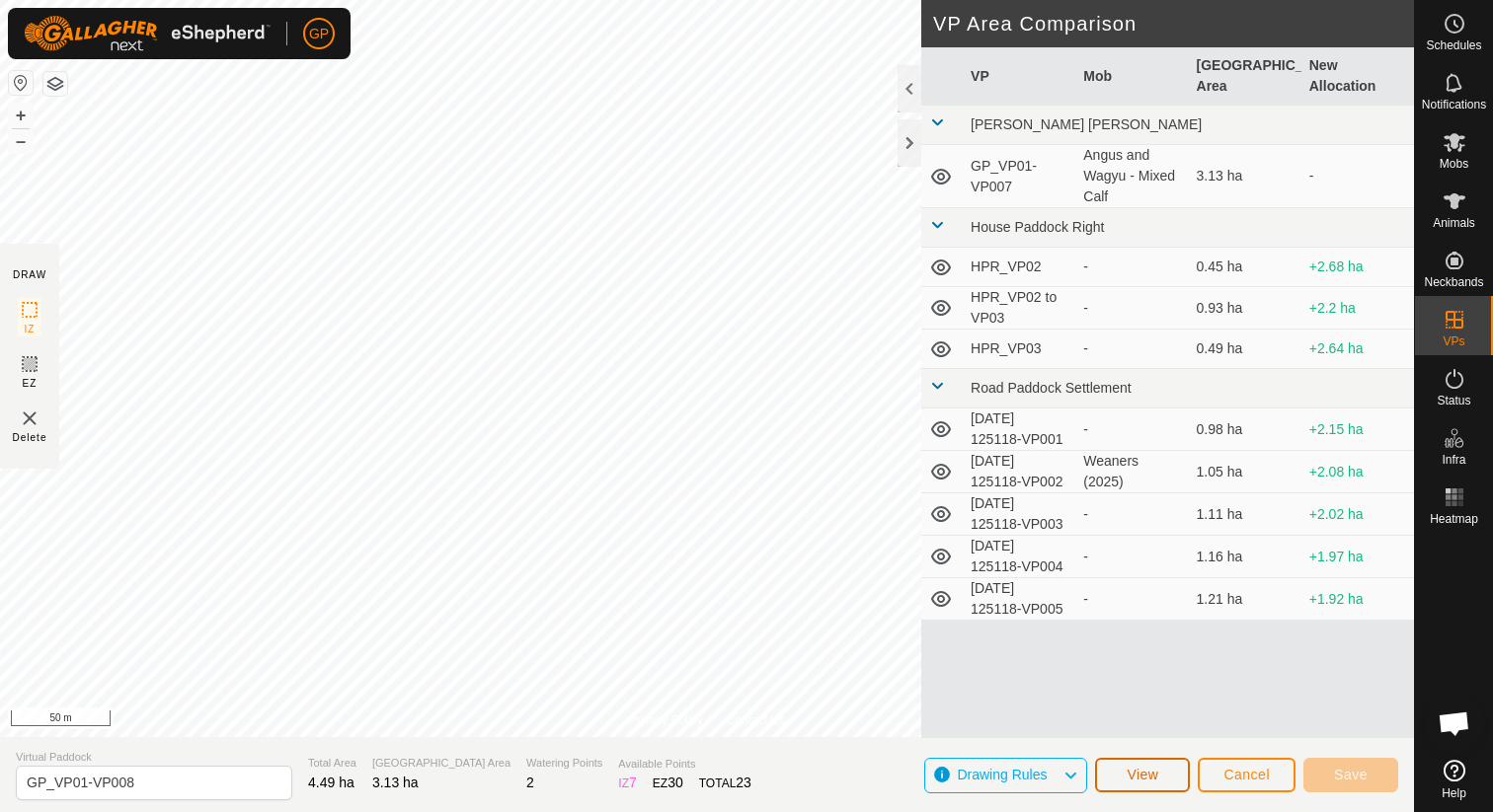
click at [1172, 772] on button "View" at bounding box center [1142, 774] width 95 height 35
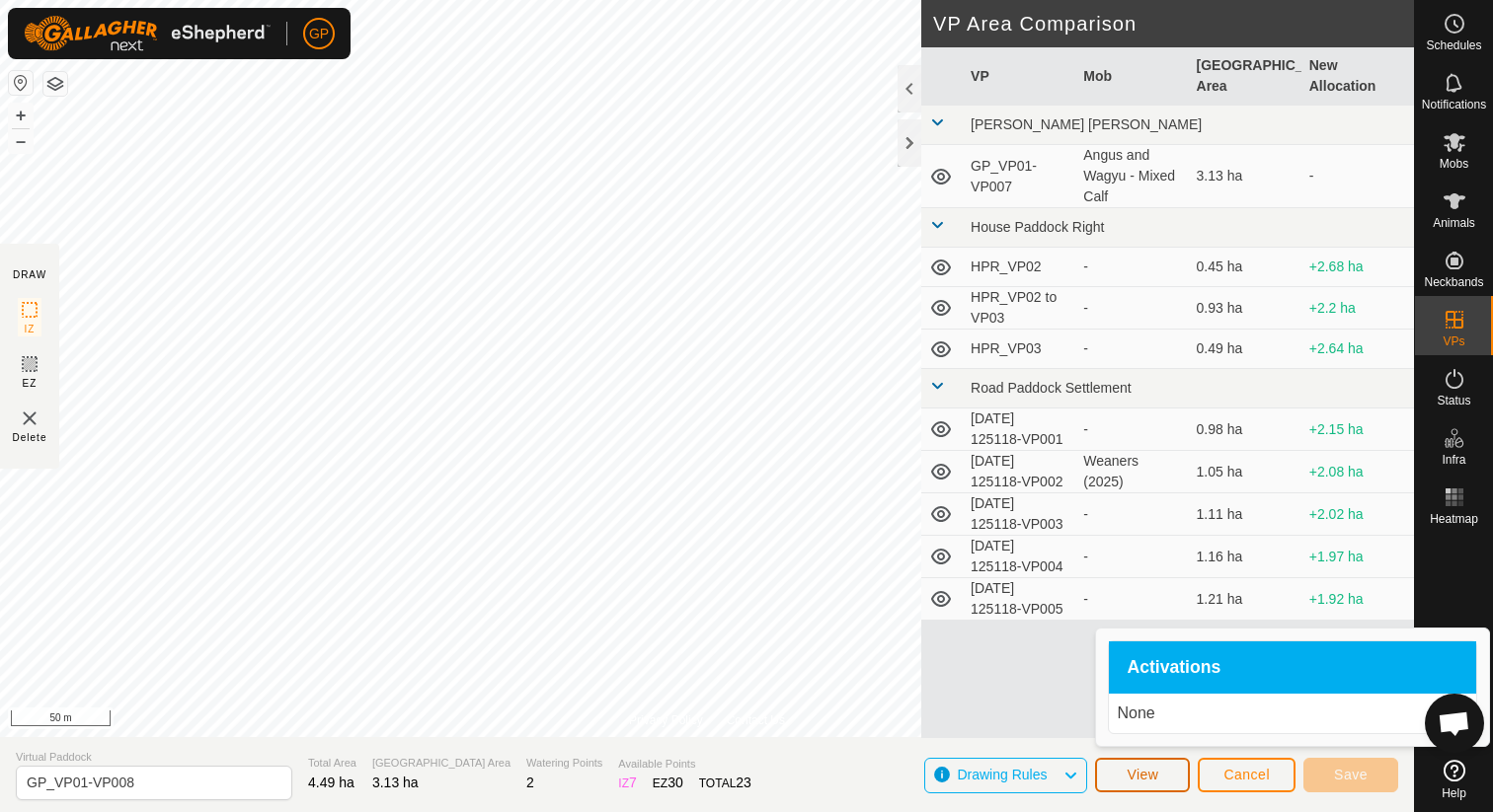
click at [1172, 772] on button "View" at bounding box center [1142, 774] width 95 height 35
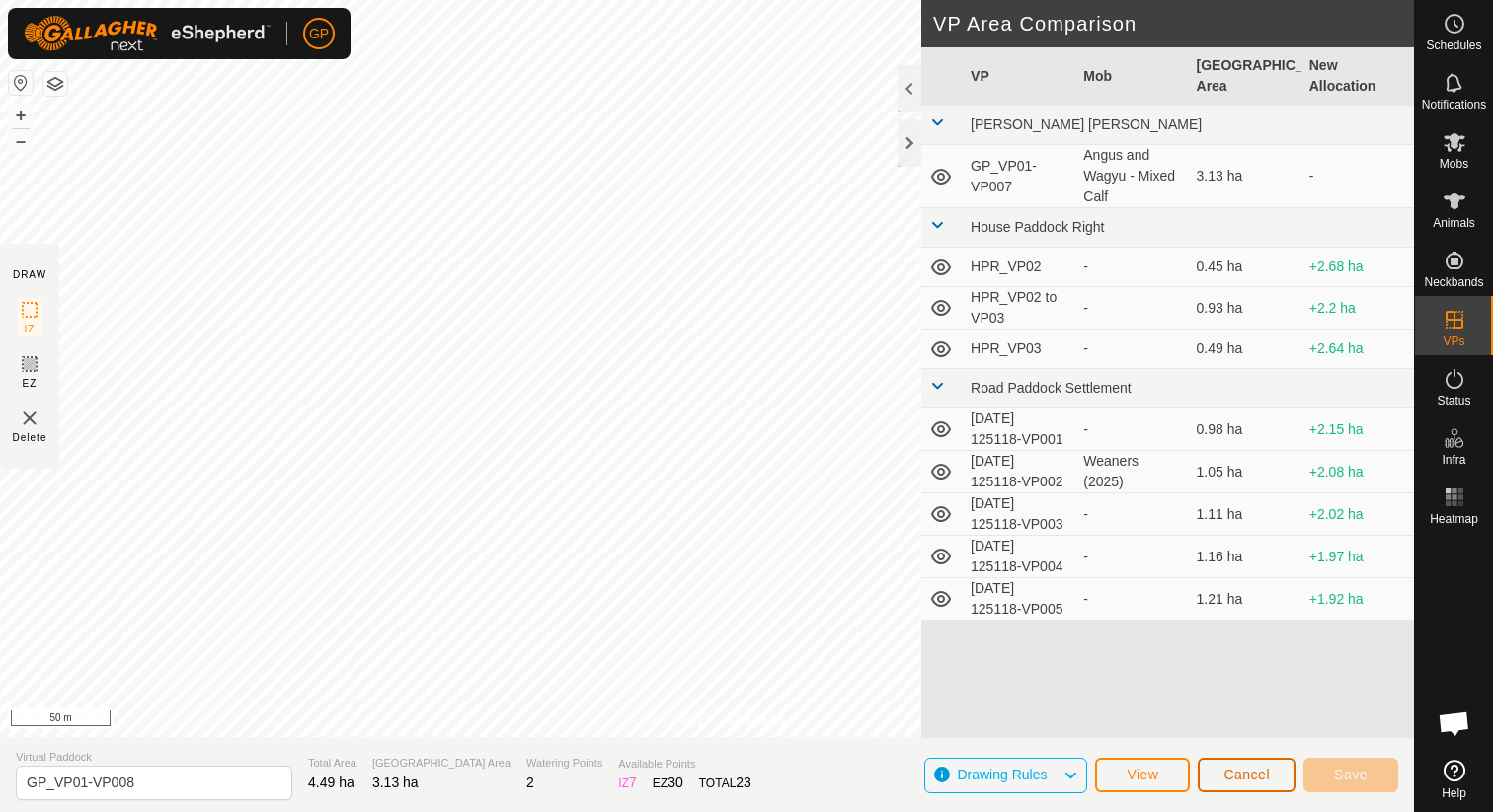
click at [1252, 768] on span "Cancel" at bounding box center [1246, 774] width 46 height 16
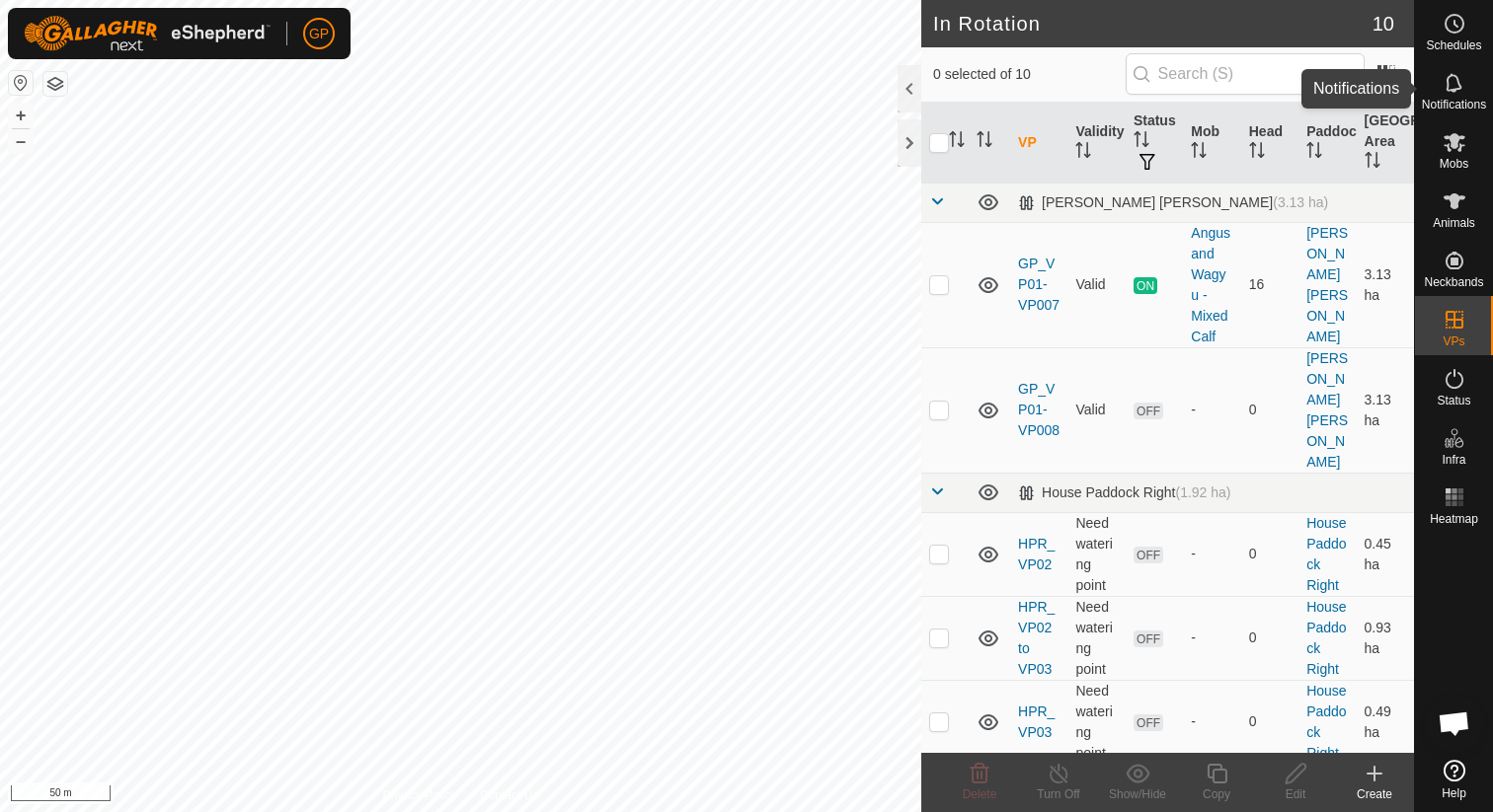
click at [1475, 86] on div "Notifications" at bounding box center [1453, 89] width 78 height 59
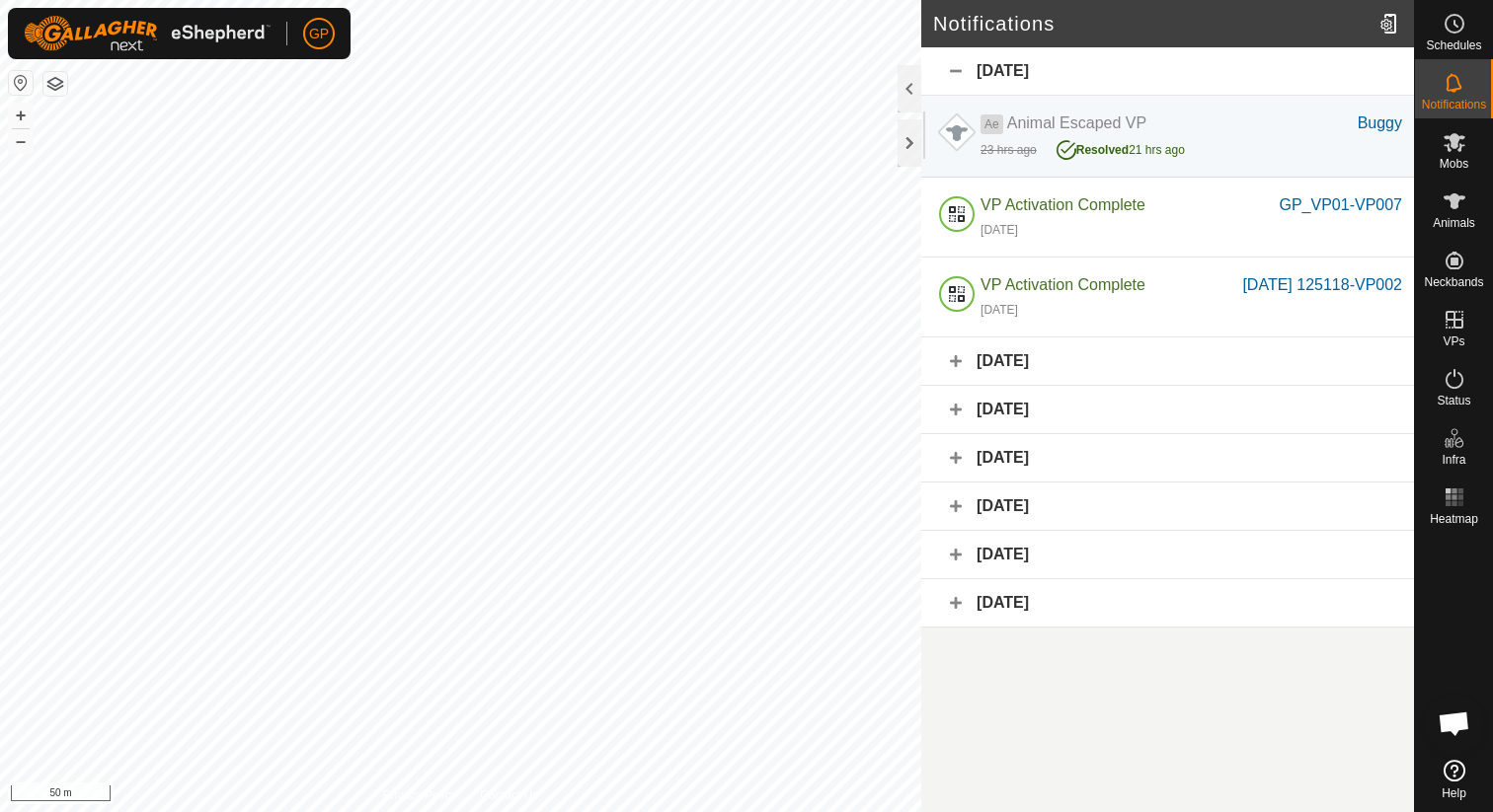
click at [1452, 773] on icon at bounding box center [1454, 771] width 22 height 22
click at [1459, 727] on span "Open chat" at bounding box center [1453, 726] width 33 height 28
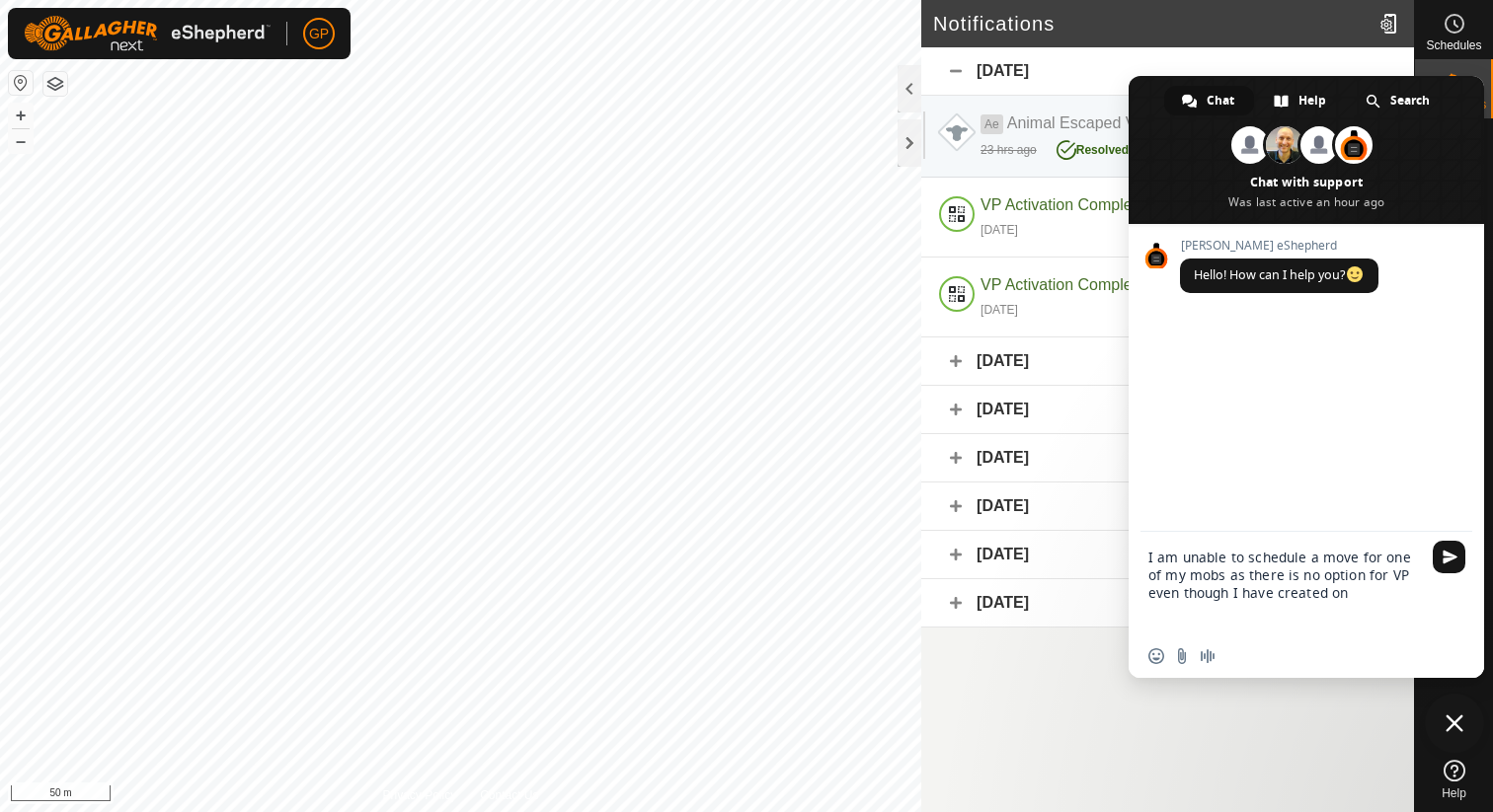
type textarea "I am unable to schedule a move for one of my mobs as there is no option for VP …"
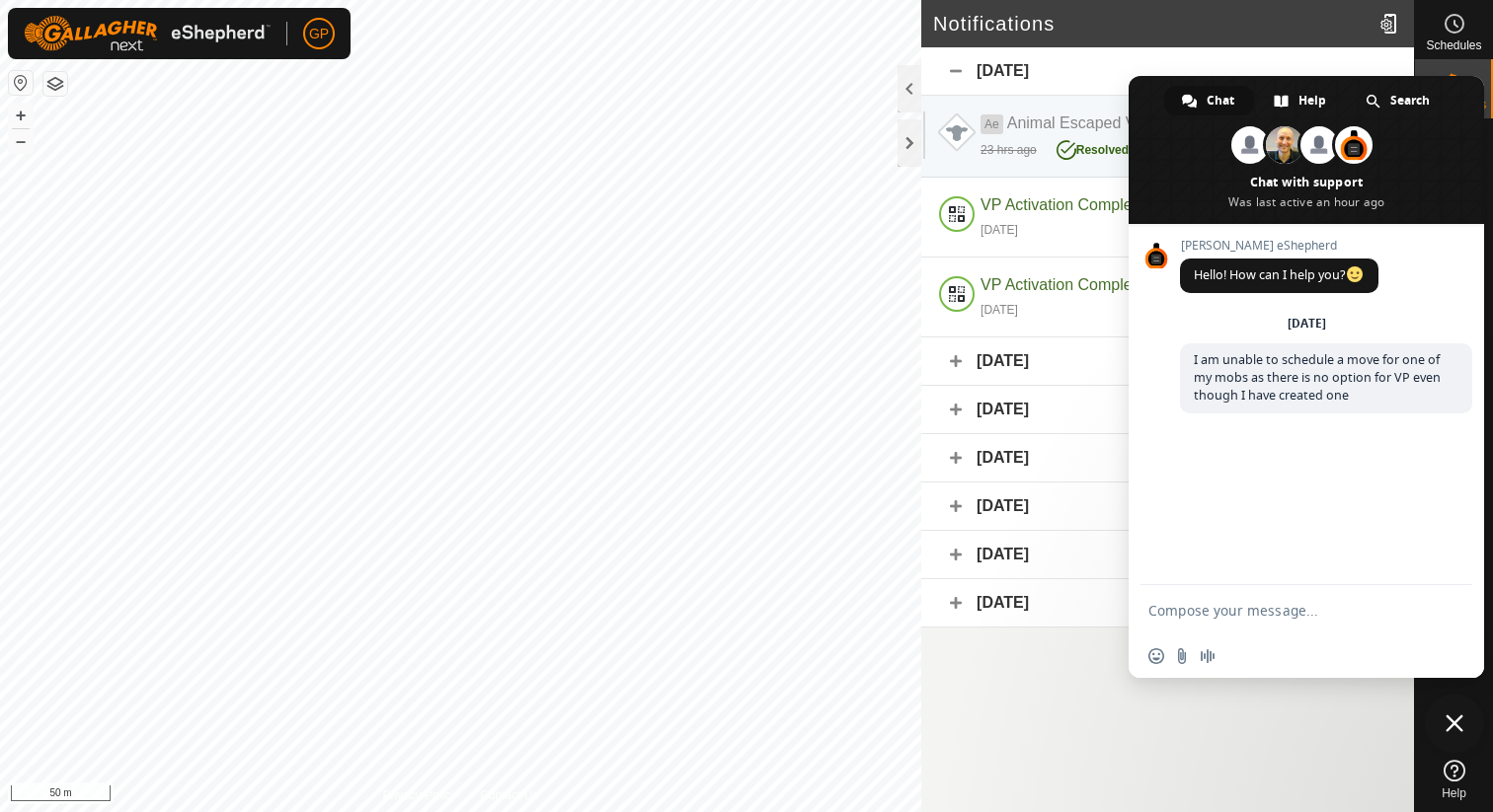
click at [1282, 51] on div "Yesterday" at bounding box center [1167, 71] width 493 height 48
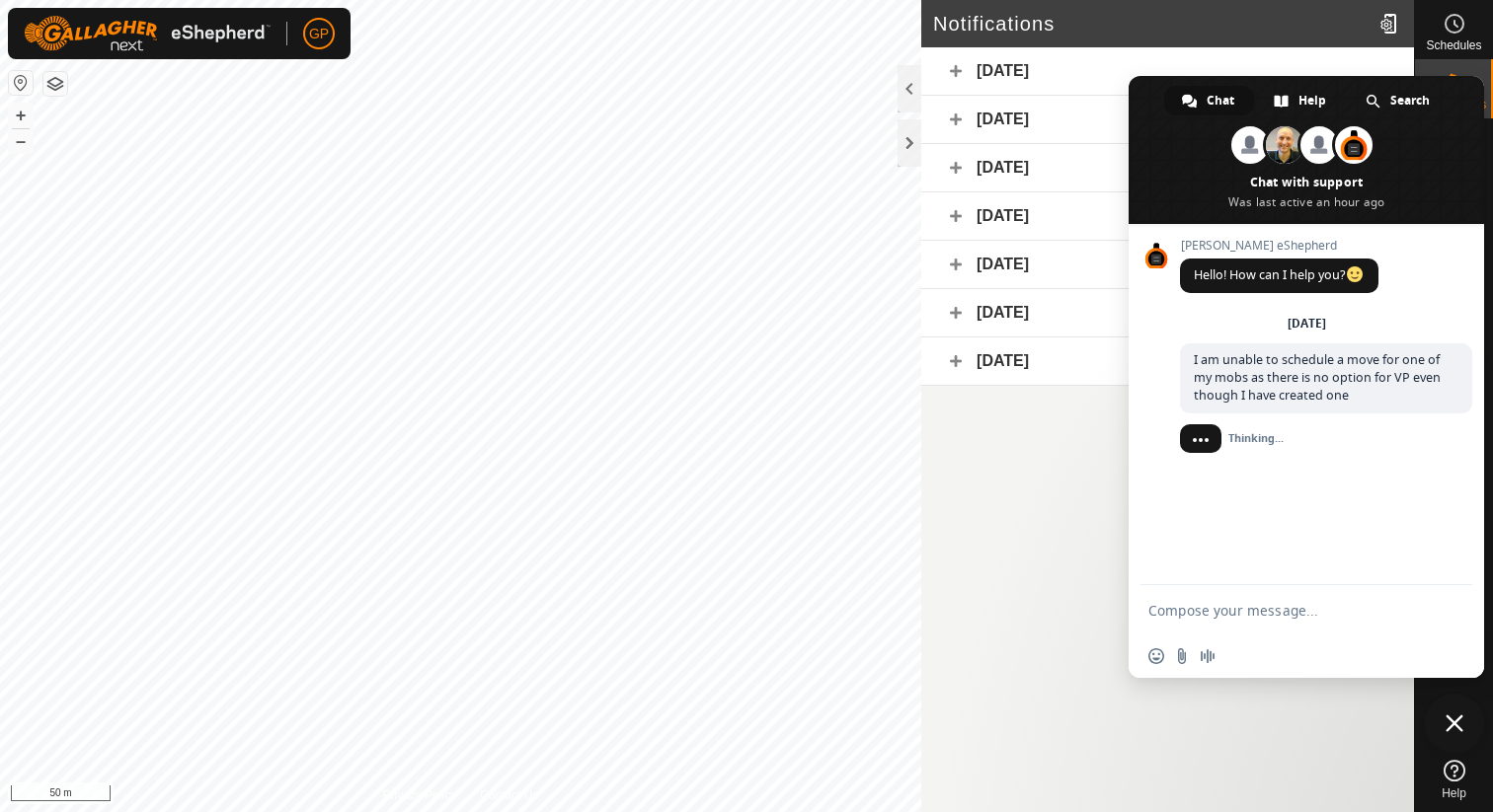
drag, startPoint x: 1192, startPoint y: 141, endPoint x: 1210, endPoint y: 263, distance: 123.3
click at [1210, 263] on div "Chat Help Search Sharl Andrew Elise And 10 more Chat with support Was last acti…" at bounding box center [1306, 377] width 356 height 603
click at [1120, 463] on article "Notifications Yesterday 3 September 2025 1 September 2025 29 August 2025 27 Aug…" at bounding box center [1167, 406] width 493 height 812
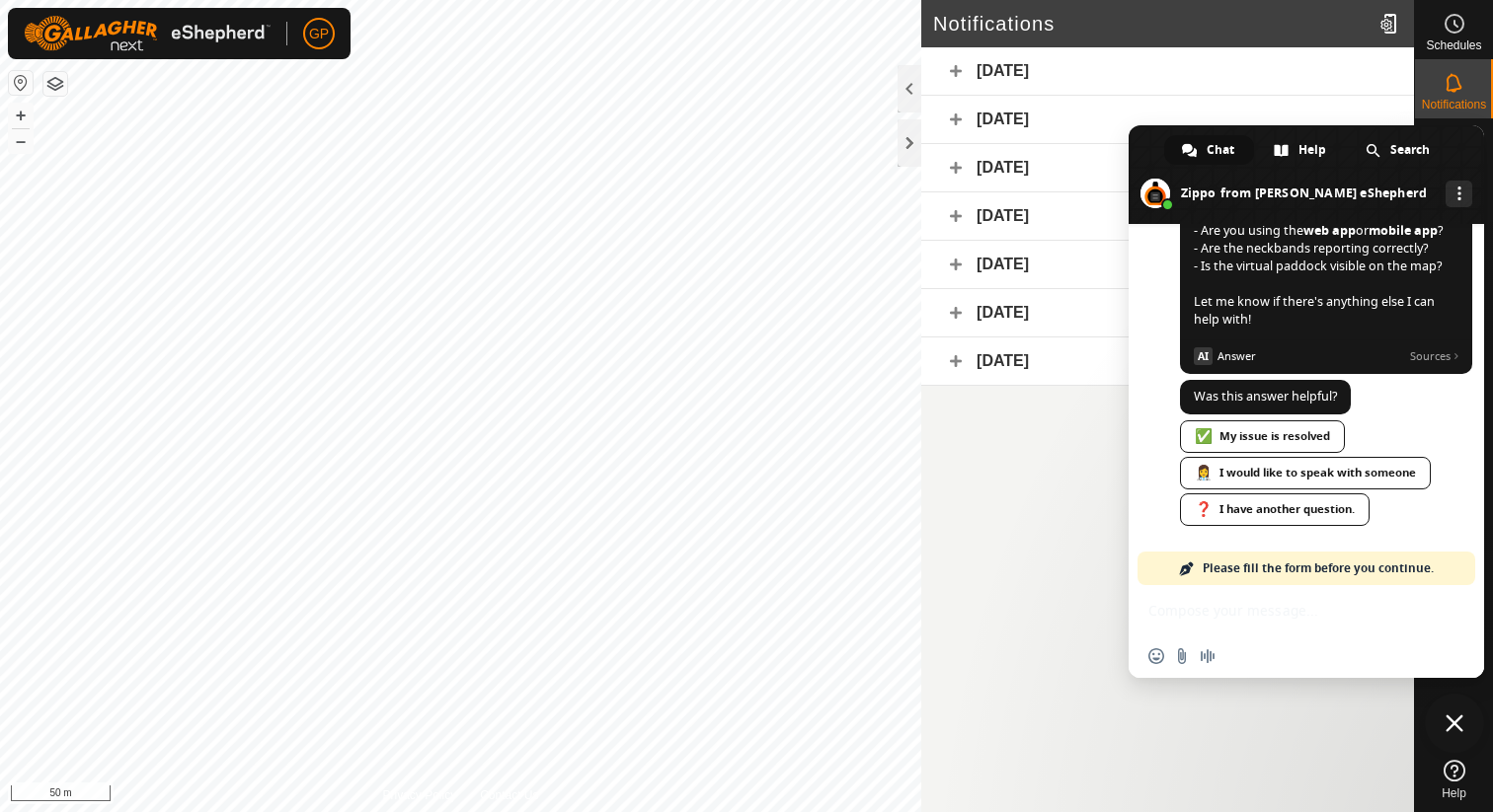
scroll to position [1143, 0]
click at [959, 494] on article "Notifications Yesterday 3 September 2025 1 September 2025 29 August 2025 27 Aug…" at bounding box center [1167, 406] width 493 height 812
click at [1458, 717] on span "Close chat" at bounding box center [1454, 724] width 18 height 18
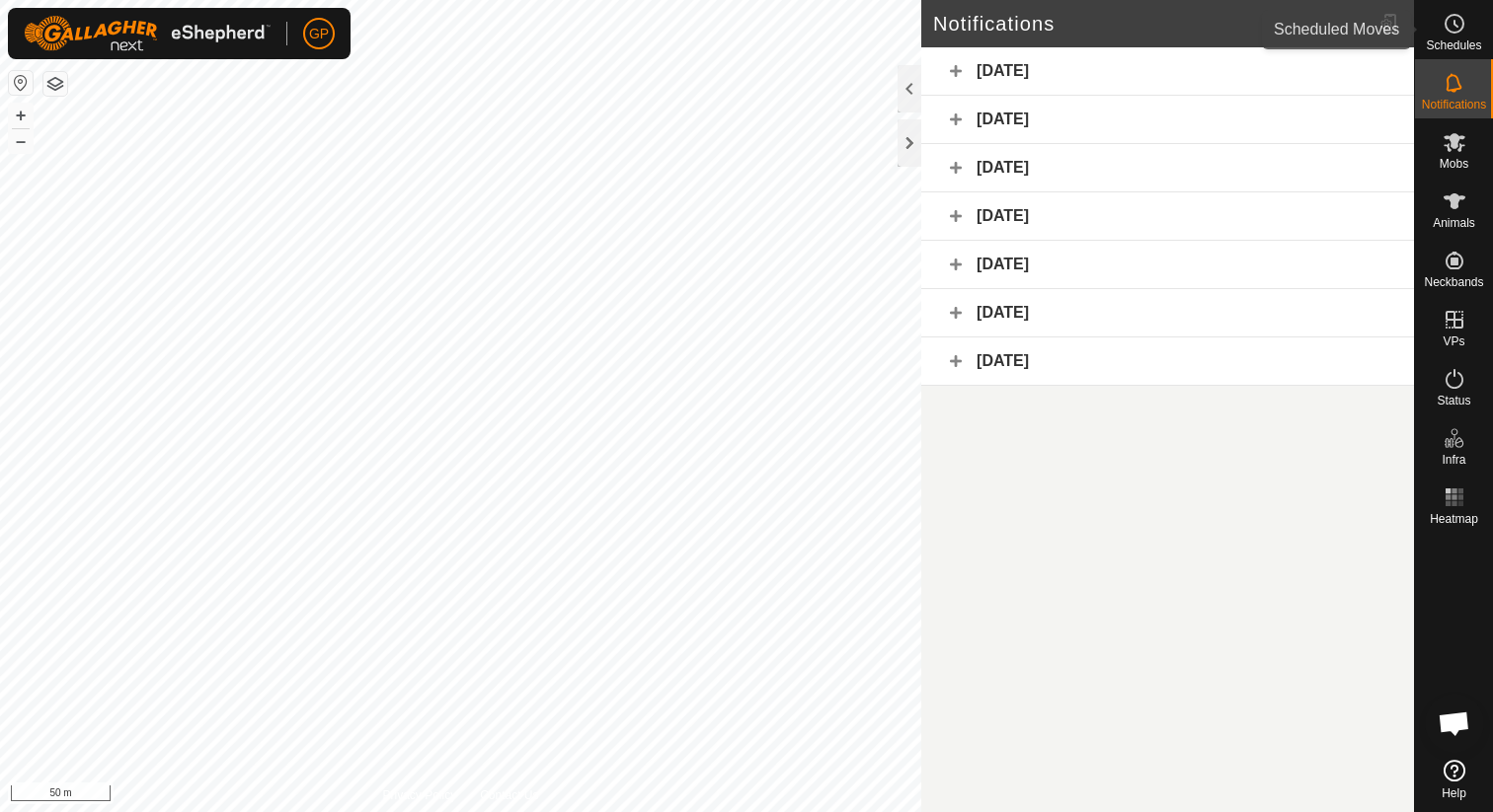
click at [1476, 48] on span "Schedules" at bounding box center [1453, 45] width 55 height 12
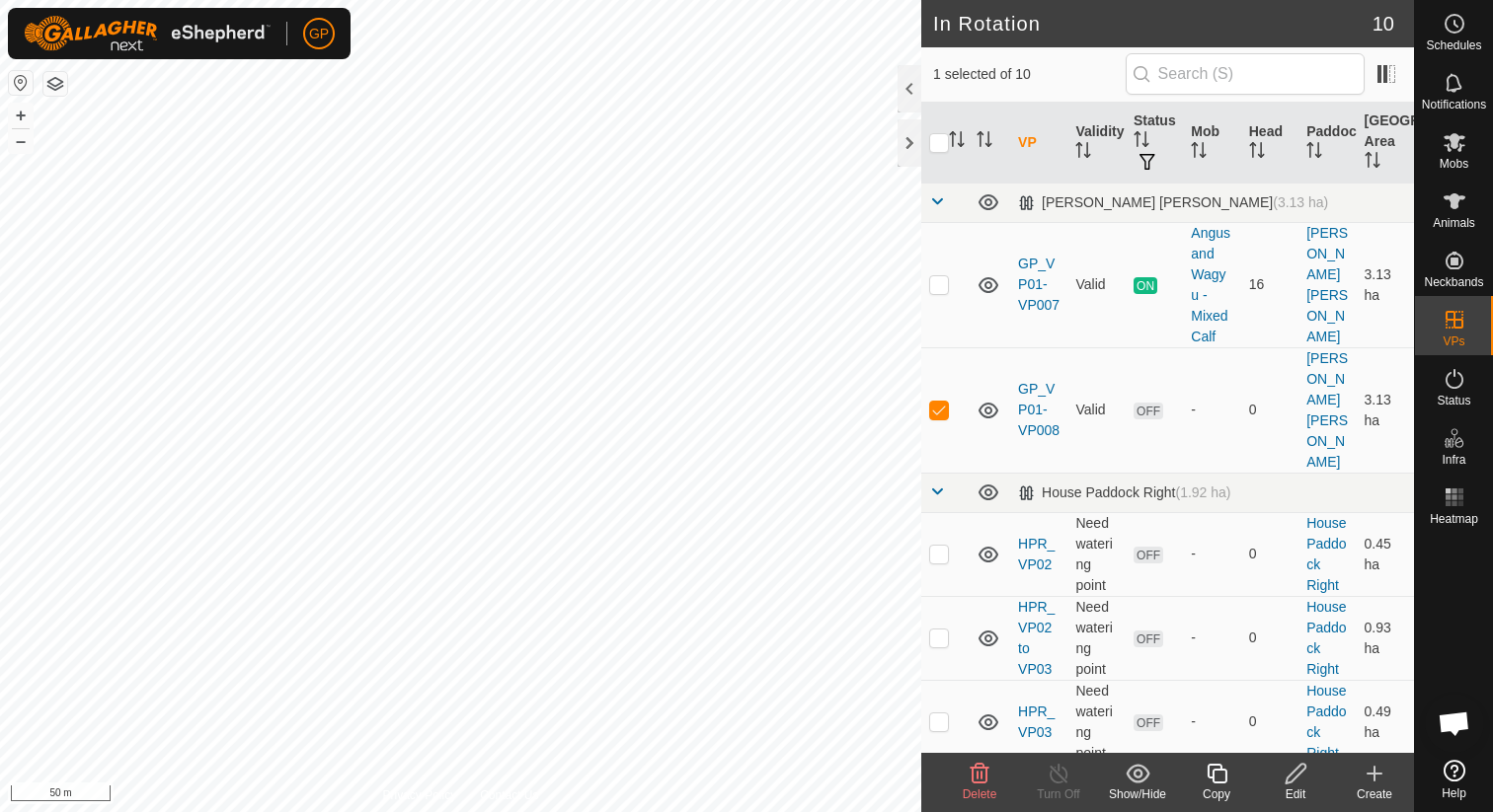
click at [1297, 776] on icon at bounding box center [1295, 773] width 25 height 24
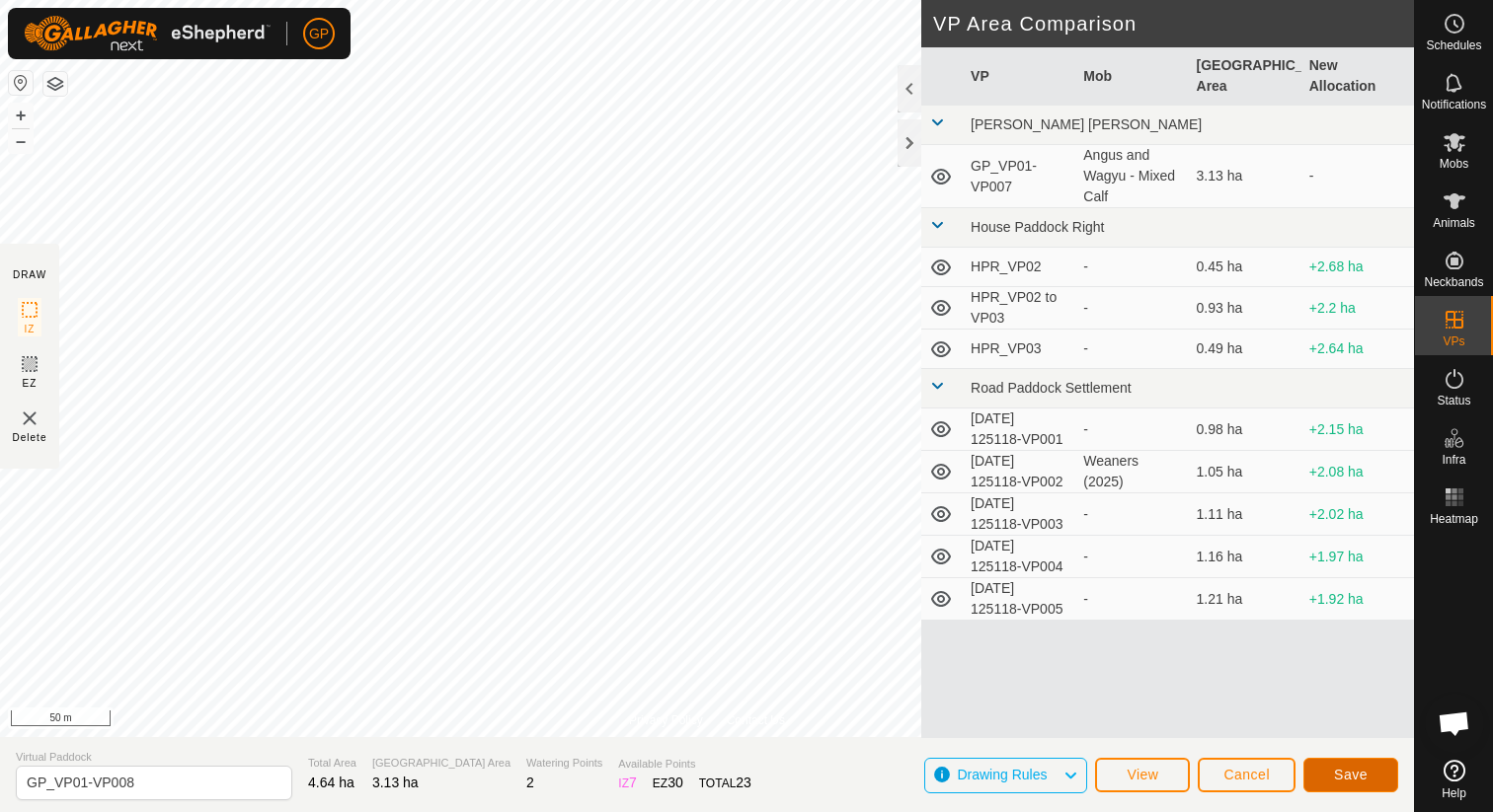
click at [1327, 780] on button "Save" at bounding box center [1351, 774] width 95 height 35
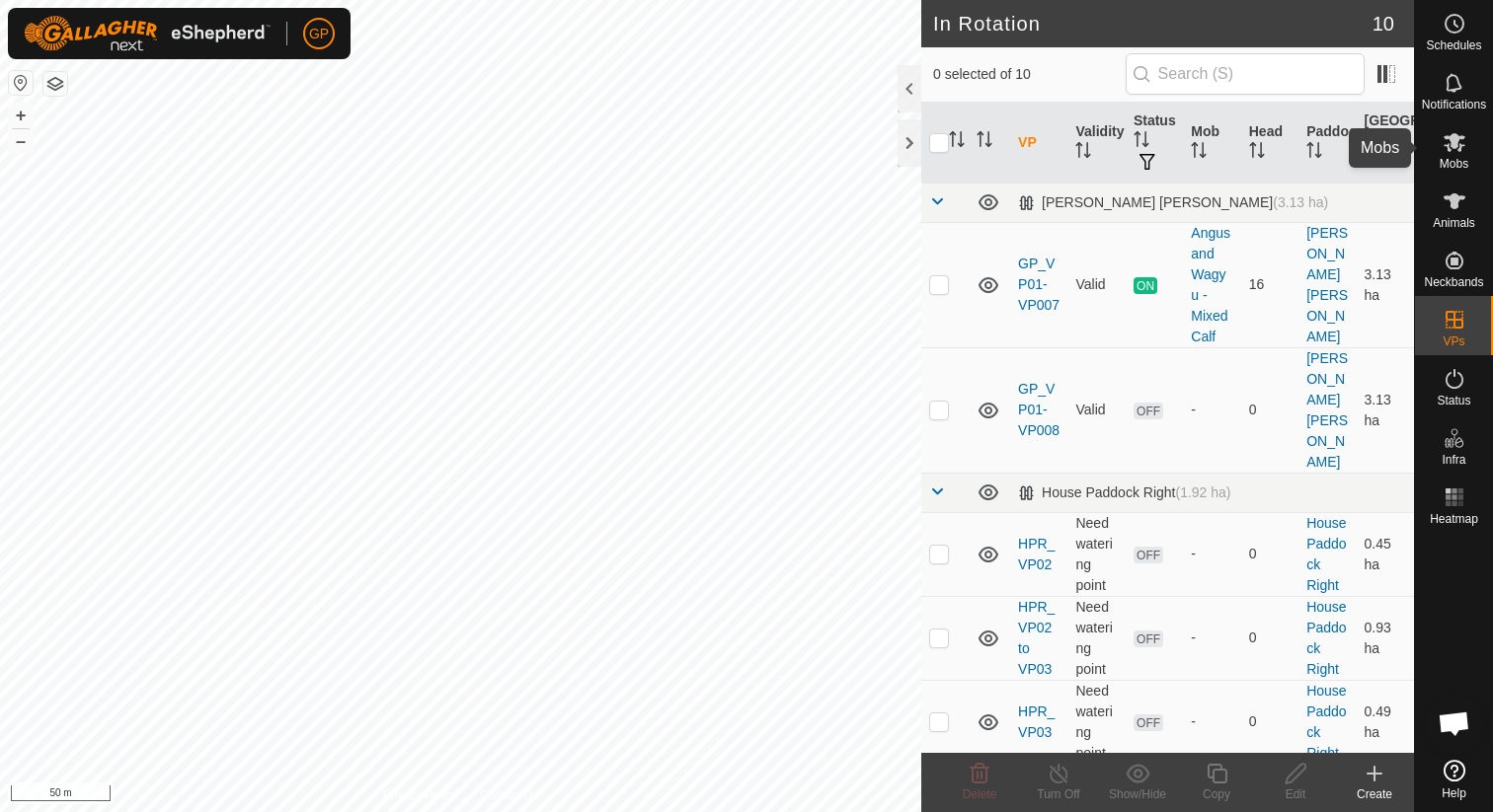
click at [1465, 172] on div "Mobs" at bounding box center [1453, 148] width 78 height 59
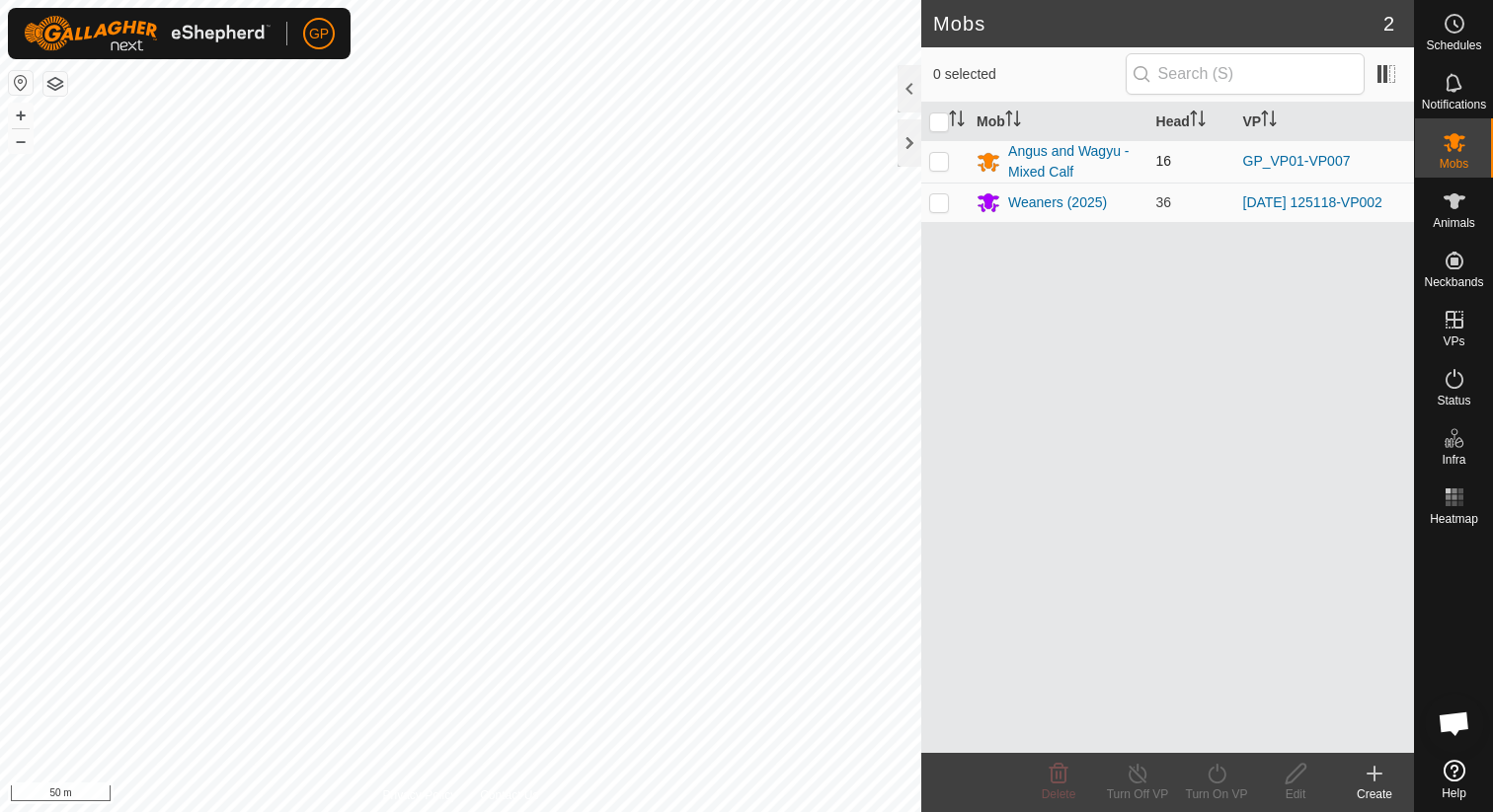
click at [1170, 158] on span "16" at bounding box center [1164, 161] width 16 height 16
click at [1085, 165] on div "Angus and Wagyu - Mixed Calf" at bounding box center [1073, 162] width 131 height 41
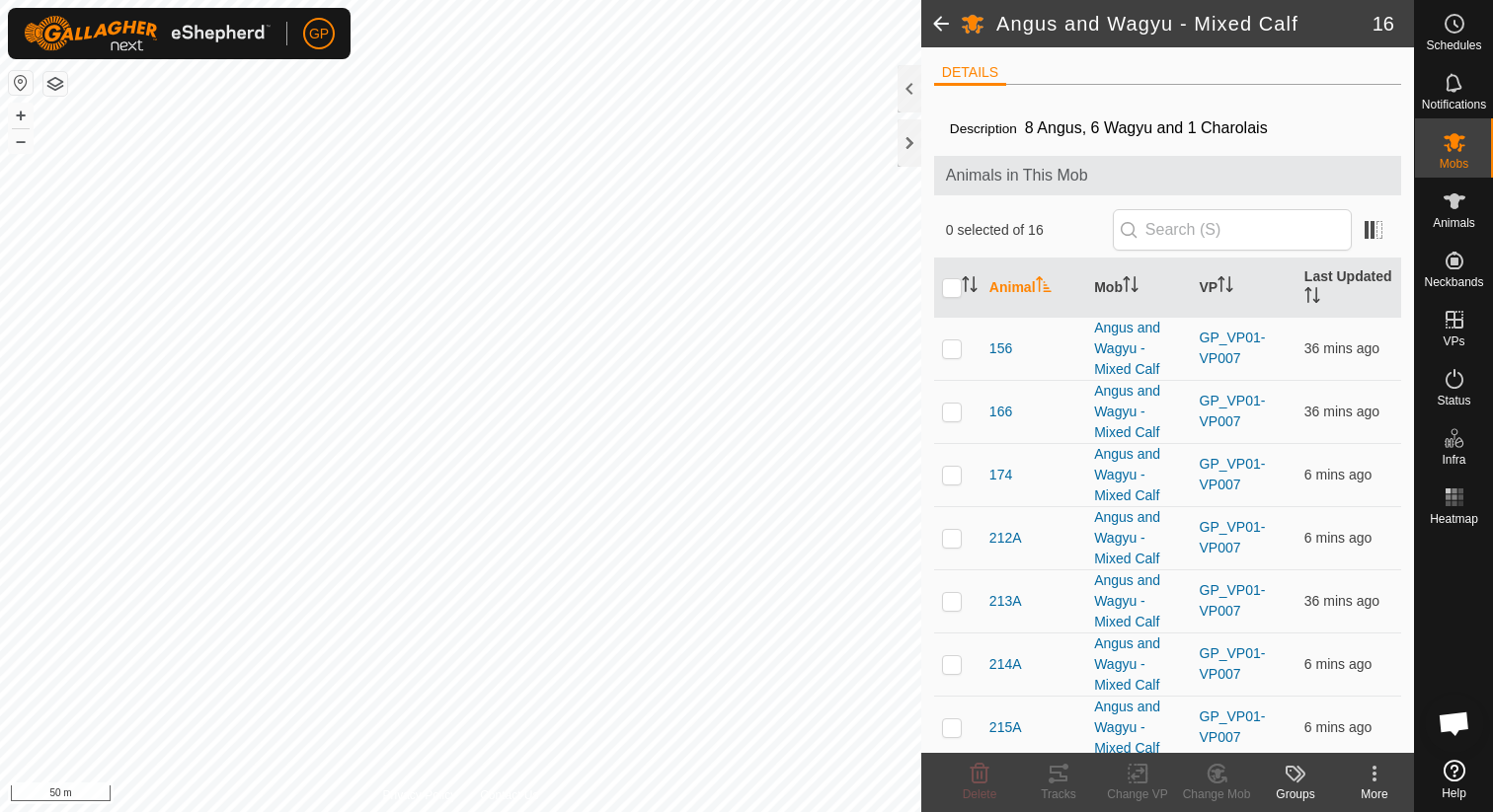
click at [1370, 790] on div "More" at bounding box center [1374, 794] width 79 height 18
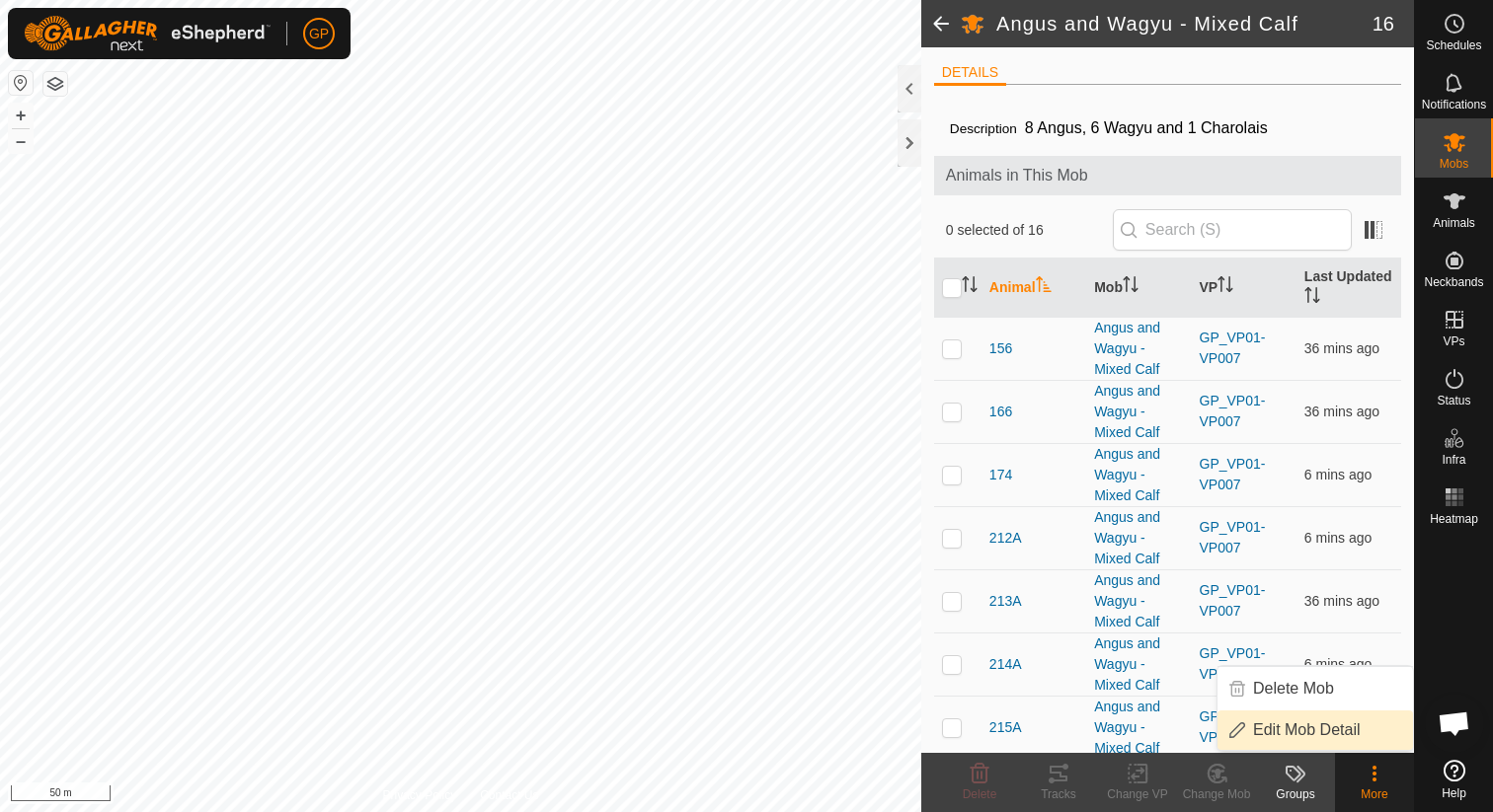
click at [1347, 731] on link "Edit Mob Detail" at bounding box center [1315, 731] width 196 height 40
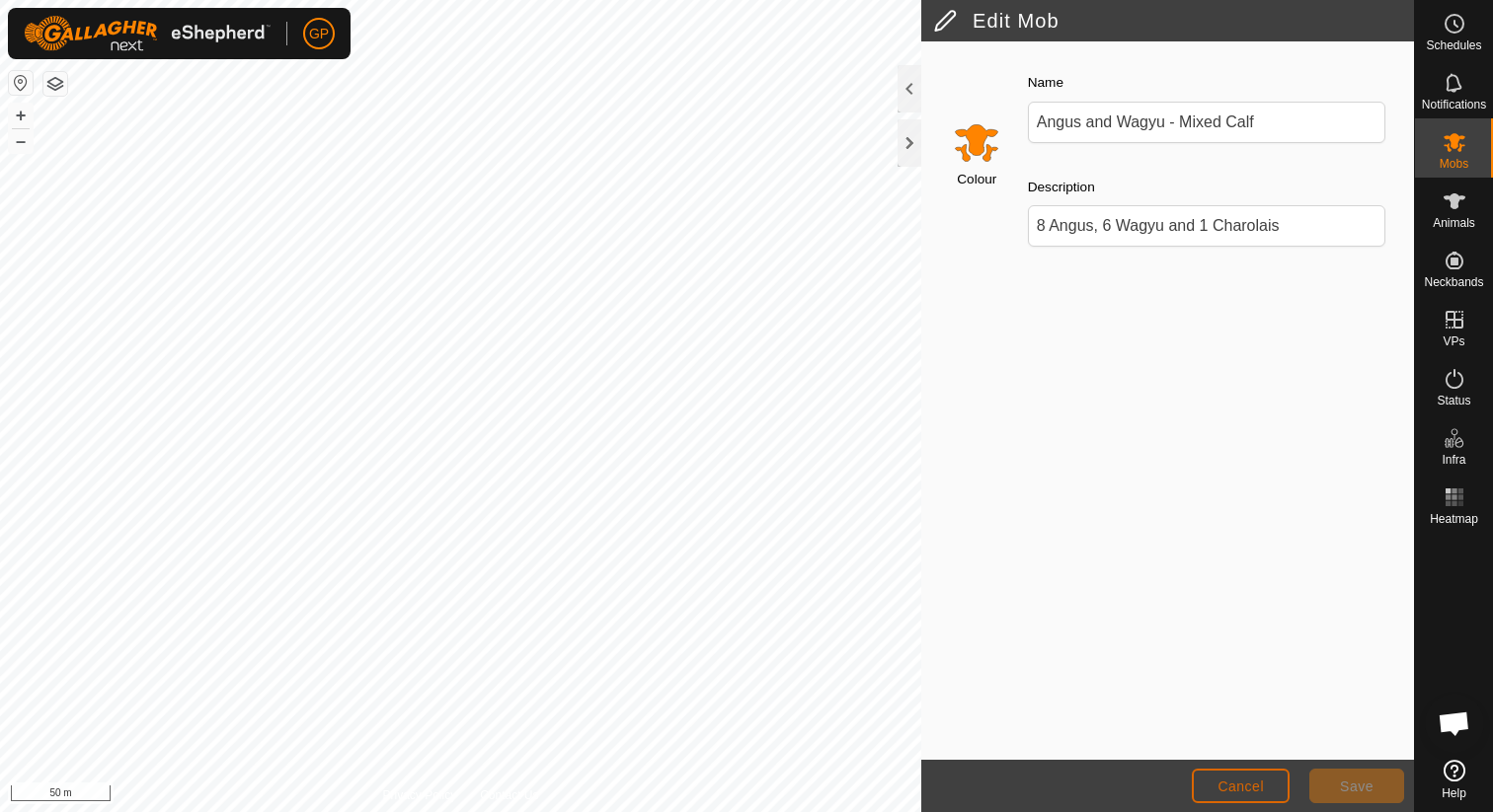
click at [1237, 789] on span "Cancel" at bounding box center [1240, 786] width 46 height 16
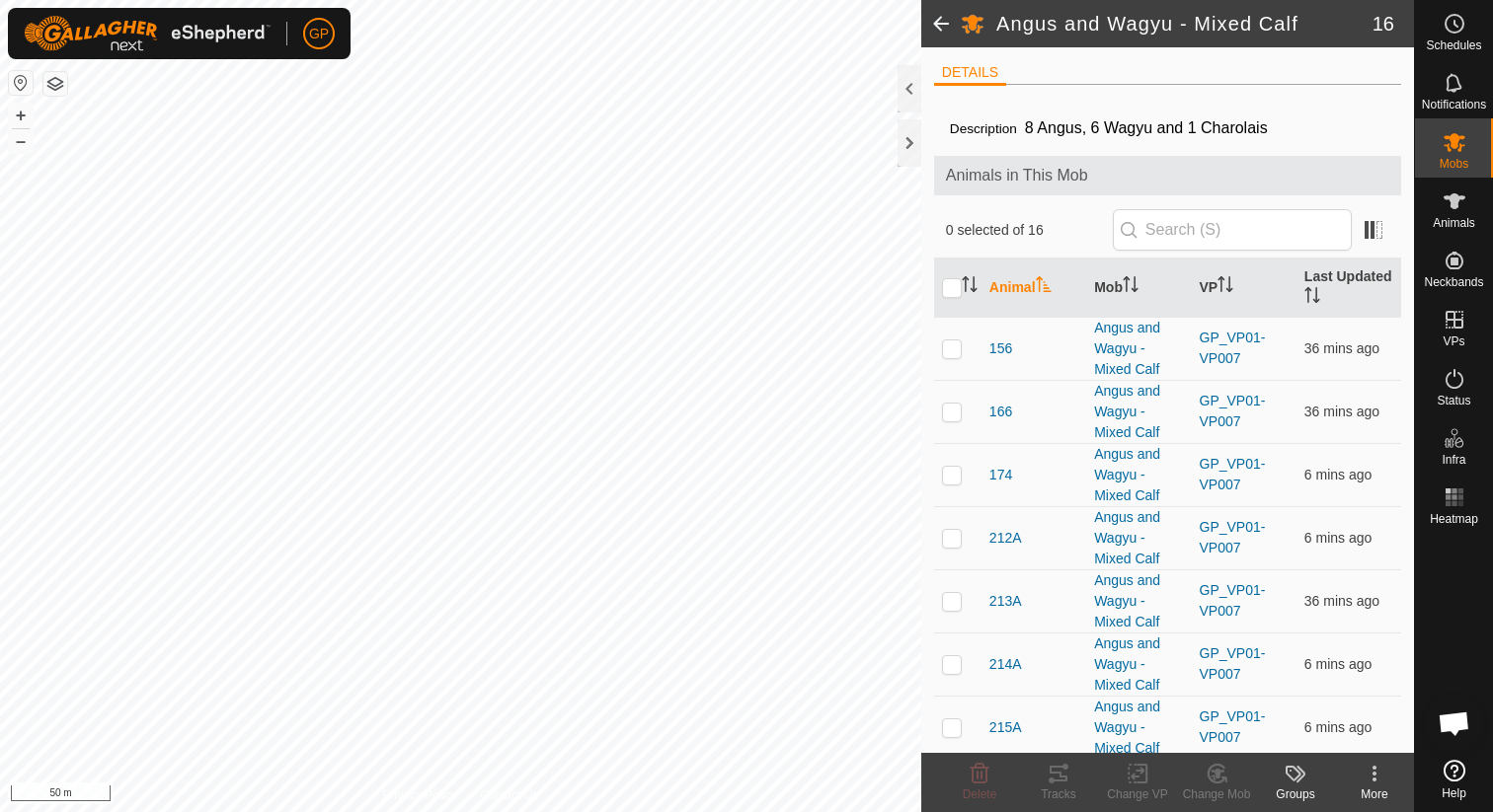
click at [1393, 781] on kebab-svg-icon at bounding box center [1374, 773] width 79 height 24
click at [1105, 214] on div "0 selected of 16" at bounding box center [1167, 230] width 444 height 41
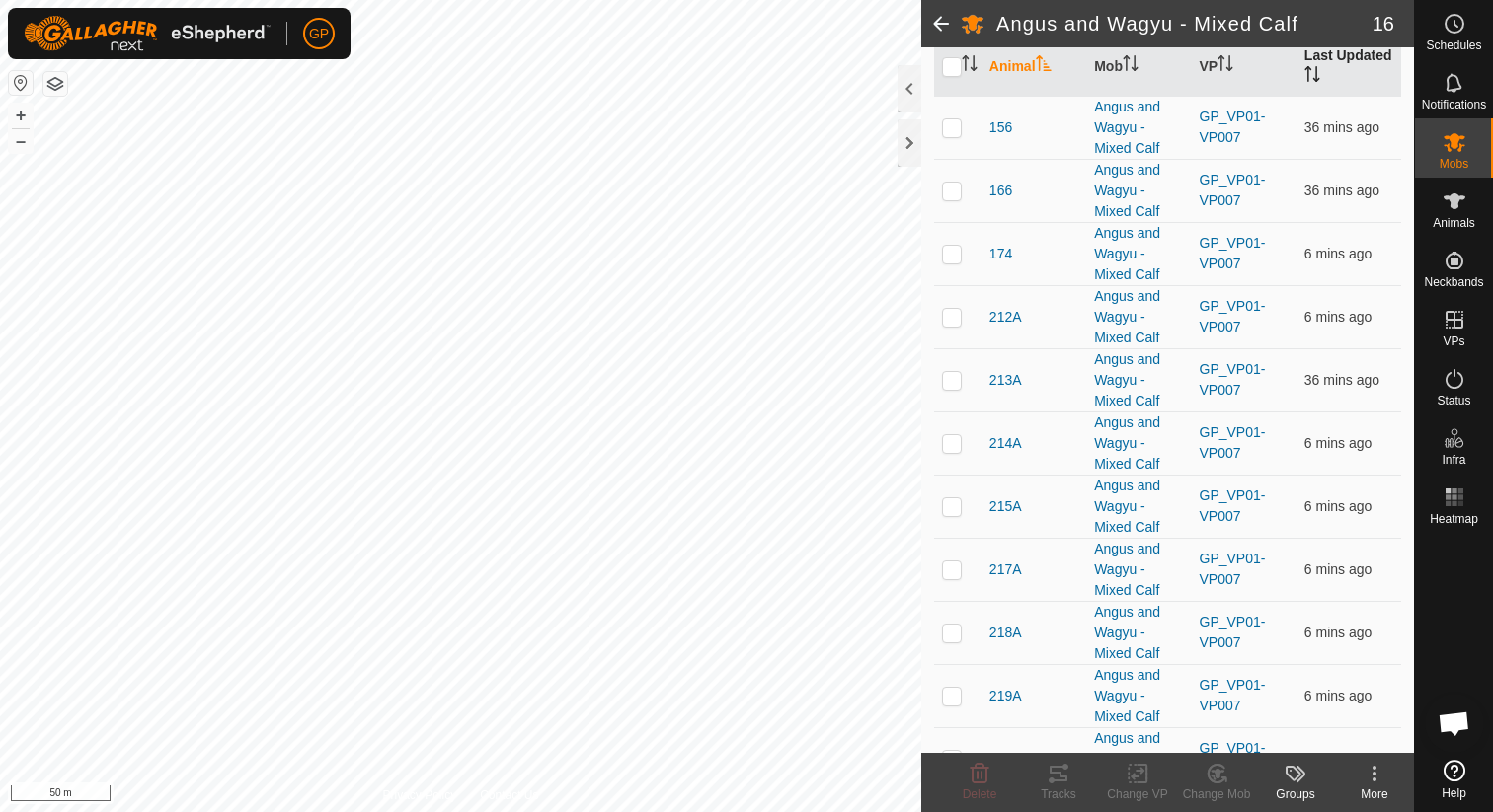
scroll to position [575, 0]
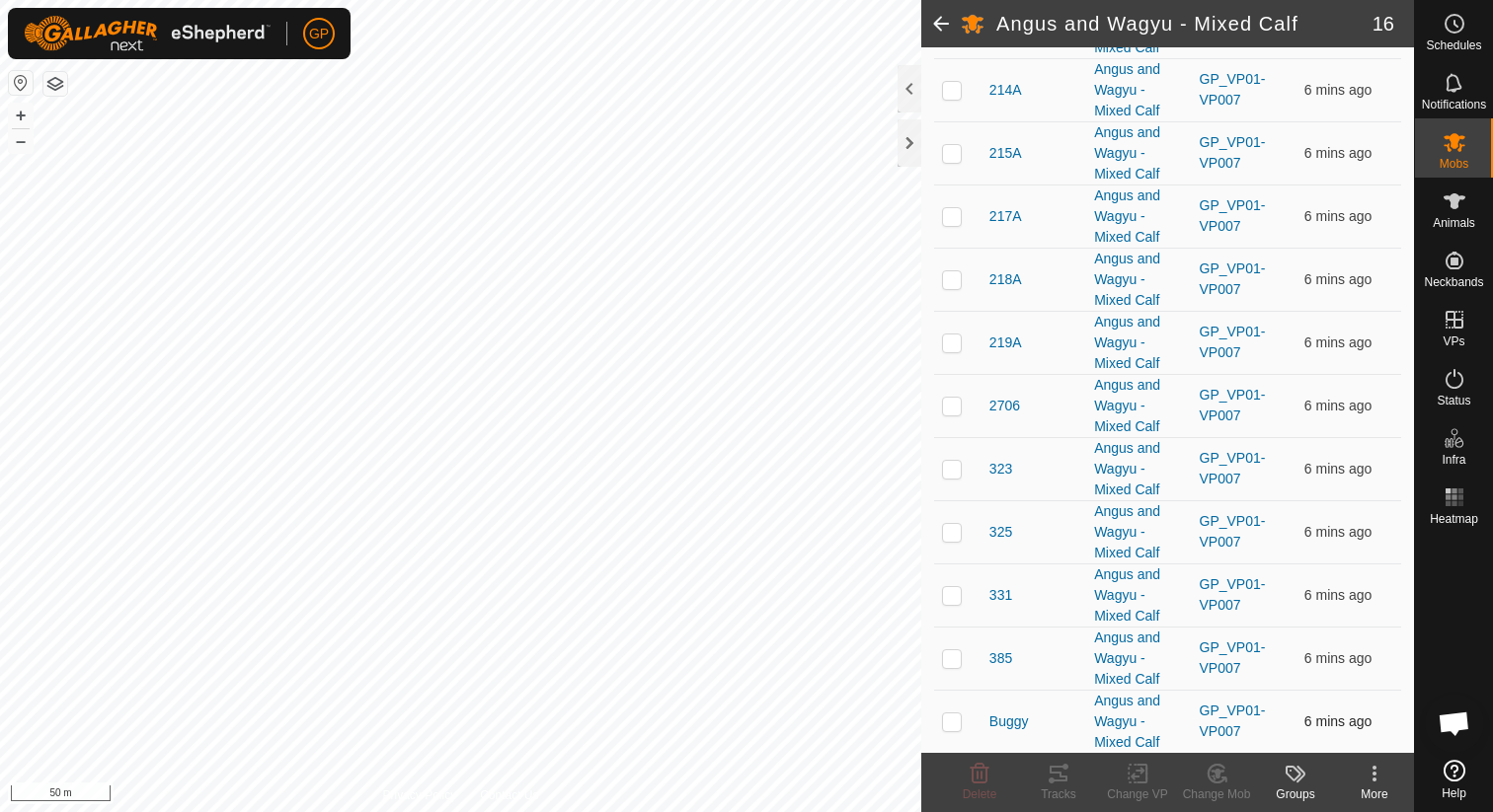
click at [953, 730] on td at bounding box center [957, 722] width 47 height 63
checkbox input "true"
click at [955, 659] on p-checkbox at bounding box center [952, 659] width 20 height 16
checkbox input "true"
click at [949, 597] on p-checkbox at bounding box center [952, 596] width 20 height 16
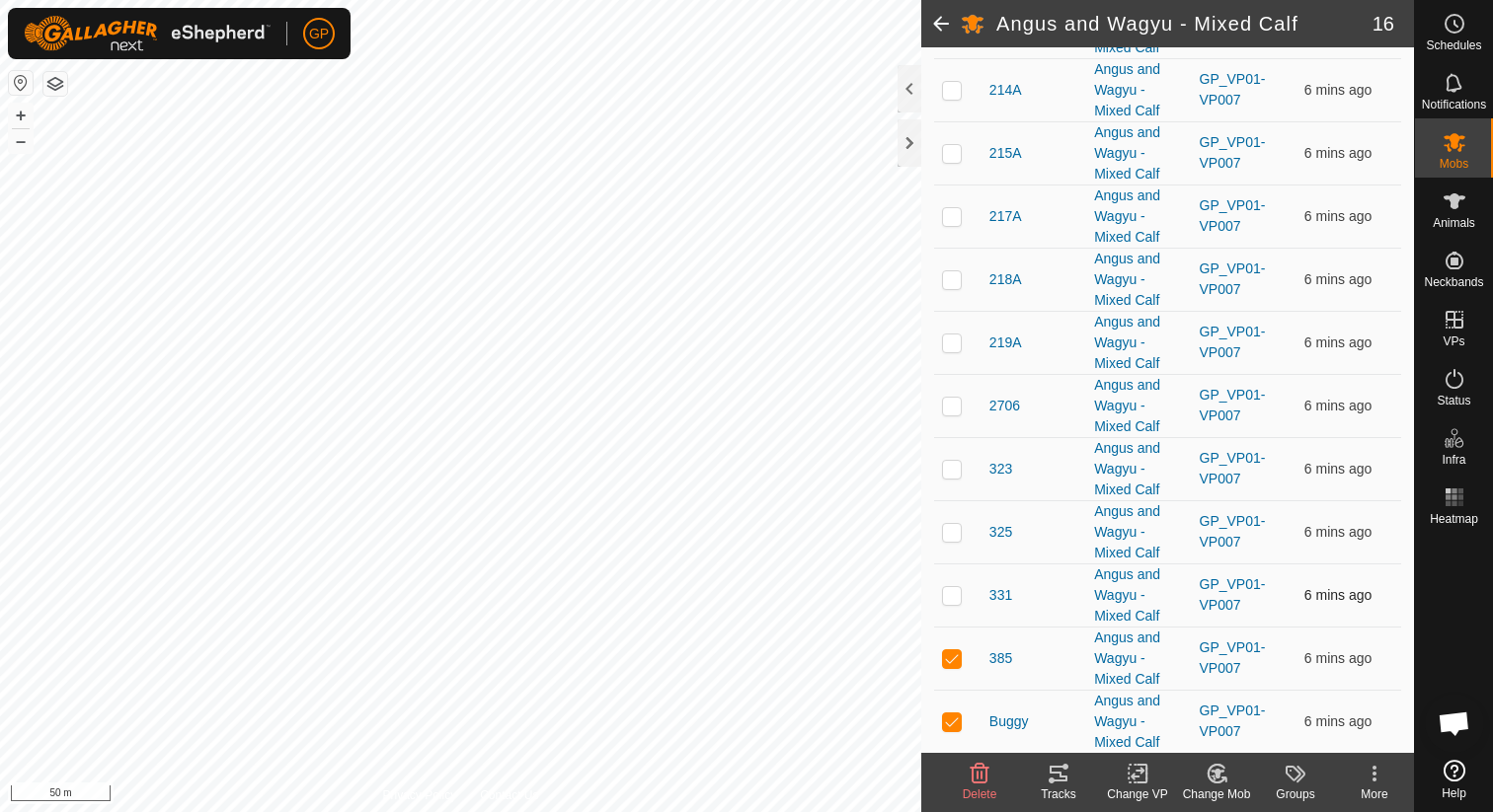
checkbox input "true"
click at [955, 538] on p-checkbox at bounding box center [952, 532] width 20 height 16
checkbox input "true"
click at [955, 470] on p-checkbox at bounding box center [952, 469] width 20 height 16
checkbox input "true"
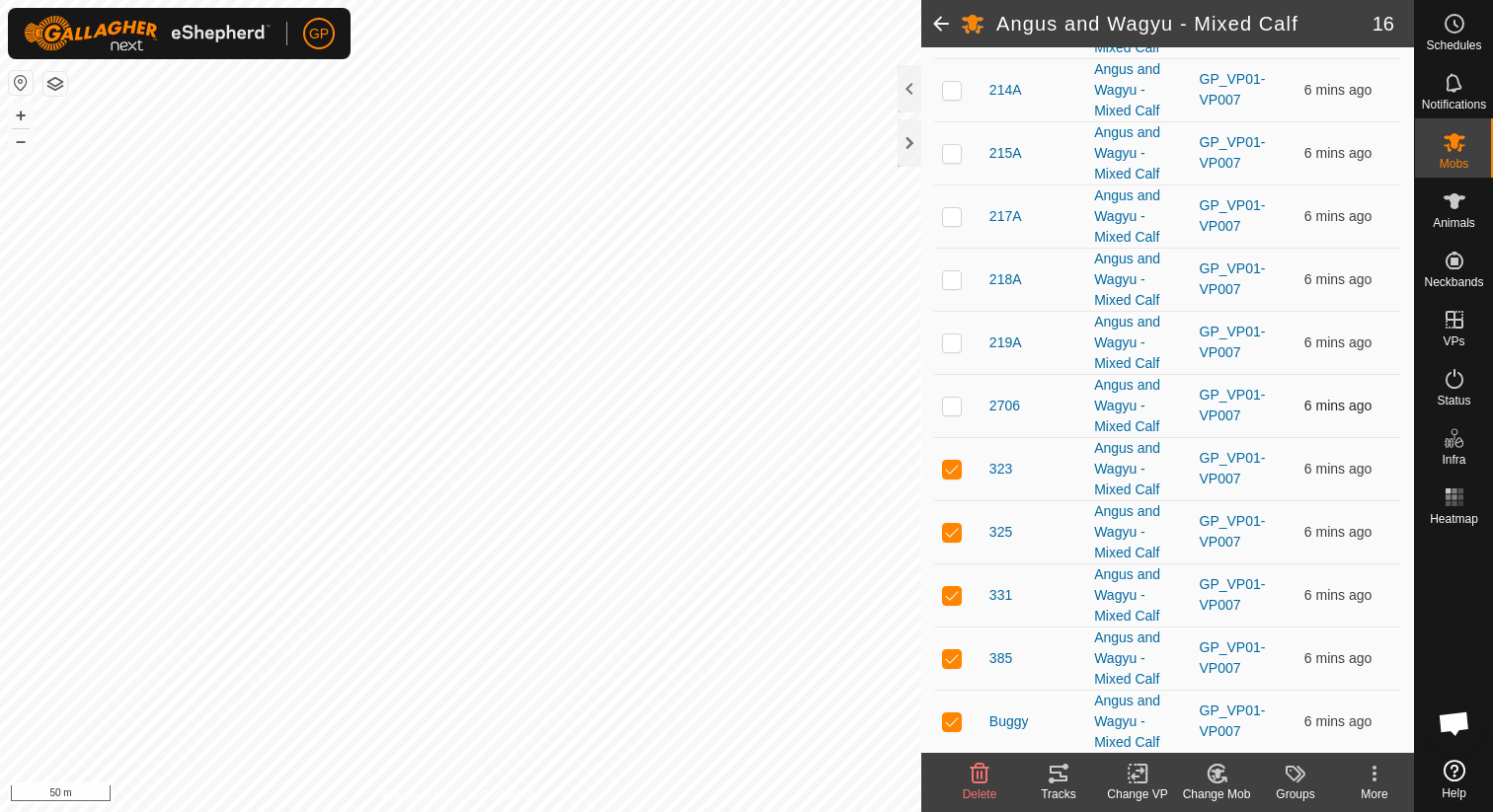
click at [955, 383] on td at bounding box center [957, 406] width 47 height 63
checkbox input "true"
click at [954, 351] on td at bounding box center [957, 343] width 47 height 63
checkbox input "true"
click at [957, 278] on p-checkbox at bounding box center [952, 280] width 20 height 16
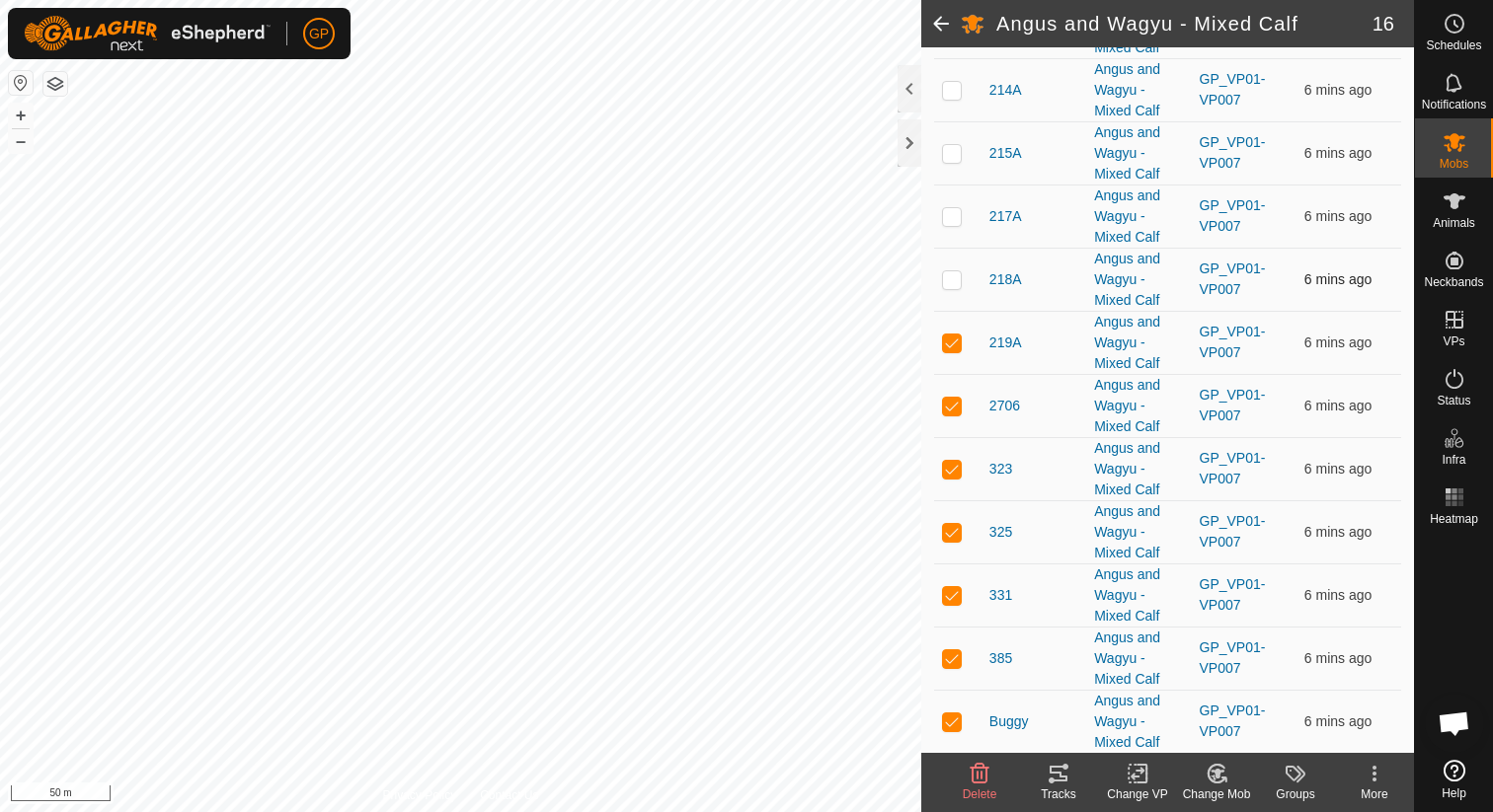
checkbox input "true"
click at [955, 208] on p-checkbox at bounding box center [952, 216] width 20 height 16
checkbox input "true"
click at [955, 146] on p-checkbox at bounding box center [952, 153] width 20 height 16
checkbox input "true"
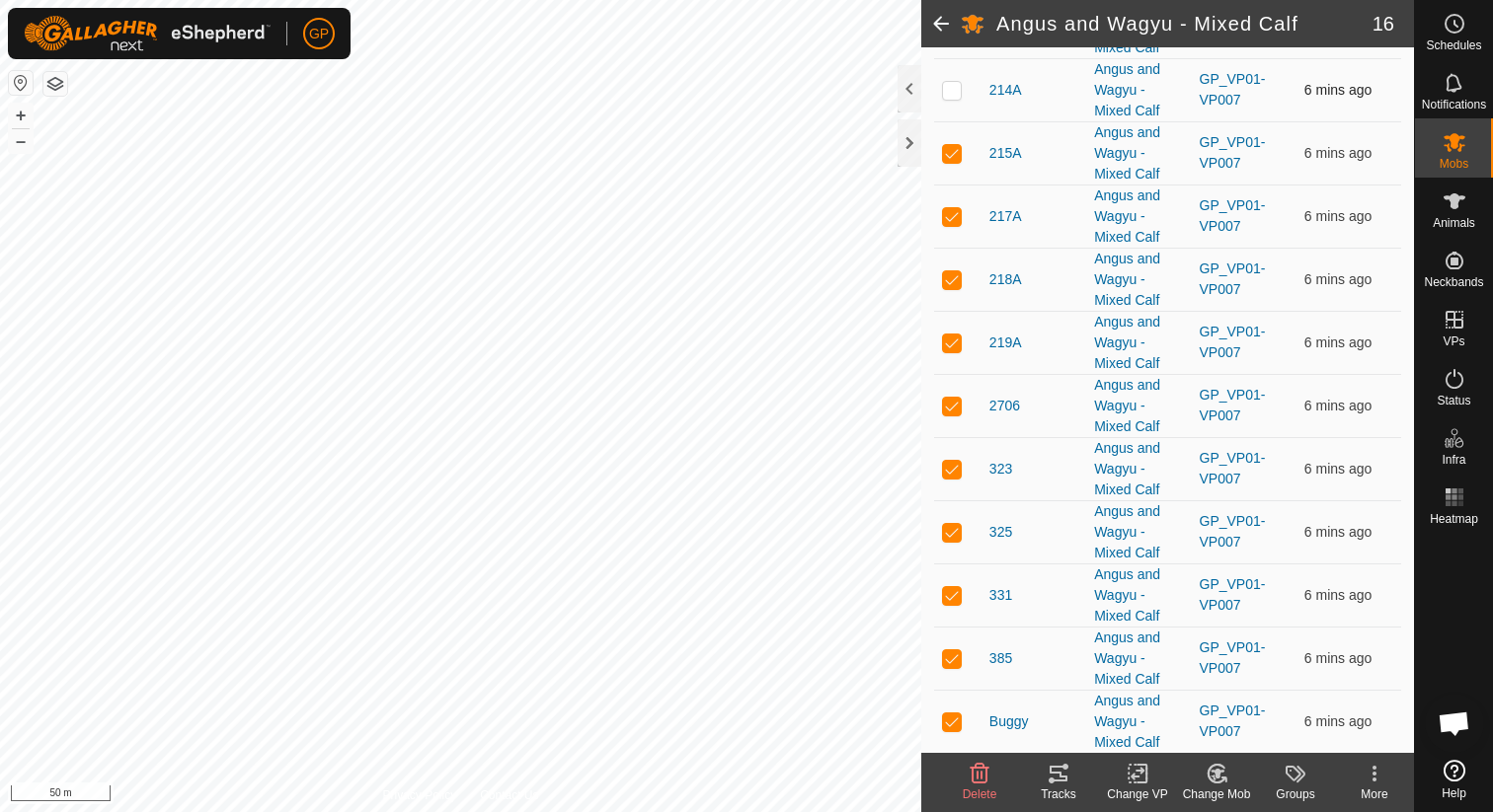
click at [950, 88] on p-checkbox at bounding box center [952, 90] width 20 height 16
checkbox input "true"
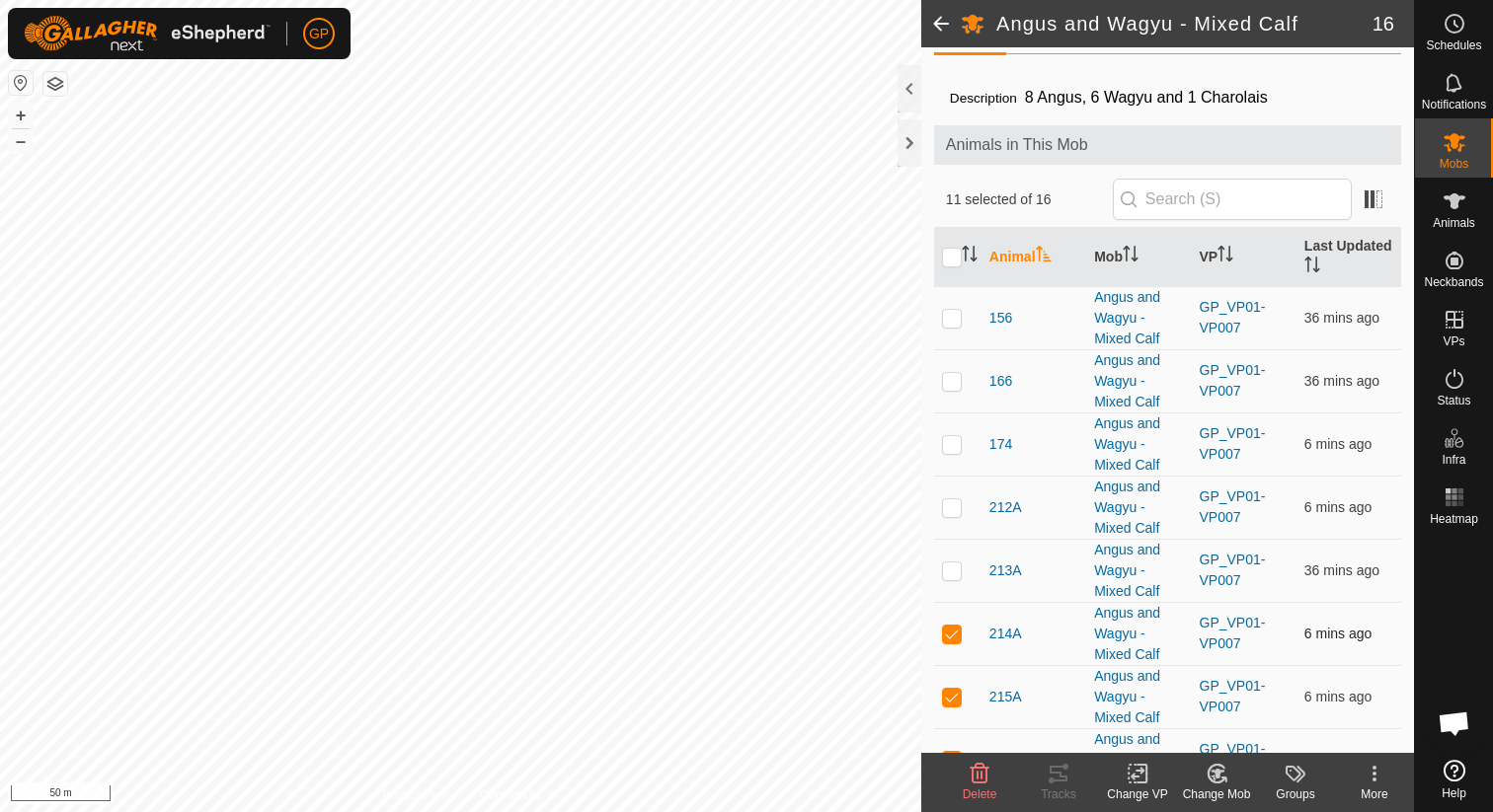
scroll to position [0, 0]
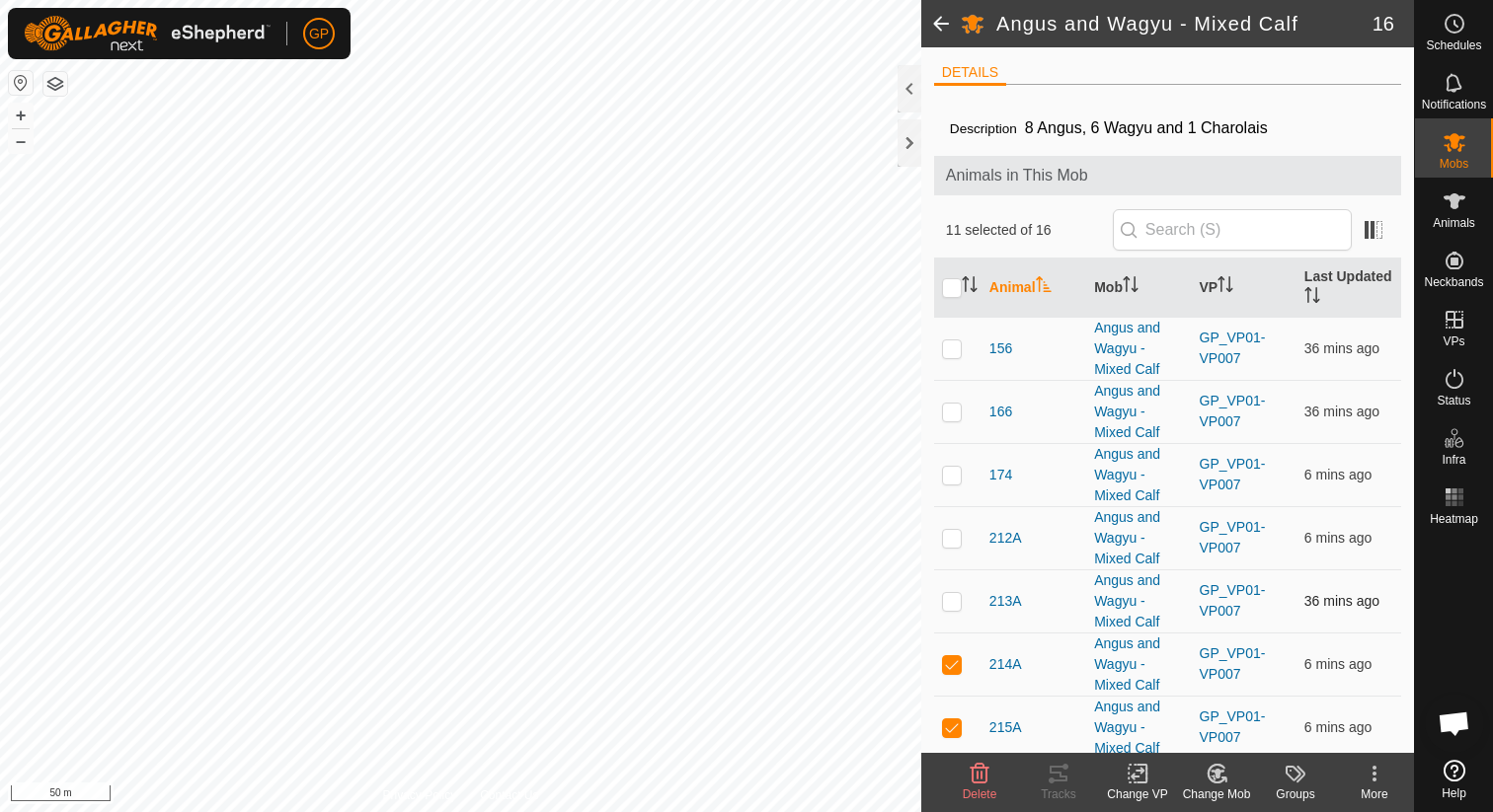
click at [948, 601] on p-checkbox at bounding box center [952, 602] width 20 height 16
checkbox input "true"
click at [954, 544] on p-checkbox at bounding box center [952, 538] width 20 height 16
checkbox input "true"
click at [954, 471] on p-checkbox at bounding box center [952, 475] width 20 height 16
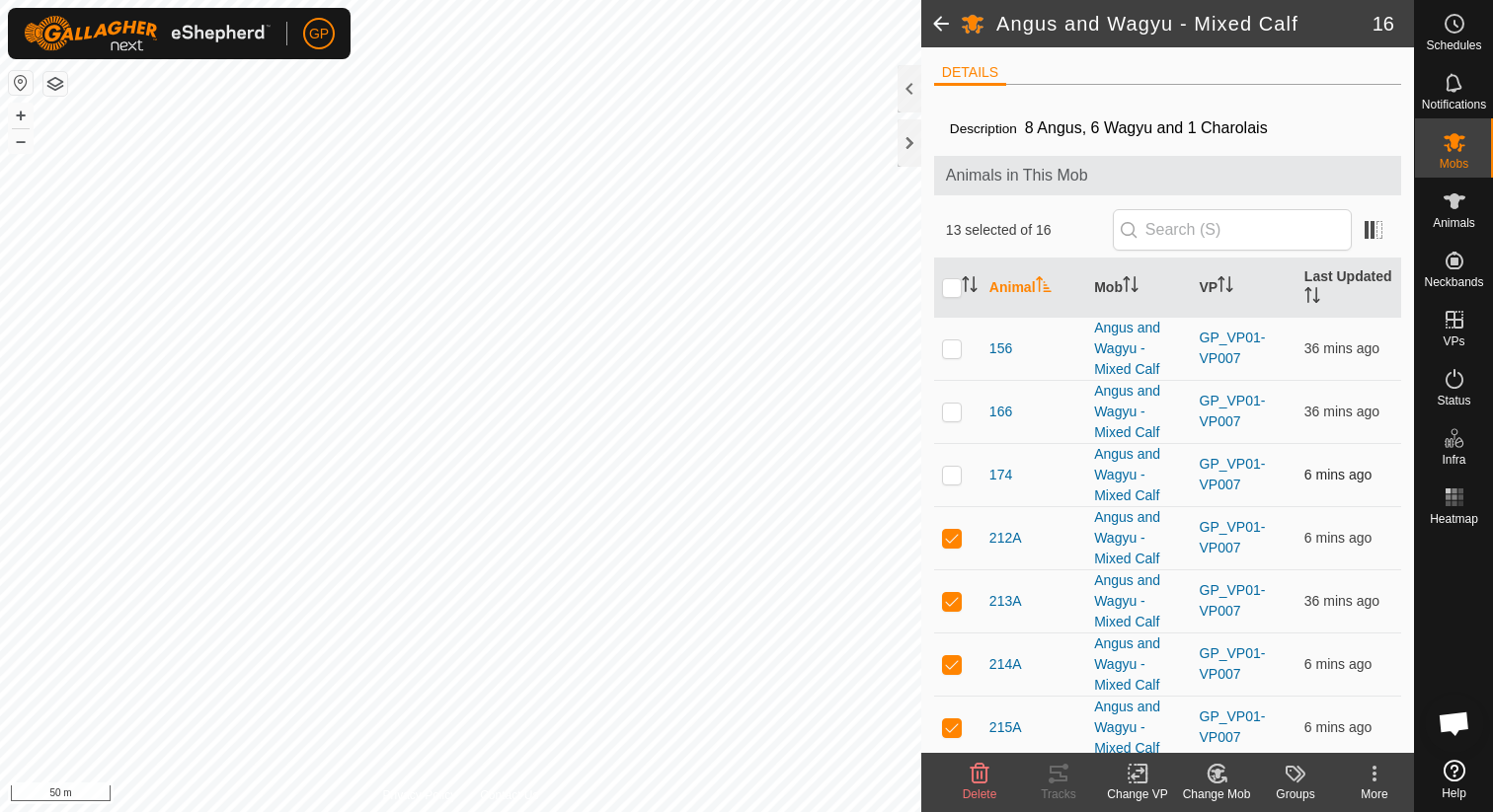
checkbox input "true"
click at [954, 418] on p-checkbox at bounding box center [952, 412] width 20 height 16
checkbox input "true"
click at [954, 357] on td at bounding box center [957, 349] width 47 height 63
checkbox input "true"
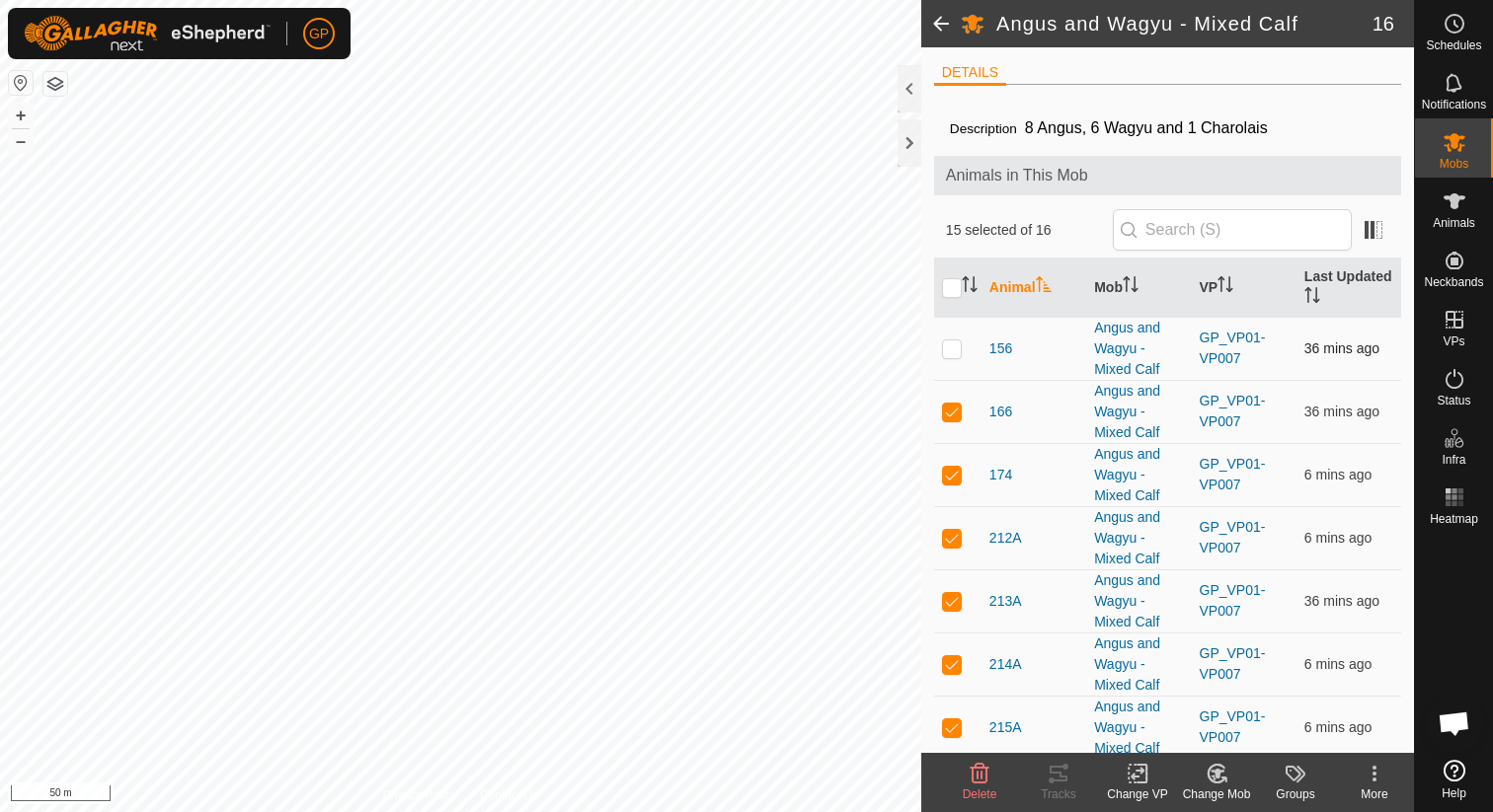
checkbox input "true"
click at [1149, 775] on icon at bounding box center [1137, 773] width 25 height 24
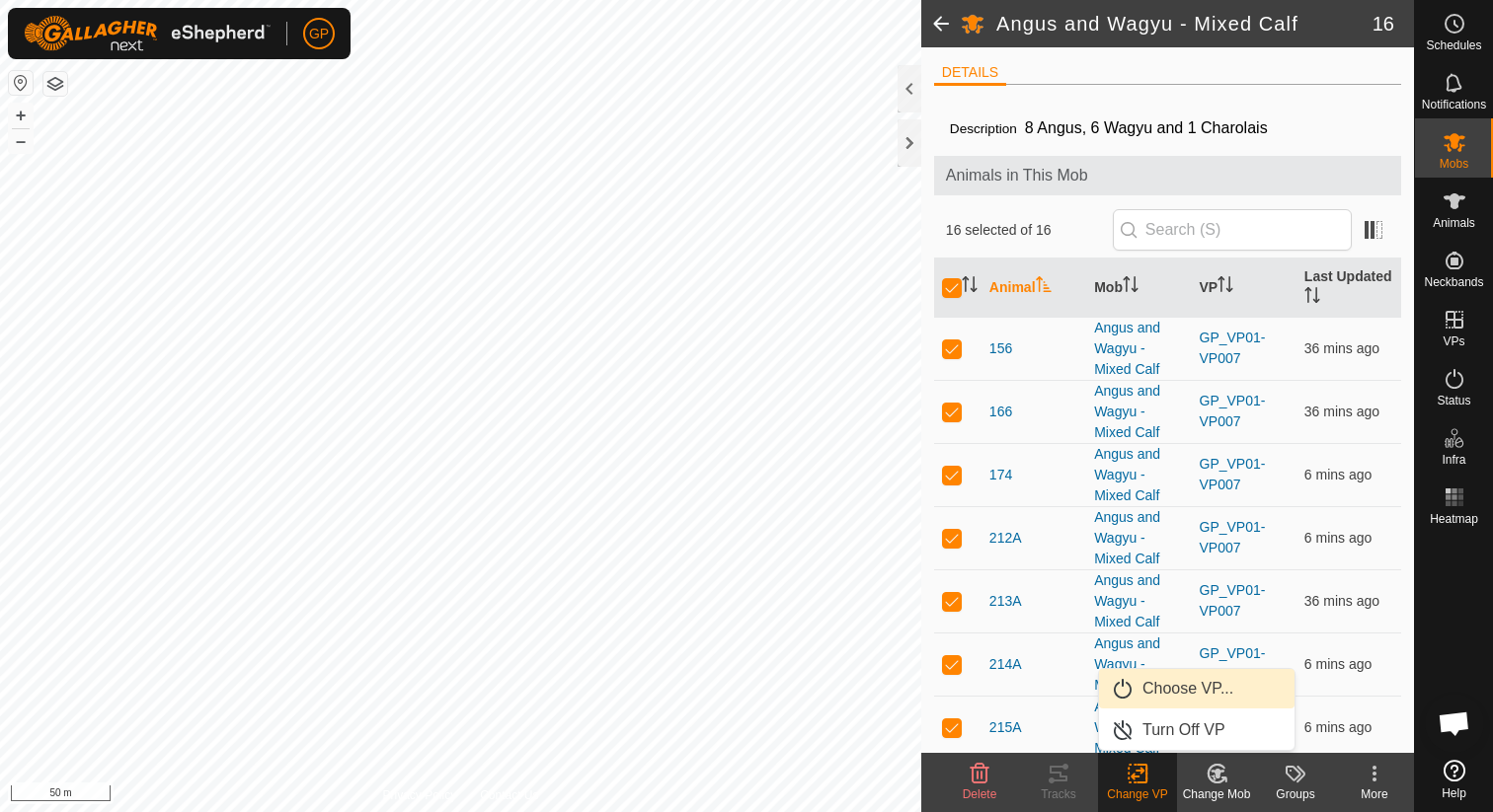
click at [1171, 695] on link "Choose VP..." at bounding box center [1197, 690] width 196 height 40
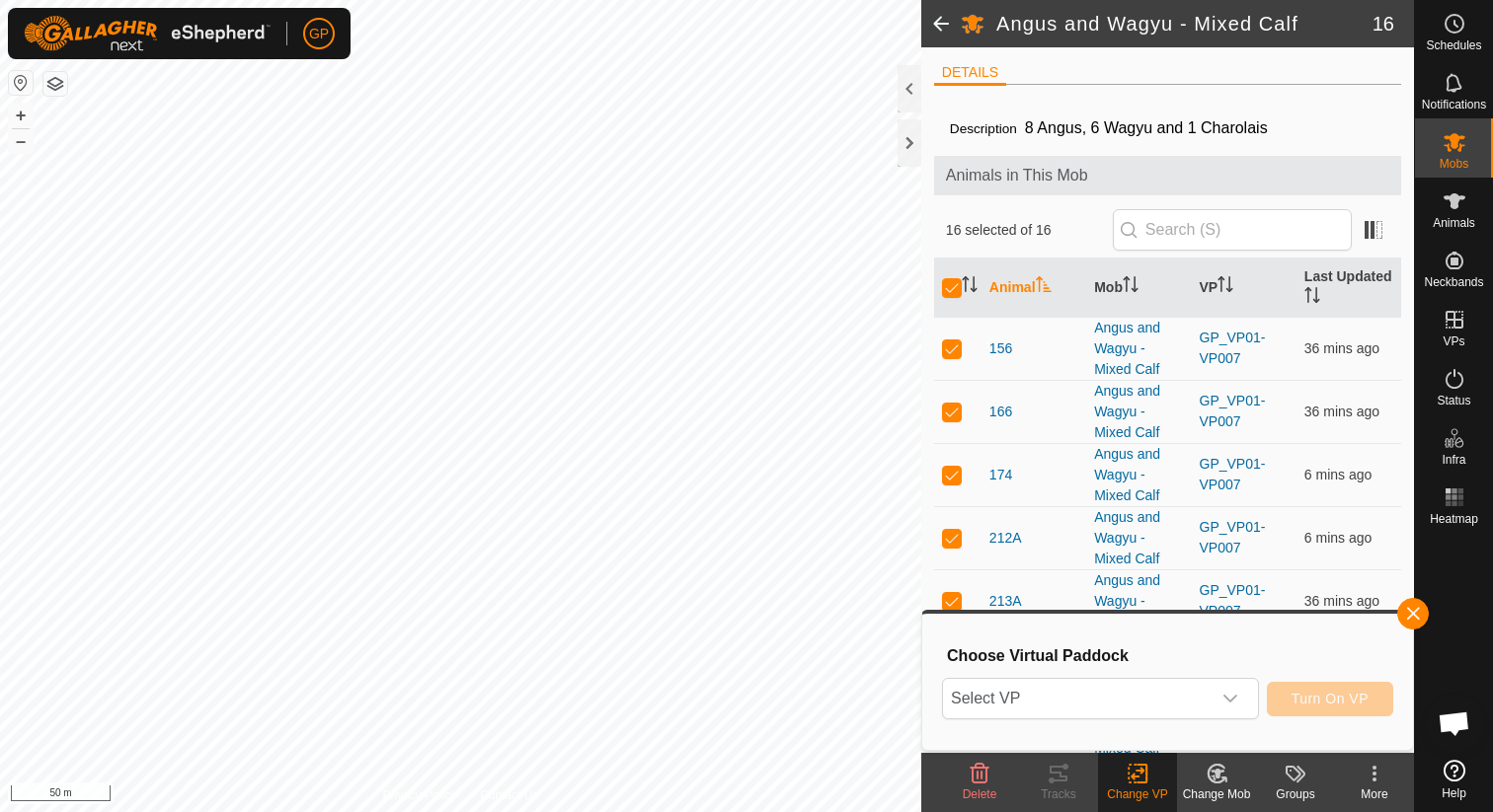
click at [1171, 695] on span "Select VP" at bounding box center [1076, 699] width 268 height 40
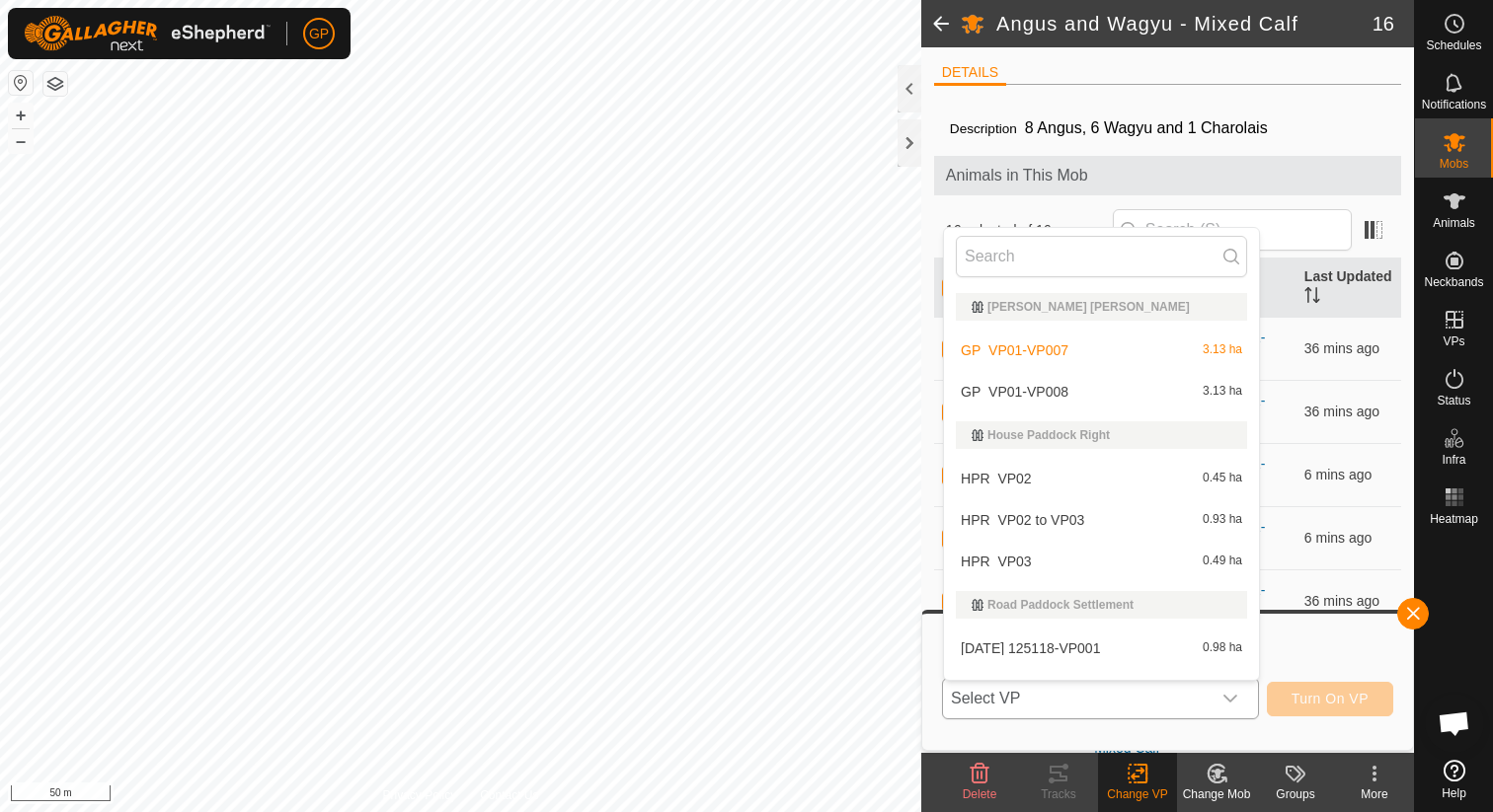
scroll to position [30, 0]
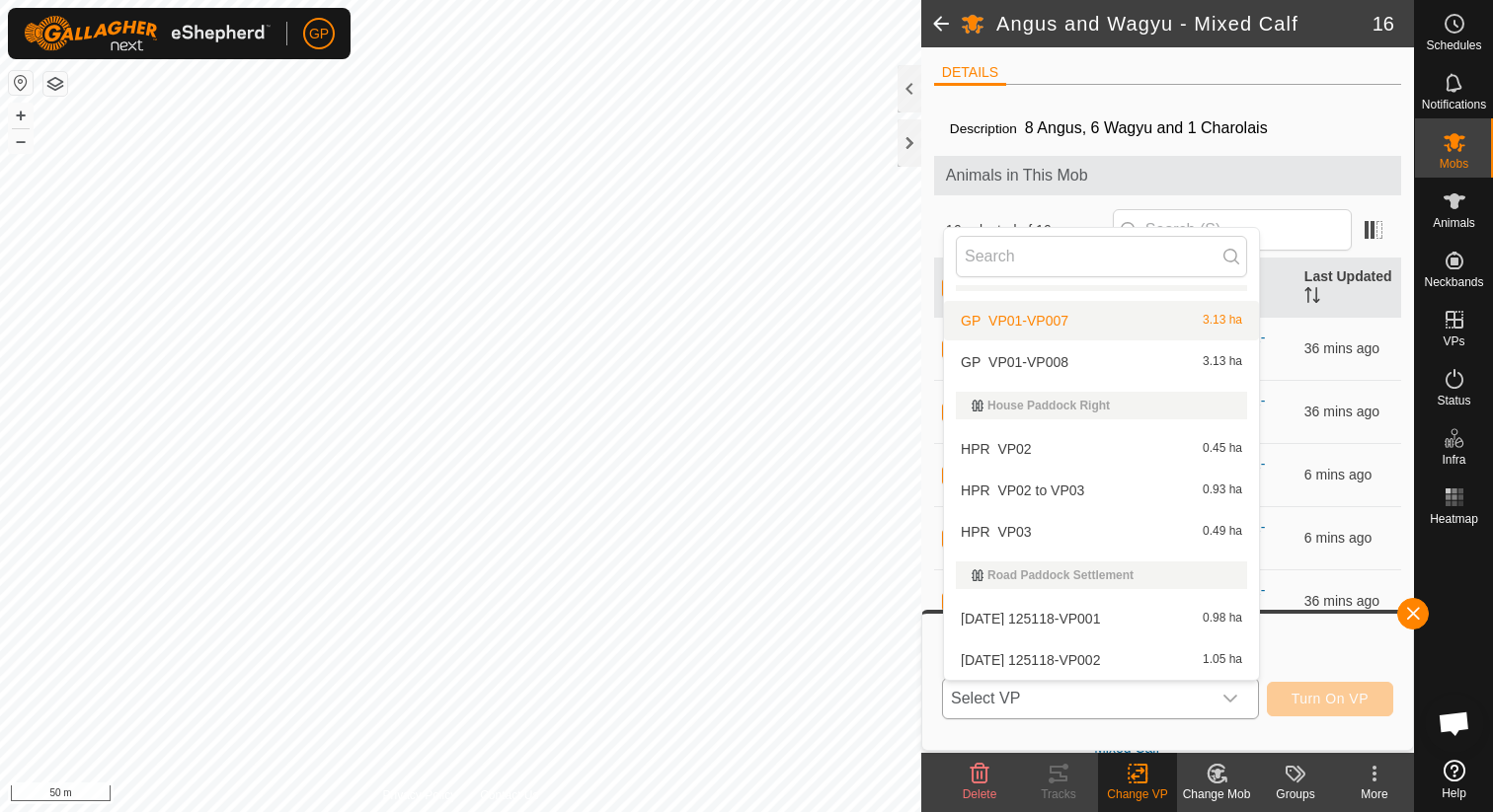
click at [1126, 320] on li "GP_VP01-VP007 3.13 ha" at bounding box center [1101, 321] width 315 height 40
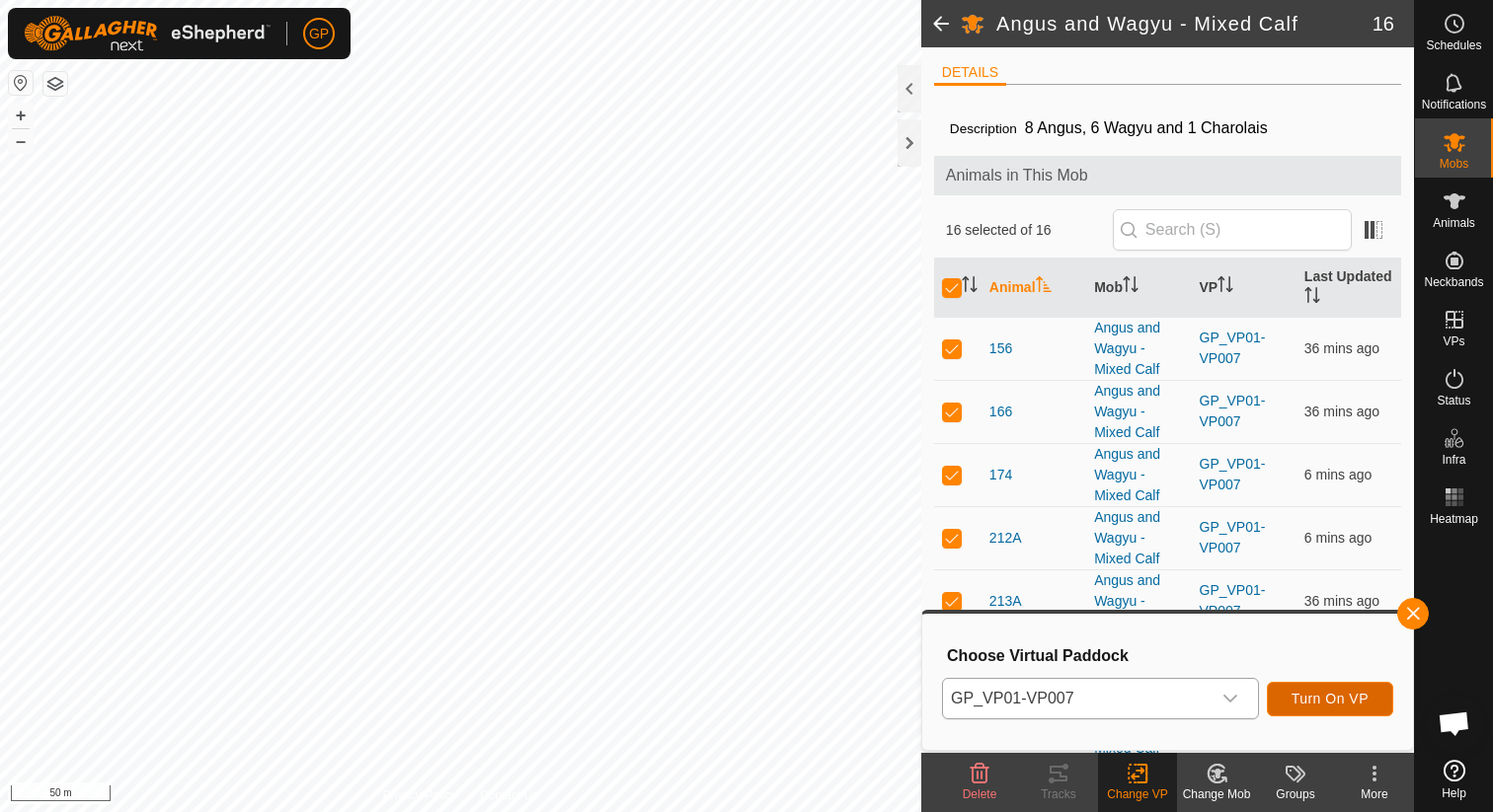
click at [1303, 705] on span "Turn On VP" at bounding box center [1330, 699] width 77 height 16
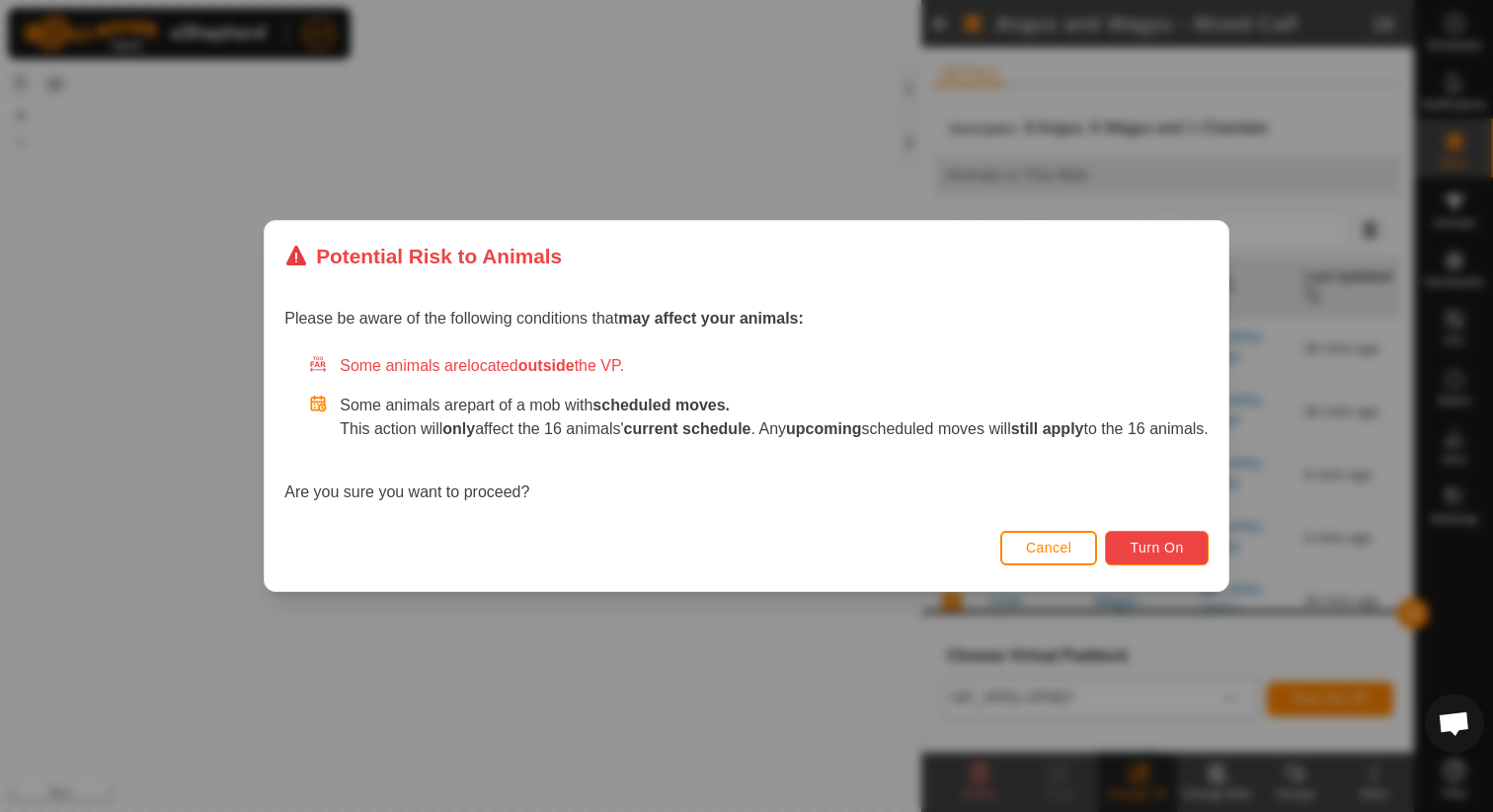
click at [1183, 555] on span "Turn On" at bounding box center [1156, 548] width 53 height 16
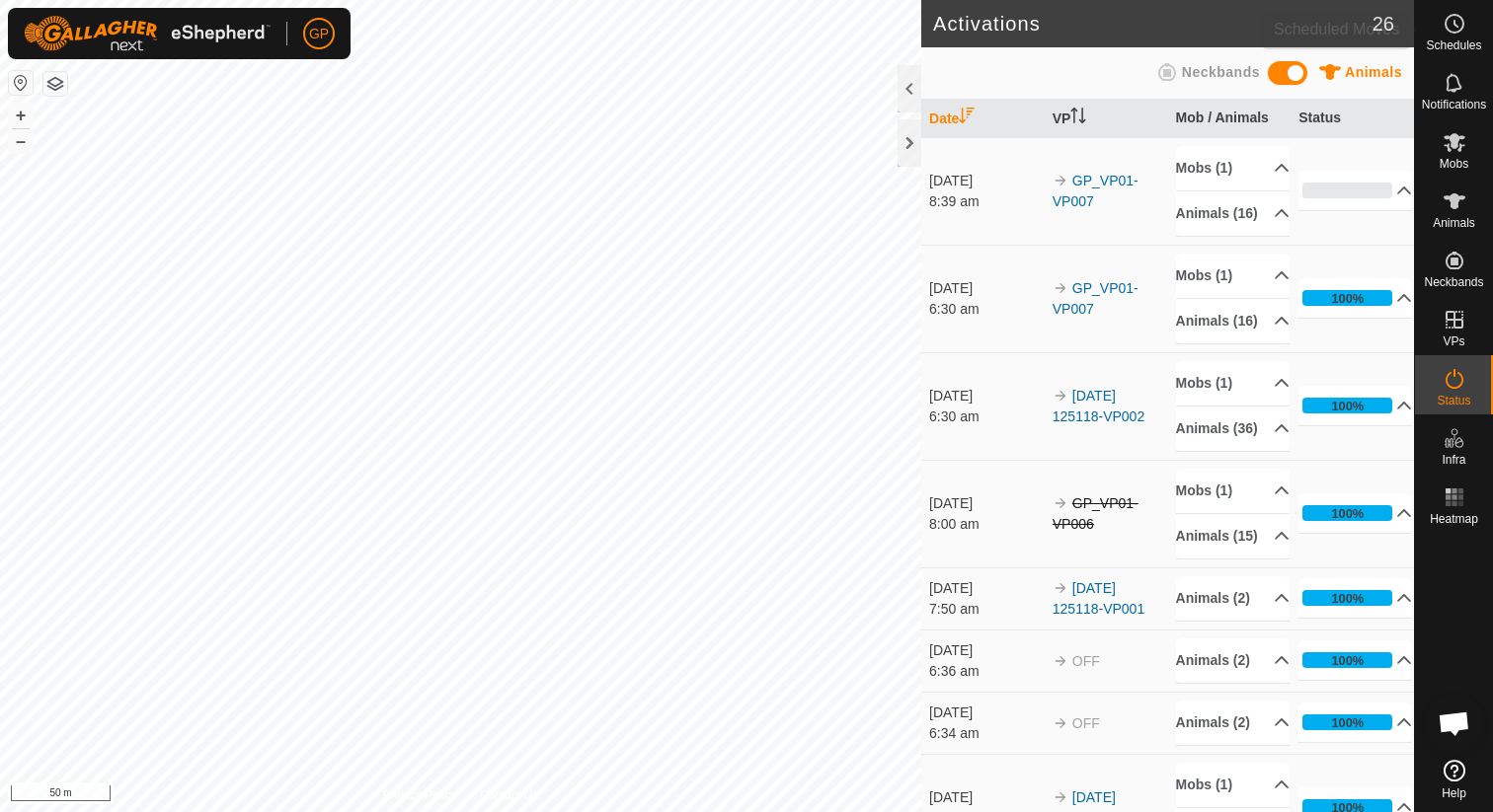
click at [1474, 32] on div "Schedules" at bounding box center [1453, 30] width 78 height 59
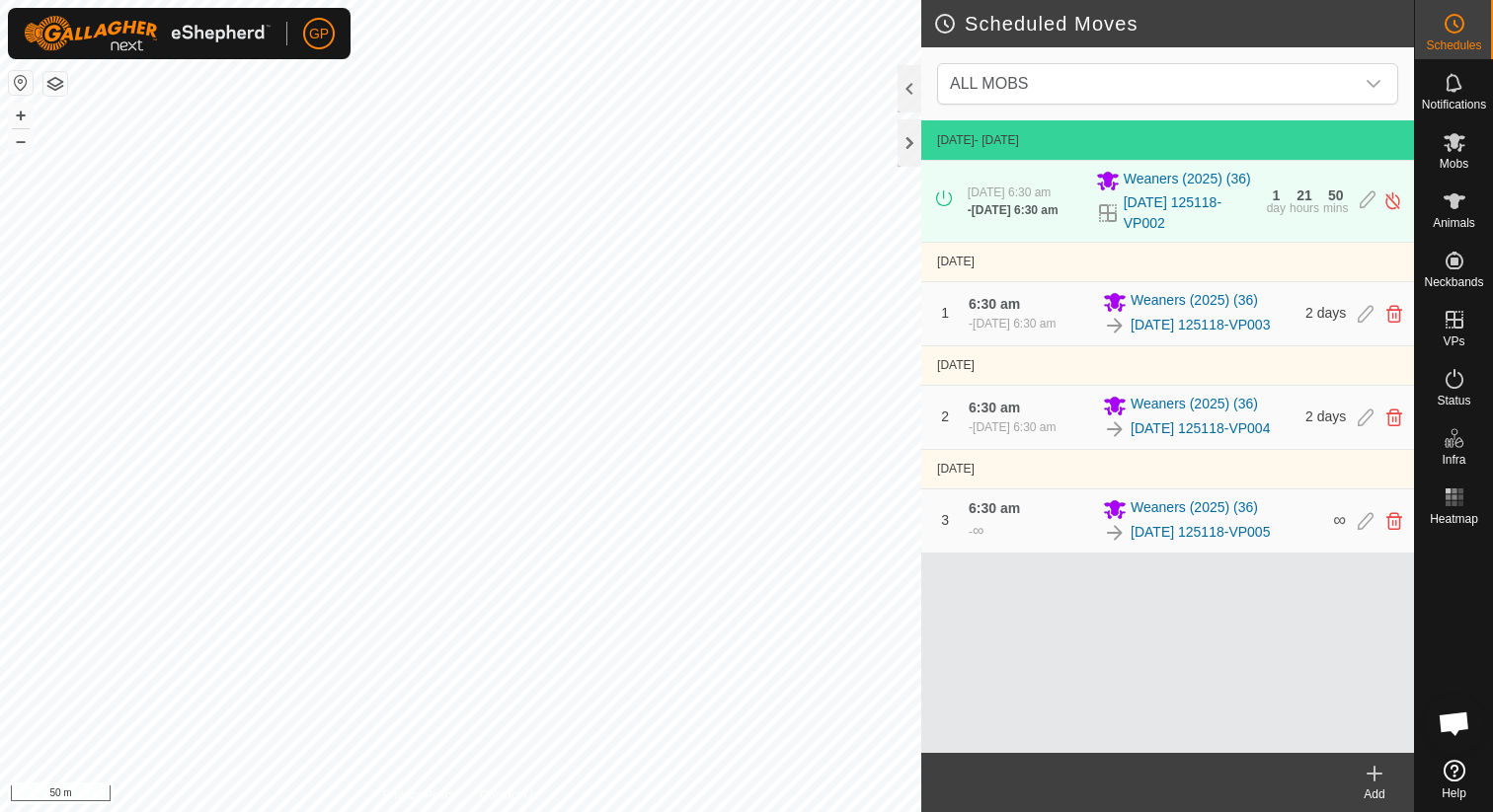
click at [1377, 785] on div "Add" at bounding box center [1374, 794] width 79 height 18
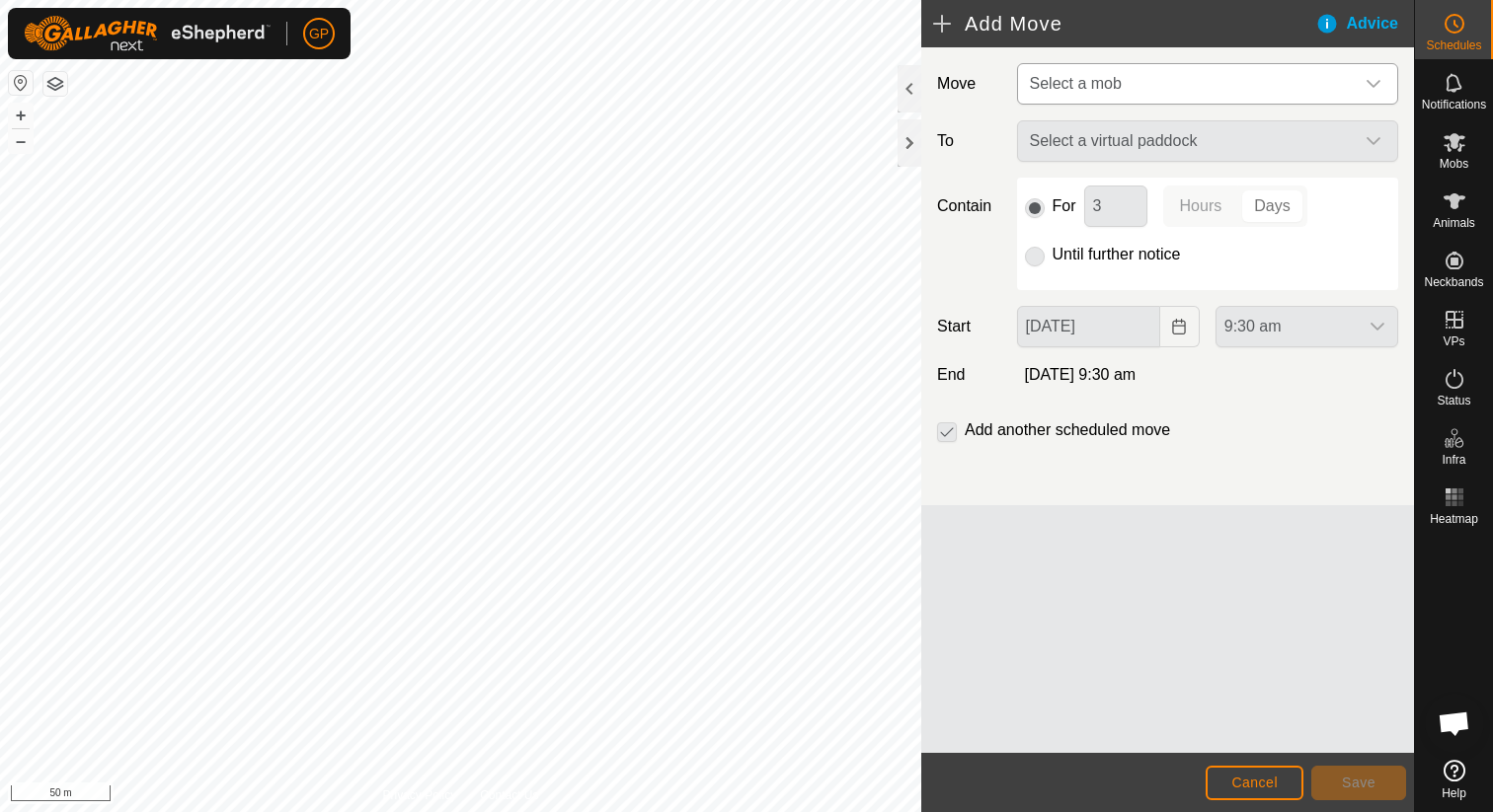
click at [1251, 78] on span "Select a mob" at bounding box center [1188, 84] width 332 height 40
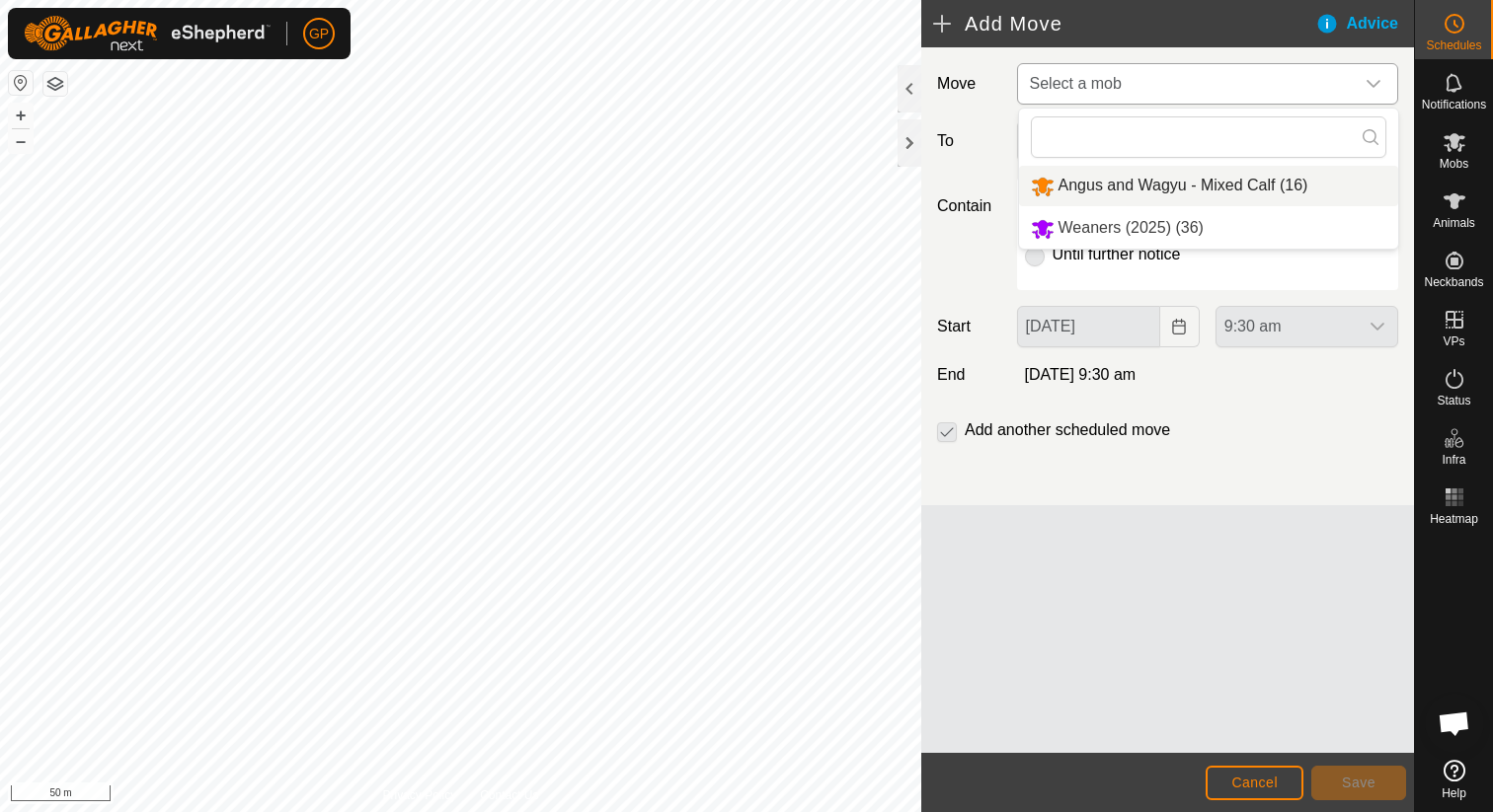
click at [1204, 180] on li "Angus and Wagyu - Mixed Calf (16)" at bounding box center [1208, 186] width 379 height 41
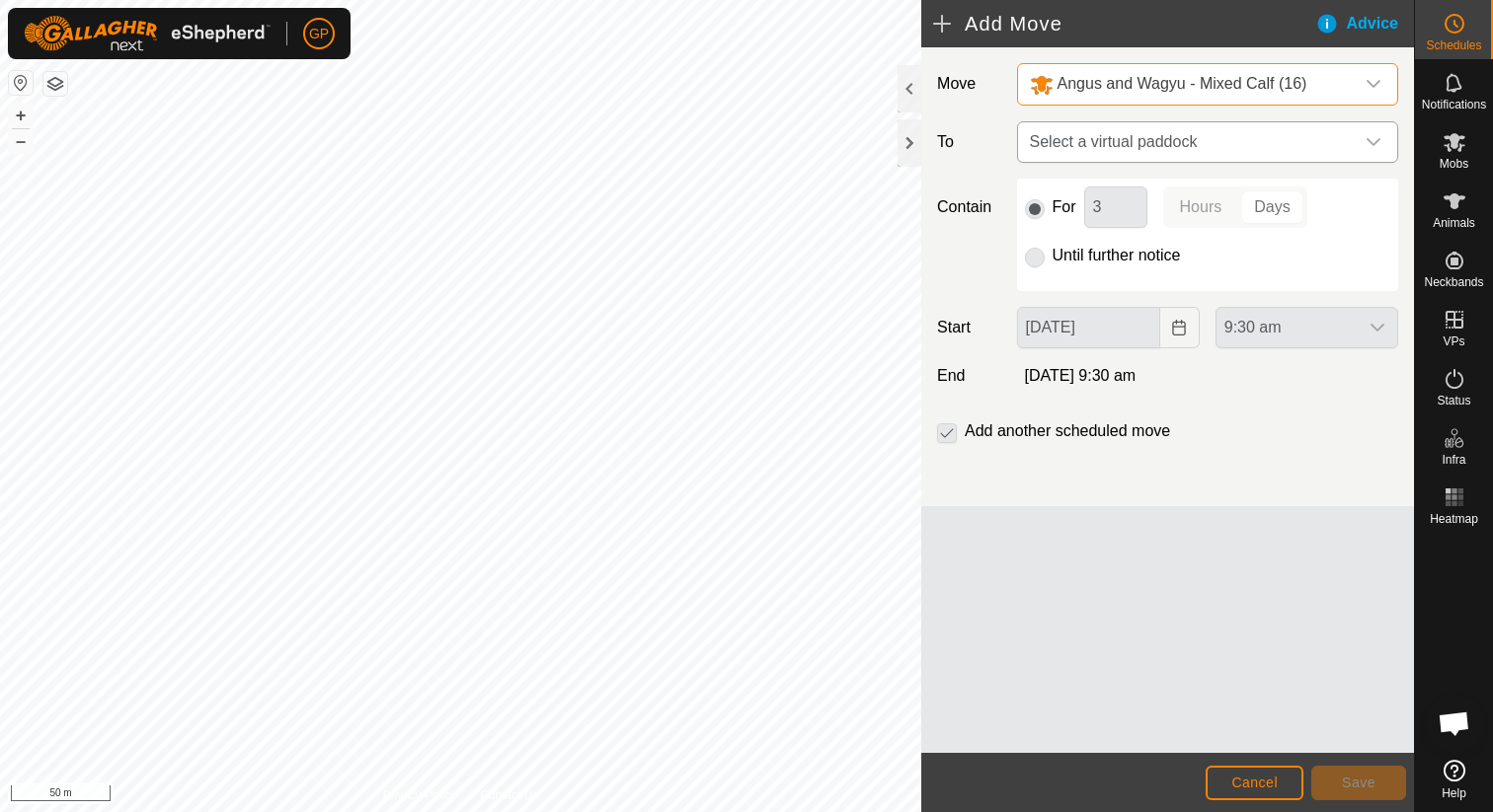
click at [1204, 160] on span "Select a virtual paddock" at bounding box center [1188, 142] width 332 height 40
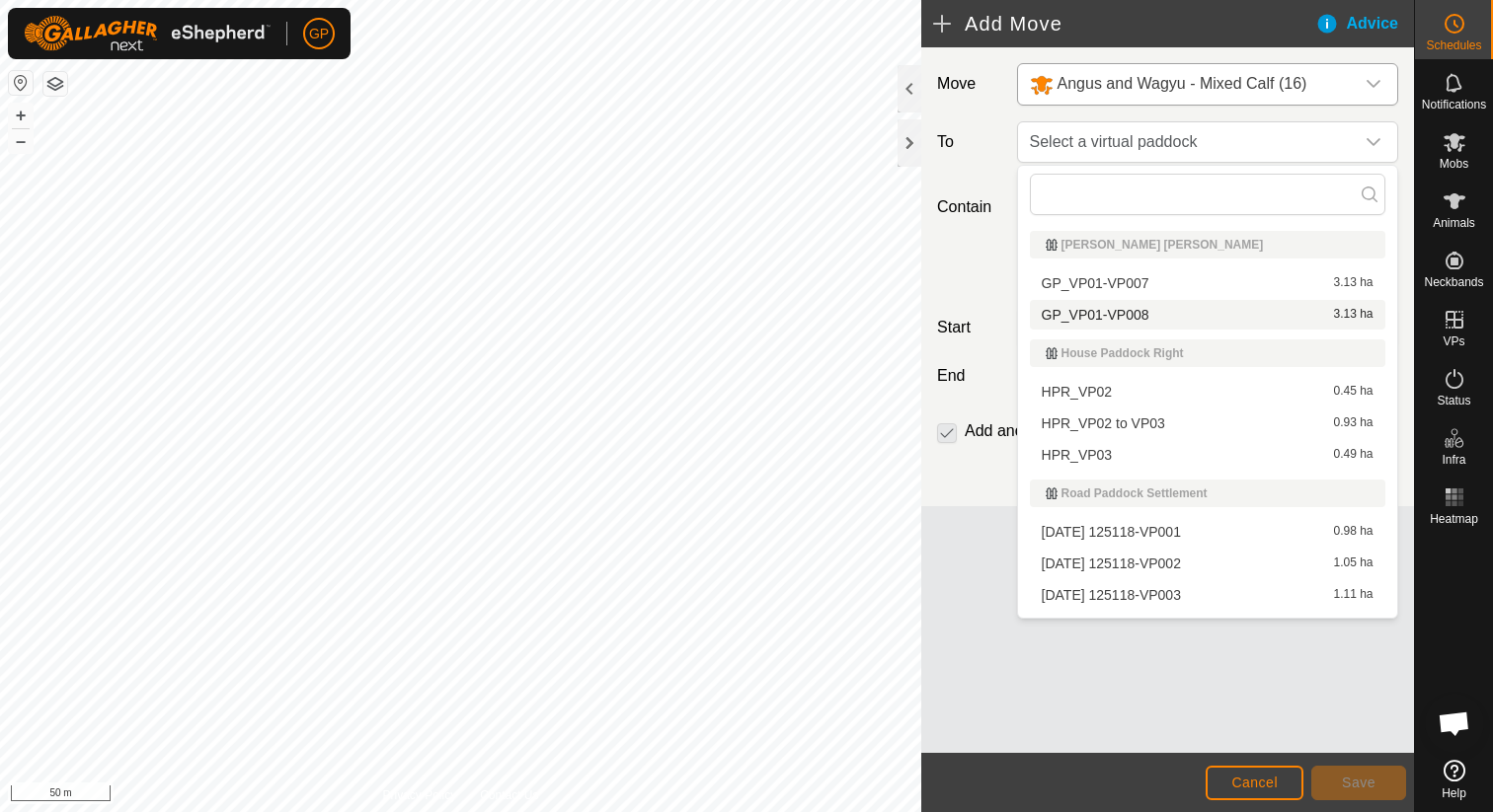
click at [1152, 315] on li "GP_VP01-VP008 3.13 ha" at bounding box center [1207, 315] width 356 height 30
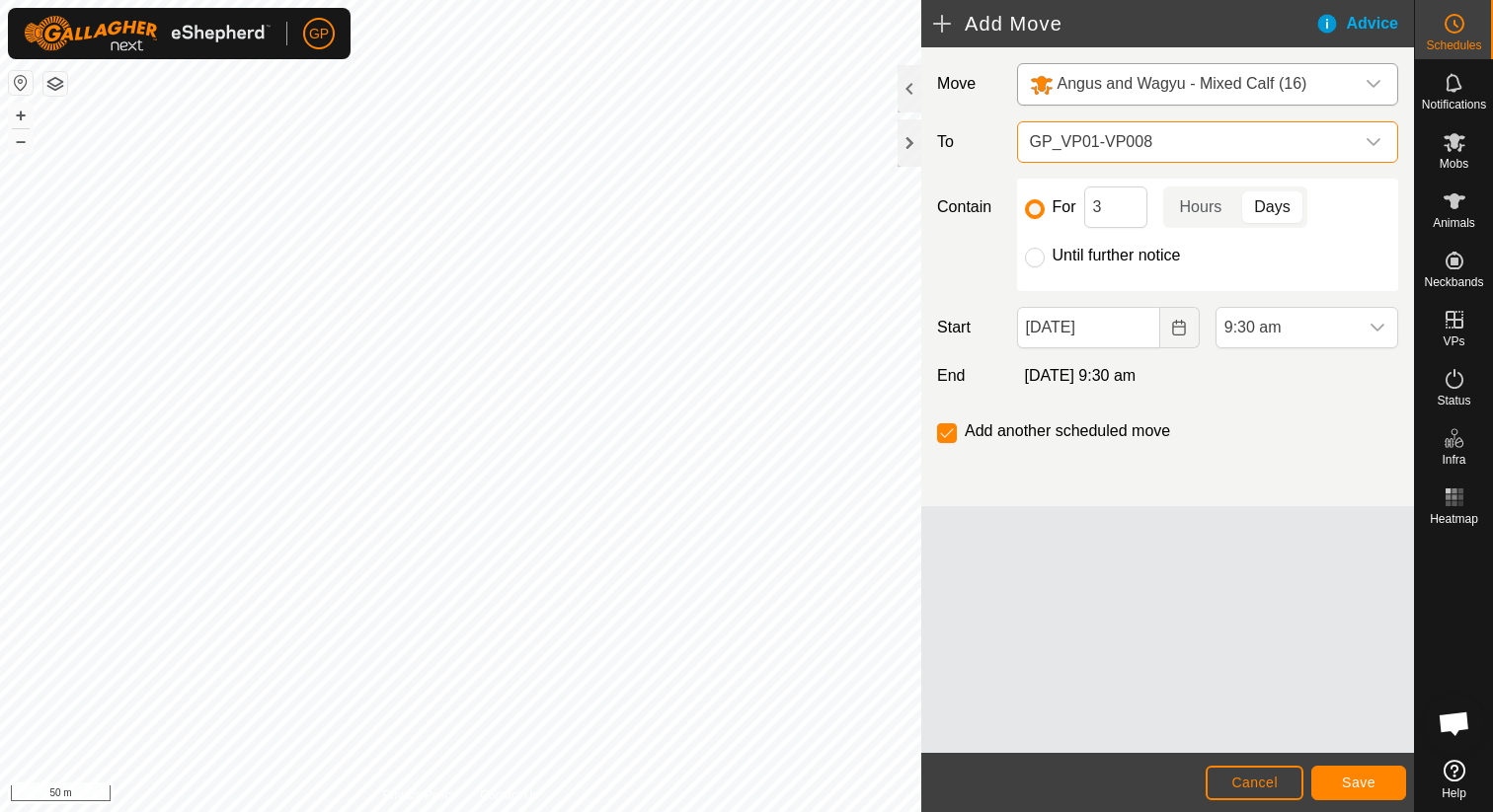
click at [1118, 263] on label "Until further notice" at bounding box center [1117, 256] width 128 height 16
click at [1044, 263] on input "Until further notice" at bounding box center [1035, 258] width 20 height 20
radio input "true"
checkbox input "false"
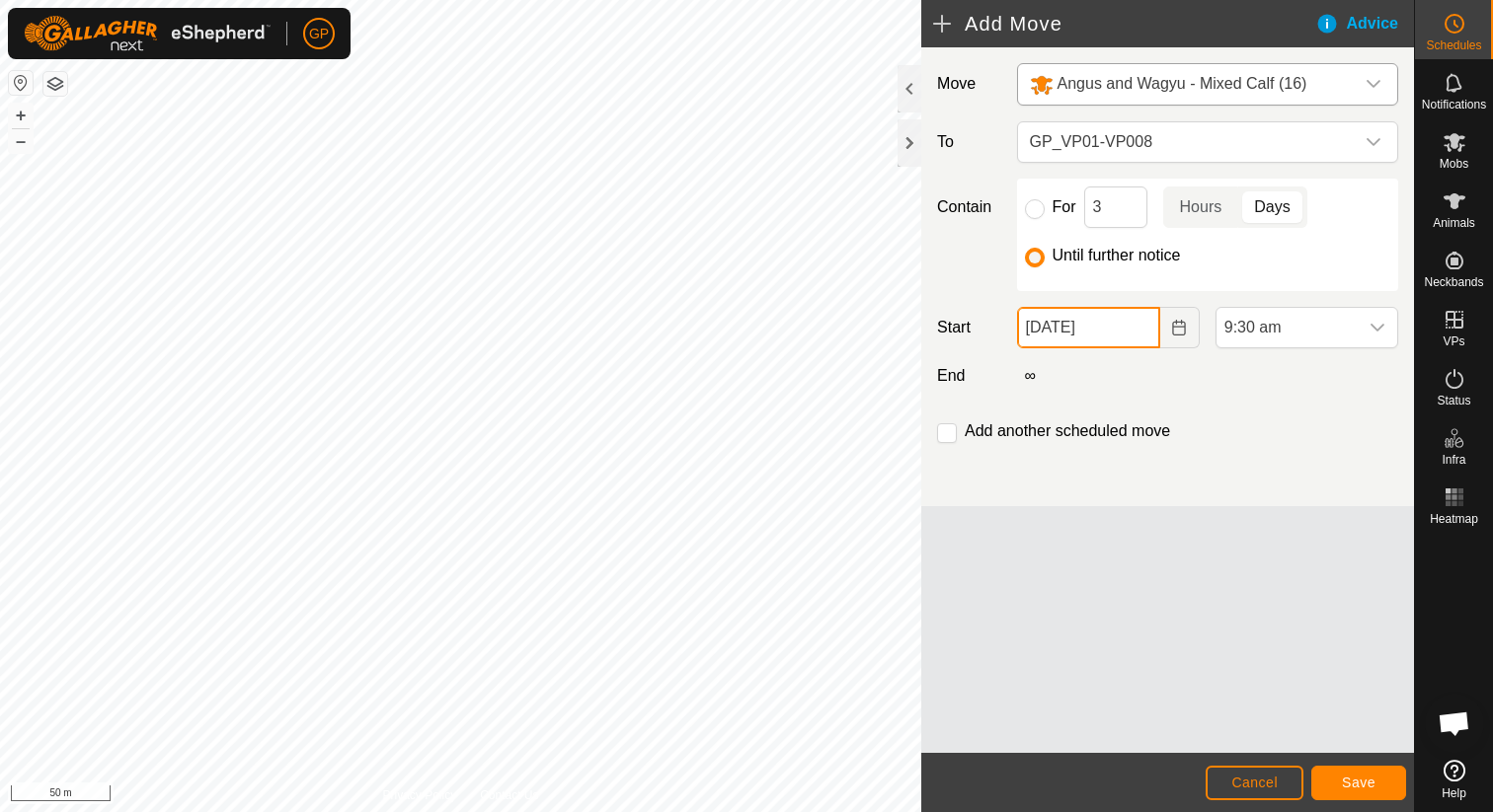
click at [1103, 329] on input "[DATE]" at bounding box center [1088, 328] width 143 height 41
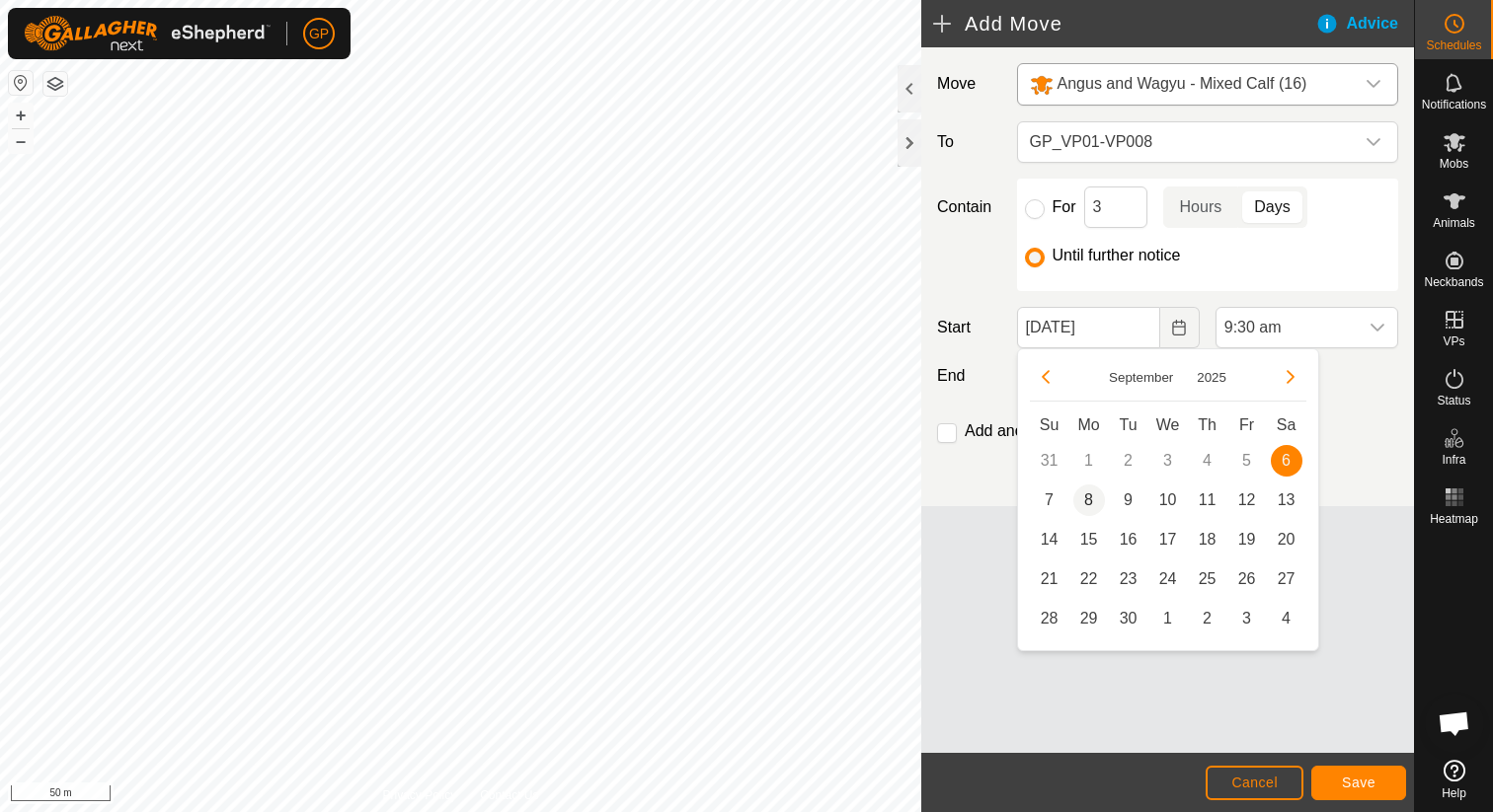
click at [1089, 496] on span "8" at bounding box center [1089, 501] width 32 height 32
type input "08 Sep, 2025"
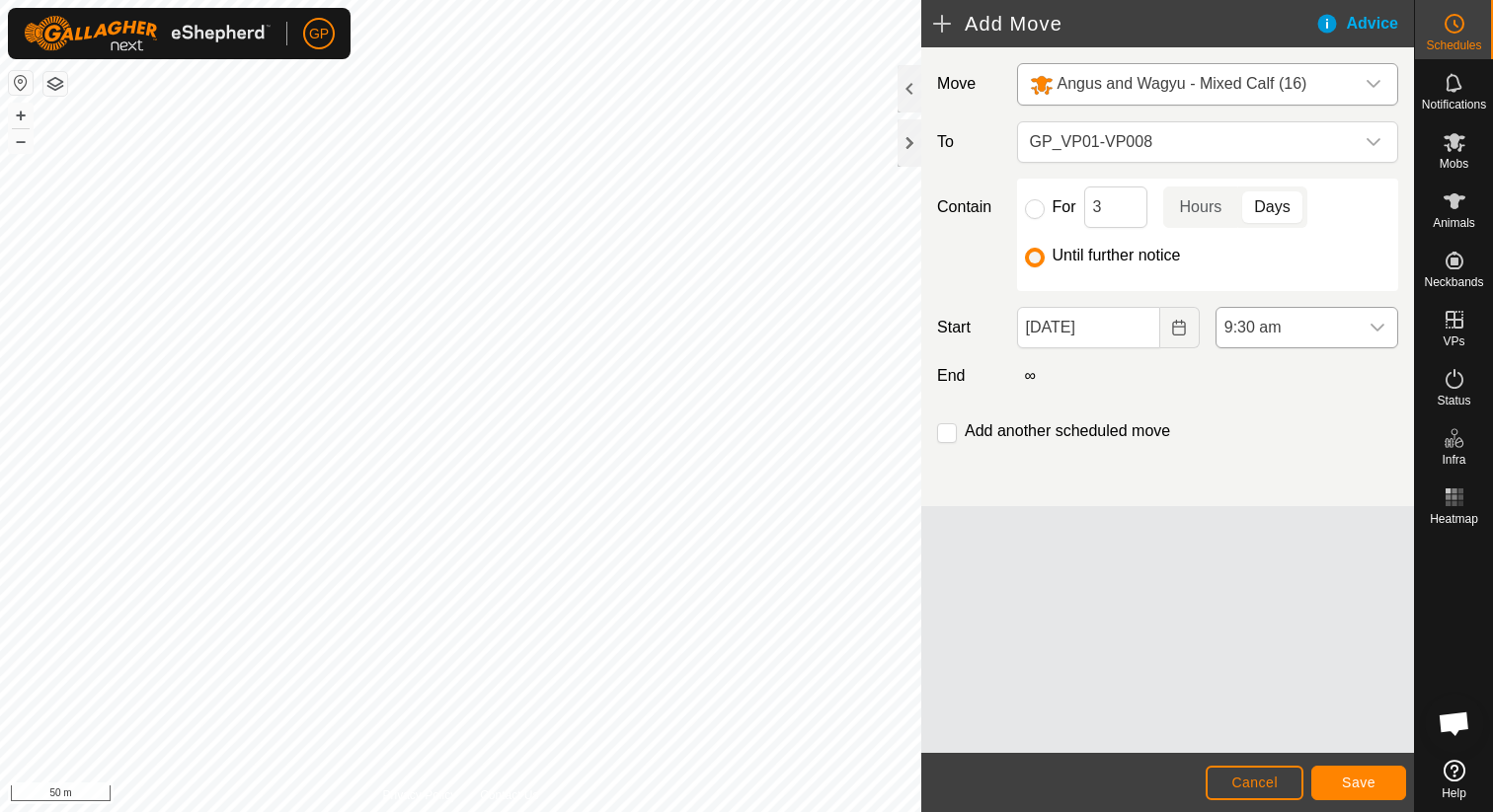
click at [1272, 319] on span "9:30 am" at bounding box center [1286, 328] width 141 height 40
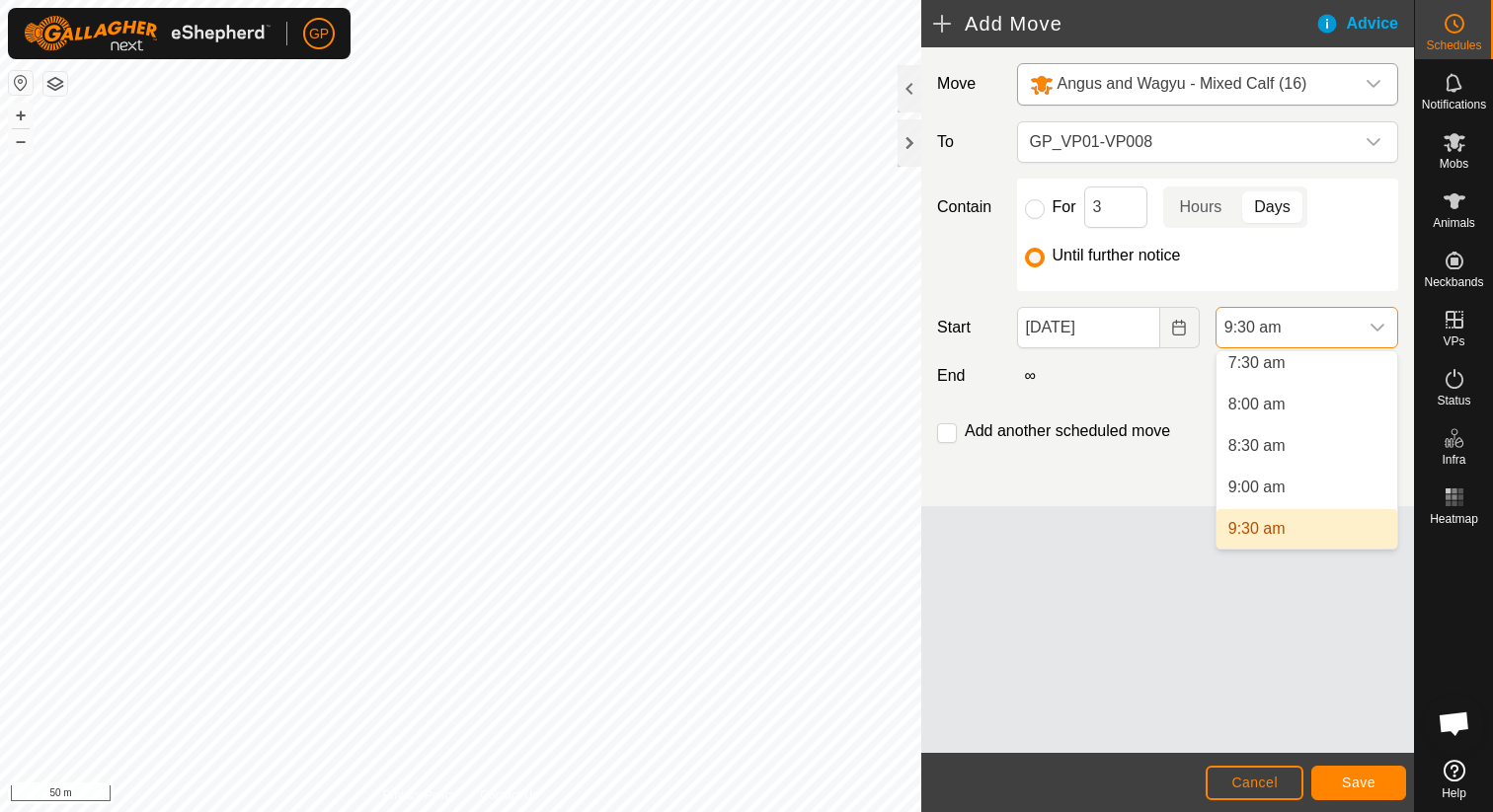
scroll to position [622, 0]
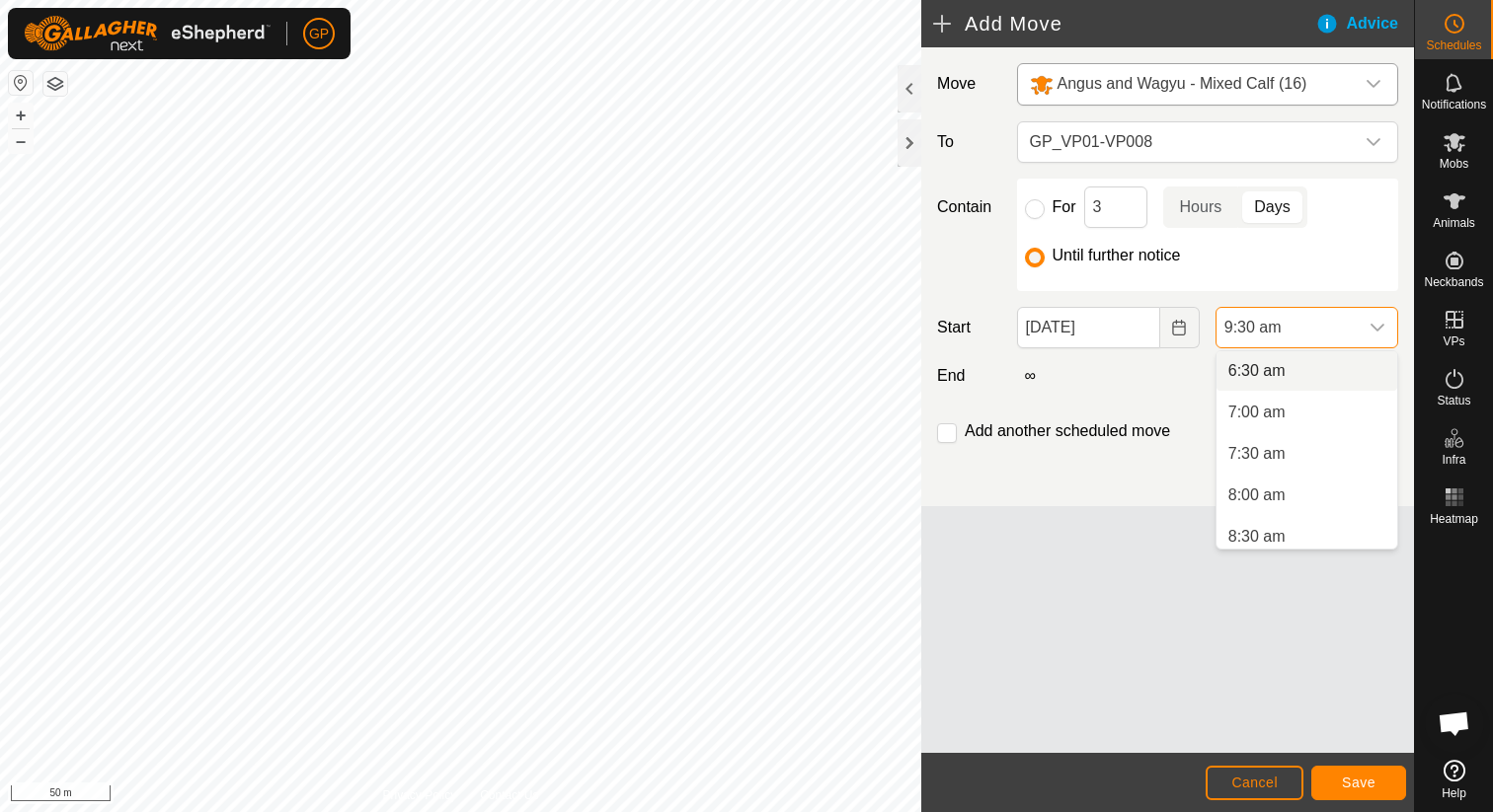
click at [1253, 376] on li "6:30 am" at bounding box center [1306, 371] width 181 height 40
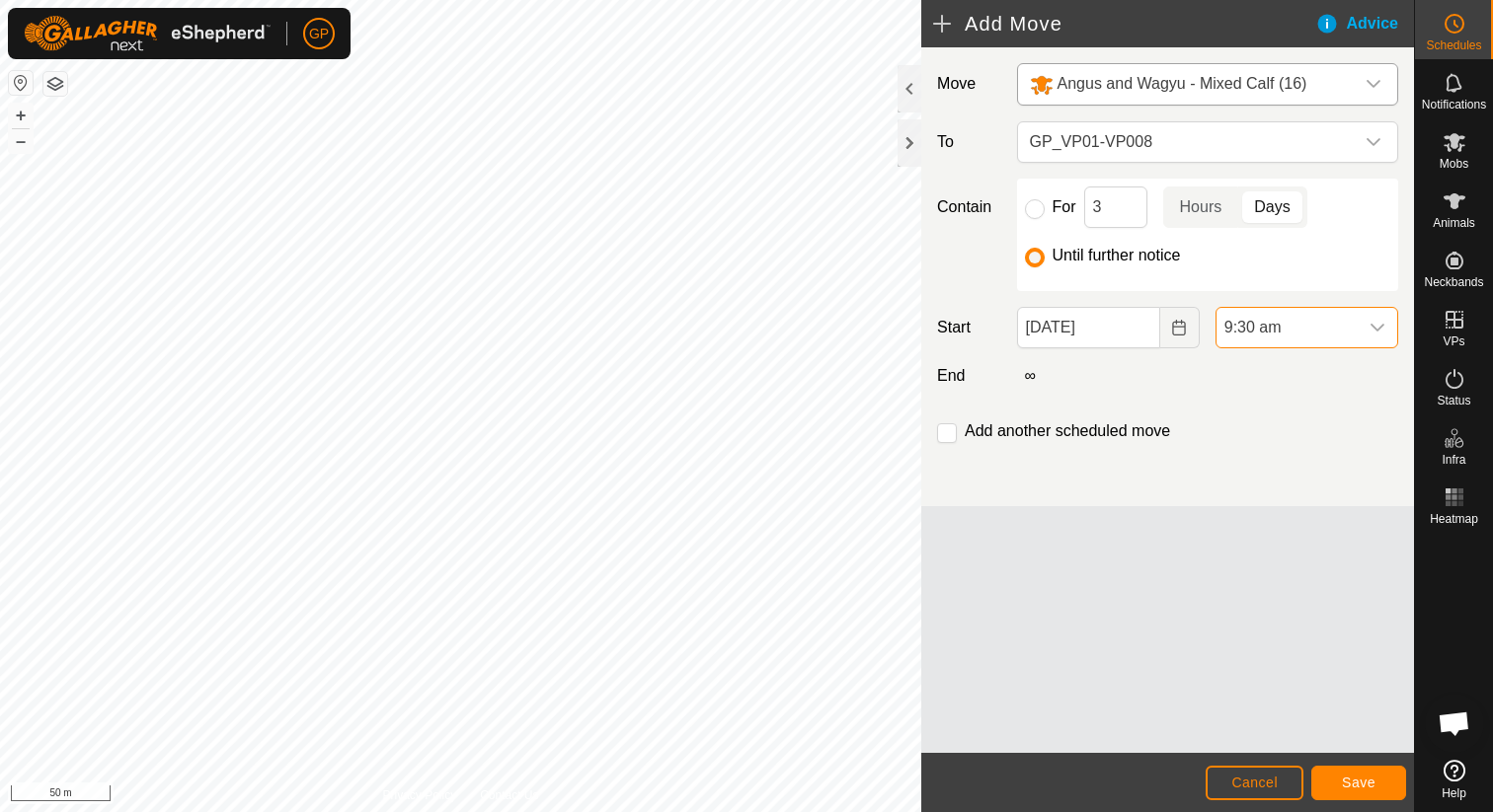
scroll to position [630, 0]
click at [1347, 790] on button "Save" at bounding box center [1359, 782] width 95 height 35
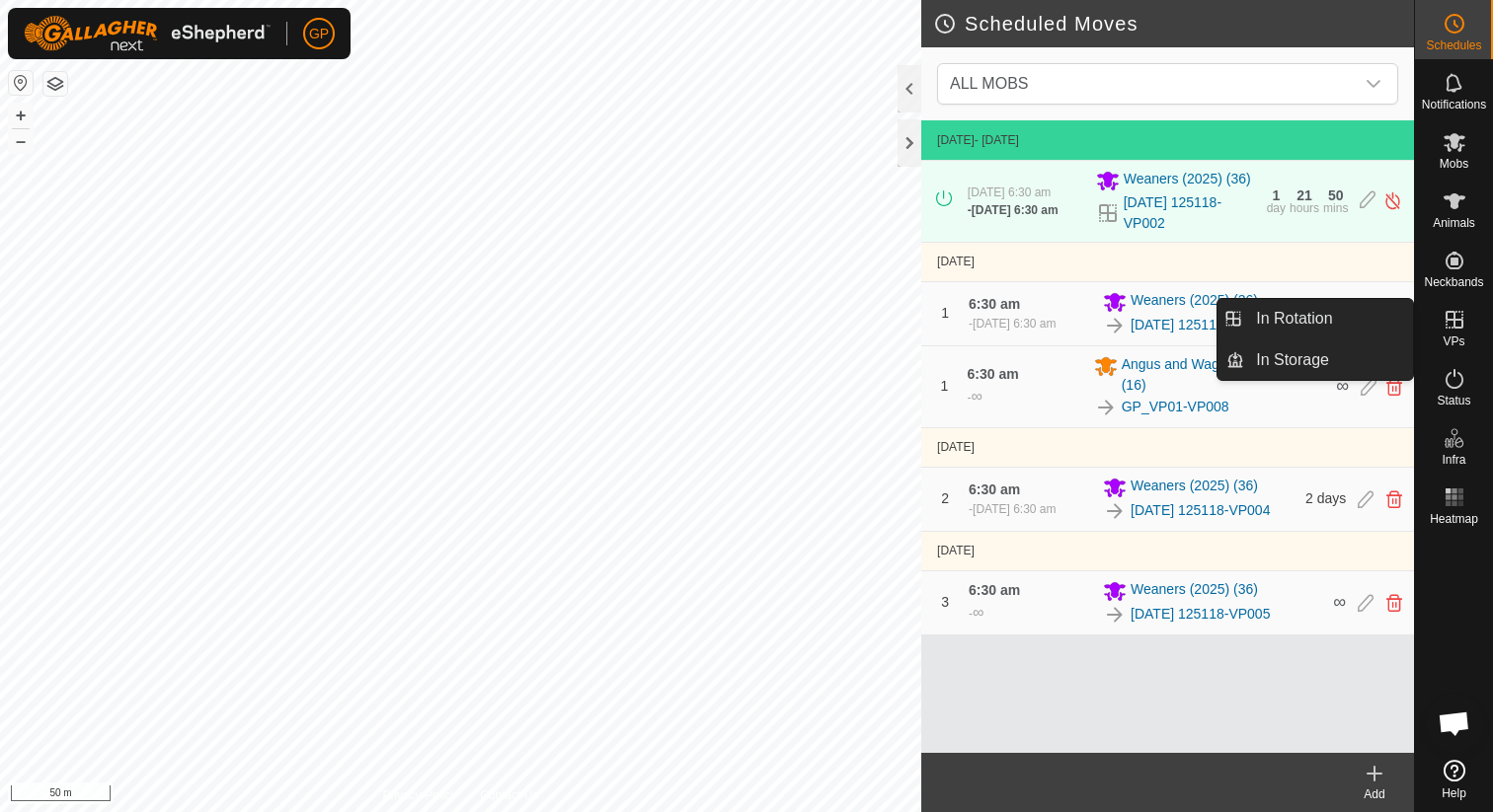
click at [1384, 326] on link "In Rotation" at bounding box center [1328, 319] width 169 height 40
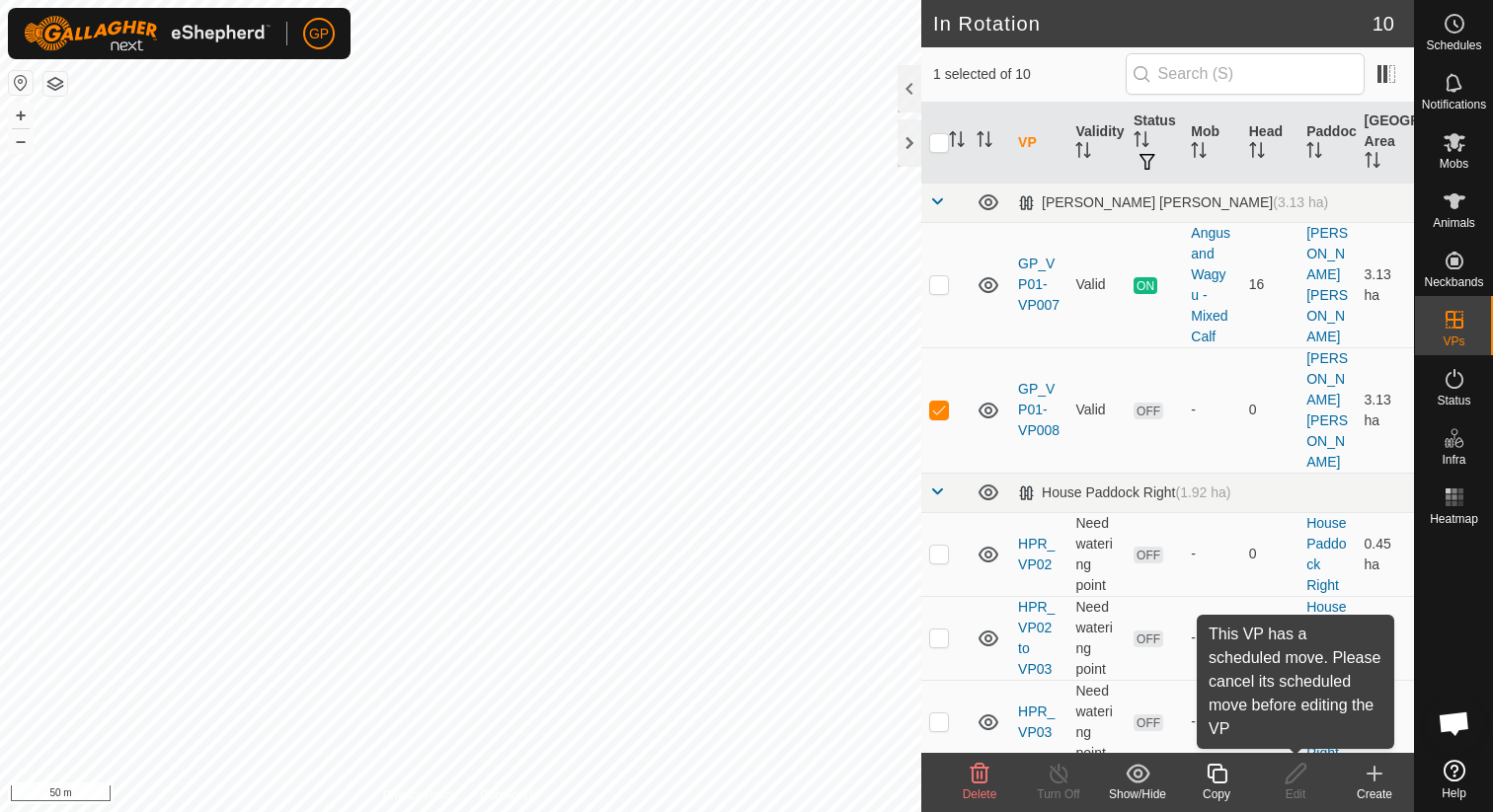
click at [1261, 786] on div "Edit" at bounding box center [1295, 794] width 79 height 18
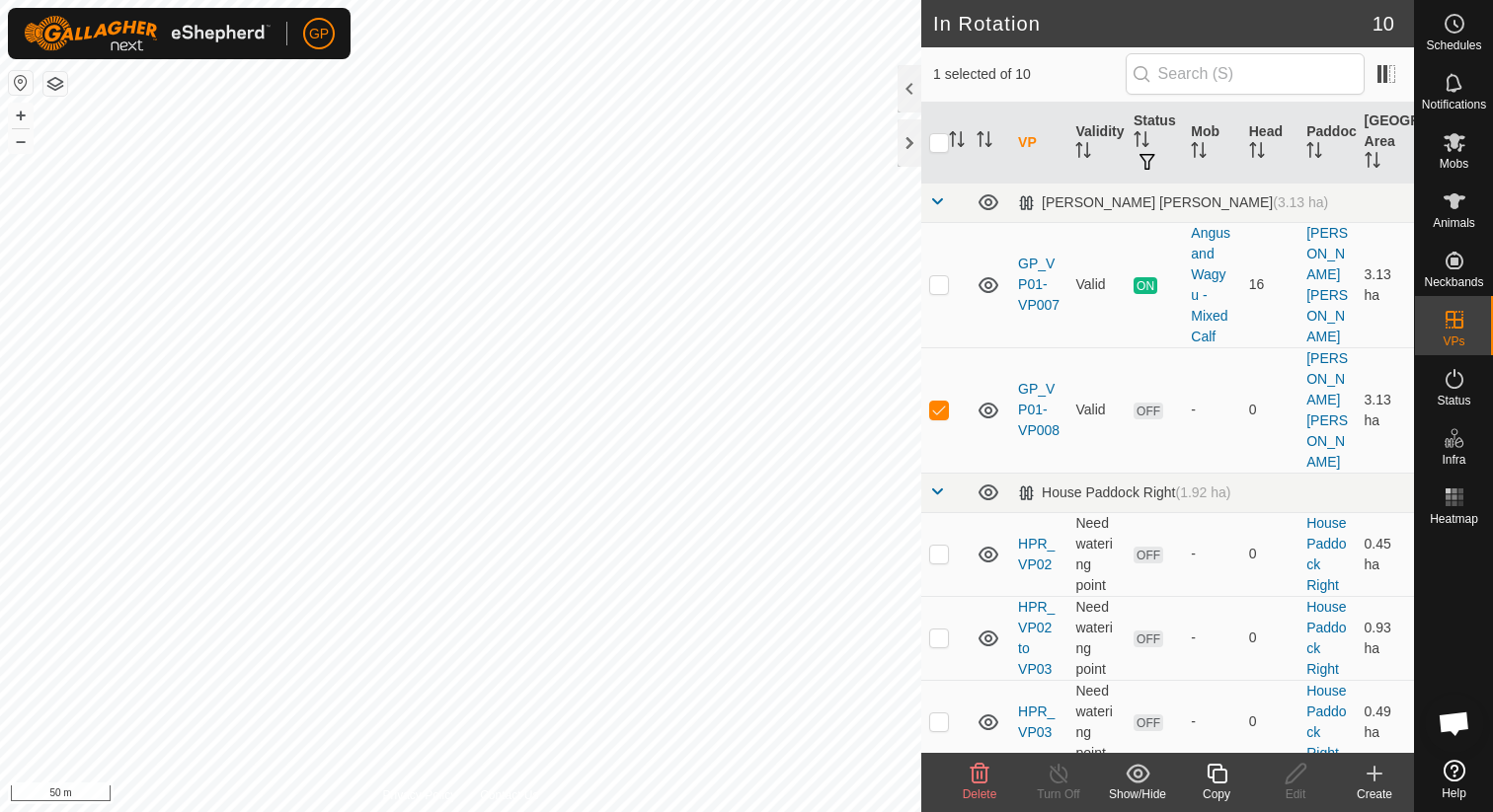
click at [1297, 785] on div "Edit" at bounding box center [1295, 794] width 79 height 18
click at [945, 401] on td at bounding box center [945, 410] width 47 height 125
checkbox input "false"
click at [1045, 408] on link "GP_VP01-VP008" at bounding box center [1038, 410] width 41 height 57
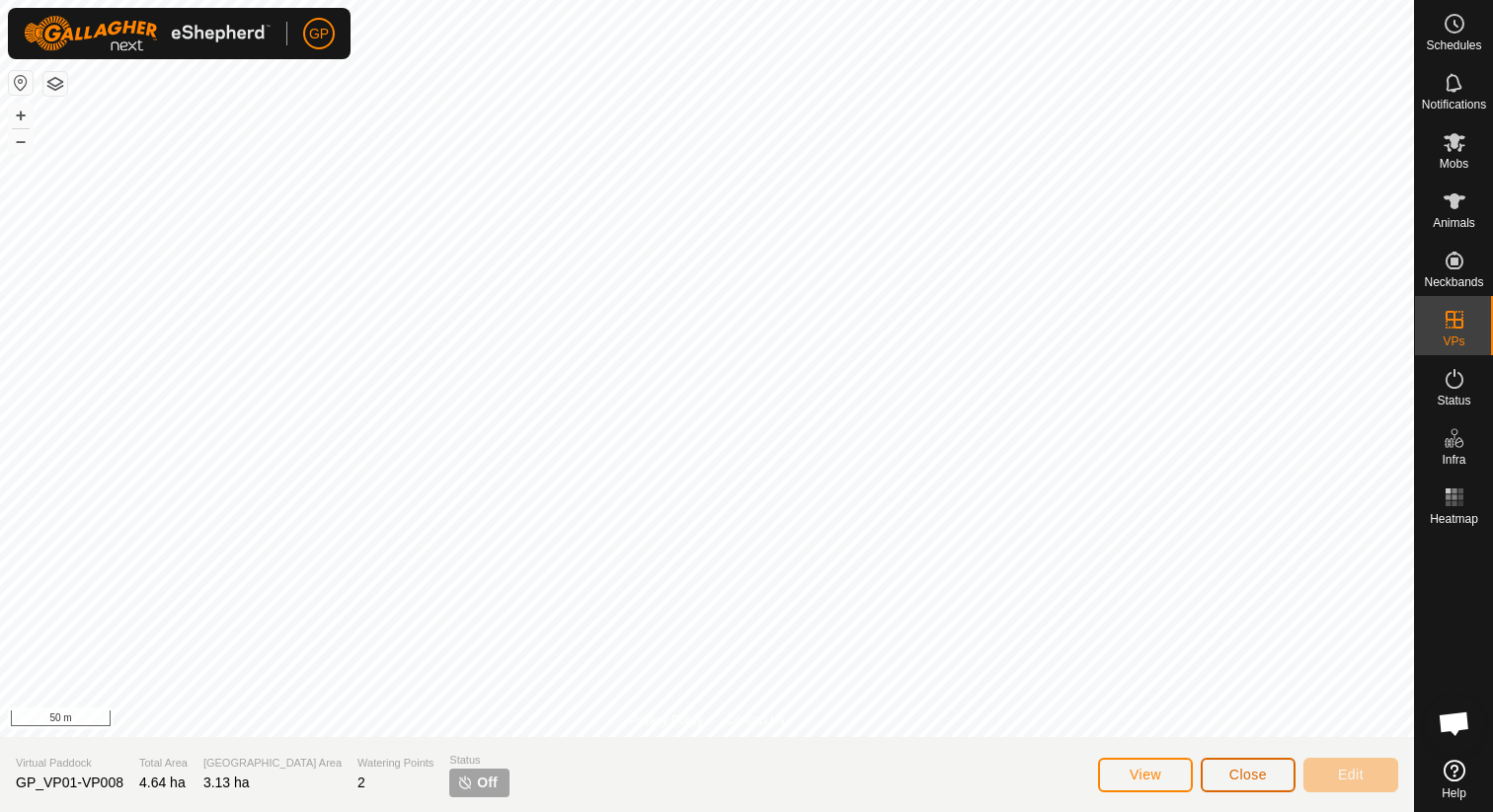
click at [1234, 788] on button "Close" at bounding box center [1248, 774] width 95 height 35
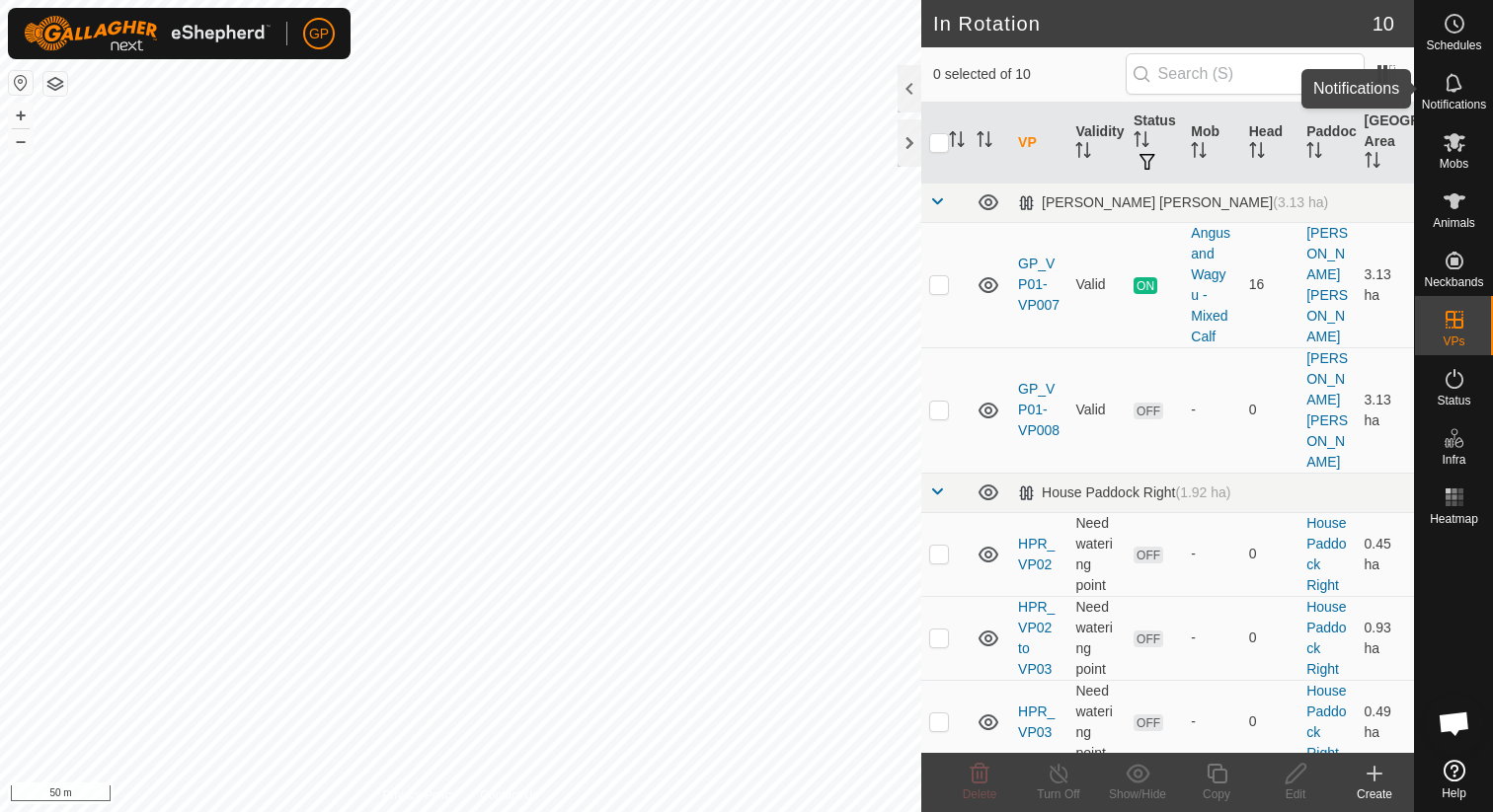
click at [1465, 81] on icon at bounding box center [1454, 83] width 24 height 24
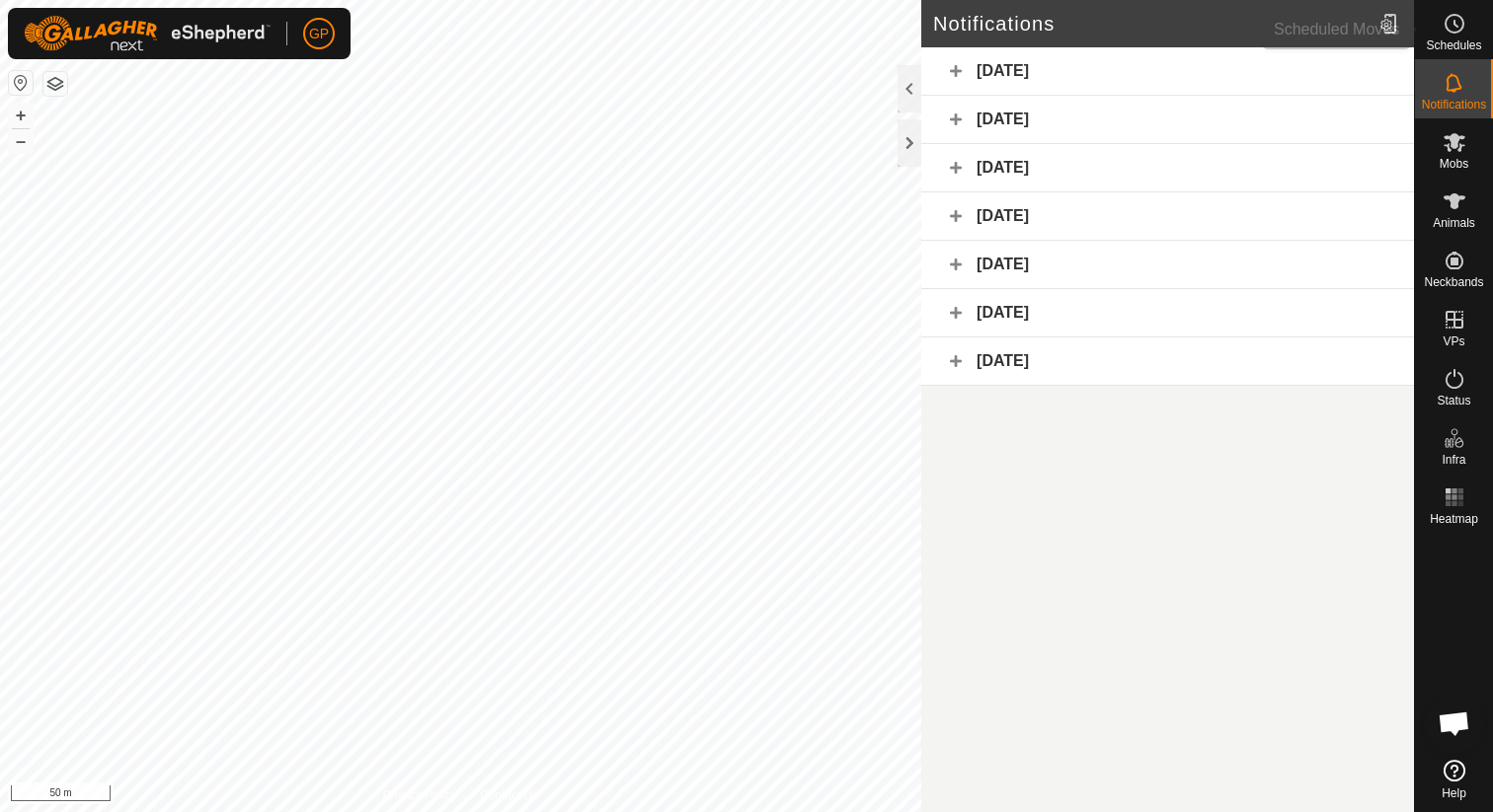
click at [1464, 36] on es-schedule-vp-svg-icon at bounding box center [1454, 24] width 36 height 32
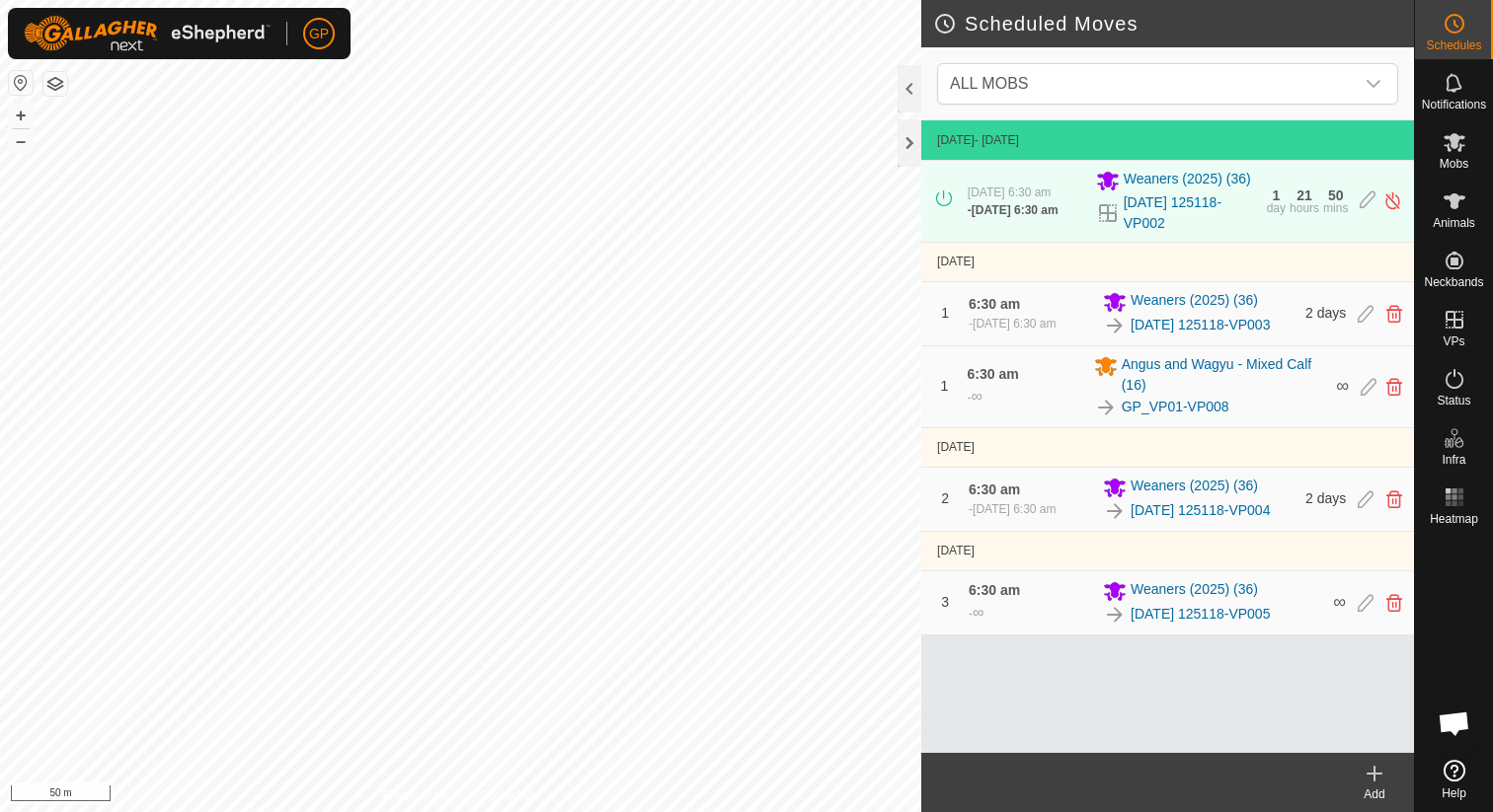
click at [965, 635] on div "3 6:30 am - ∞ Weaners (2025) (36) 2025-08-31 125118-VP005 ∞" at bounding box center [1167, 604] width 477 height 63
click at [1389, 396] on icon at bounding box center [1394, 387] width 16 height 18
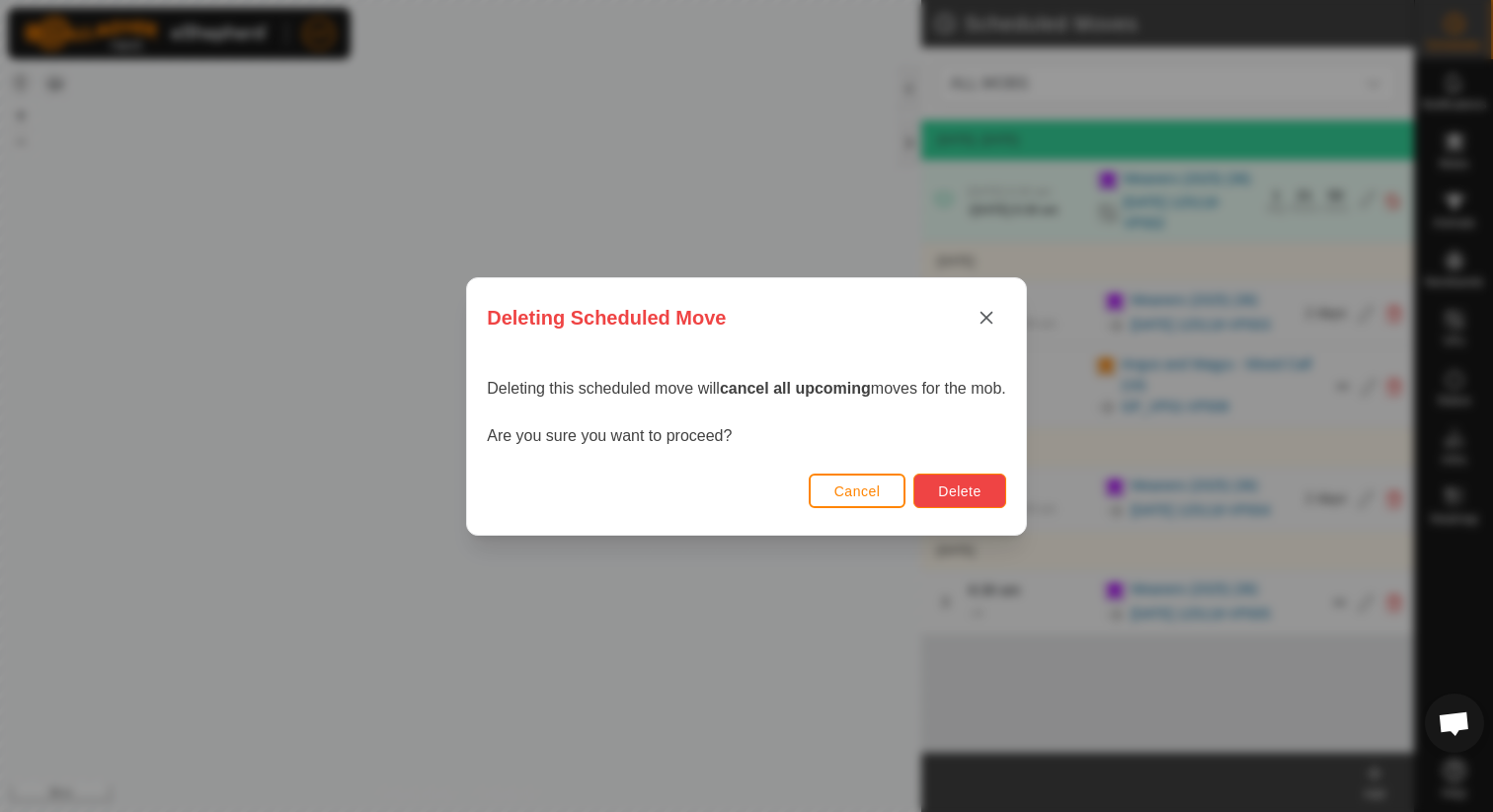
click at [1002, 486] on button "Delete" at bounding box center [958, 491] width 92 height 35
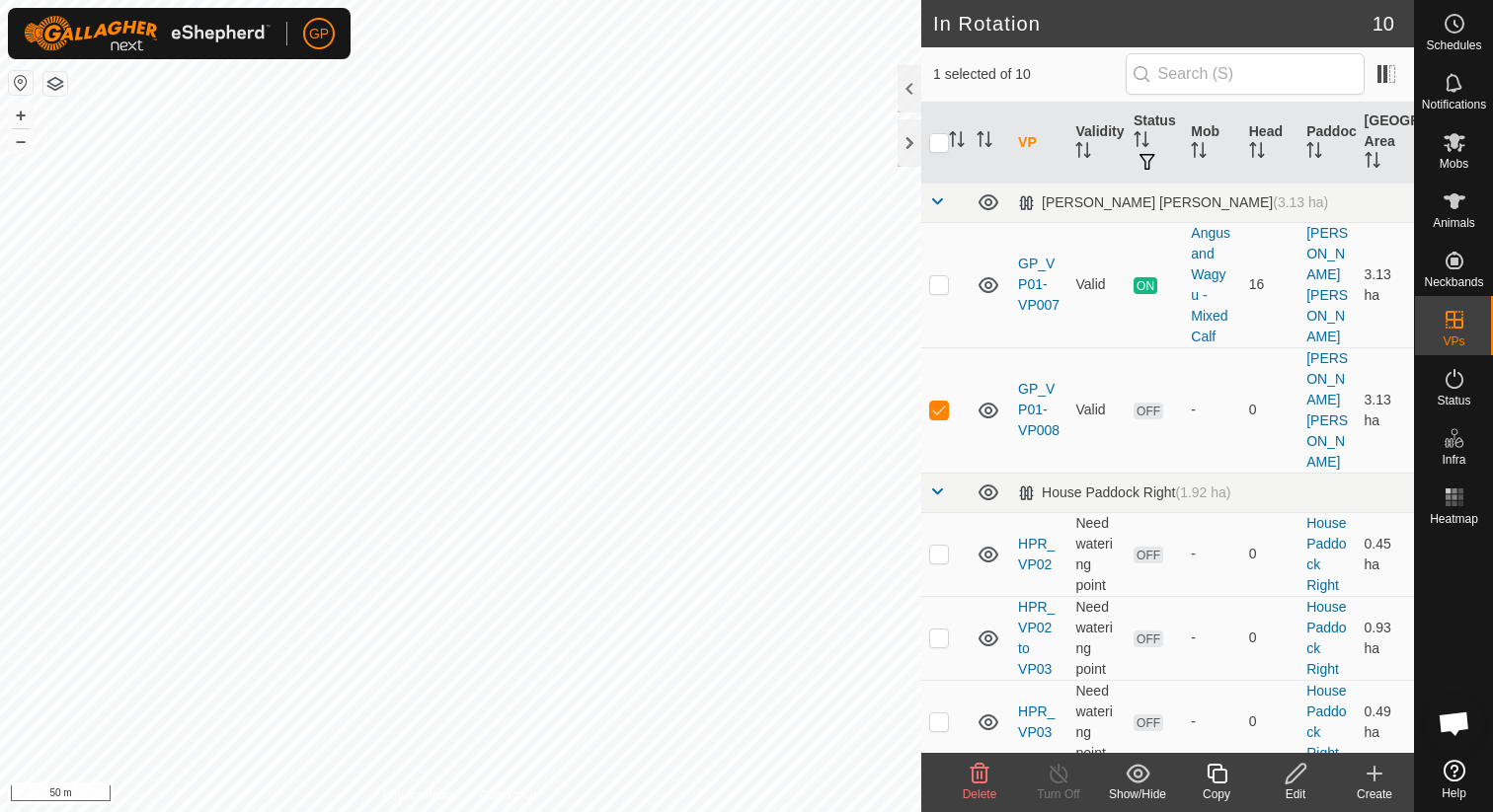
click at [1299, 775] on icon at bounding box center [1295, 773] width 25 height 24
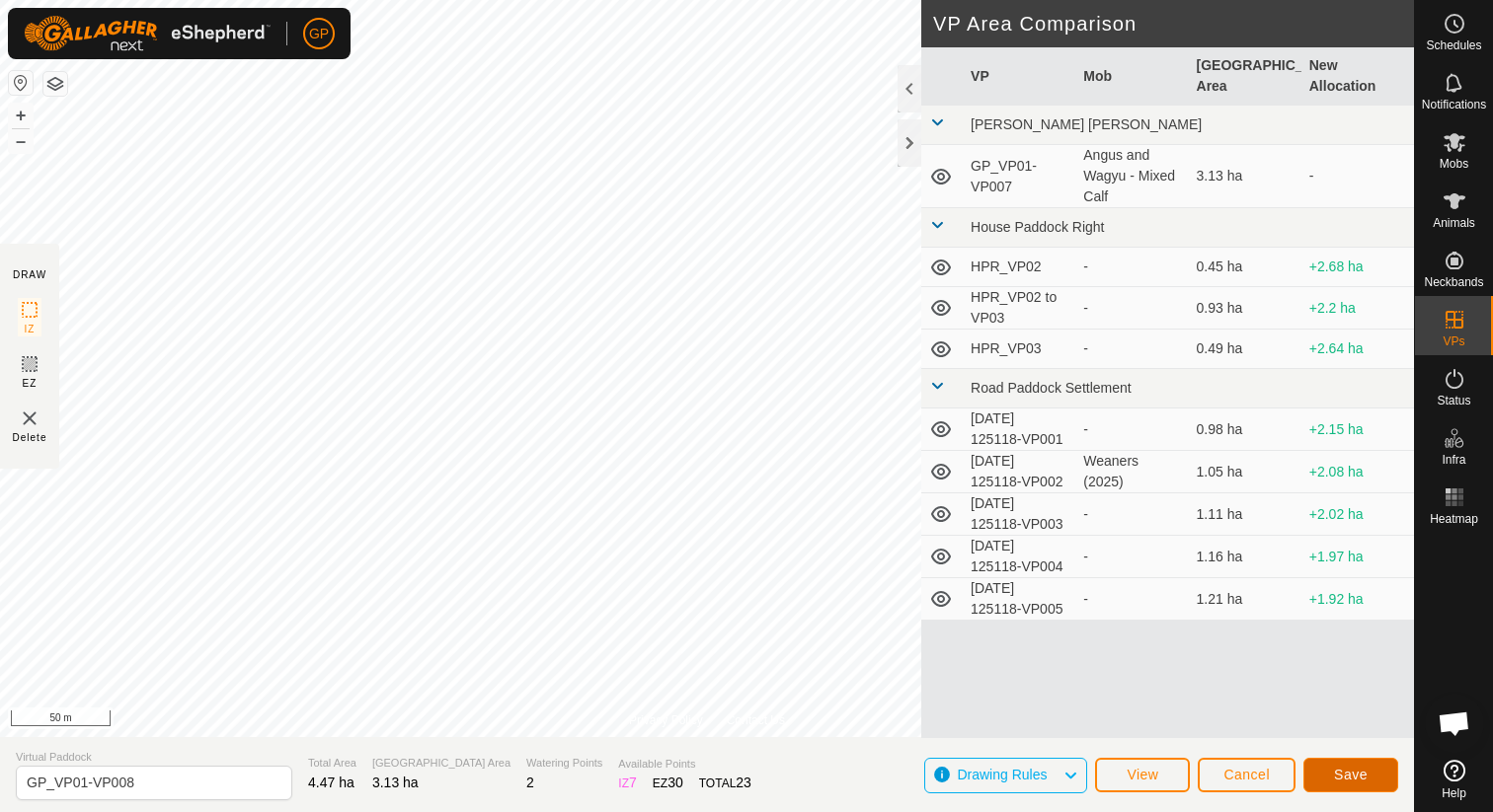
click at [1337, 771] on span "Save" at bounding box center [1351, 774] width 34 height 16
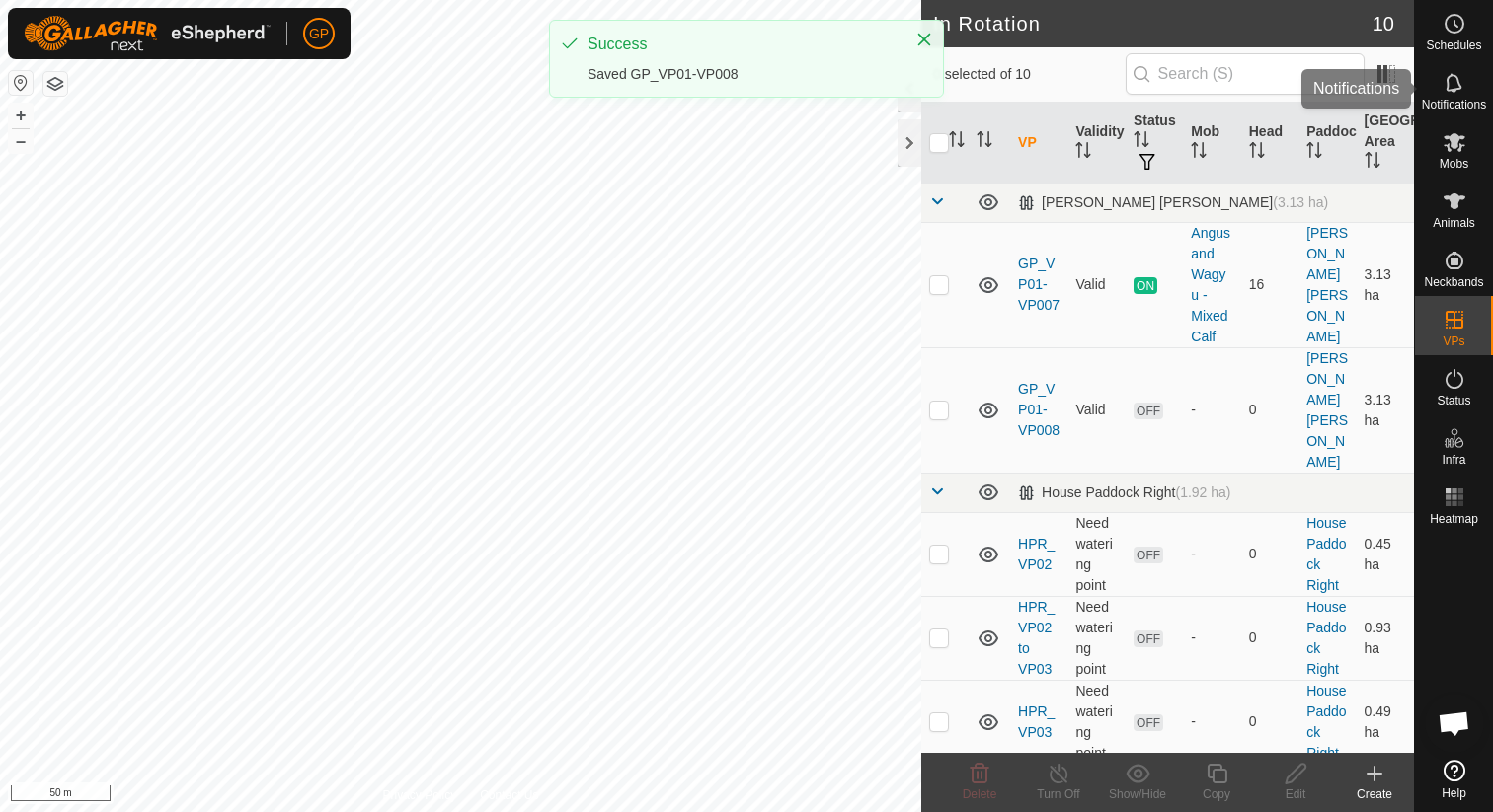
click at [1465, 94] on es-notification-svg-icon at bounding box center [1454, 83] width 36 height 32
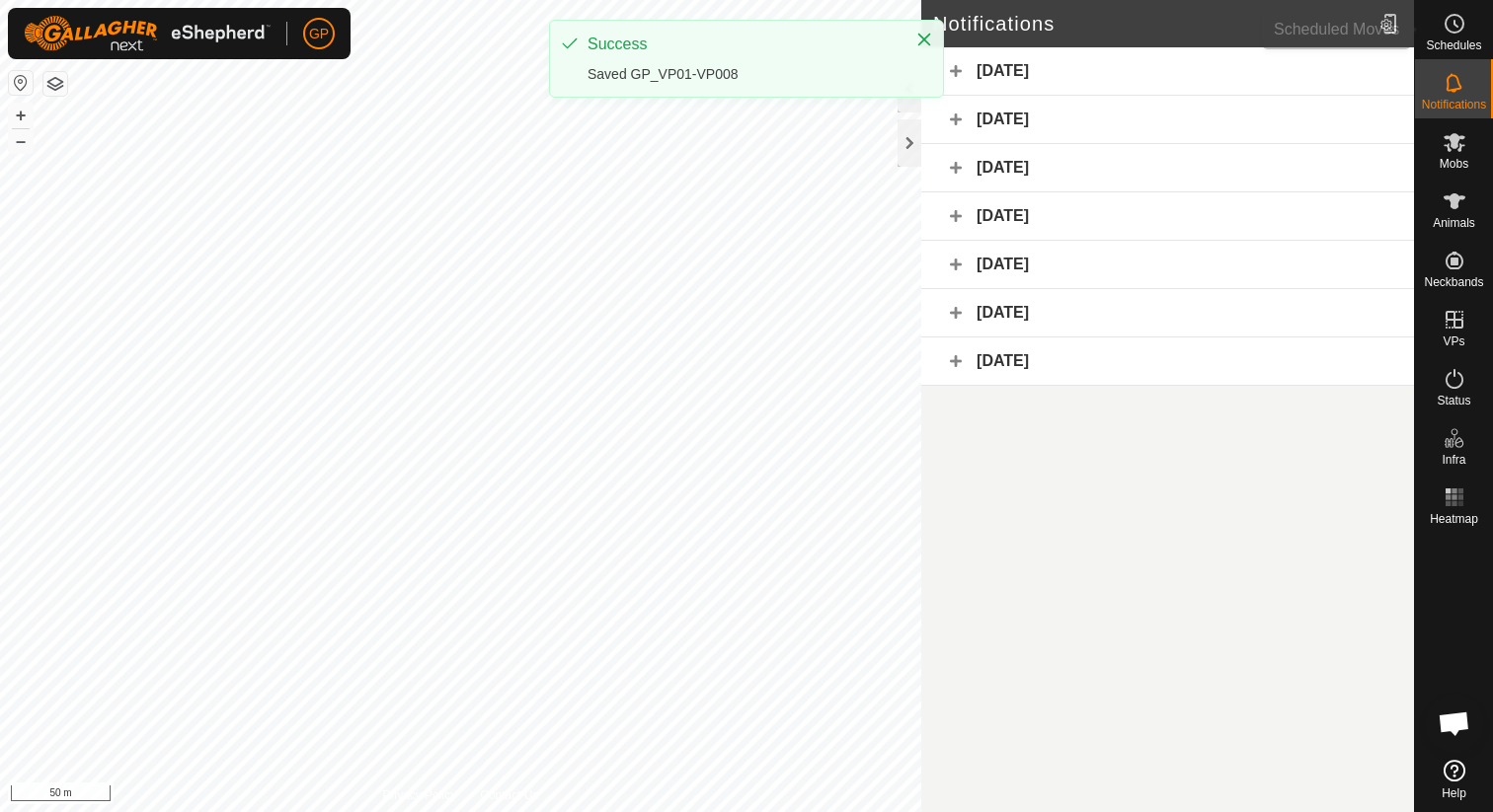
click at [1466, 50] on span "Schedules" at bounding box center [1453, 45] width 55 height 12
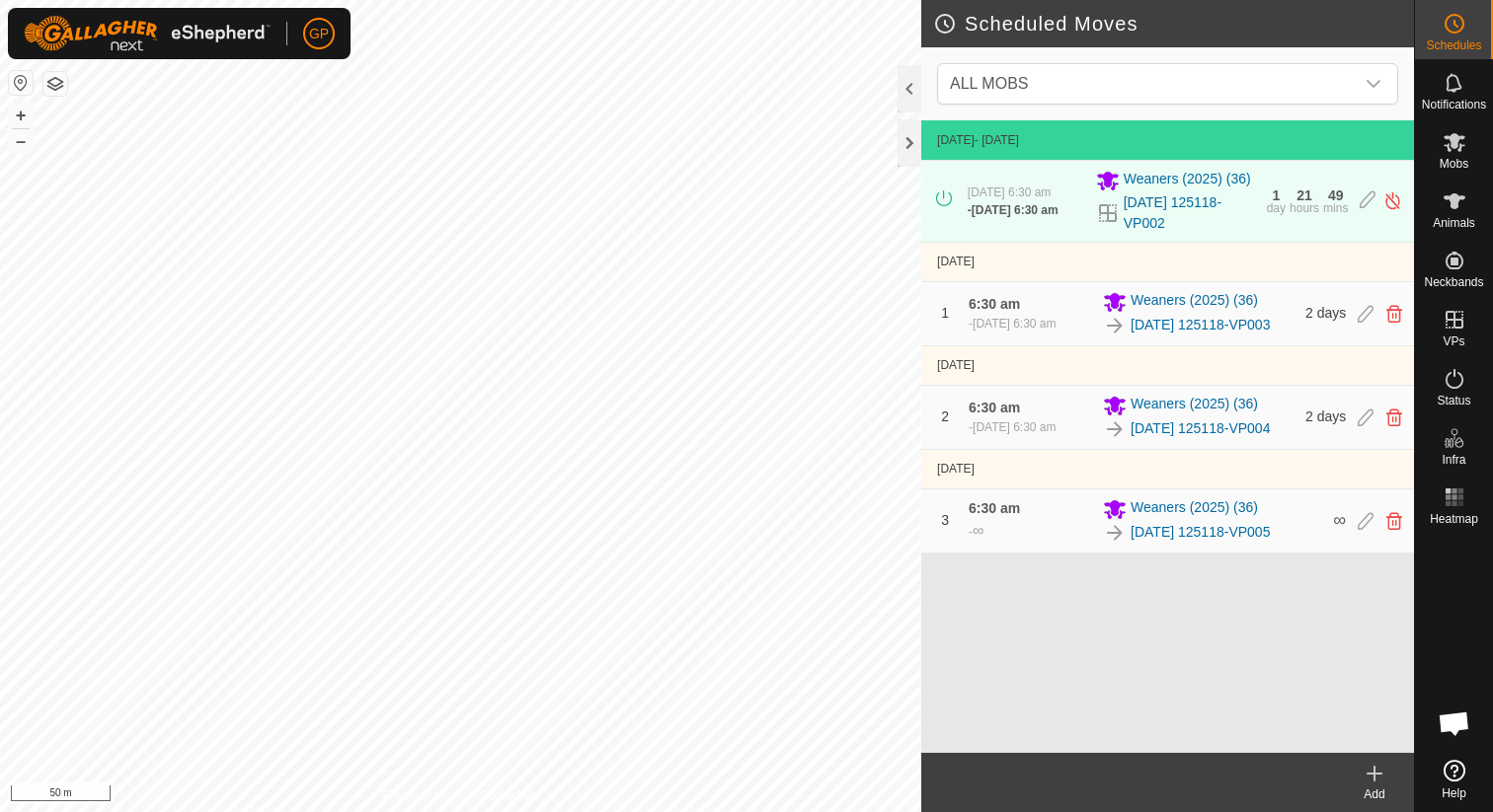
click at [1370, 788] on div "Add" at bounding box center [1374, 794] width 79 height 18
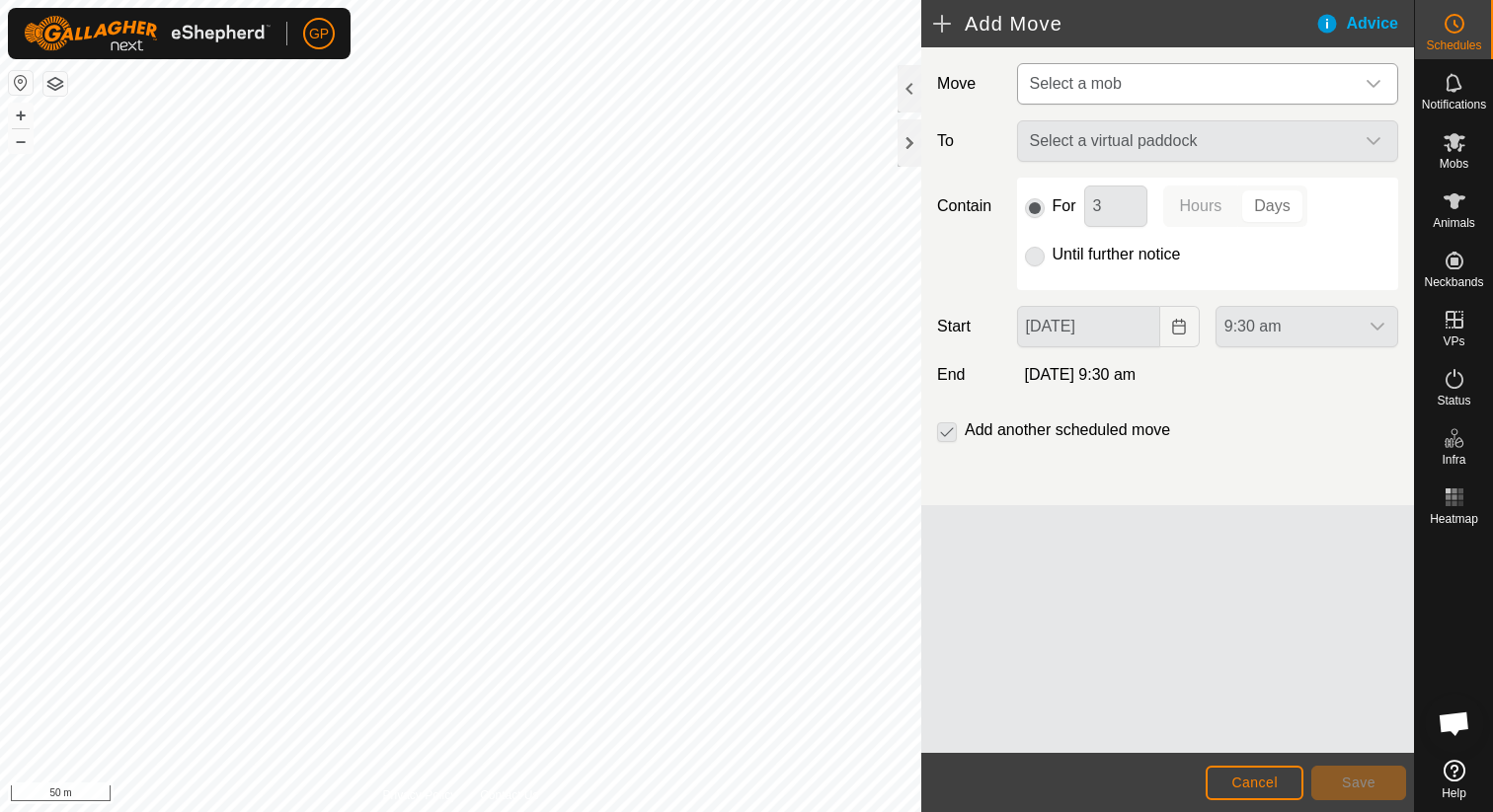
click at [1183, 73] on span "Select a mob" at bounding box center [1188, 84] width 332 height 40
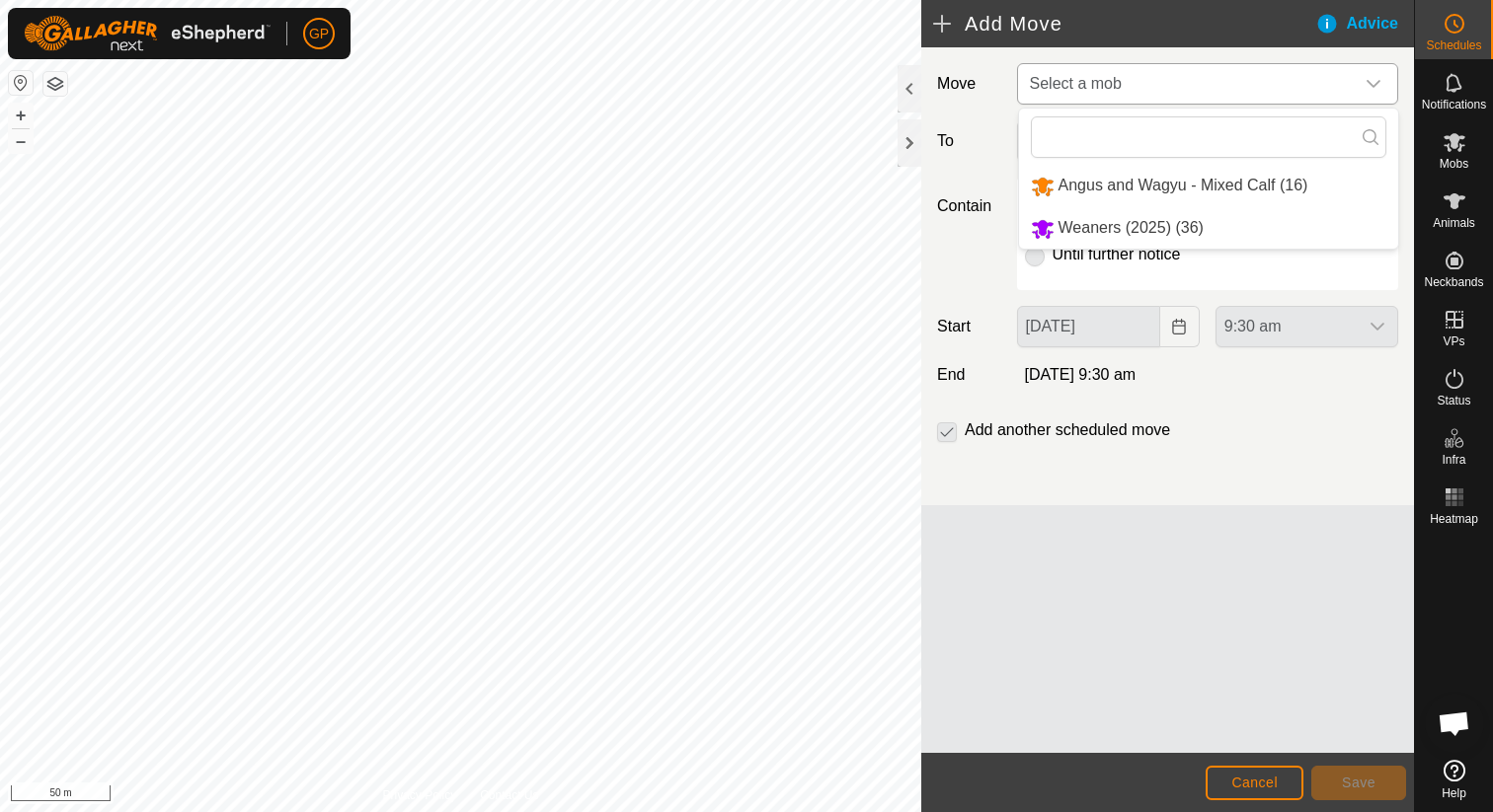
click at [1172, 179] on li "Angus and Wagyu - Mixed Calf (16)" at bounding box center [1208, 186] width 379 height 41
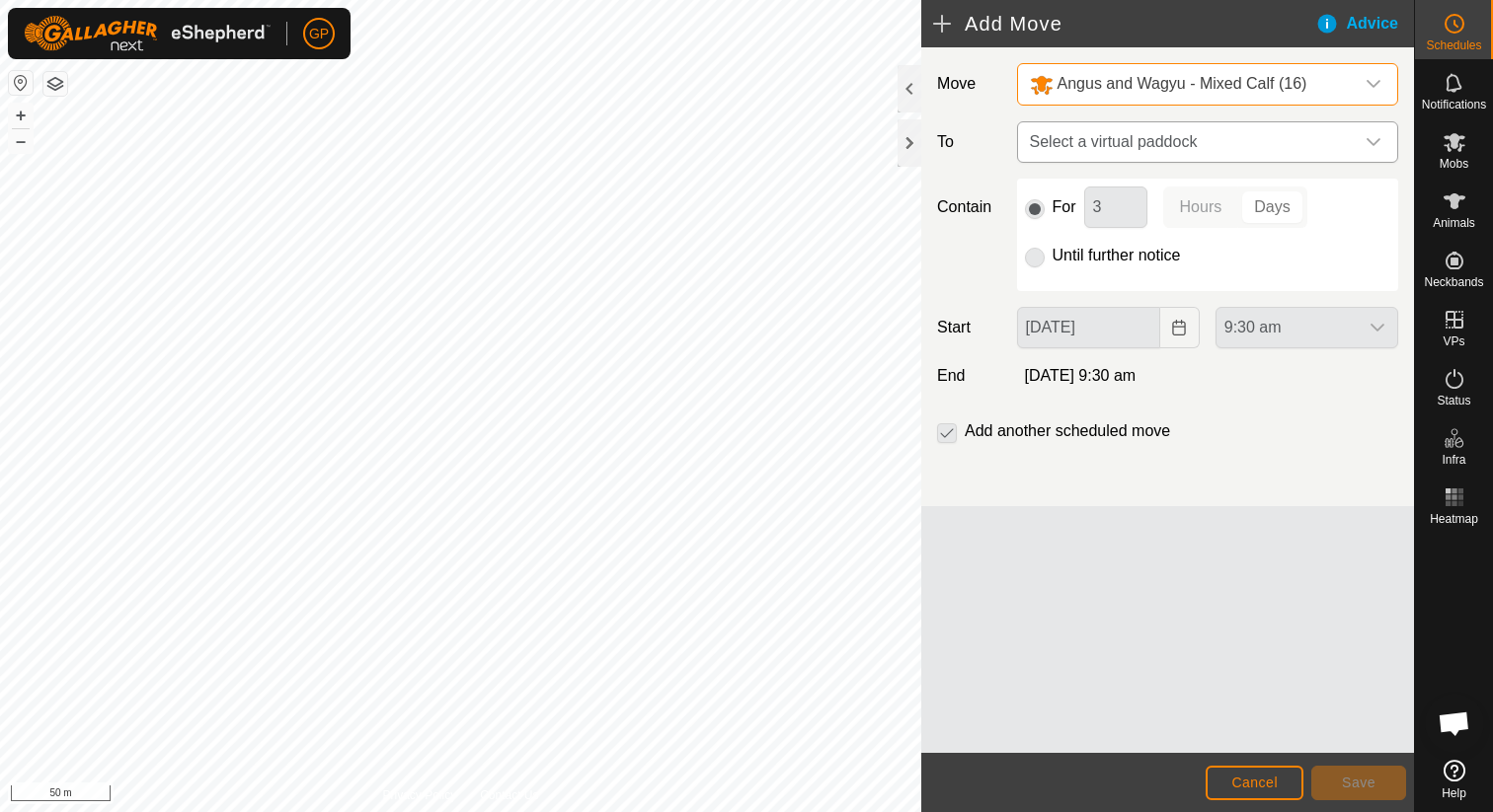
click at [1171, 140] on span "Select a virtual paddock" at bounding box center [1188, 142] width 332 height 40
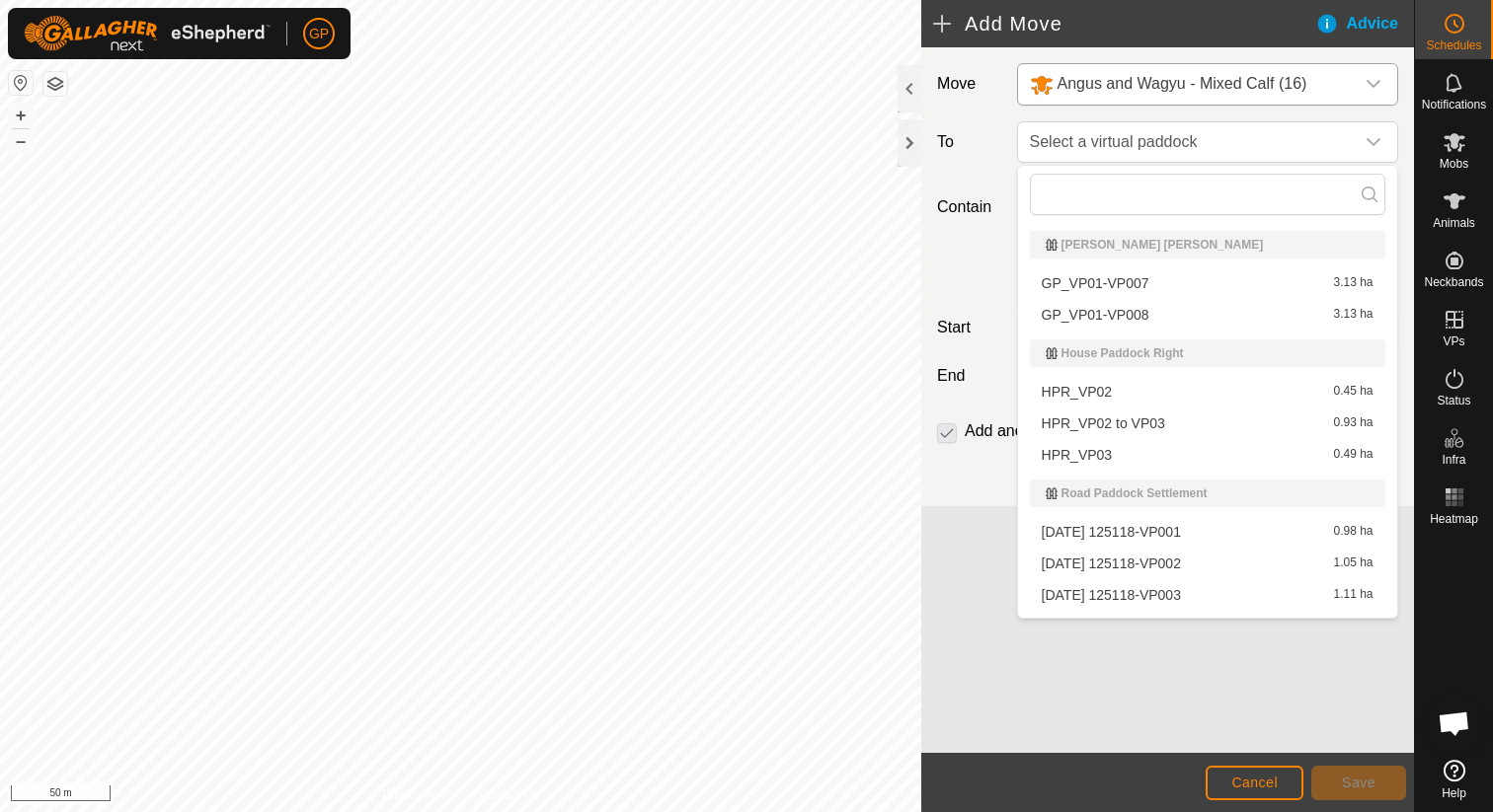
click at [1125, 309] on li "GP_VP01-VP008 3.13 ha" at bounding box center [1207, 315] width 356 height 30
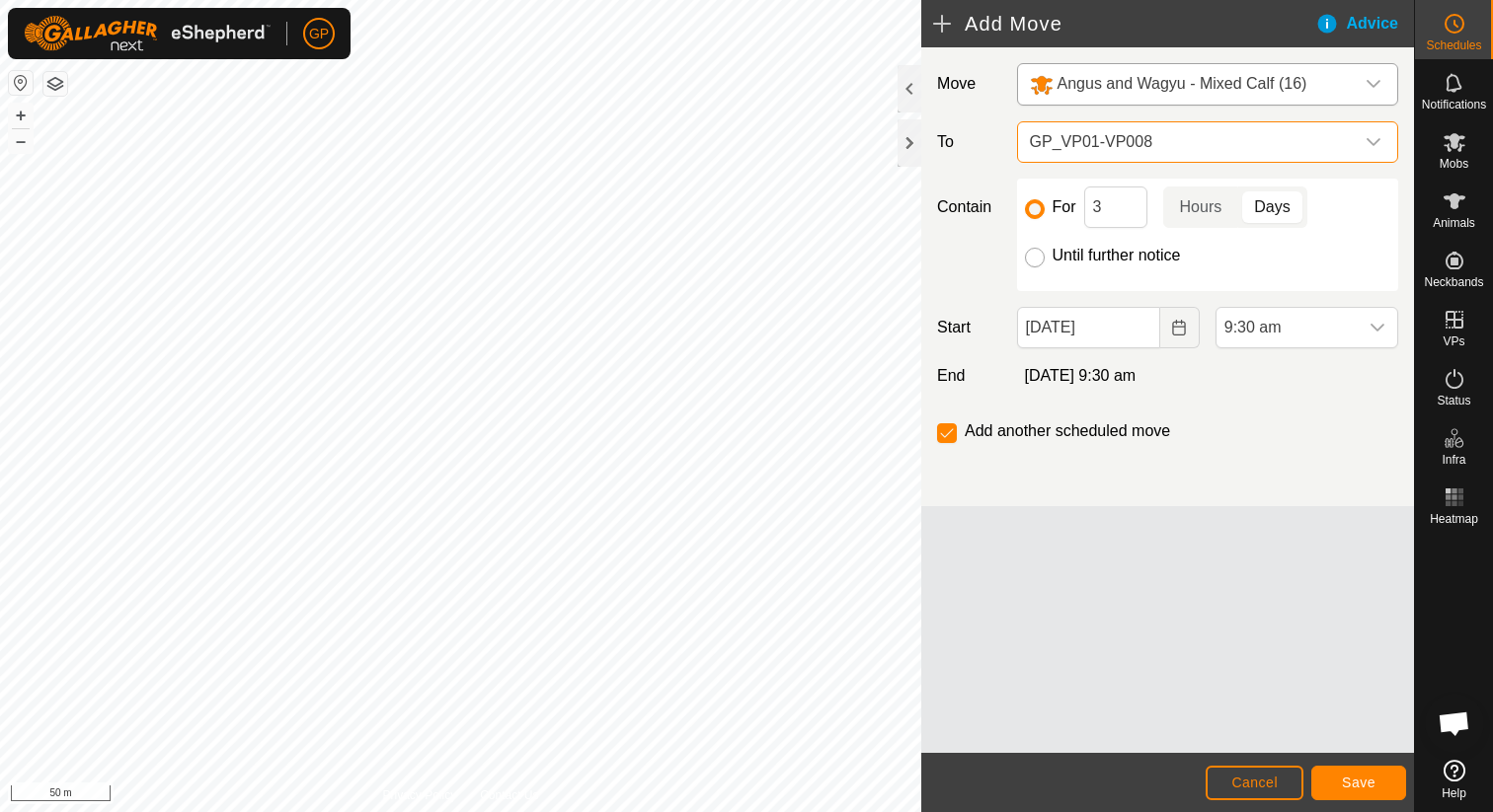
click at [1035, 255] on input "Until further notice" at bounding box center [1035, 258] width 20 height 20
radio input "true"
checkbox input "false"
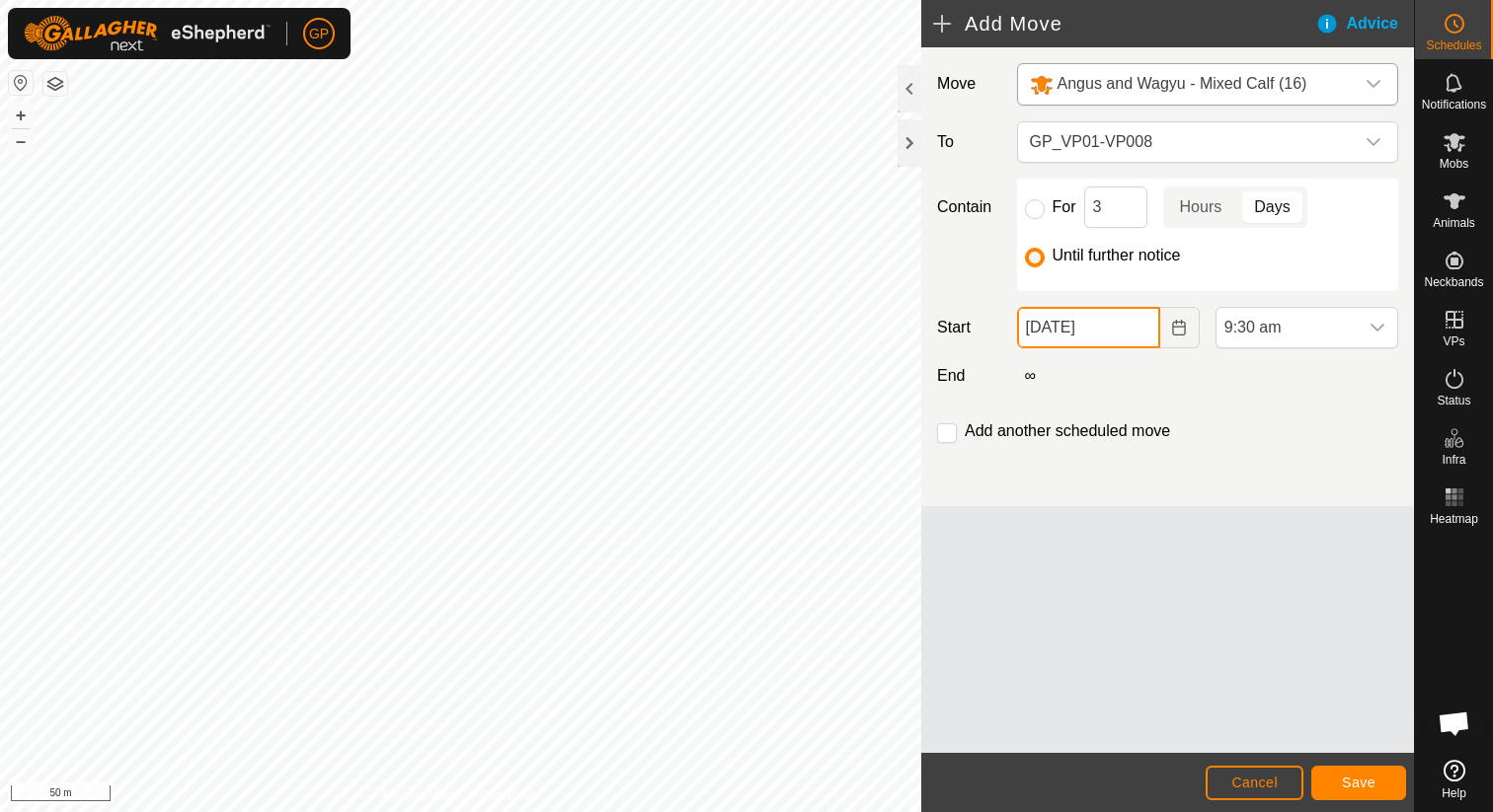
click at [1078, 327] on input "[DATE]" at bounding box center [1088, 328] width 143 height 41
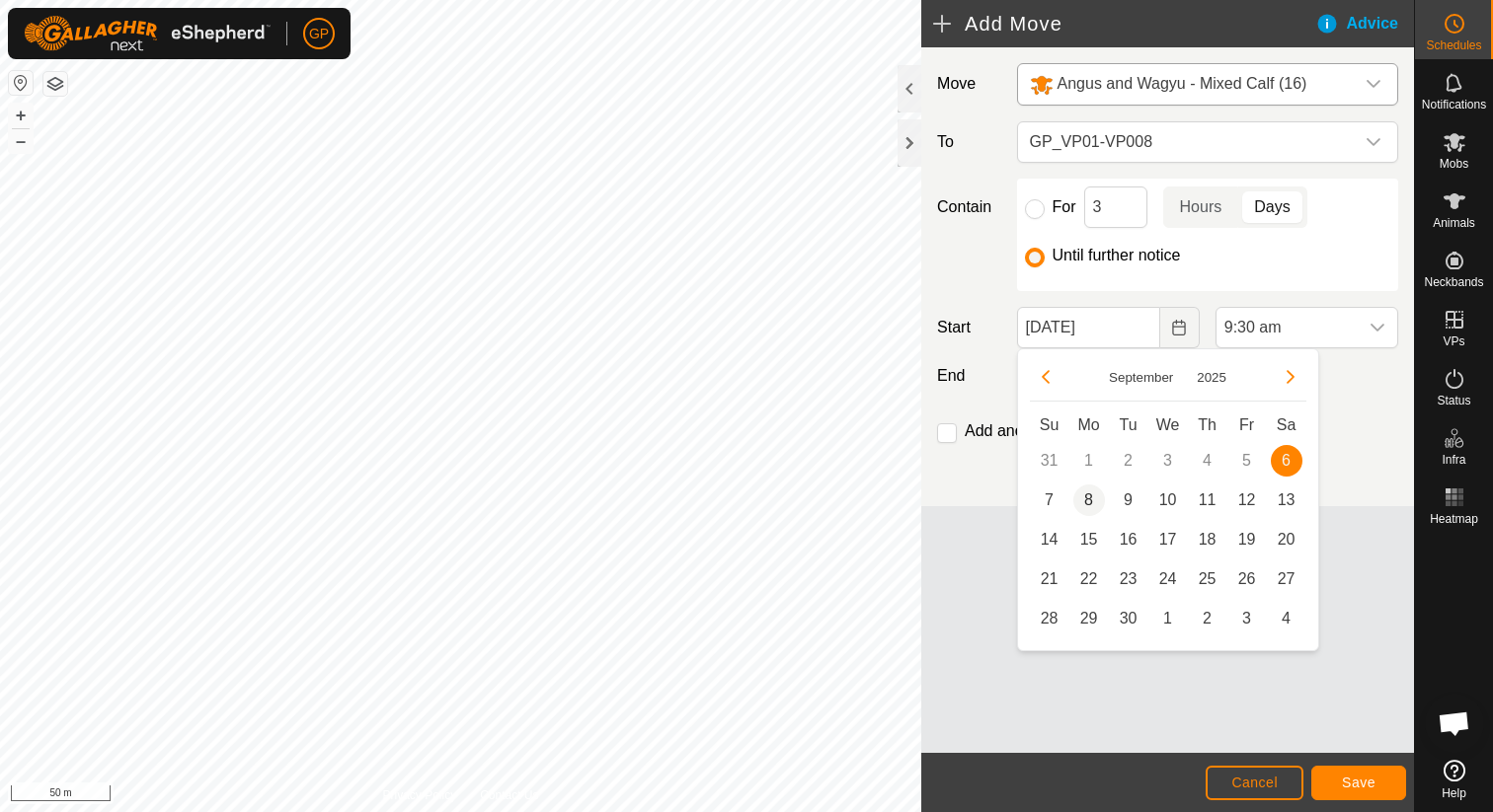
click at [1086, 495] on span "8" at bounding box center [1089, 501] width 32 height 32
type input "08 Sep, 2025"
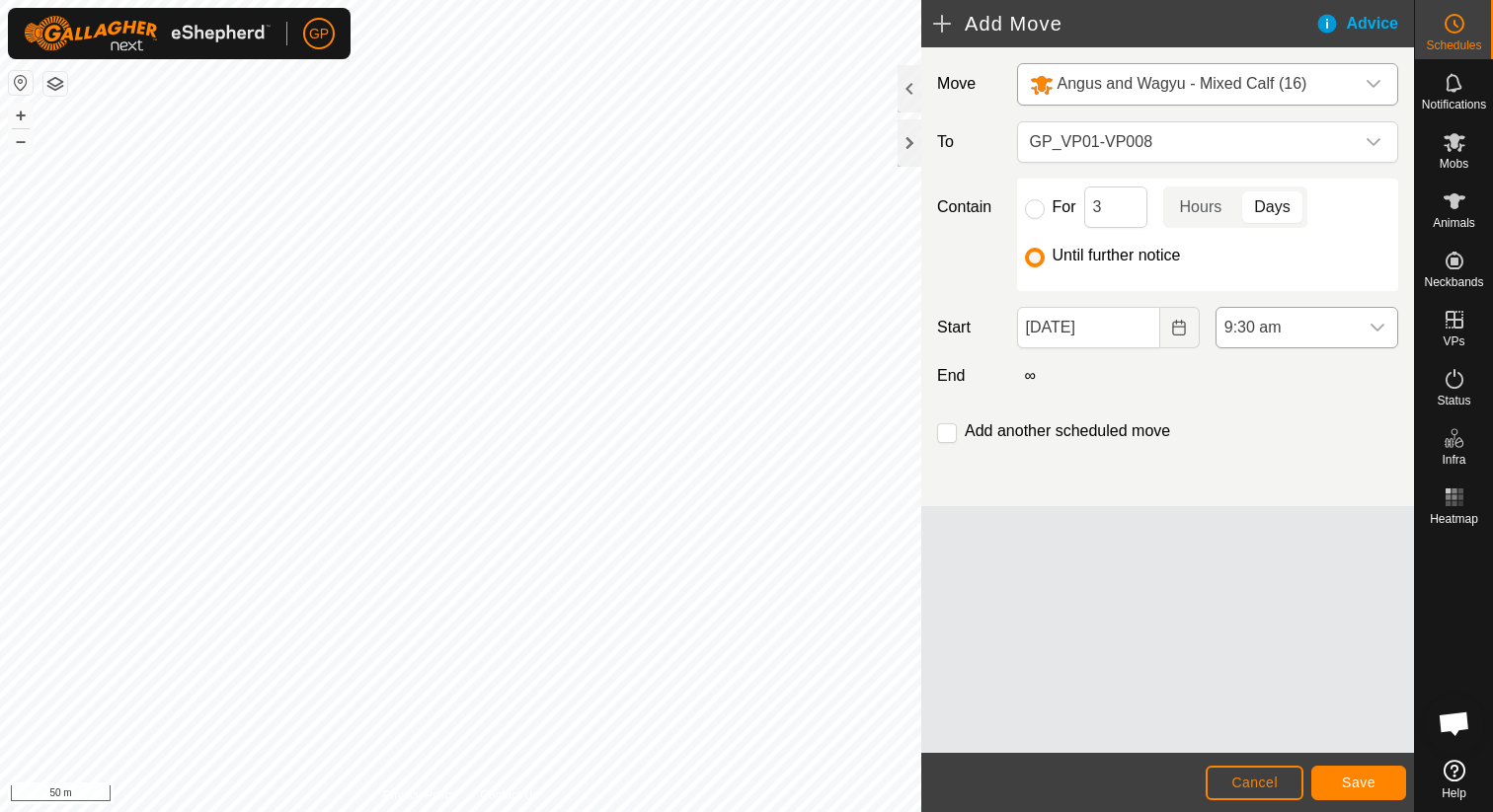
click at [1244, 338] on span "9:30 am" at bounding box center [1286, 328] width 141 height 40
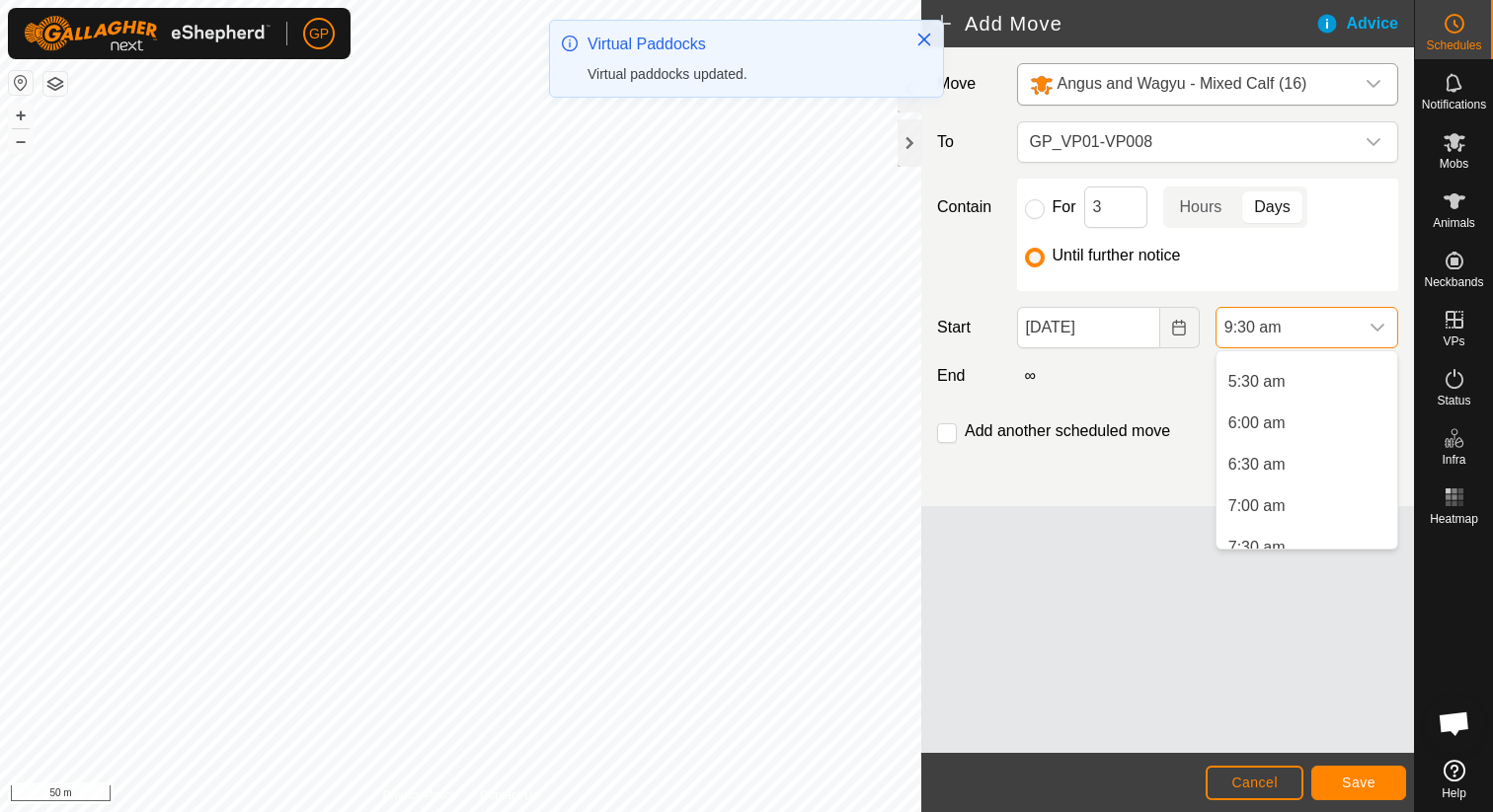
click at [1245, 453] on li "6:30 am" at bounding box center [1306, 465] width 181 height 40
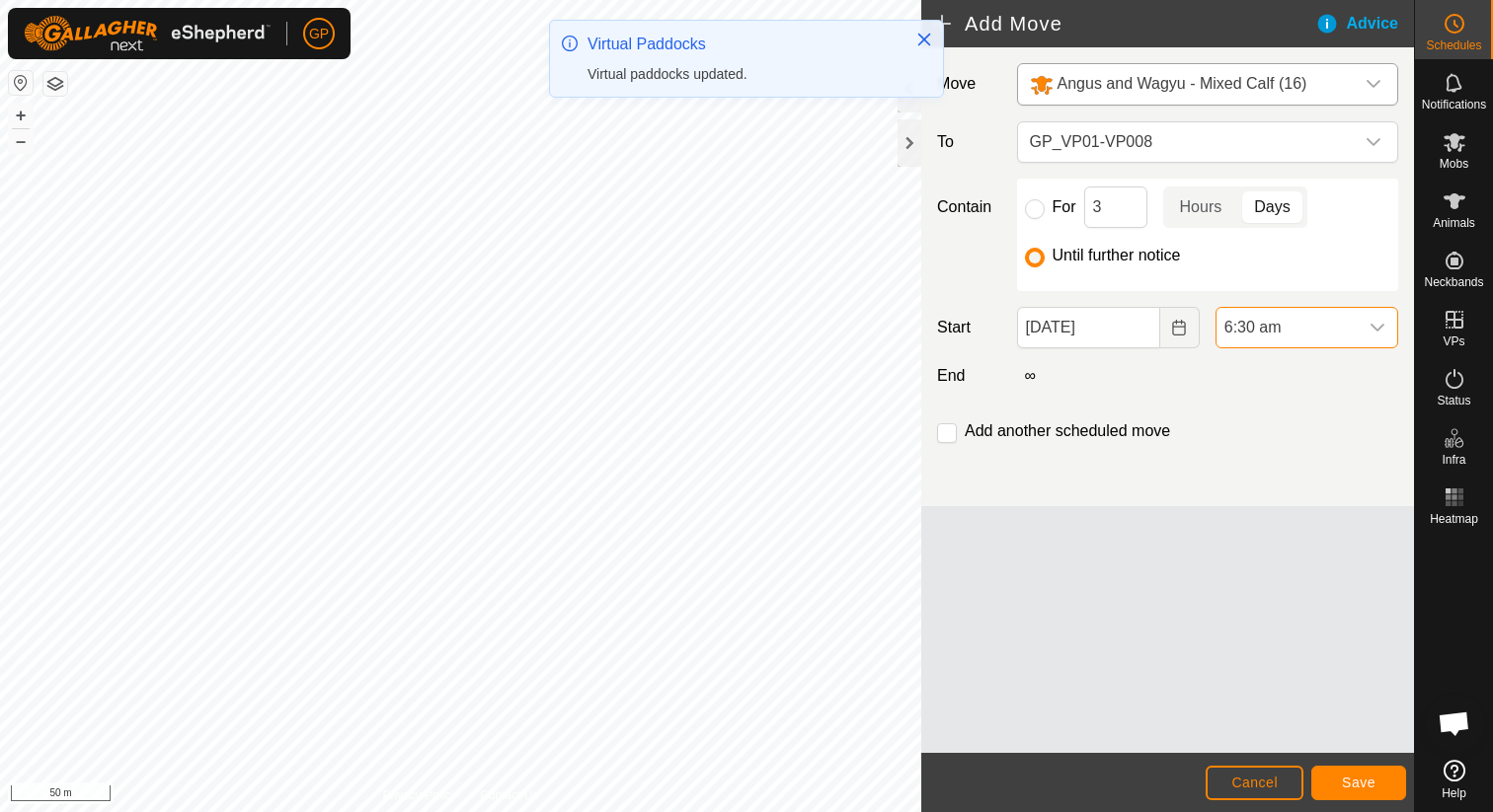
scroll to position [630, 0]
click at [1346, 782] on span "Save" at bounding box center [1359, 782] width 34 height 16
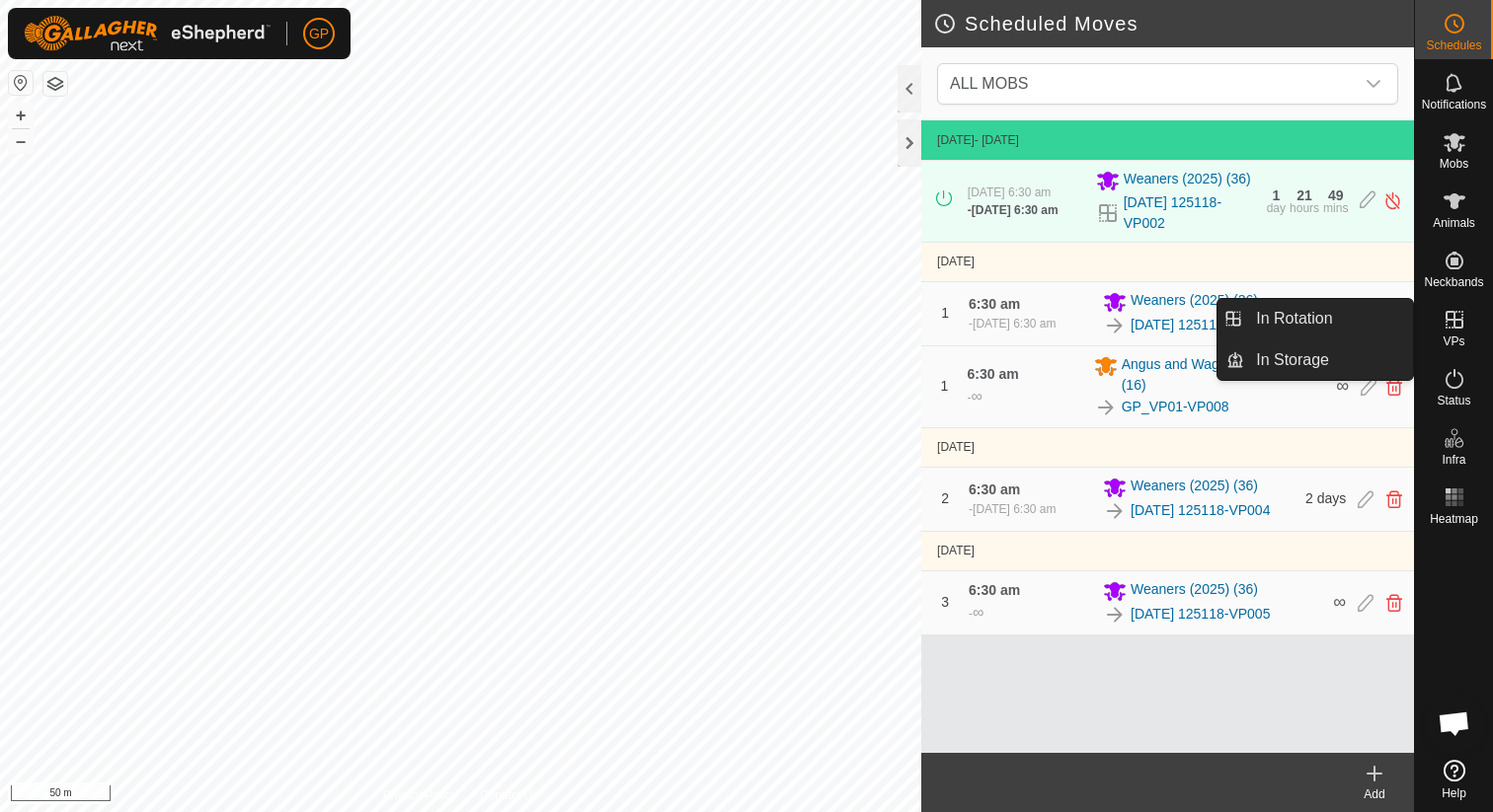
click at [1367, 321] on link "In Rotation" at bounding box center [1328, 319] width 169 height 40
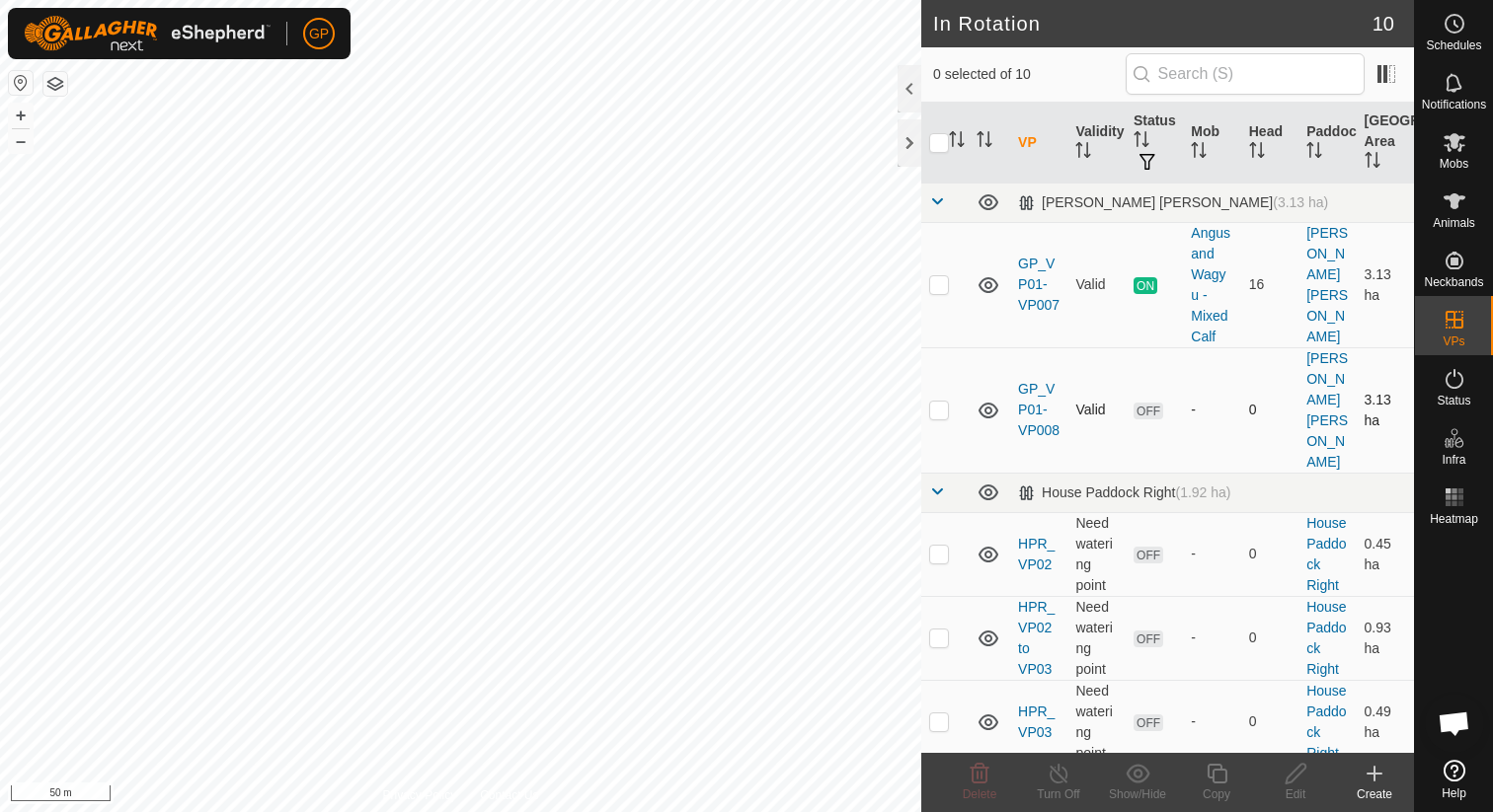
click at [940, 402] on p-checkbox at bounding box center [939, 410] width 20 height 16
checkbox input "true"
click at [1227, 771] on icon at bounding box center [1216, 773] width 25 height 24
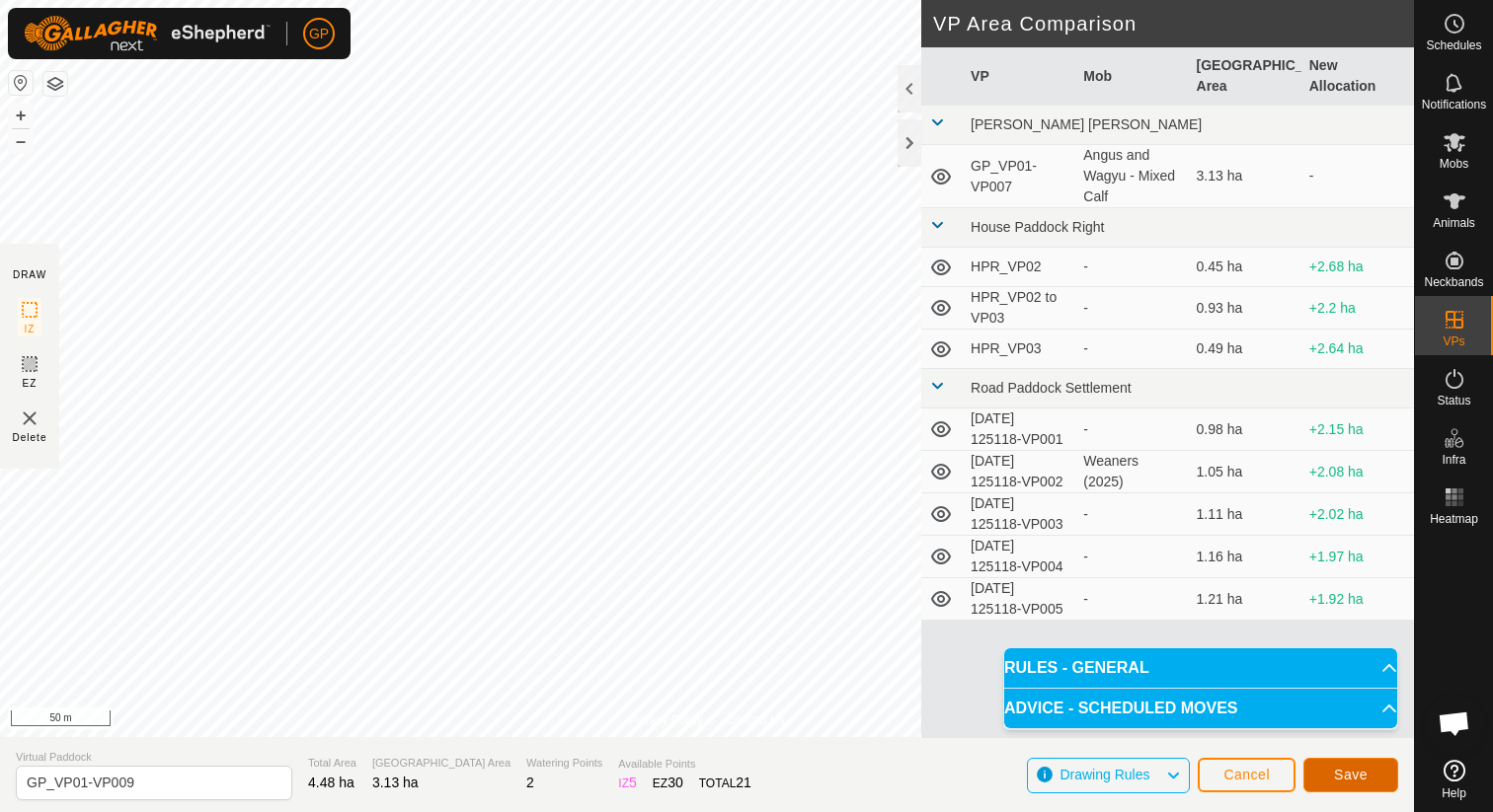
click at [1346, 771] on span "Save" at bounding box center [1351, 774] width 34 height 16
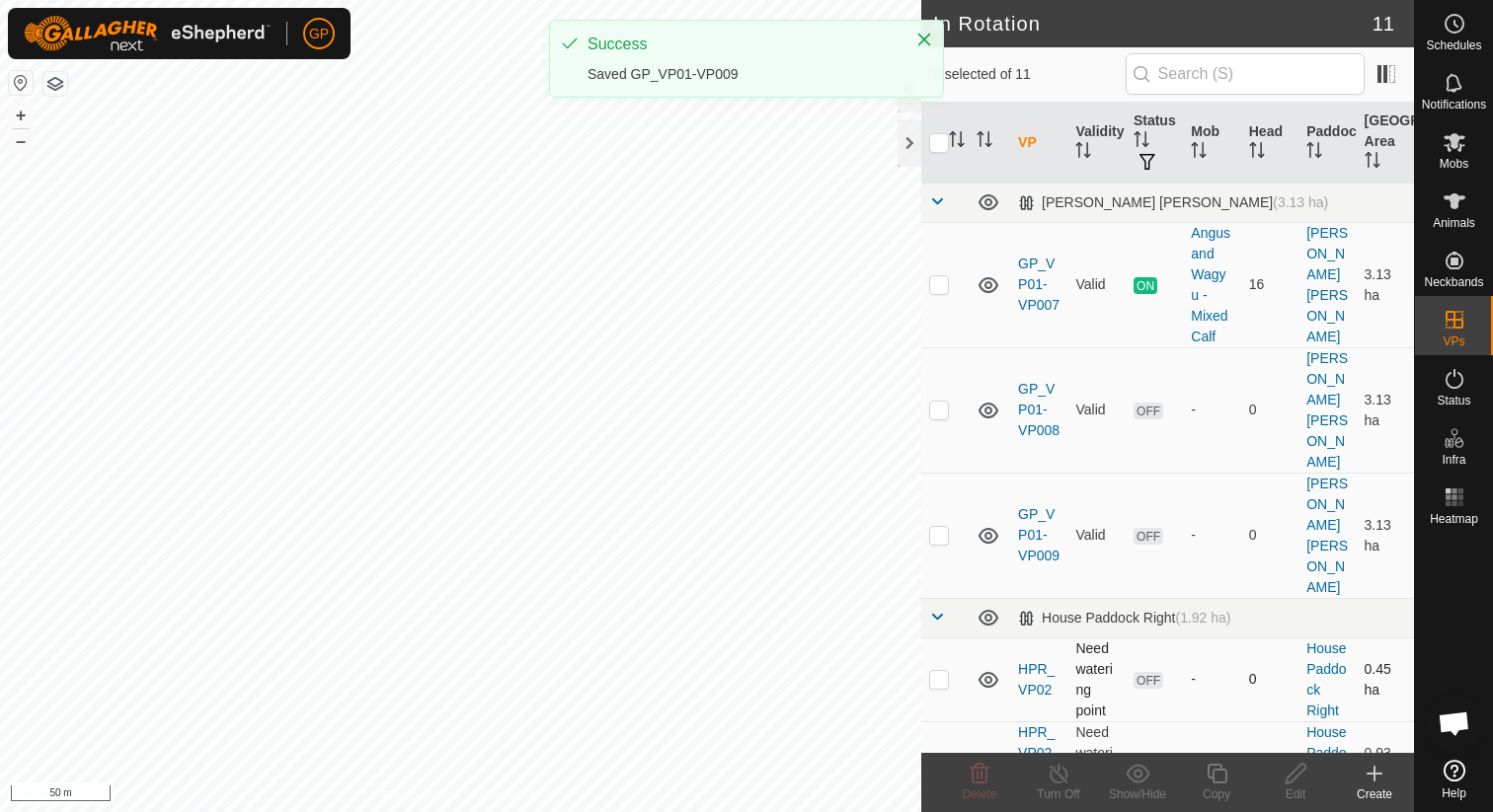
checkbox input "true"
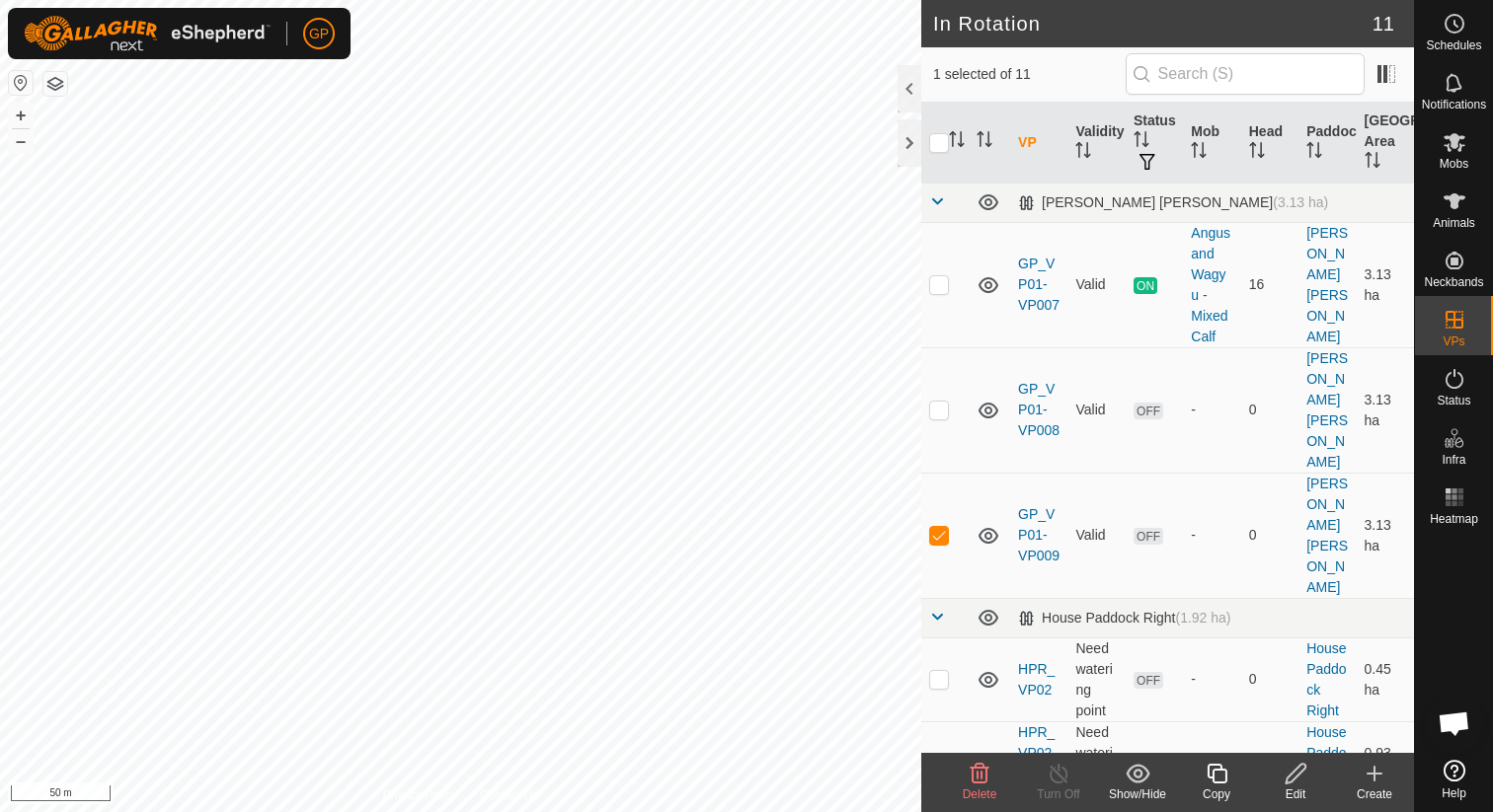
click at [1276, 781] on edit-svg-icon at bounding box center [1295, 773] width 79 height 24
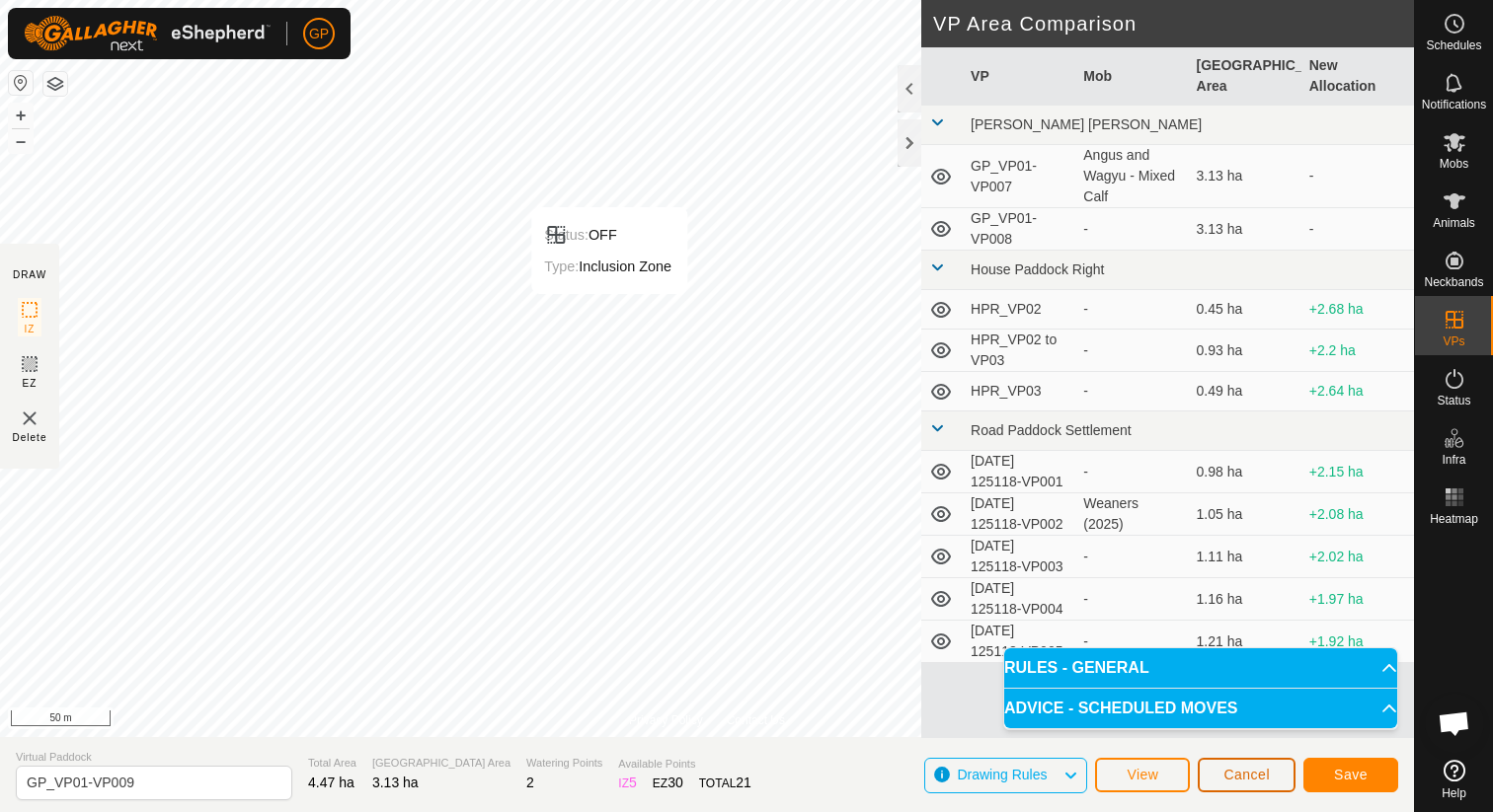
click at [1272, 780] on button "Cancel" at bounding box center [1246, 774] width 98 height 35
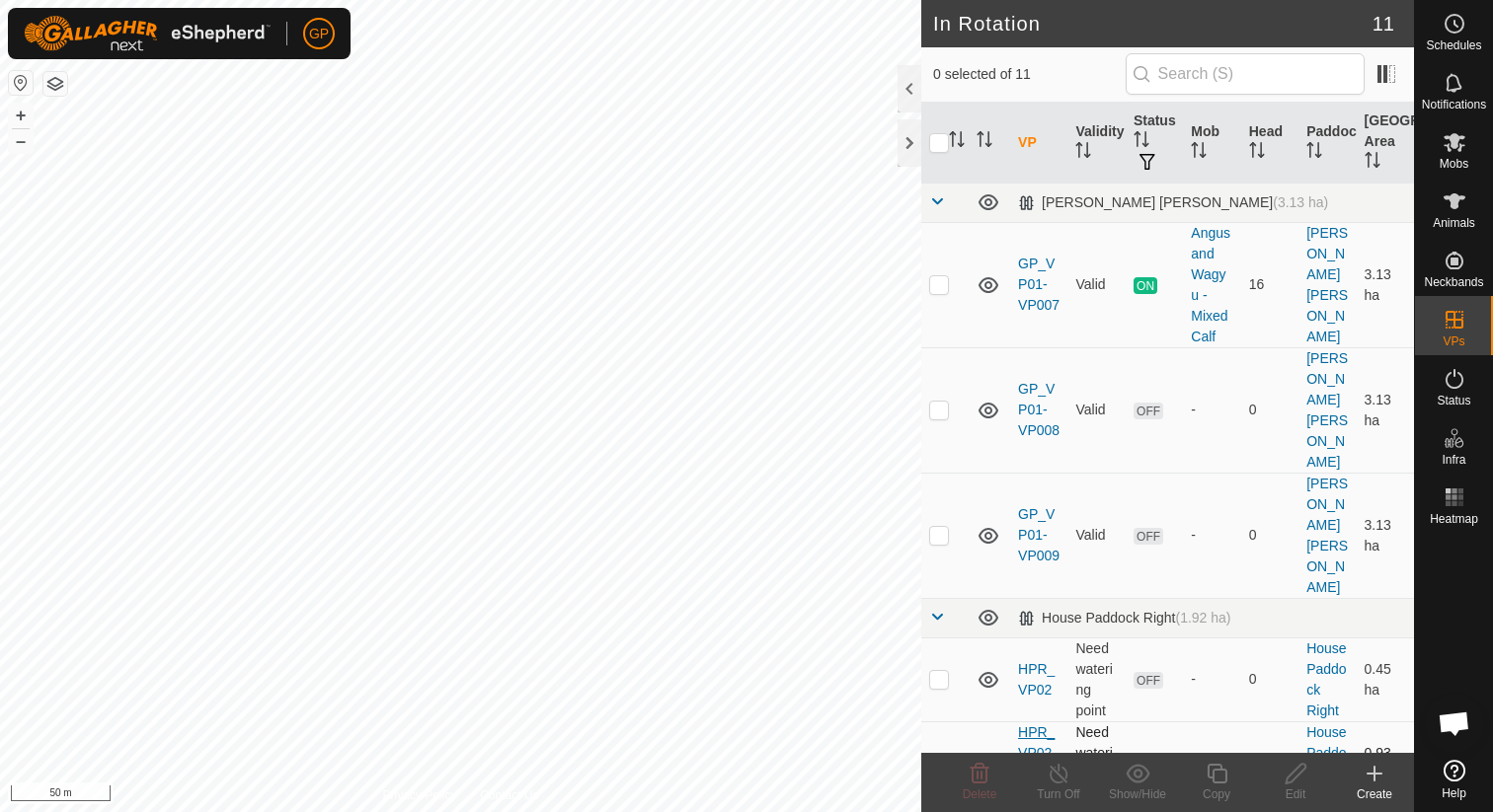
checkbox input "true"
click at [1215, 768] on icon at bounding box center [1216, 773] width 25 height 24
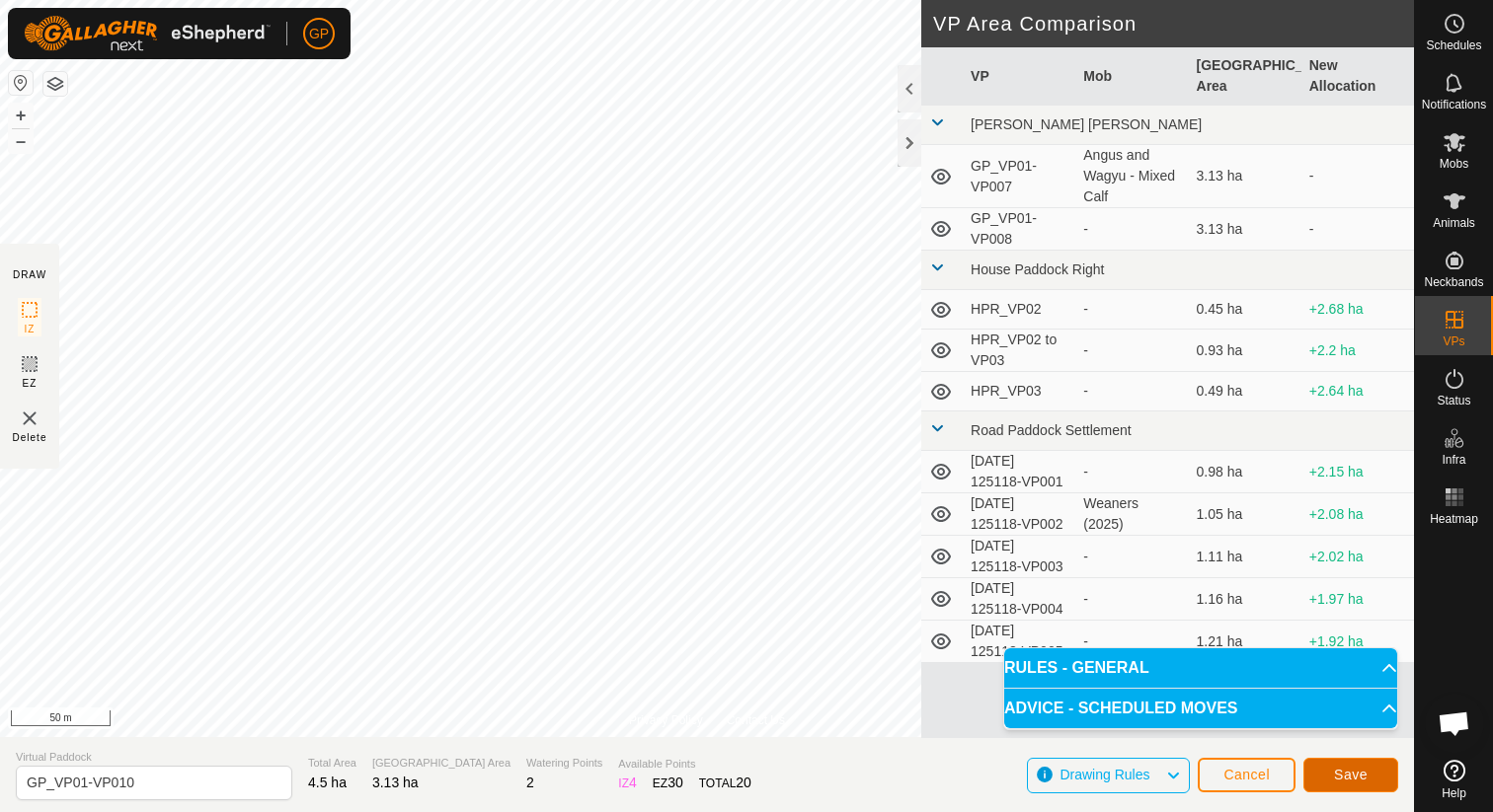
click at [1313, 784] on button "Save" at bounding box center [1351, 774] width 95 height 35
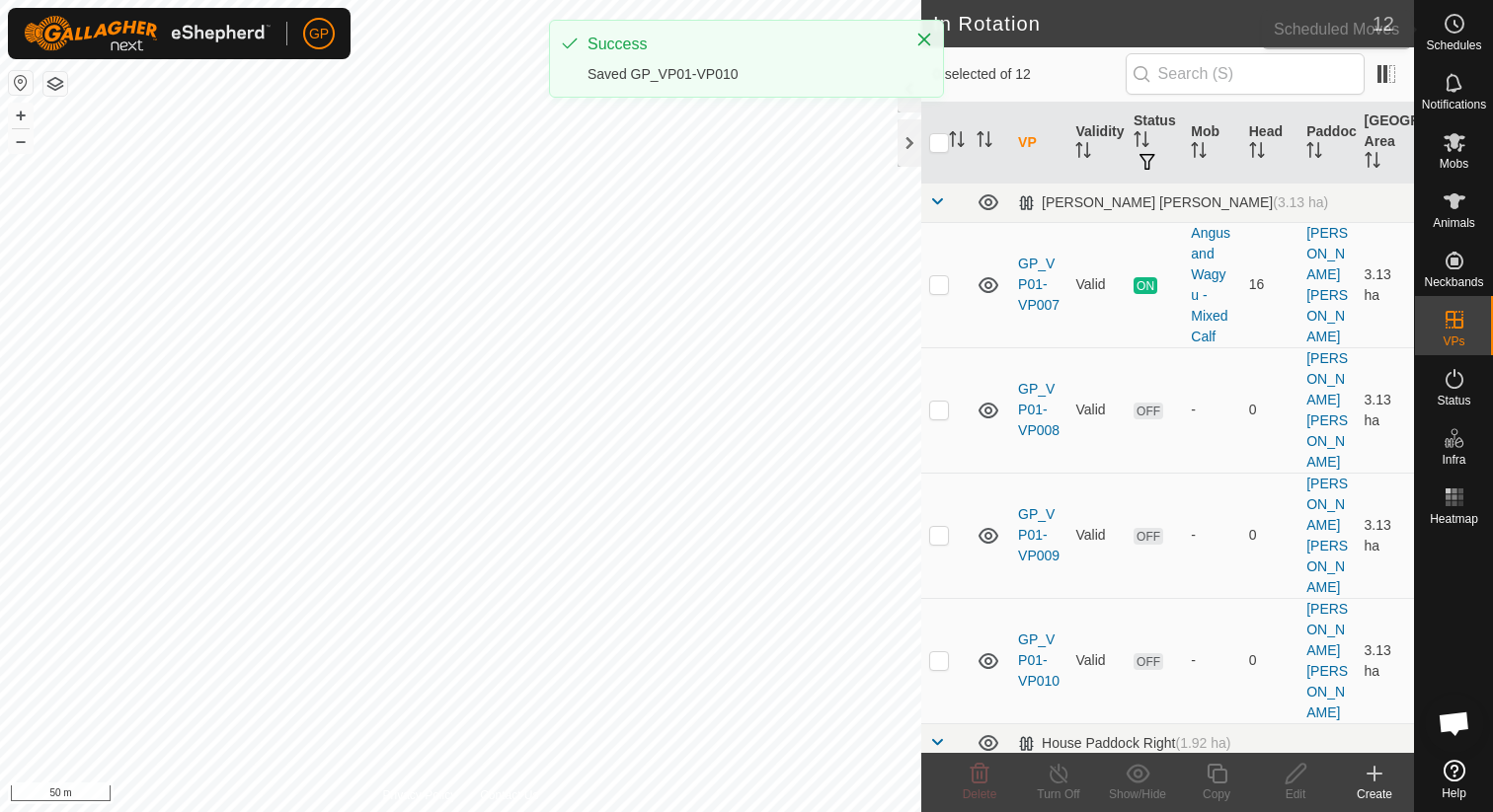
click at [1459, 12] on icon at bounding box center [1454, 24] width 24 height 24
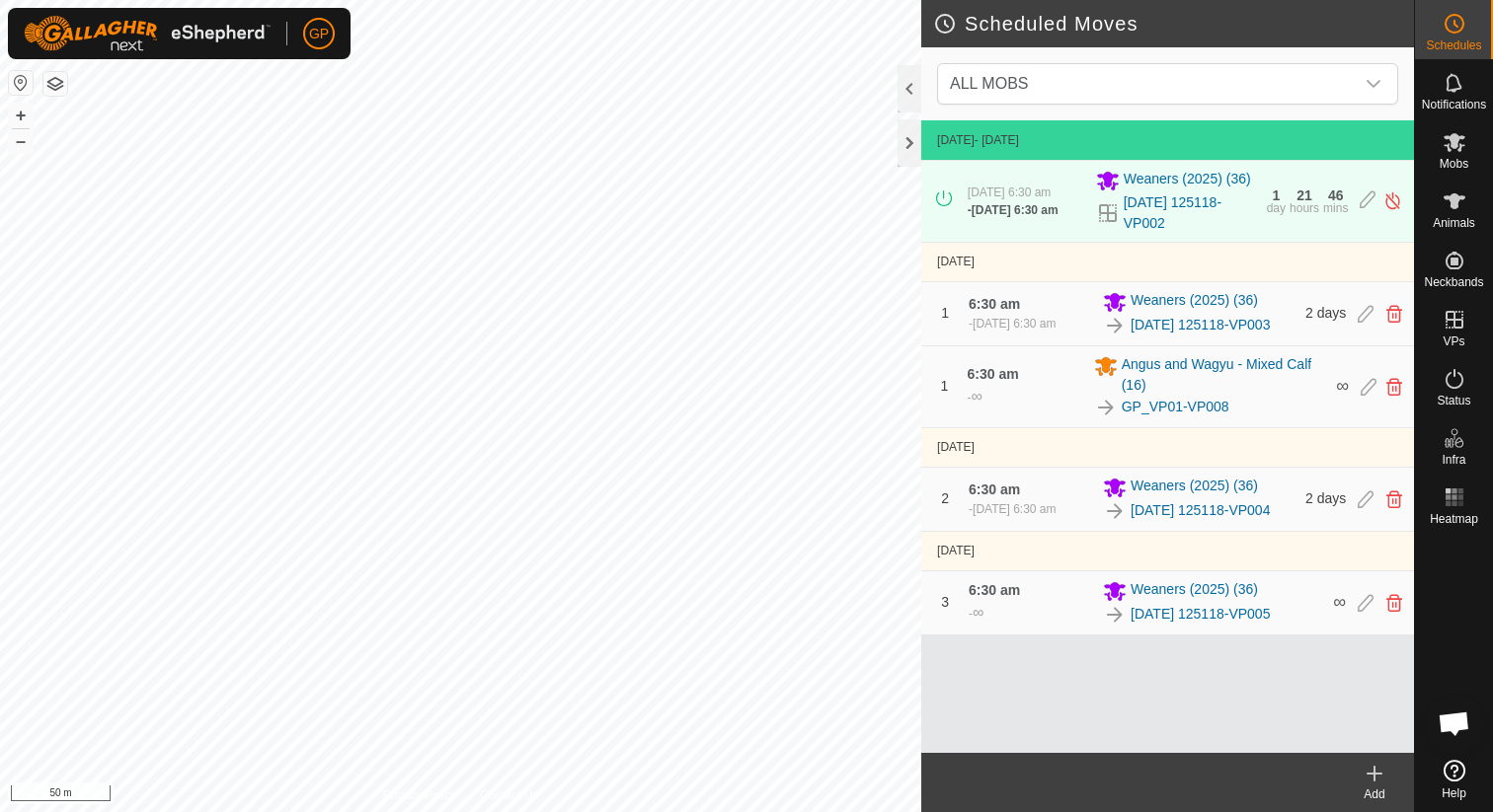
click at [1381, 773] on icon at bounding box center [1374, 773] width 14 height 0
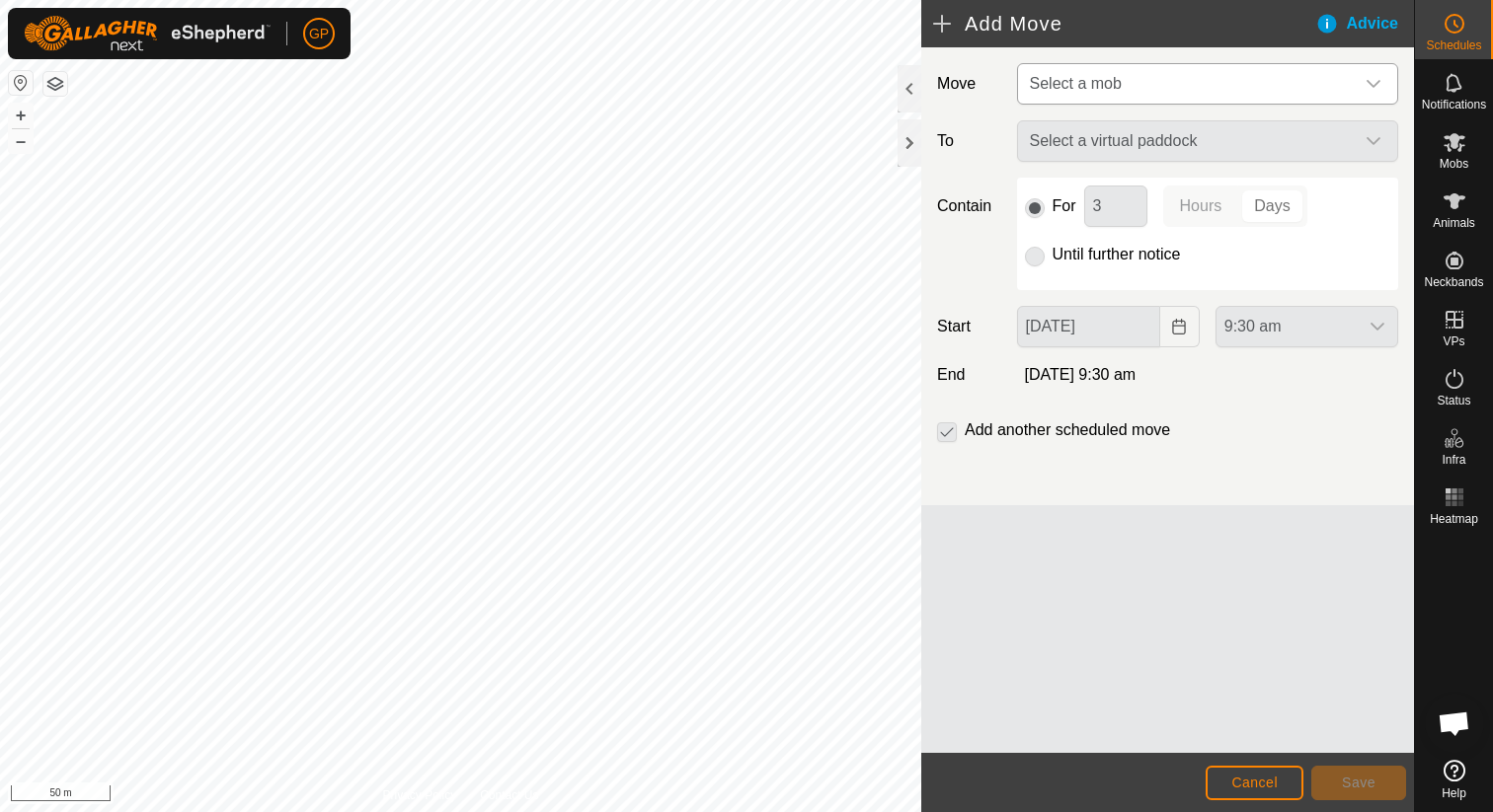
click at [1131, 89] on span "Select a mob" at bounding box center [1188, 84] width 332 height 40
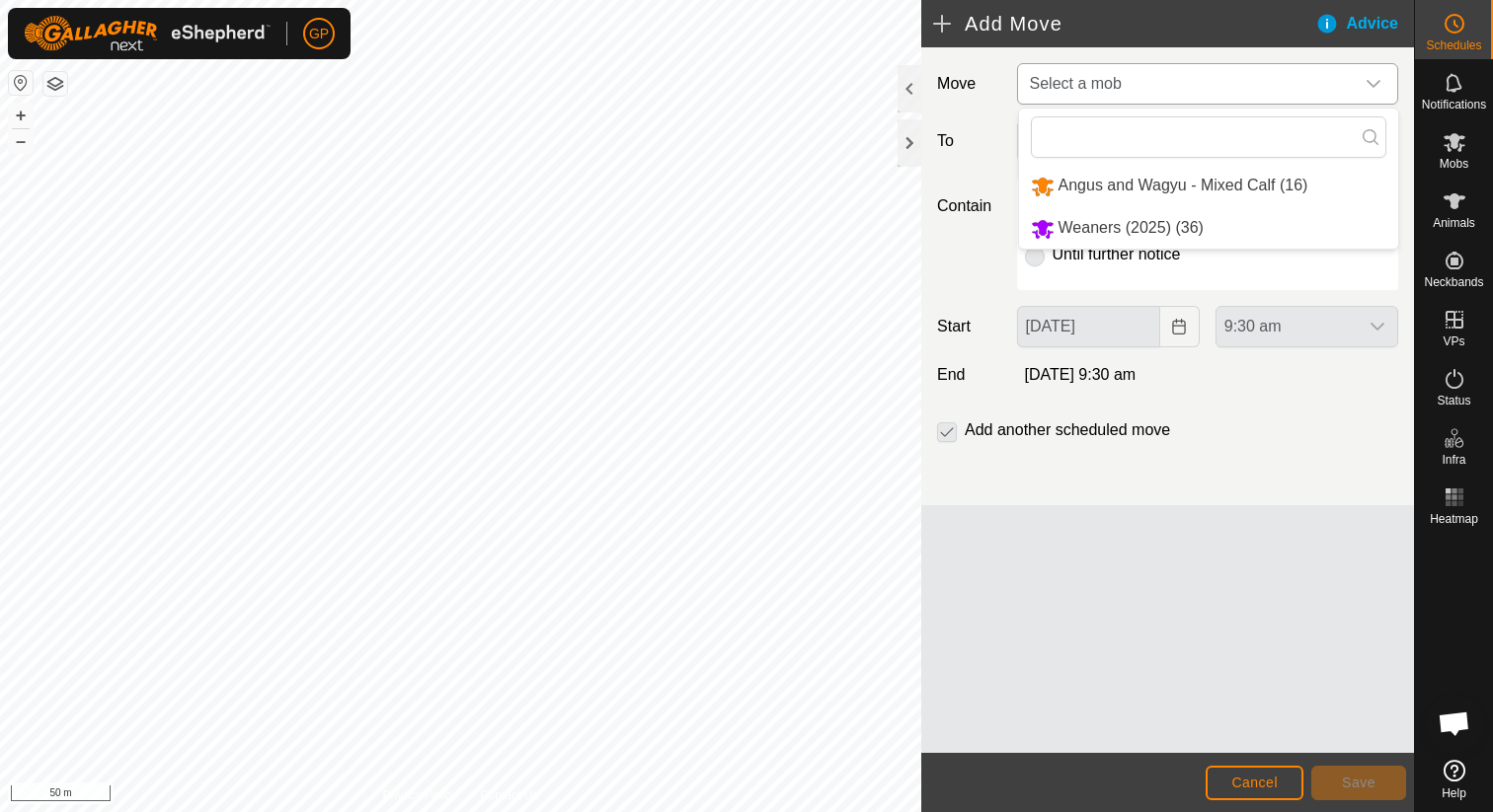
click at [1120, 185] on li "Angus and Wagyu - Mixed Calf (16)" at bounding box center [1208, 186] width 379 height 41
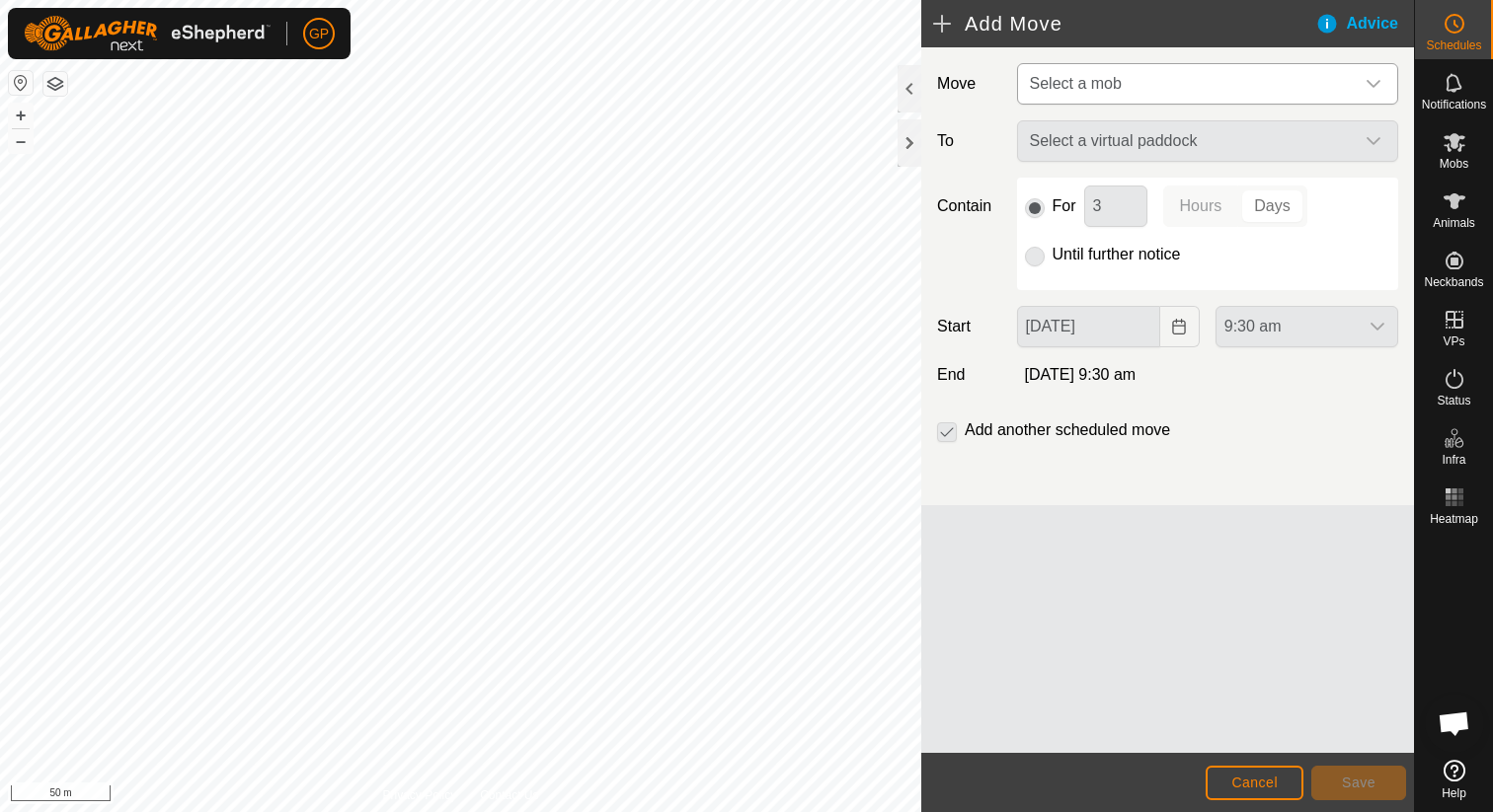
type input "08 Sep, 2025"
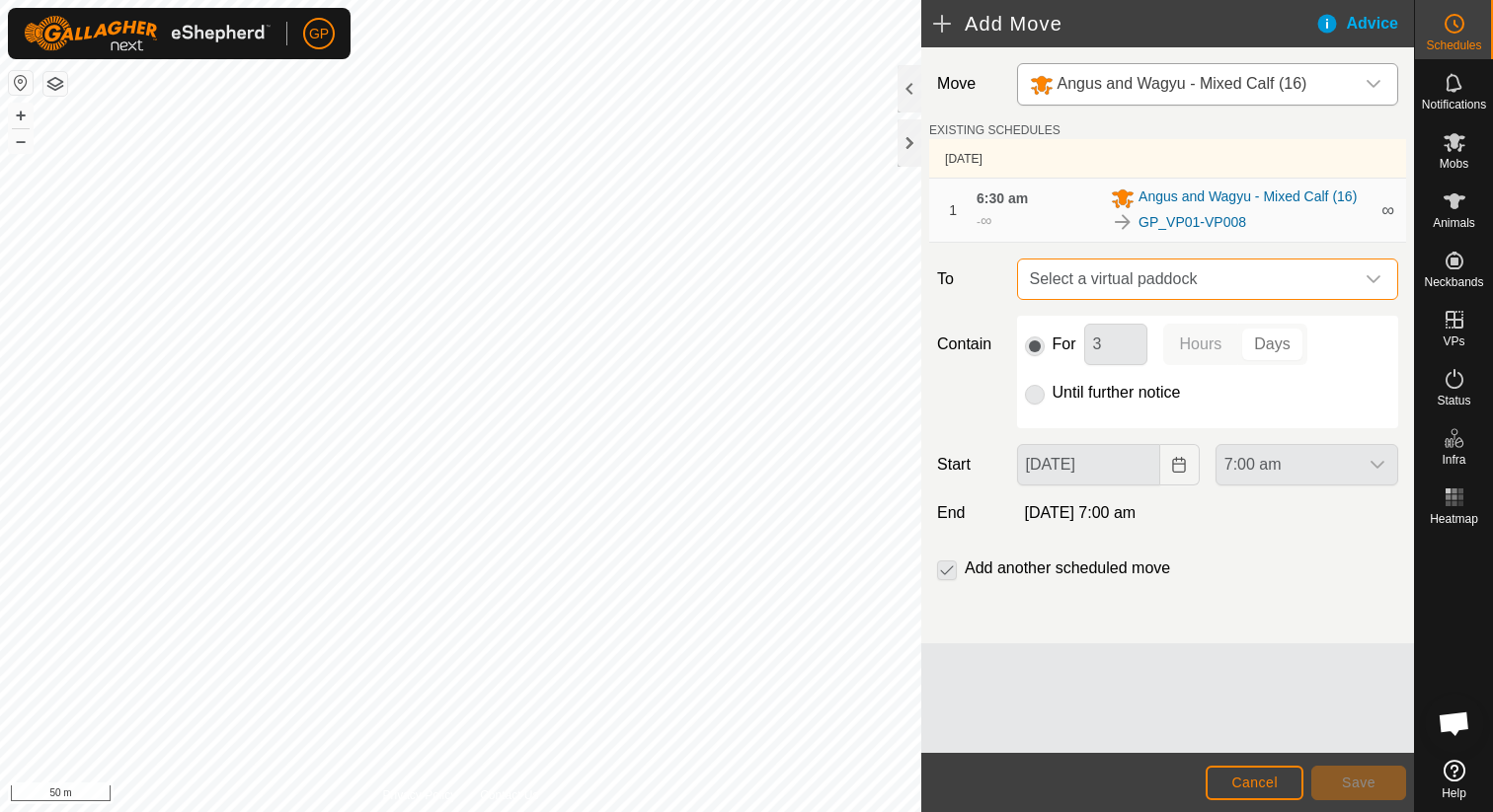
click at [1124, 271] on span "Select a virtual paddock" at bounding box center [1188, 280] width 332 height 40
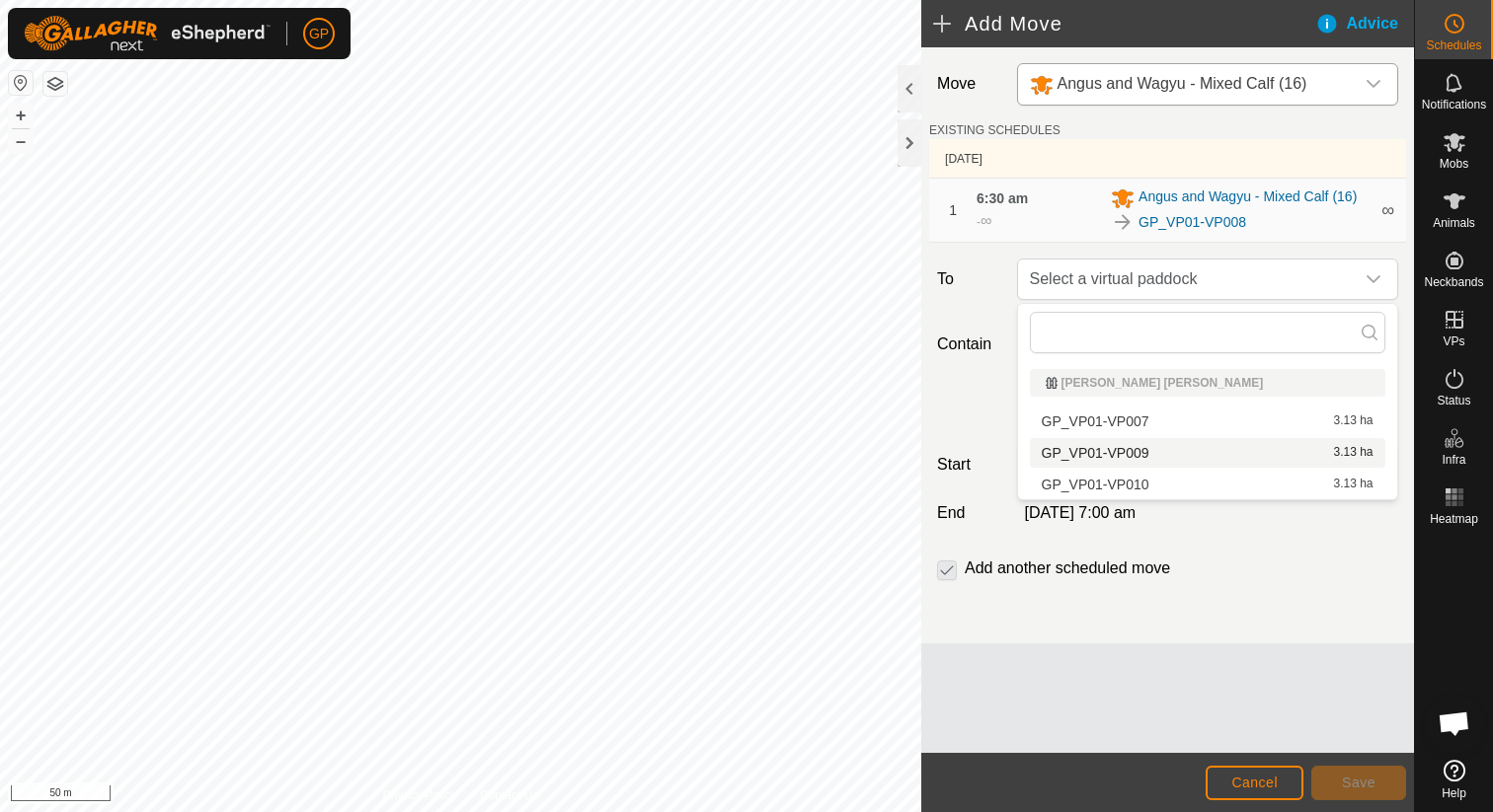
click at [1111, 447] on li "GP_VP01-VP009 3.13 ha" at bounding box center [1207, 453] width 356 height 30
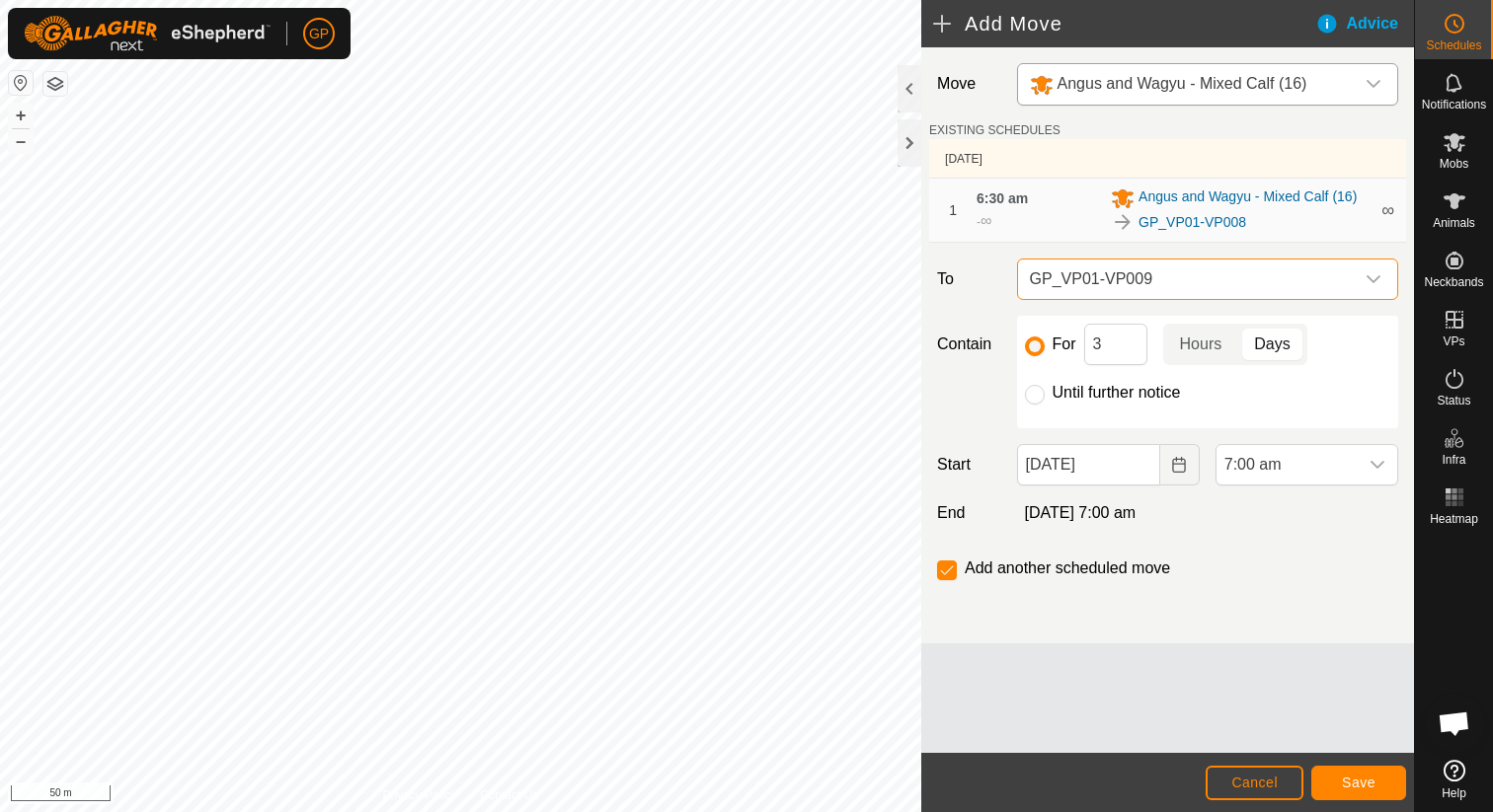
click at [1100, 393] on label "Until further notice" at bounding box center [1117, 393] width 128 height 16
click at [1044, 393] on input "Until further notice" at bounding box center [1035, 395] width 20 height 20
radio input "true"
checkbox input "false"
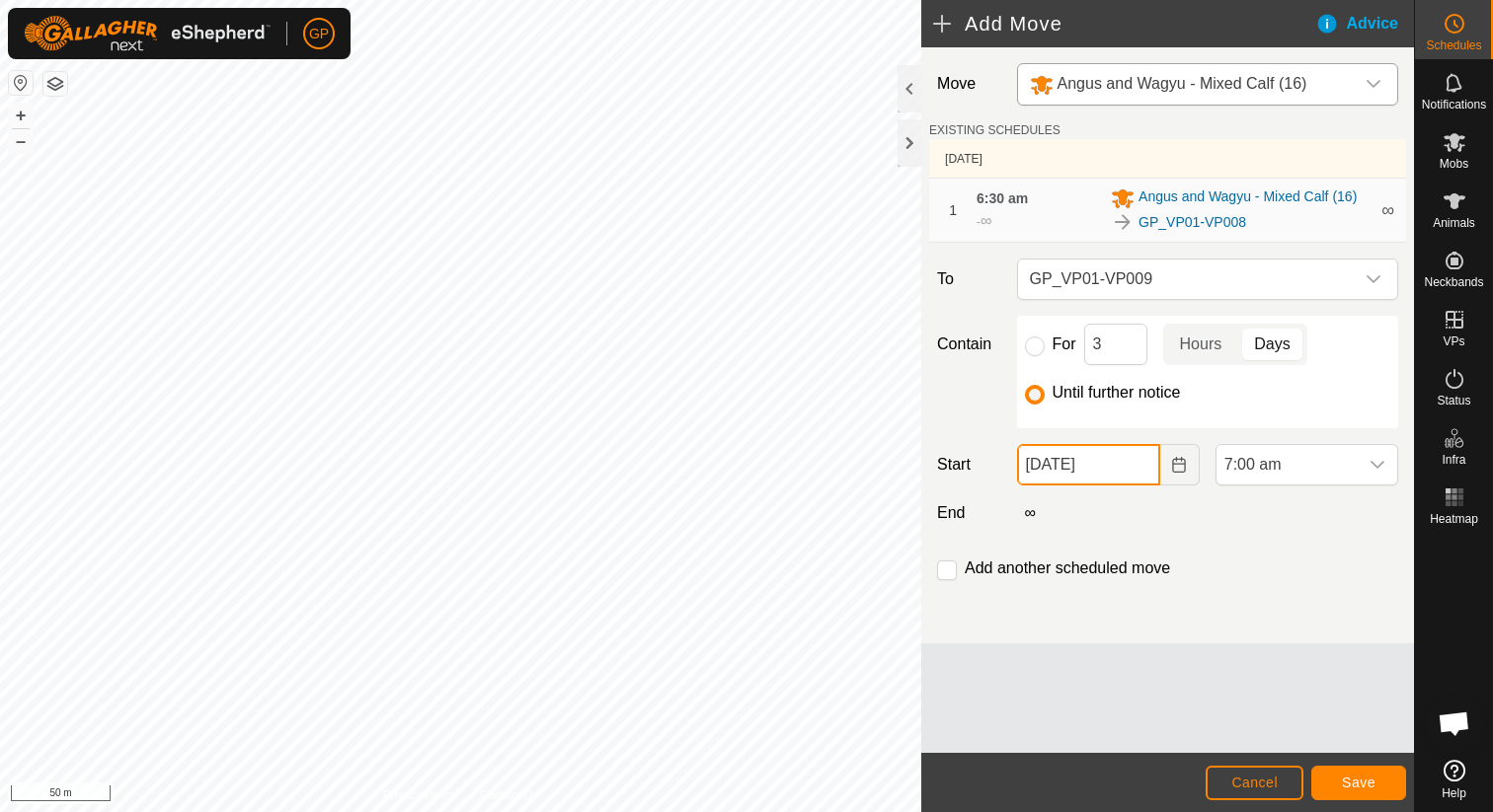
click at [1114, 466] on input "08 Sep, 2025" at bounding box center [1088, 465] width 143 height 41
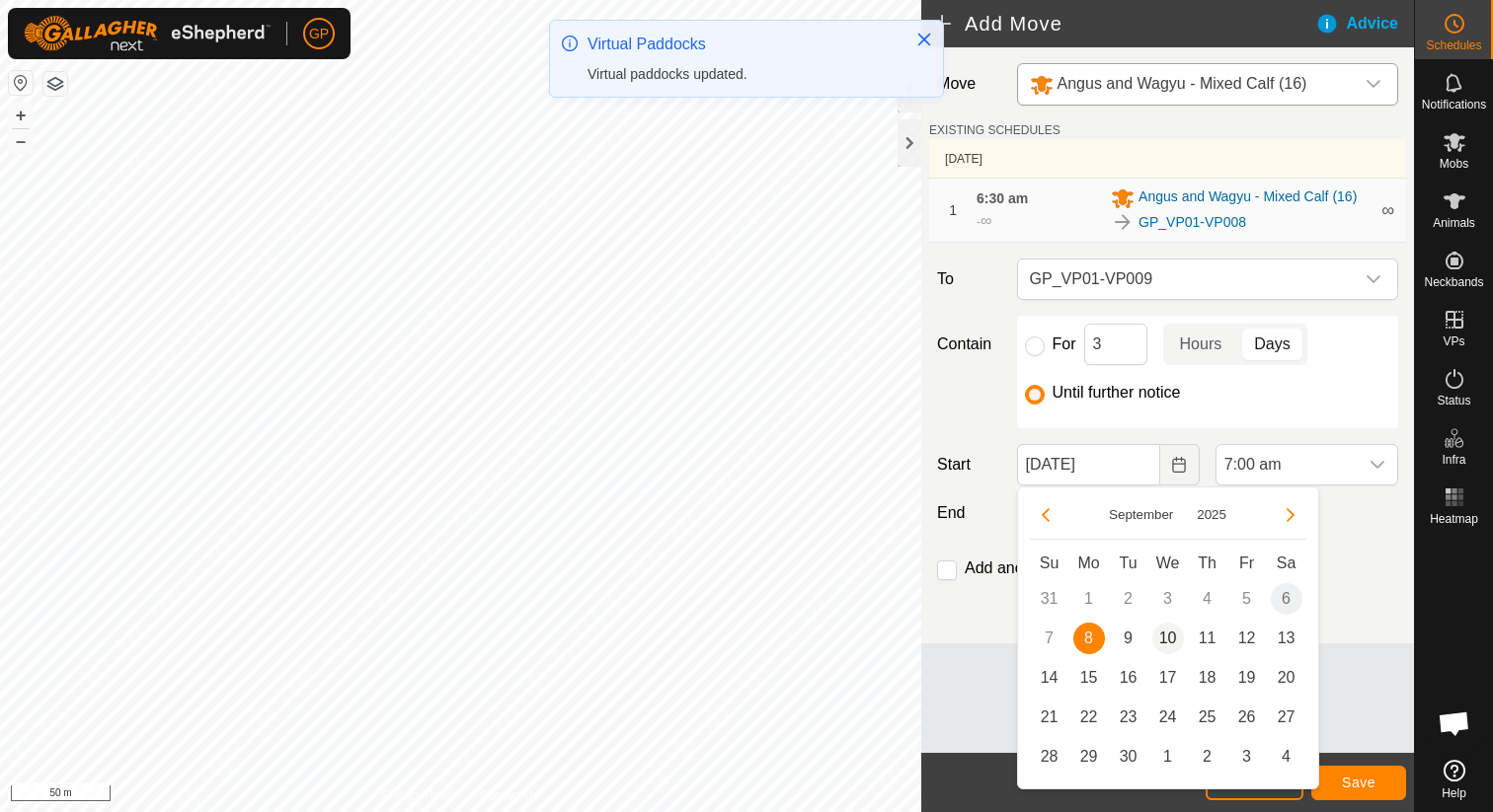
click at [1157, 636] on span "10" at bounding box center [1168, 639] width 32 height 32
type input "10 Sep, 2025"
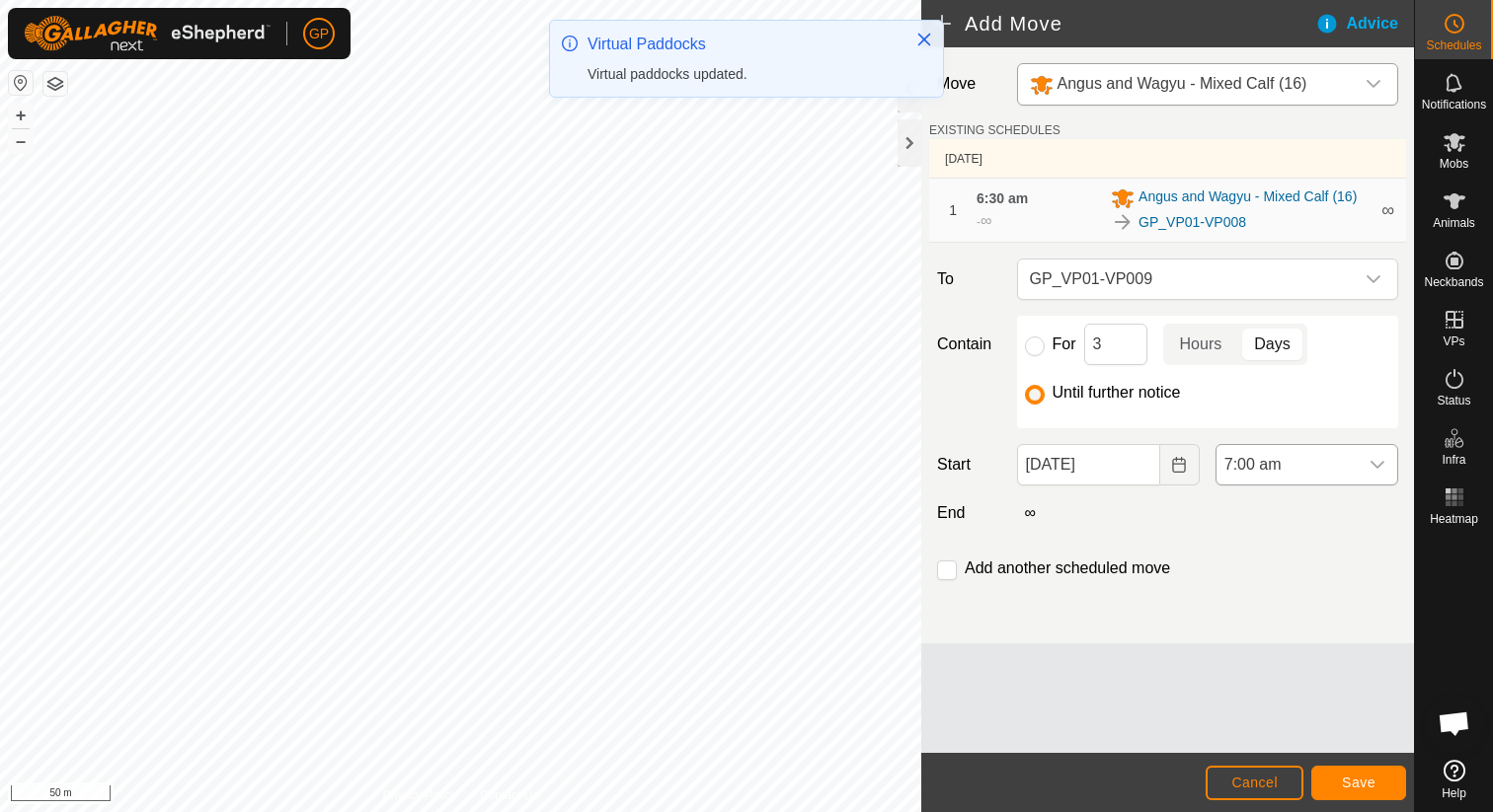
click at [1321, 463] on span "7:00 am" at bounding box center [1286, 465] width 141 height 40
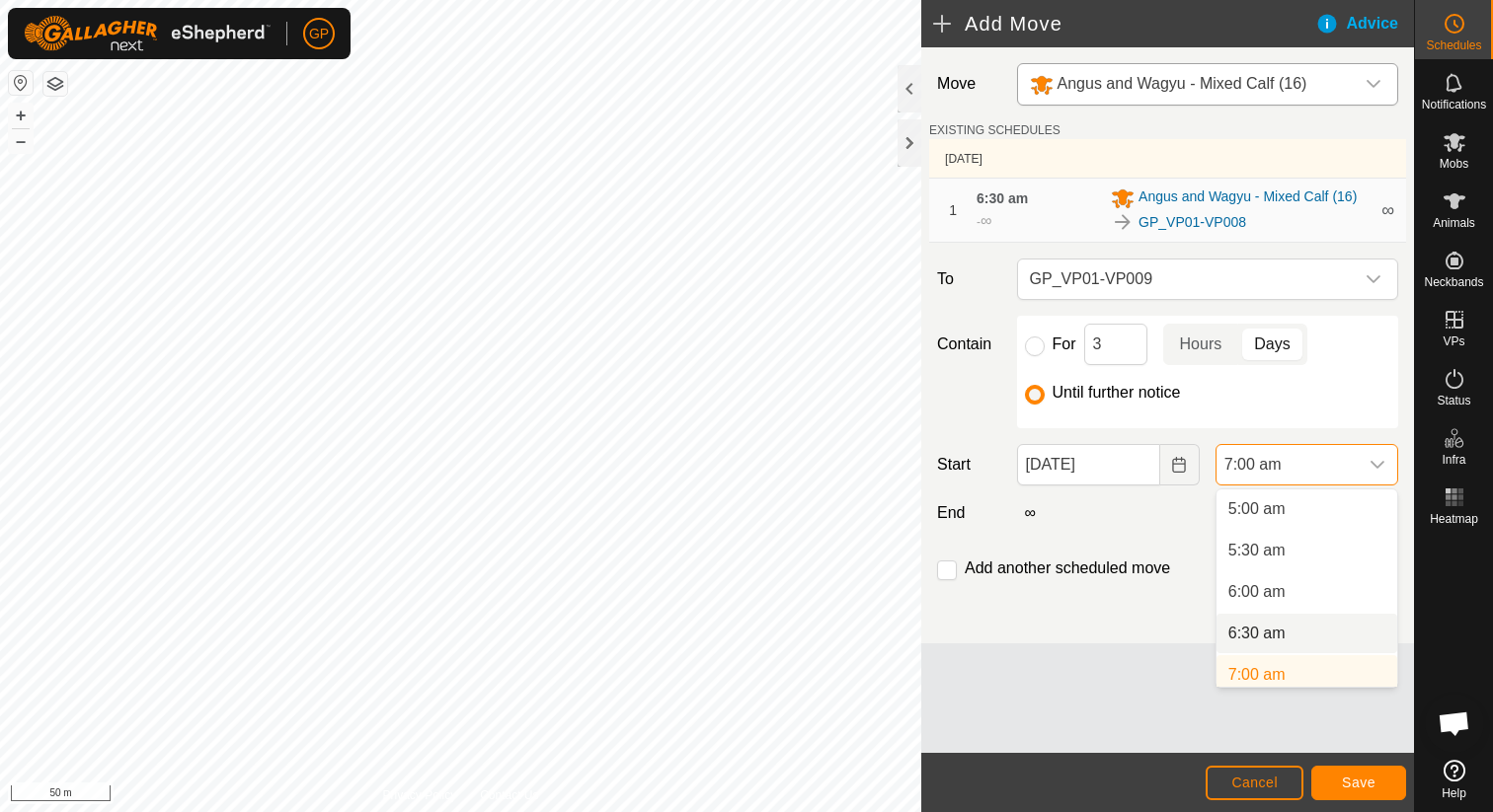
click at [1280, 621] on li "6:30 am" at bounding box center [1306, 634] width 181 height 40
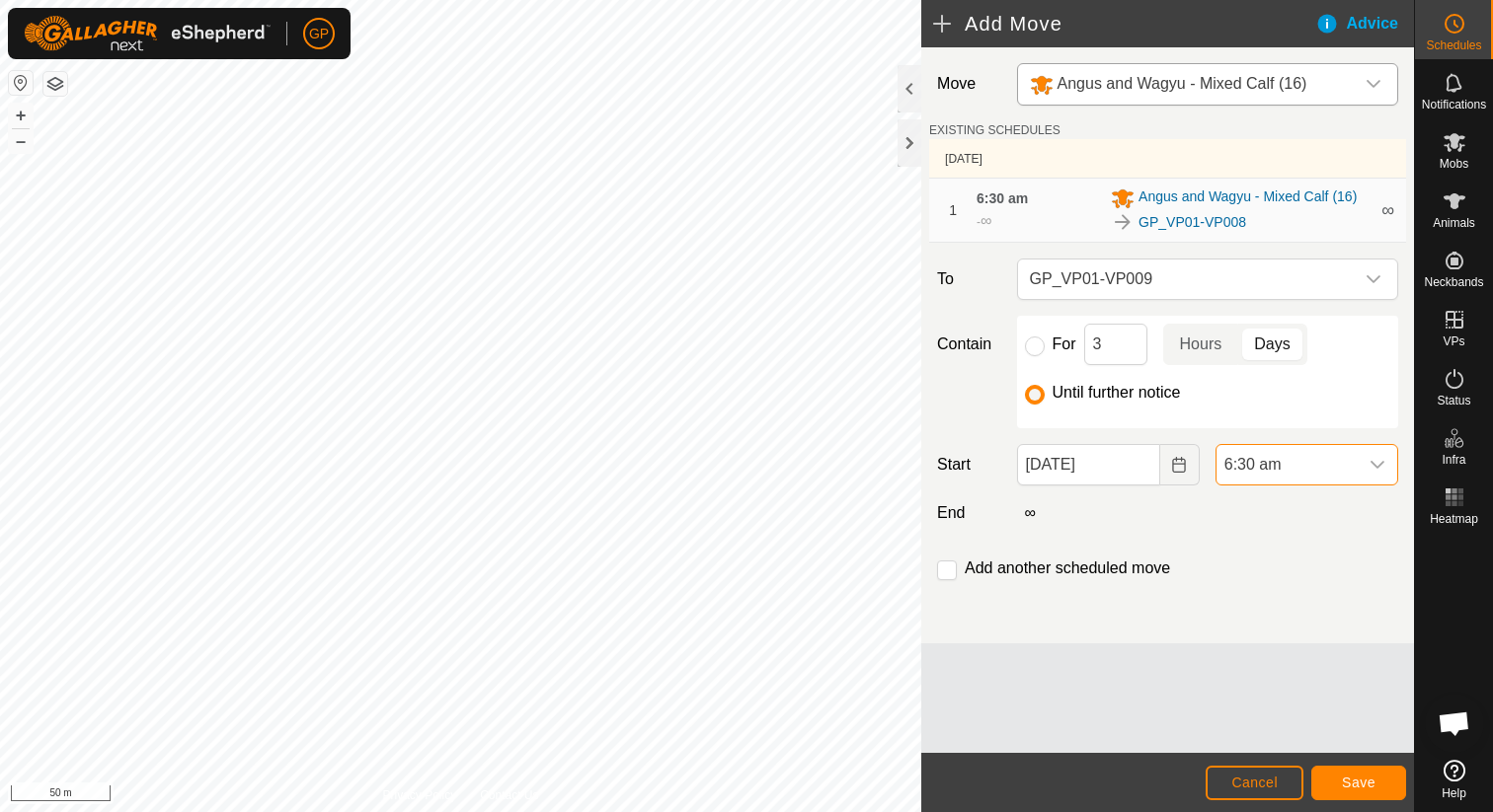
scroll to position [423, 0]
click at [1336, 777] on button "Save" at bounding box center [1359, 782] width 95 height 35
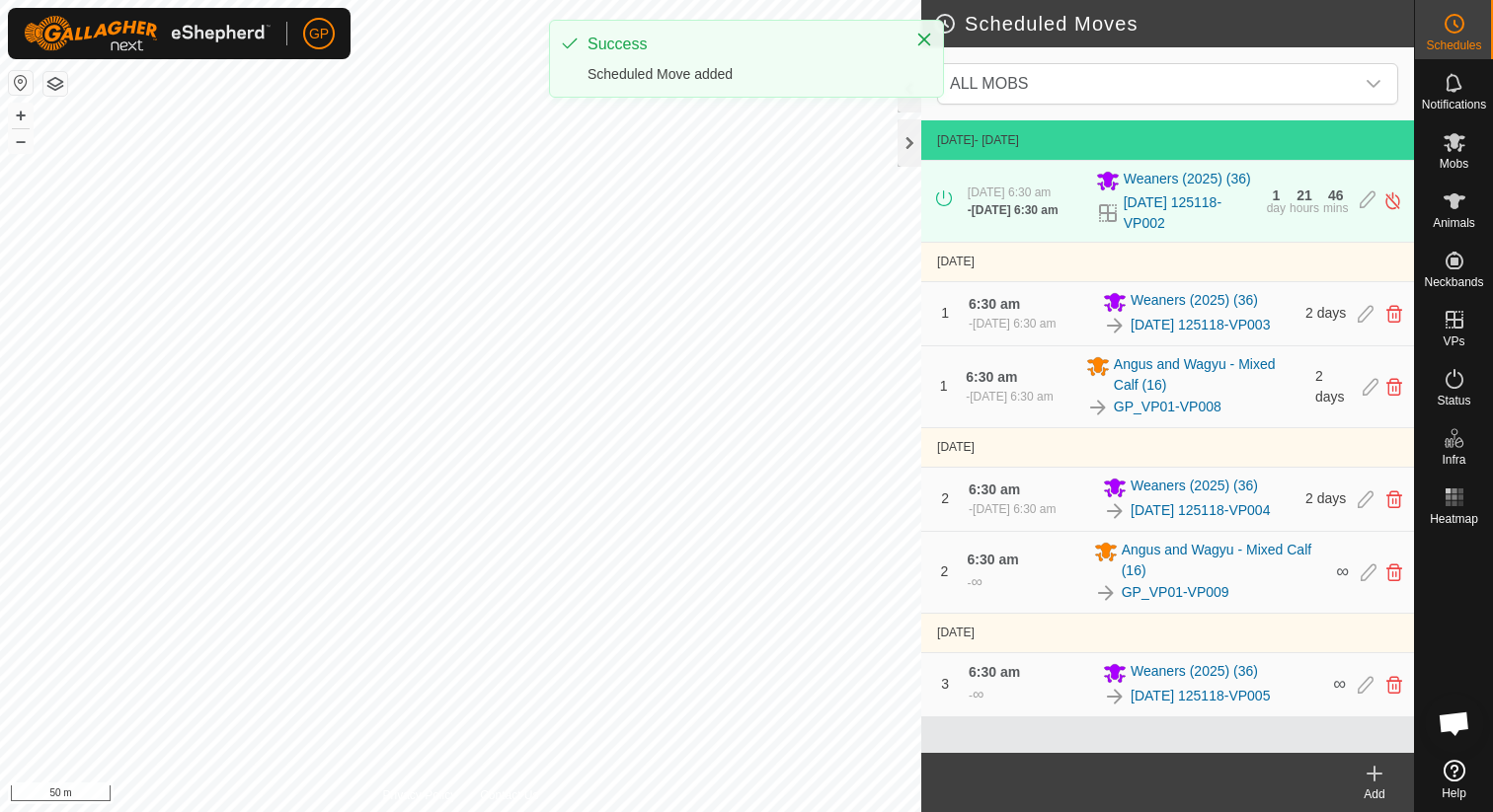
scroll to position [5, 0]
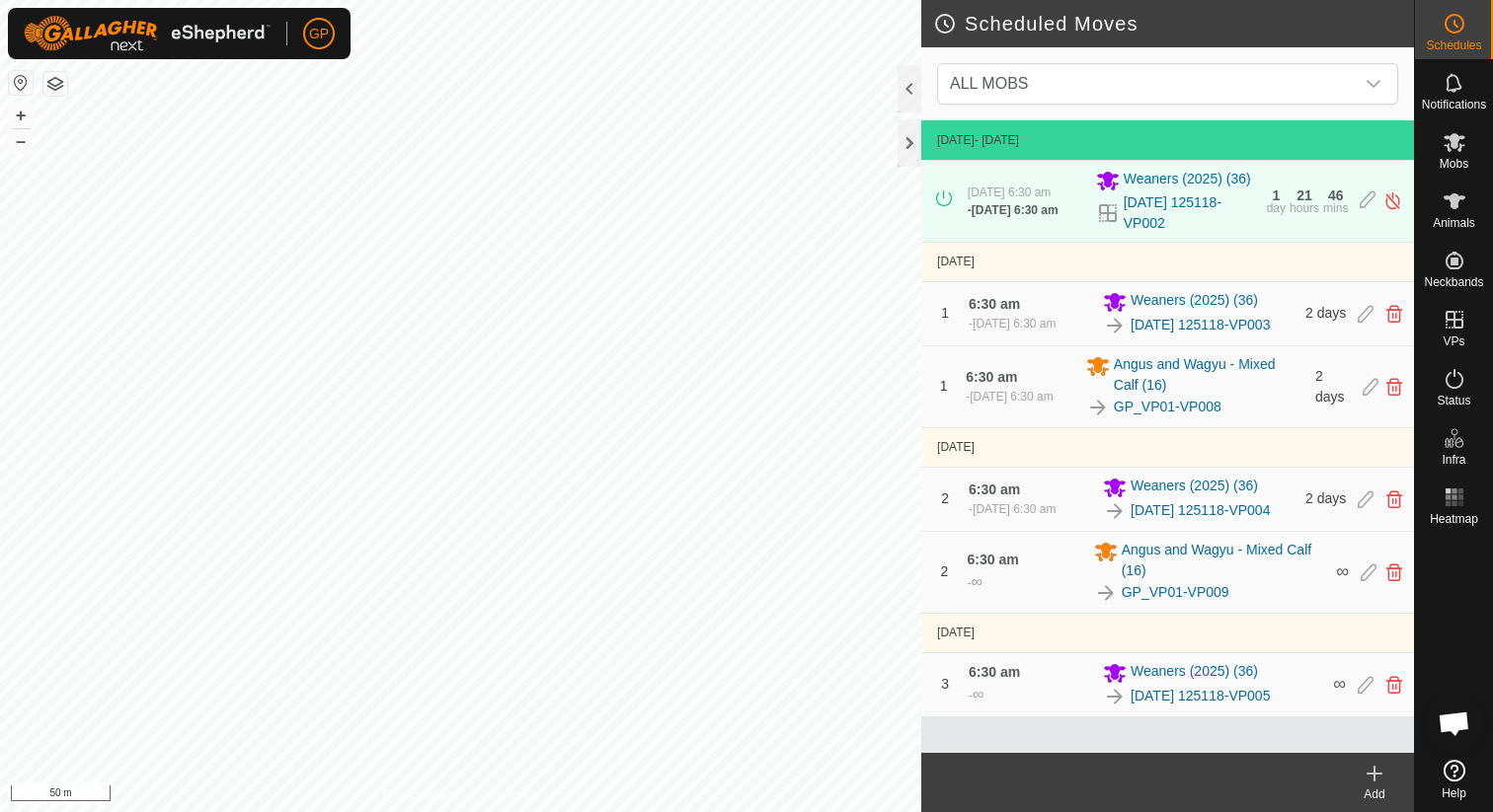
click at [1381, 779] on icon at bounding box center [1374, 773] width 24 height 24
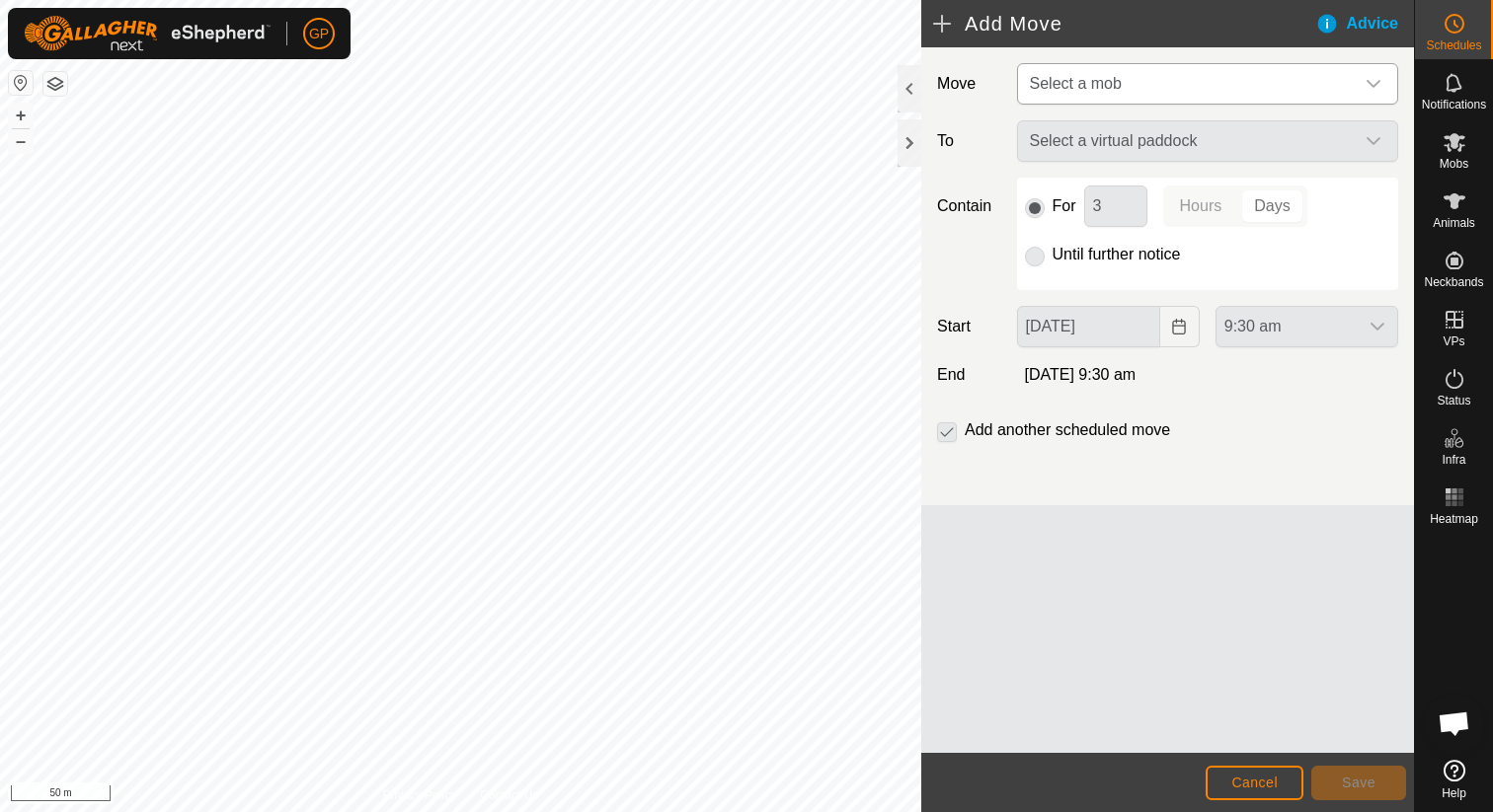
click at [1226, 74] on span "Select a mob" at bounding box center [1188, 84] width 332 height 40
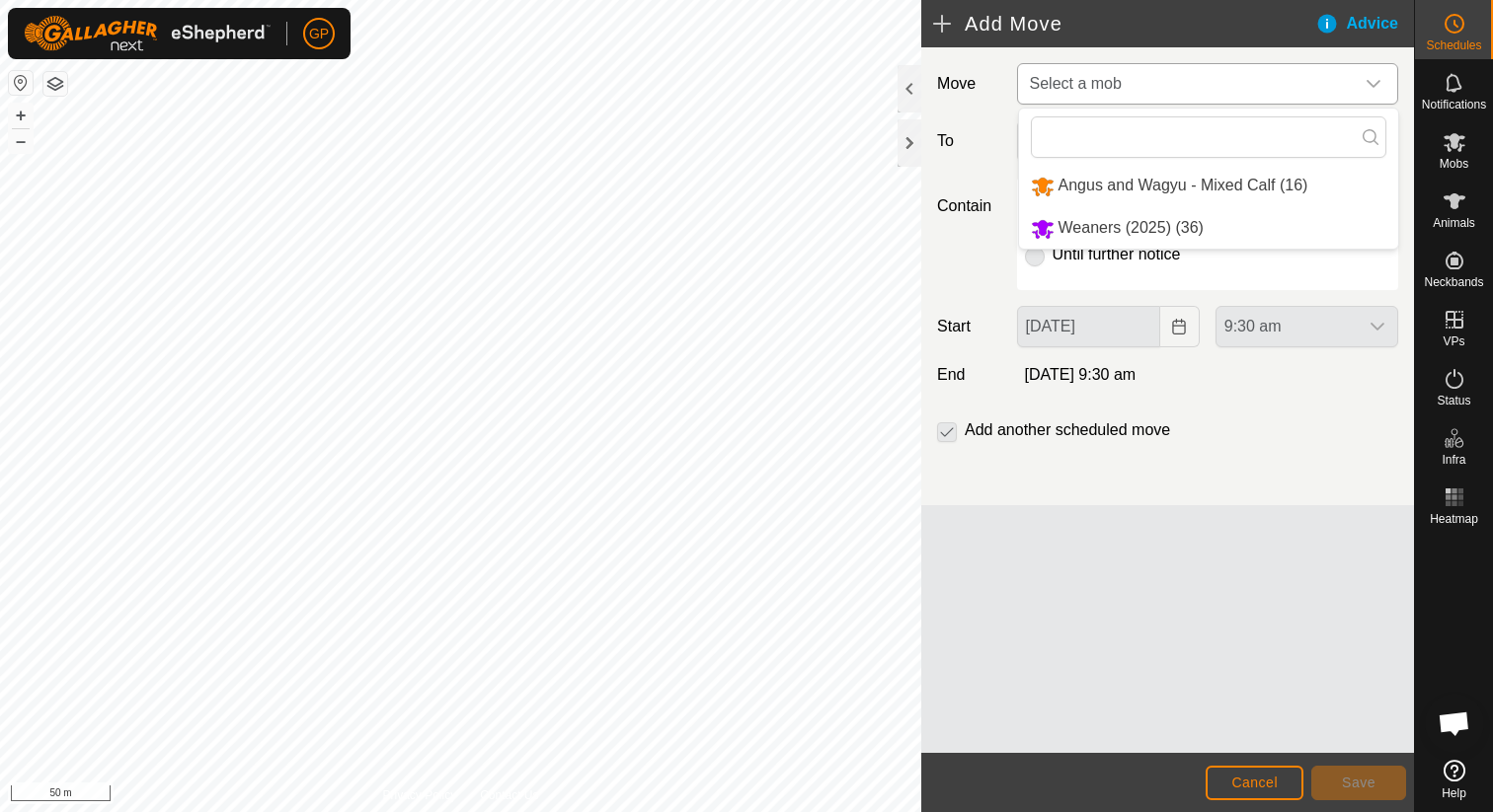
click at [1215, 183] on li "Angus and Wagyu - Mixed Calf (16)" at bounding box center [1208, 186] width 379 height 41
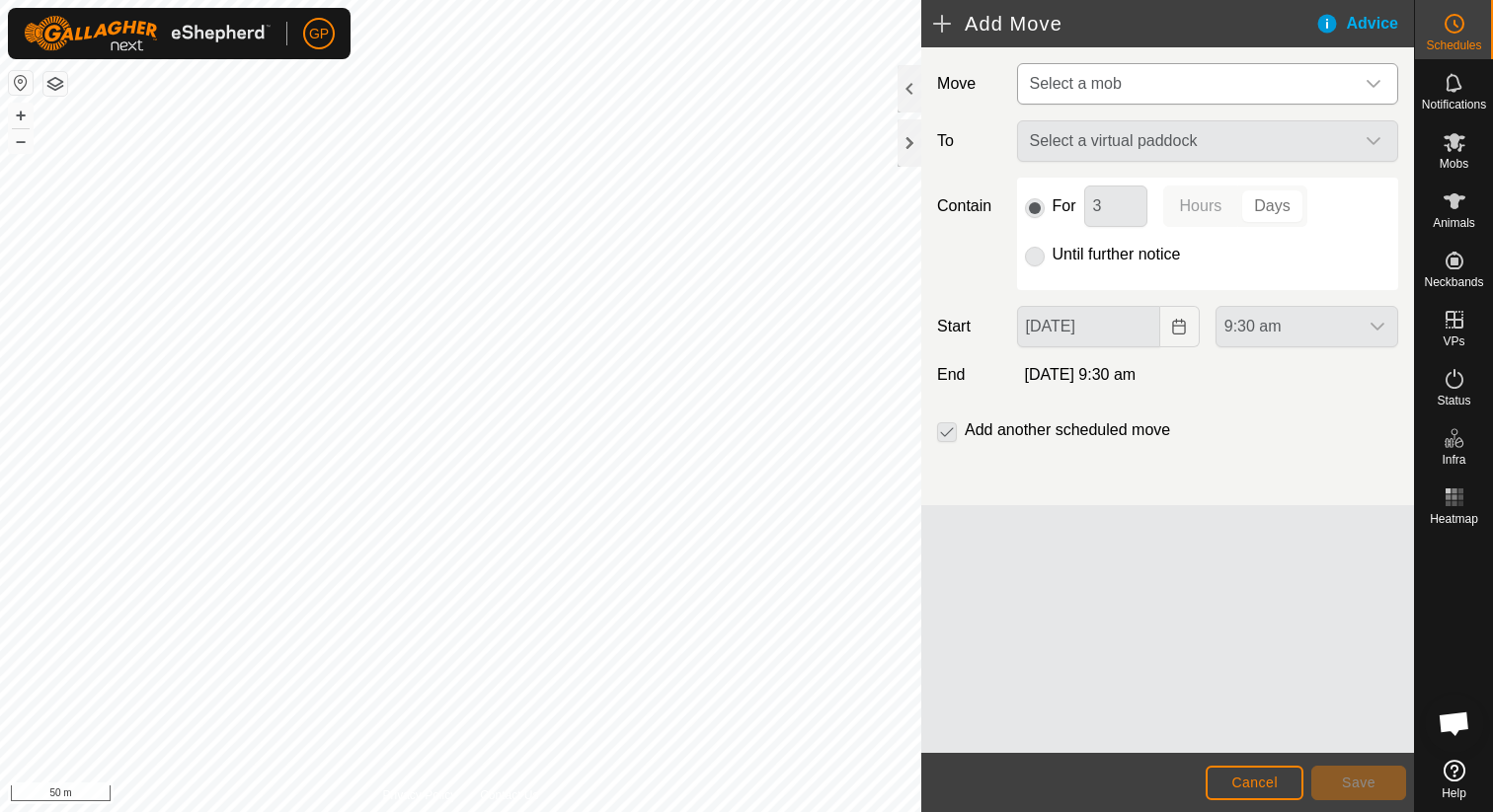
type input "10 Sep, 2025"
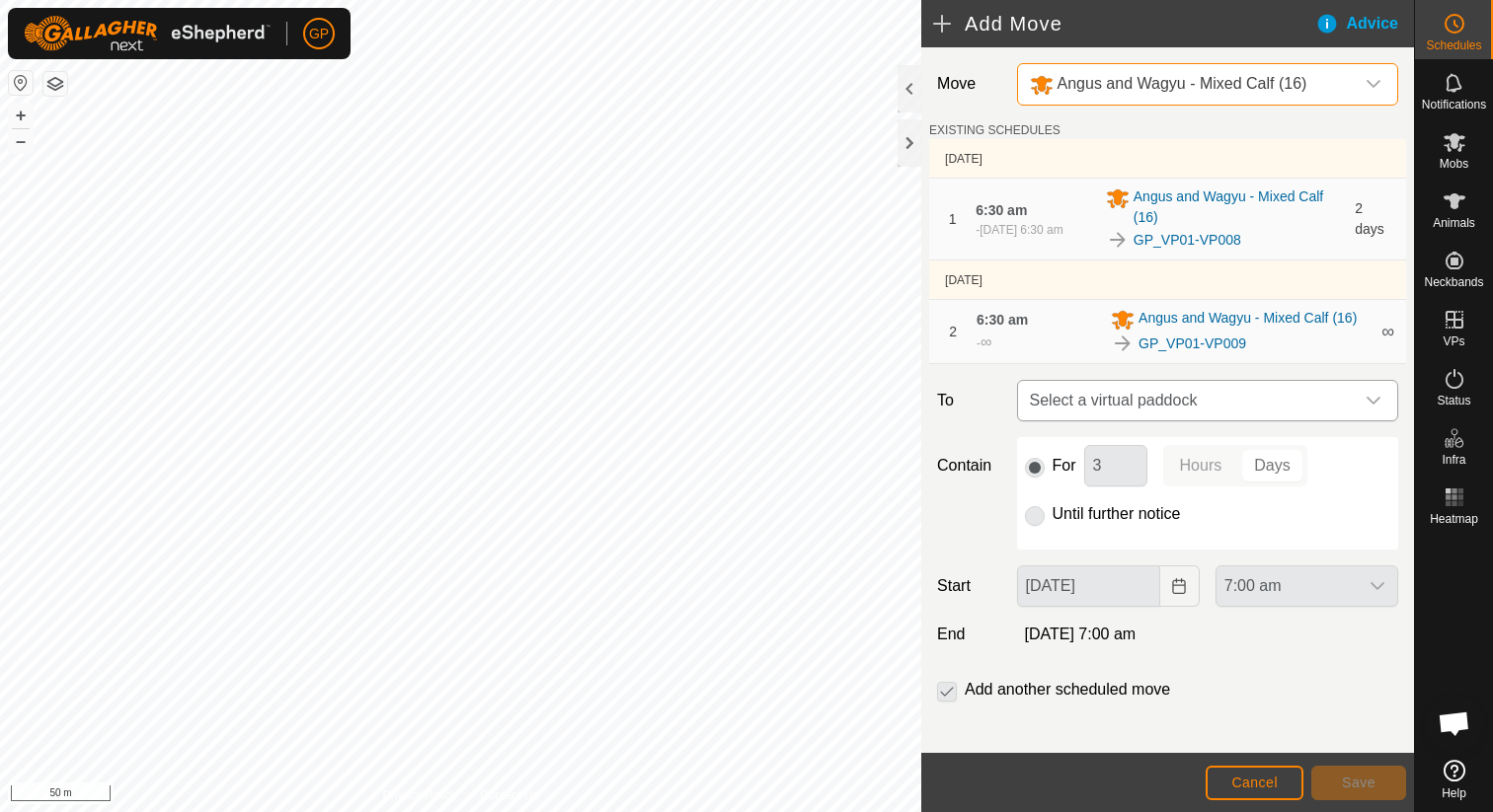
click at [1162, 402] on span "Select a virtual paddock" at bounding box center [1188, 401] width 332 height 40
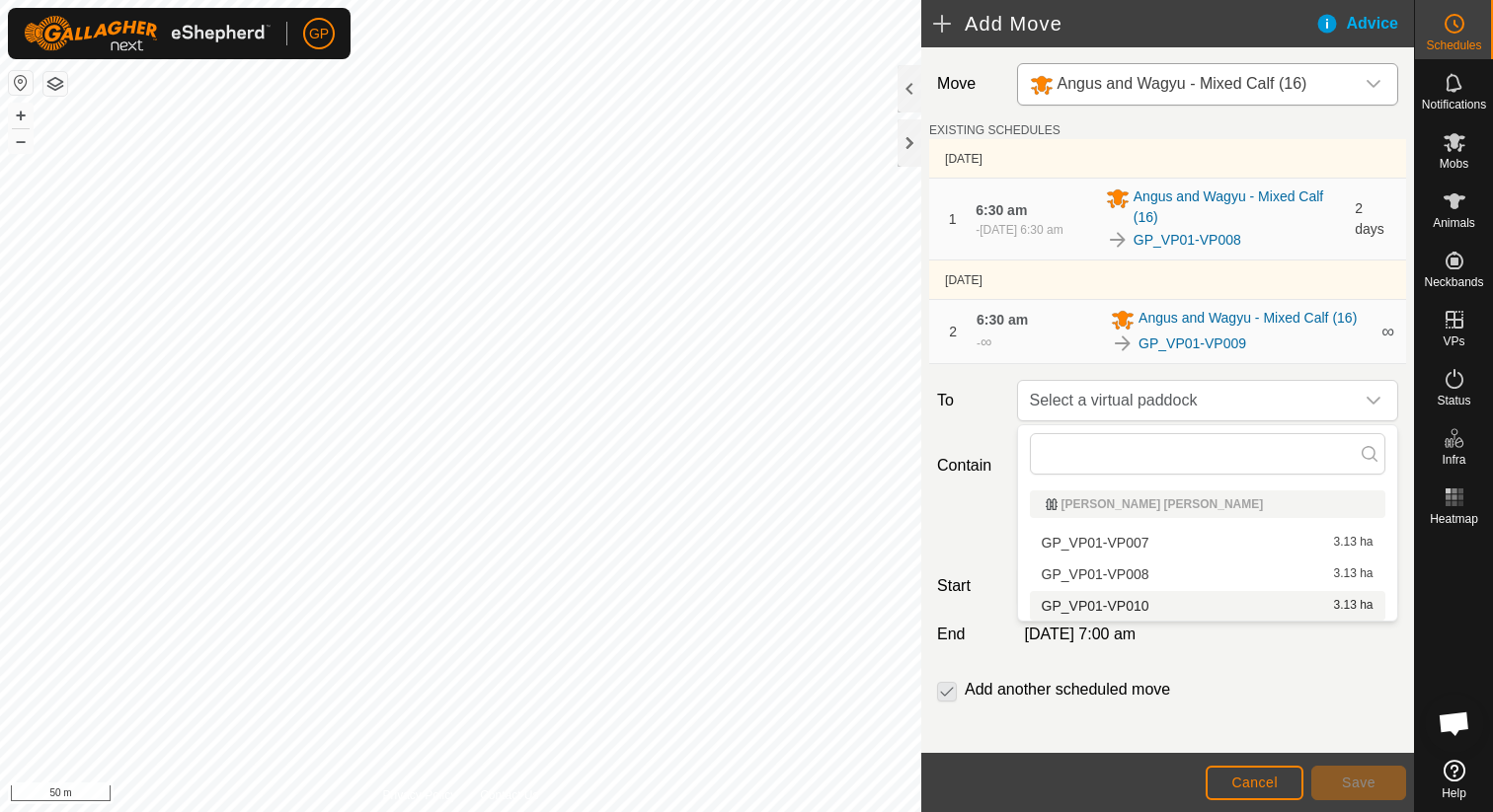
click at [1124, 599] on li "GP_VP01-VP010 3.13 ha" at bounding box center [1207, 607] width 356 height 30
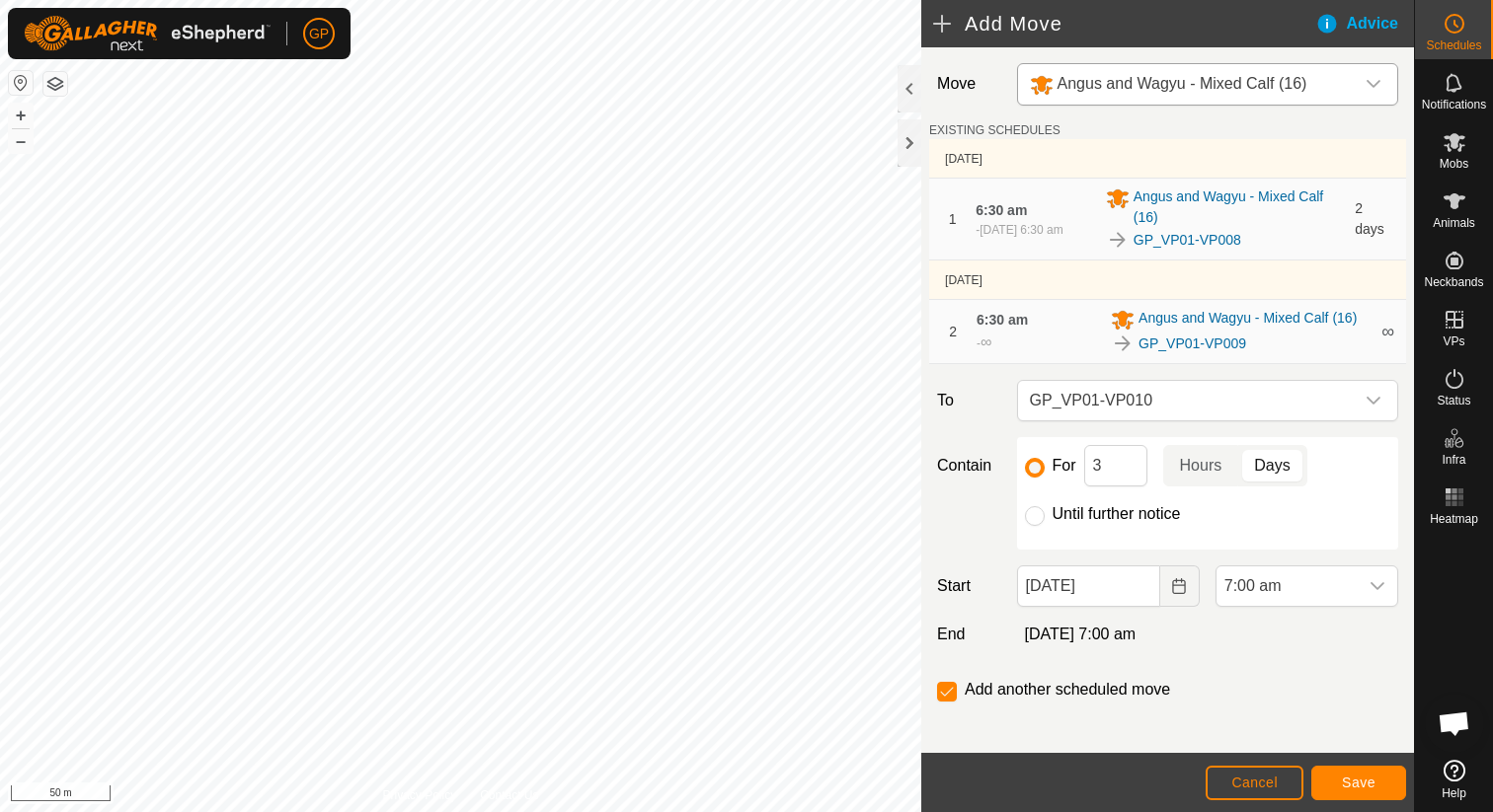
click at [1119, 516] on label "Until further notice" at bounding box center [1117, 515] width 128 height 16
click at [1044, 516] on input "Until further notice" at bounding box center [1035, 517] width 20 height 20
radio input "true"
checkbox input "false"
click at [1163, 581] on button "Choose Date" at bounding box center [1180, 587] width 40 height 41
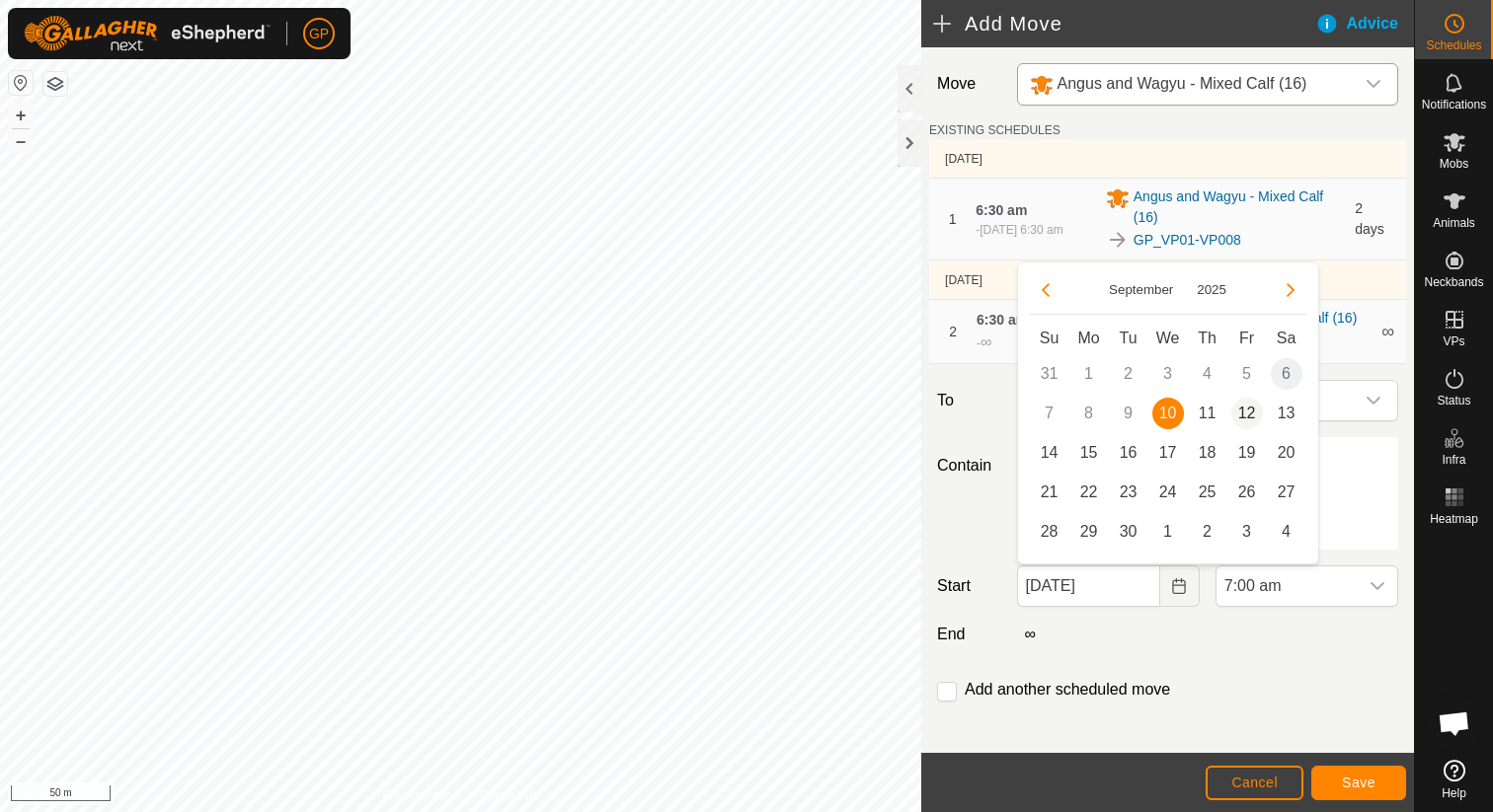
click at [1250, 412] on span "12" at bounding box center [1247, 414] width 32 height 32
type input "12 Sep, 2025"
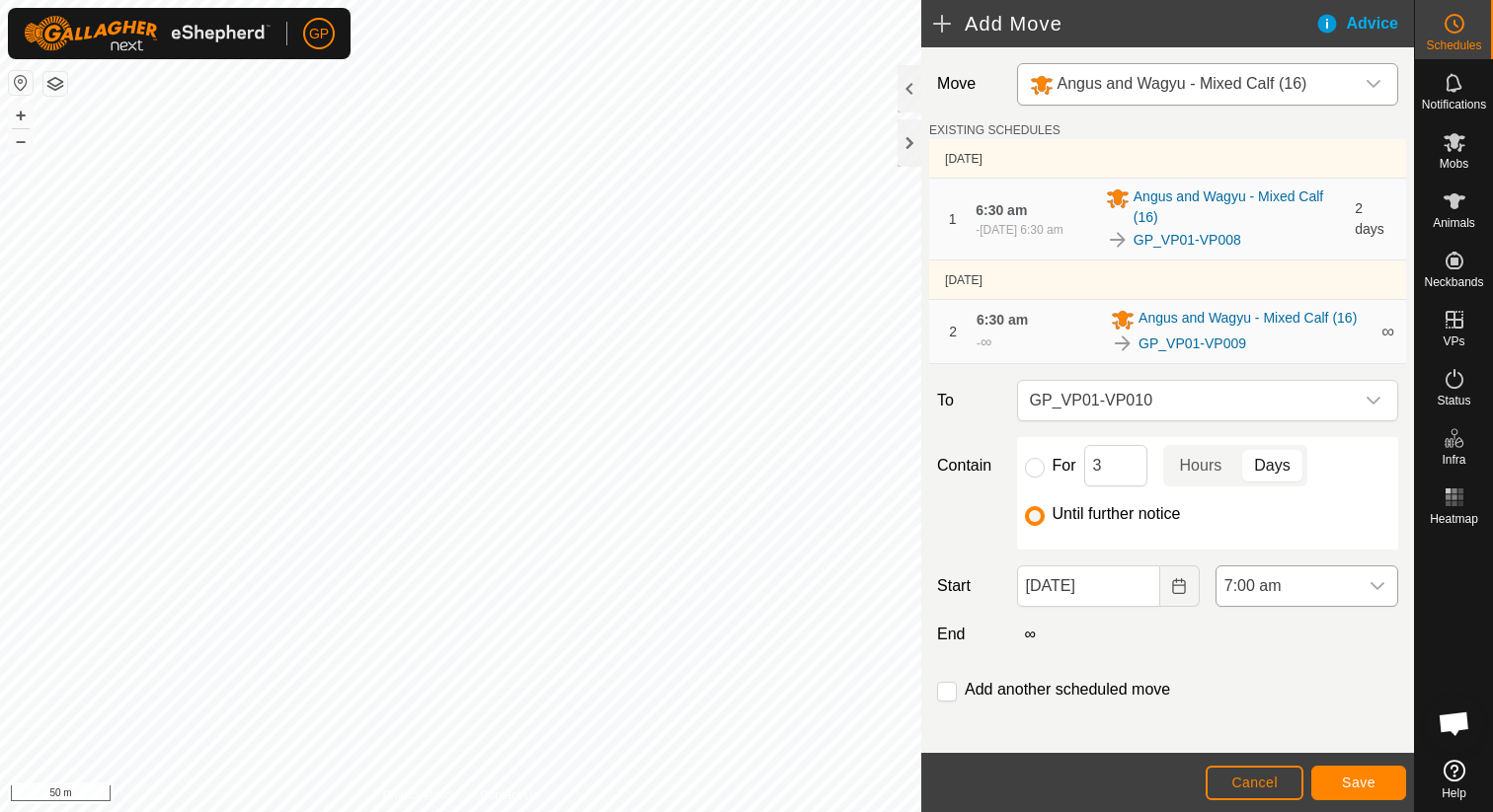
click at [1344, 597] on span "7:00 am" at bounding box center [1286, 587] width 141 height 40
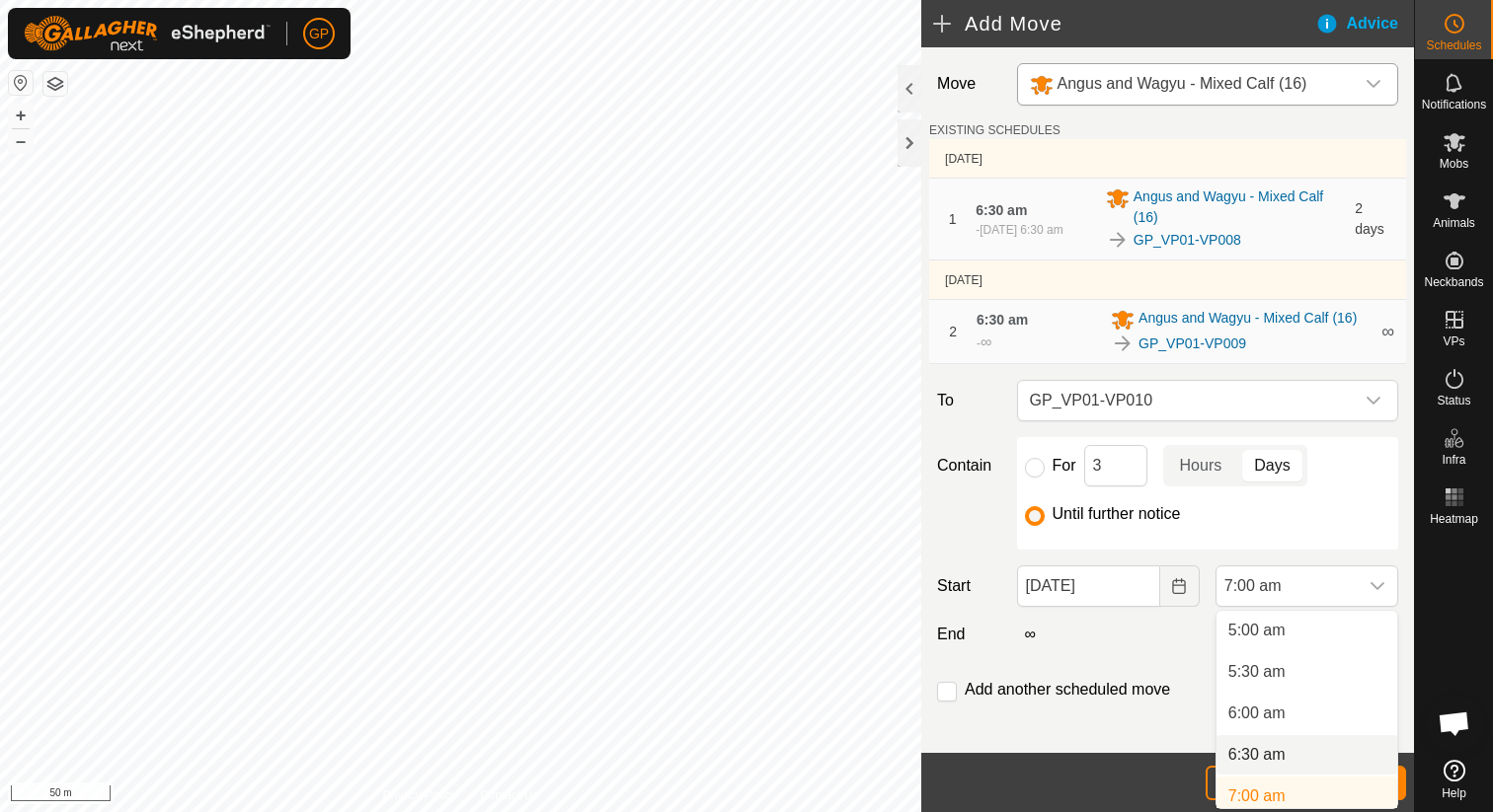
click at [1262, 756] on li "6:30 am" at bounding box center [1306, 755] width 181 height 40
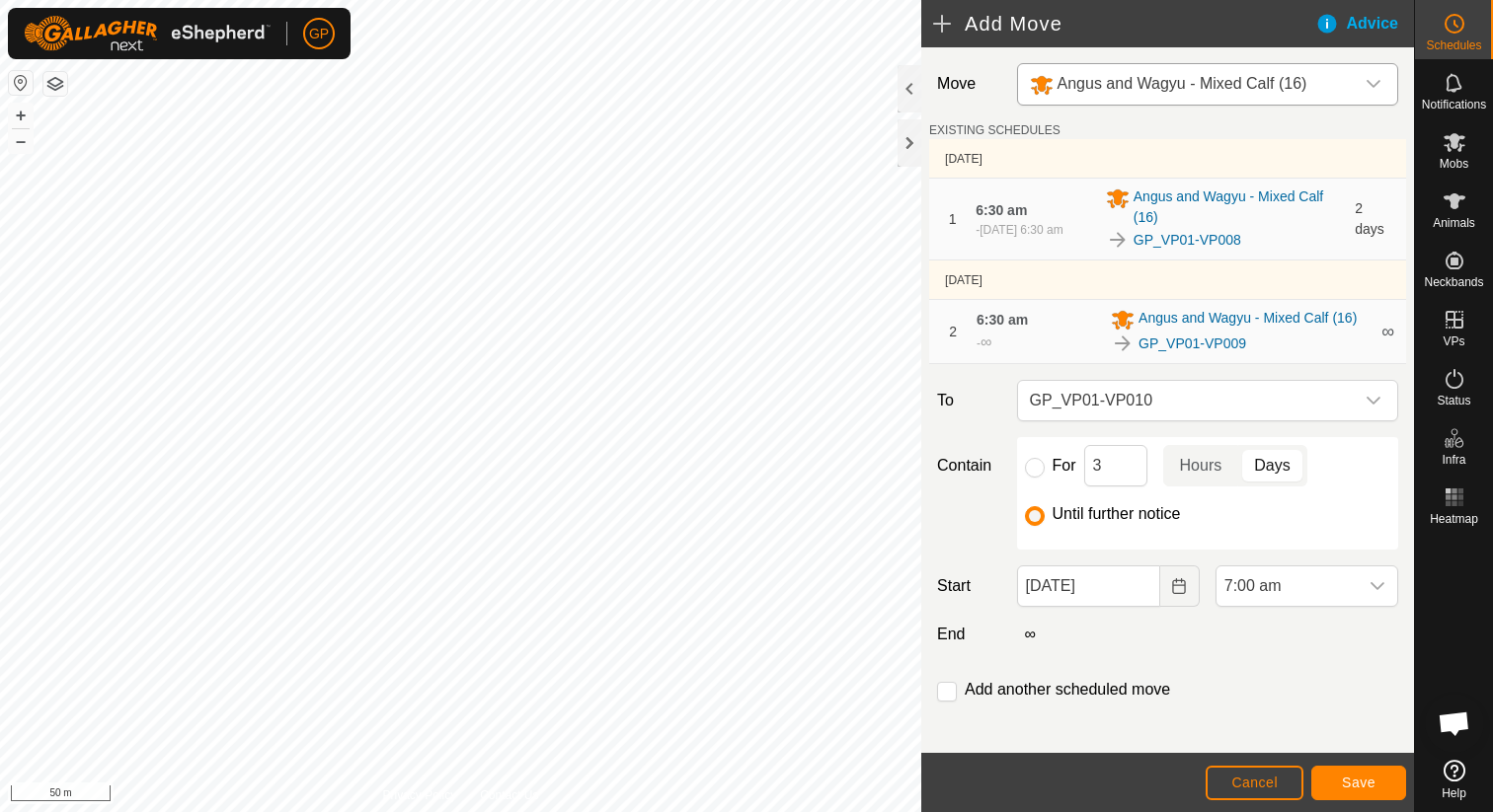
scroll to position [423, 0]
click at [1342, 784] on span "Save" at bounding box center [1359, 782] width 34 height 16
